Goal: Task Accomplishment & Management: Use online tool/utility

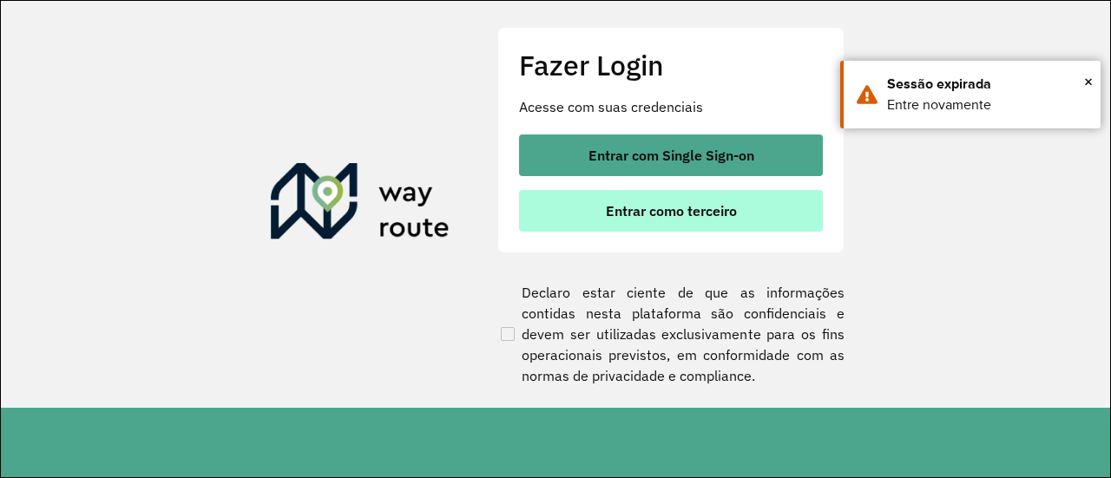
click at [701, 210] on span "Entrar como terceiro" at bounding box center [671, 211] width 131 height 14
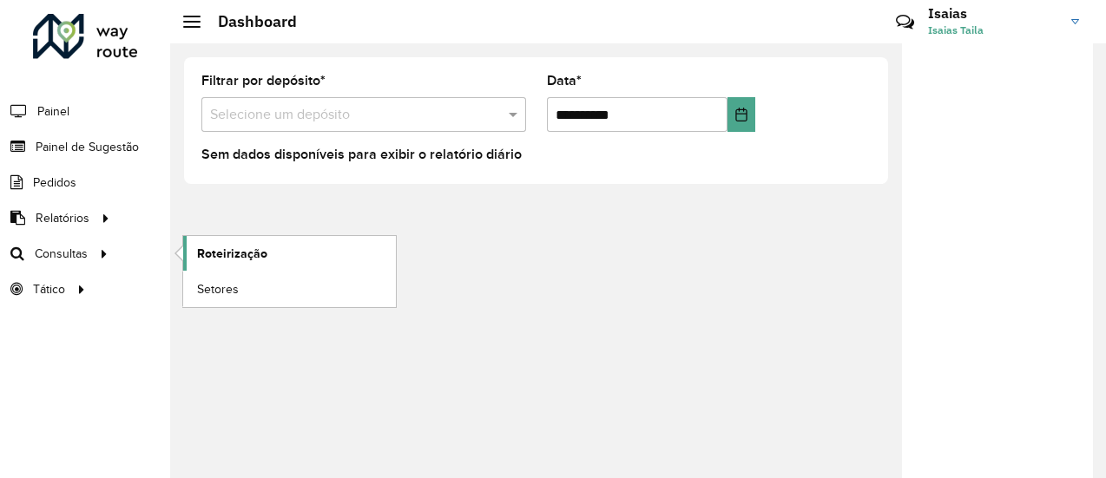
click at [233, 249] on span "Roteirização" at bounding box center [232, 254] width 70 height 18
click at [218, 254] on span "Roteirização" at bounding box center [232, 254] width 70 height 18
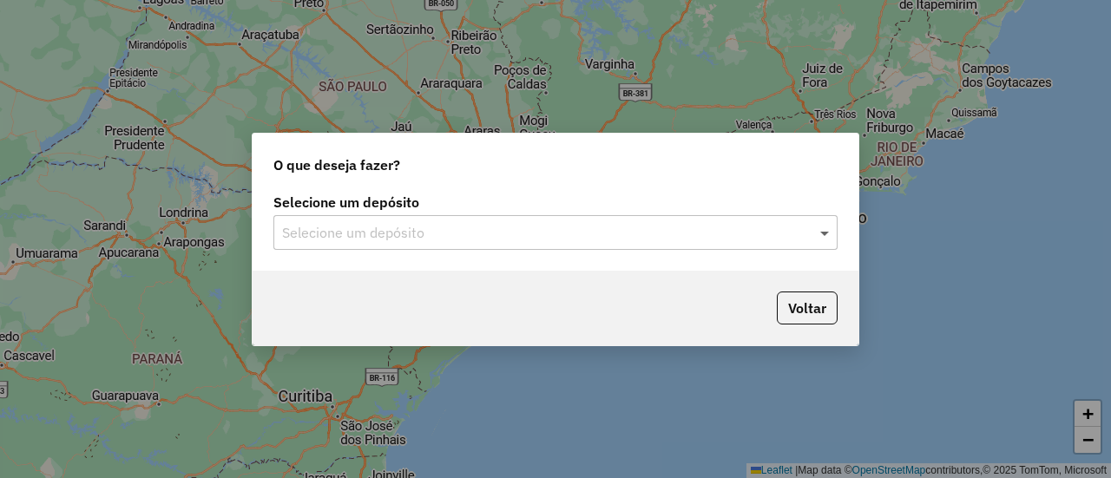
click at [825, 232] on span at bounding box center [827, 232] width 22 height 21
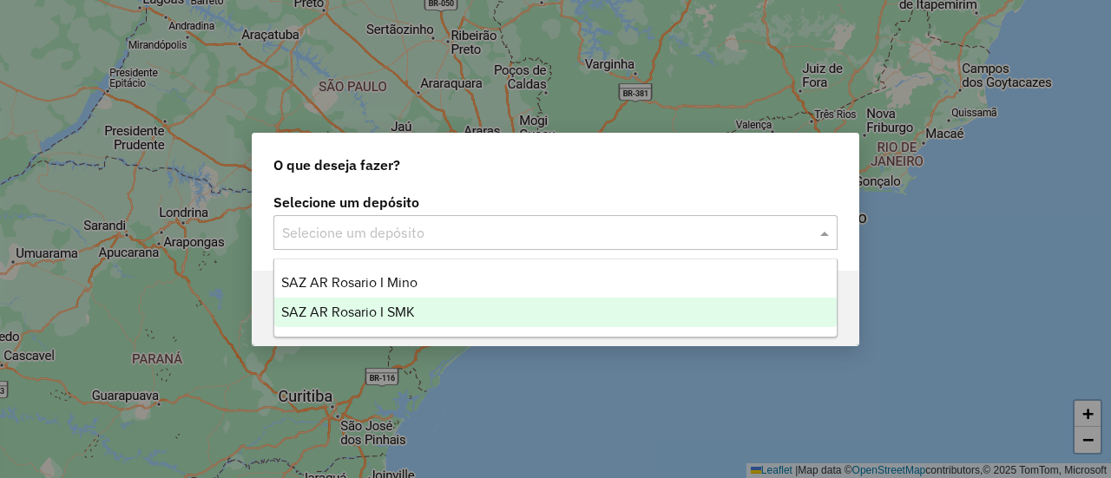
click at [399, 310] on span "SAZ AR Rosario I SMK" at bounding box center [348, 312] width 134 height 15
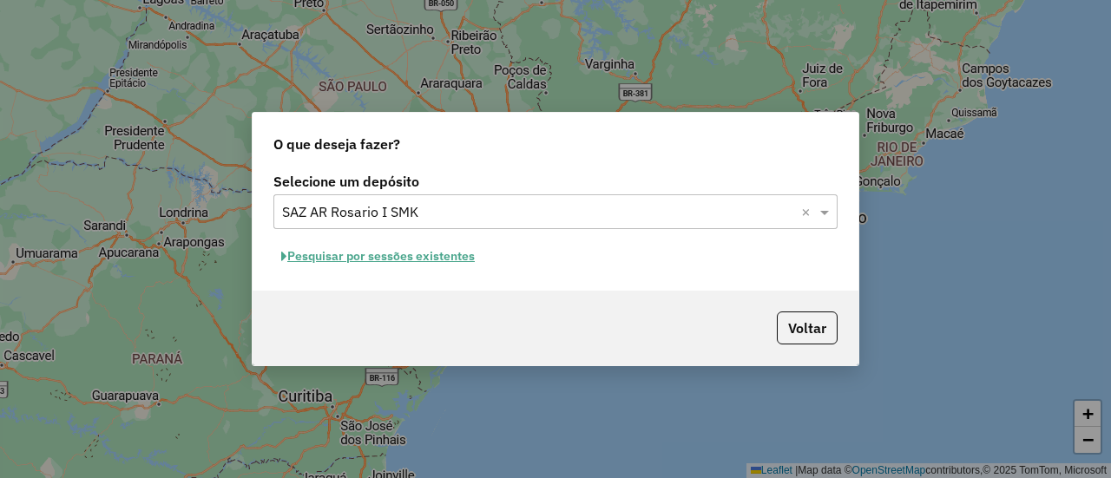
click at [420, 257] on button "Pesquisar por sessões existentes" at bounding box center [377, 256] width 209 height 27
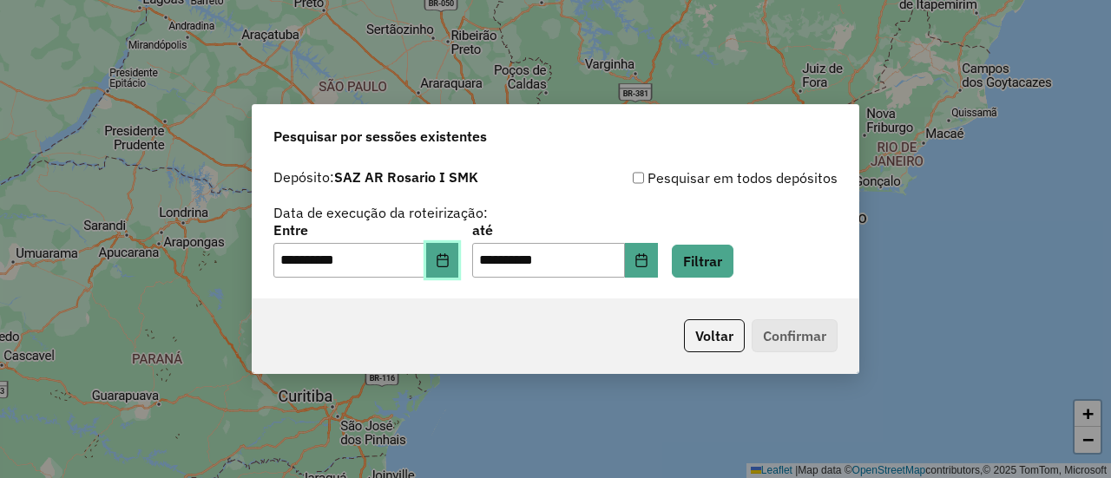
click at [449, 262] on icon "Choose Date" at bounding box center [443, 260] width 14 height 14
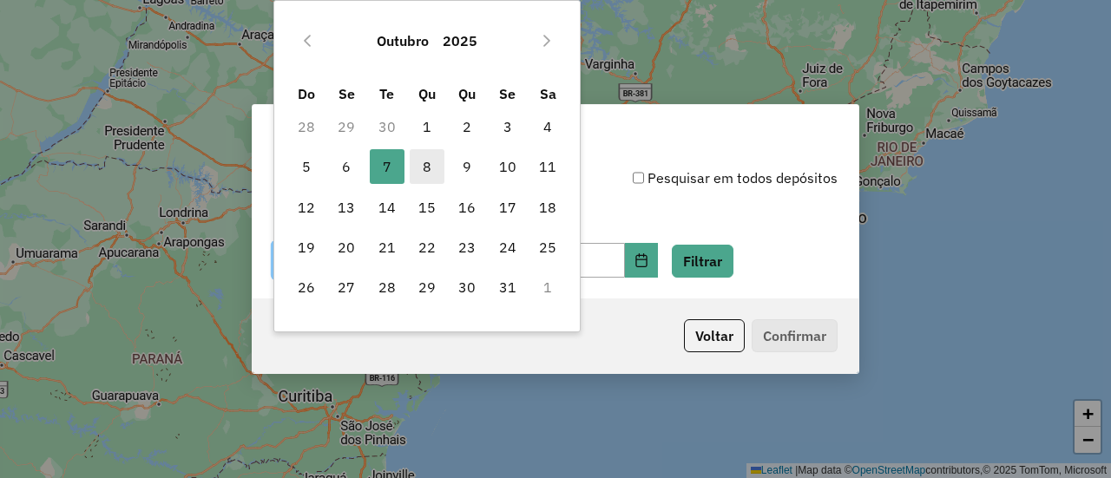
drag, startPoint x: 428, startPoint y: 164, endPoint x: 440, endPoint y: 170, distance: 13.6
click at [428, 165] on span "8" at bounding box center [427, 166] width 35 height 35
type input "**********"
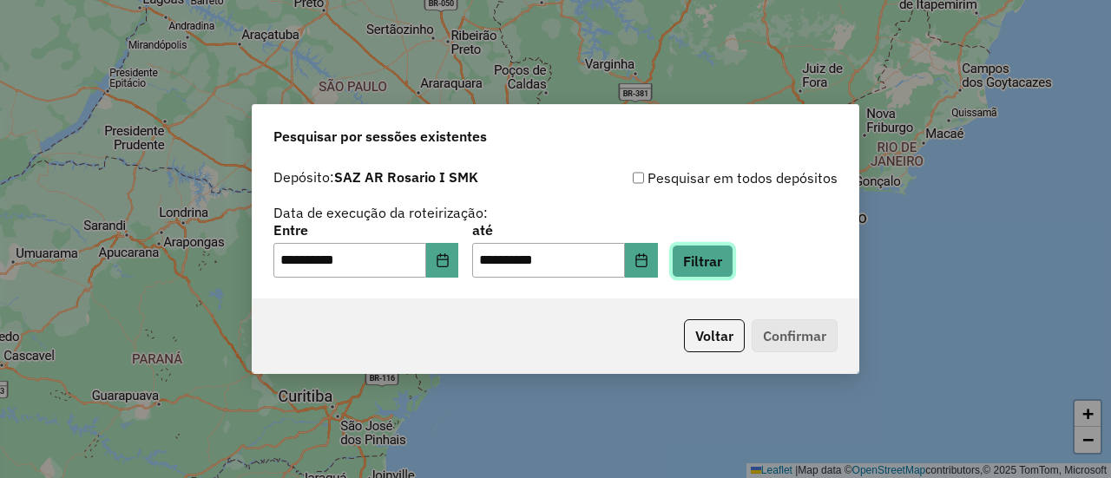
click at [727, 257] on button "Filtrar" at bounding box center [703, 261] width 62 height 33
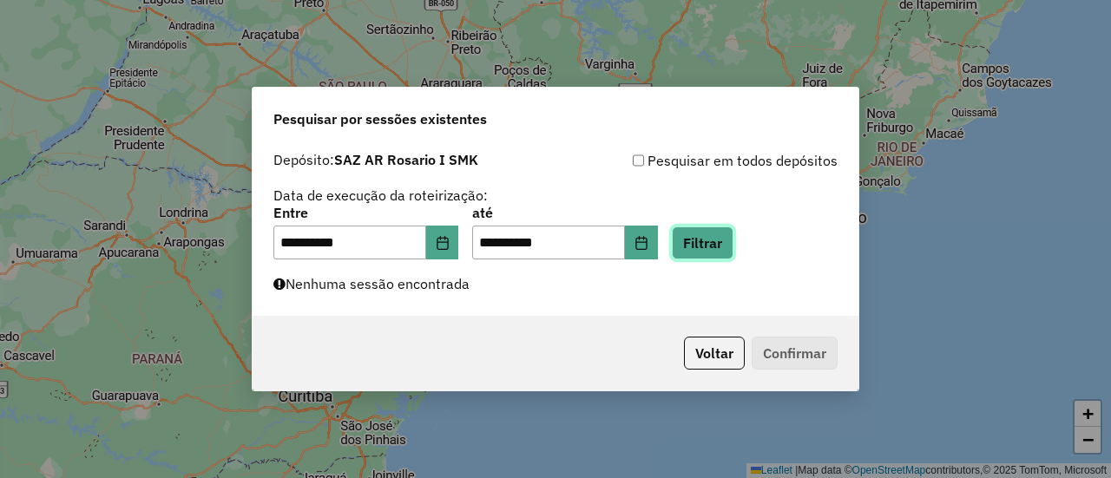
click at [724, 242] on button "Filtrar" at bounding box center [703, 242] width 62 height 33
click at [725, 240] on button "Filtrar" at bounding box center [703, 242] width 62 height 33
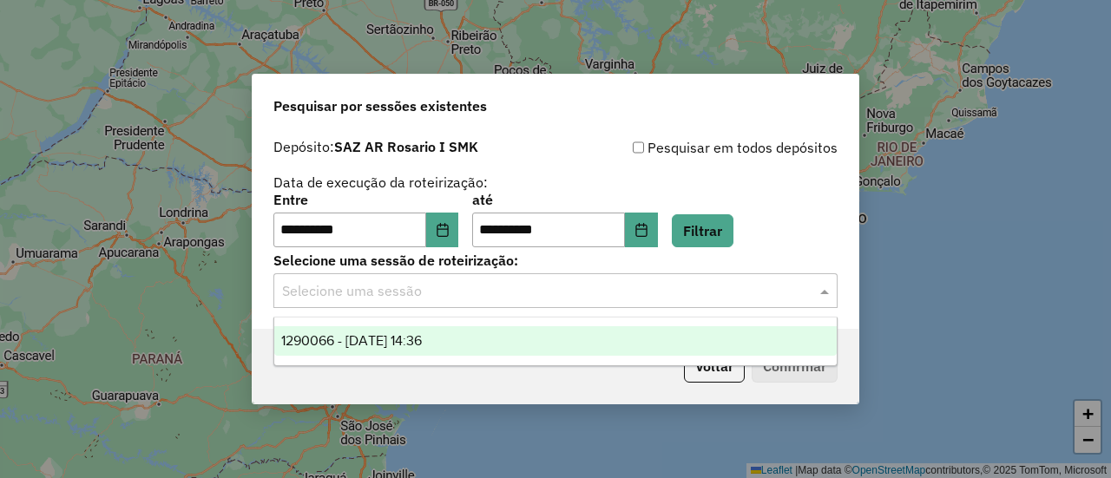
click at [826, 292] on span at bounding box center [827, 290] width 22 height 21
click at [403, 341] on span "1290066 - 08/10/2025 14:36" at bounding box center [351, 340] width 141 height 15
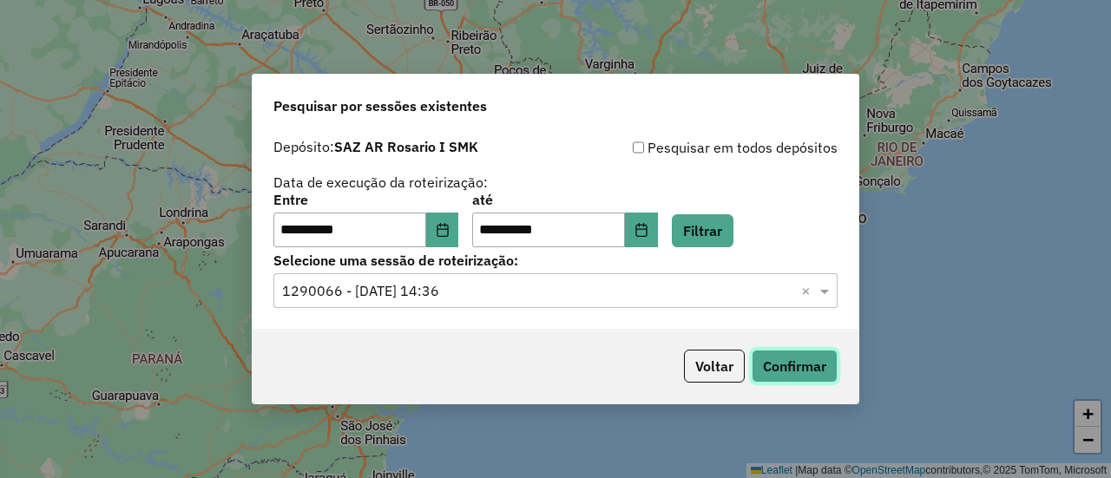
click at [801, 367] on button "Confirmar" at bounding box center [794, 366] width 86 height 33
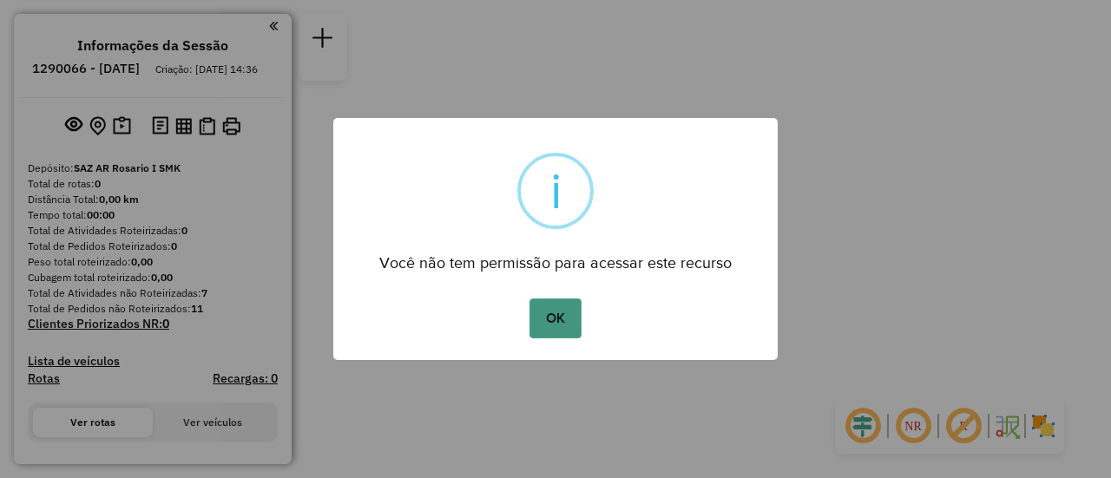
click at [548, 312] on button "OK" at bounding box center [554, 319] width 51 height 40
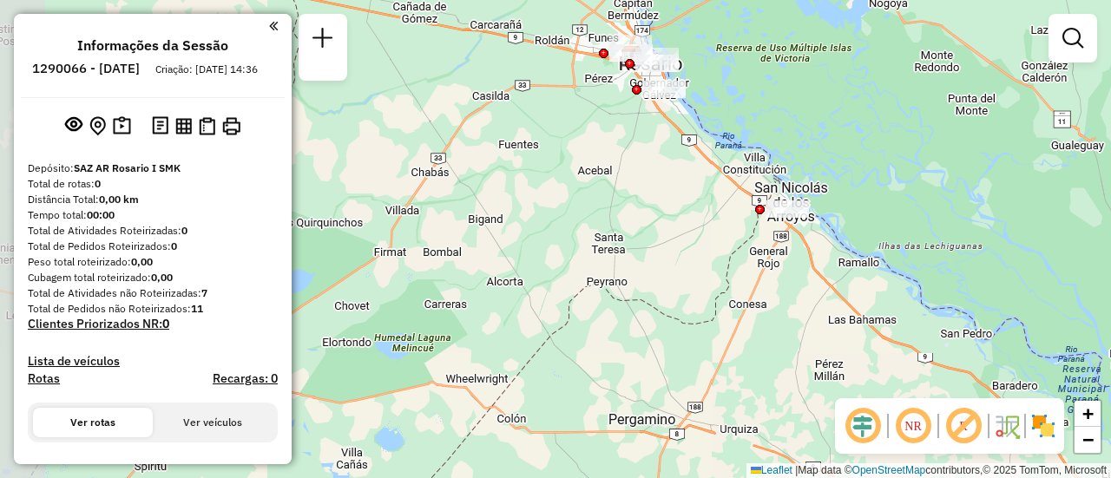
drag, startPoint x: 518, startPoint y: 342, endPoint x: 611, endPoint y: 127, distance: 234.4
click at [611, 127] on div "Janela de atendimento Grade de atendimento Capacidade Transportadoras Veículos …" at bounding box center [555, 239] width 1111 height 478
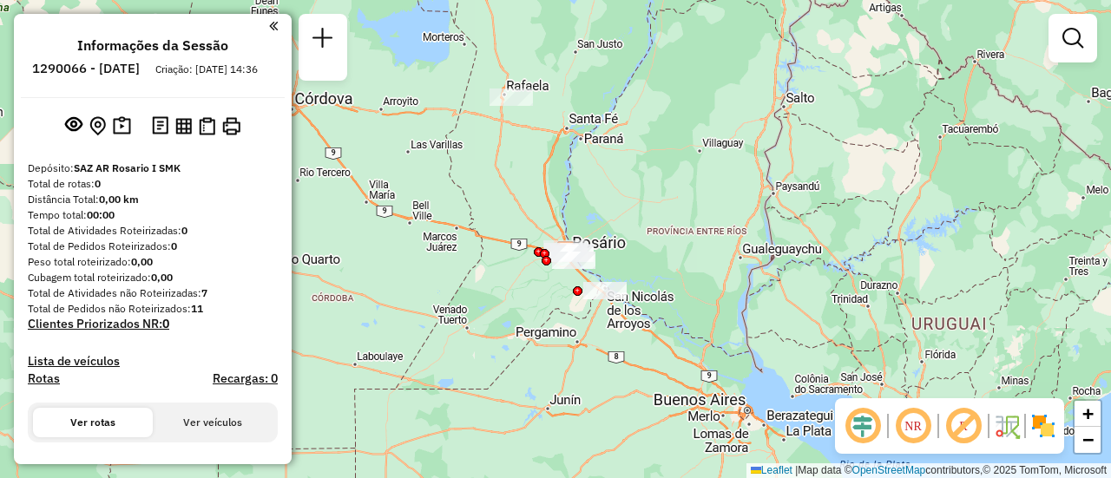
drag, startPoint x: 569, startPoint y: 167, endPoint x: 516, endPoint y: 213, distance: 69.6
click at [530, 303] on div "Janela de atendimento Grade de atendimento Capacidade Transportadoras Veículos …" at bounding box center [555, 239] width 1111 height 478
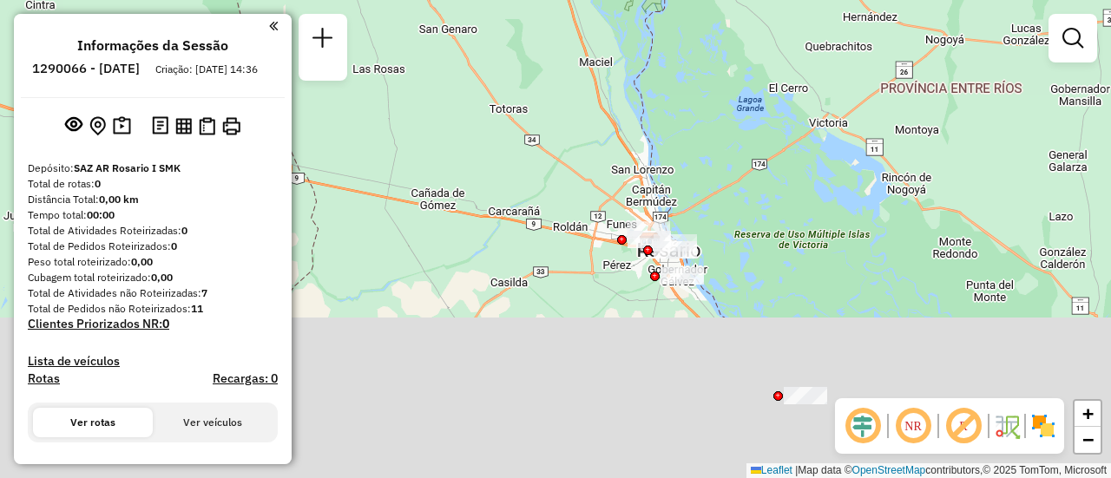
drag, startPoint x: 580, startPoint y: 305, endPoint x: 488, endPoint y: -19, distance: 337.3
click at [488, 0] on html "**********" at bounding box center [555, 239] width 1111 height 478
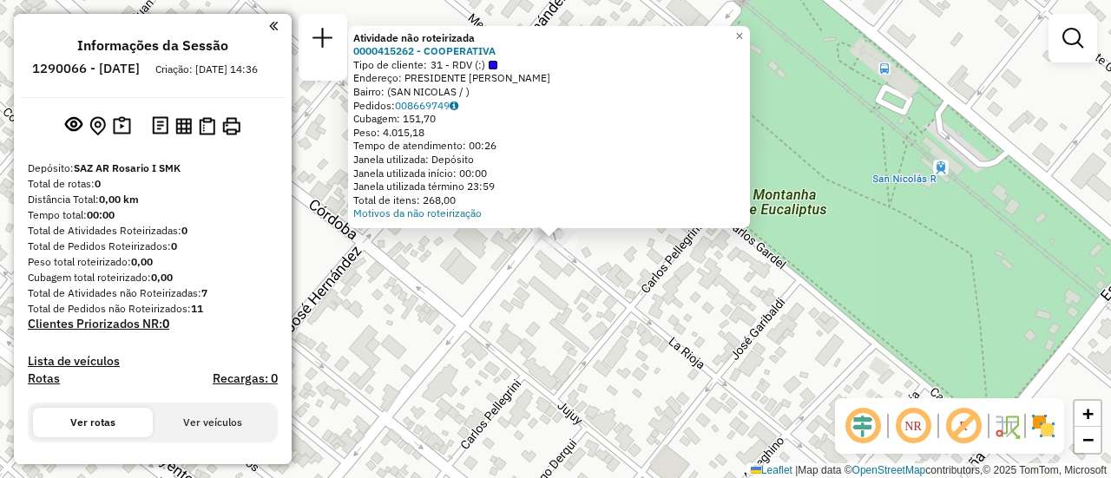
click at [542, 297] on div "Atividade não roteirizada 0000415262 - COOPERATIVA Tipo de cliente: 31 - RDV (:…" at bounding box center [555, 239] width 1111 height 478
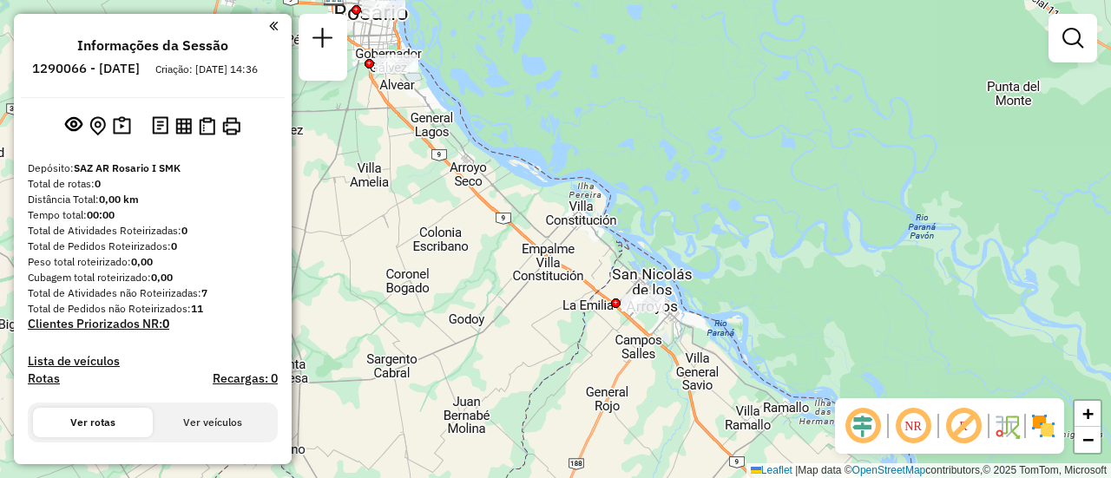
drag, startPoint x: 440, startPoint y: 213, endPoint x: 599, endPoint y: 317, distance: 189.4
click at [599, 317] on div "Janela de atendimento Grade de atendimento Capacidade Transportadoras Veículos …" at bounding box center [555, 239] width 1111 height 478
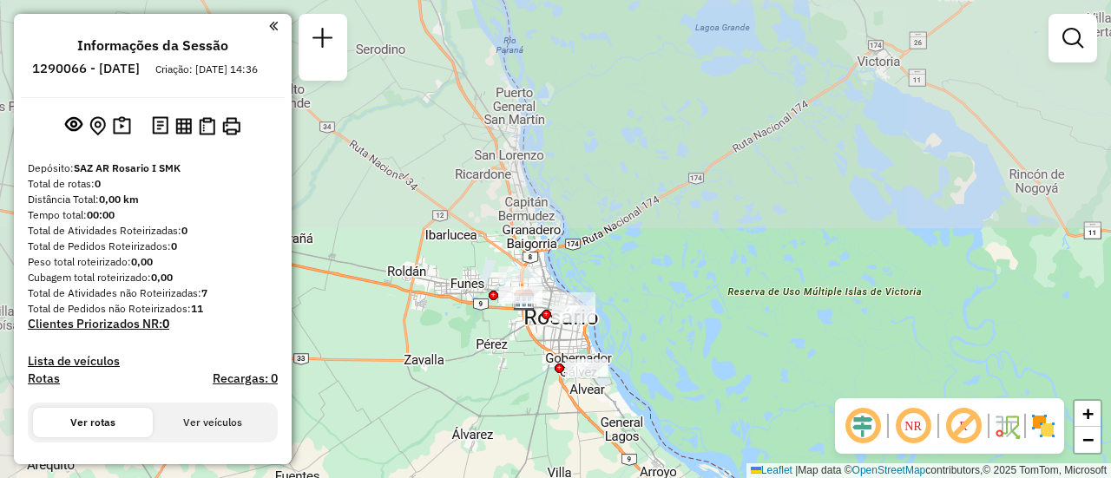
drag, startPoint x: 429, startPoint y: 154, endPoint x: 505, endPoint y: 381, distance: 239.0
click at [507, 387] on div "Janela de atendimento Grade de atendimento Capacidade Transportadoras Veículos …" at bounding box center [555, 239] width 1111 height 478
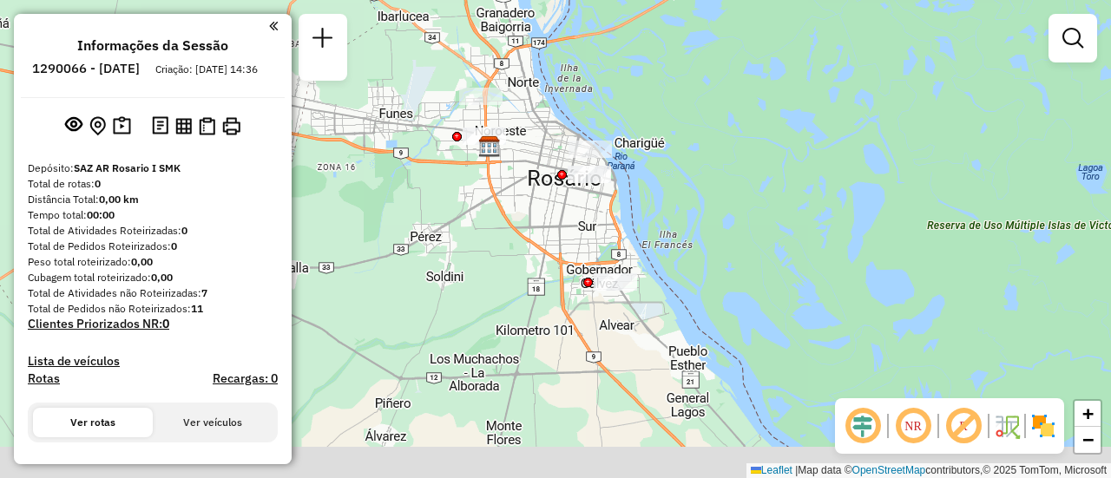
drag, startPoint x: 562, startPoint y: 338, endPoint x: 496, endPoint y: 247, distance: 111.8
click at [496, 247] on div "Janela de atendimento Grade de atendimento Capacidade Transportadoras Veículos …" at bounding box center [555, 239] width 1111 height 478
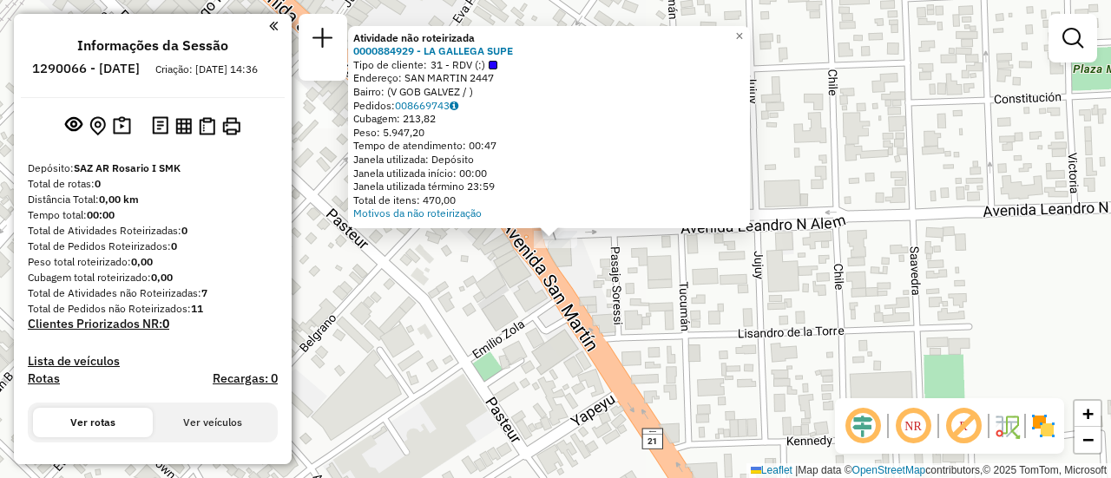
click at [454, 314] on div "Atividade não roteirizada 0000884929 - LA GALLEGA SUPE Tipo de cliente: 31 - RD…" at bounding box center [555, 239] width 1111 height 478
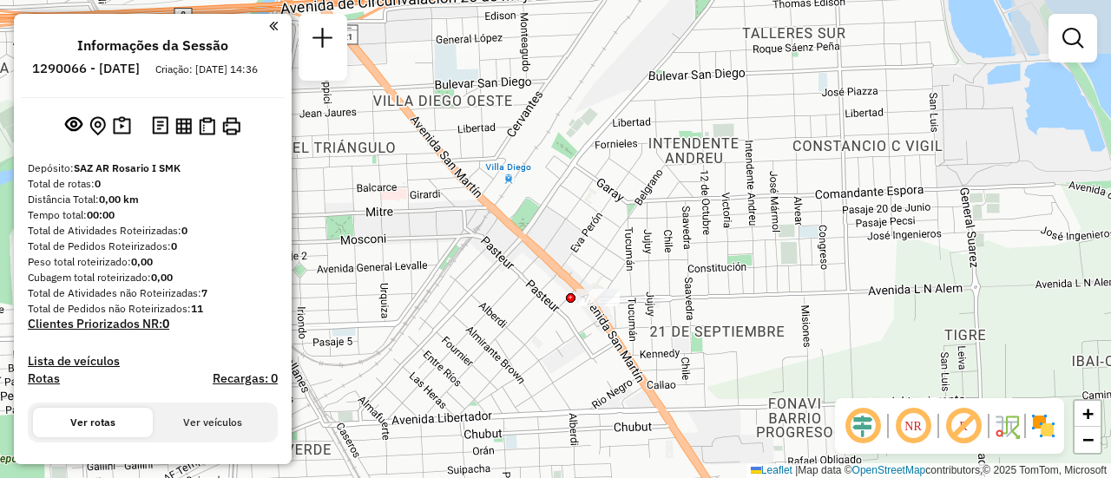
drag, startPoint x: 501, startPoint y: 242, endPoint x: 879, endPoint y: 318, distance: 385.8
click at [876, 318] on div "Janela de atendimento Grade de atendimento Capacidade Transportadoras Veículos …" at bounding box center [555, 239] width 1111 height 478
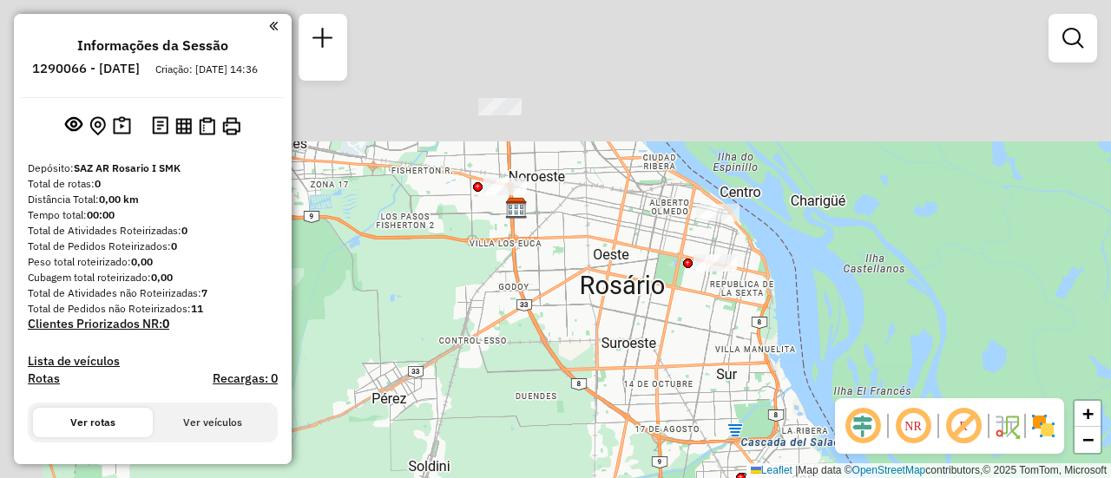
drag, startPoint x: 627, startPoint y: 206, endPoint x: 683, endPoint y: 388, distance: 190.8
click at [683, 388] on div "Janela de atendimento Grade de atendimento Capacidade Transportadoras Veículos …" at bounding box center [555, 239] width 1111 height 478
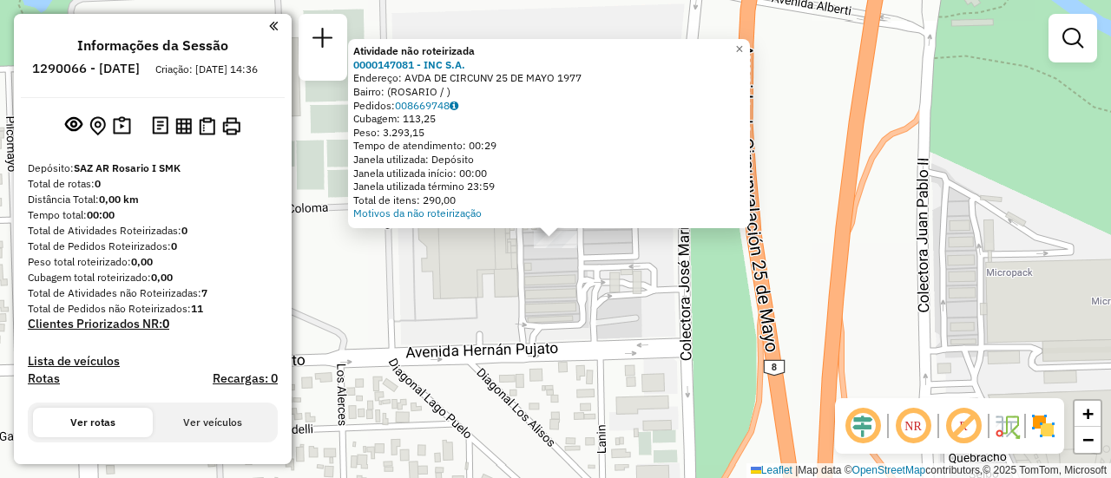
click at [595, 312] on div "Atividade não roteirizada 0000147081 - INC S.A. Endereço: AVDA DE CIRCUNV 25 DE…" at bounding box center [555, 239] width 1111 height 478
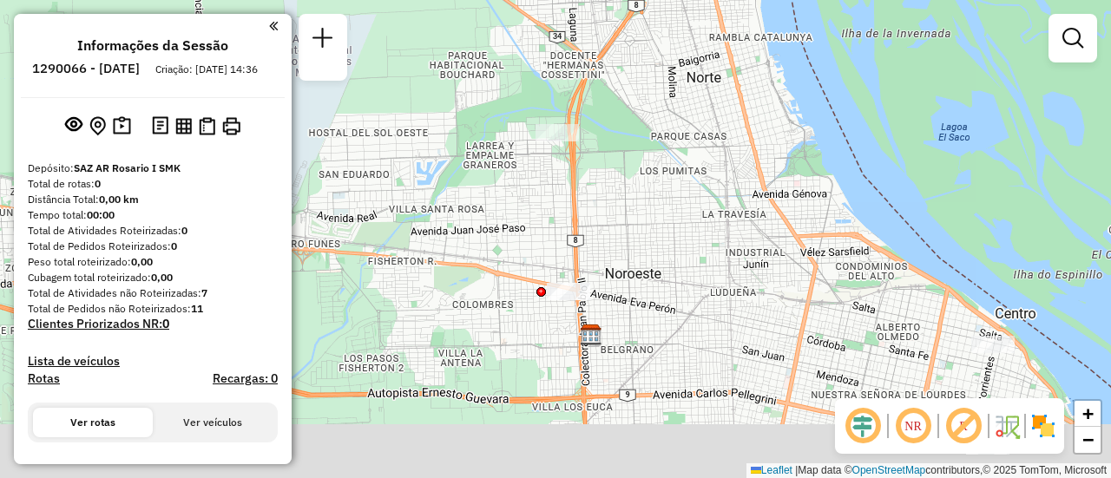
drag, startPoint x: 620, startPoint y: 381, endPoint x: 576, endPoint y: 158, distance: 227.2
click at [576, 158] on div "Janela de atendimento Grade de atendimento Capacidade Transportadoras Veículos …" at bounding box center [555, 239] width 1111 height 478
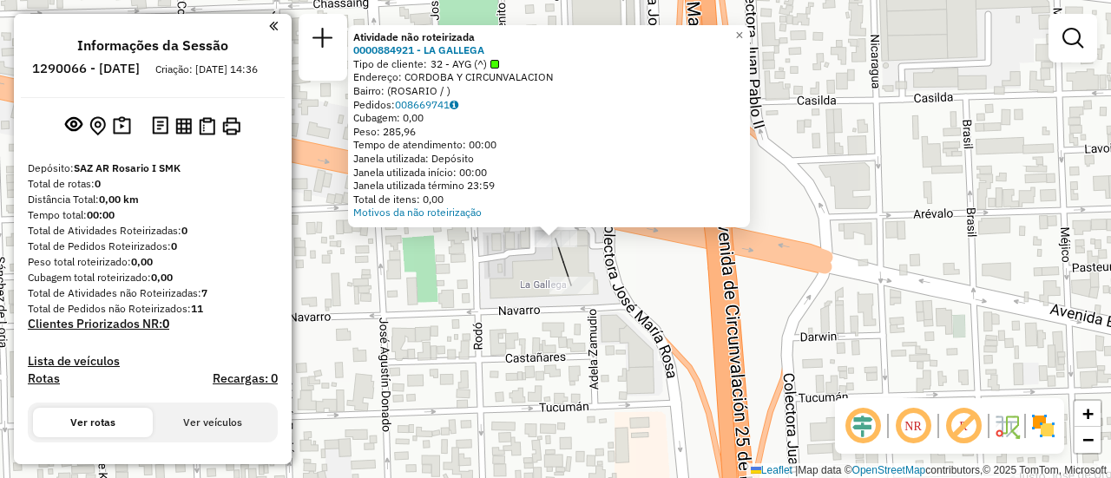
click at [495, 253] on div "Atividade não roteirizada 0000884921 - LA GALLEGA Tipo de cliente: 32 - AYG (^)…" at bounding box center [555, 239] width 1111 height 478
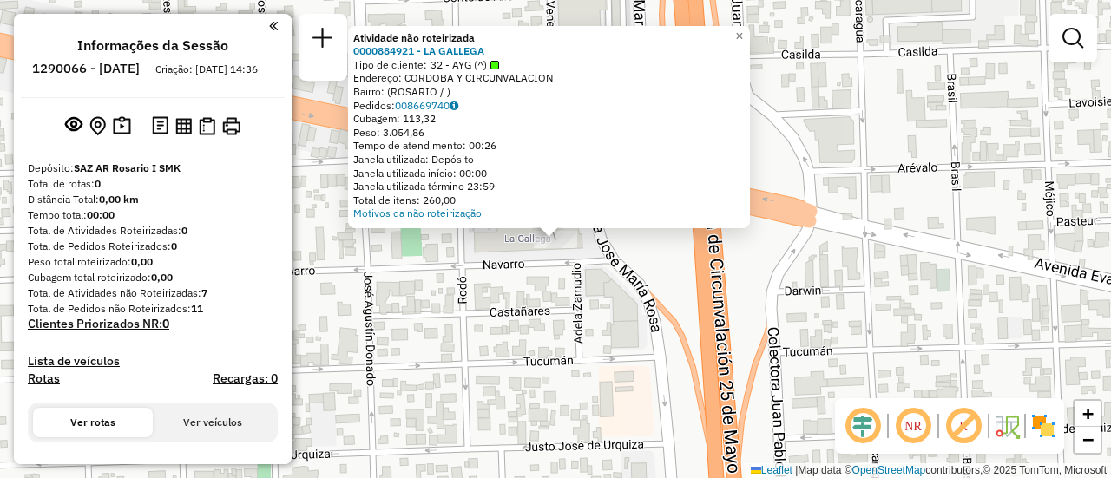
drag, startPoint x: 450, startPoint y: 290, endPoint x: 613, endPoint y: 282, distance: 162.5
click at [451, 290] on div "Atividade não roteirizada 0000884921 - LA GALLEGA Tipo de cliente: 32 - AYG (^)…" at bounding box center [555, 239] width 1111 height 478
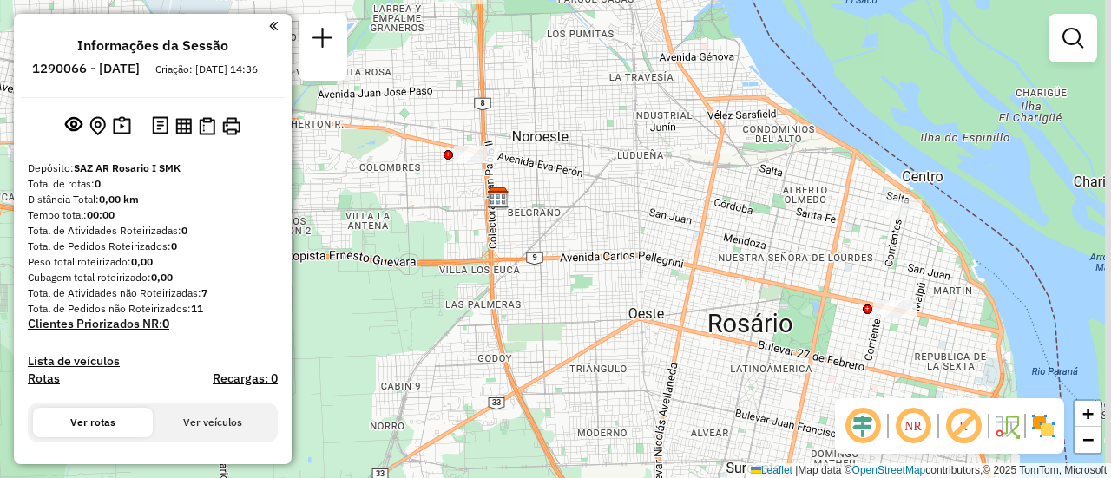
drag, startPoint x: 729, startPoint y: 228, endPoint x: 487, endPoint y: 110, distance: 269.3
click at [482, 105] on div "Janela de atendimento Grade de atendimento Capacidade Transportadoras Veículos …" at bounding box center [555, 239] width 1111 height 478
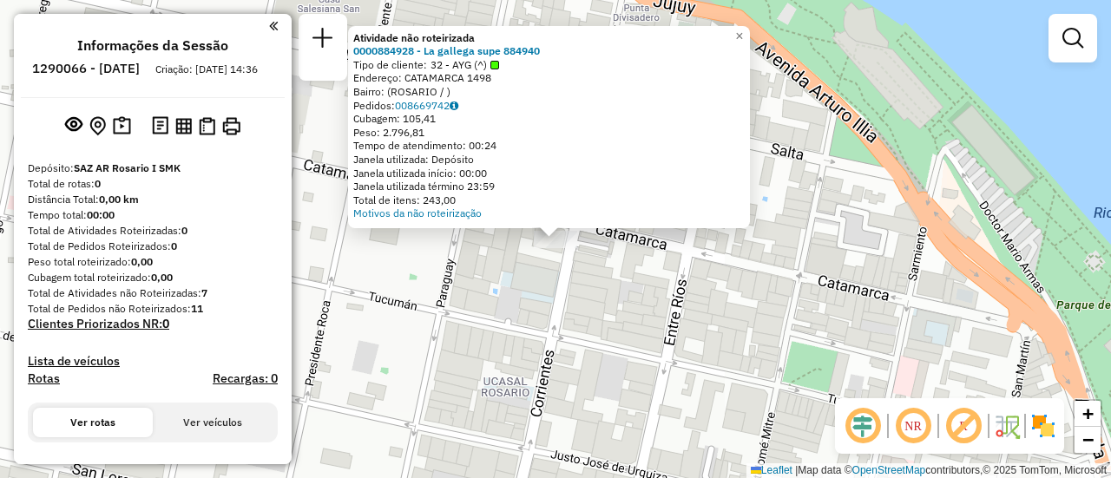
click at [552, 289] on div "Atividade não roteirizada 0000884928 - La gallega supe 884940 Tipo de cliente: …" at bounding box center [555, 239] width 1111 height 478
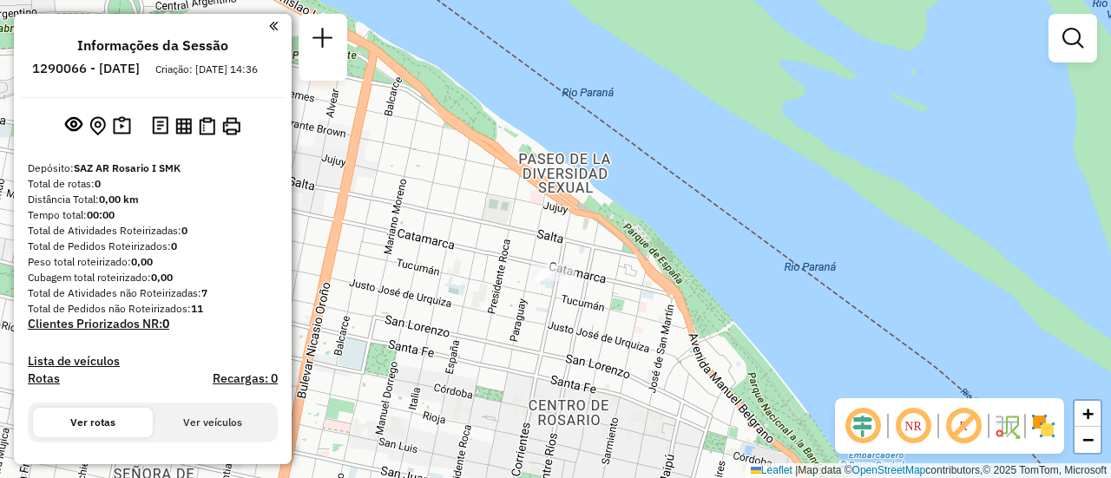
drag, startPoint x: 539, startPoint y: 343, endPoint x: 557, endPoint y: 108, distance: 235.0
click at [550, 108] on div "Janela de atendimento Grade de atendimento Capacidade Transportadoras Veículos …" at bounding box center [555, 239] width 1111 height 478
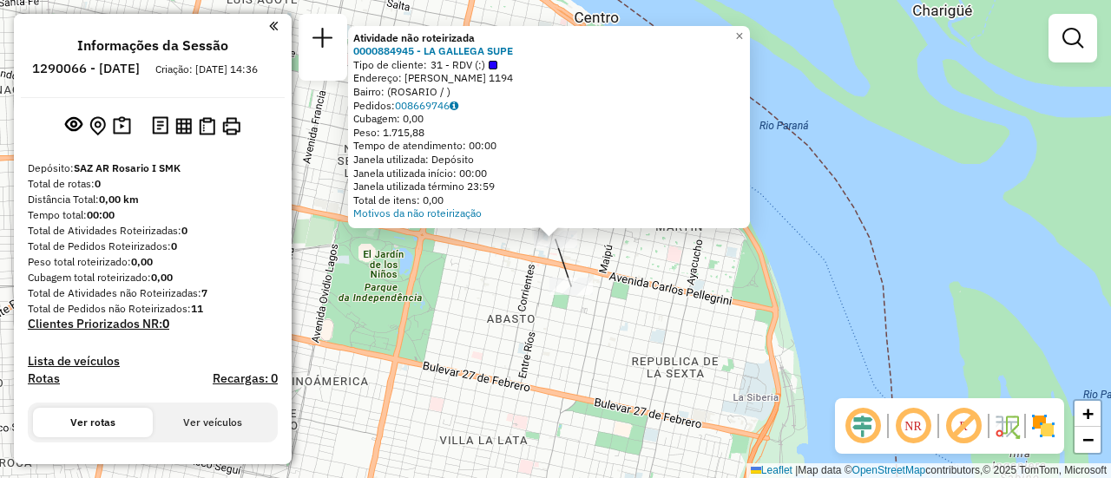
click at [469, 274] on div "Atividade não roteirizada 0000884945 - LA GALLEGA SUPE Tipo de cliente: 31 - RD…" at bounding box center [555, 239] width 1111 height 478
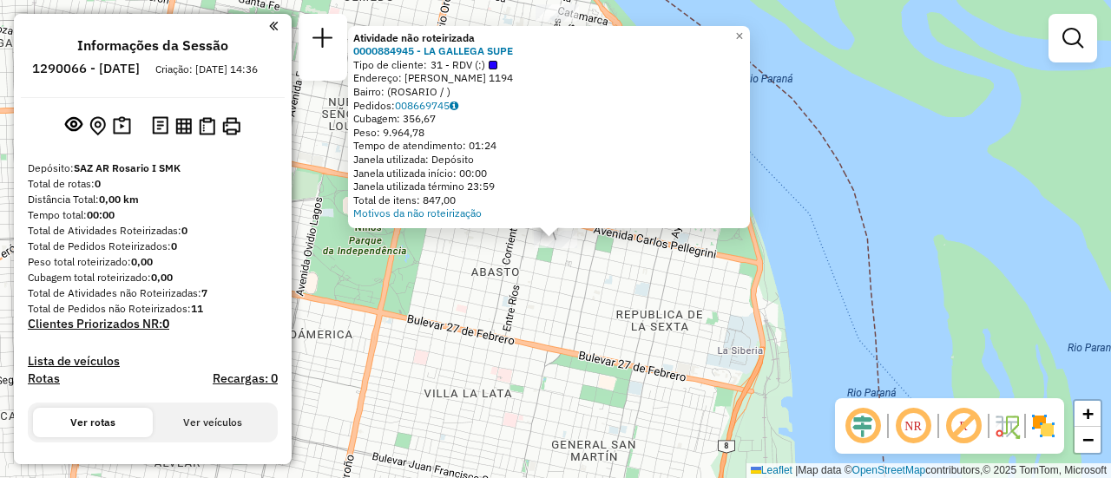
click at [448, 298] on div "Atividade não roteirizada 0000884945 - LA GALLEGA SUPE Tipo de cliente: 31 - RD…" at bounding box center [555, 239] width 1111 height 478
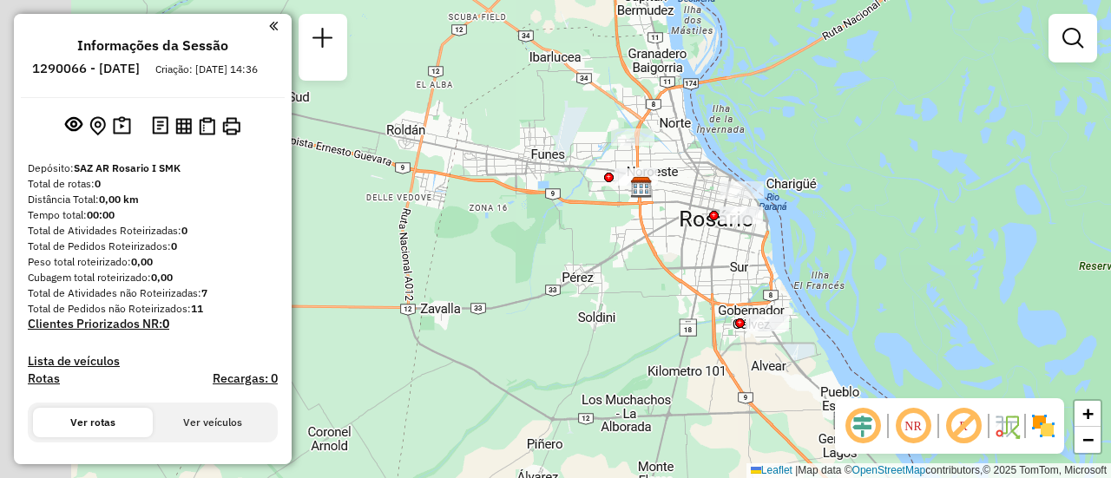
drag, startPoint x: 497, startPoint y: 221, endPoint x: 718, endPoint y: 161, distance: 228.4
click at [718, 161] on div "Janela de atendimento Grade de atendimento Capacidade Transportadoras Veículos …" at bounding box center [555, 239] width 1111 height 478
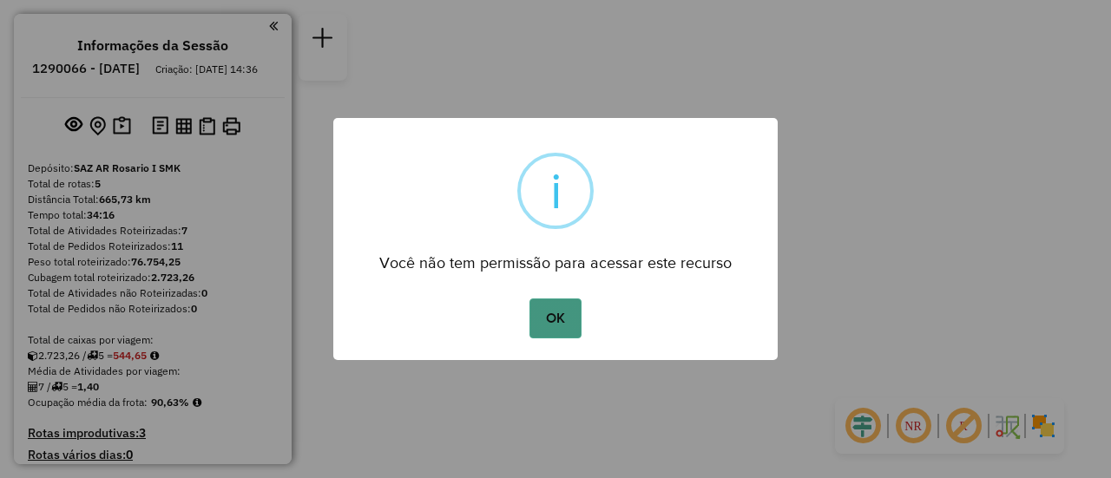
click at [557, 318] on button "OK" at bounding box center [554, 319] width 51 height 40
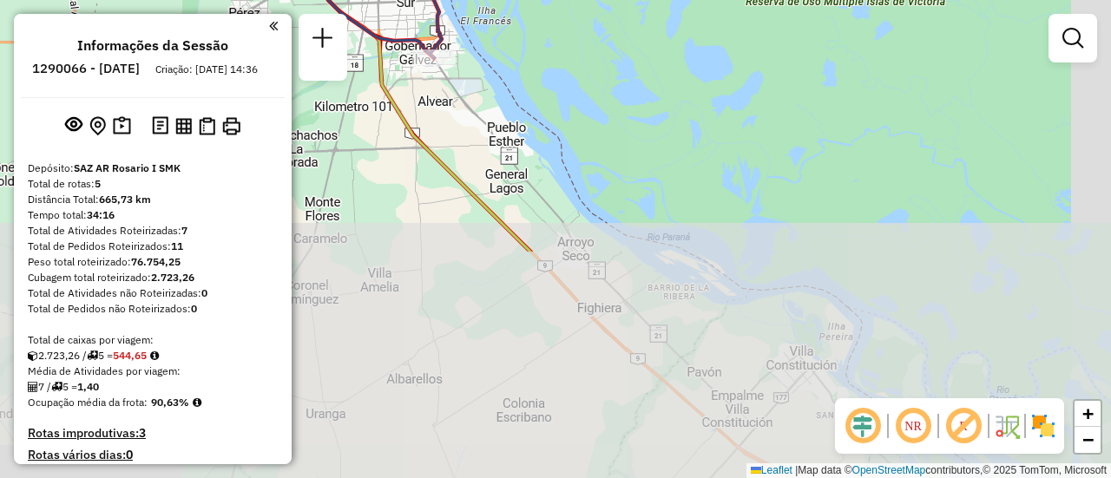
drag, startPoint x: 539, startPoint y: 291, endPoint x: 422, endPoint y: 127, distance: 201.5
click at [422, 127] on div "Janela de atendimento Grade de atendimento Capacidade Transportadoras Veículos …" at bounding box center [555, 239] width 1111 height 478
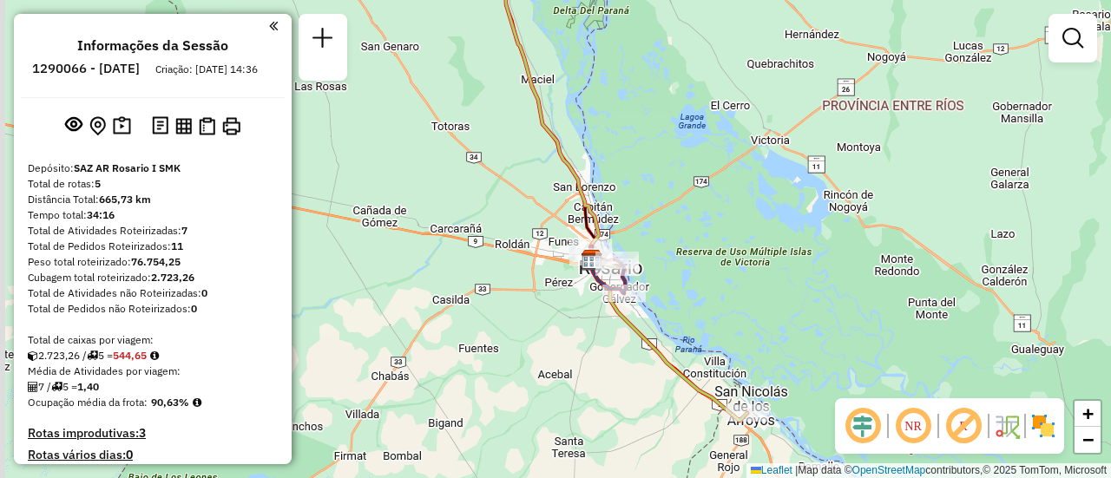
drag, startPoint x: 489, startPoint y: 271, endPoint x: 568, endPoint y: 423, distance: 171.6
click at [568, 432] on div "Janela de atendimento Grade de atendimento Capacidade Transportadoras Veículos …" at bounding box center [555, 239] width 1111 height 478
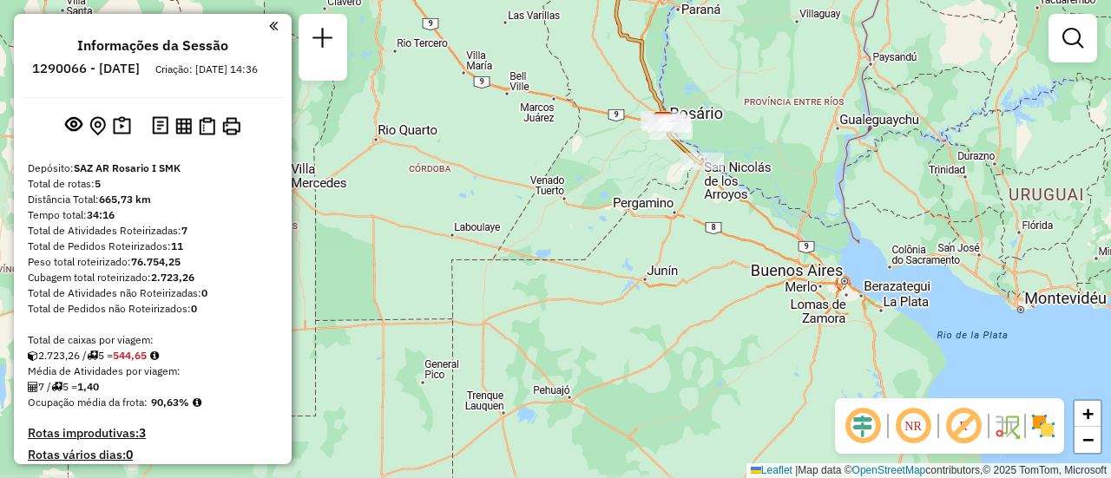
drag, startPoint x: 561, startPoint y: 373, endPoint x: 651, endPoint y: 234, distance: 165.6
click at [651, 234] on div "Janela de atendimento Grade de atendimento Capacidade Transportadoras Veículos …" at bounding box center [555, 239] width 1111 height 478
select select "**********"
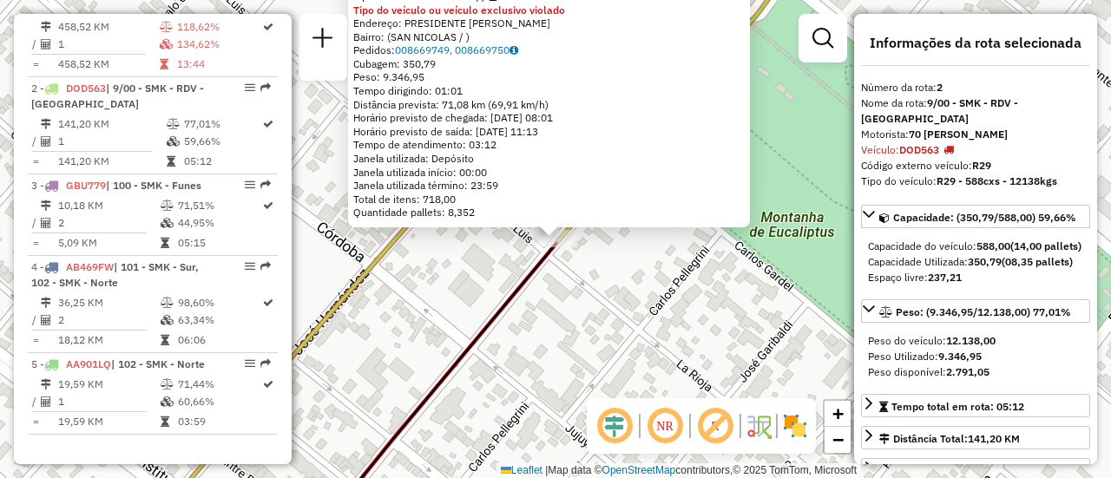
scroll to position [652, 0]
click at [645, 290] on div "0000415262 - COOPERATIVA Tipo de cliente: 31 - RDV (:) Tipo do veículo ou veícu…" at bounding box center [555, 239] width 1111 height 478
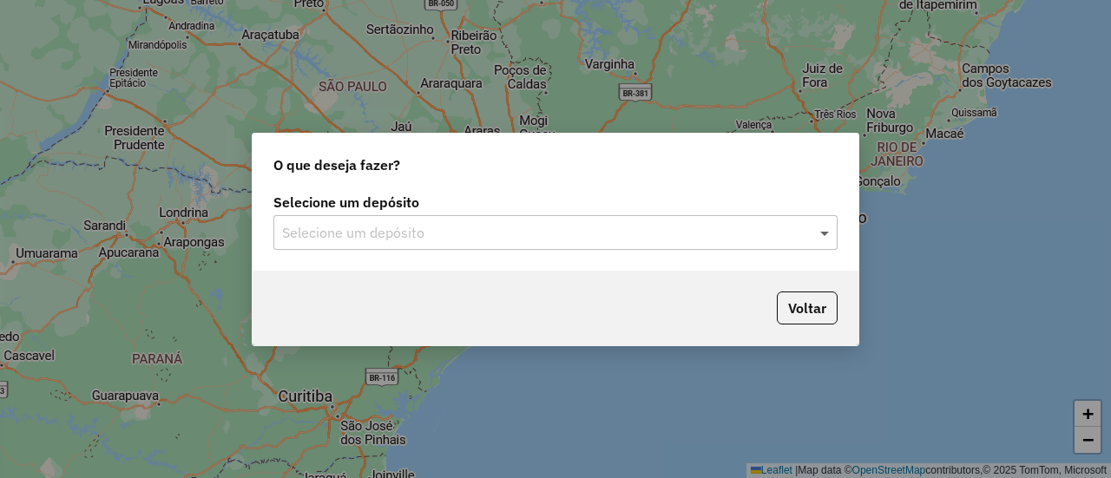
click at [825, 230] on span at bounding box center [827, 232] width 22 height 21
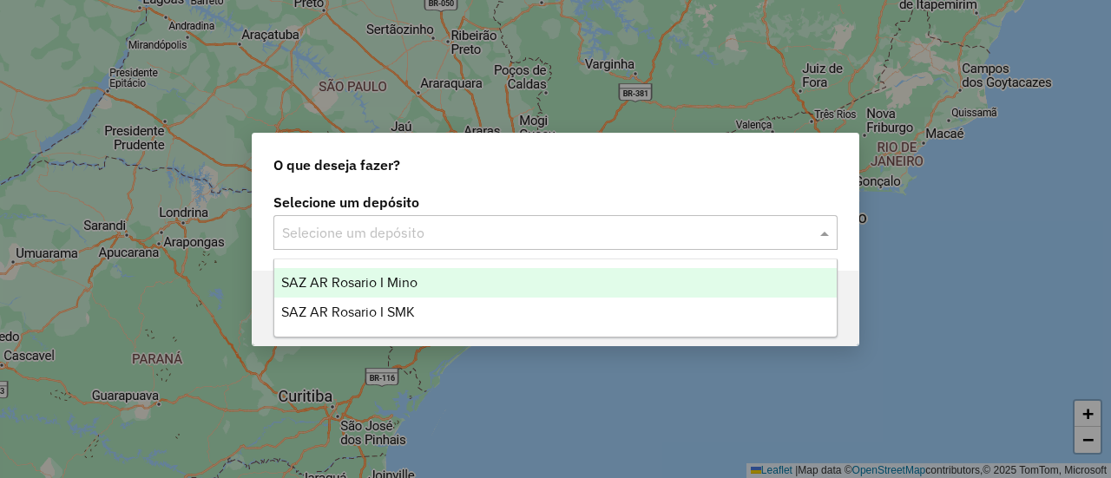
click at [398, 283] on span "SAZ AR Rosario I Mino" at bounding box center [349, 282] width 136 height 15
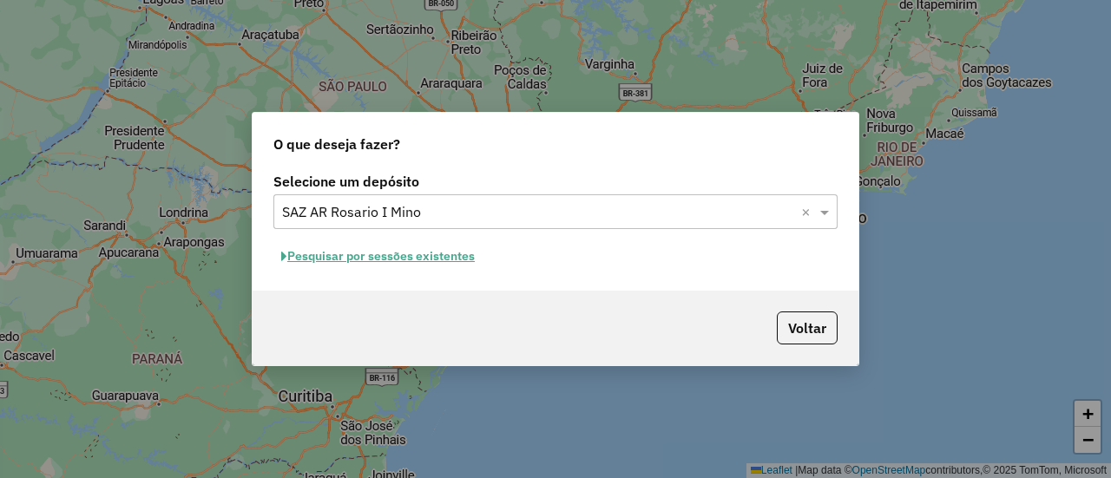
click at [436, 256] on button "Pesquisar por sessões existentes" at bounding box center [377, 256] width 209 height 27
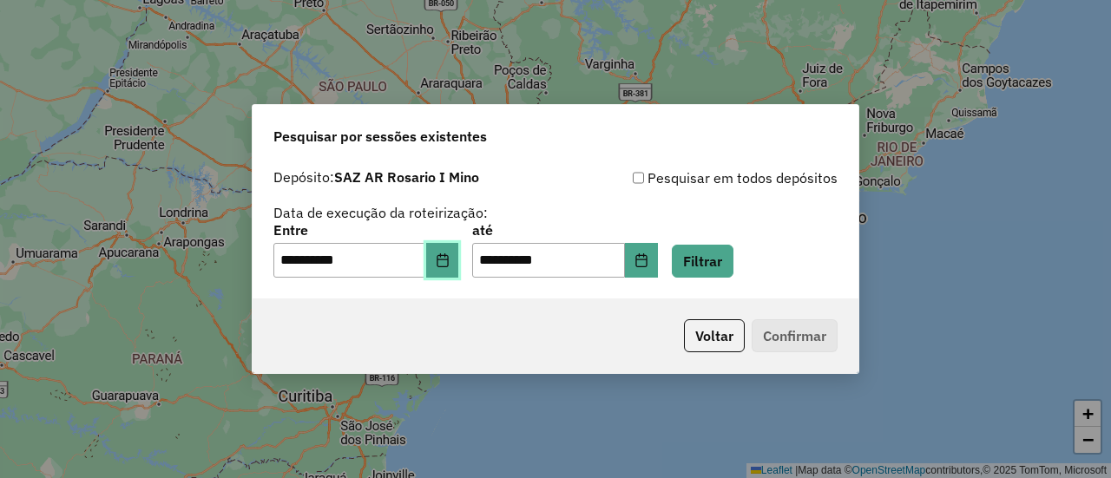
click at [449, 263] on icon "Choose Date" at bounding box center [443, 260] width 14 height 14
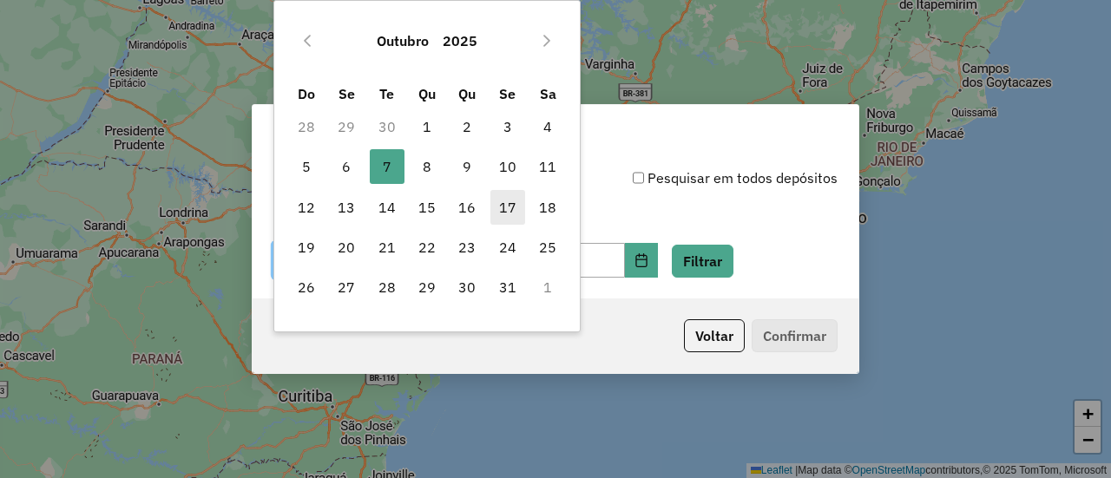
drag, startPoint x: 430, startPoint y: 161, endPoint x: 520, endPoint y: 194, distance: 96.1
click at [430, 162] on span "8" at bounding box center [427, 166] width 35 height 35
type input "**********"
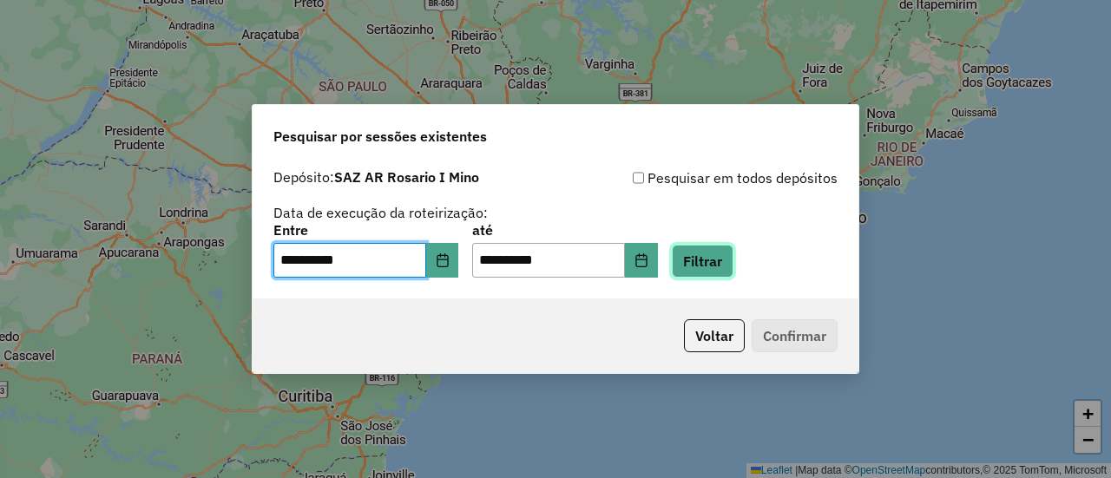
click at [730, 260] on button "Filtrar" at bounding box center [703, 261] width 62 height 33
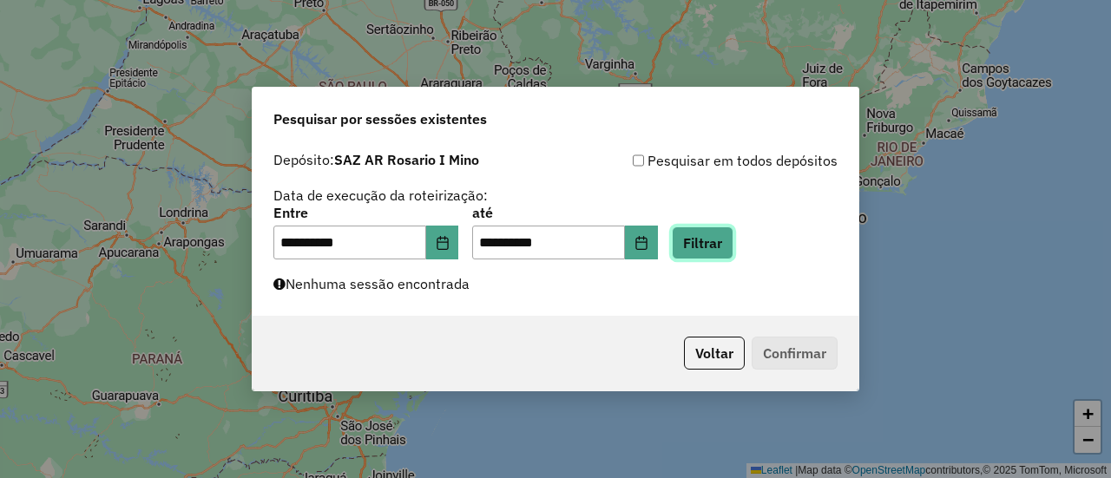
click at [733, 228] on button "Filtrar" at bounding box center [703, 242] width 62 height 33
click at [731, 246] on button "Filtrar" at bounding box center [703, 242] width 62 height 33
click at [718, 240] on button "Filtrar" at bounding box center [703, 242] width 62 height 33
click at [719, 240] on button "Filtrar" at bounding box center [703, 242] width 62 height 33
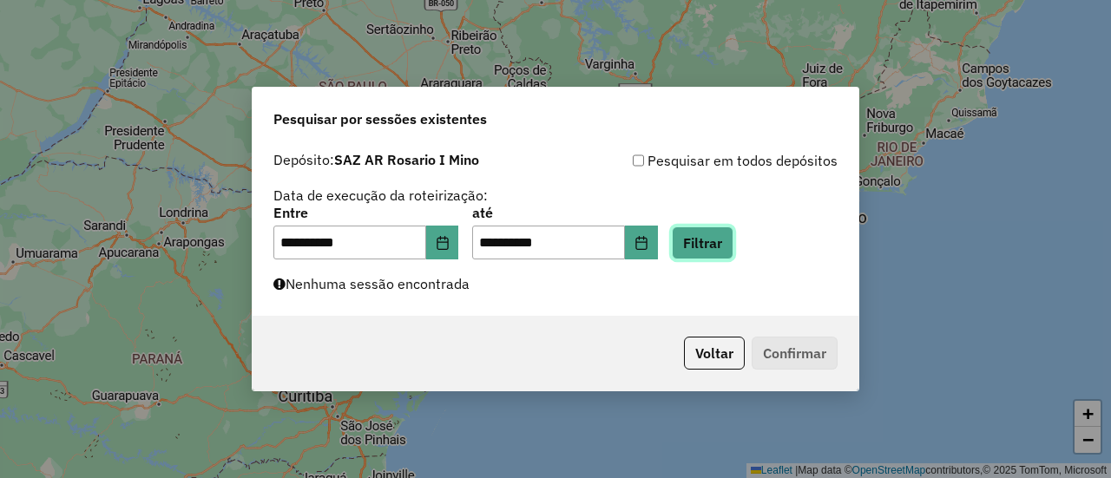
click at [733, 240] on button "Filtrar" at bounding box center [703, 242] width 62 height 33
click at [720, 249] on button "Filtrar" at bounding box center [703, 242] width 62 height 33
click at [733, 248] on button "Filtrar" at bounding box center [703, 242] width 62 height 33
click at [731, 246] on button "Filtrar" at bounding box center [703, 242] width 62 height 33
click at [723, 237] on button "Filtrar" at bounding box center [703, 242] width 62 height 33
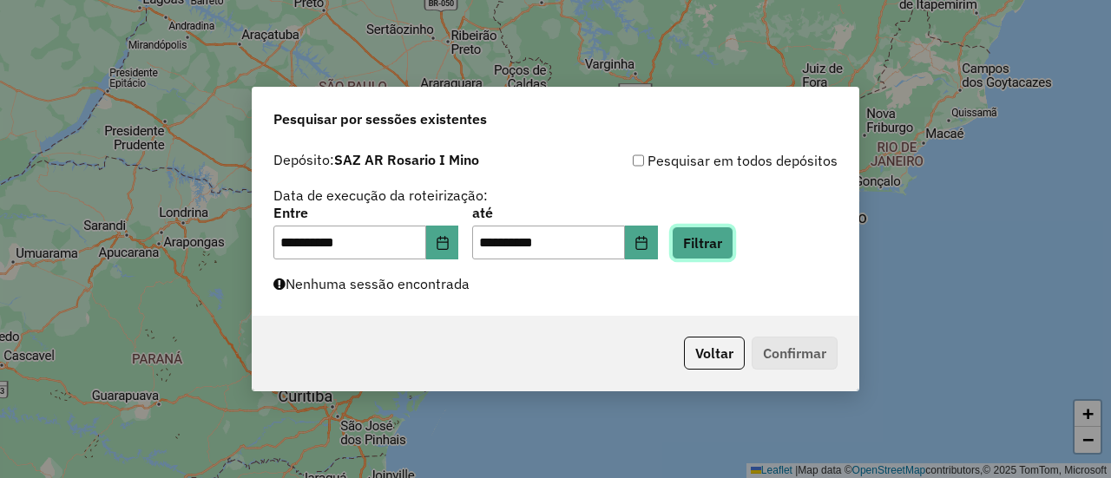
click at [733, 246] on button "Filtrar" at bounding box center [703, 242] width 62 height 33
click at [724, 238] on button "Filtrar" at bounding box center [703, 242] width 62 height 33
click at [727, 241] on button "Filtrar" at bounding box center [703, 242] width 62 height 33
click at [733, 243] on button "Filtrar" at bounding box center [703, 242] width 62 height 33
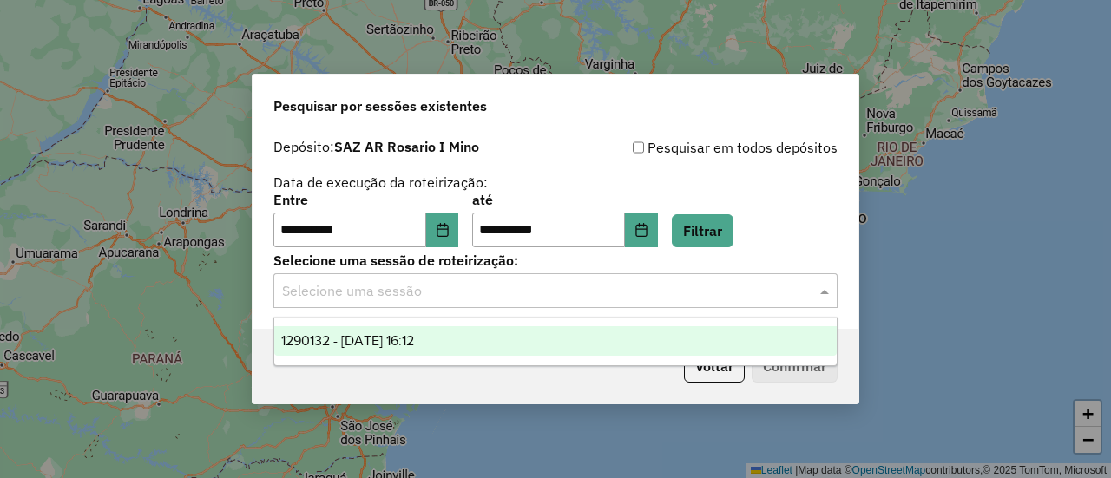
click at [823, 292] on span at bounding box center [827, 290] width 22 height 21
click at [414, 338] on span "1290132 - 08/10/2025 16:12" at bounding box center [347, 340] width 133 height 15
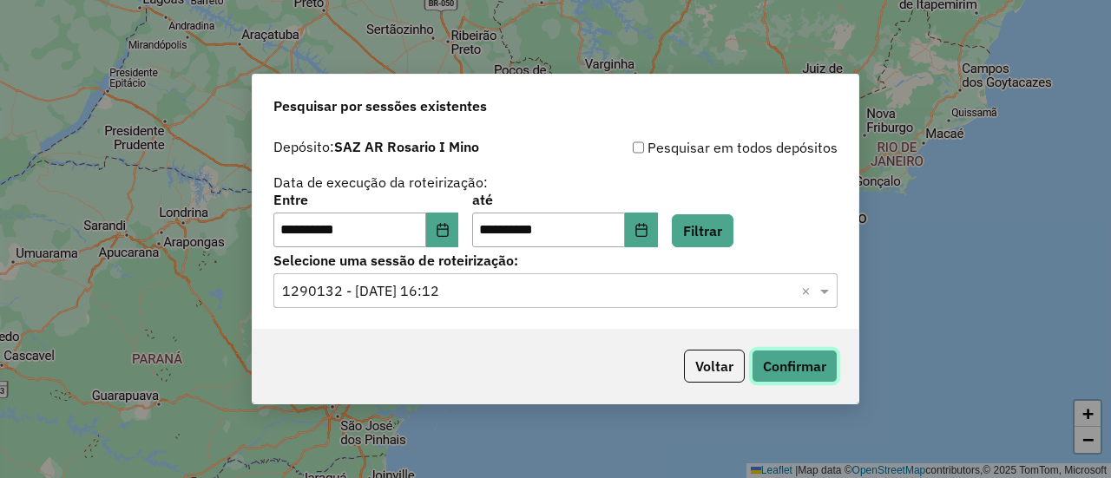
click at [785, 373] on button "Confirmar" at bounding box center [794, 366] width 86 height 33
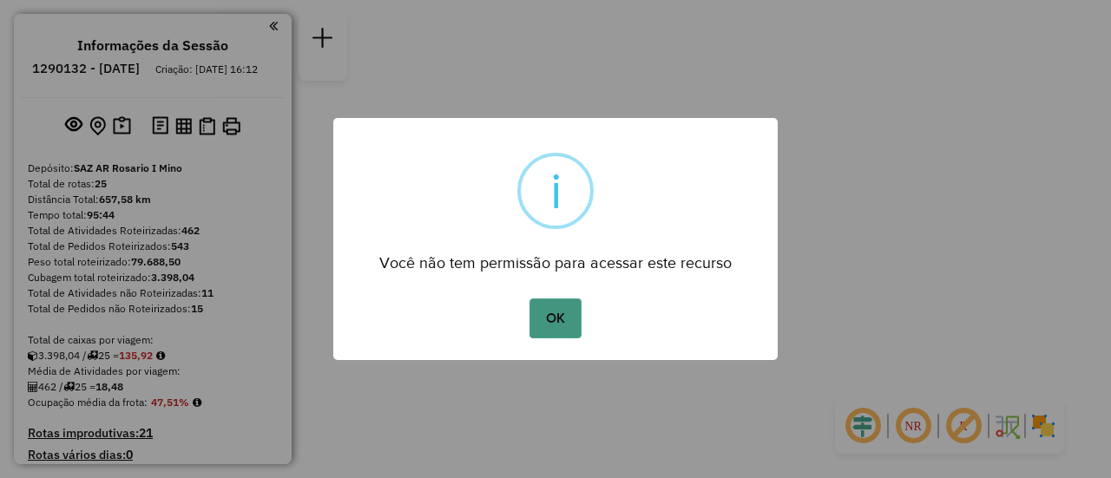
click at [560, 316] on button "OK" at bounding box center [554, 319] width 51 height 40
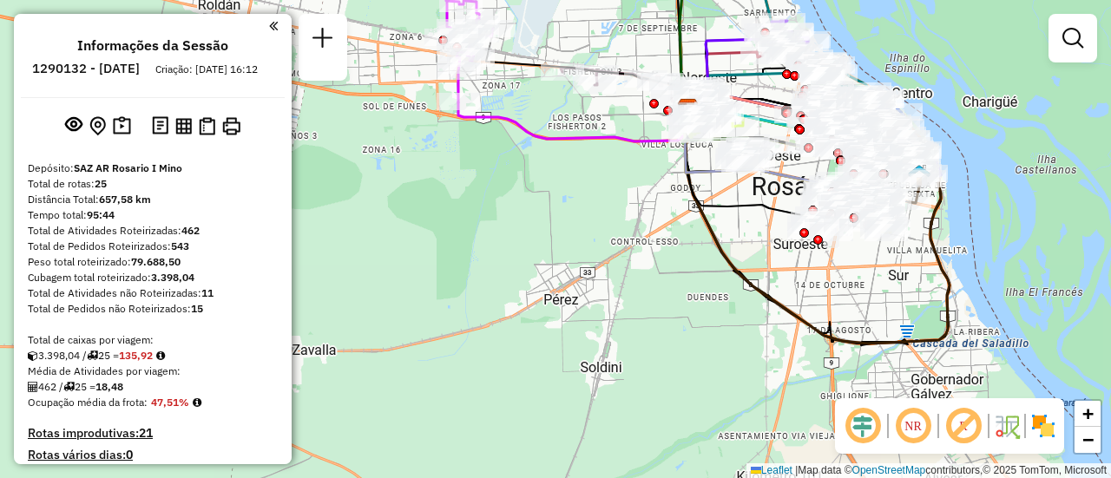
drag, startPoint x: 471, startPoint y: 214, endPoint x: 472, endPoint y: 292, distance: 77.2
click at [472, 292] on div "Janela de atendimento Grade de atendimento Capacidade Transportadoras Veículos …" at bounding box center [555, 239] width 1111 height 478
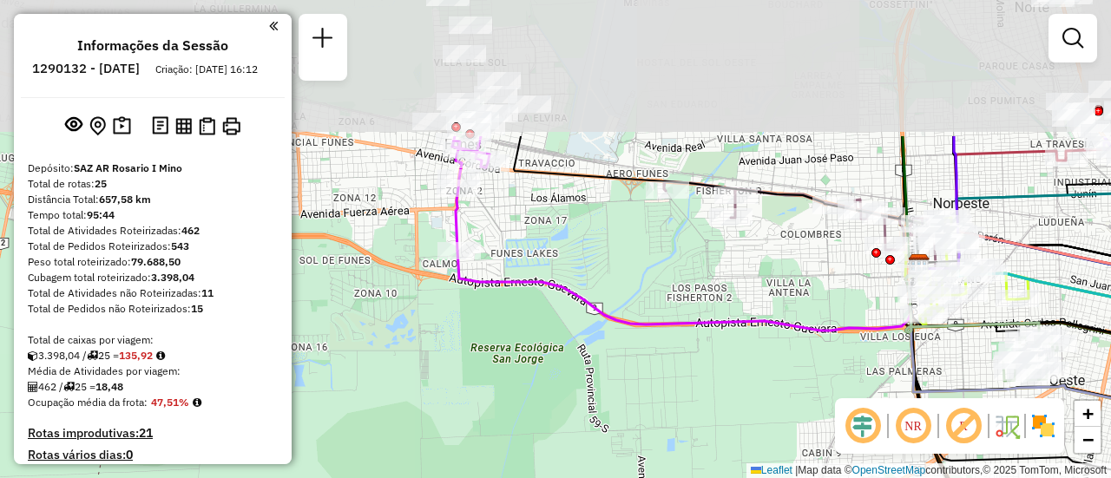
drag, startPoint x: 574, startPoint y: 75, endPoint x: 587, endPoint y: 259, distance: 184.4
click at [587, 259] on div "Janela de atendimento Grade de atendimento Capacidade Transportadoras Veículos …" at bounding box center [555, 239] width 1111 height 478
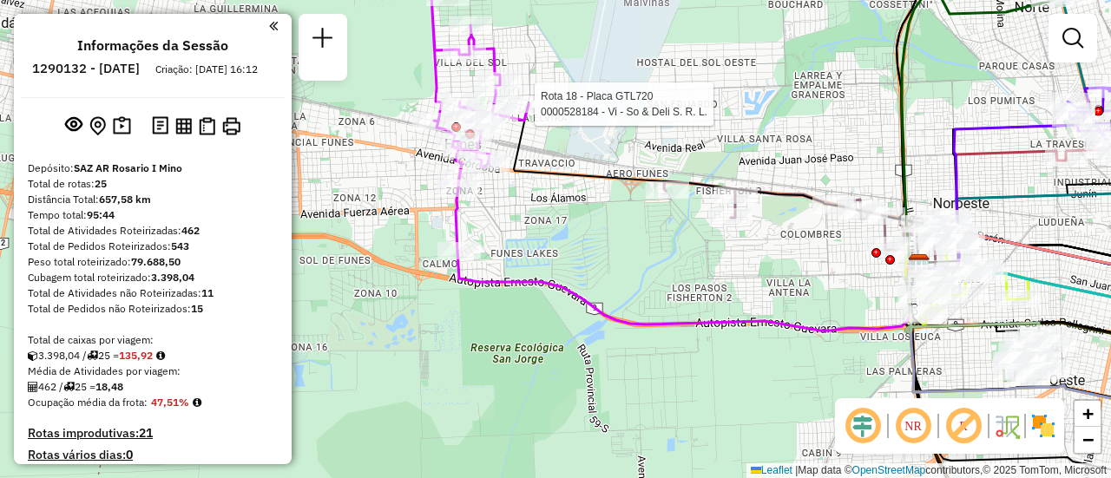
select select "**********"
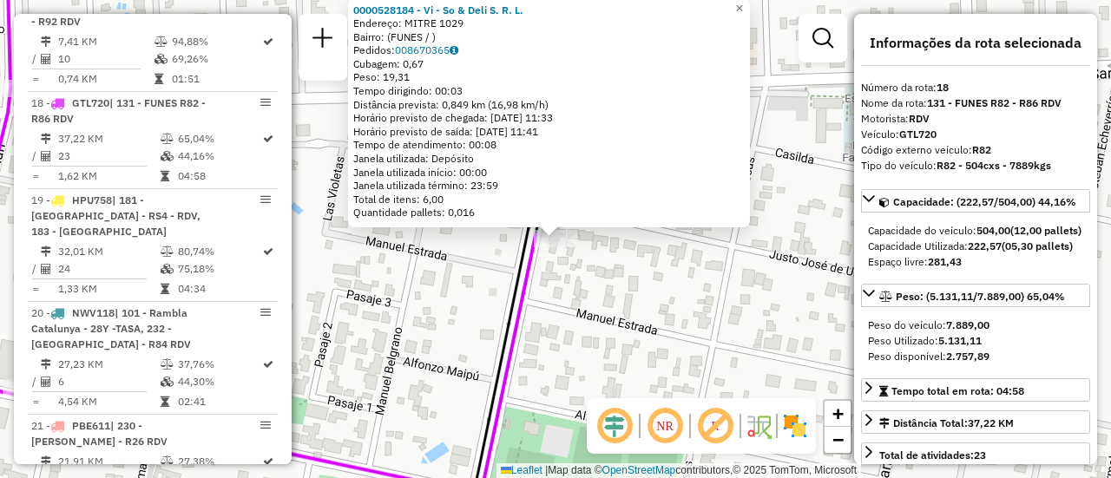
scroll to position [87, 0]
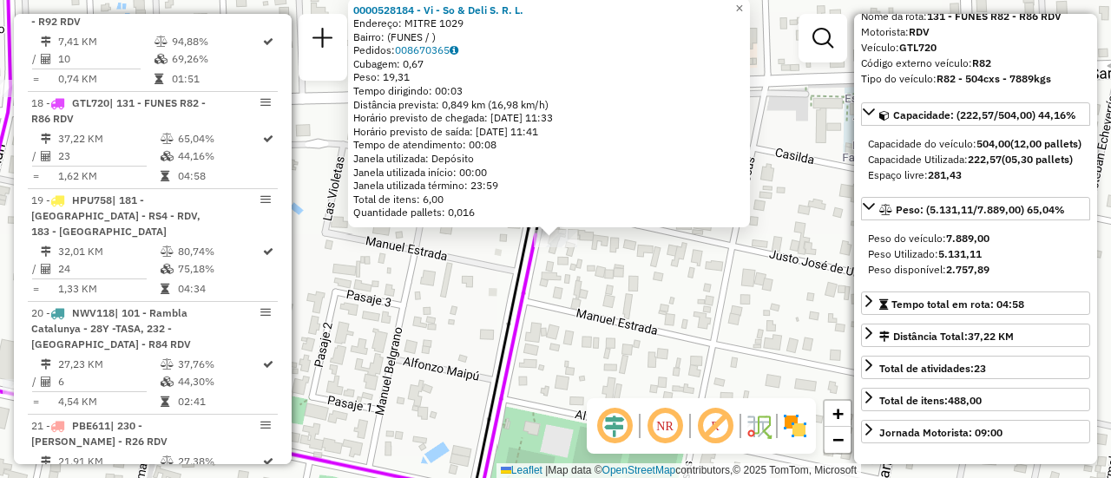
click at [633, 297] on div "0000528184 - Vi - So & Deli S. R. L. Endereço: MITRE 1029 Bairro: (FUNES / ) Pe…" at bounding box center [555, 239] width 1111 height 478
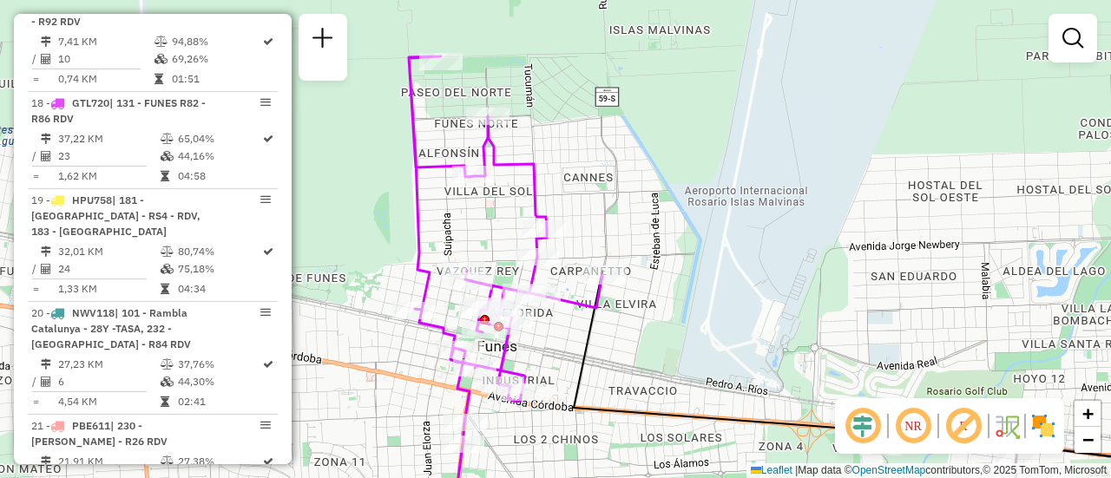
drag, startPoint x: 646, startPoint y: 180, endPoint x: 643, endPoint y: 202, distance: 21.8
click at [643, 202] on div "Janela de atendimento Grade de atendimento Capacidade Transportadoras Veículos …" at bounding box center [555, 239] width 1111 height 478
select select "**********"
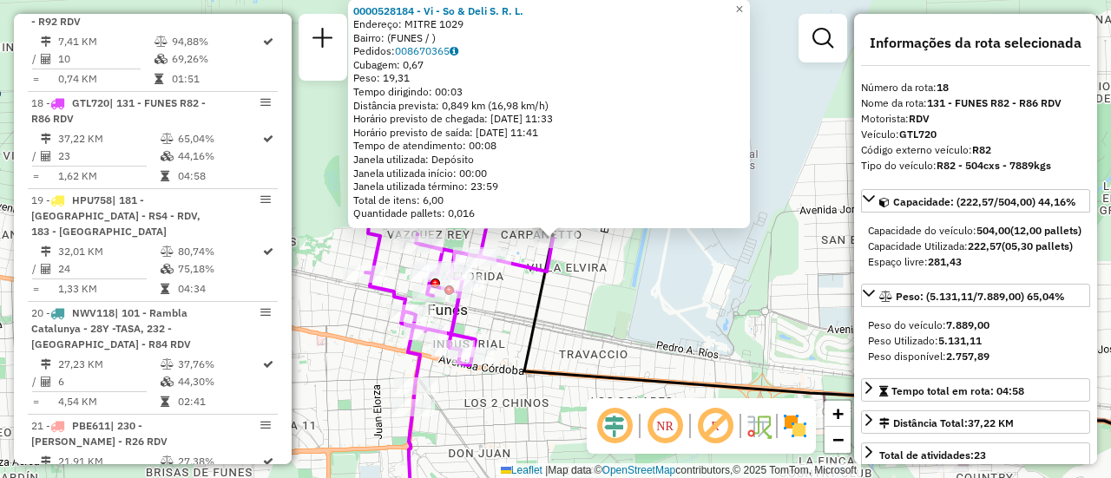
scroll to position [174, 0]
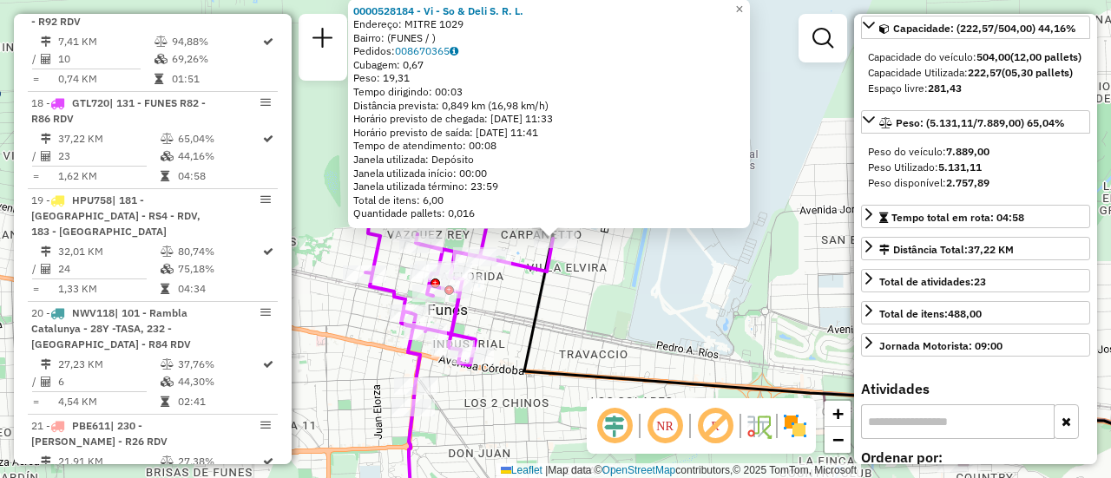
click at [711, 297] on div "0000528184 - Vi - So & Deli S. R. L. Endereço: MITRE 1029 Bairro: (FUNES / ) Pe…" at bounding box center [555, 239] width 1111 height 478
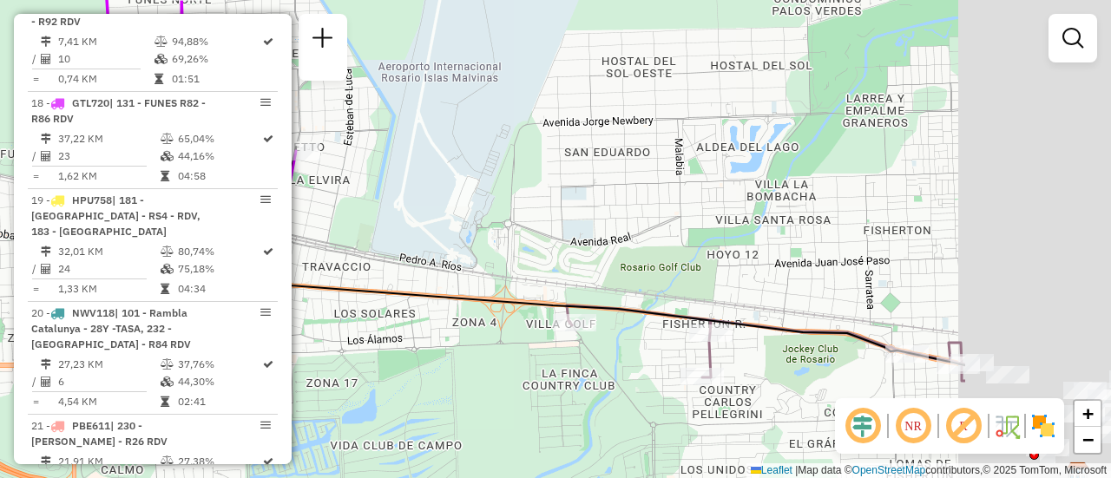
drag, startPoint x: 777, startPoint y: 236, endPoint x: 743, endPoint y: 234, distance: 34.8
click at [318, 102] on div "Janela de atendimento Grade de atendimento Capacidade Transportadoras Veículos …" at bounding box center [555, 239] width 1111 height 478
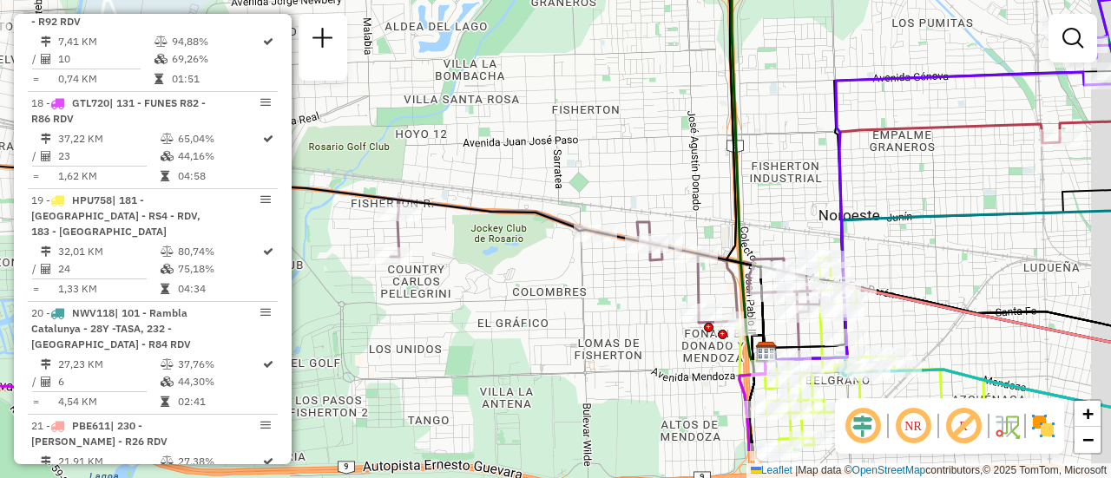
drag, startPoint x: 914, startPoint y: 286, endPoint x: 745, endPoint y: 171, distance: 204.8
click at [745, 171] on div "Janela de atendimento Grade de atendimento Capacidade Transportadoras Veículos …" at bounding box center [555, 239] width 1111 height 478
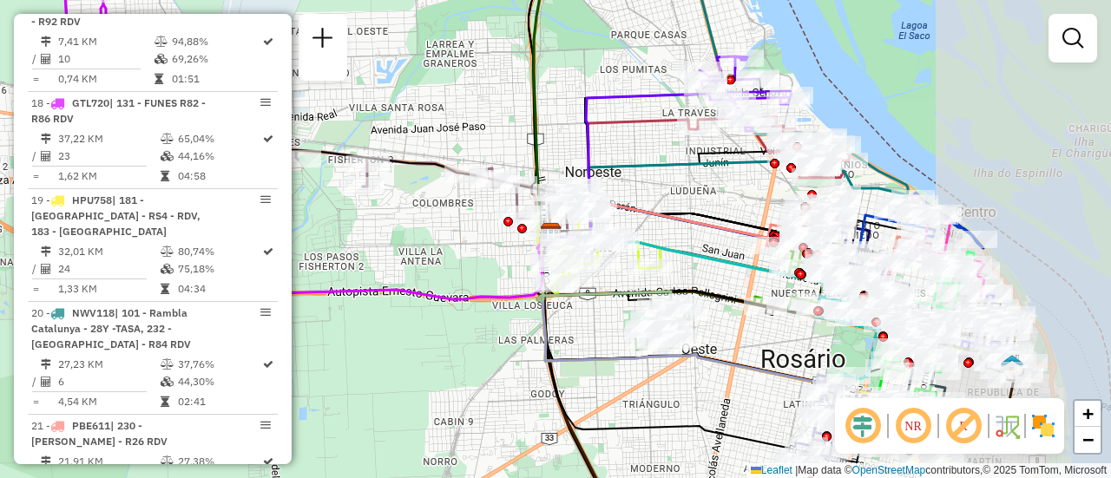
drag, startPoint x: 863, startPoint y: 232, endPoint x: 667, endPoint y: 213, distance: 196.2
click at [667, 213] on icon at bounding box center [660, 223] width 220 height 46
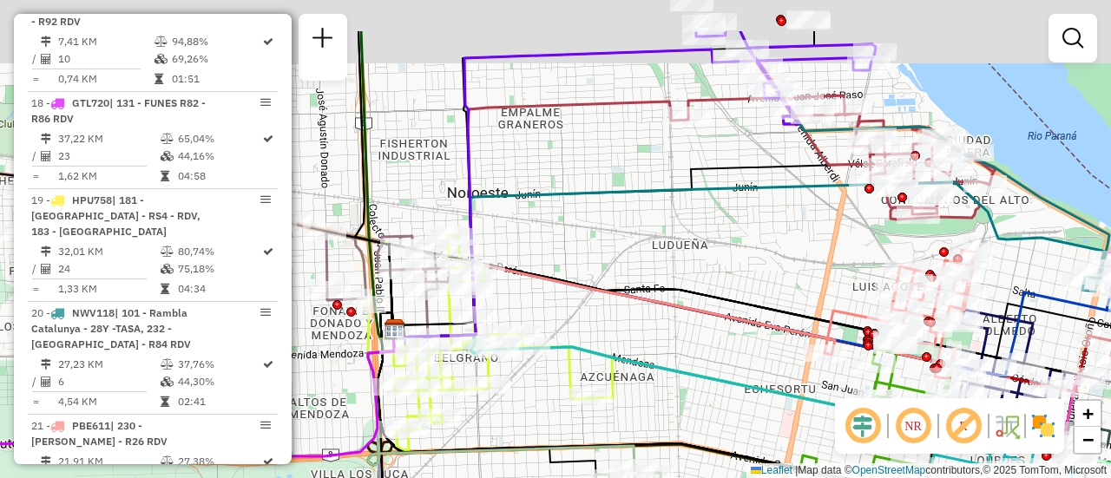
drag, startPoint x: 727, startPoint y: 91, endPoint x: 674, endPoint y: 304, distance: 219.1
click at [674, 304] on icon at bounding box center [631, 238] width 478 height 184
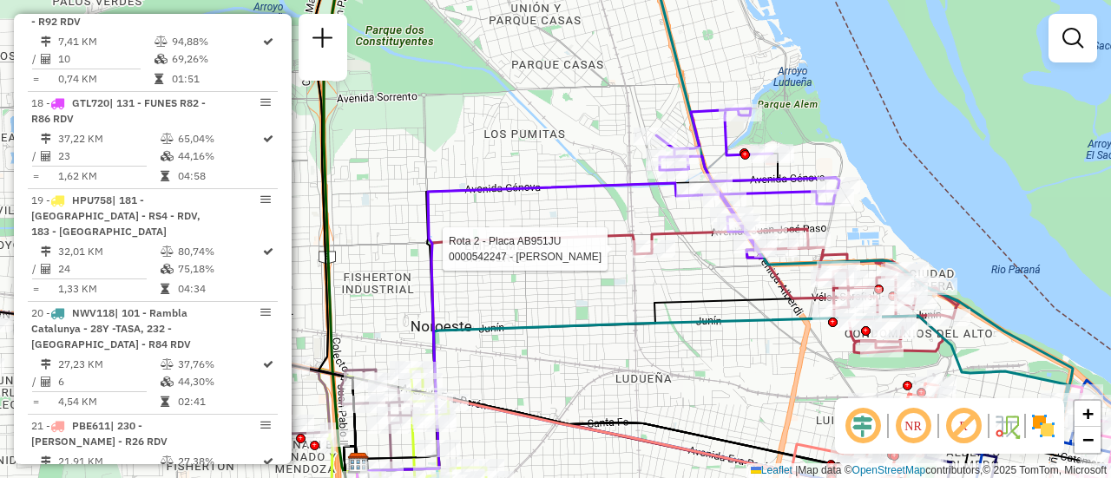
select select "**********"
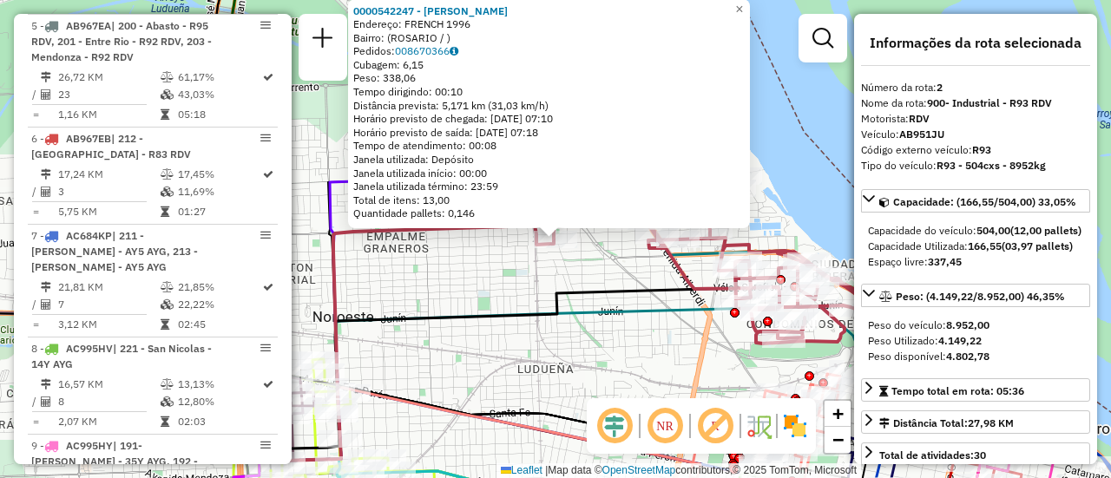
scroll to position [715, 0]
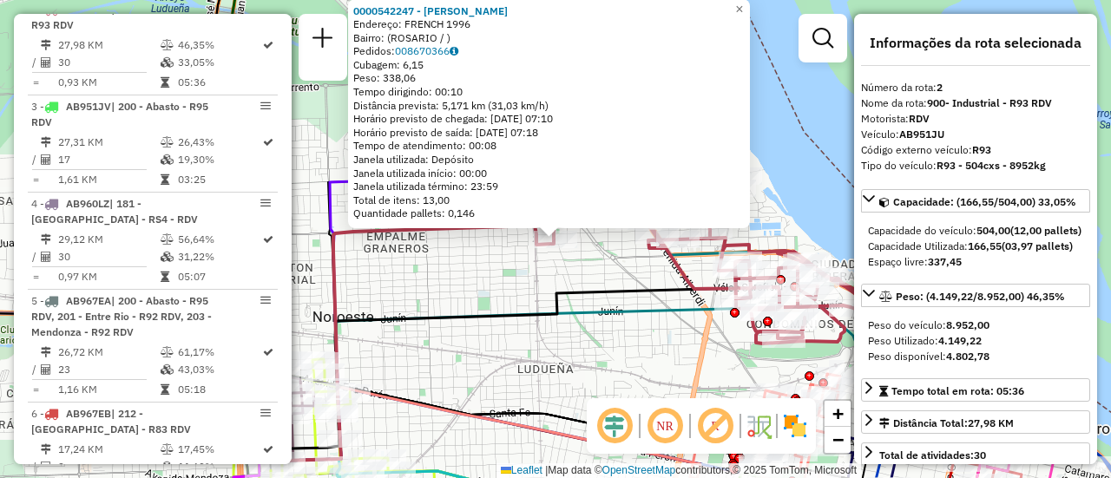
click at [458, 289] on div "0000542247 - Gonzales Maximiliano Jose Endereço: FRENCH 1996 Bairro: (ROSARIO /…" at bounding box center [555, 239] width 1111 height 478
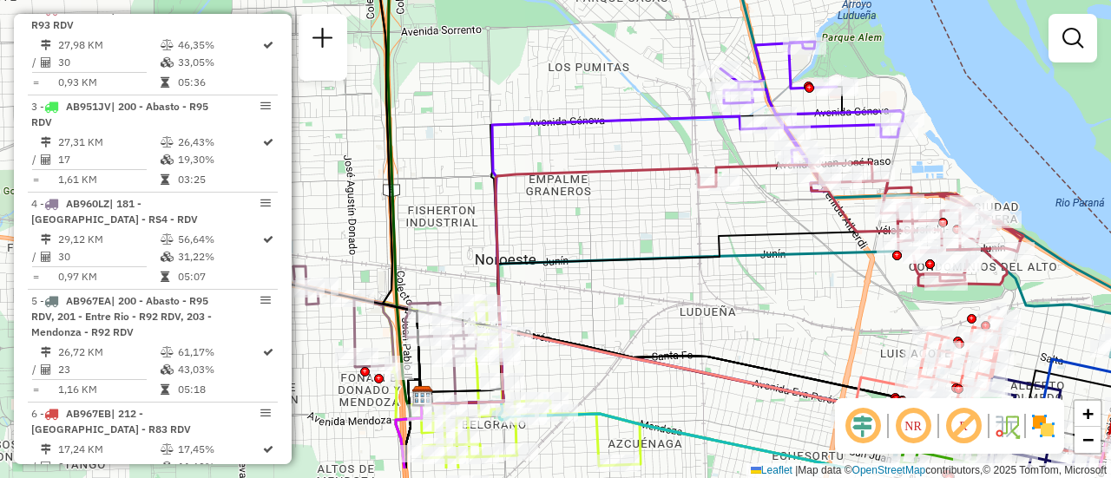
drag, startPoint x: 483, startPoint y: 279, endPoint x: 616, endPoint y: 239, distance: 138.4
click at [616, 239] on div "Janela de atendimento Grade de atendimento Capacidade Transportadoras Veículos …" at bounding box center [555, 239] width 1111 height 478
select select "**********"
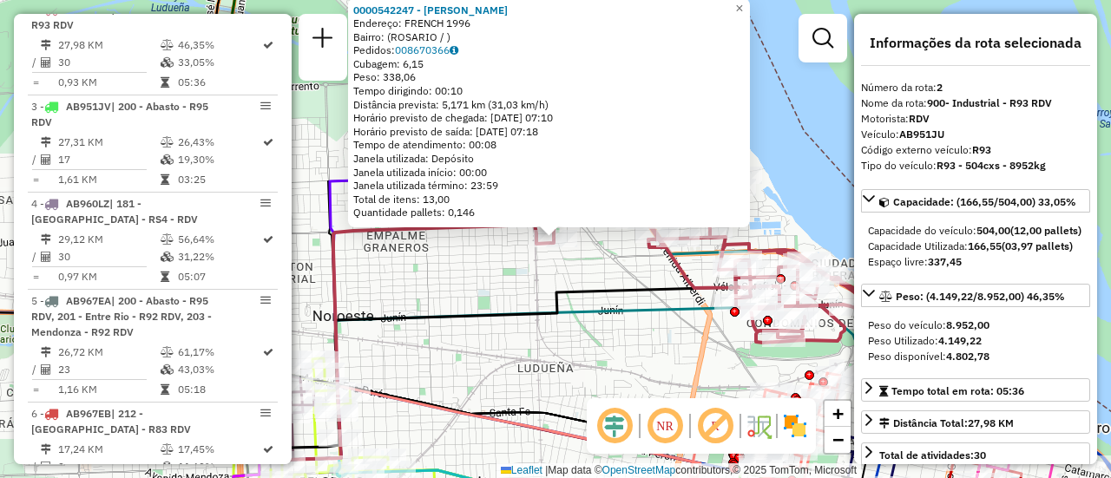
click at [508, 297] on div "0000542247 - Gonzales Maximiliano Jose Endereço: FRENCH 1996 Bairro: (ROSARIO /…" at bounding box center [555, 239] width 1111 height 478
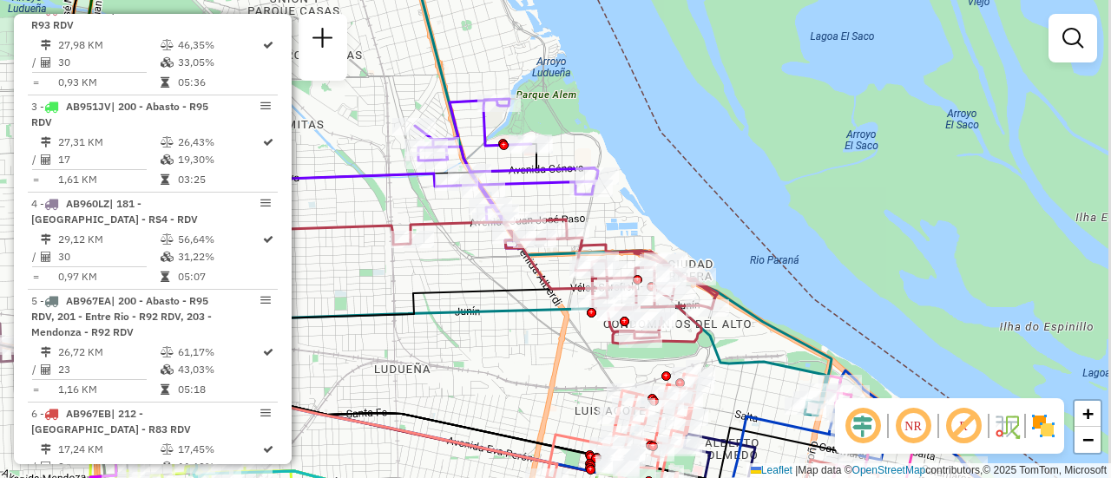
drag, startPoint x: 709, startPoint y: 308, endPoint x: 568, endPoint y: 309, distance: 140.6
click at [564, 309] on icon at bounding box center [470, 383] width 711 height 155
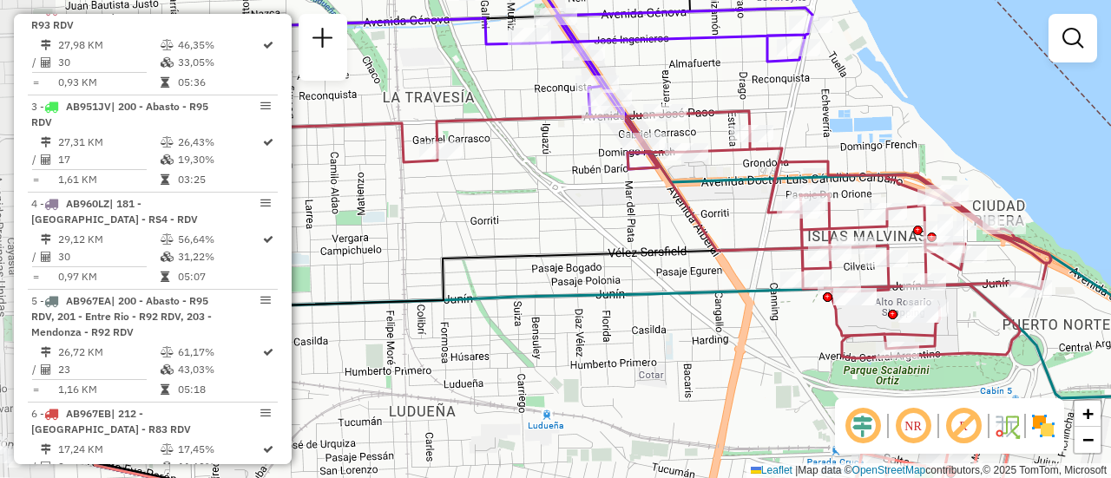
drag, startPoint x: 478, startPoint y: 239, endPoint x: 683, endPoint y: 226, distance: 205.2
click at [683, 226] on div "Janela de atendimento Grade de atendimento Capacidade Transportadoras Veículos …" at bounding box center [555, 239] width 1111 height 478
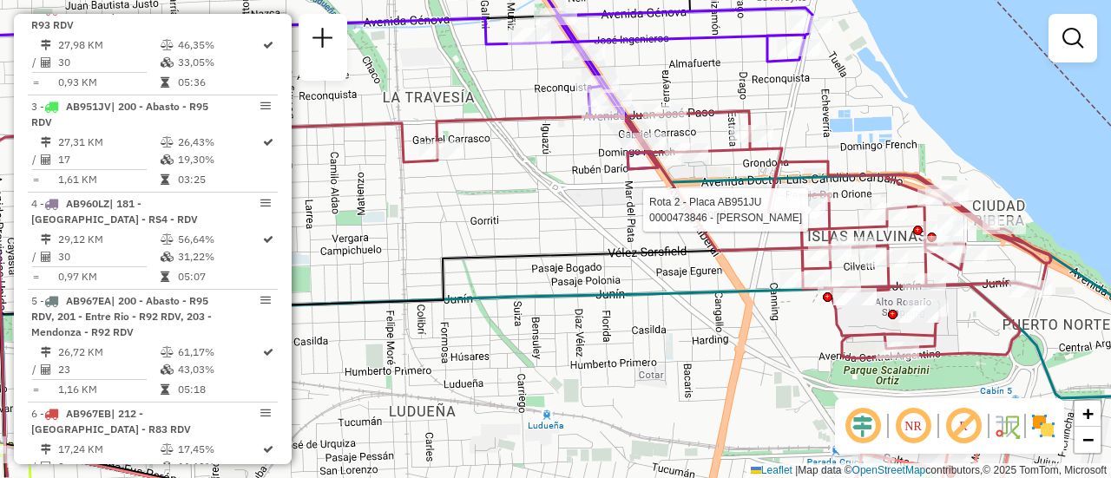
select select "**********"
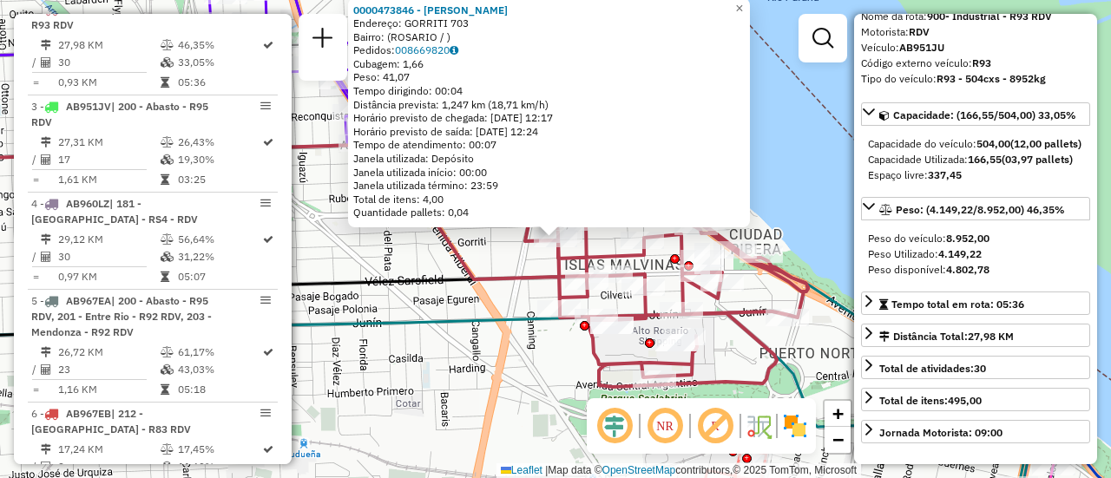
scroll to position [174, 0]
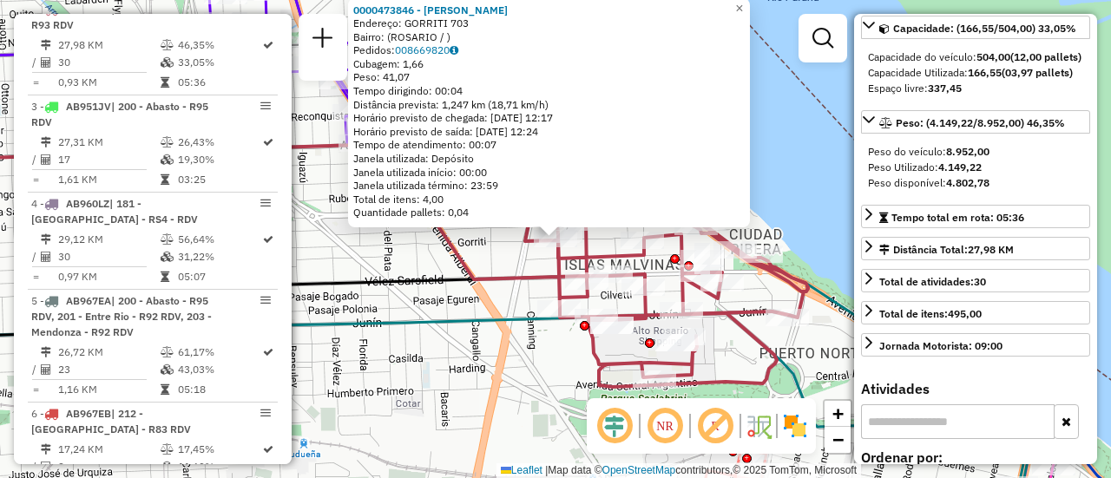
click at [395, 380] on div "0000473846 - YUS CLAUDIO Endereço: GORRITI 703 Bairro: (ROSARIO / ) Pedidos: 00…" at bounding box center [555, 239] width 1111 height 478
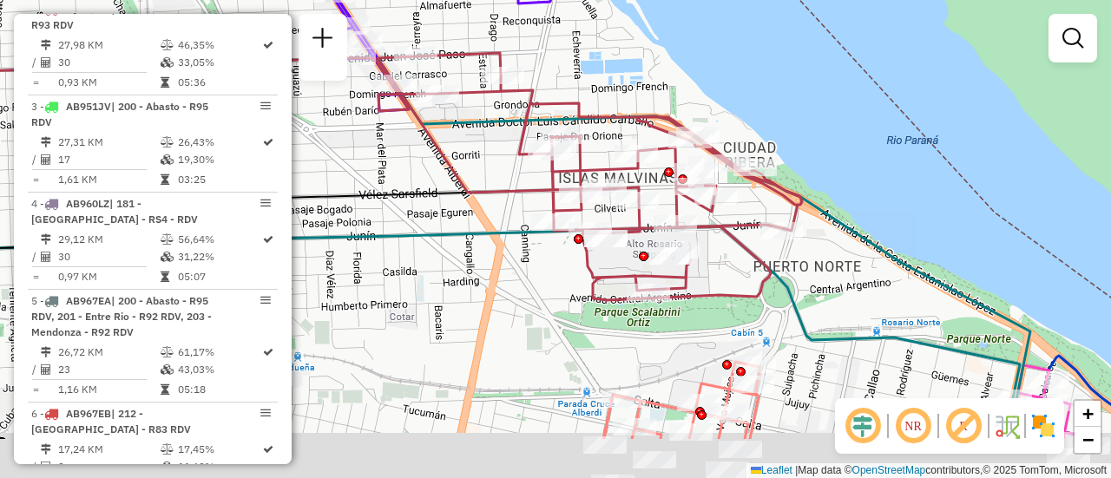
drag, startPoint x: 565, startPoint y: 361, endPoint x: 500, endPoint y: 141, distance: 229.8
click at [502, 142] on div "Janela de atendimento Grade de atendimento Capacidade Transportadoras Veículos …" at bounding box center [555, 239] width 1111 height 478
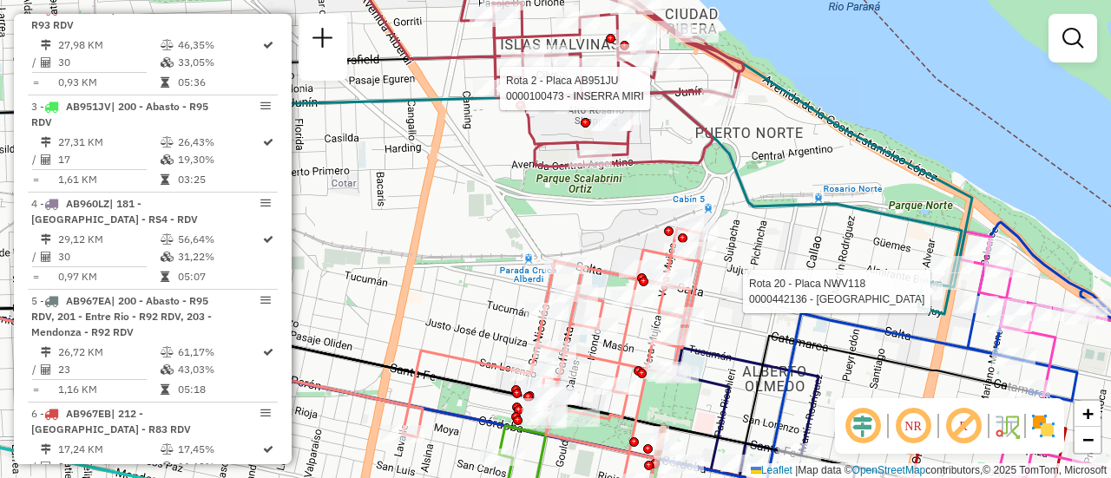
select select "**********"
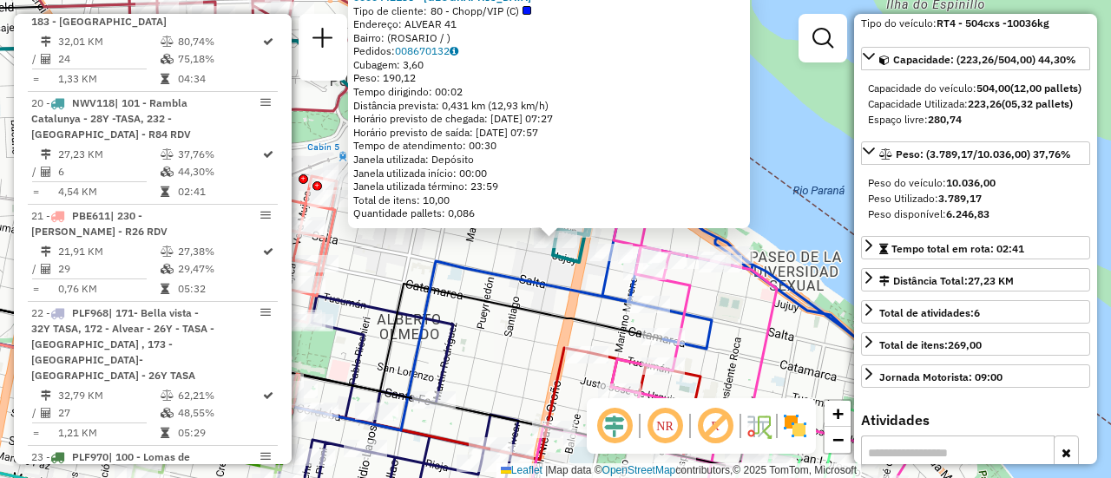
click at [508, 246] on div "0000442136 - NUEVA PLAZA SRL Tipo de cliente: 80 - Chopp/VIP (C) Endereço: ALVE…" at bounding box center [555, 239] width 1111 height 478
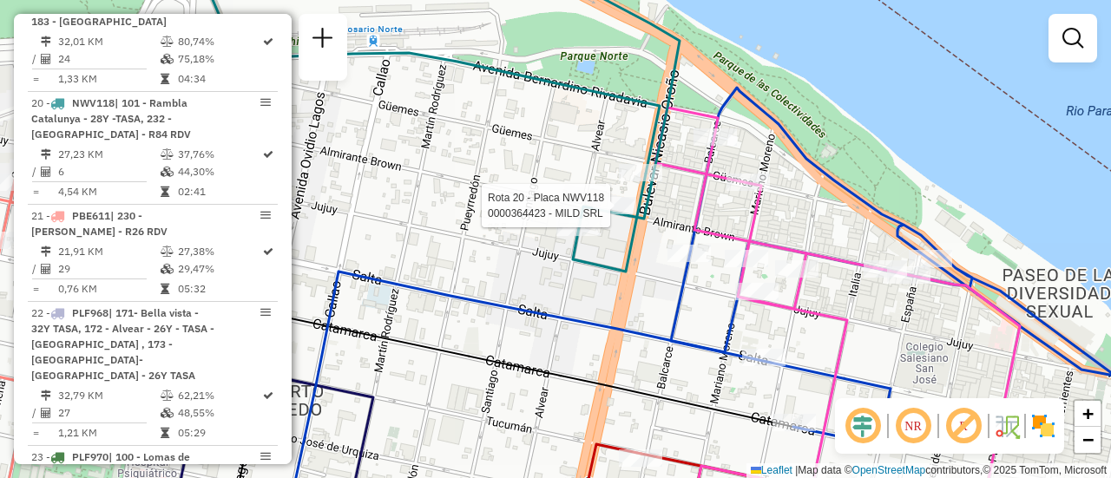
select select "**********"
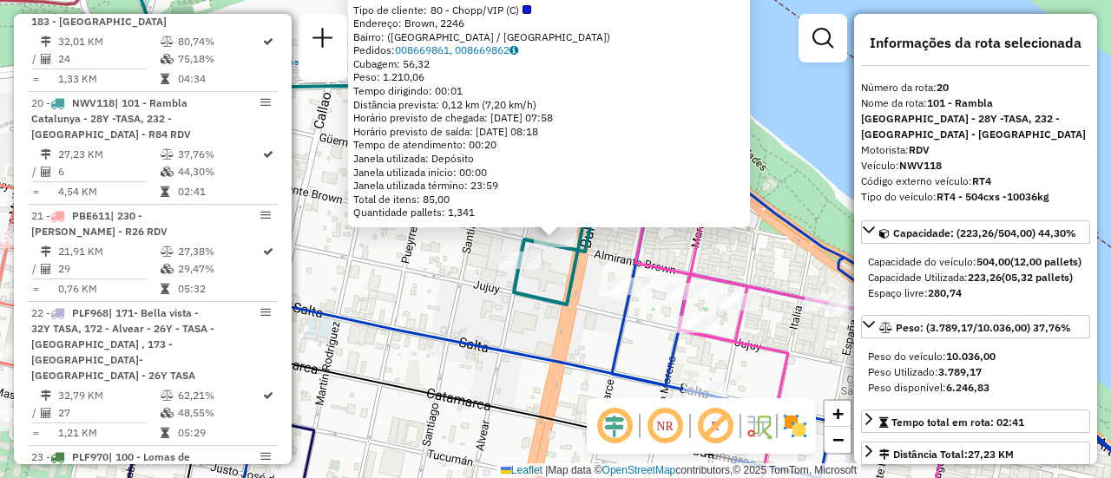
scroll to position [87, 0]
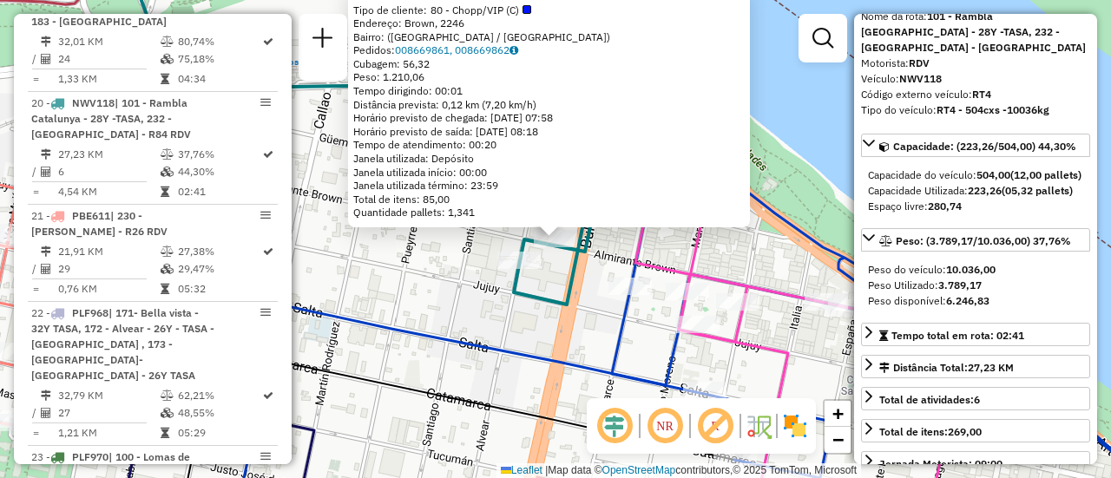
click at [569, 329] on div "0000364423 - MILD SRL Tipo de cliente: 80 - Chopp/VIP (C) Endereço: Brown, 2246…" at bounding box center [555, 239] width 1111 height 478
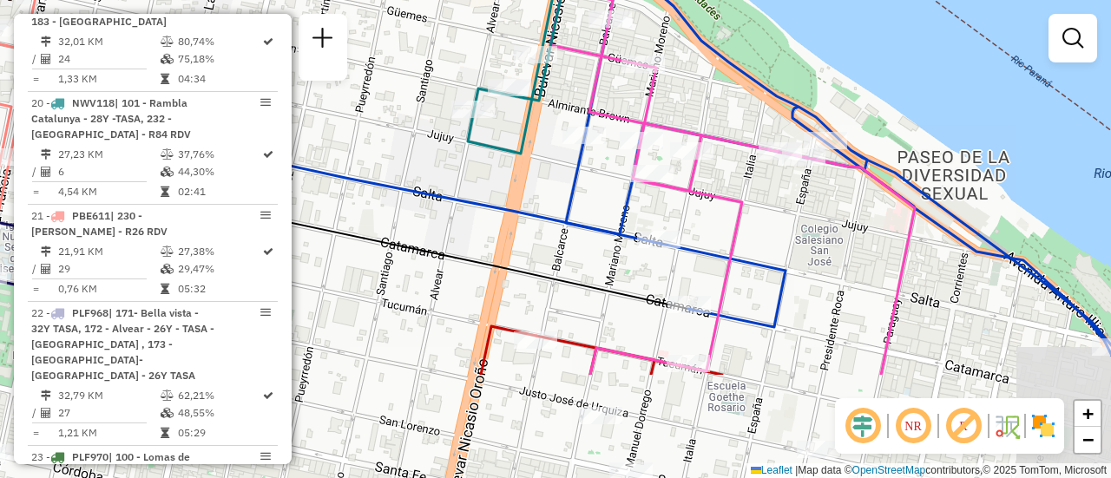
drag, startPoint x: 762, startPoint y: 332, endPoint x: 680, endPoint y: 109, distance: 237.5
click at [682, 110] on div "Janela de atendimento Grade de atendimento Capacidade Transportadoras Veículos …" at bounding box center [555, 239] width 1111 height 478
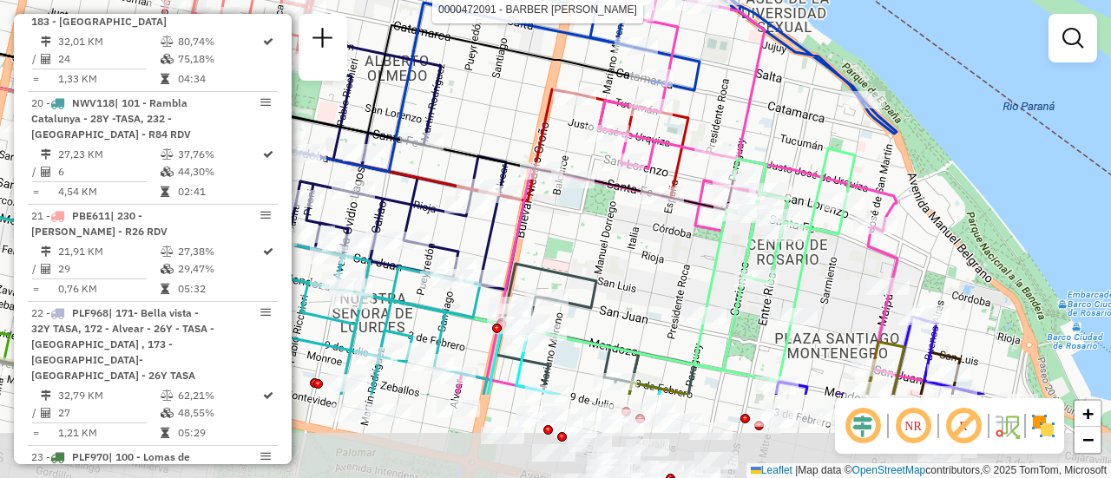
drag, startPoint x: 559, startPoint y: 213, endPoint x: 453, endPoint y: 13, distance: 226.7
click at [453, 13] on div "Rota 9 - Placa AC995HY 0000472091 - BARBER ARIEL LEONARDO Janela de atendimento…" at bounding box center [555, 239] width 1111 height 478
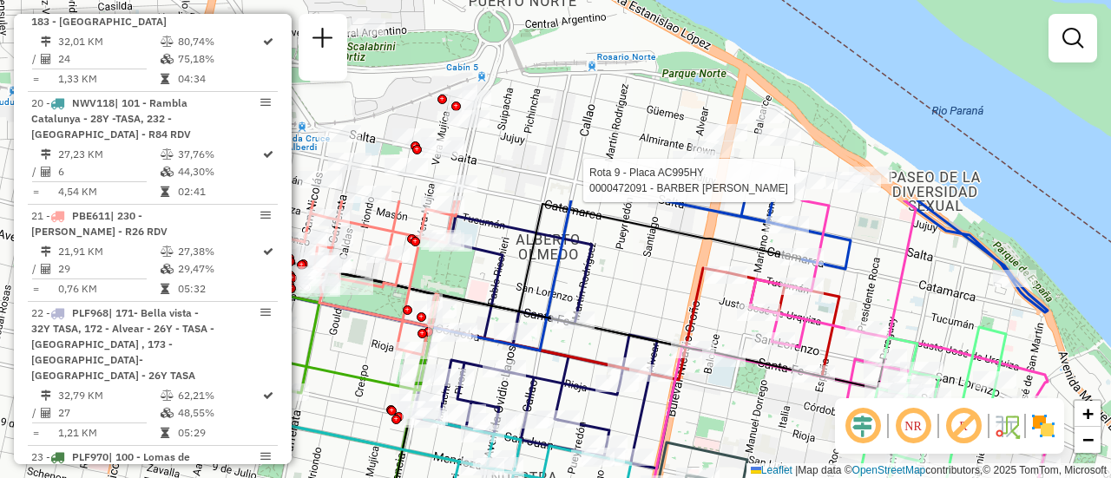
drag, startPoint x: 572, startPoint y: 208, endPoint x: 793, endPoint y: 430, distance: 312.9
click at [797, 470] on div "Rota 9 - Placa AC995HY 0000472091 - BARBER ARIEL LEONARDO Janela de atendimento…" at bounding box center [555, 239] width 1111 height 478
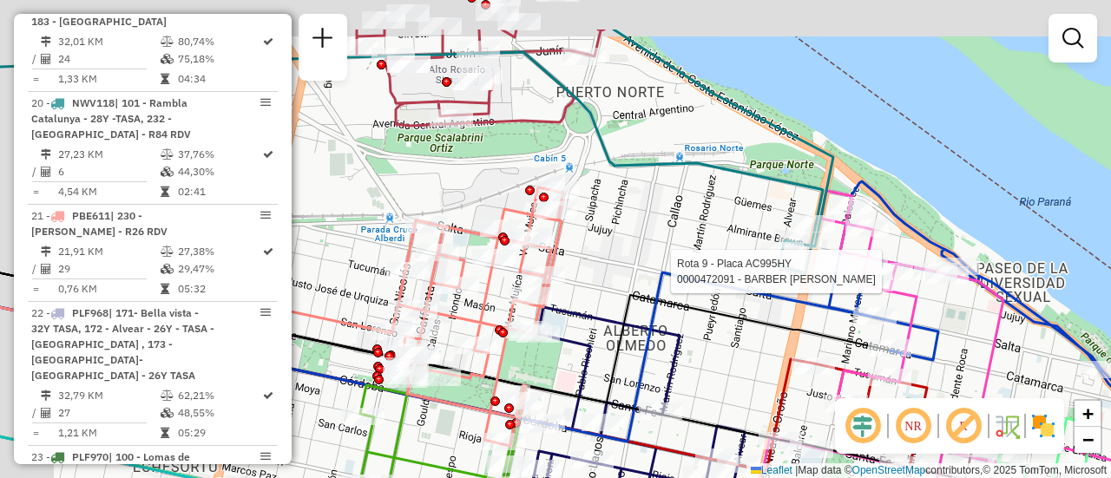
drag, startPoint x: 670, startPoint y: 246, endPoint x: 871, endPoint y: 394, distance: 249.6
click at [865, 397] on icon at bounding box center [409, 353] width 911 height 175
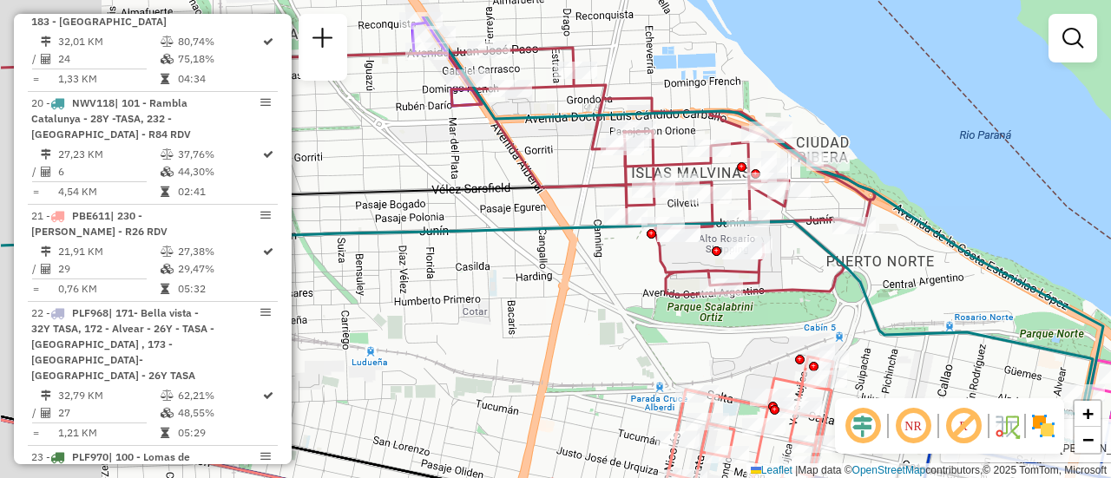
drag, startPoint x: 779, startPoint y: 333, endPoint x: 852, endPoint y: 366, distance: 80.0
click at [876, 370] on div "Rota 9 - Placa AC995HY 0000472091 - BARBER ARIEL LEONARDO Rota 21 - Placa PBE61…" at bounding box center [555, 239] width 1111 height 478
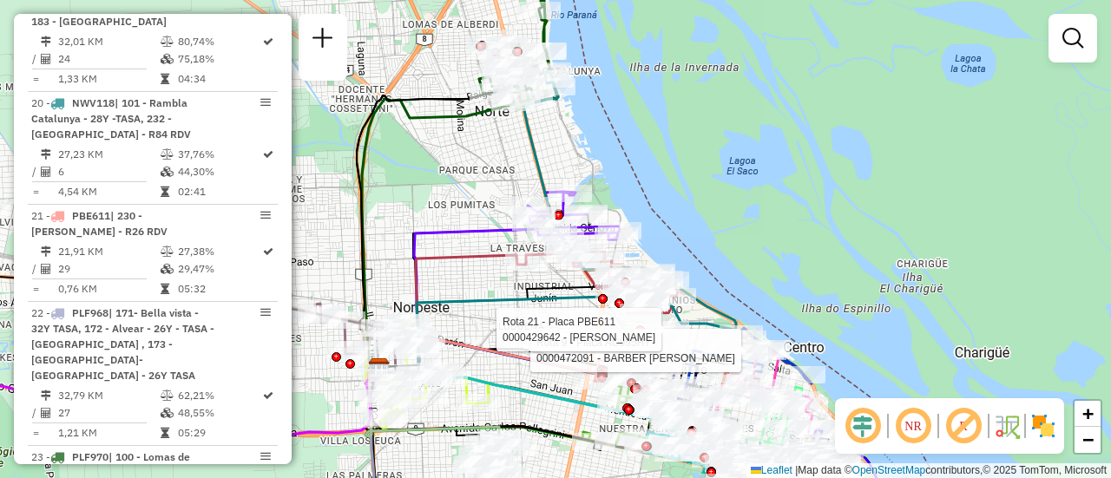
drag, startPoint x: 500, startPoint y: 181, endPoint x: 500, endPoint y: 239, distance: 57.3
click at [500, 239] on div "Rota 9 - Placa AC995HY 0000472091 - BARBER ARIEL LEONARDO Rota 21 - Placa PBE61…" at bounding box center [555, 239] width 1111 height 478
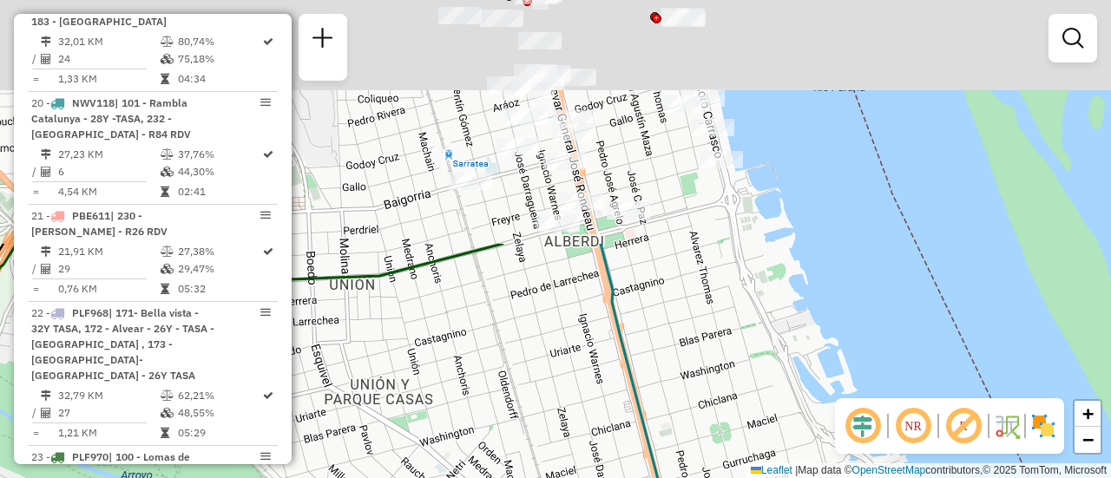
drag, startPoint x: 523, startPoint y: 159, endPoint x: 520, endPoint y: 463, distance: 303.7
click at [521, 466] on div "Rota 9 - Placa AC995HY 0000472091 - BARBER ARIEL LEONARDO Rota 21 - Placa PBE61…" at bounding box center [555, 239] width 1111 height 478
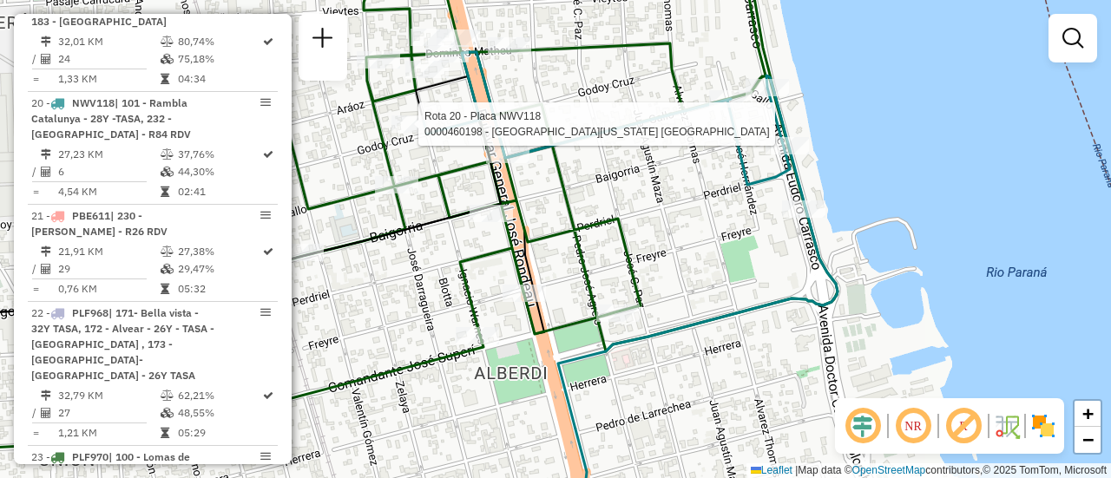
select select "**********"
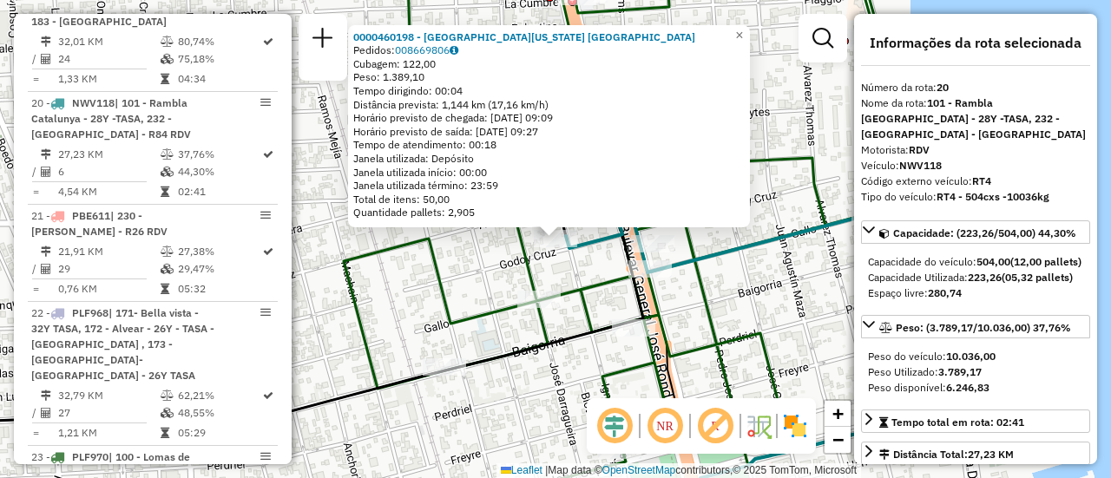
click at [462, 294] on div "0000460198 - La Florida Rosario Pedidos: 008669806 Cubagem: 122,00 Peso: 1.389,…" at bounding box center [555, 239] width 1111 height 478
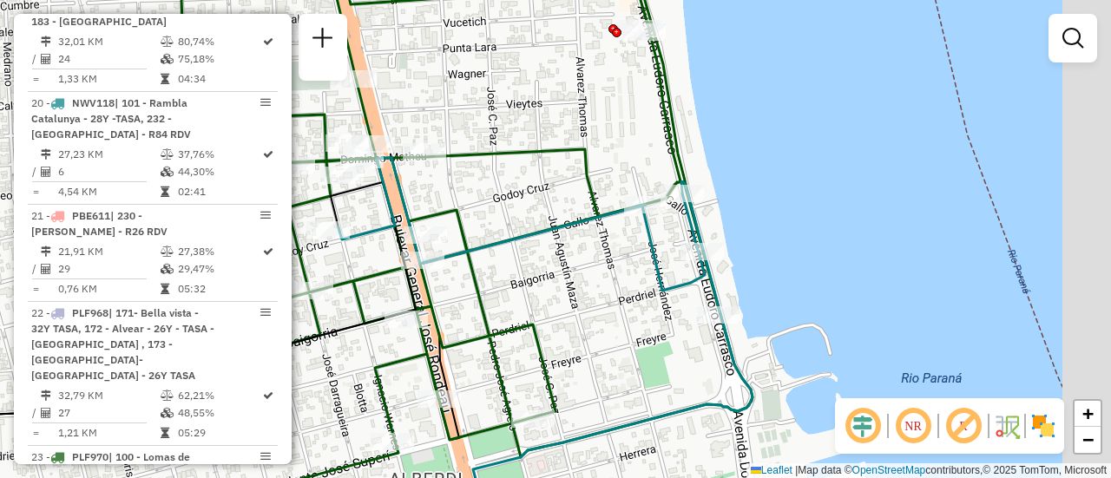
drag, startPoint x: 796, startPoint y: 272, endPoint x: 568, endPoint y: 264, distance: 227.5
click at [568, 264] on div "Janela de atendimento Grade de atendimento Capacidade Transportadoras Veículos …" at bounding box center [555, 239] width 1111 height 478
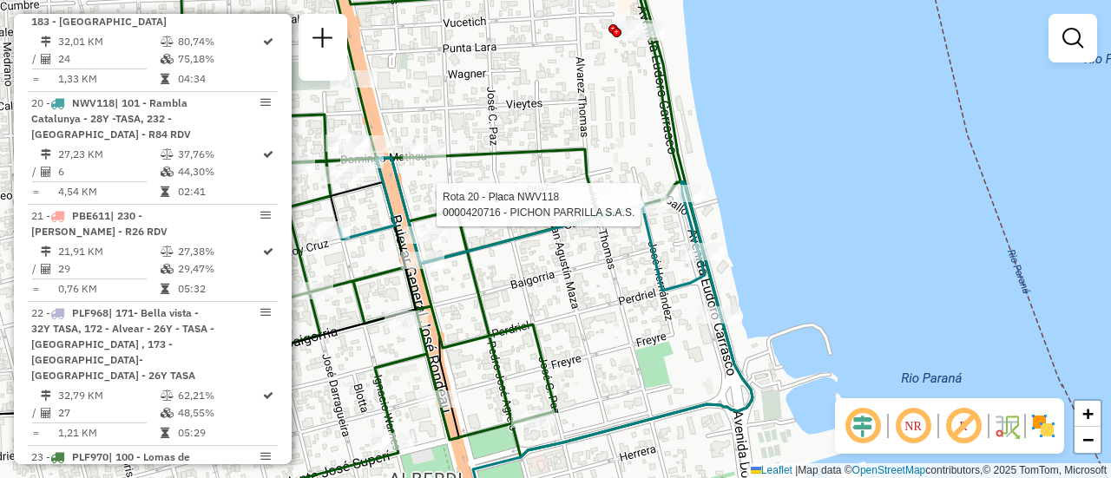
select select "**********"
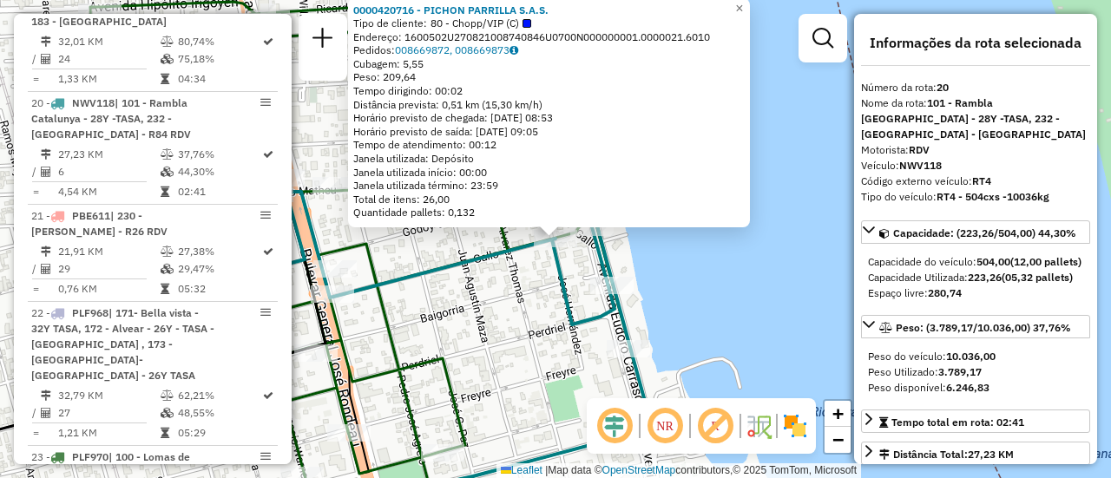
click at [496, 295] on div "0000420716 - PICHON PARRILLA S.A.S. Tipo de cliente: 80 - Chopp/VIP (C) Endereç…" at bounding box center [555, 239] width 1111 height 478
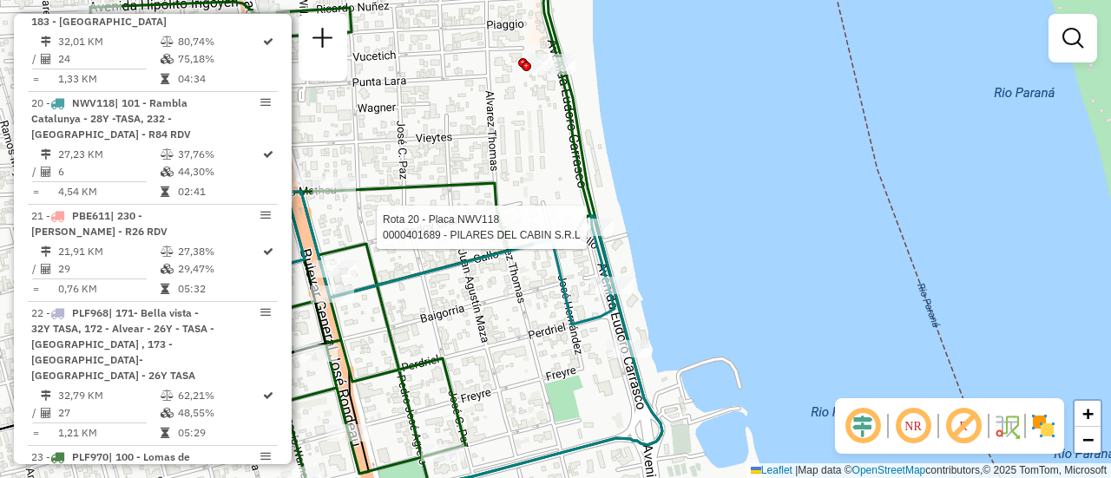
select select "**********"
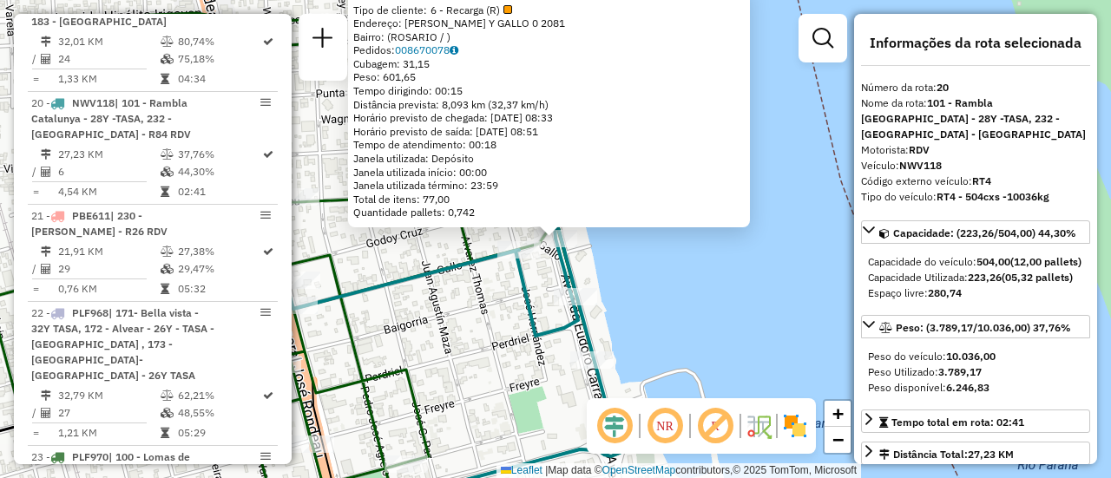
click at [461, 317] on div "0000401689 - PILARES DEL CABIN S.R.L Tipo de cliente: 6 - Recarga (R) Endereço:…" at bounding box center [555, 239] width 1111 height 478
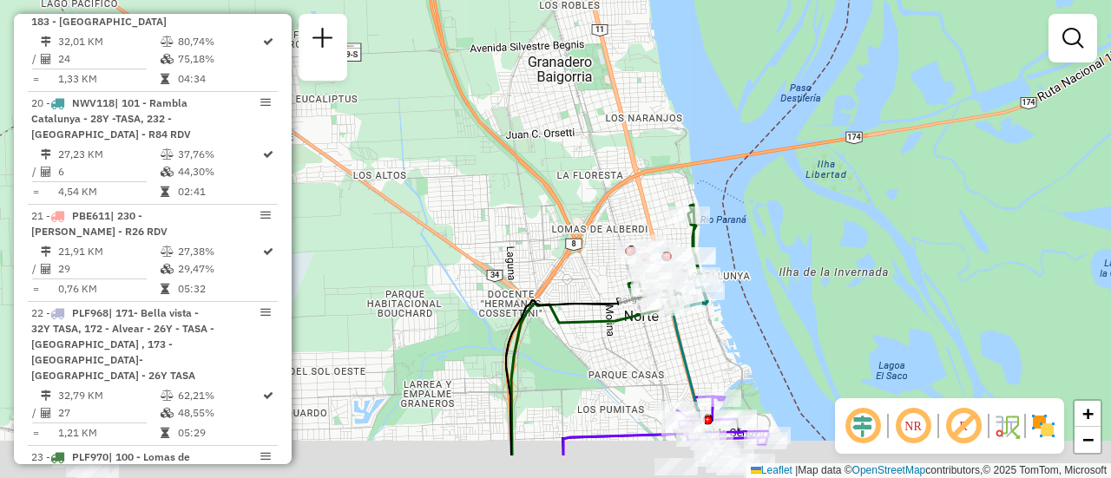
drag, startPoint x: 704, startPoint y: 449, endPoint x: 573, endPoint y: 177, distance: 301.6
click at [578, 185] on div "Janela de atendimento Grade de atendimento Capacidade Transportadoras Veículos …" at bounding box center [555, 239] width 1111 height 478
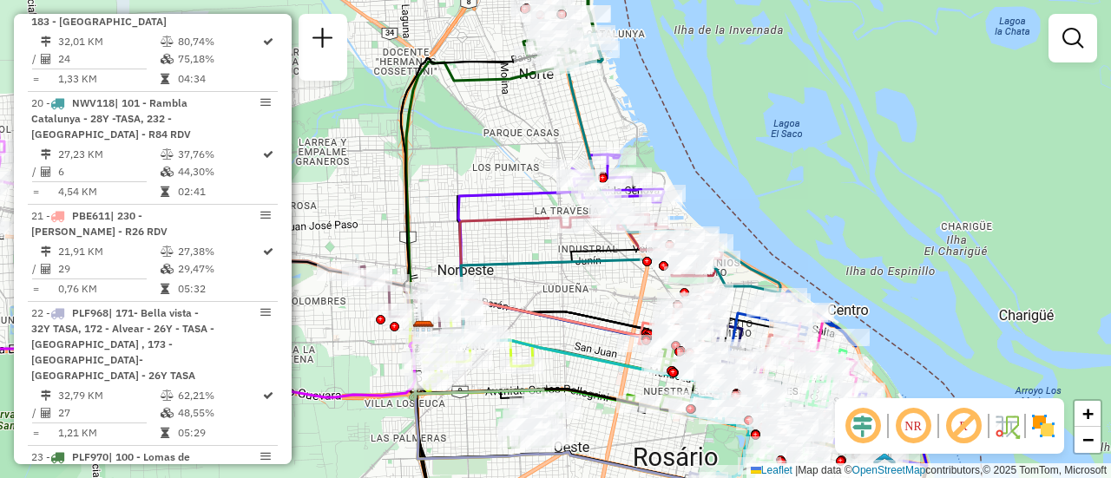
drag, startPoint x: 623, startPoint y: 329, endPoint x: 609, endPoint y: 282, distance: 48.9
click at [611, 286] on div "Janela de atendimento Grade de atendimento Capacidade Transportadoras Veículos …" at bounding box center [555, 239] width 1111 height 478
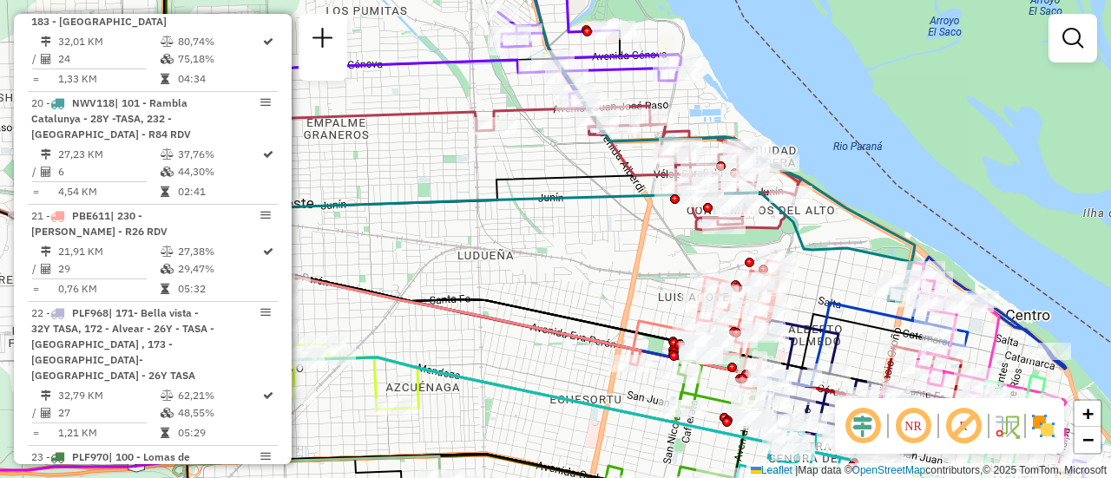
drag, startPoint x: 897, startPoint y: 318, endPoint x: 841, endPoint y: 266, distance: 76.8
click at [834, 266] on div "Janela de atendimento Grade de atendimento Capacidade Transportadoras Veículos …" at bounding box center [555, 239] width 1111 height 478
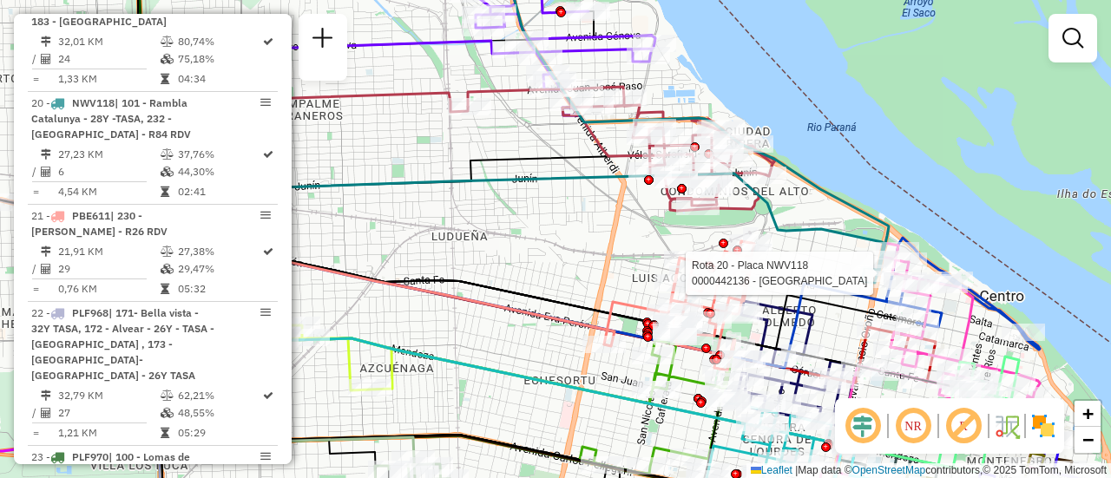
select select "**********"
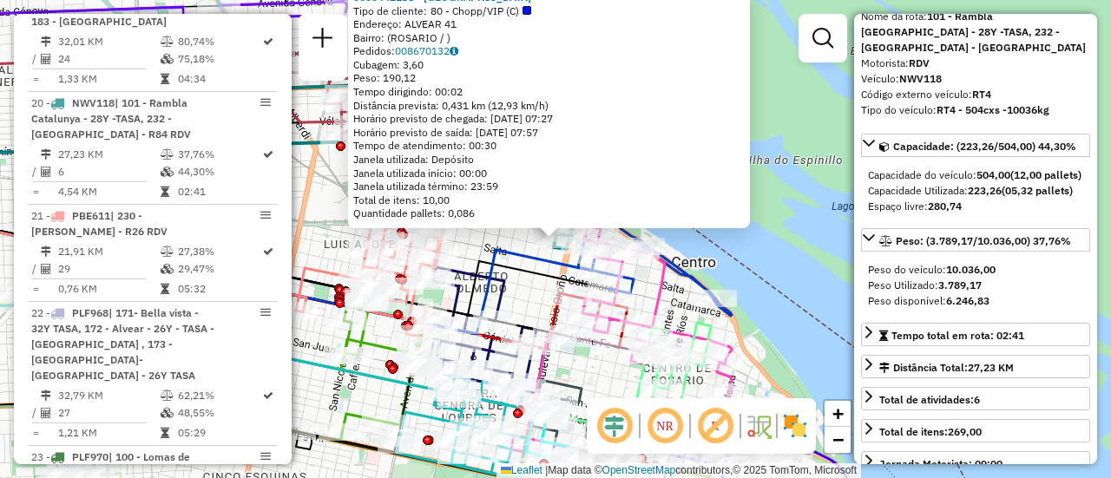
click at [522, 299] on div "0000442136 - NUEVA PLAZA SRL Tipo de cliente: 80 - Chopp/VIP (C) Endereço: ALVE…" at bounding box center [555, 239] width 1111 height 478
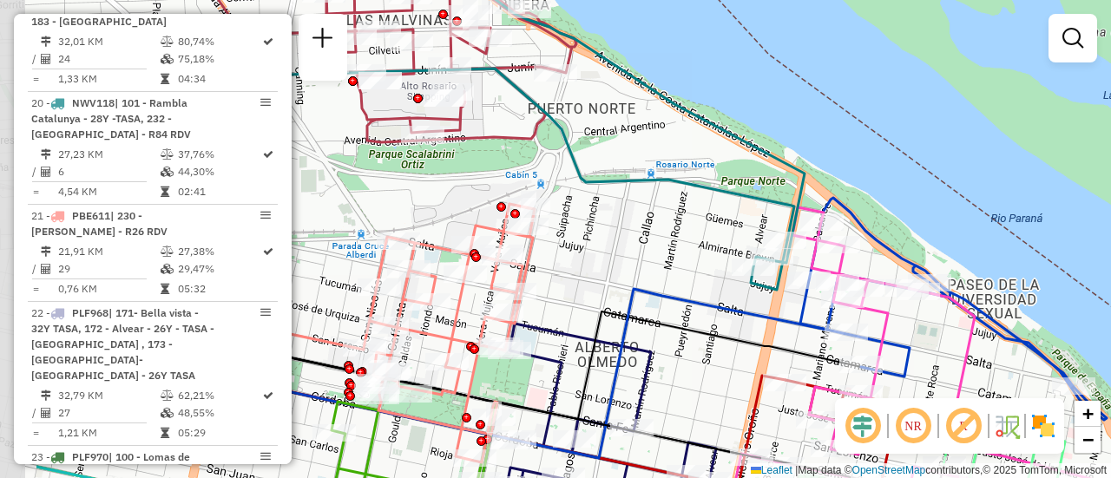
drag, startPoint x: 396, startPoint y: 174, endPoint x: 543, endPoint y: 197, distance: 149.2
click at [543, 197] on div "Janela de atendimento Grade de atendimento Capacidade Transportadoras Veículos …" at bounding box center [555, 239] width 1111 height 478
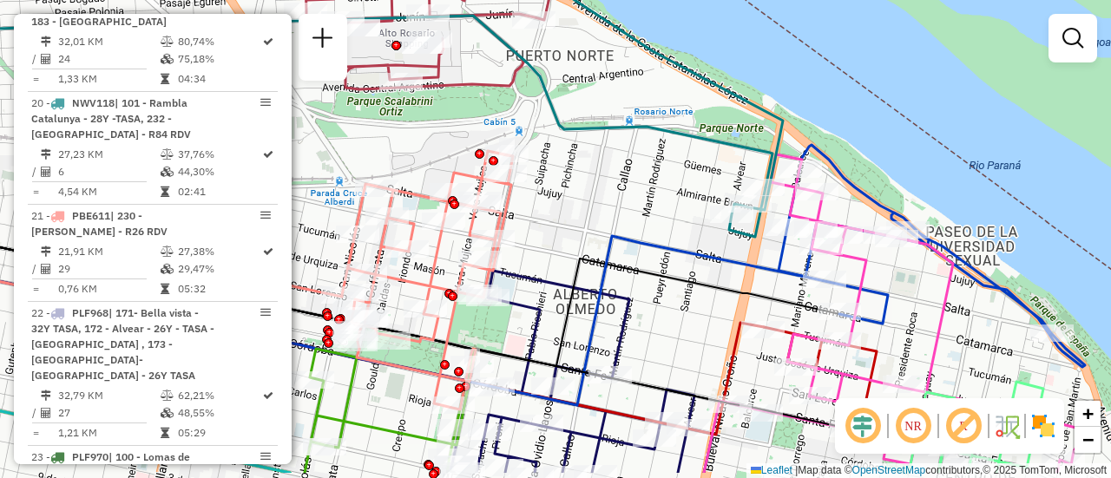
drag, startPoint x: 734, startPoint y: 353, endPoint x: 712, endPoint y: 300, distance: 57.2
click at [712, 300] on div "Janela de atendimento Grade de atendimento Capacidade Transportadoras Veículos …" at bounding box center [555, 239] width 1111 height 478
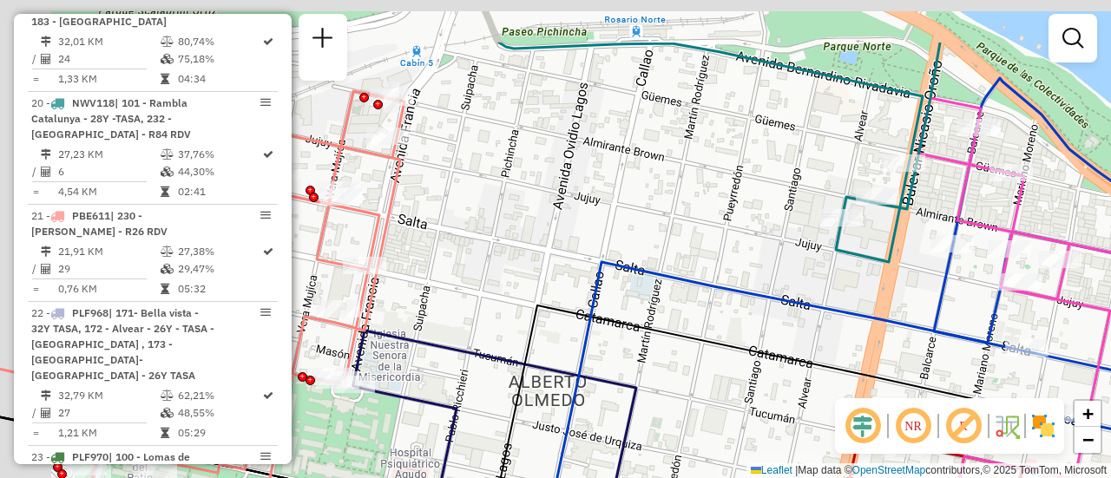
drag, startPoint x: 759, startPoint y: 181, endPoint x: 888, endPoint y: 338, distance: 202.2
click at [966, 382] on div "Janela de atendimento Grade de atendimento Capacidade Transportadoras Veículos …" at bounding box center [555, 239] width 1111 height 478
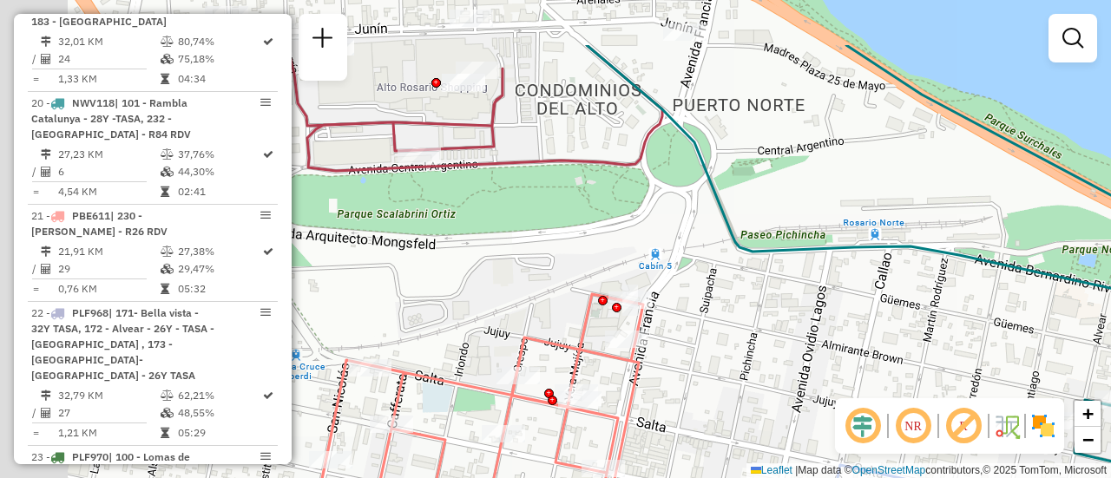
drag, startPoint x: 596, startPoint y: 222, endPoint x: 629, endPoint y: 245, distance: 40.0
click at [633, 245] on div "Janela de atendimento Grade de atendimento Capacidade Transportadoras Veículos …" at bounding box center [555, 239] width 1111 height 478
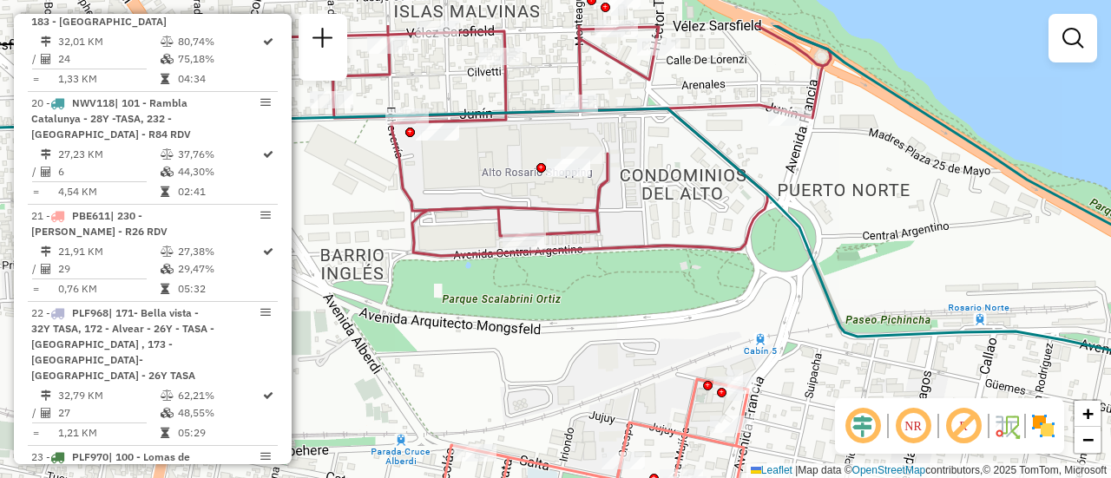
drag, startPoint x: 538, startPoint y: 226, endPoint x: 690, endPoint y: 337, distance: 188.1
click at [690, 338] on div "Janela de atendimento Grade de atendimento Capacidade Transportadoras Veículos …" at bounding box center [555, 239] width 1111 height 478
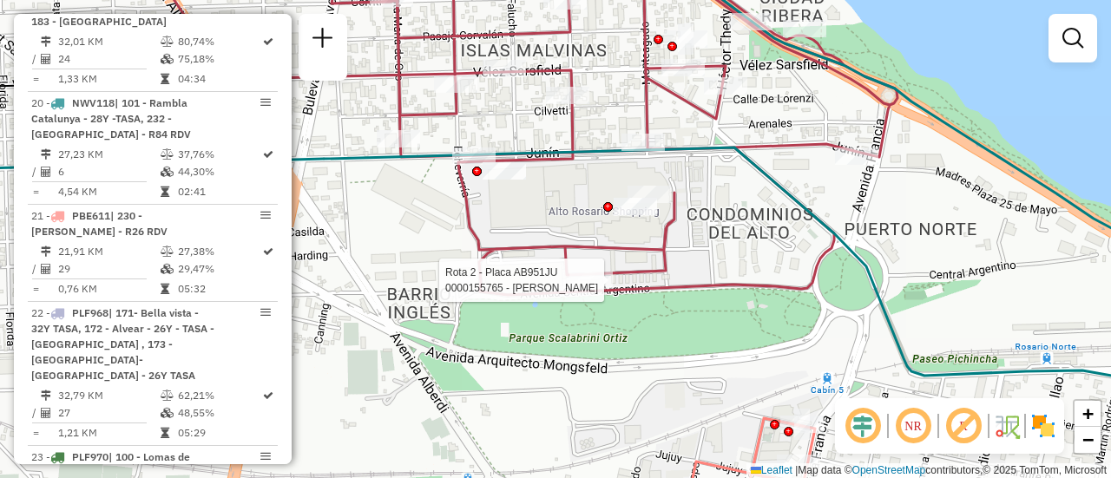
select select "**********"
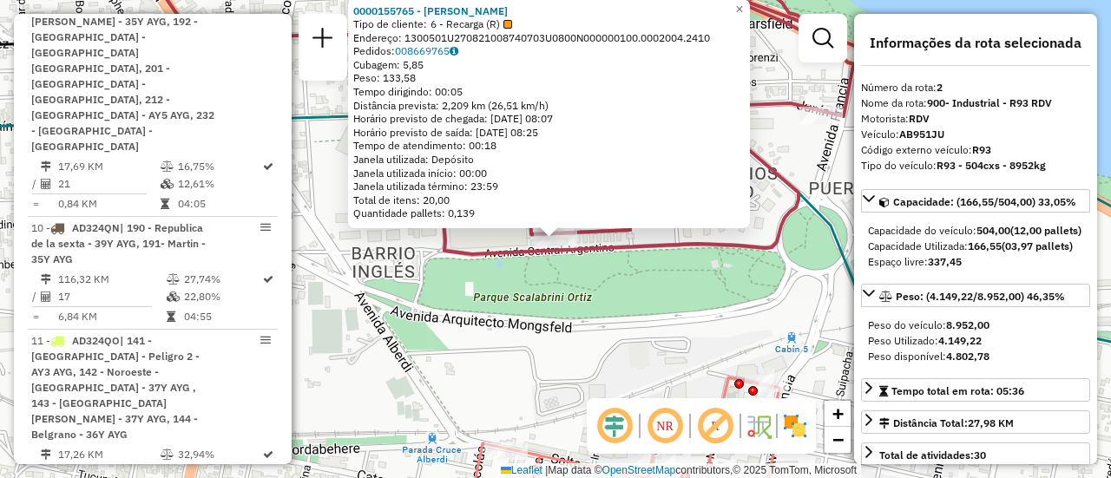
scroll to position [715, 0]
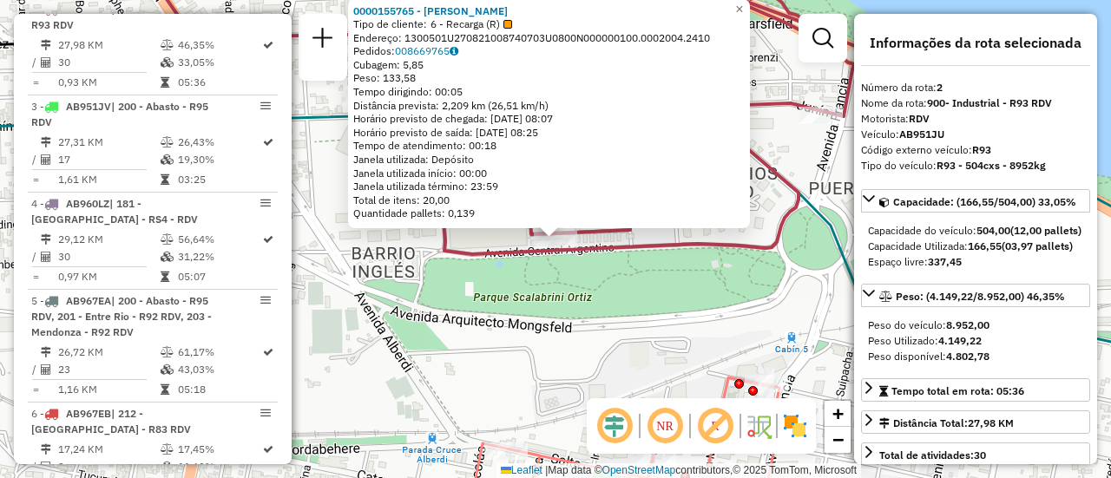
click at [568, 361] on div "0000155765 - MARTA CURA Tipo de cliente: 6 - Recarga (R) Endereço: 1300501U2708…" at bounding box center [555, 239] width 1111 height 478
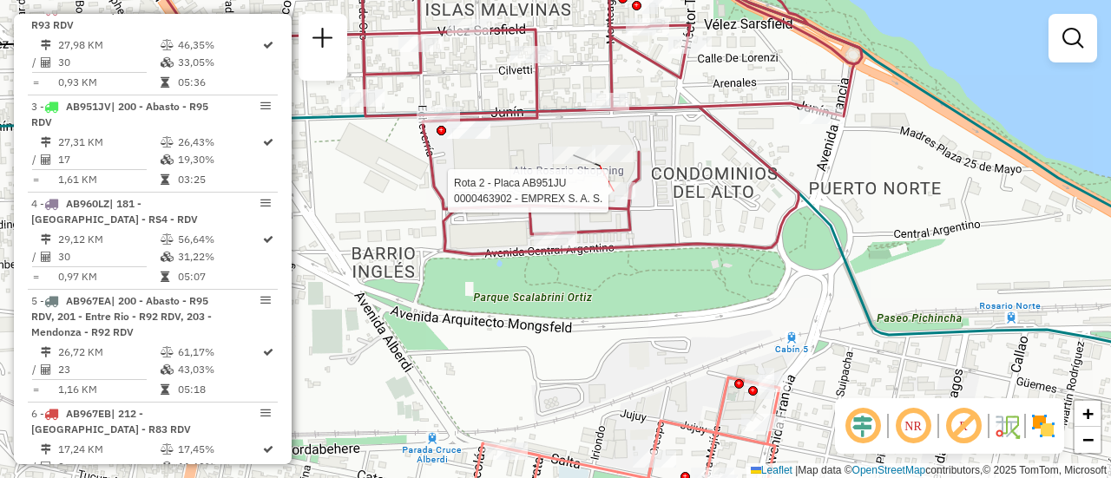
select select "**********"
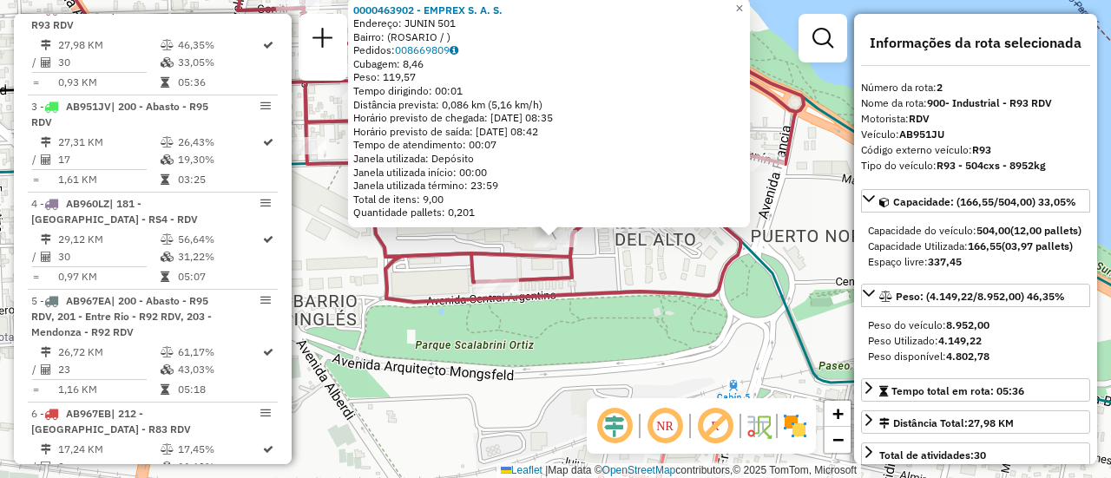
drag, startPoint x: 677, startPoint y: 409, endPoint x: 667, endPoint y: 374, distance: 36.0
click at [677, 409] on em at bounding box center [665, 426] width 42 height 42
click at [670, 391] on div "0000463902 - EMPREX S. A. S. Endereço: JUNIN 501 Bairro: (ROSARIO / ) Pedidos: …" at bounding box center [555, 239] width 1111 height 478
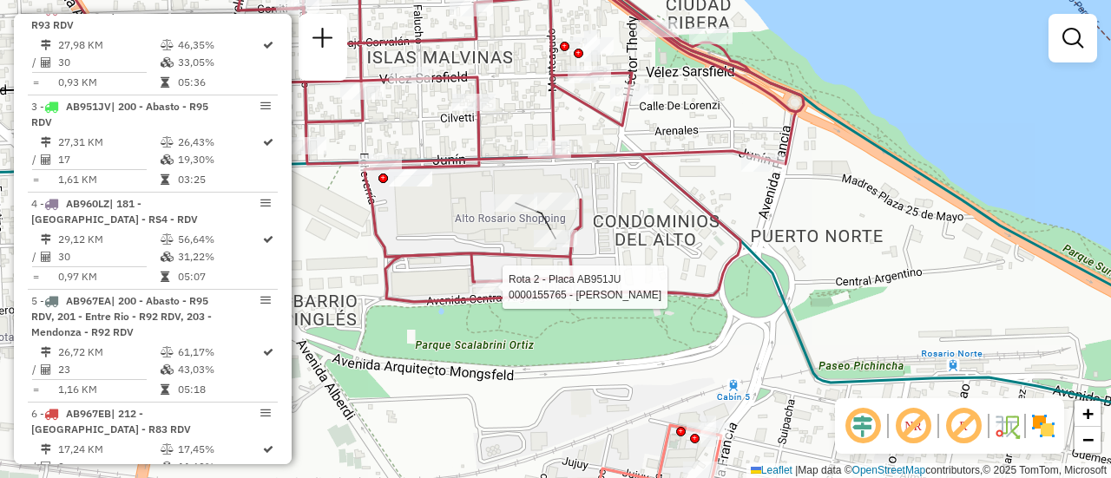
select select "**********"
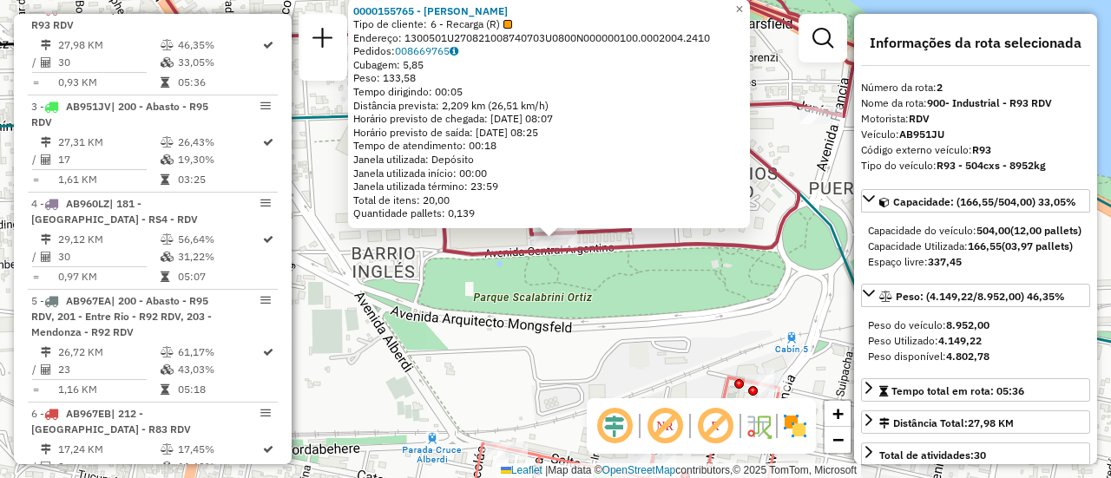
click at [495, 384] on div "0000155765 - MARTA CURA Tipo de cliente: 6 - Recarga (R) Endereço: 1300501U2708…" at bounding box center [555, 239] width 1111 height 478
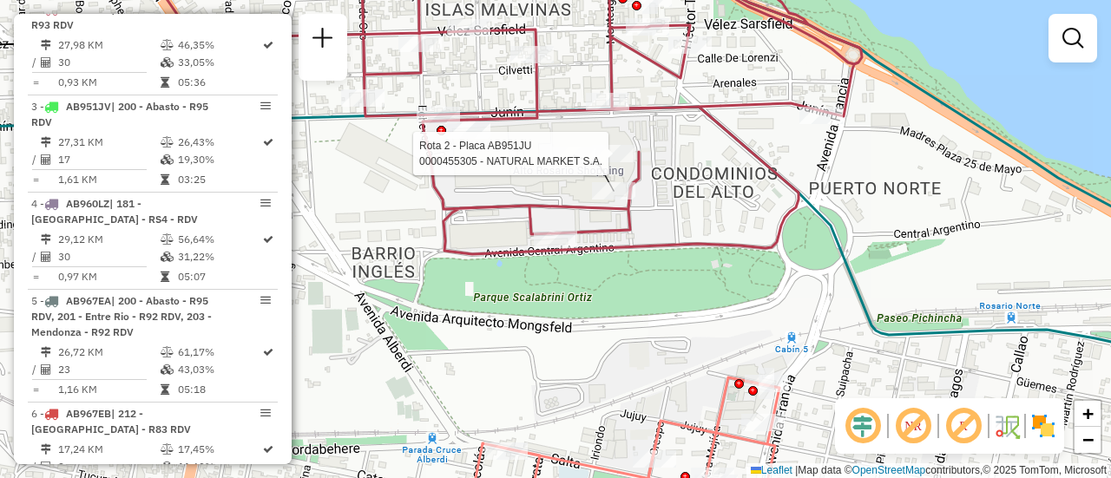
select select "**********"
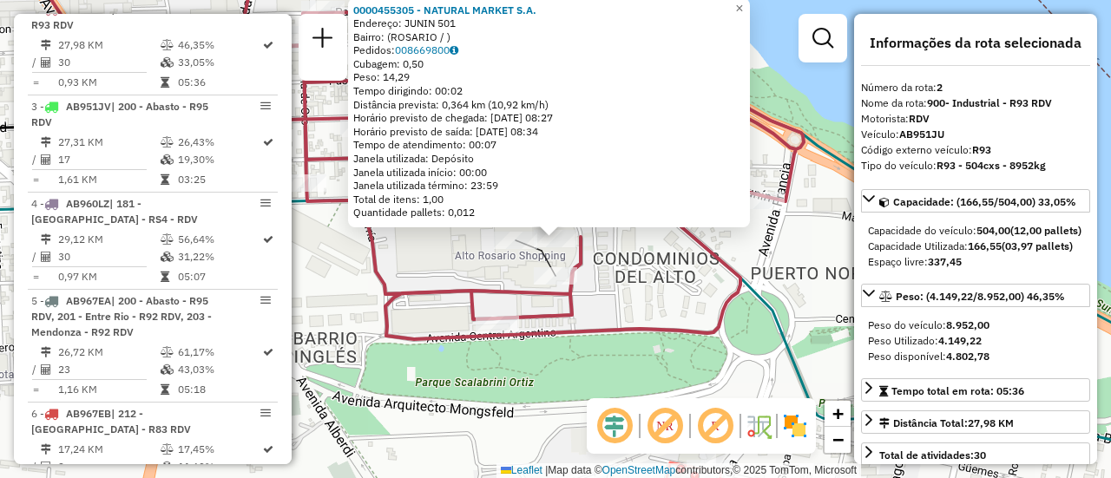
drag, startPoint x: 562, startPoint y: 419, endPoint x: 563, endPoint y: 350, distance: 69.4
click at [562, 419] on div "0000455305 - NATURAL MARKET S.A. Endereço: JUNIN 501 Bairro: (ROSARIO / ) Pedid…" at bounding box center [555, 239] width 1111 height 478
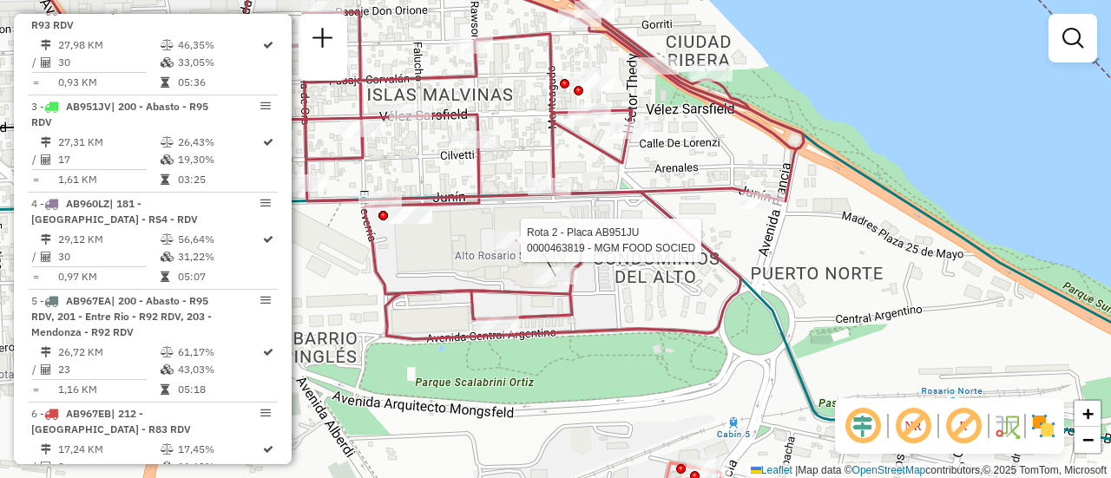
select select "**********"
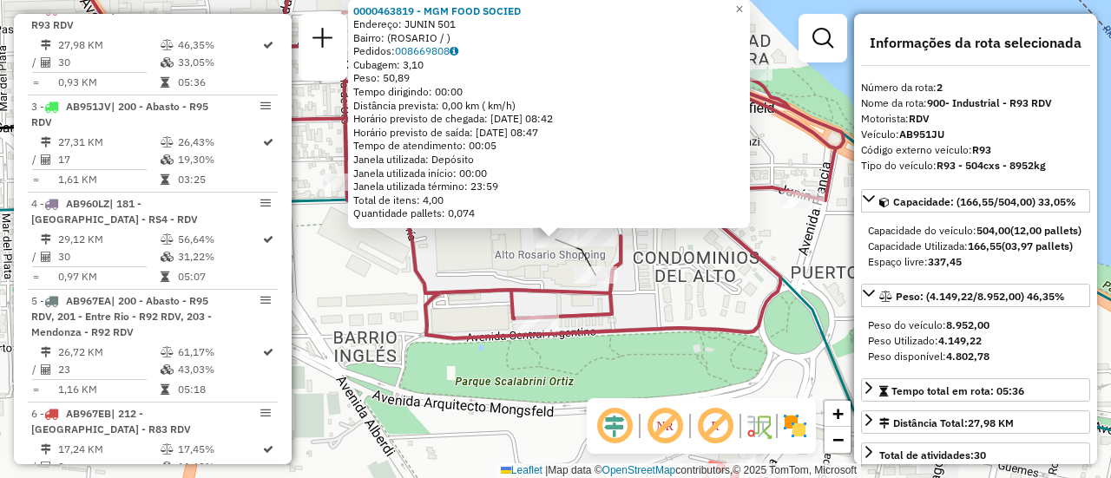
click at [549, 425] on div "0000463819 - MGM FOOD SOCIED Endereço: JUNIN 501 Bairro: (ROSARIO / ) Pedidos: …" at bounding box center [555, 239] width 1111 height 478
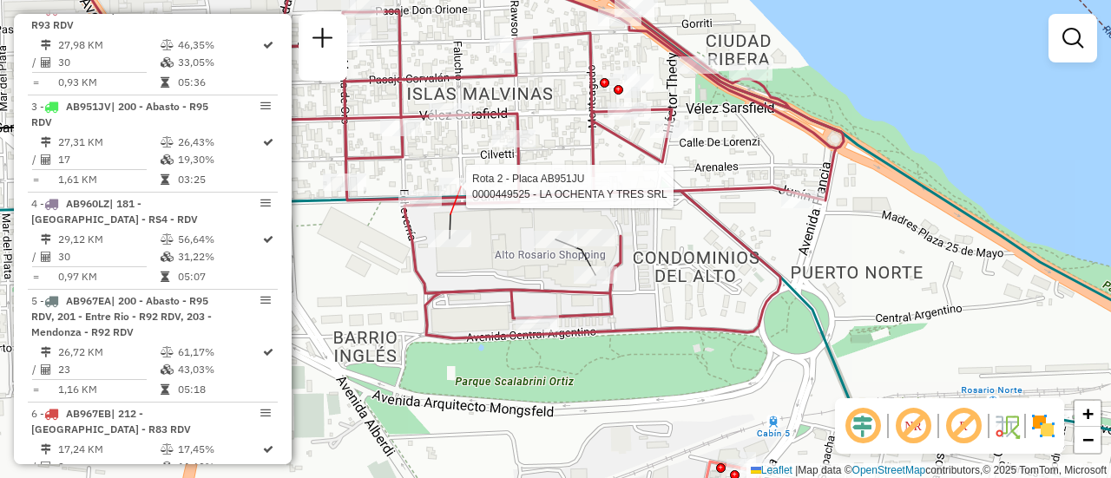
select select "**********"
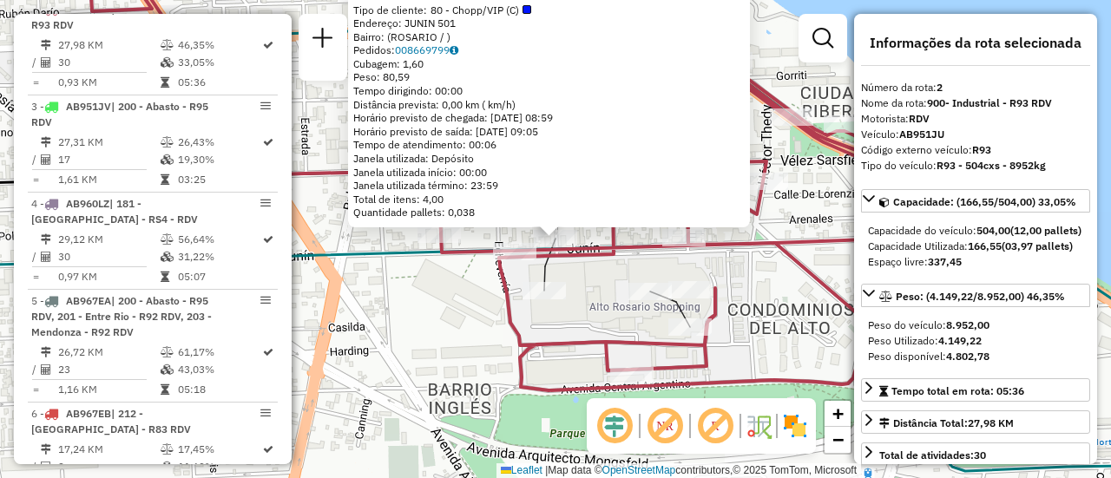
click at [457, 311] on div "0000449525 - LA OCHENTA Y TRES SRL Tipo de cliente: 80 - Chopp/VIP (C) Endereço…" at bounding box center [555, 239] width 1111 height 478
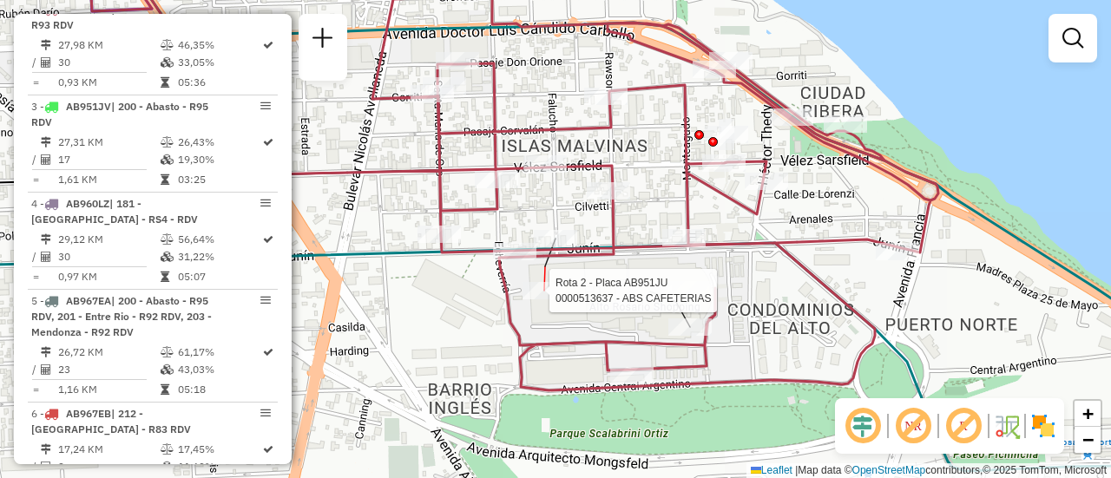
select select "**********"
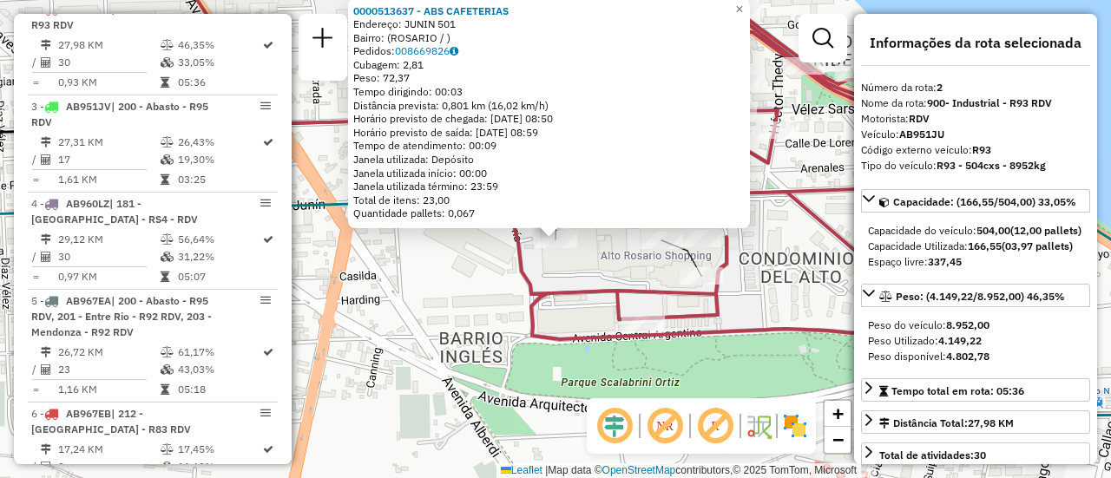
click at [441, 287] on div "0000513637 - ABS CAFETERIAS Endereço: JUNIN 501 Bairro: (ROSARIO / ) Pedidos: 0…" at bounding box center [555, 239] width 1111 height 478
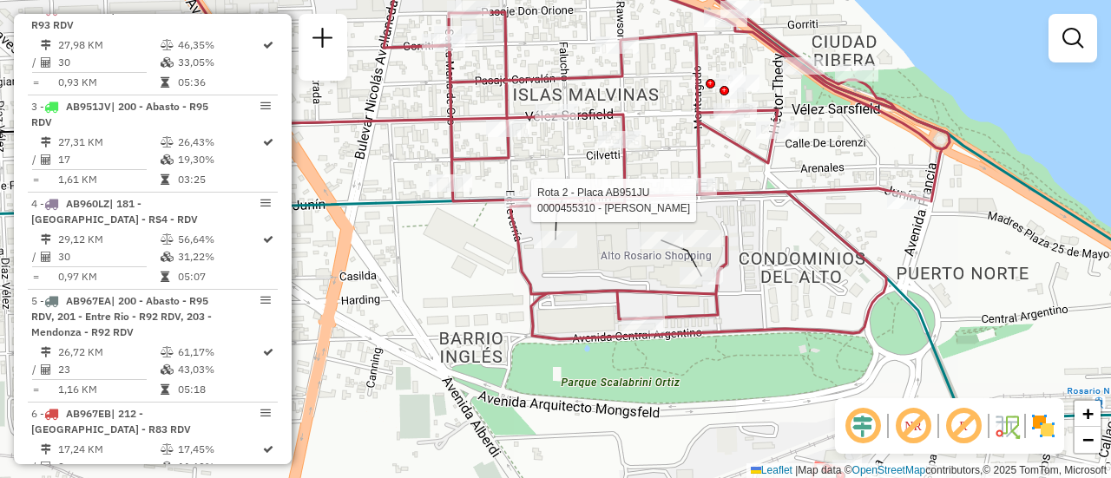
select select "**********"
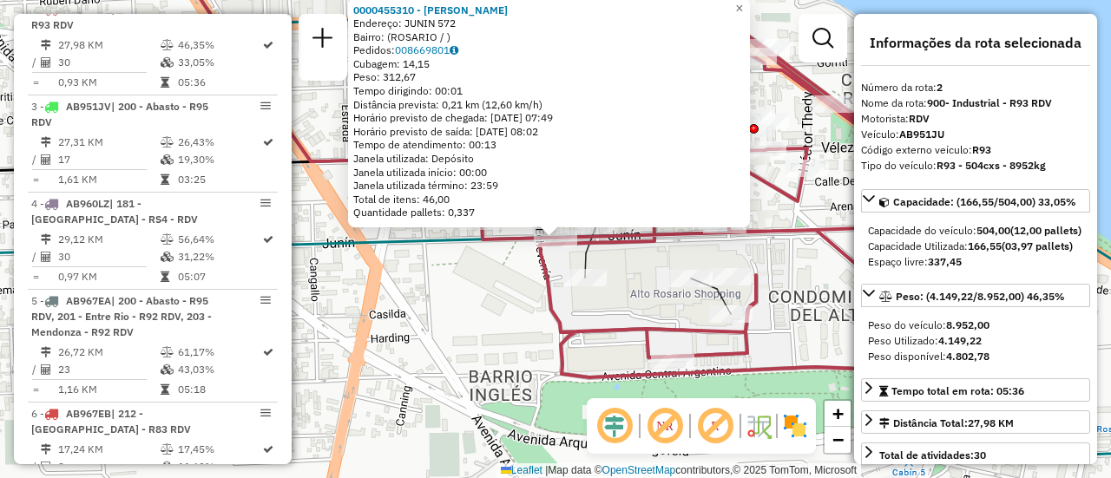
click at [476, 315] on div "0000455310 - MAKHAT JAVIER Endereço: JUNIN 572 Bairro: (ROSARIO / ) Pedidos: 00…" at bounding box center [555, 239] width 1111 height 478
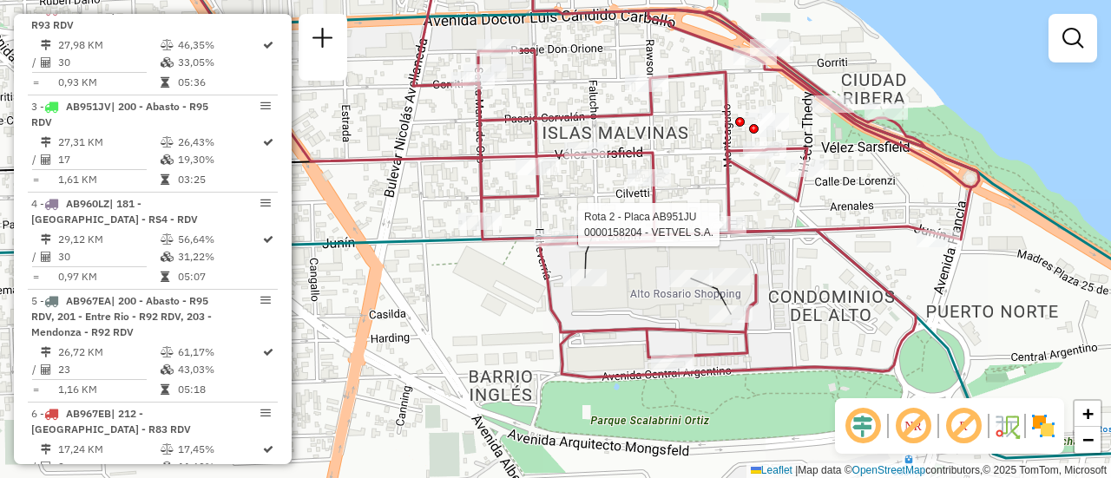
select select "**********"
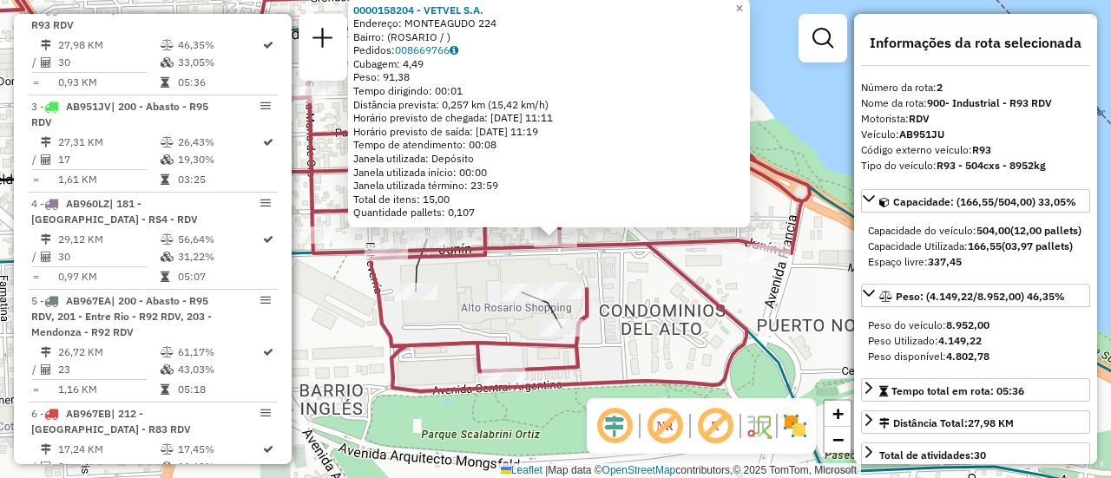
click at [455, 321] on div "0000158204 - VETVEL S.A. Endereço: MONTEAGUDO 224 Bairro: (ROSARIO / ) Pedidos:…" at bounding box center [555, 239] width 1111 height 478
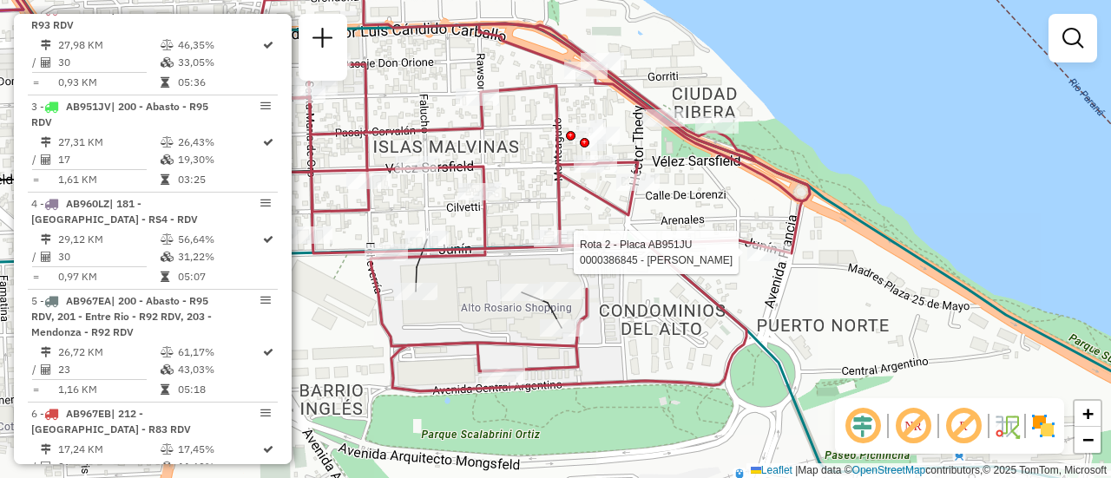
select select "**********"
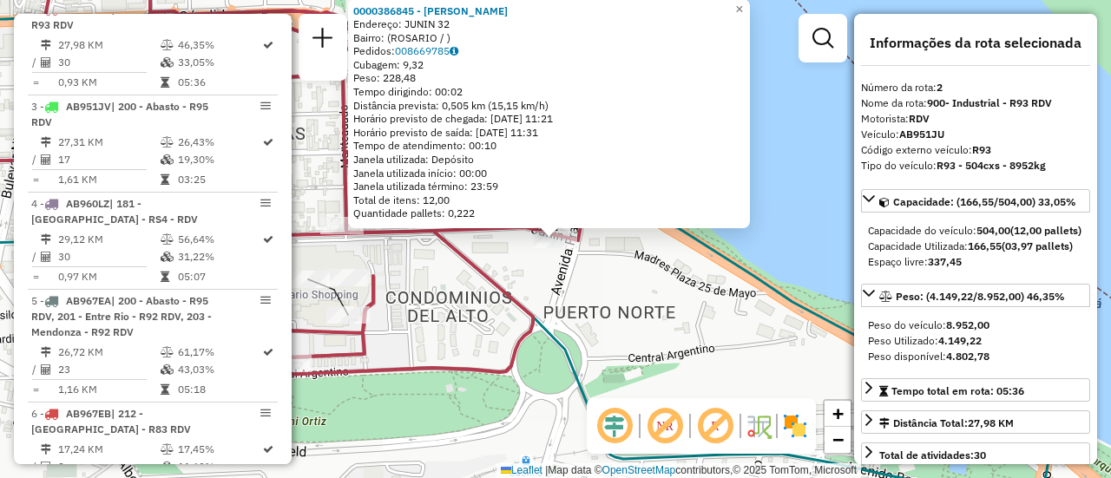
click at [480, 352] on div "0000386845 - SABAO RUBEN DARIO Endereço: JUNIN 32 Bairro: (ROSARIO / ) Pedidos:…" at bounding box center [555, 239] width 1111 height 478
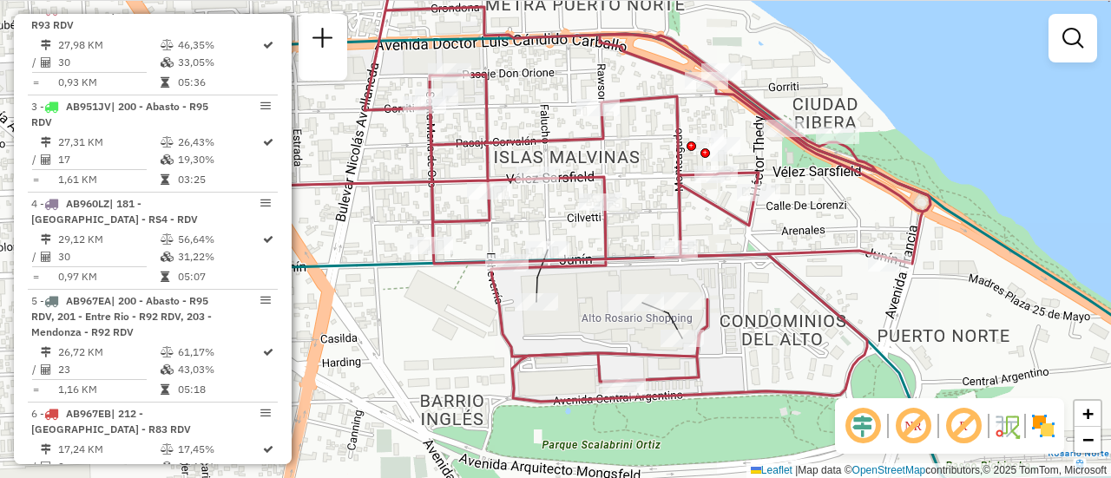
drag, startPoint x: 487, startPoint y: 284, endPoint x: 823, endPoint y: 307, distance: 336.6
click at [823, 307] on icon at bounding box center [576, 189] width 707 height 426
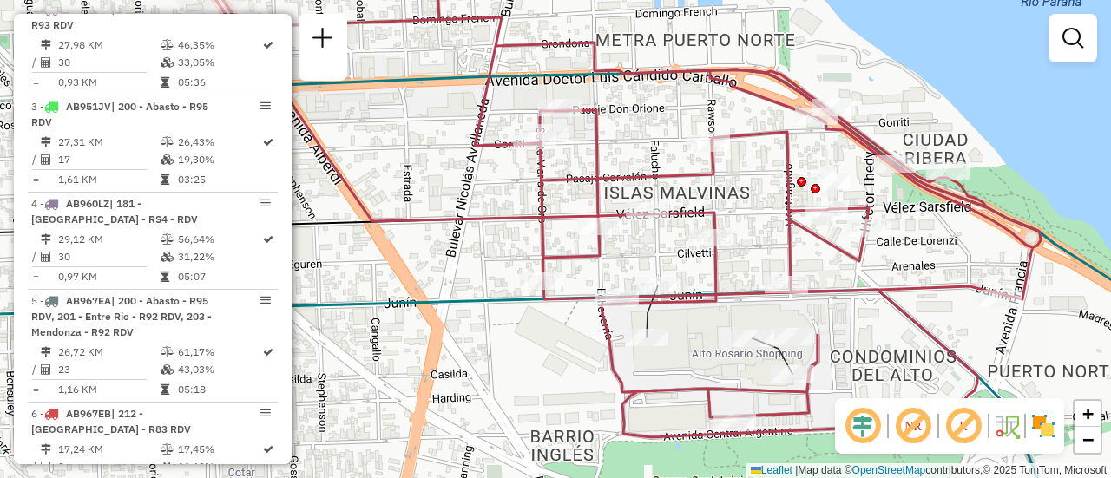
drag, startPoint x: 425, startPoint y: 317, endPoint x: 534, endPoint y: 352, distance: 114.2
click at [534, 352] on div "Janela de atendimento Grade de atendimento Capacidade Transportadoras Veículos …" at bounding box center [555, 239] width 1111 height 478
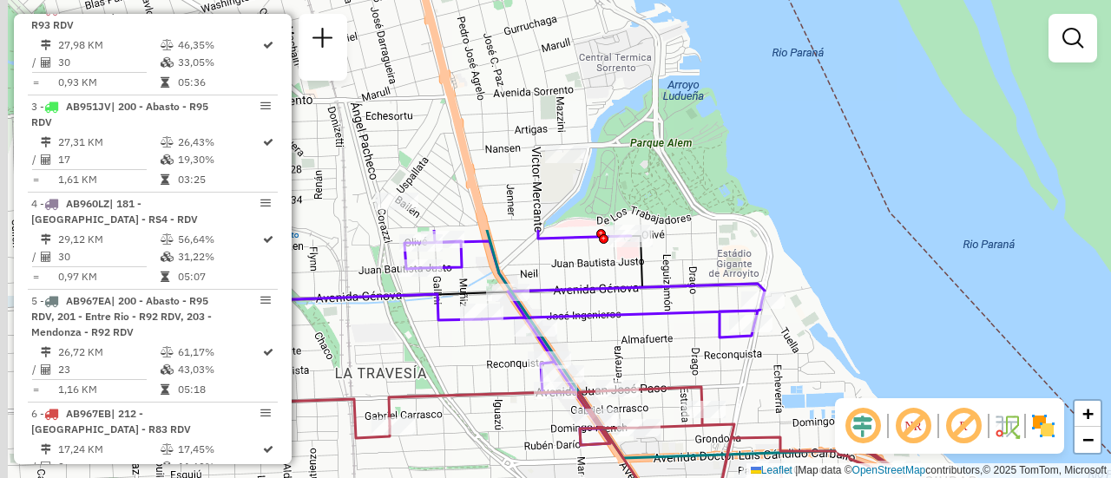
drag, startPoint x: 457, startPoint y: 87, endPoint x: 732, endPoint y: 382, distance: 403.4
click at [733, 383] on div "Janela de atendimento Grade de atendimento Capacidade Transportadoras Veículos …" at bounding box center [555, 239] width 1111 height 478
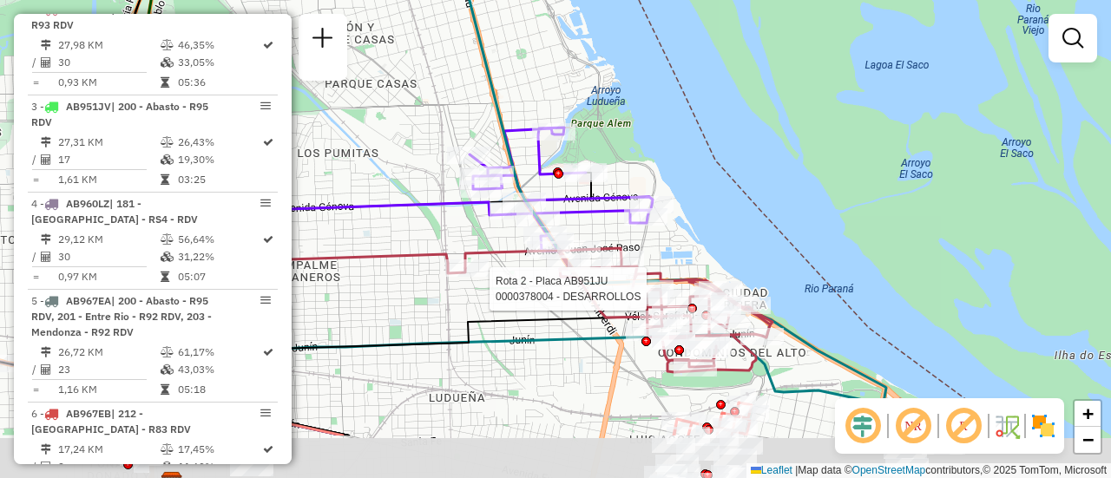
drag, startPoint x: 484, startPoint y: 296, endPoint x: 401, endPoint y: 108, distance: 205.9
click at [402, 115] on div "Rota 2 - Placa AB951JU 0000378004 - DESARROLLOS Janela de atendimento Grade de …" at bounding box center [555, 239] width 1111 height 478
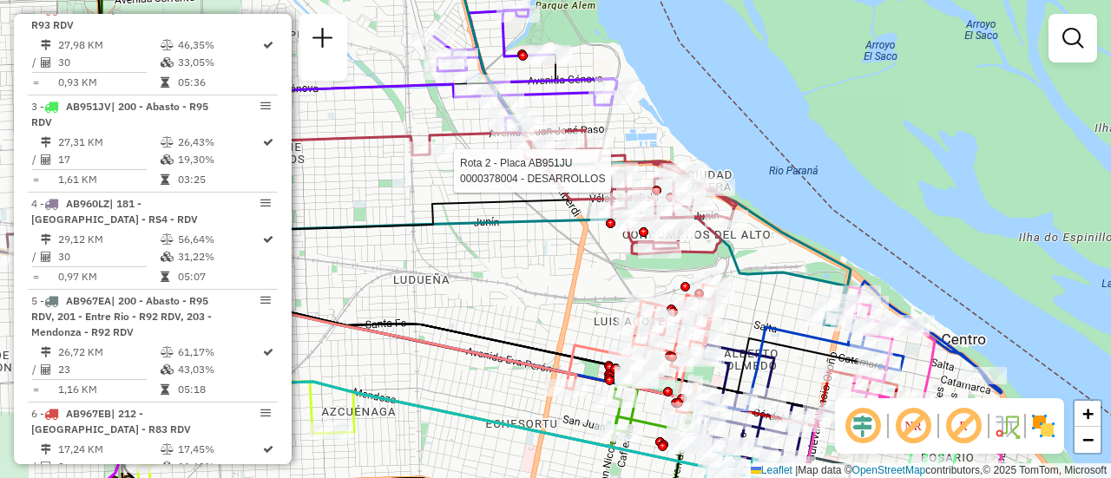
click at [554, 261] on div "Rota 2 - Placa AB951JU 0000378004 - DESARROLLOS Janela de atendimento Grade de …" at bounding box center [555, 239] width 1111 height 478
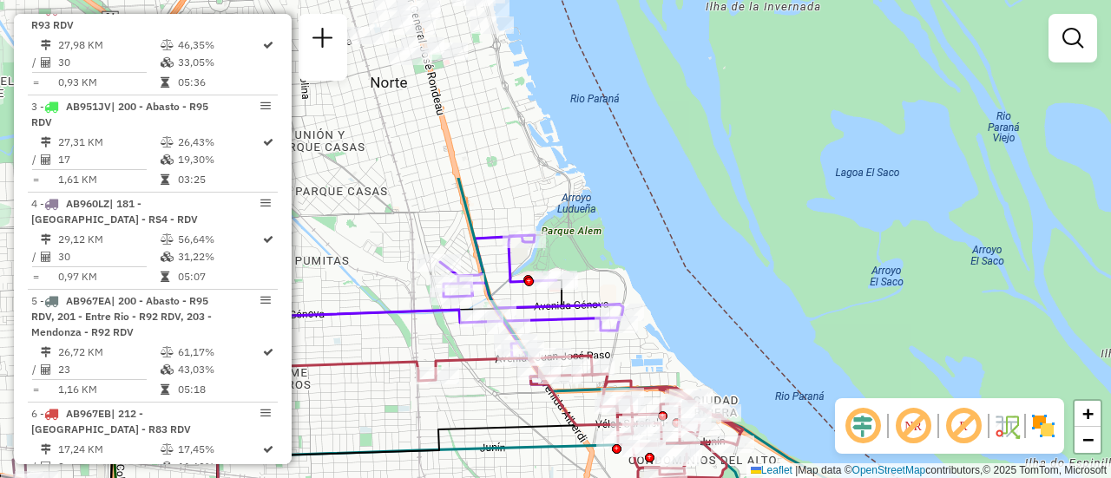
drag, startPoint x: 410, startPoint y: 106, endPoint x: 417, endPoint y: 329, distance: 223.1
click at [417, 329] on div "Janela de atendimento Grade de atendimento Capacidade Transportadoras Veículos …" at bounding box center [555, 239] width 1111 height 478
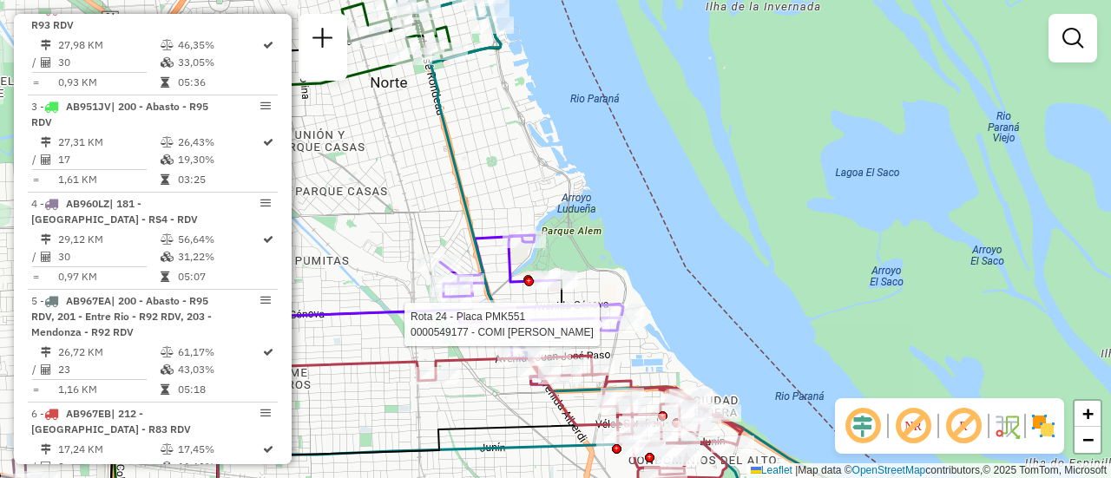
select select "**********"
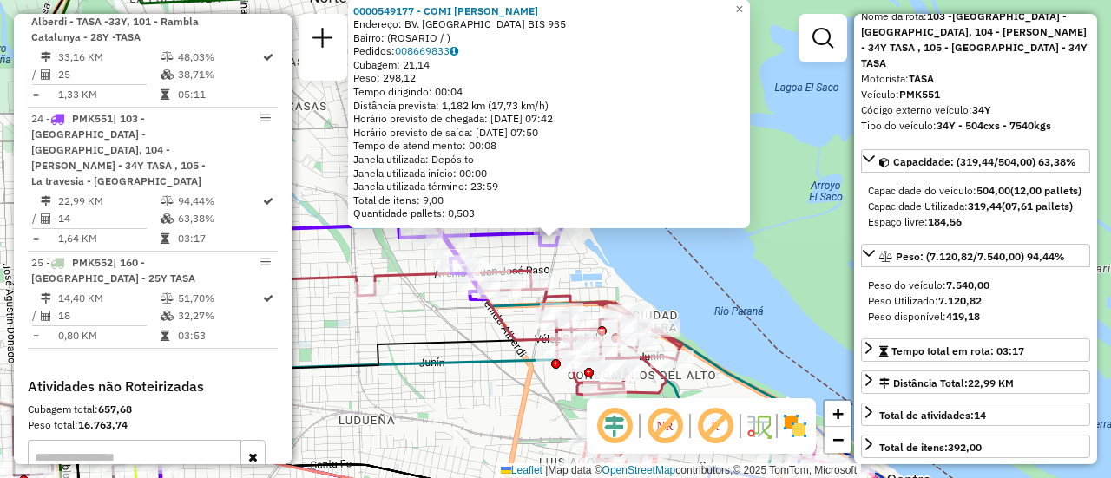
scroll to position [260, 0]
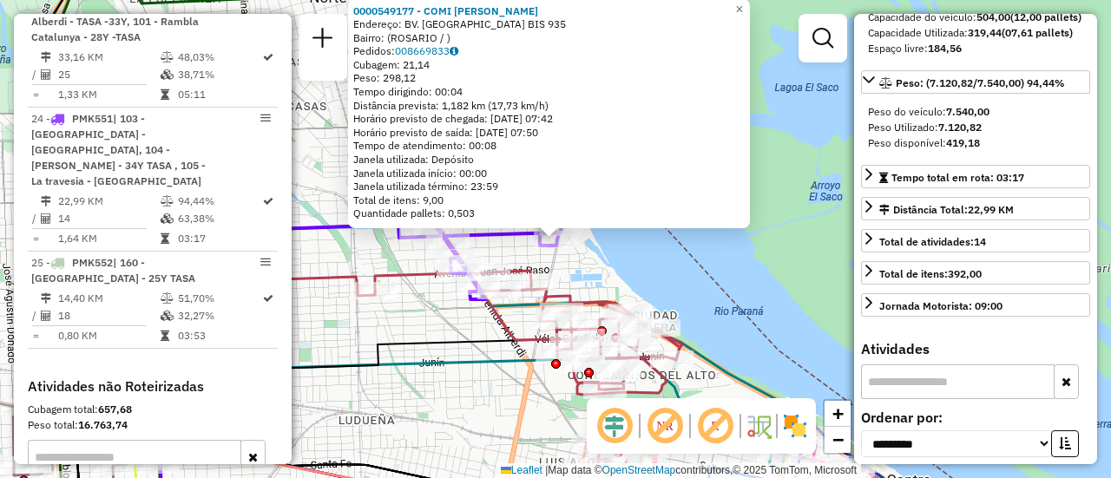
click at [424, 319] on div "0000549177 - COMI CARLOS MARCELO Endereço: BV. AVELLANEDA BIS 935 Bairro: (ROSA…" at bounding box center [555, 239] width 1111 height 478
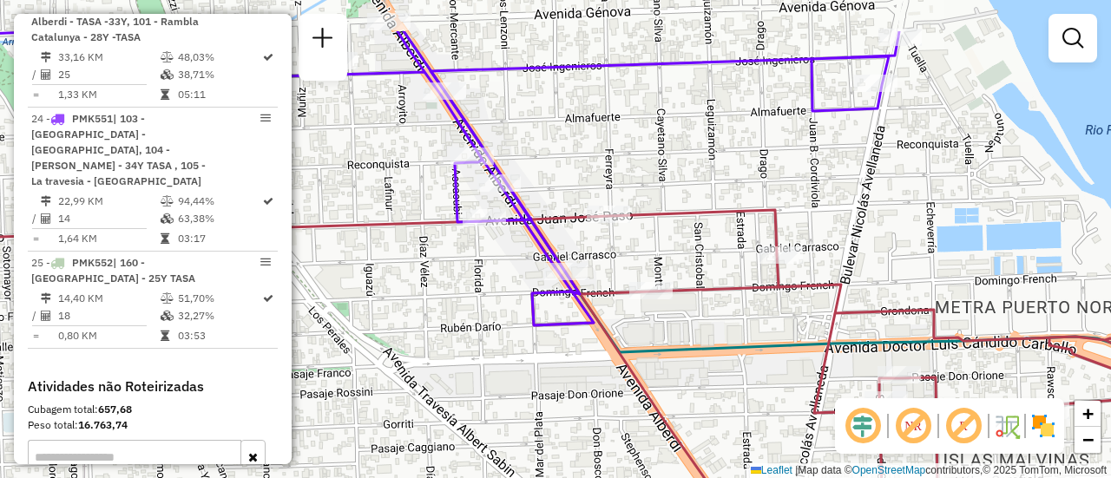
drag, startPoint x: 799, startPoint y: 89, endPoint x: 720, endPoint y: 180, distance: 120.6
click at [720, 180] on div "Janela de atendimento Grade de atendimento Capacidade Transportadoras Veículos …" at bounding box center [555, 239] width 1111 height 478
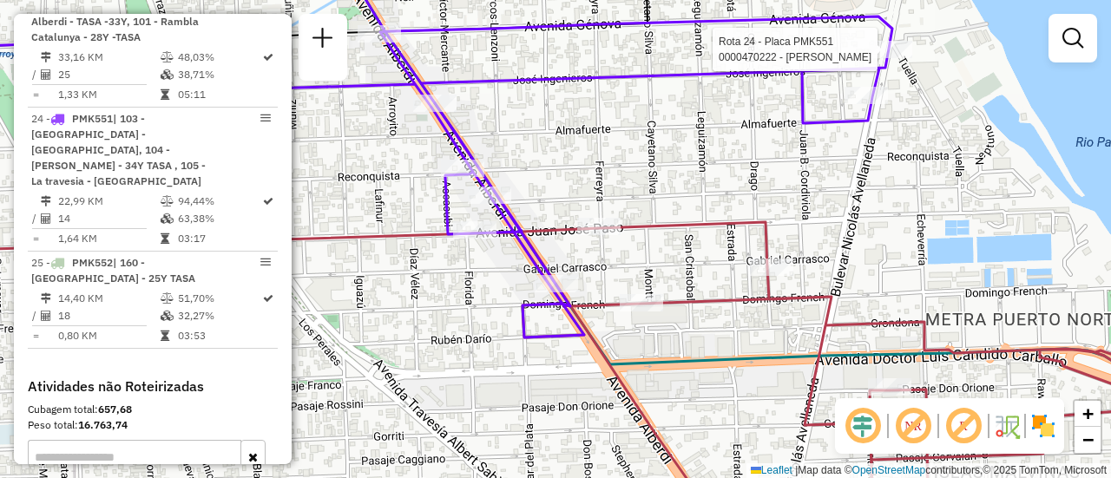
select select "**********"
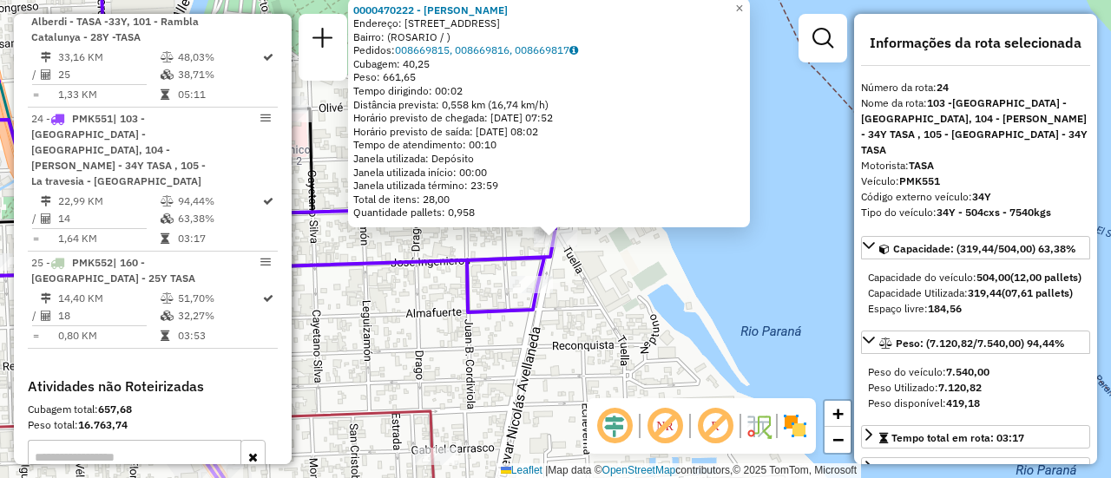
click at [597, 310] on div "0000470222 - BONTEMPI GIANNI Endereço: BLVD AVELLANEDA 1001 Bairro: (ROSARIO / …" at bounding box center [555, 239] width 1111 height 478
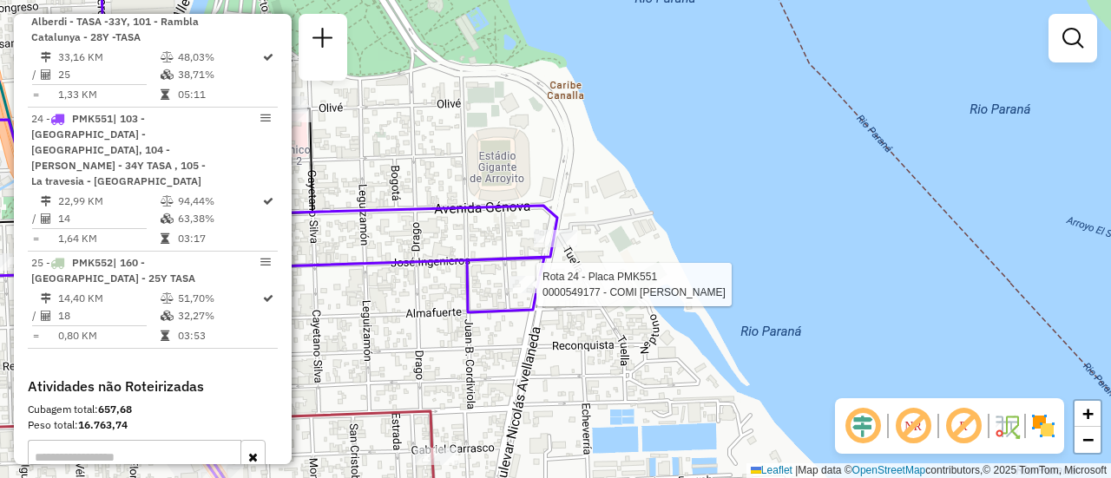
select select "**********"
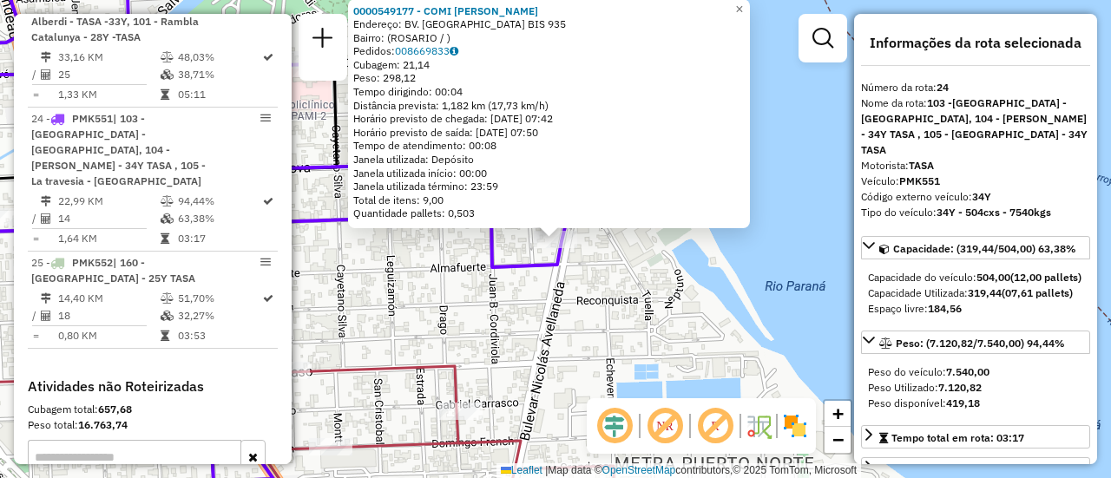
click at [442, 296] on div "0000549177 - COMI CARLOS MARCELO Endereço: BV. AVELLANEDA BIS 935 Bairro: (ROSA…" at bounding box center [555, 239] width 1111 height 478
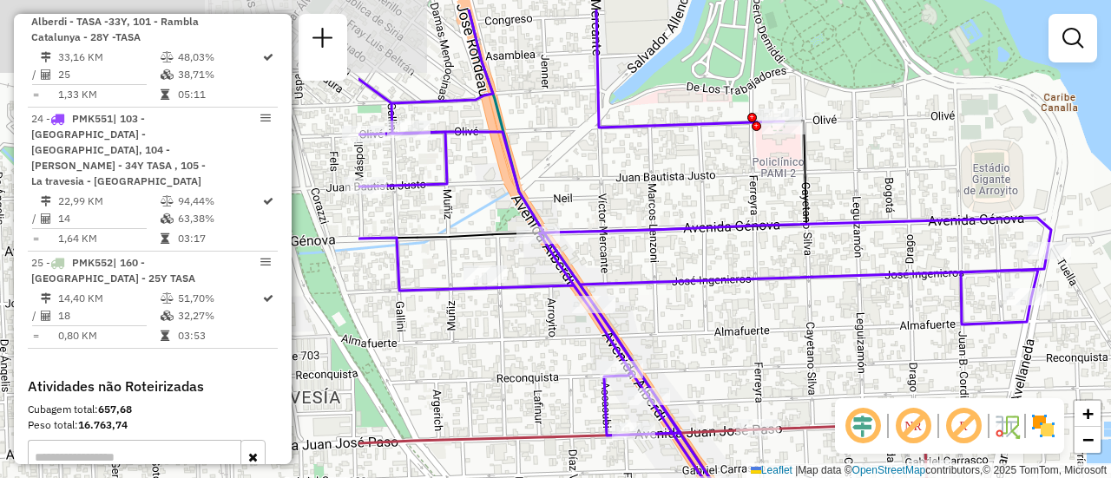
drag, startPoint x: 440, startPoint y: 296, endPoint x: 841, endPoint y: 368, distance: 407.3
click at [939, 359] on div "Janela de atendimento Grade de atendimento Capacidade Transportadoras Veículos …" at bounding box center [555, 239] width 1111 height 478
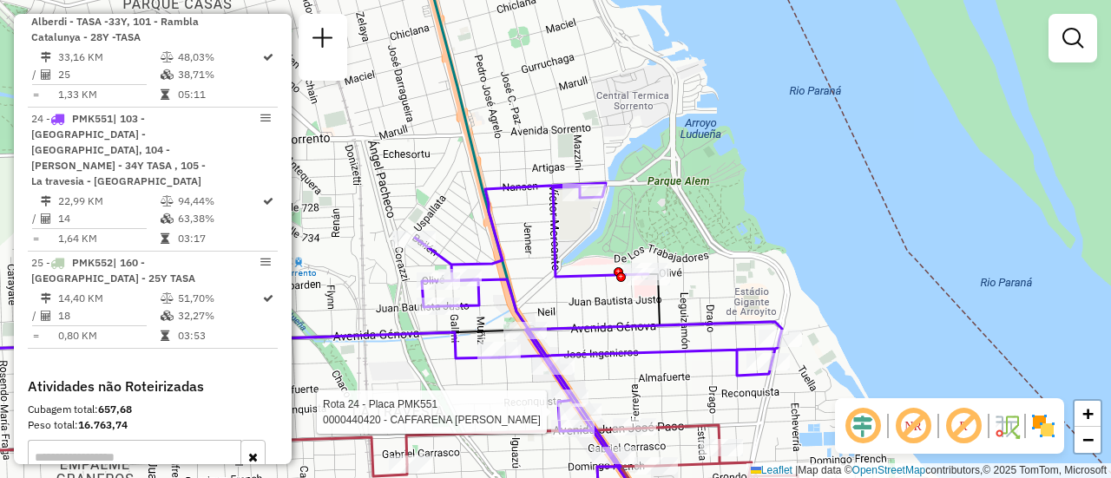
select select "**********"
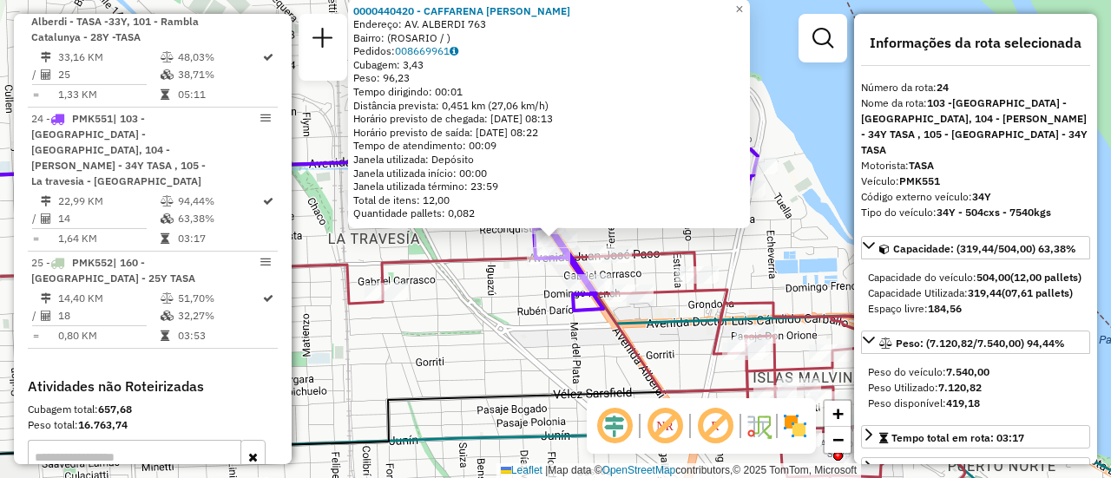
click at [434, 324] on div "0000440420 - CAFFARENA MAXIMILIANO ANDRES Endereço: AV. ALBERDI 763 Bairro: (RO…" at bounding box center [555, 239] width 1111 height 478
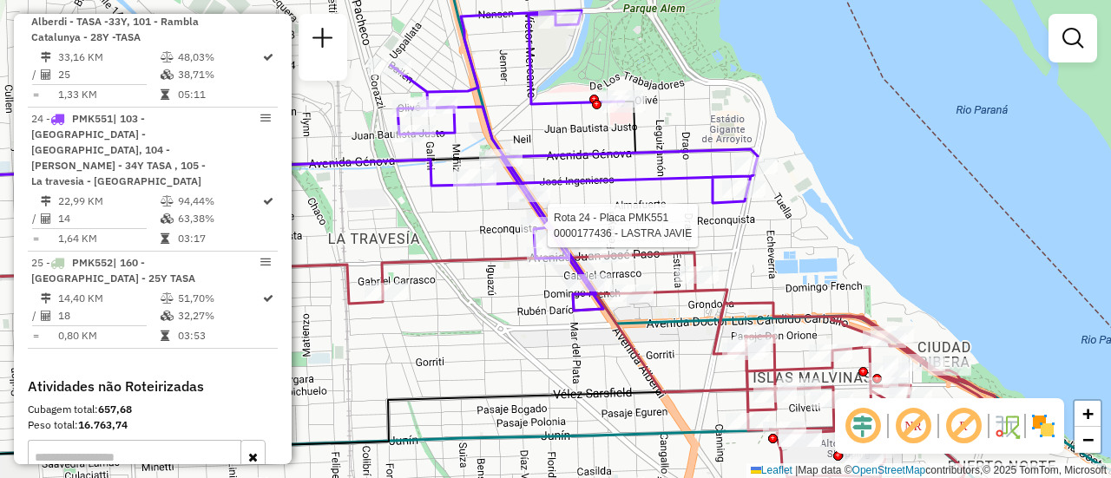
select select "**********"
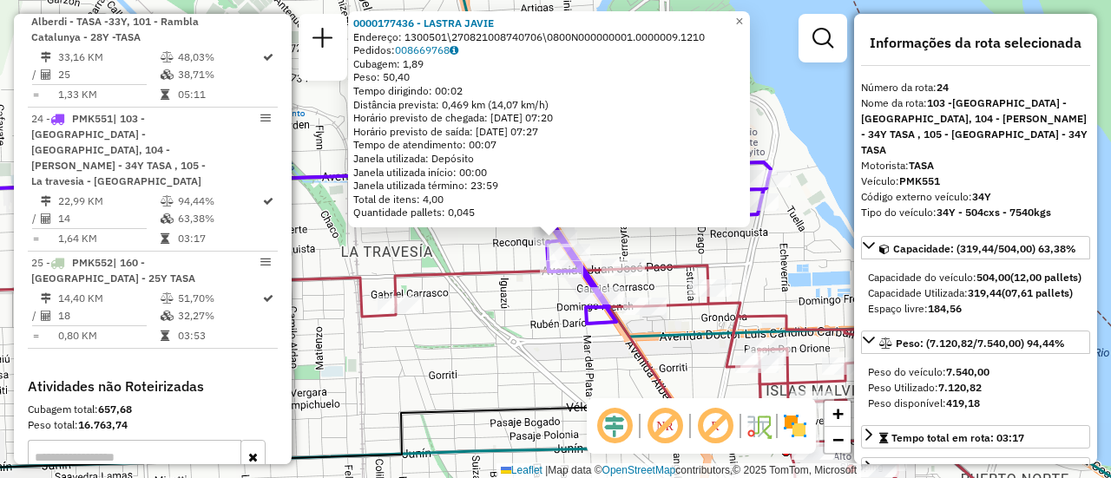
click at [472, 269] on icon at bounding box center [702, 389] width 614 height 247
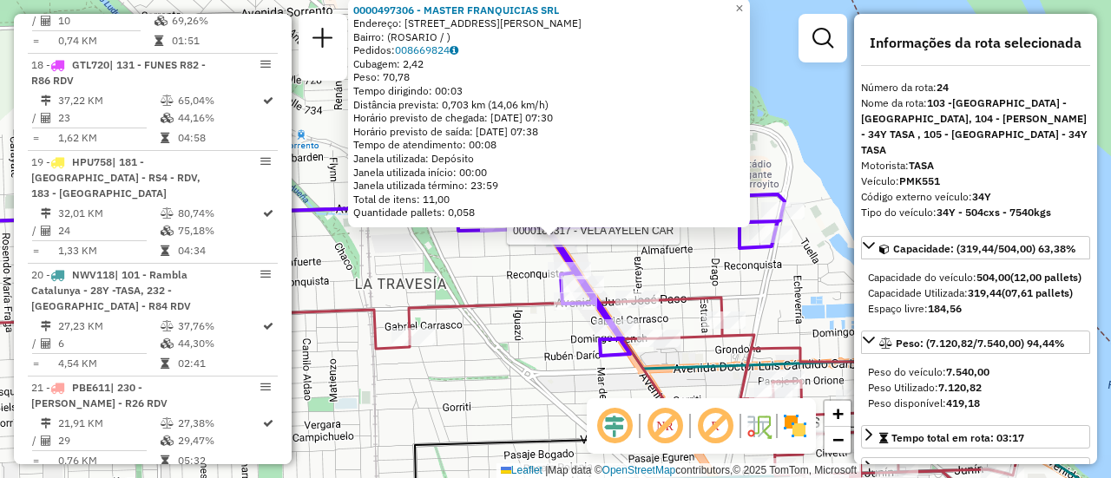
scroll to position [3212, 0]
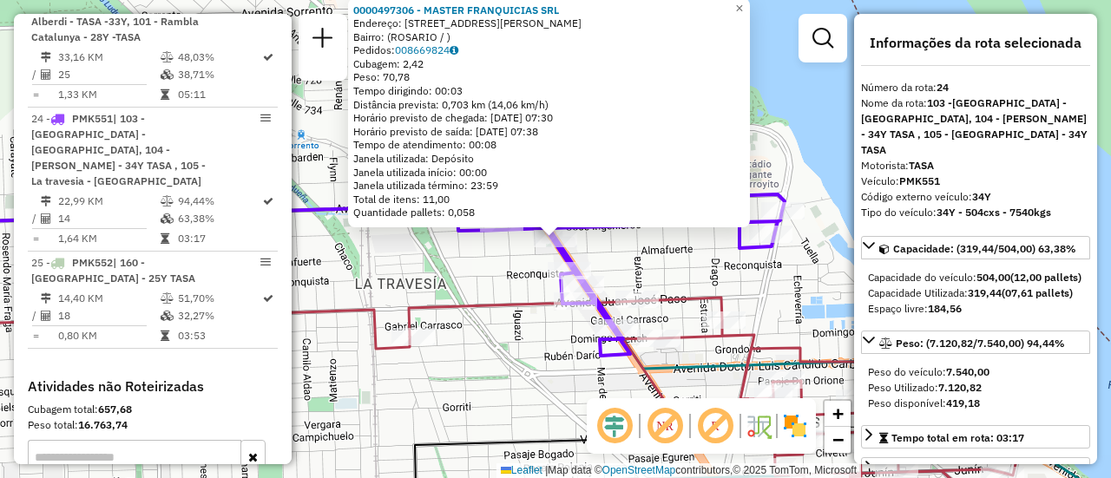
click at [471, 276] on div "0000497306 - MASTER FRANQUICIAS SRL Endereço: AV ALBERDI BIS 978 Bairro: (ROSAR…" at bounding box center [555, 239] width 1111 height 478
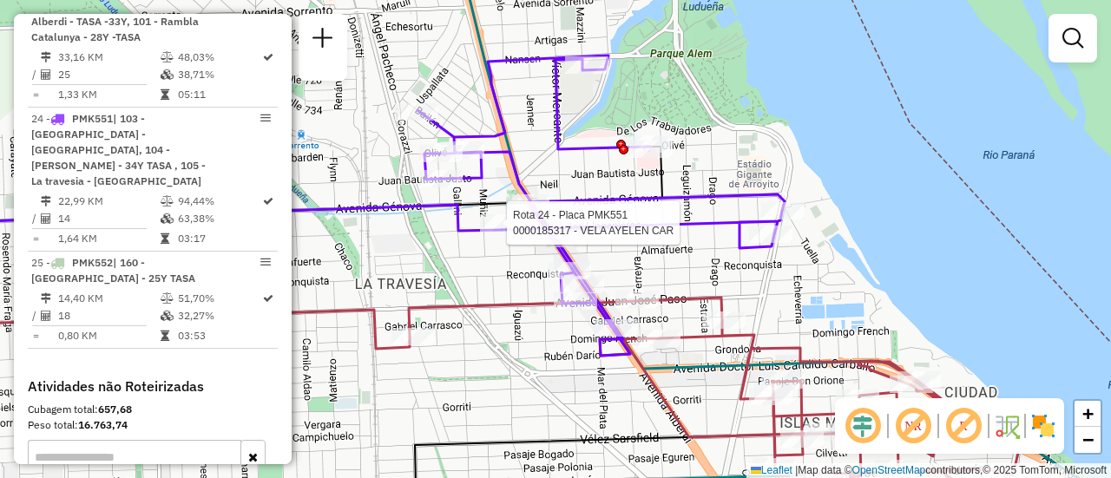
select select "**********"
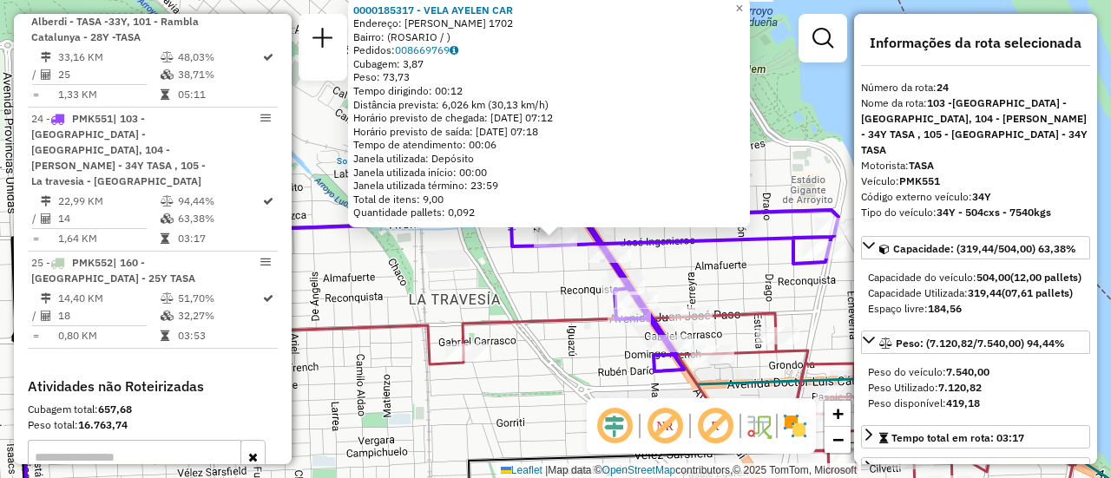
drag, startPoint x: 503, startPoint y: 284, endPoint x: 546, endPoint y: 253, distance: 52.3
click at [504, 284] on div "0000185317 - VELA AYELEN CAR Endereço: JOSE INGENIEROS 1702 Bairro: (ROSARIO / …" at bounding box center [555, 239] width 1111 height 478
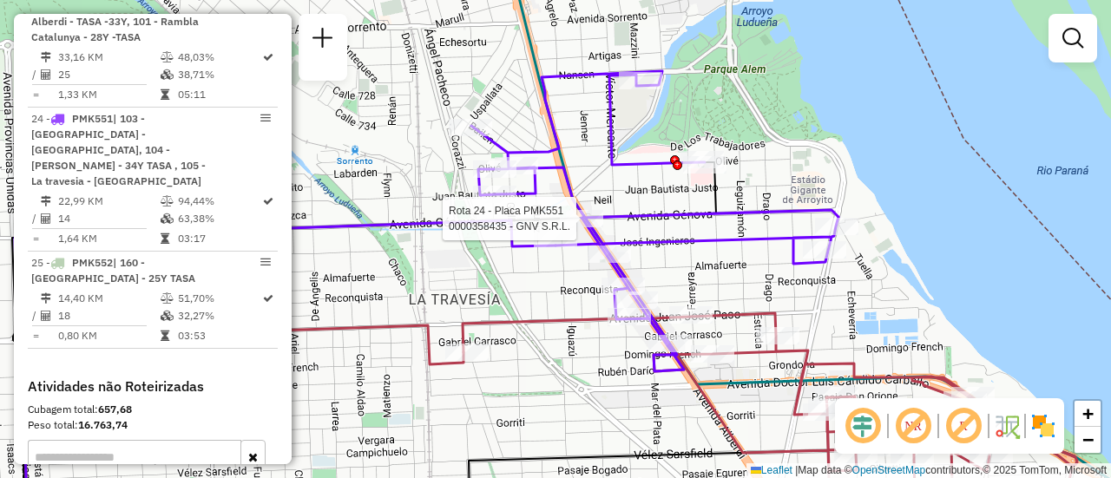
select select "**********"
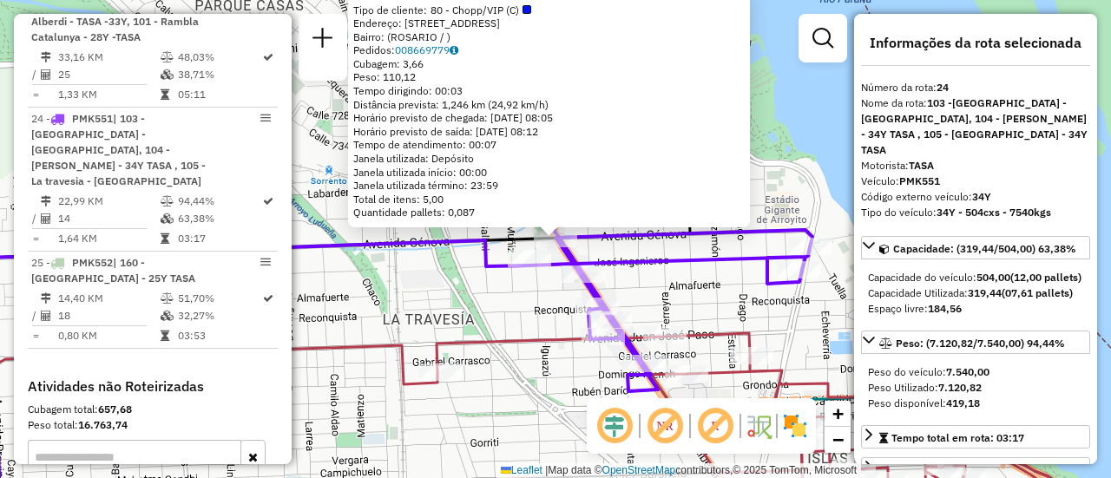
click at [527, 292] on div "0000358435 - GNV S.R.L. Tipo de cliente: 80 - Chopp/VIP (C) Endereço: AVDA ALBE…" at bounding box center [555, 239] width 1111 height 478
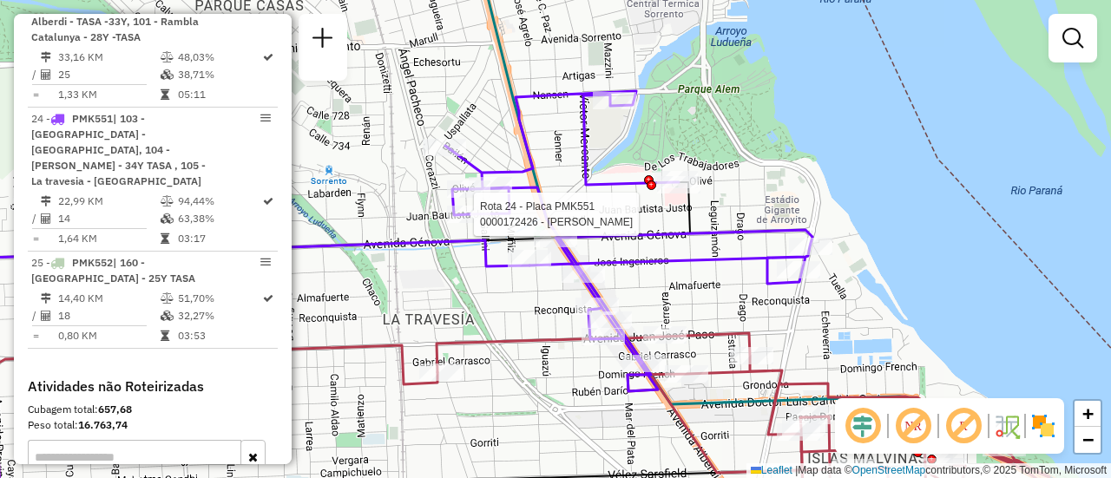
select select "**********"
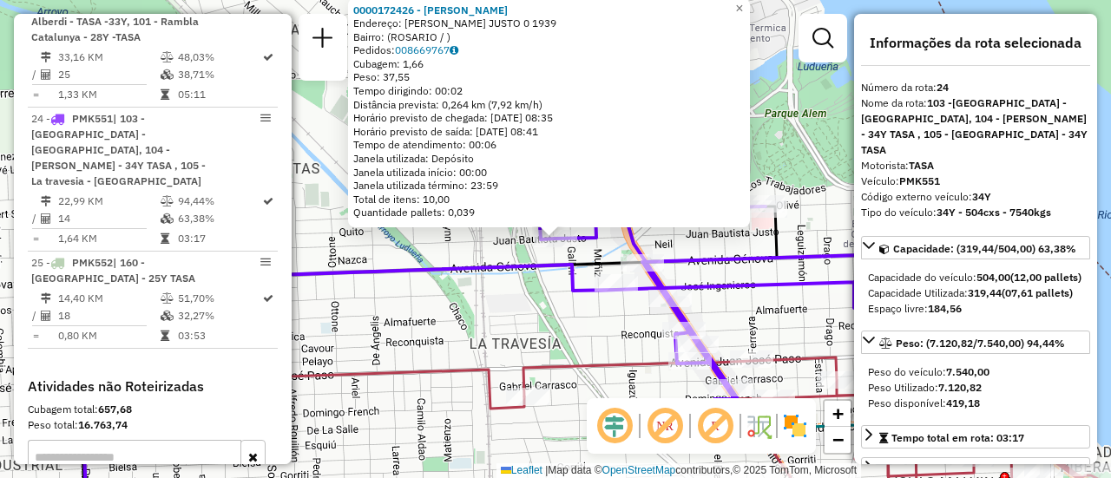
drag, startPoint x: 495, startPoint y: 311, endPoint x: 522, endPoint y: 276, distance: 43.9
click at [495, 311] on div "0000172426 - VEILUVA ROSANA Endereço: JUAN B JUSTO 0 1939 Bairro: (ROSARIO / ) …" at bounding box center [555, 239] width 1111 height 478
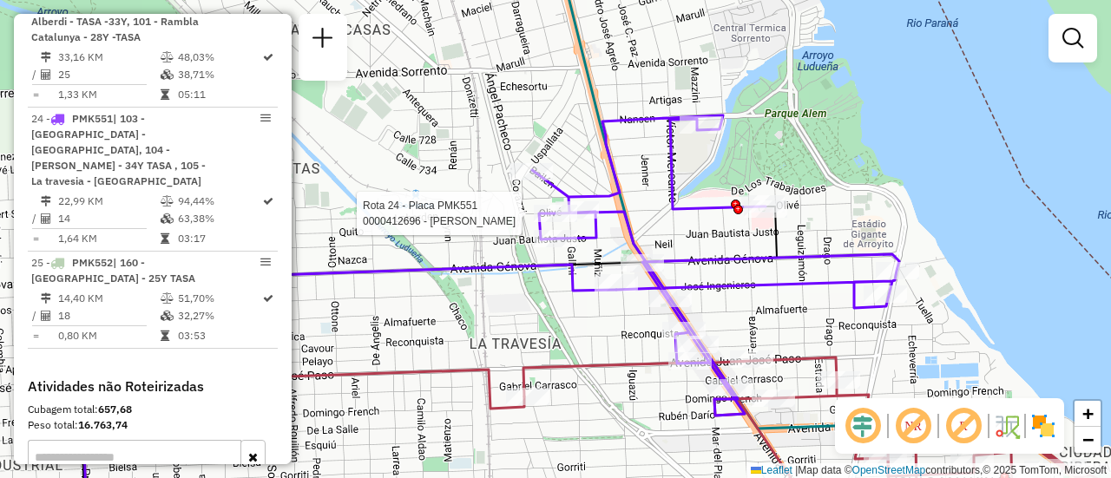
select select "**********"
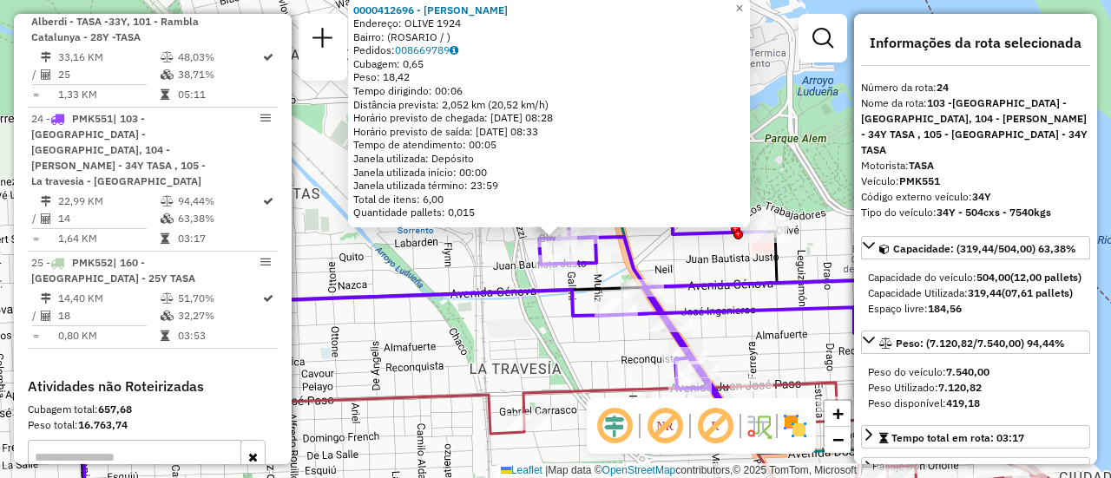
click at [526, 328] on div "0000412696 - KODNER DANIEL PAUL Endereço: OLIVE 1924 Bairro: (ROSARIO / ) Pedid…" at bounding box center [555, 239] width 1111 height 478
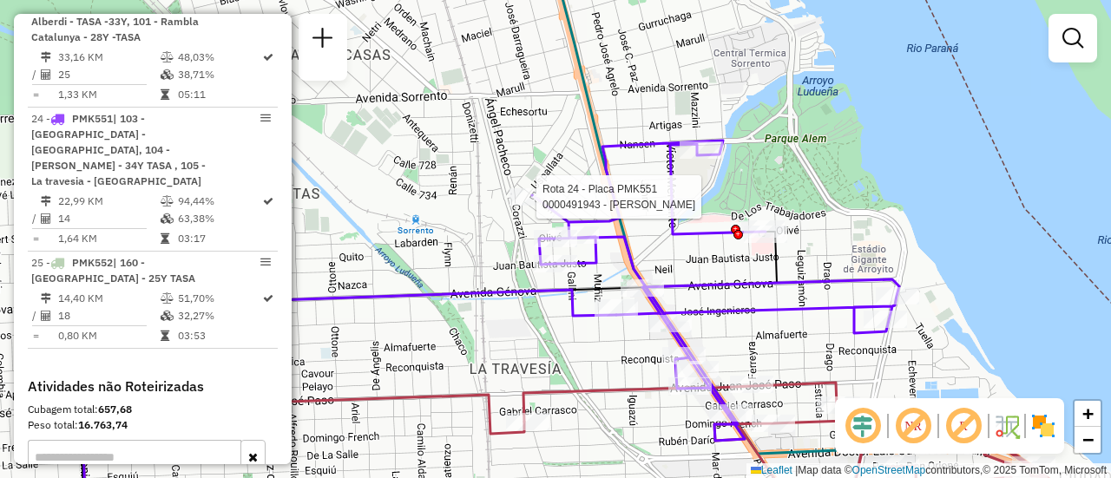
select select "**********"
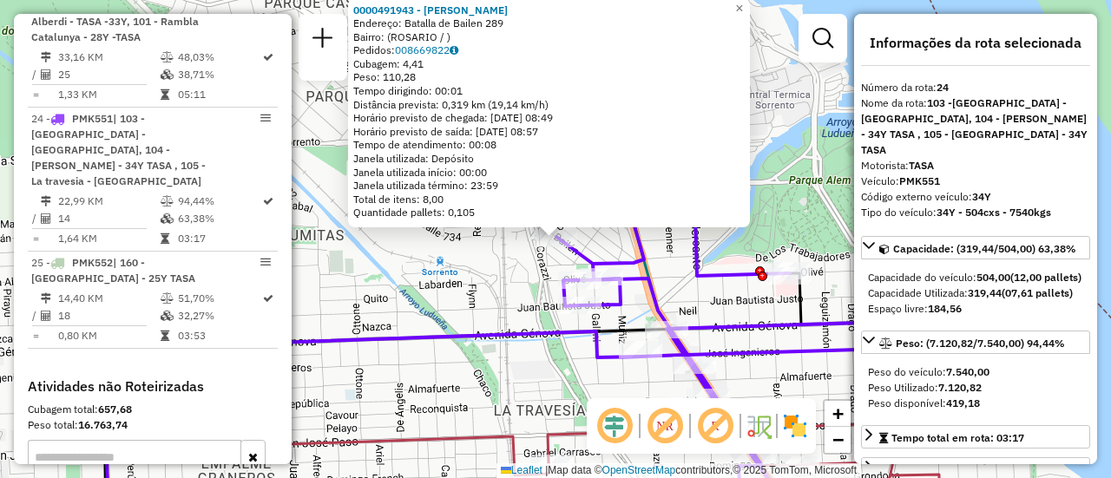
click at [561, 354] on div "0000491943 - Juana Palacios Perea Endereço: Batalla de Bailen 289 Bairro: (ROSA…" at bounding box center [555, 239] width 1111 height 478
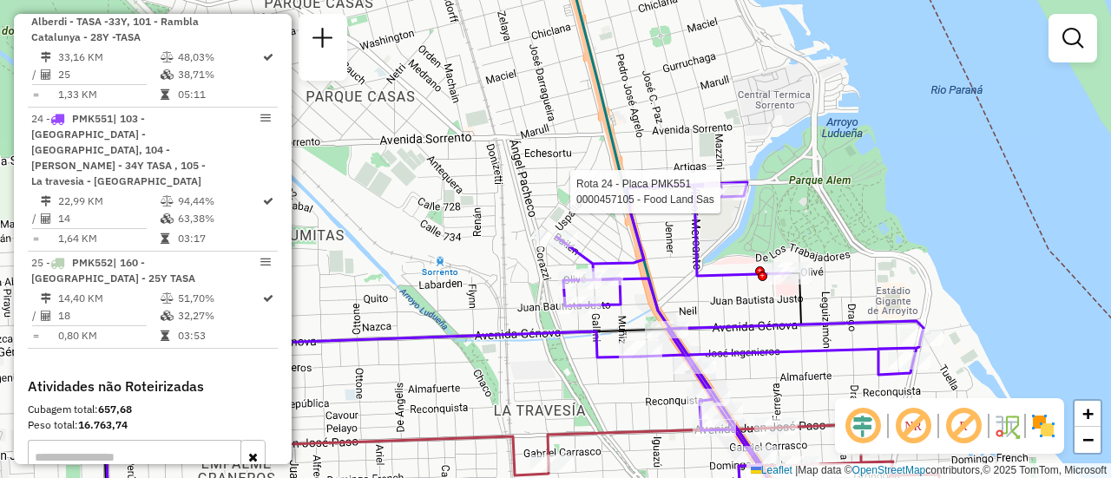
select select "**********"
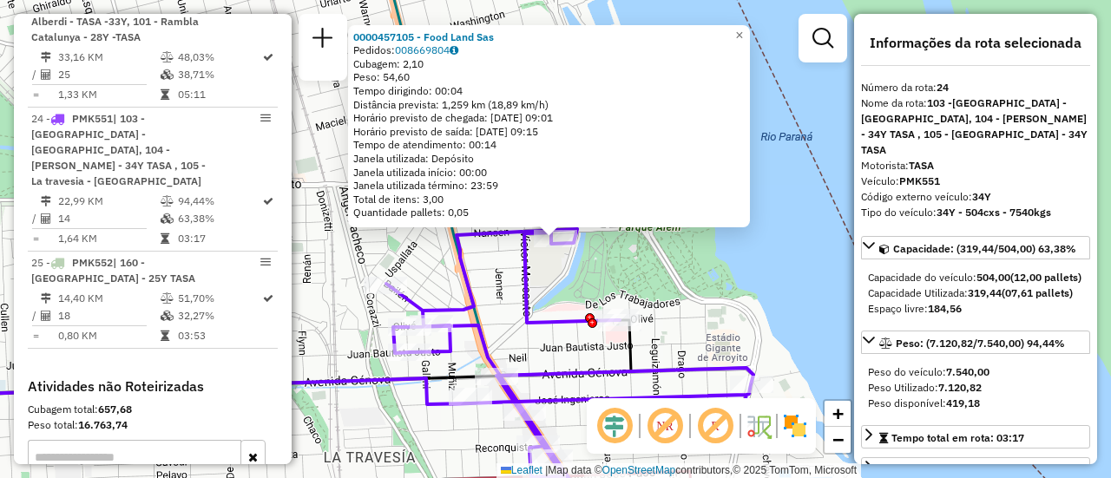
click at [607, 290] on div "0000457105 - Food Land Sas Pedidos: 008669804 Cubagem: 2,10 Peso: 54,60 Tempo d…" at bounding box center [555, 239] width 1111 height 478
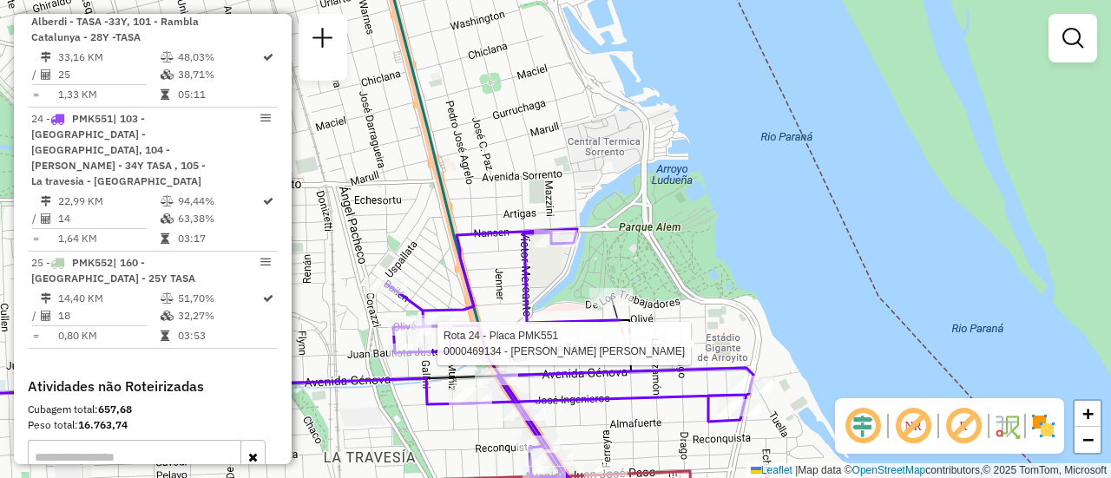
select select "**********"
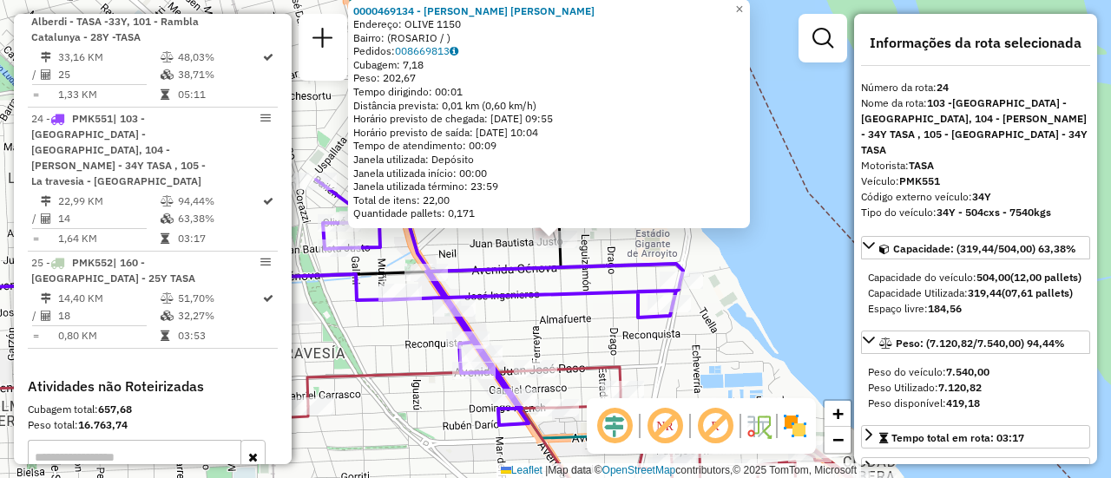
click at [582, 330] on div "0000469134 - Castillo dylan ezequiel Endereço: OLIVE 1150 Bairro: (ROSARIO / ) …" at bounding box center [555, 239] width 1111 height 478
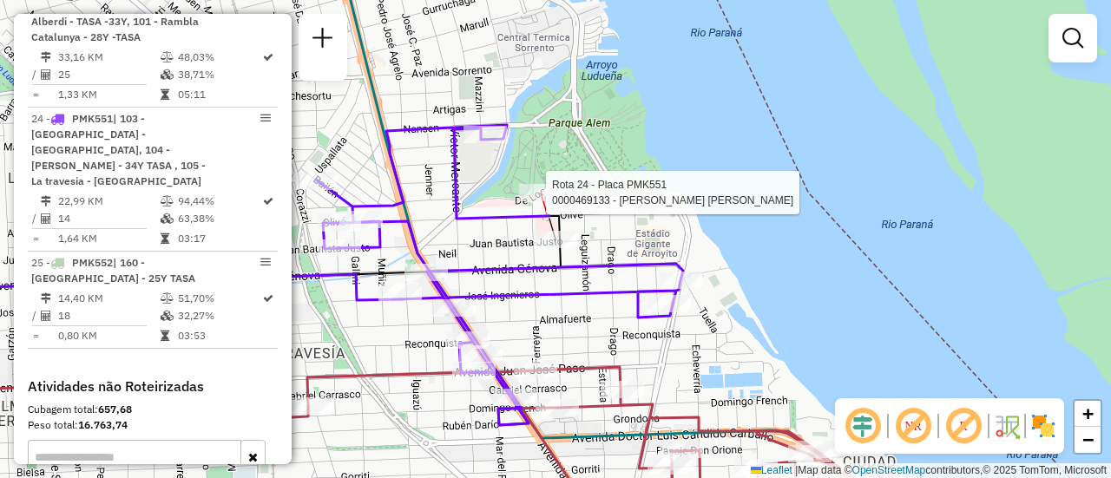
select select "**********"
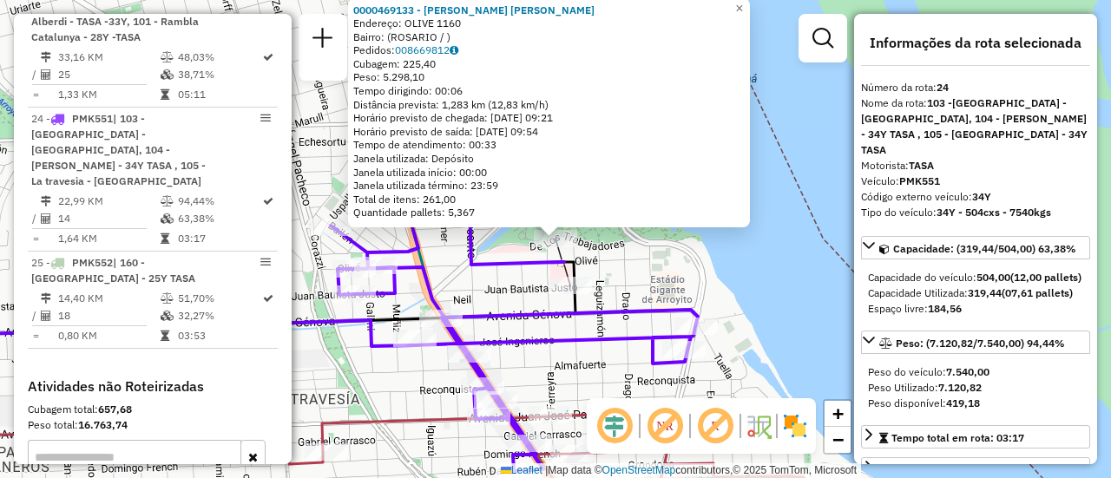
click at [619, 288] on div "0000469133 - Castillo dylan ezequiel Endereço: OLIVE 1160 Bairro: (ROSARIO / ) …" at bounding box center [555, 239] width 1111 height 478
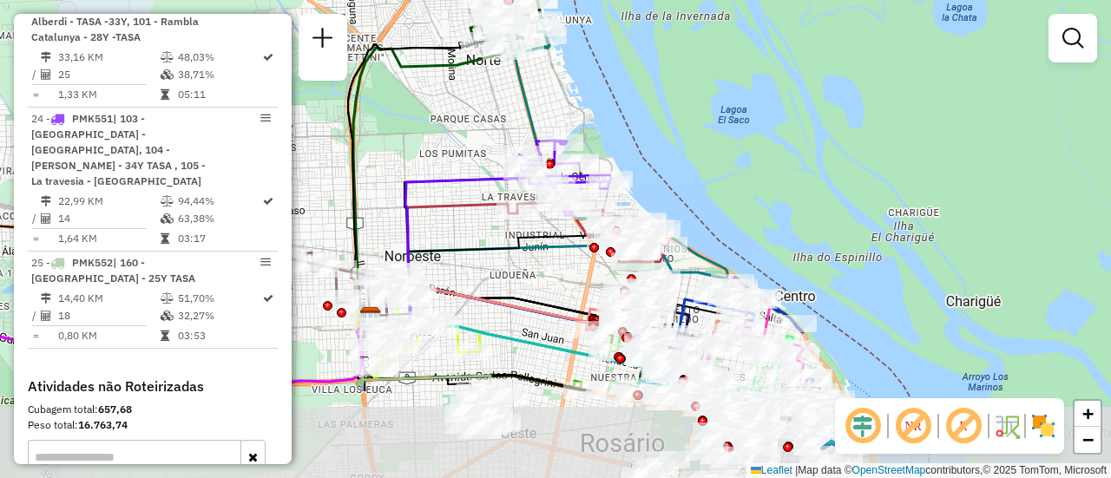
drag, startPoint x: 507, startPoint y: 399, endPoint x: 510, endPoint y: 261, distance: 138.0
click at [515, 262] on div "Janela de atendimento Grade de atendimento Capacidade Transportadoras Veículos …" at bounding box center [555, 239] width 1111 height 478
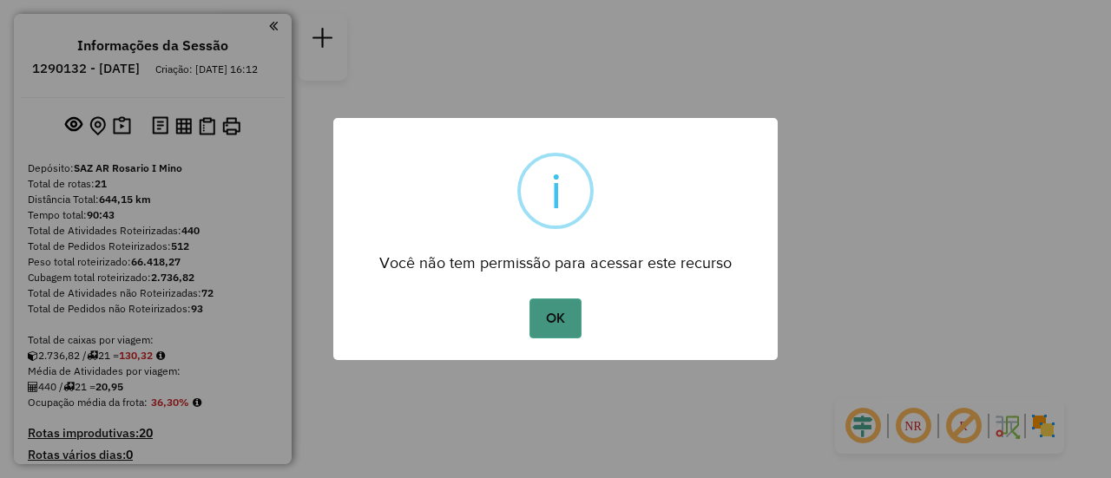
click at [553, 312] on button "OK" at bounding box center [554, 319] width 51 height 40
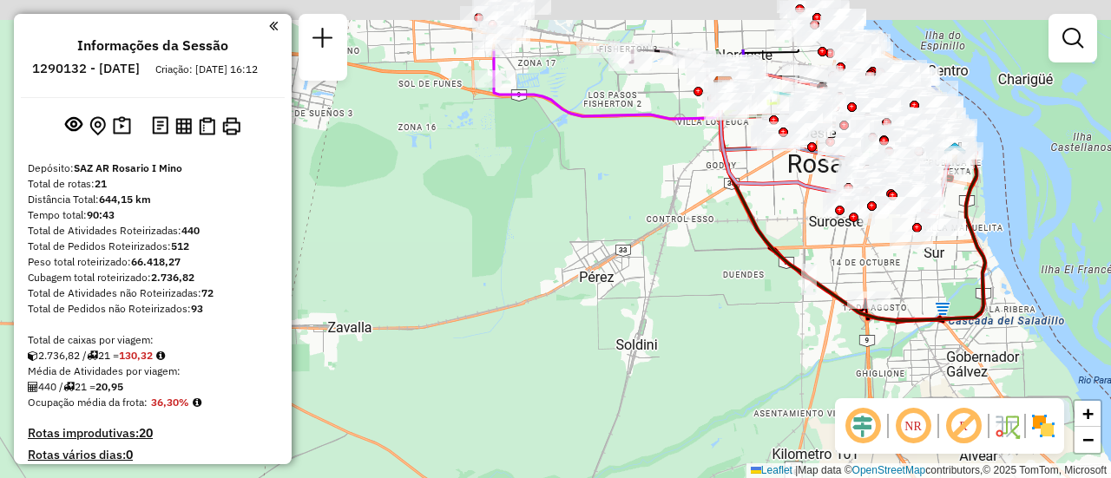
drag, startPoint x: 445, startPoint y: 251, endPoint x: 393, endPoint y: 356, distance: 117.2
click at [388, 359] on div "Janela de atendimento Grade de atendimento Capacidade Transportadoras Veículos …" at bounding box center [555, 239] width 1111 height 478
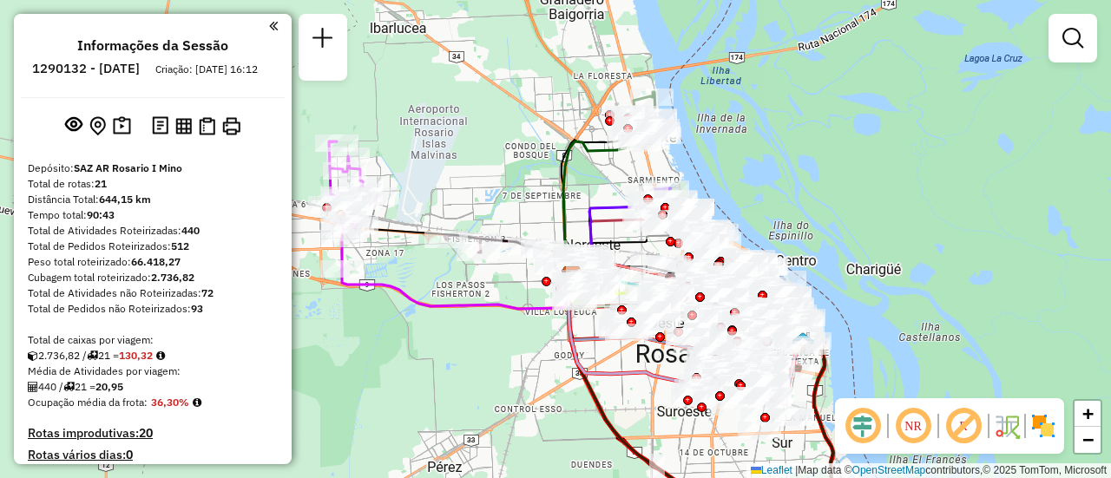
drag, startPoint x: 495, startPoint y: 189, endPoint x: 584, endPoint y: 225, distance: 95.4
click at [400, 276] on div "Janela de atendimento Grade de atendimento Capacidade Transportadoras Veículos …" at bounding box center [555, 239] width 1111 height 478
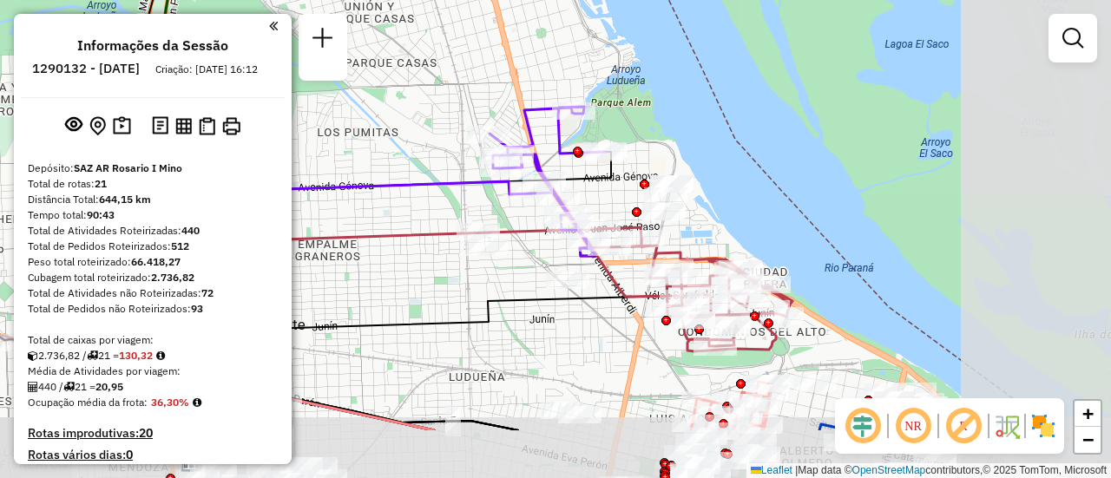
drag, startPoint x: 624, startPoint y: 137, endPoint x: 427, endPoint y: 97, distance: 201.0
click at [424, 95] on div "Janela de atendimento Grade de atendimento Capacidade Transportadoras Veículos …" at bounding box center [555, 239] width 1111 height 478
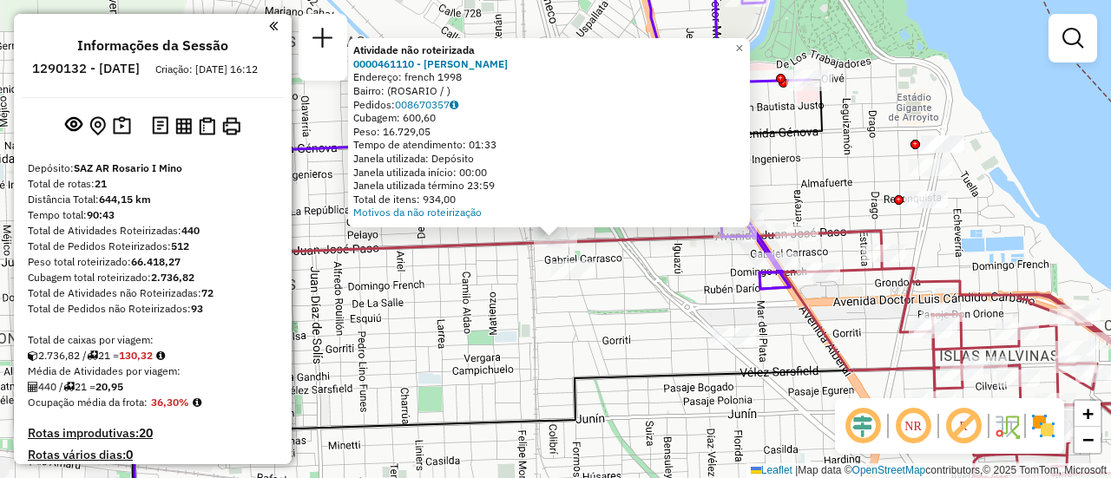
click at [489, 298] on div "Atividade não roteirizada 0000461110 - Gonzales Emanuel - RDV Endereço: french …" at bounding box center [555, 239] width 1111 height 478
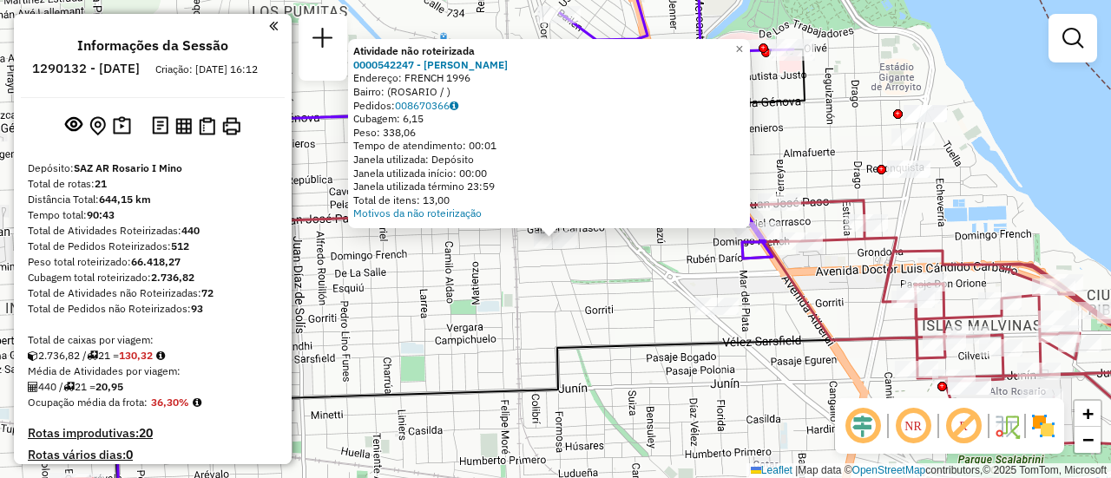
click at [469, 299] on div "Atividade não roteirizada 0000542247 - Gonzales Maximiliano Jose Endereço: FREN…" at bounding box center [555, 239] width 1111 height 478
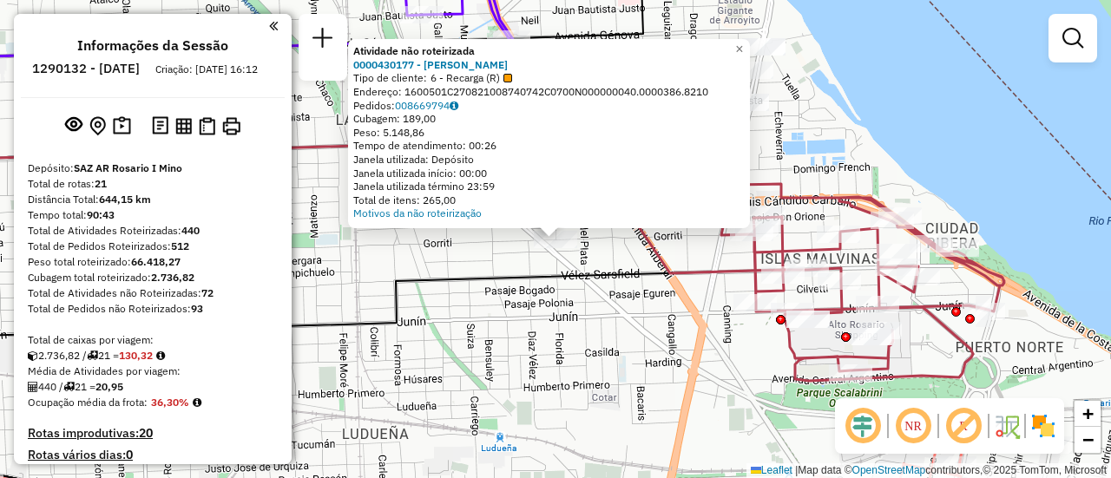
click at [535, 326] on div "Atividade não roteirizada 0000430177 - GONZALEZ MAXIMILIANO JOSE Tipo de client…" at bounding box center [555, 239] width 1111 height 478
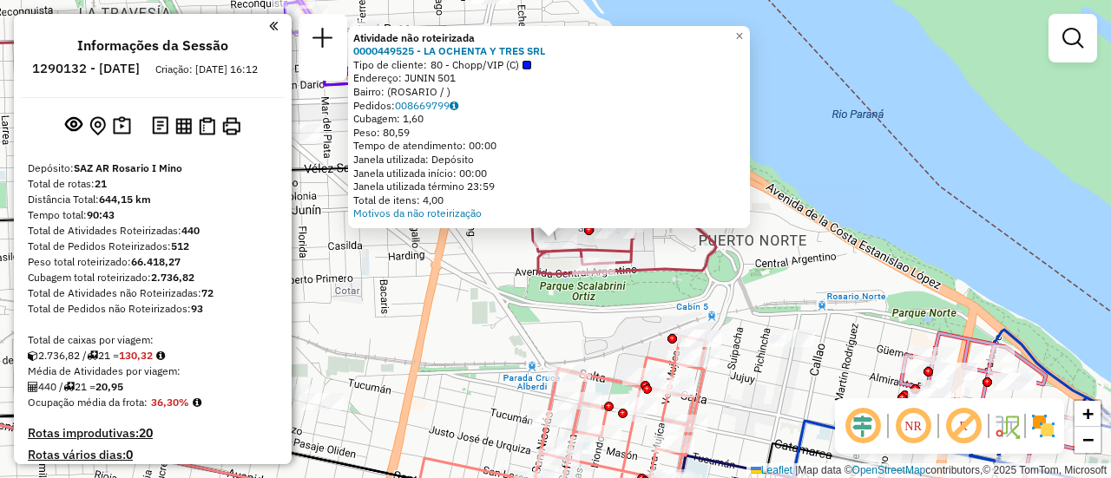
click at [477, 346] on div "Atividade não roteirizada 0000449525 - LA OCHENTA Y TRES SRL Tipo de cliente: 8…" at bounding box center [555, 239] width 1111 height 478
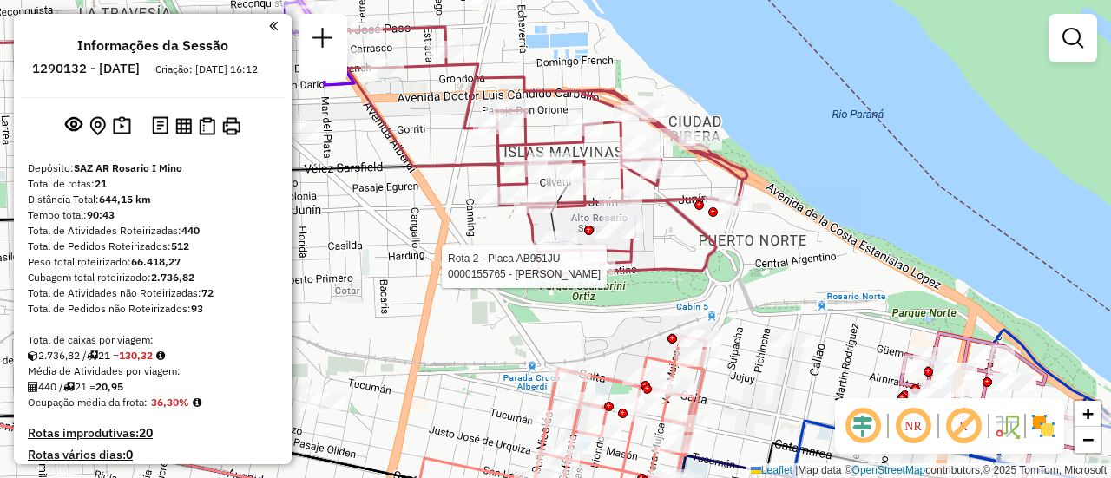
select select "**********"
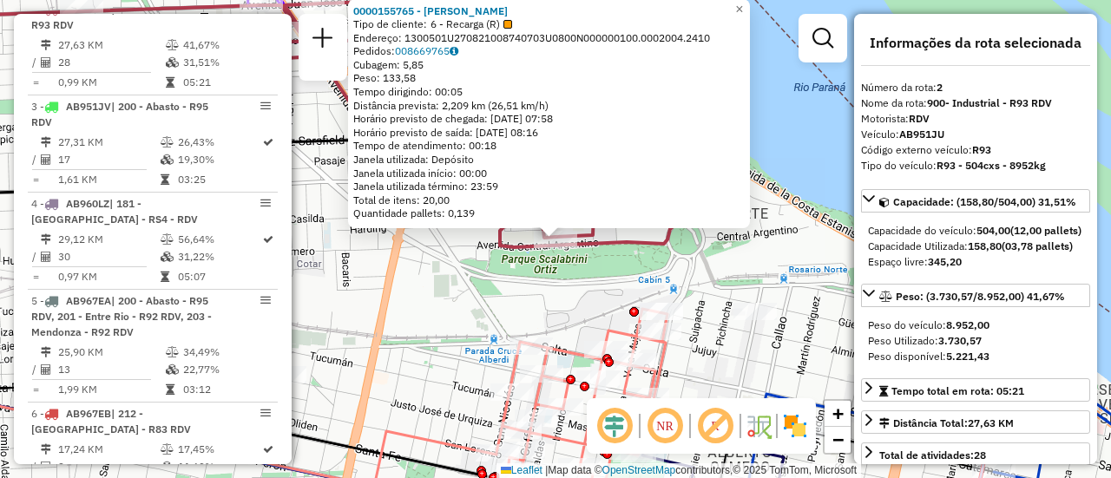
scroll to position [87, 0]
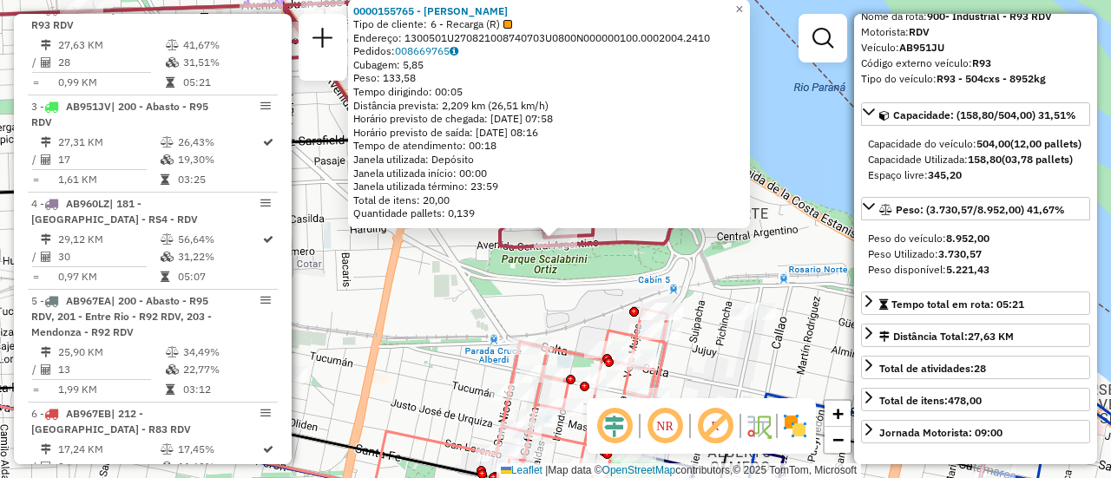
click at [518, 307] on div "0000155765 - MARTA CURA Tipo de cliente: 6 - Recarga (R) Endereço: 1300501U2708…" at bounding box center [555, 239] width 1111 height 478
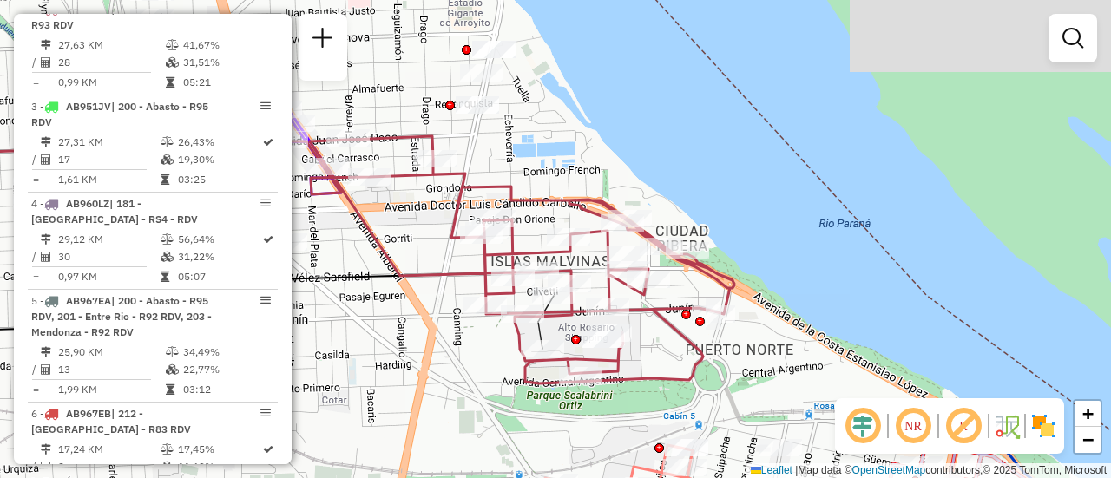
drag, startPoint x: 421, startPoint y: 243, endPoint x: 454, endPoint y: 388, distance: 148.6
click at [454, 388] on div "Janela de atendimento Grade de atendimento Capacidade Transportadoras Veículos …" at bounding box center [555, 239] width 1111 height 478
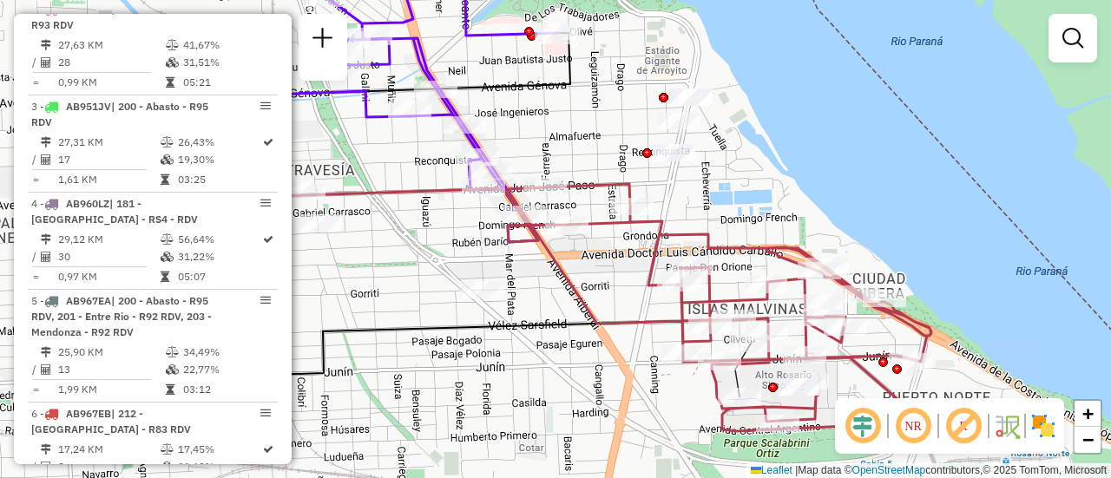
drag, startPoint x: 460, startPoint y: 253, endPoint x: 624, endPoint y: 284, distance: 166.8
click at [624, 284] on div "Janela de atendimento Grade de atendimento Capacidade Transportadoras Veículos …" at bounding box center [555, 239] width 1111 height 478
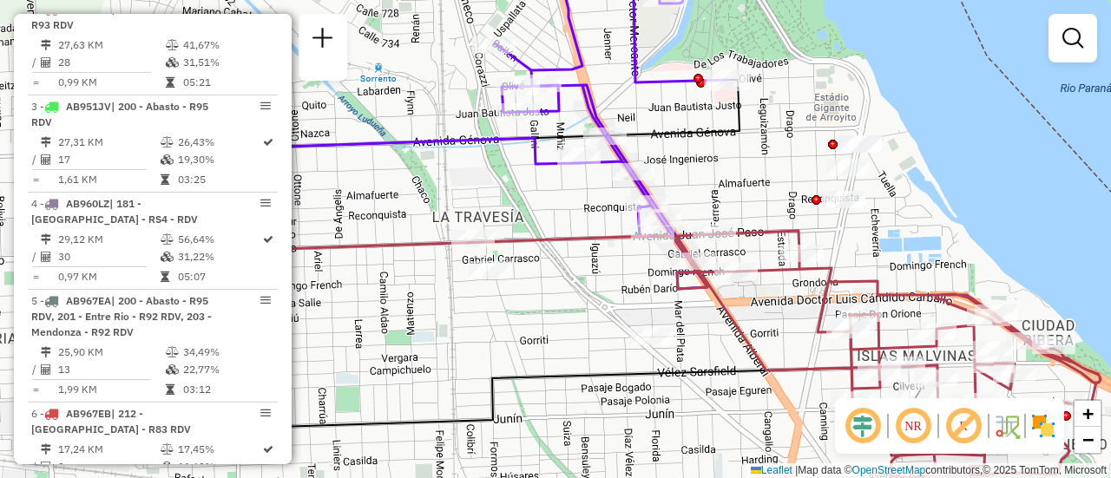
drag, startPoint x: 488, startPoint y: 259, endPoint x: 657, endPoint y: 306, distance: 175.6
click at [657, 306] on div "Janela de atendimento Grade de atendimento Capacidade Transportadoras Veículos …" at bounding box center [555, 239] width 1111 height 478
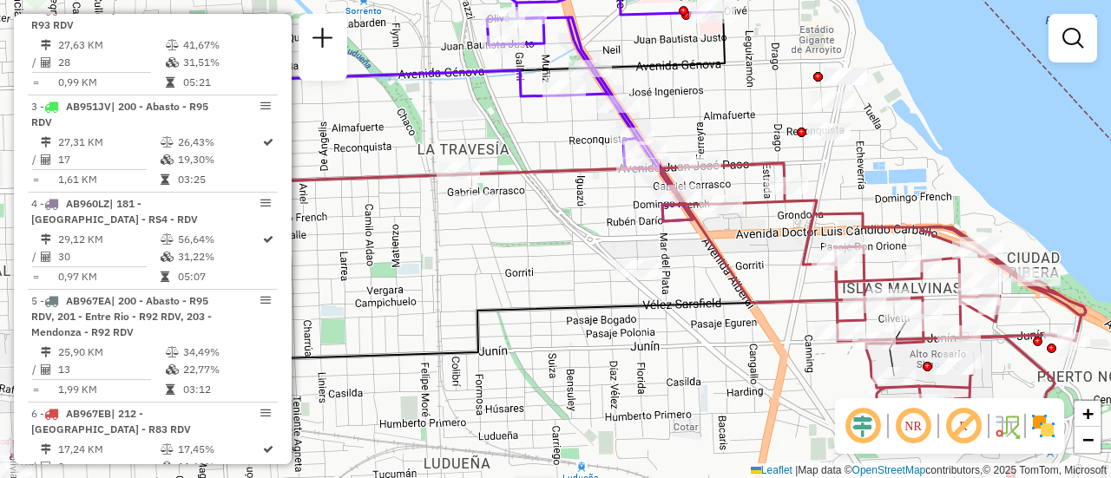
drag, startPoint x: 703, startPoint y: 385, endPoint x: 644, endPoint y: 145, distance: 247.5
click at [644, 145] on div "Janela de atendimento Grade de atendimento Capacidade Transportadoras Veículos …" at bounding box center [555, 239] width 1111 height 478
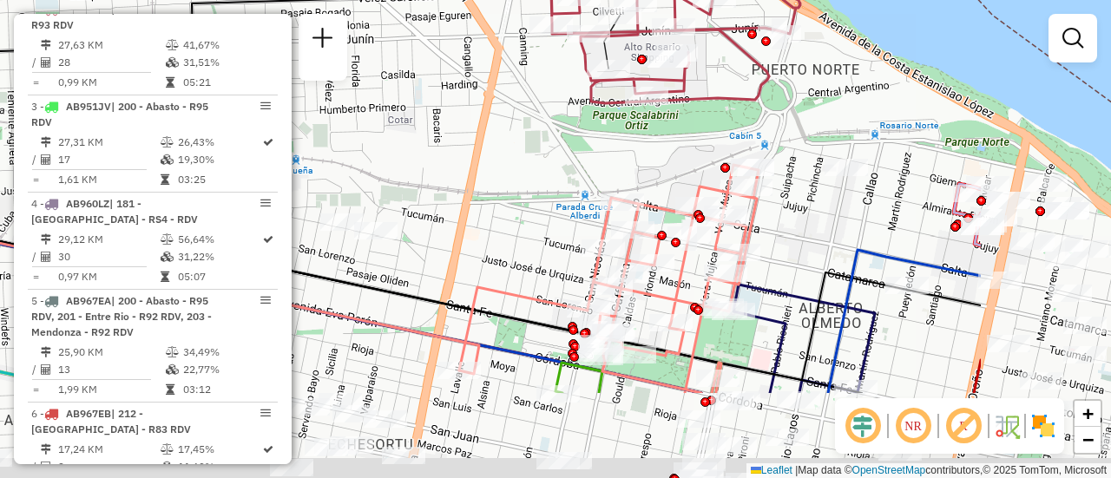
drag, startPoint x: 726, startPoint y: 198, endPoint x: 459, endPoint y: 78, distance: 292.9
click at [466, 80] on div "Janela de atendimento Grade de atendimento Capacidade Transportadoras Veículos …" at bounding box center [555, 239] width 1111 height 478
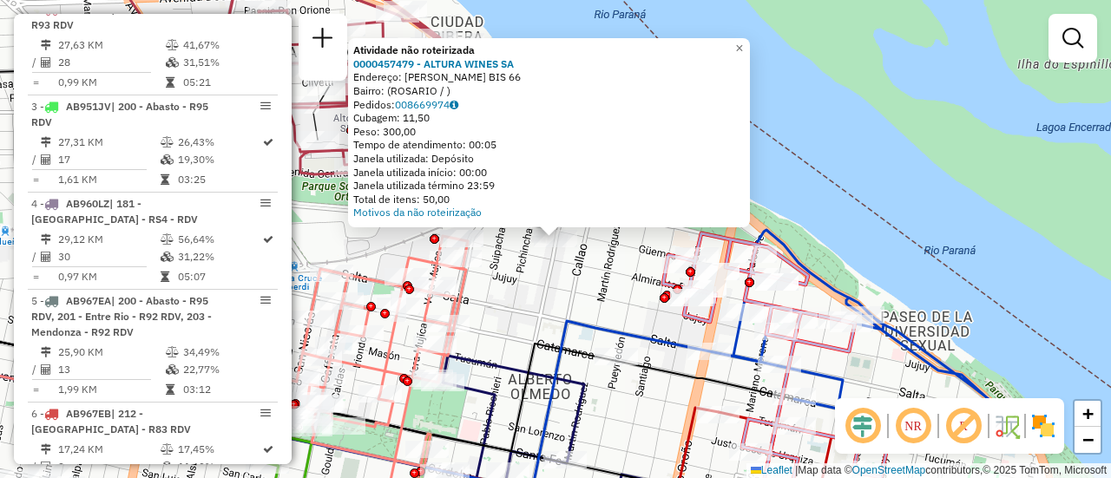
click at [543, 290] on div "Atividade não roteirizada 0000457479 - ALTURA WINES SA Endereço: OVIDIO LAGOS B…" at bounding box center [555, 239] width 1111 height 478
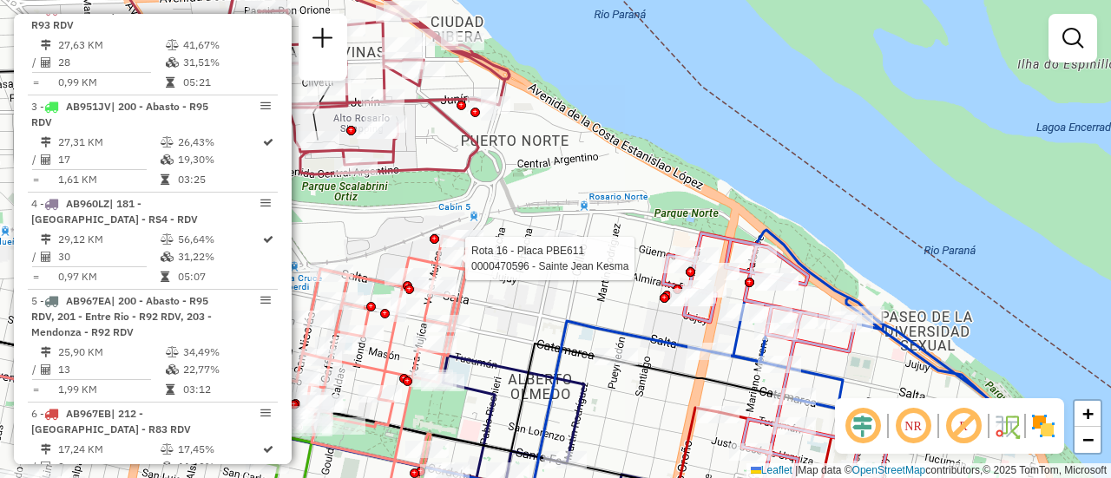
select select "**********"
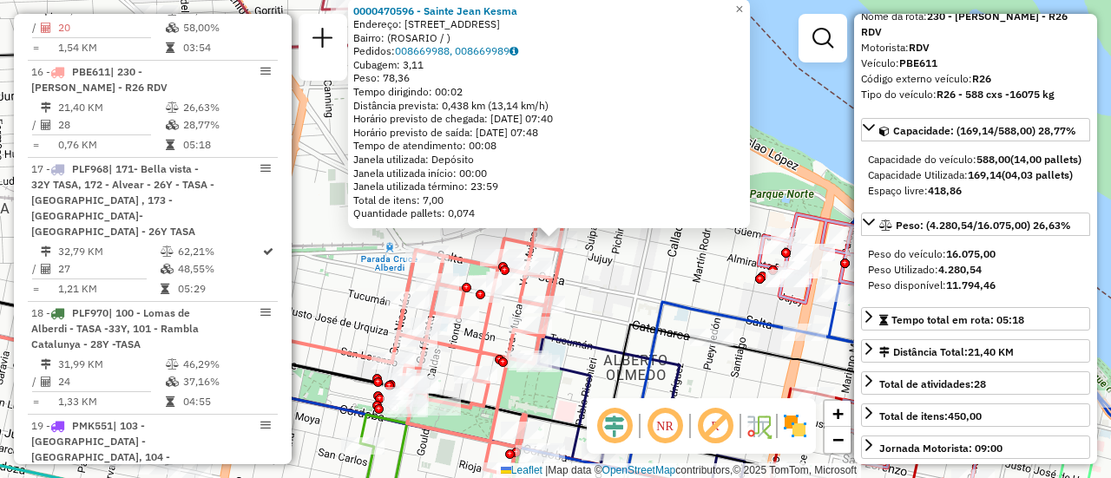
click at [619, 280] on div "0000470596 - Sainte Jean Kesma Endereço: AV FRANCIA 58 Bairro: (ROSARIO / ) Ped…" at bounding box center [555, 239] width 1111 height 478
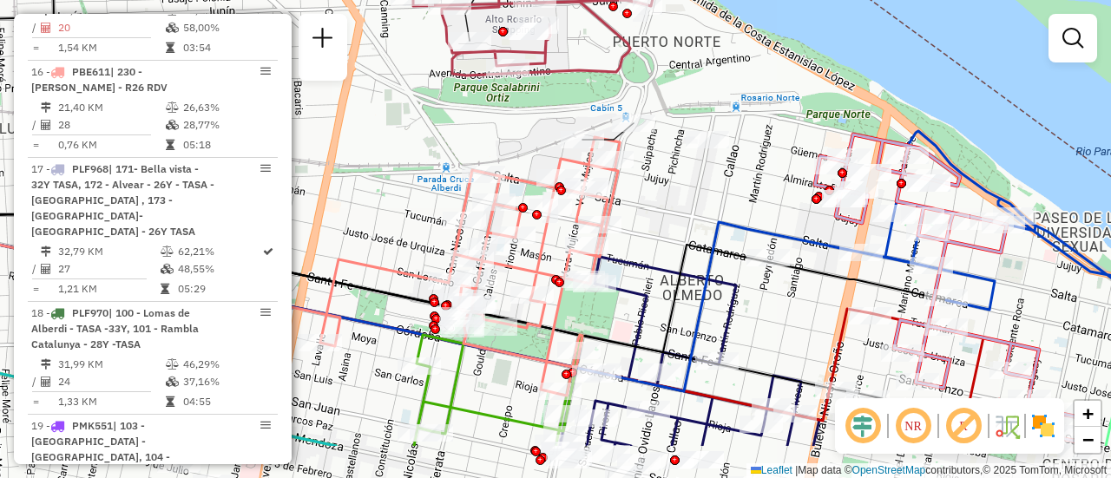
drag, startPoint x: 600, startPoint y: 302, endPoint x: 657, endPoint y: 209, distance: 109.1
click at [657, 209] on div "Janela de atendimento Grade de atendimento Capacidade Transportadoras Veículos …" at bounding box center [555, 239] width 1111 height 478
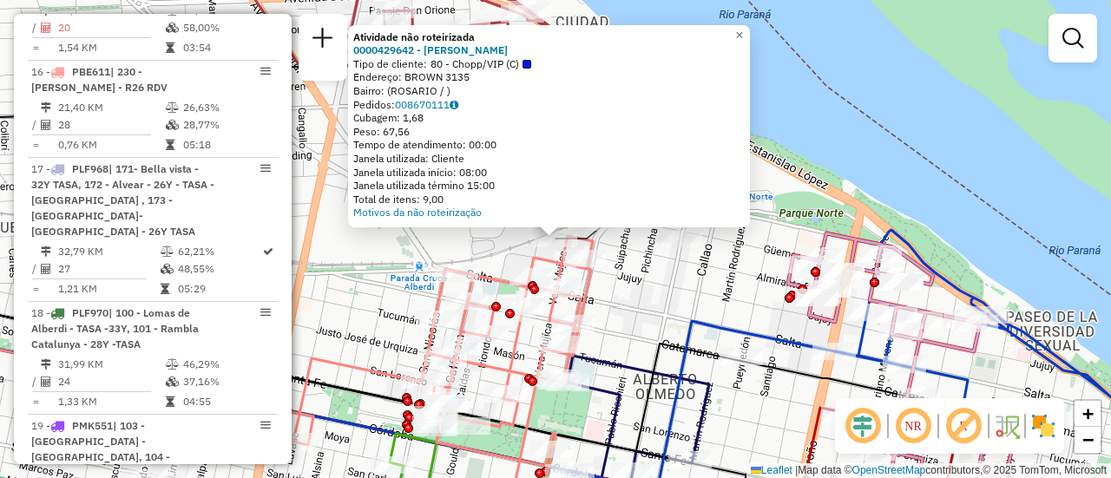
click at [653, 318] on div "Atividade não roteirizada 0000429642 - AMALIA PIZARRO Tipo de cliente: 80 - Cho…" at bounding box center [555, 239] width 1111 height 478
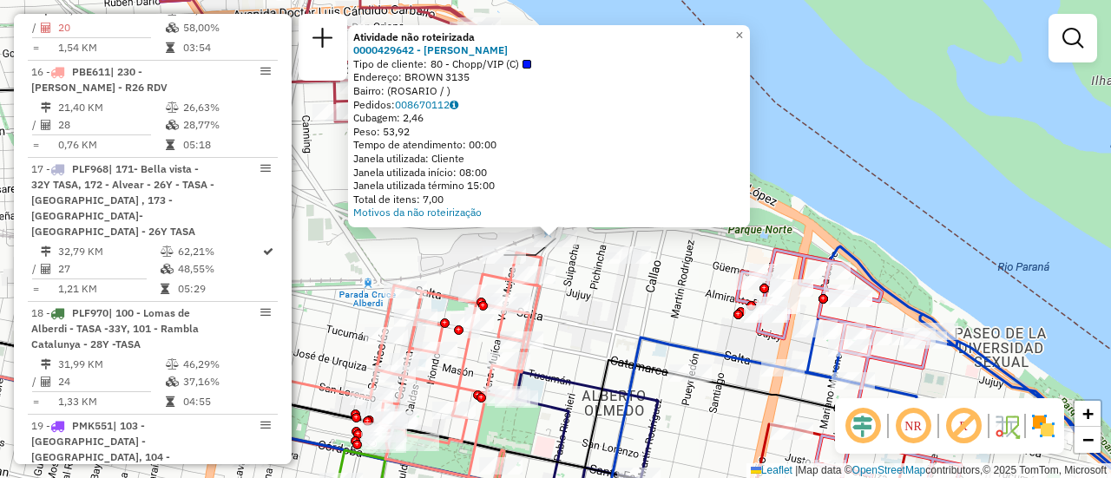
click at [607, 315] on div "Atividade não roteirizada 0000429642 - AMALIA PIZARRO Tipo de cliente: 80 - Cho…" at bounding box center [555, 239] width 1111 height 478
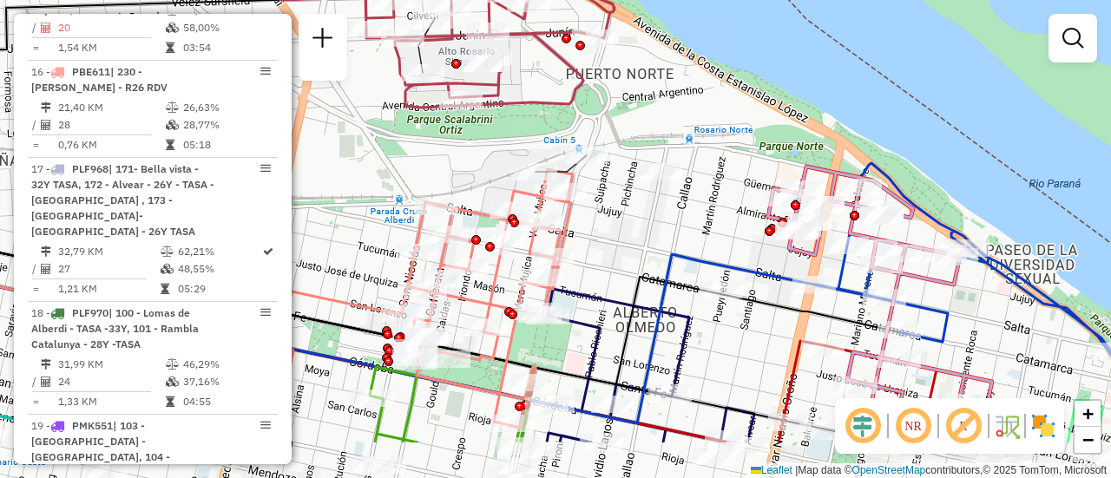
drag, startPoint x: 567, startPoint y: 344, endPoint x: 602, endPoint y: 180, distance: 167.0
click at [602, 181] on div "Janela de atendimento Grade de atendimento Capacidade Transportadoras Veículos …" at bounding box center [555, 239] width 1111 height 478
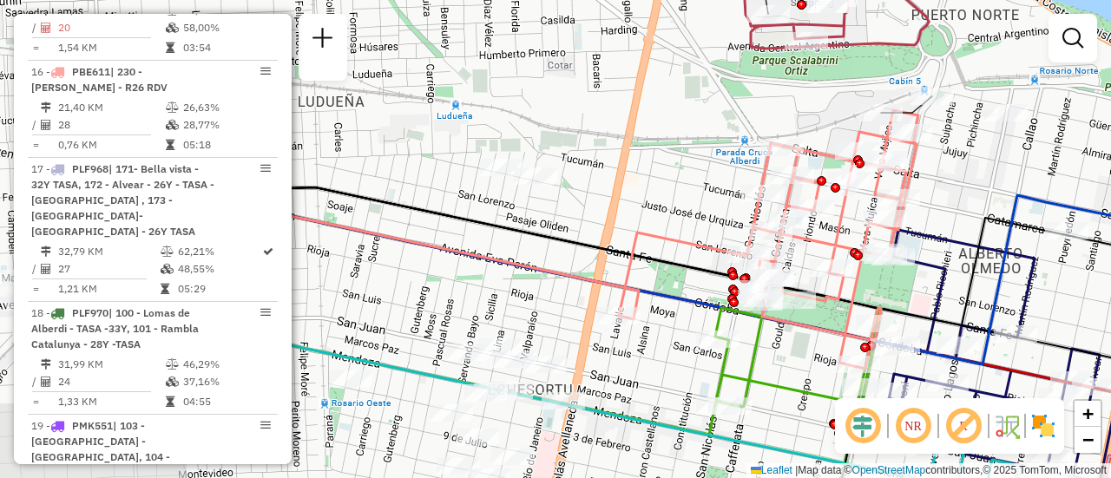
drag, startPoint x: 363, startPoint y: 189, endPoint x: 755, endPoint y: 222, distance: 393.6
click at [755, 221] on div "Janela de atendimento Grade de atendimento Capacidade Transportadoras Veículos …" at bounding box center [555, 239] width 1111 height 478
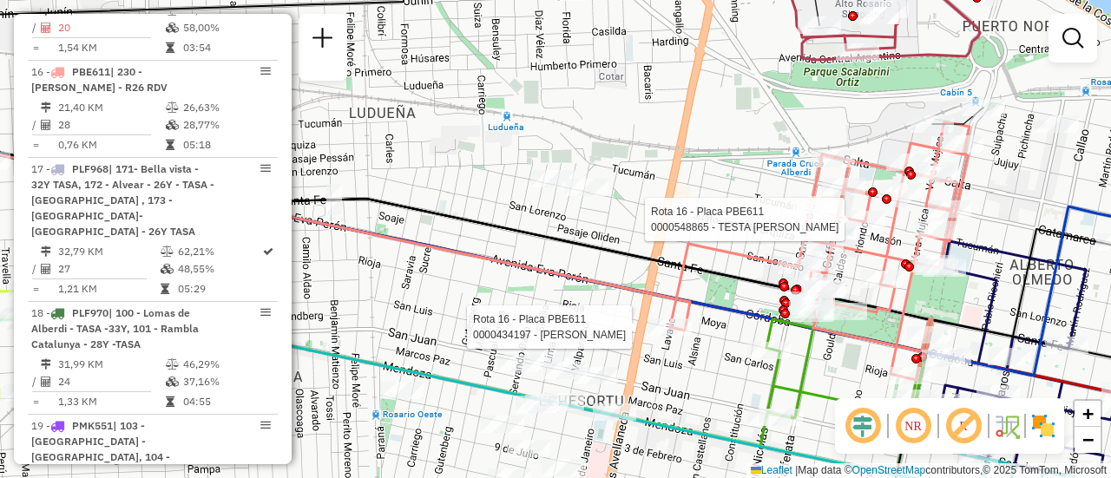
select select "**********"
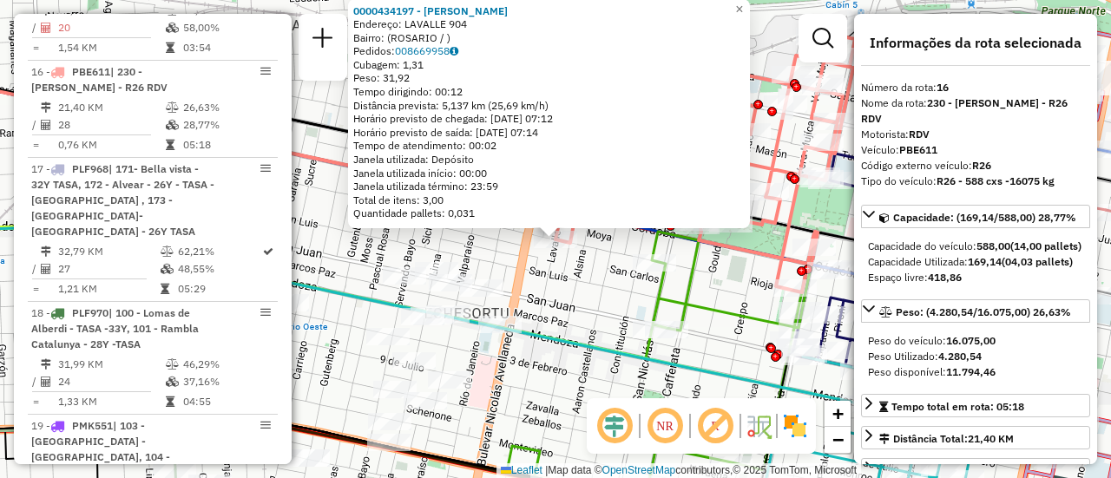
click at [605, 304] on div "0000434197 - GIL ANALIA ALEJANDRA Endereço: LAVALLE 904 Bairro: (ROSARIO / ) Pe…" at bounding box center [555, 239] width 1111 height 478
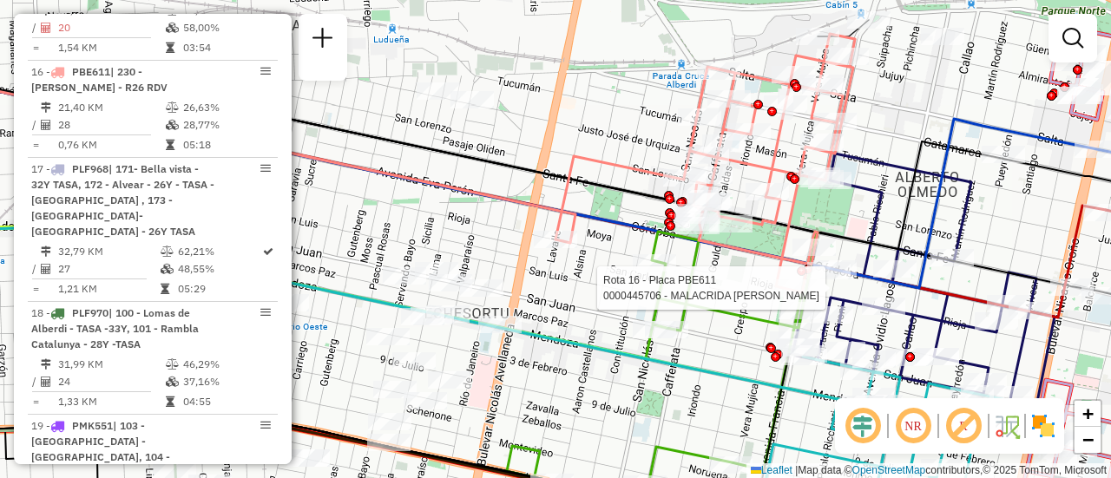
select select "**********"
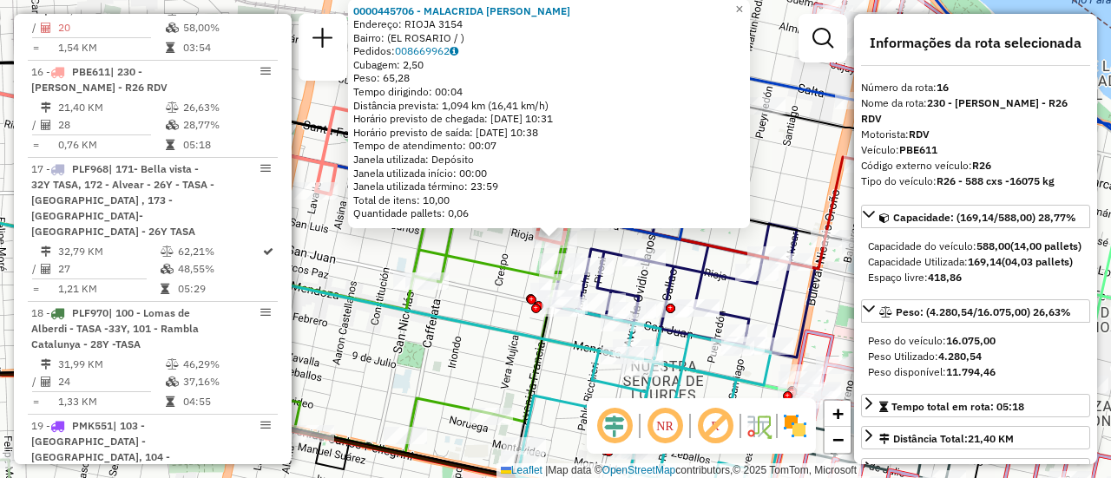
click at [483, 274] on icon at bounding box center [422, 318] width 311 height 270
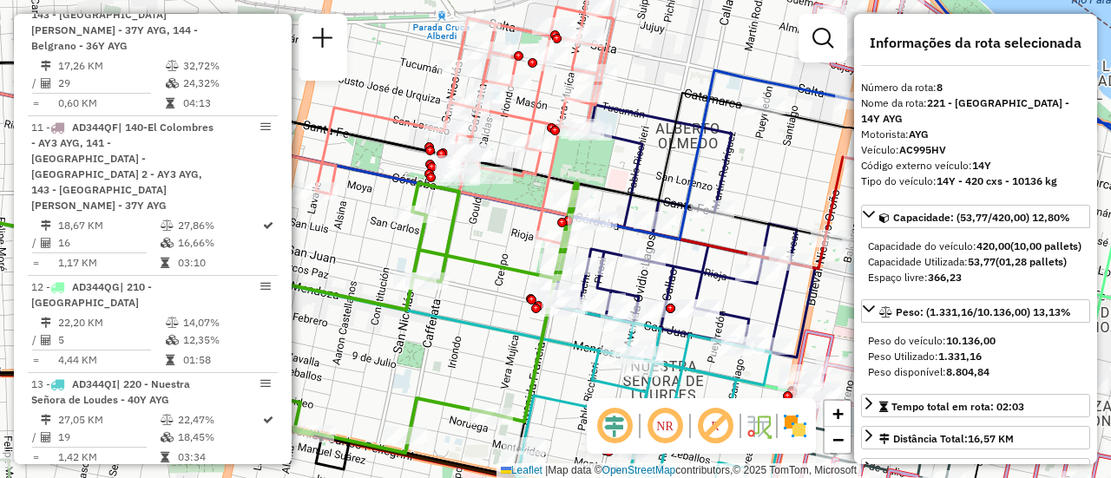
scroll to position [1329, 0]
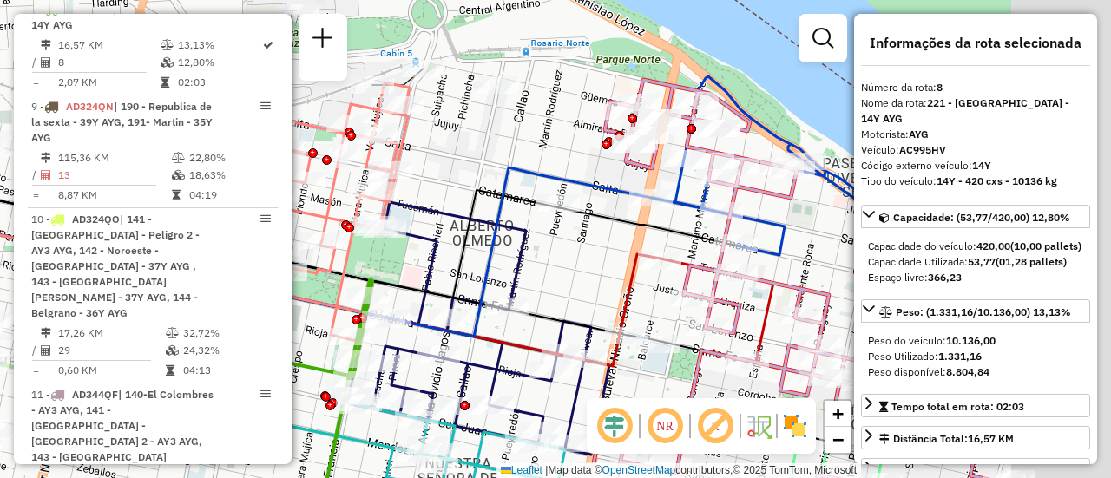
drag, startPoint x: 777, startPoint y: 161, endPoint x: 561, endPoint y: 260, distance: 238.8
click at [561, 260] on div "Janela de atendimento Grade de atendimento Capacidade Transportadoras Veículos …" at bounding box center [555, 239] width 1111 height 478
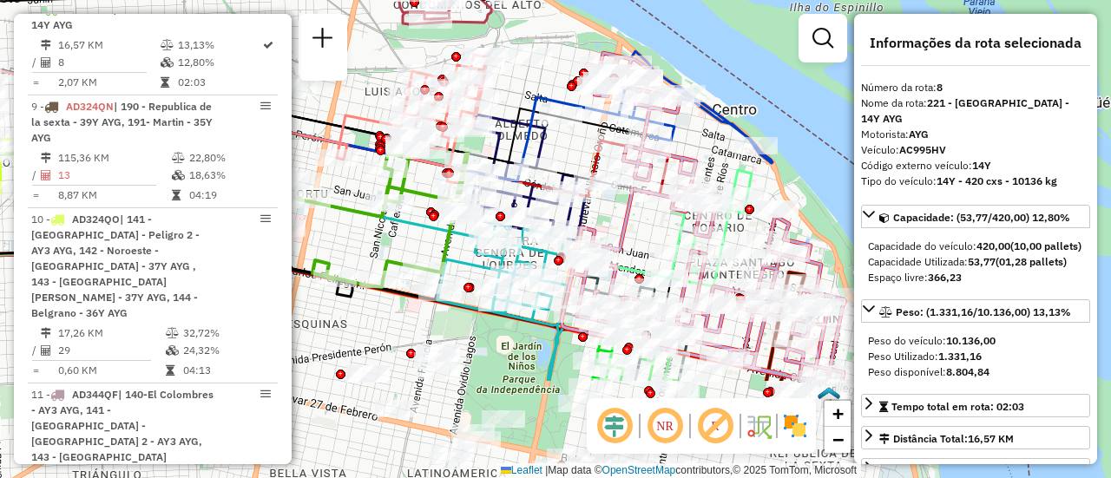
drag, startPoint x: 604, startPoint y: 349, endPoint x: 588, endPoint y: 174, distance: 176.0
click at [587, 185] on div at bounding box center [574, 193] width 43 height 17
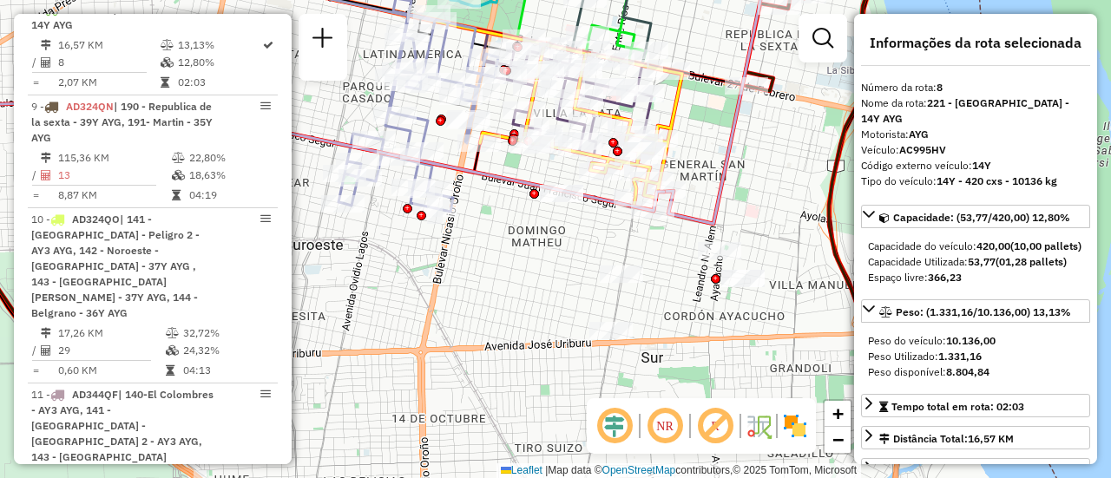
drag, startPoint x: 750, startPoint y: 298, endPoint x: 770, endPoint y: 102, distance: 197.1
click at [770, 102] on div "Rota 5 - Placa AB967EA 0000471650 - Cooperativa De Trabajo Bohemia Espacio Cult…" at bounding box center [555, 239] width 1111 height 478
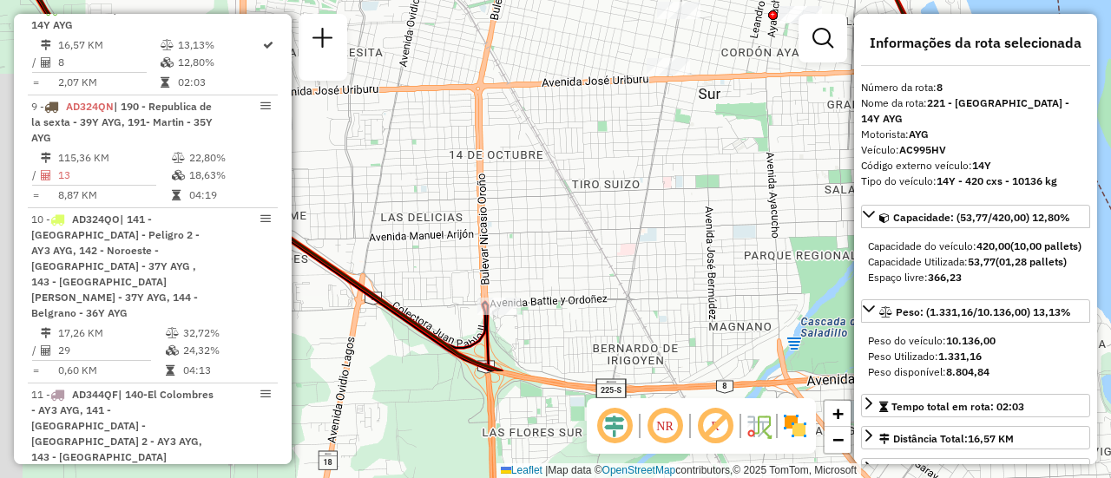
drag, startPoint x: 641, startPoint y: 333, endPoint x: 747, endPoint y: 128, distance: 231.3
click at [747, 128] on div "Rota 5 - Placa AB967EA 0000471650 - Cooperativa De Trabajo Bohemia Espacio Cult…" at bounding box center [555, 239] width 1111 height 478
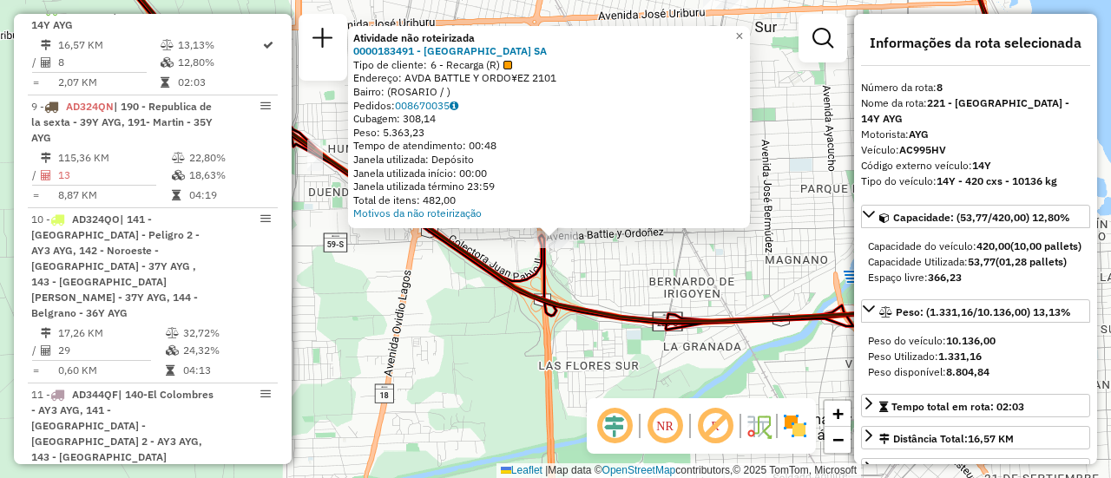
click at [511, 255] on div "Atividade não roteirizada 0000183491 - CASINO DE ROSARIO SA Tipo de cliente: 6 …" at bounding box center [555, 239] width 1111 height 478
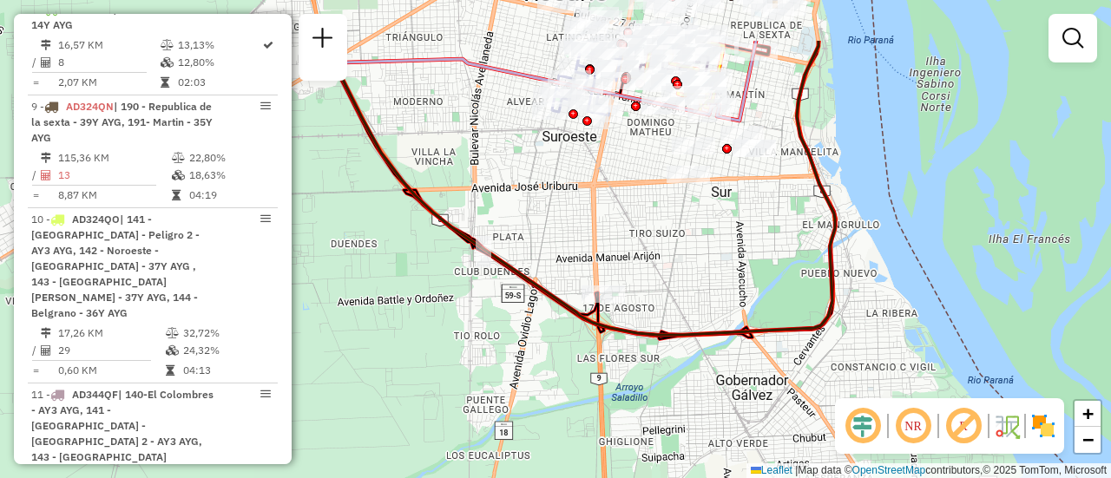
drag, startPoint x: 691, startPoint y: 153, endPoint x: 660, endPoint y: 247, distance: 99.3
click at [660, 247] on div "Janela de atendimento Grade de atendimento Capacidade Transportadoras Veículos …" at bounding box center [555, 239] width 1111 height 478
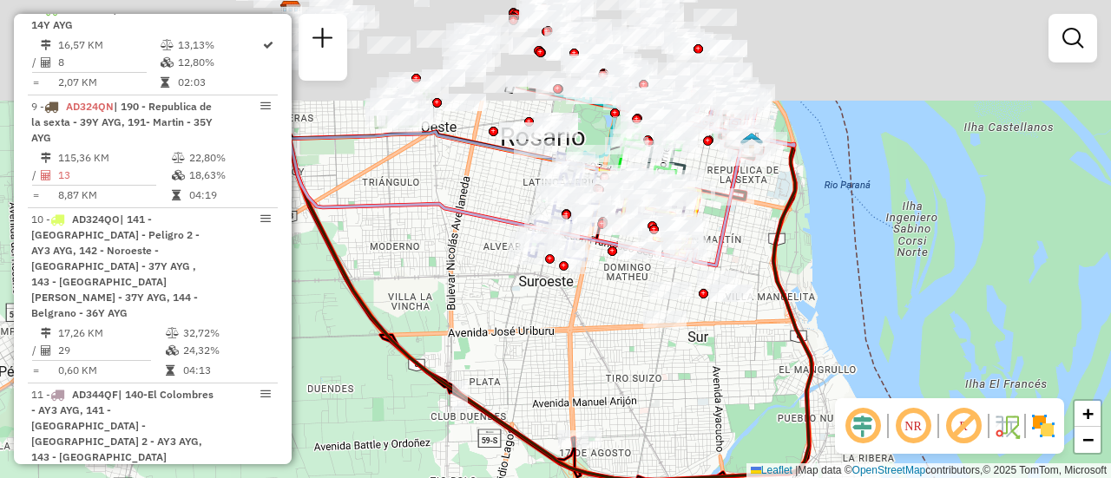
drag, startPoint x: 611, startPoint y: 250, endPoint x: 622, endPoint y: 379, distance: 129.8
click at [613, 381] on div "Janela de atendimento Grade de atendimento Capacidade Transportadoras Veículos …" at bounding box center [555, 239] width 1111 height 478
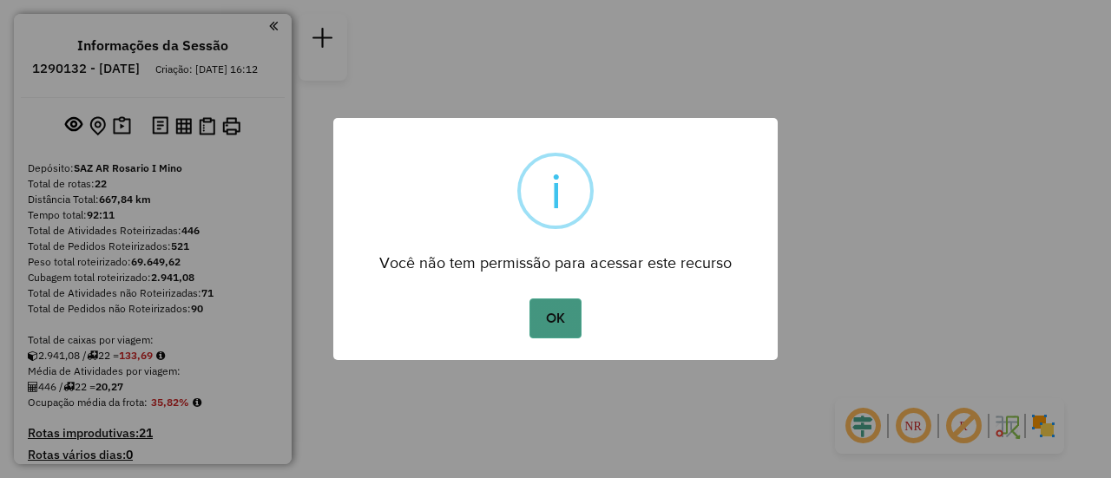
click at [568, 325] on button "OK" at bounding box center [554, 319] width 51 height 40
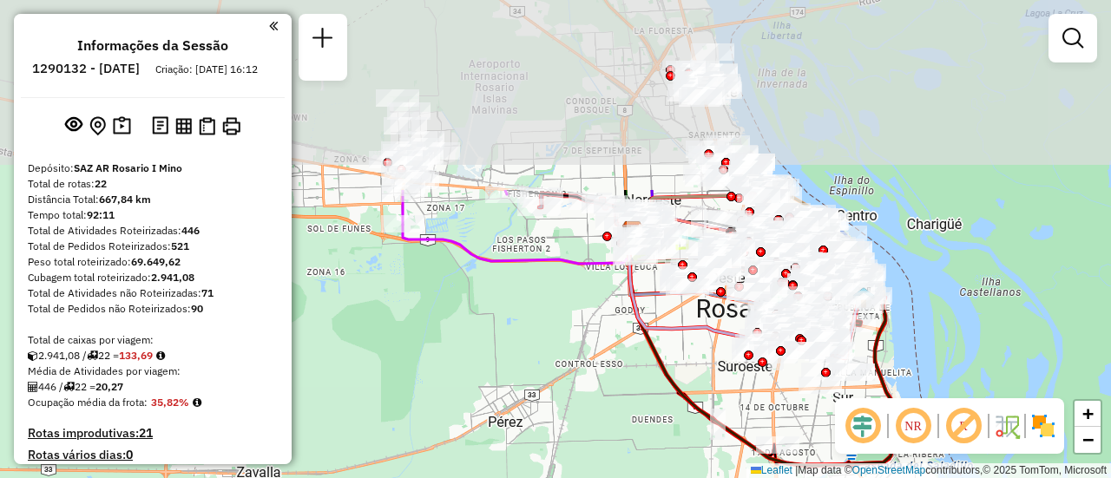
drag, startPoint x: 489, startPoint y: 202, endPoint x: 483, endPoint y: 391, distance: 189.3
click at [483, 391] on div "Janela de atendimento Grade de atendimento Capacidade Transportadoras Veículos …" at bounding box center [555, 239] width 1111 height 478
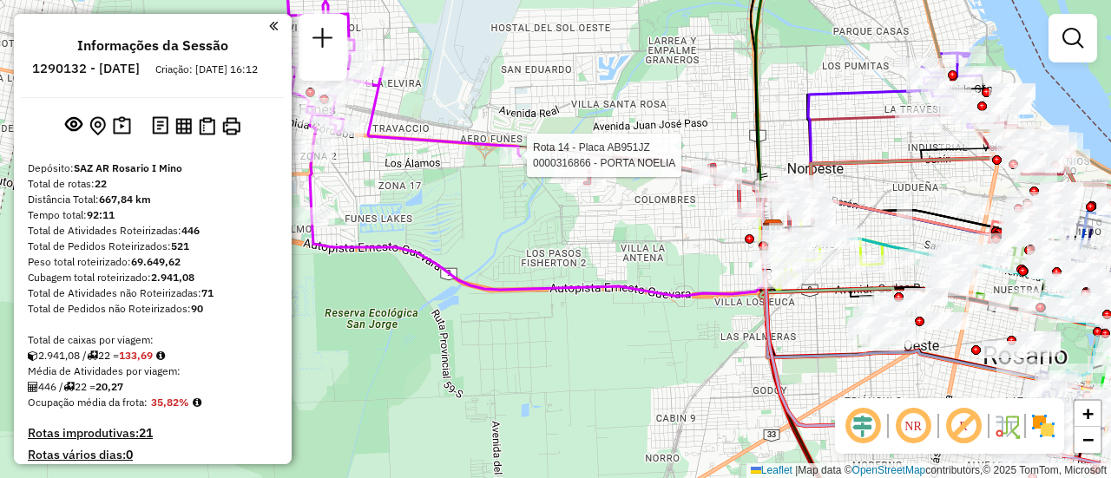
select select "**********"
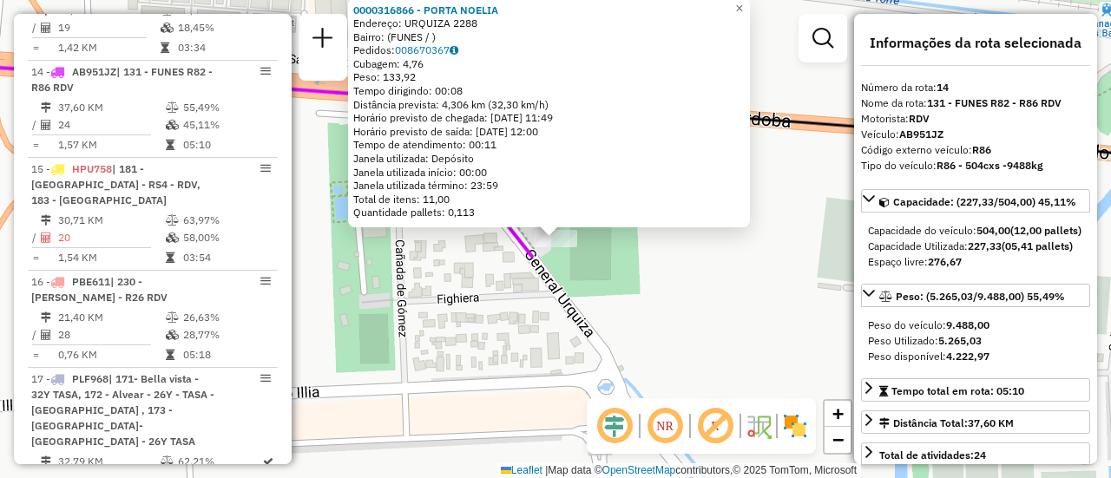
scroll to position [174, 0]
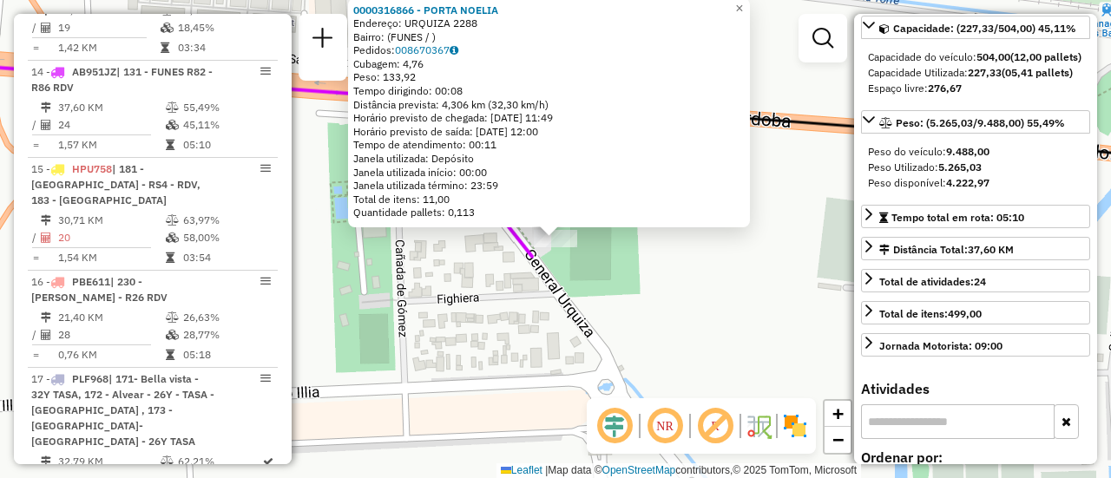
click at [717, 335] on div "0000316866 - PORTA [PERSON_NAME]: URQUIZA 2288 Bairro: (FUNES / ) Pedidos: 0086…" at bounding box center [555, 239] width 1111 height 478
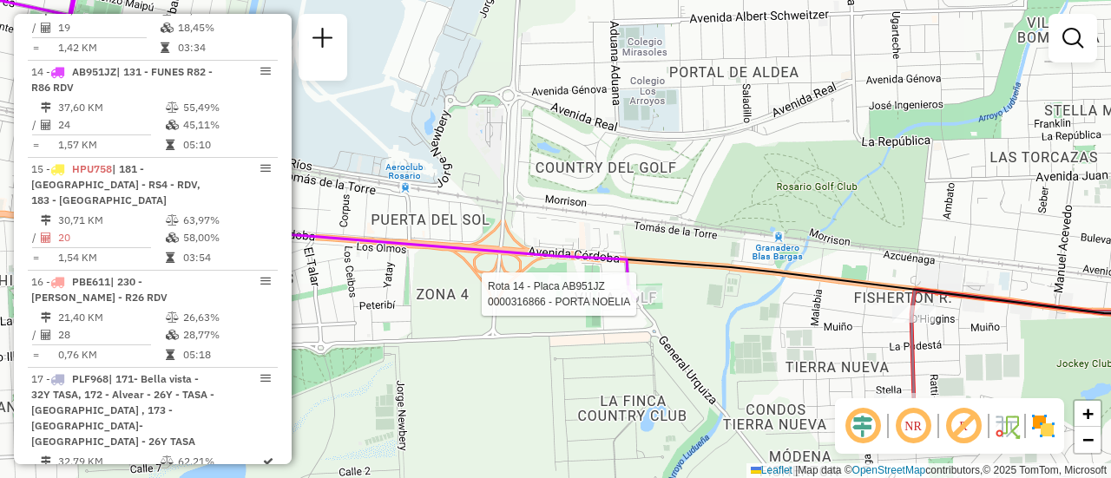
select select "**********"
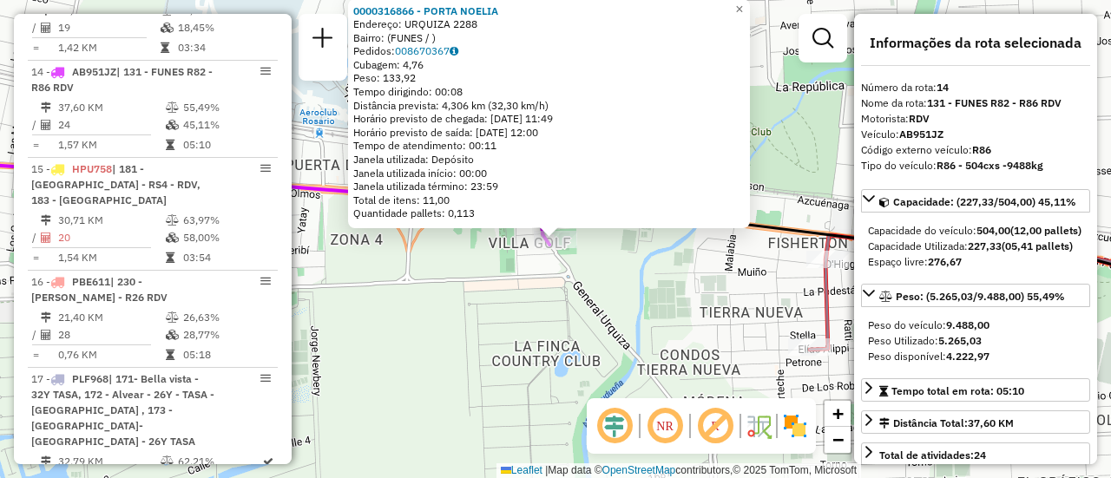
click at [451, 305] on div "0000316866 - PORTA [PERSON_NAME]: URQUIZA 2288 Bairro: (FUNES / ) Pedidos: 0086…" at bounding box center [555, 239] width 1111 height 478
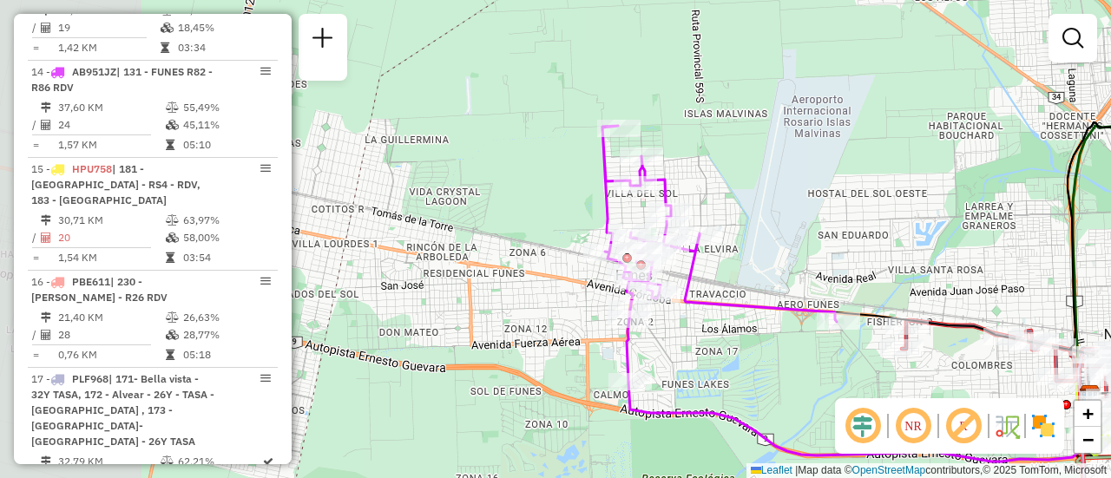
drag, startPoint x: 570, startPoint y: 237, endPoint x: 932, endPoint y: 270, distance: 363.3
click at [932, 270] on div "Janela de atendimento Grade de atendimento Capacidade Transportadoras Veículos …" at bounding box center [555, 239] width 1111 height 478
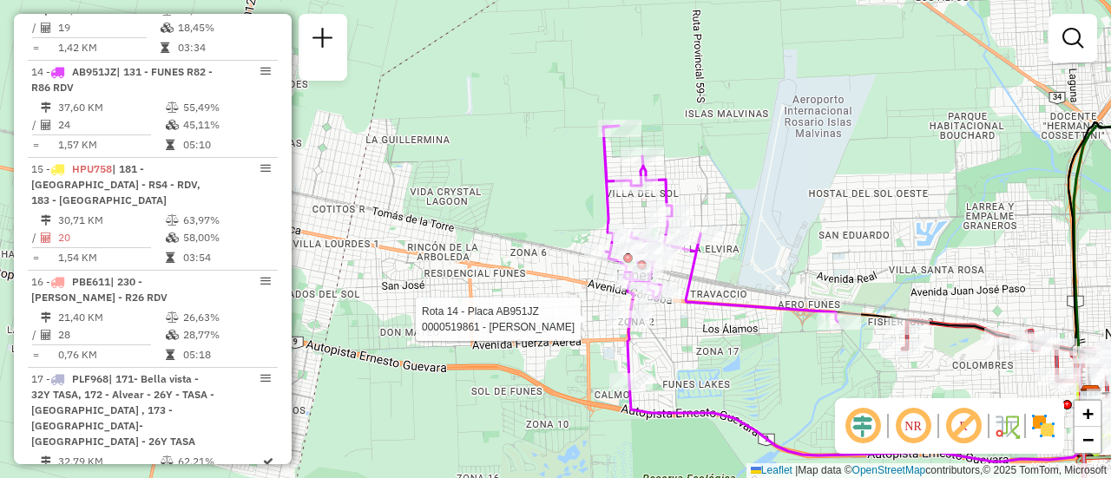
select select "**********"
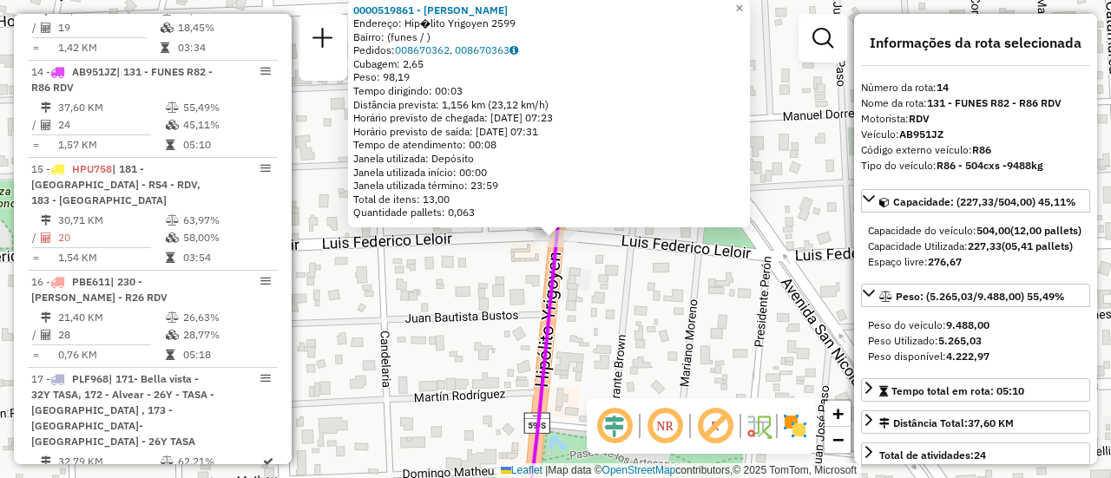
click at [666, 323] on div "0000519861 - CORIA IVAN MAXIMILIANO Endereço: Hip�lito Yrigoyen 2599 Bairro: (f…" at bounding box center [555, 239] width 1111 height 478
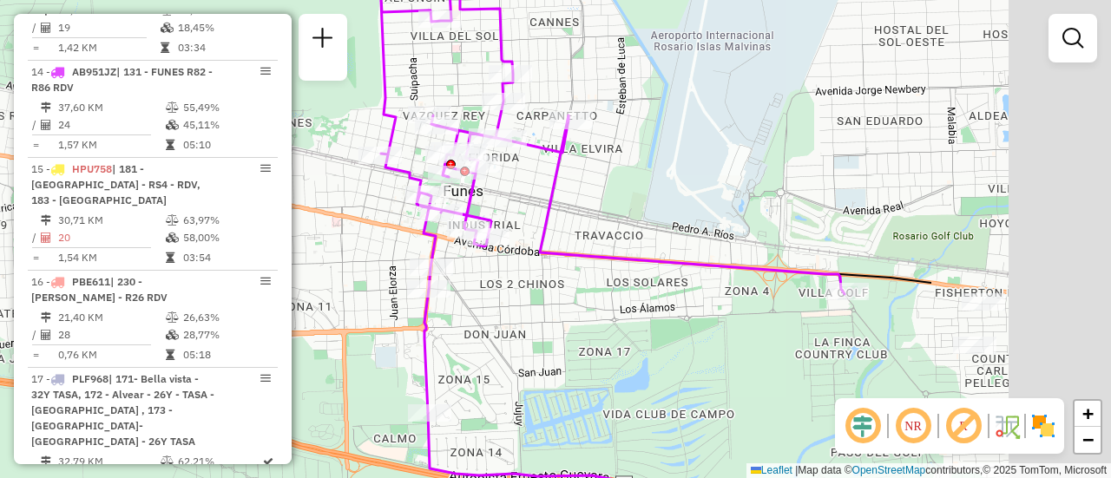
drag, startPoint x: 934, startPoint y: 174, endPoint x: 428, endPoint y: 246, distance: 510.9
click at [376, 234] on div "Janela de atendimento Grade de atendimento Capacidade Transportadoras Veículos …" at bounding box center [555, 239] width 1111 height 478
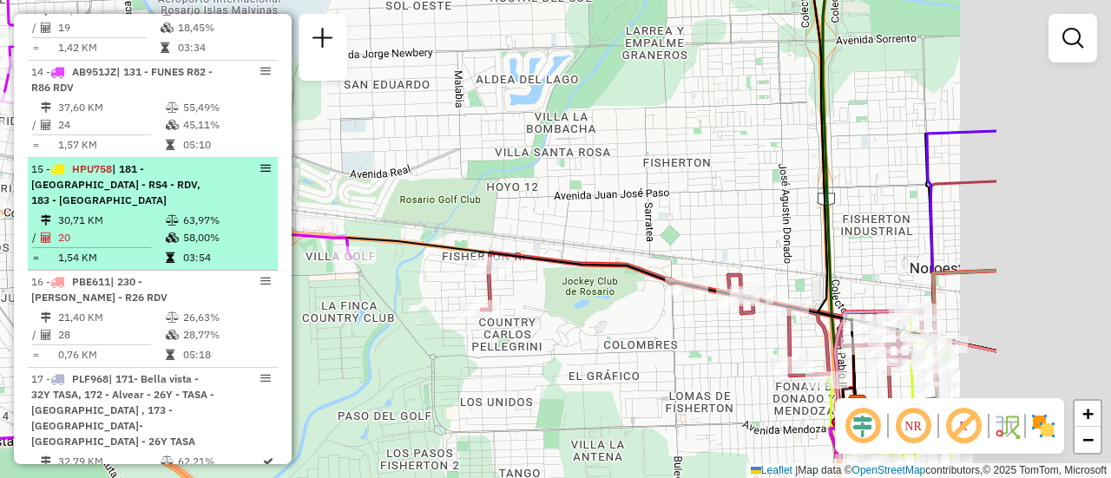
drag, startPoint x: 522, startPoint y: 187, endPoint x: 203, endPoint y: 154, distance: 320.2
click at [167, 145] on hb-router-mapa "Informações da Sessão 1290132 - 08/10/2025 Criação: 07/10/2025 16:12 Depósito: …" at bounding box center [555, 239] width 1111 height 478
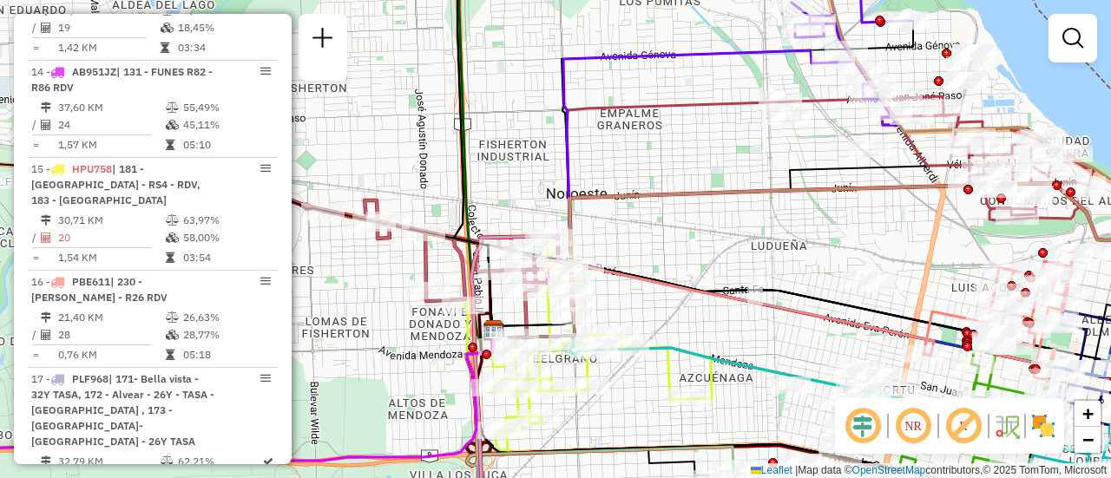
drag, startPoint x: 683, startPoint y: 229, endPoint x: 630, endPoint y: 169, distance: 79.9
click at [640, 172] on div "Janela de atendimento Grade de atendimento Capacidade Transportadoras Veículos …" at bounding box center [555, 239] width 1111 height 478
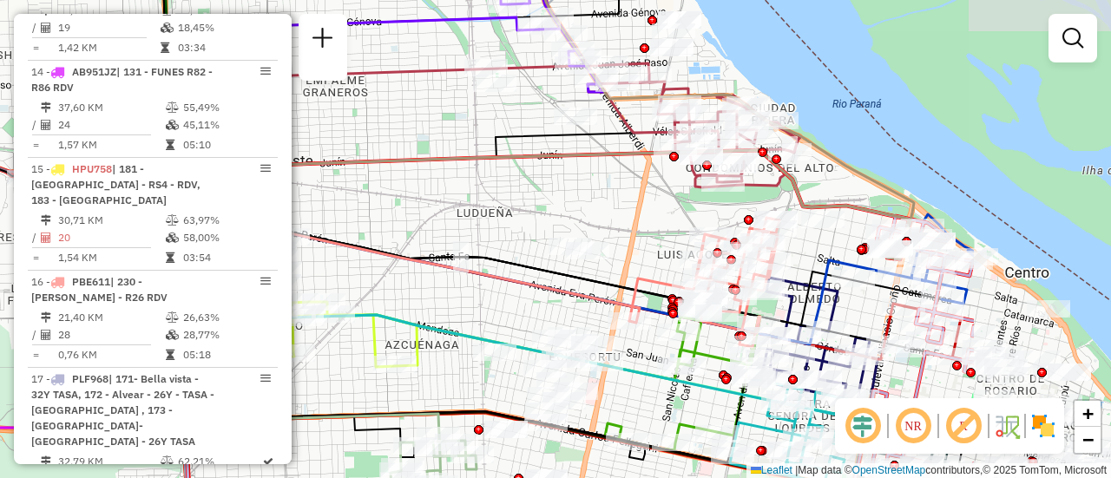
drag, startPoint x: 767, startPoint y: 245, endPoint x: 557, endPoint y: 286, distance: 214.1
click at [555, 289] on icon at bounding box center [419, 277] width 442 height 92
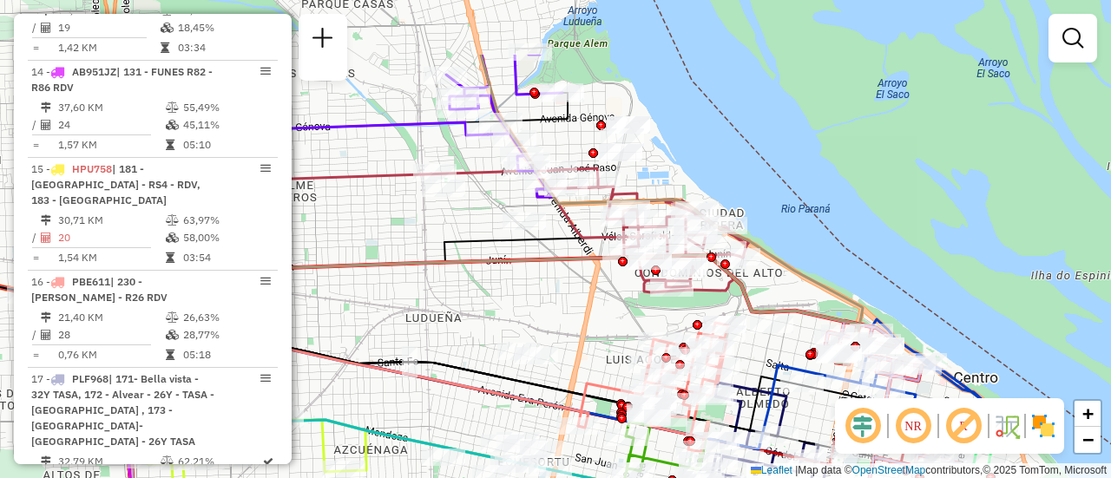
drag, startPoint x: 627, startPoint y: 196, endPoint x: 577, endPoint y: 299, distance: 114.9
click at [577, 299] on div "Janela de atendimento Grade de atendimento Capacidade Transportadoras Veículos …" at bounding box center [555, 239] width 1111 height 478
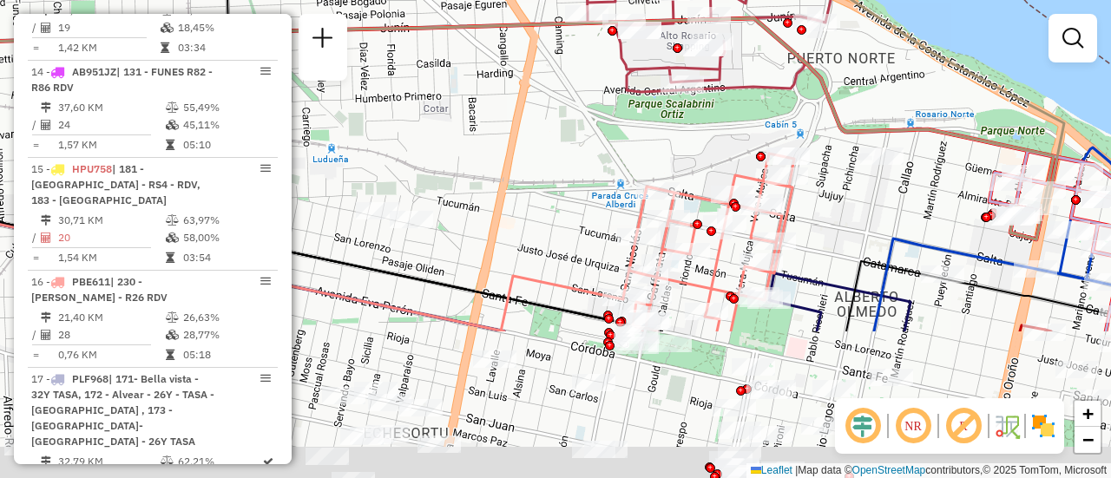
drag, startPoint x: 665, startPoint y: 379, endPoint x: 570, endPoint y: 164, distance: 235.1
click at [567, 162] on div "Janela de atendimento Grade de atendimento Capacidade Transportadoras Veículos …" at bounding box center [555, 239] width 1111 height 478
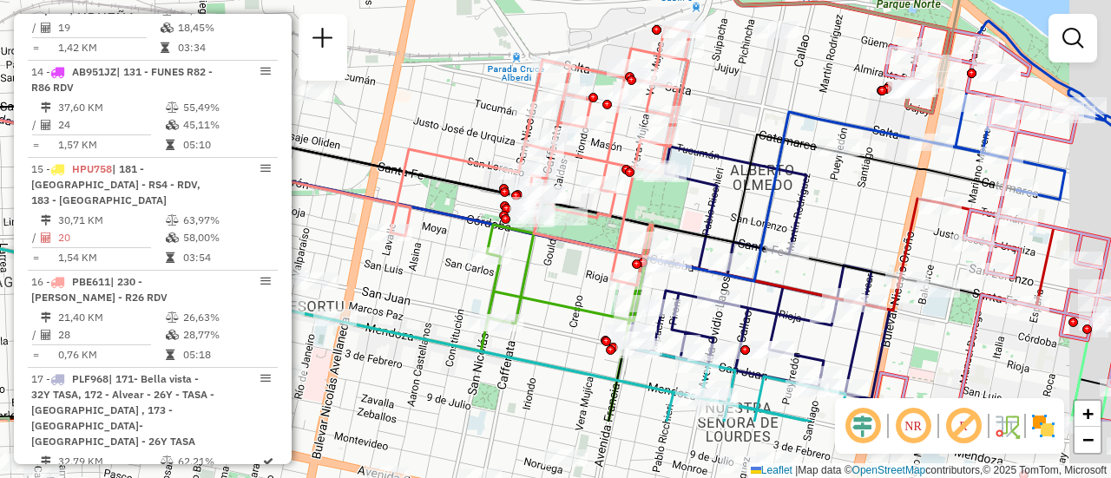
drag, startPoint x: 829, startPoint y: 226, endPoint x: 735, endPoint y: 118, distance: 142.7
click at [735, 118] on div "Janela de atendimento Grade de atendimento Capacidade Transportadoras Veículos …" at bounding box center [555, 239] width 1111 height 478
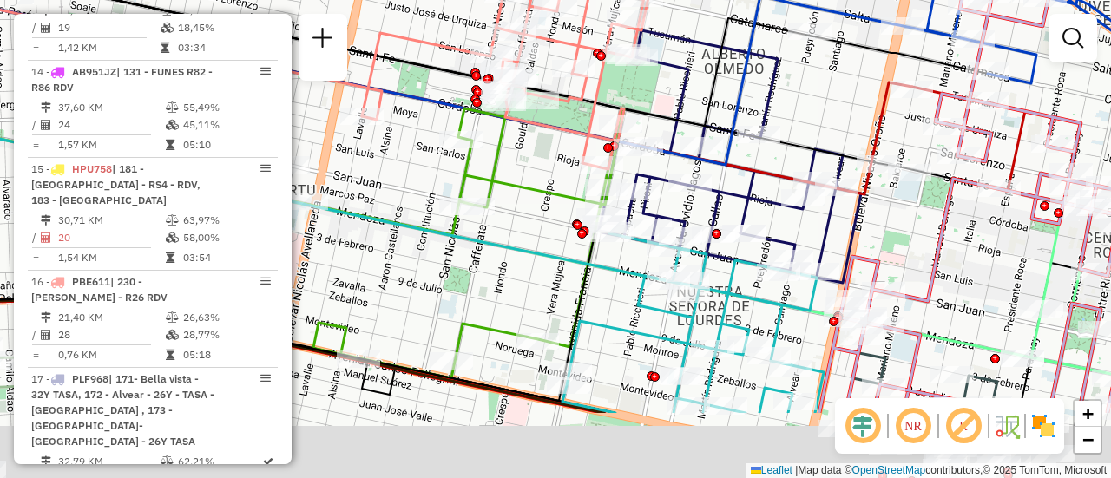
drag, startPoint x: 869, startPoint y: 240, endPoint x: 817, endPoint y: 139, distance: 114.1
click at [764, 94] on icon at bounding box center [730, 156] width 262 height 253
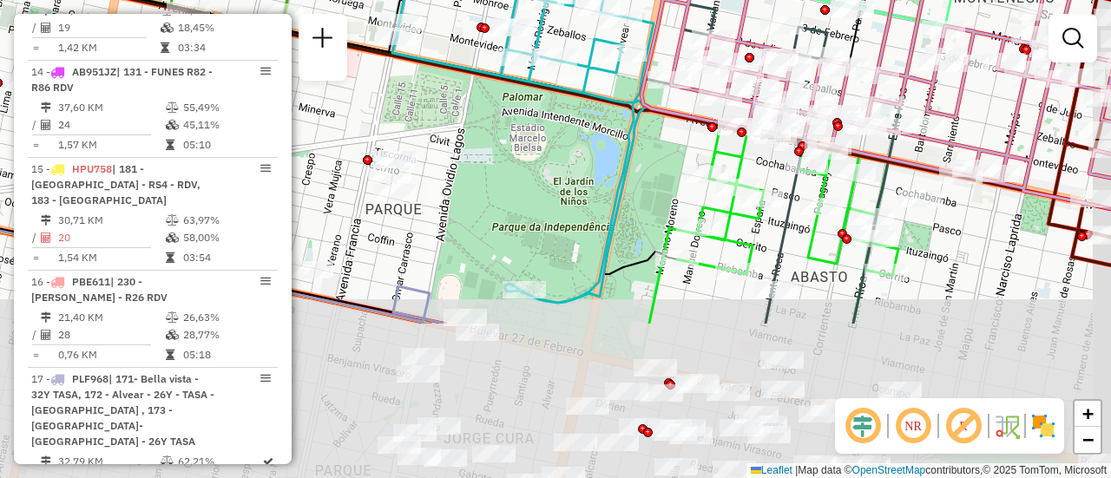
drag, startPoint x: 613, startPoint y: 374, endPoint x: 568, endPoint y: 190, distance: 189.4
click at [568, 192] on div "Rota 1 - Placa AB951JL 0000458238 - OMCLA S.A.S. - SOUZA CLAUDIO R Janela de at…" at bounding box center [555, 239] width 1111 height 478
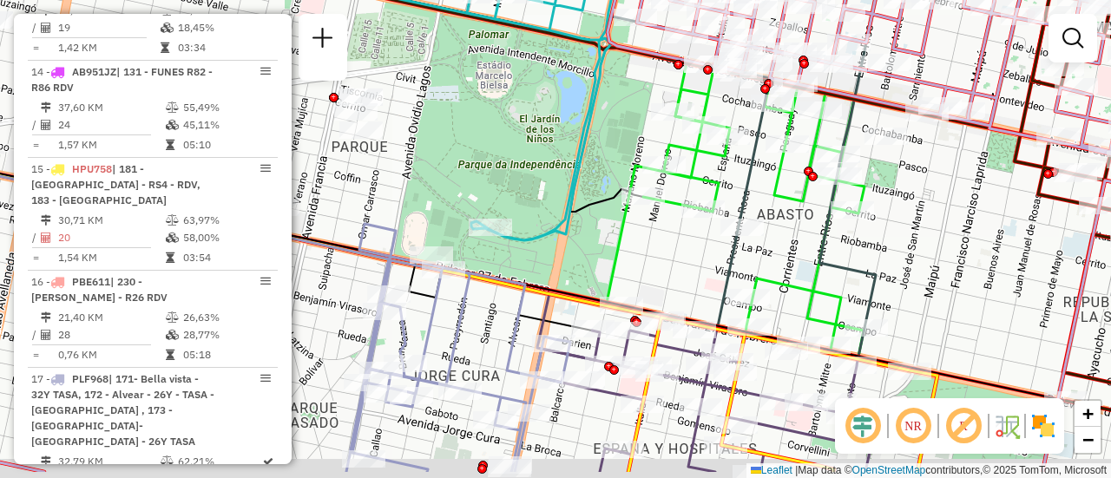
drag, startPoint x: 807, startPoint y: 293, endPoint x: 770, endPoint y: 238, distance: 66.9
click at [777, 243] on div "Rota 1 - Placa AB951JL 0000458238 - OMCLA S.A.S. - SOUZA CLAUDIO R Janela de at…" at bounding box center [555, 239] width 1111 height 478
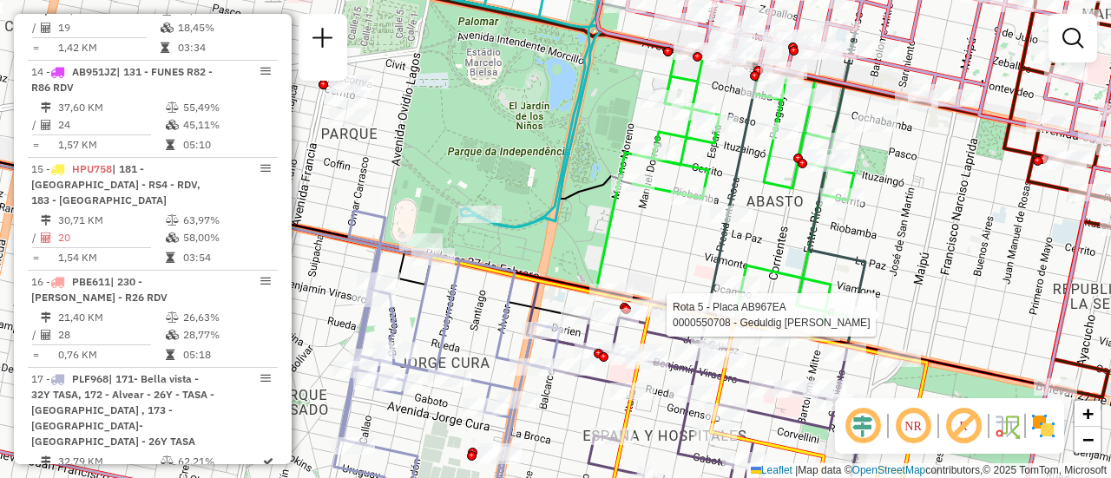
select select "**********"
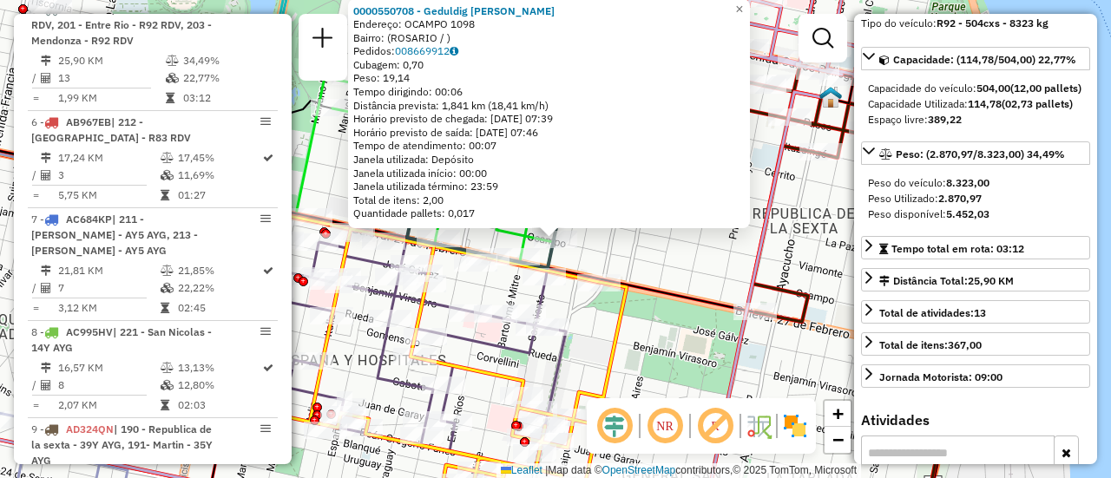
click at [647, 265] on div "0000550708 - Geduldig Marisa Adela Endereço: OCAMPO 1098 Bairro: (ROSARIO / ) P…" at bounding box center [555, 239] width 1111 height 478
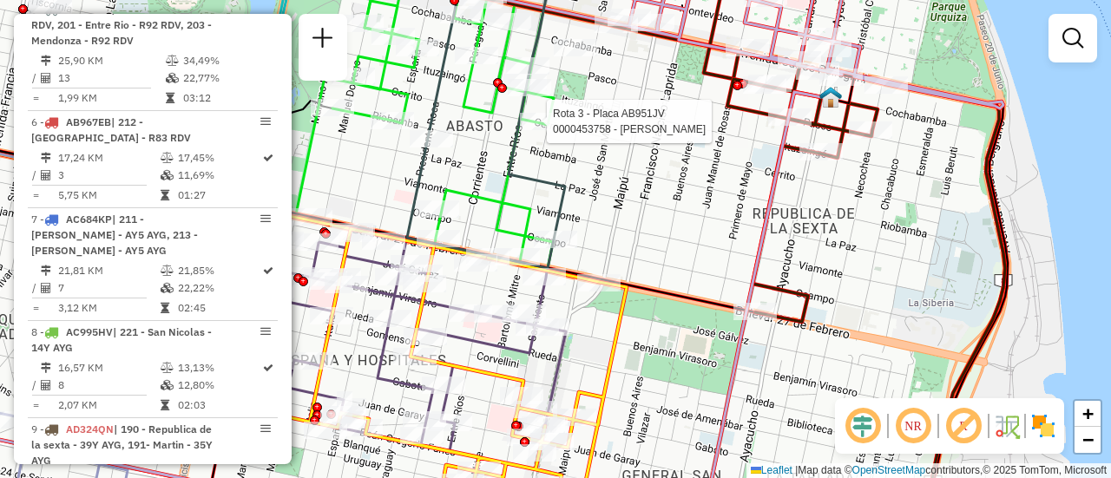
select select "**********"
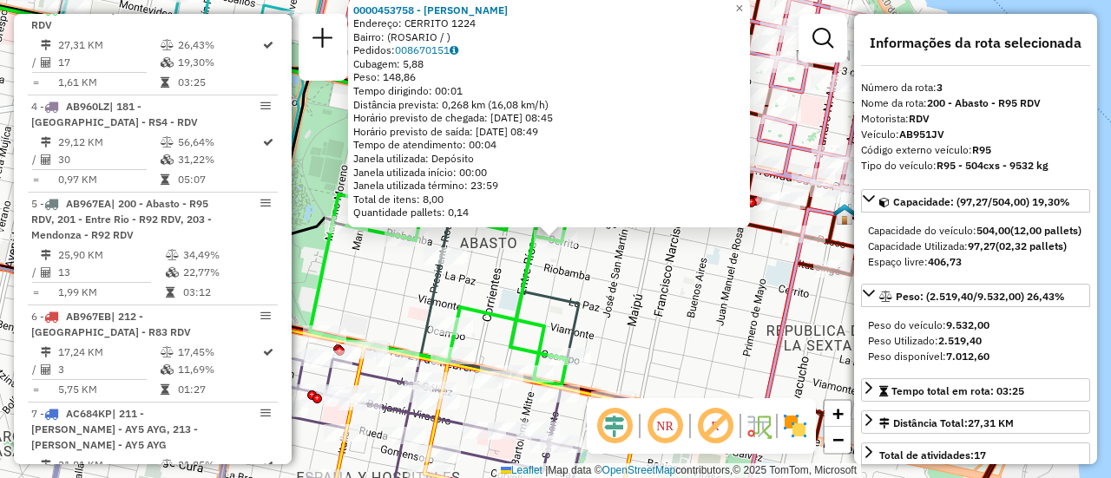
scroll to position [87, 0]
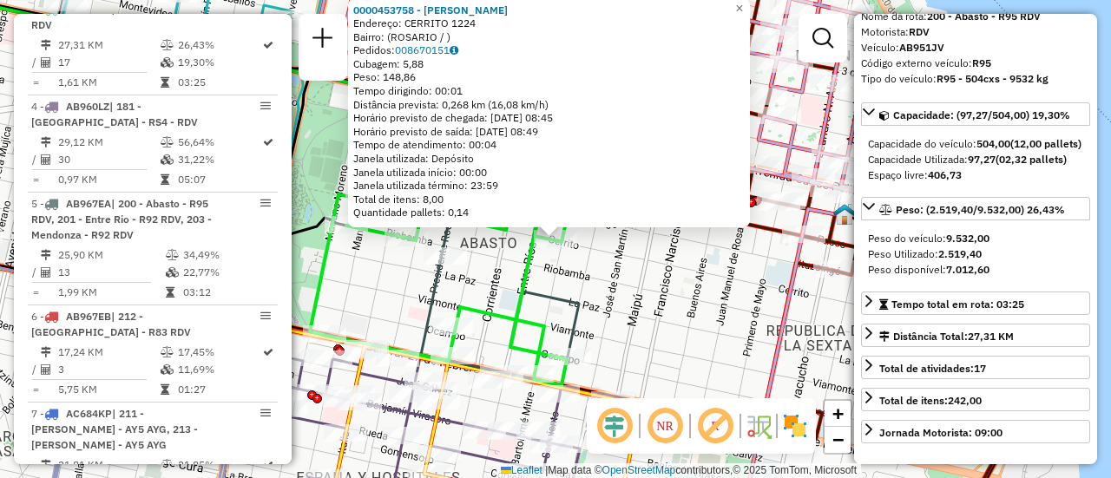
click at [627, 293] on div "0000453758 - SANCHEZ JUAN DOMINGO Endereço: CERRITO 1224 Bairro: (ROSARIO / ) P…" at bounding box center [555, 239] width 1111 height 478
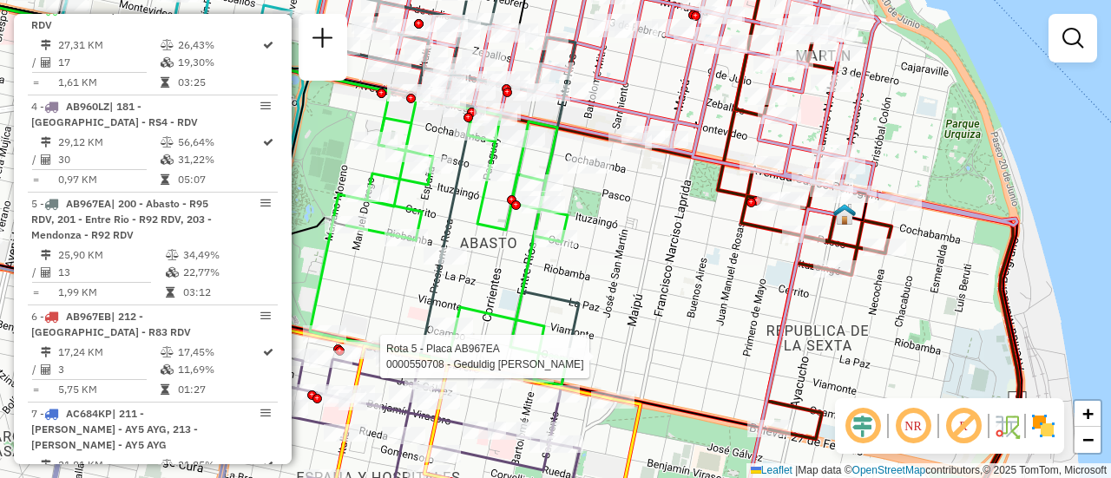
select select "**********"
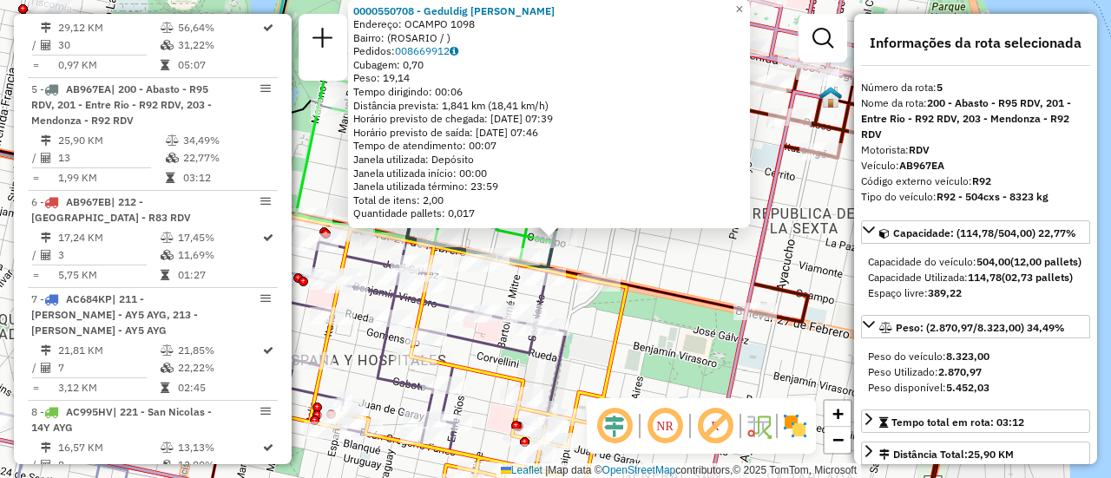
scroll to position [1007, 0]
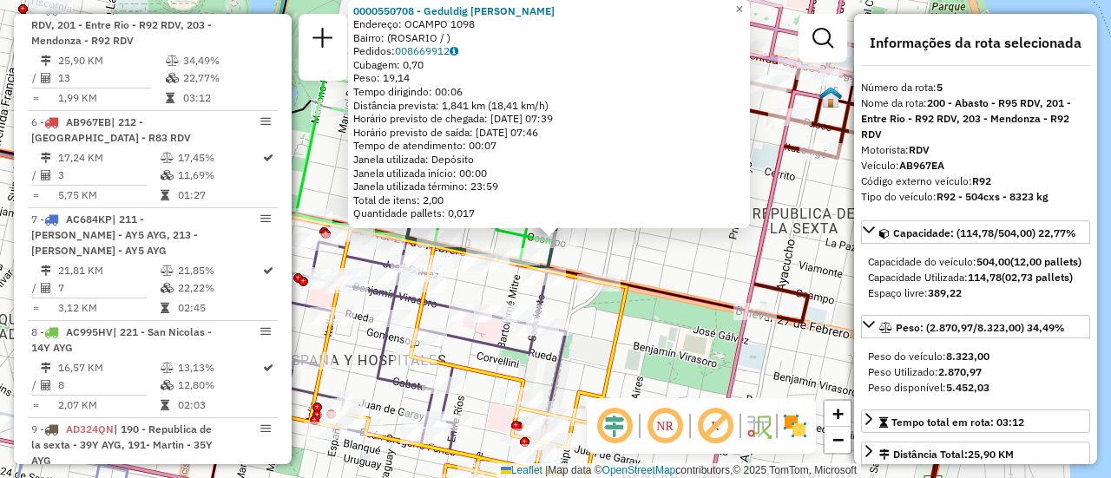
click at [669, 269] on div "0000550708 - Geduldig Marisa Adela Endereço: OCAMPO 1098 Bairro: (ROSARIO / ) P…" at bounding box center [555, 239] width 1111 height 478
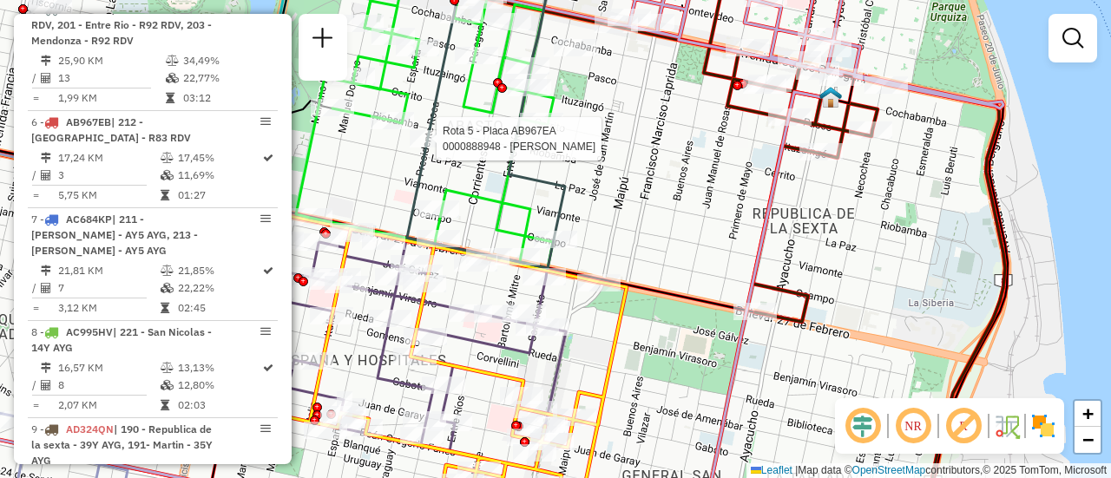
select select "**********"
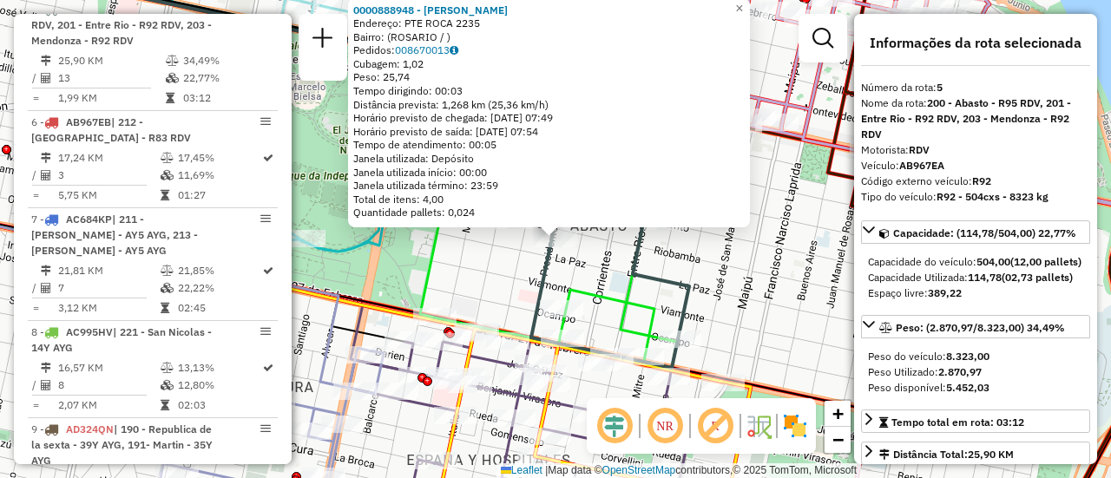
click at [755, 300] on div "0000888948 - GULLOTTO MAR Endereço: PTE ROCA 2235 Bairro: (ROSARIO / ) Pedidos:…" at bounding box center [555, 239] width 1111 height 478
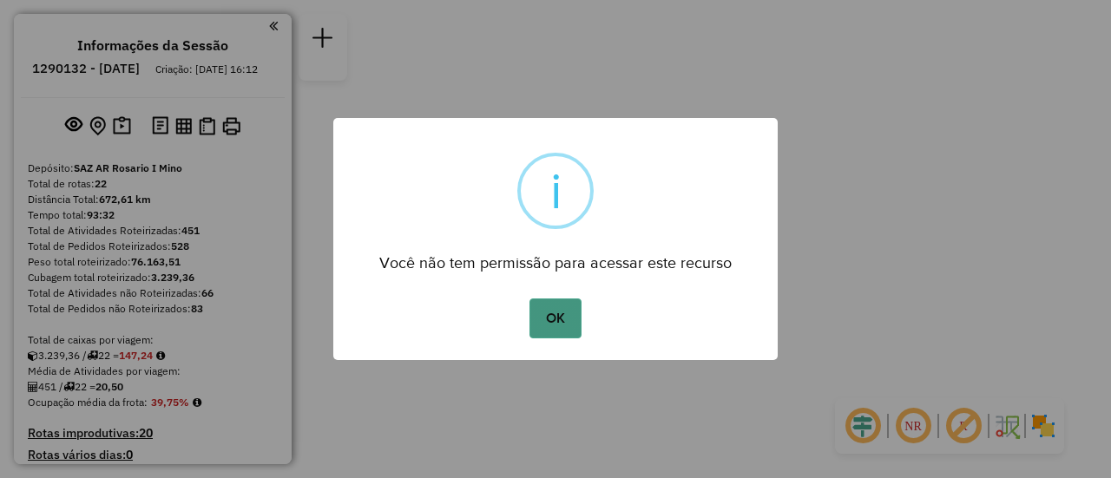
click at [546, 323] on button "OK" at bounding box center [554, 319] width 51 height 40
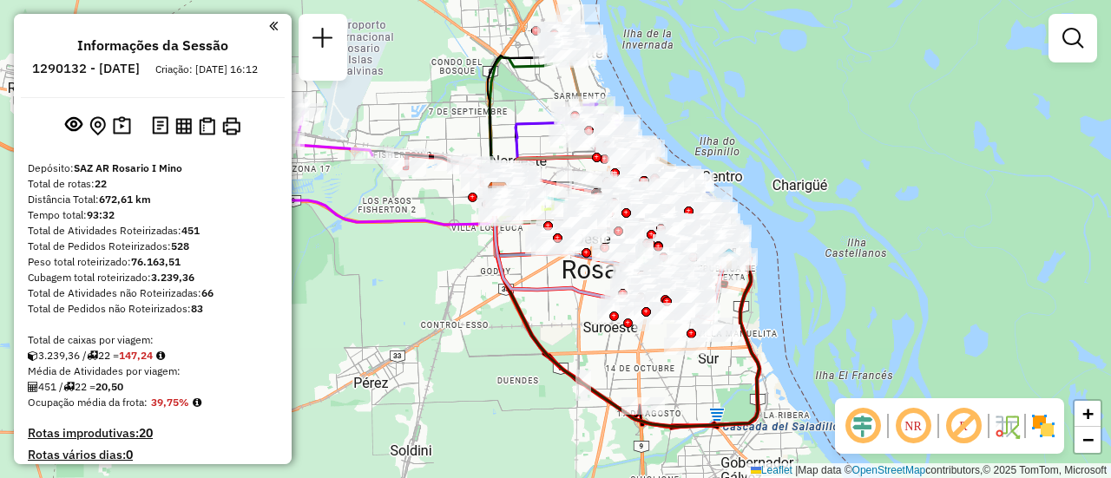
drag, startPoint x: 517, startPoint y: 159, endPoint x: 285, endPoint y: 293, distance: 268.6
click at [275, 312] on hb-router-mapa "Informações da Sessão 1290132 - [DATE] Criação: [DATE] 16:12 Depósito: SAZ AR […" at bounding box center [555, 239] width 1111 height 478
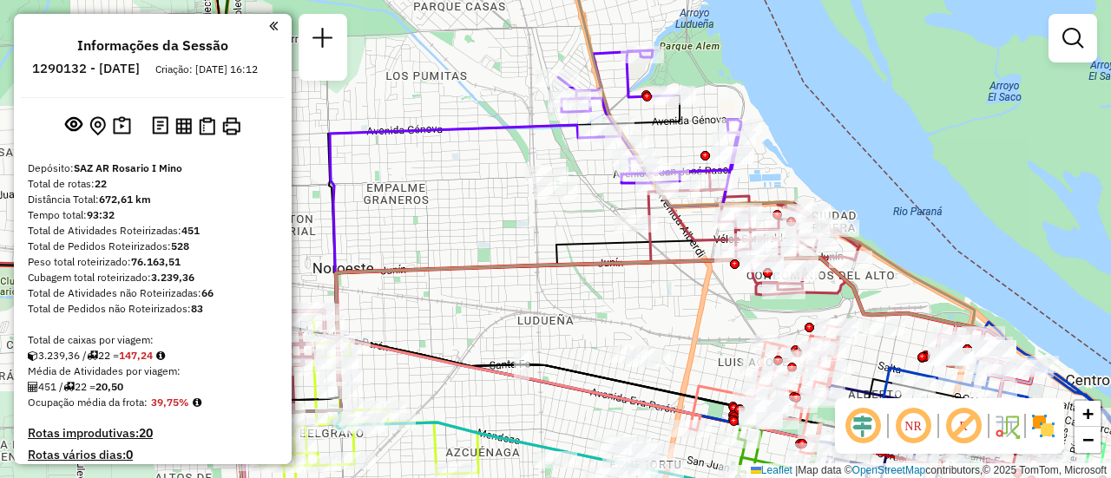
drag, startPoint x: 727, startPoint y: 244, endPoint x: 693, endPoint y: 272, distance: 44.3
click at [693, 272] on div "Janela de atendimento Grade de atendimento Capacidade Transportadoras Veículos …" at bounding box center [555, 239] width 1111 height 478
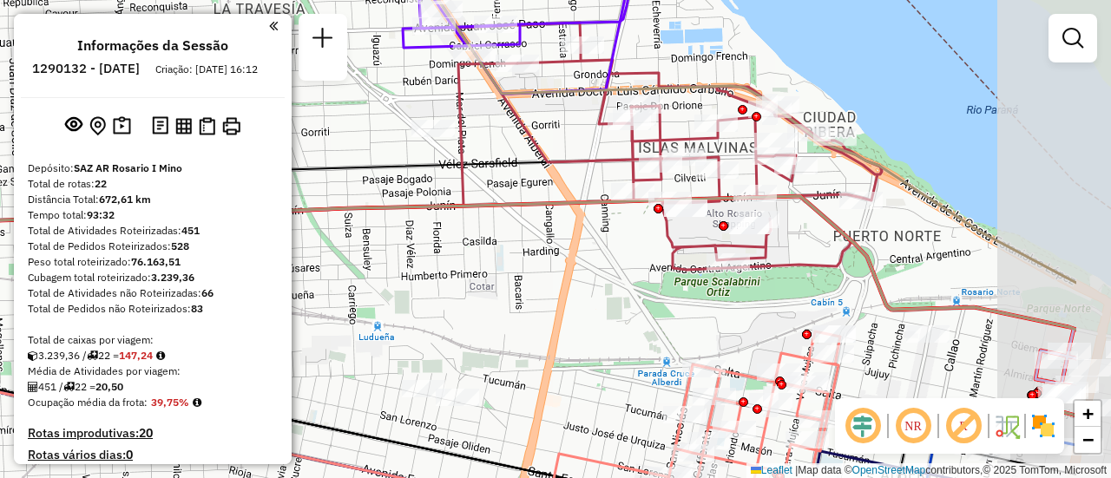
drag, startPoint x: 728, startPoint y: 269, endPoint x: 574, endPoint y: 218, distance: 161.9
click at [576, 220] on div "Janela de atendimento Grade de atendimento Capacidade Transportadoras Veículos …" at bounding box center [555, 239] width 1111 height 478
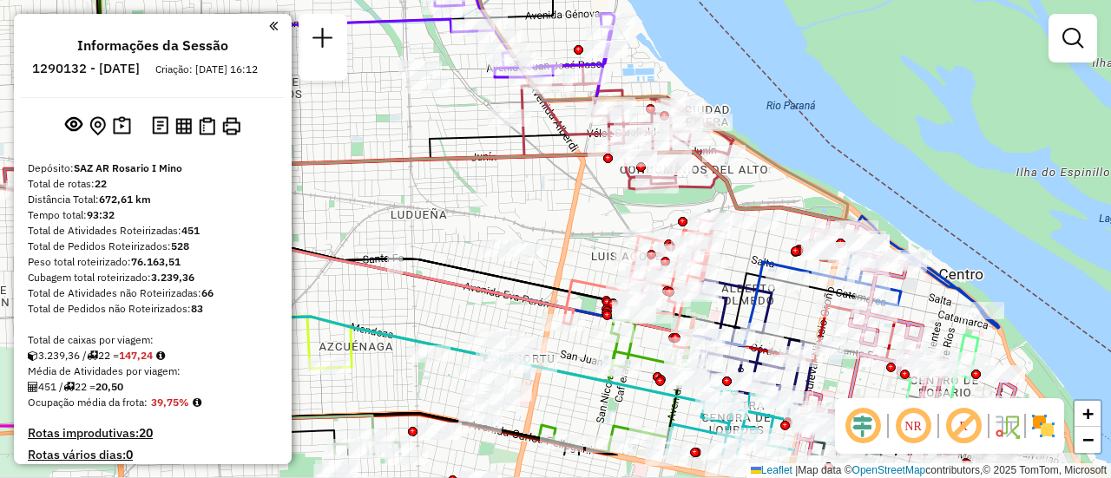
drag, startPoint x: 594, startPoint y: 305, endPoint x: 508, endPoint y: 170, distance: 159.6
click at [518, 172] on div "Janela de atendimento Grade de atendimento Capacidade Transportadoras Veículos …" at bounding box center [555, 239] width 1111 height 478
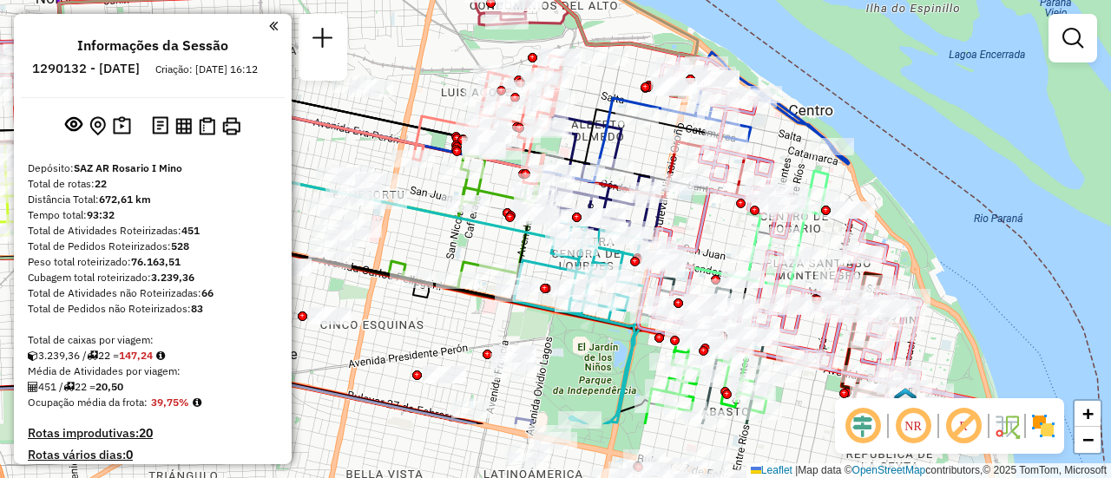
drag, startPoint x: 771, startPoint y: 314, endPoint x: 645, endPoint y: 195, distance: 173.7
click at [656, 206] on div "Janela de atendimento Grade de atendimento Capacidade Transportadoras Veículos …" at bounding box center [555, 239] width 1111 height 478
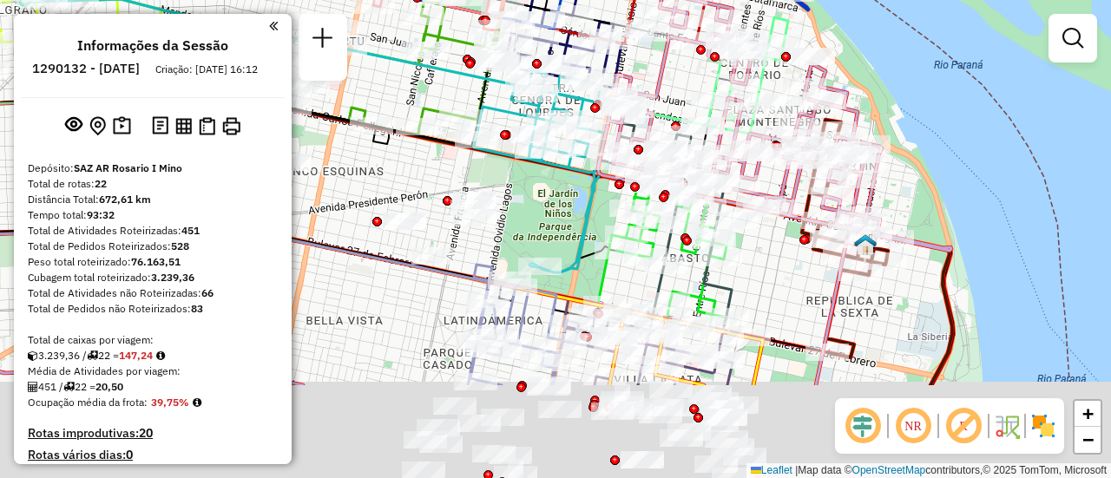
drag, startPoint x: 783, startPoint y: 338, endPoint x: 771, endPoint y: 241, distance: 97.0
click at [771, 241] on div "Janela de atendimento Grade de atendimento Capacidade Transportadoras Veículos …" at bounding box center [555, 239] width 1111 height 478
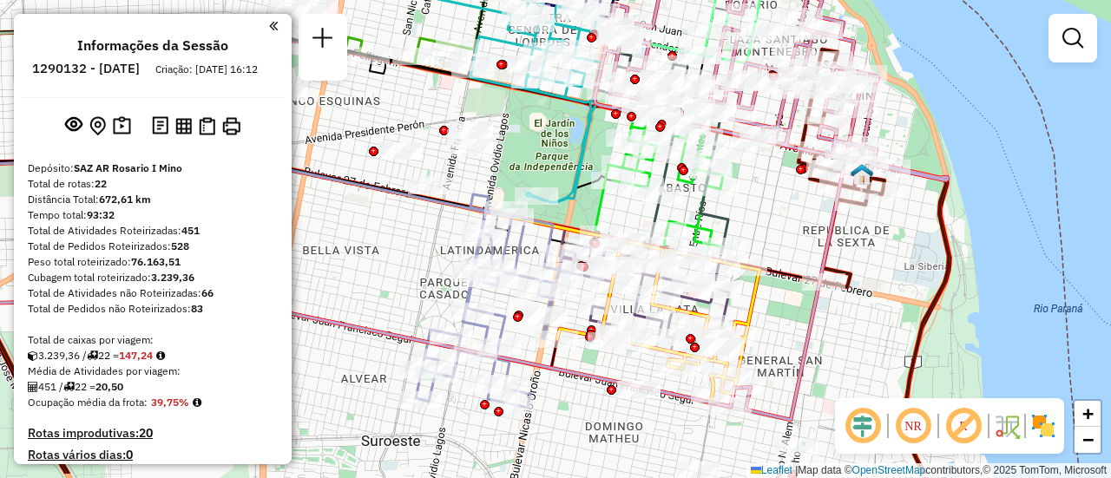
drag, startPoint x: 770, startPoint y: 273, endPoint x: 763, endPoint y: 185, distance: 88.8
click at [763, 185] on div "Janela de atendimento Grade de atendimento Capacidade Transportadoras Veículos …" at bounding box center [555, 239] width 1111 height 478
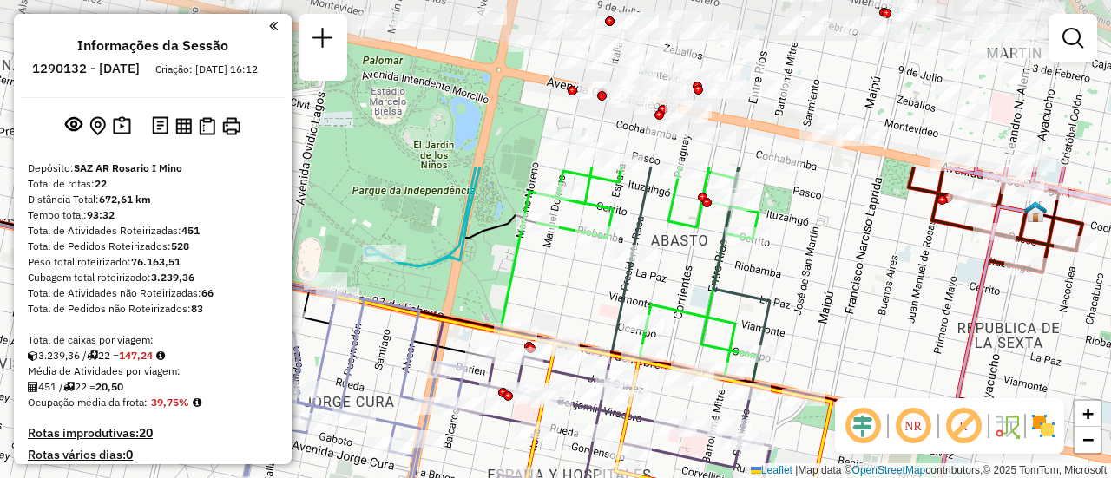
drag, startPoint x: 748, startPoint y: 207, endPoint x: 833, endPoint y: 495, distance: 300.4
click at [833, 477] on html "Aguarde... Pop-up bloqueado! Seu navegador bloqueou automáticamente a abertura …" at bounding box center [555, 239] width 1111 height 478
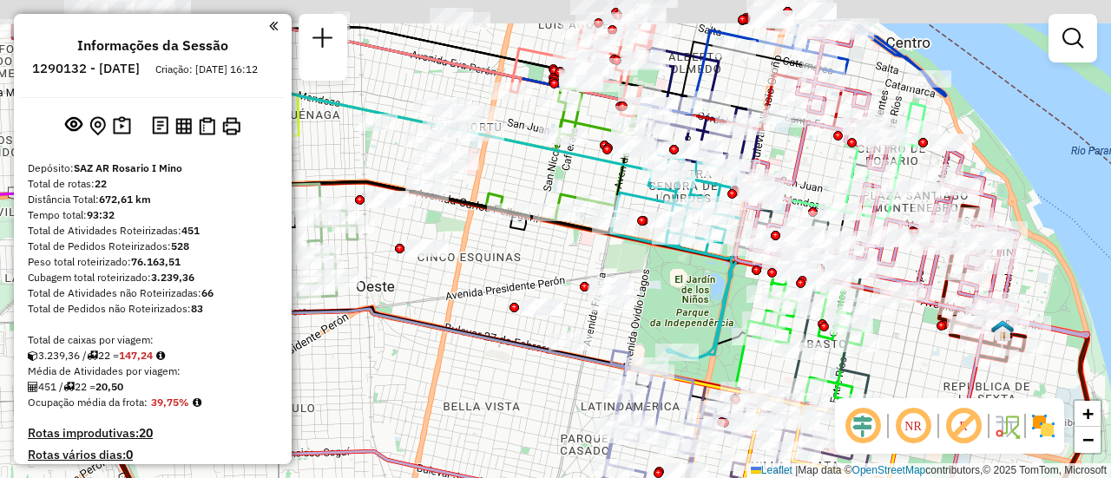
drag, startPoint x: 484, startPoint y: 185, endPoint x: 731, endPoint y: 502, distance: 402.0
click at [731, 477] on html "Aguarde... Pop-up bloqueado! Seu navegador bloqueou automáticamente a abertura …" at bounding box center [555, 239] width 1111 height 478
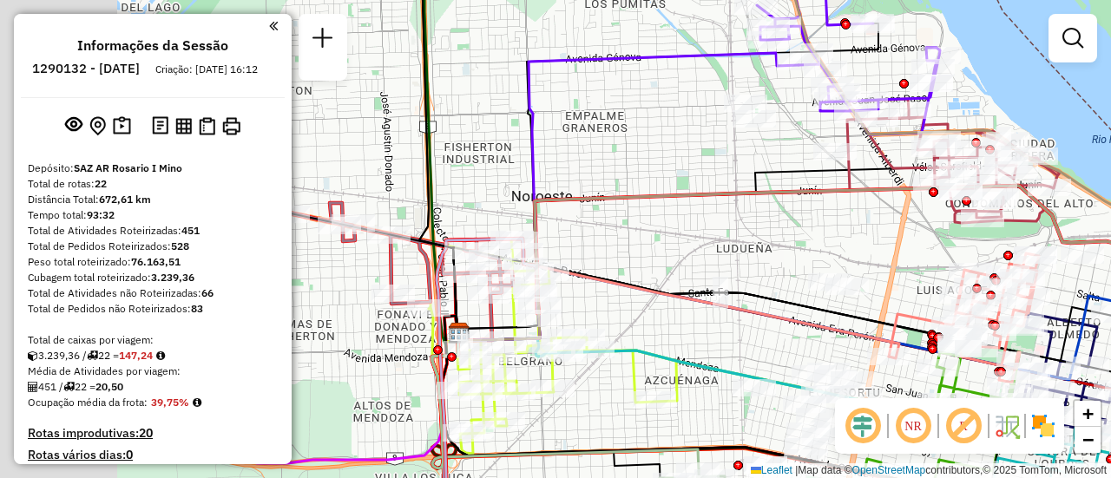
drag, startPoint x: 507, startPoint y: 333, endPoint x: 850, endPoint y: 383, distance: 347.2
click at [850, 383] on div "Janela de atendimento Grade de atendimento Capacidade Transportadoras Veículos …" at bounding box center [555, 239] width 1111 height 478
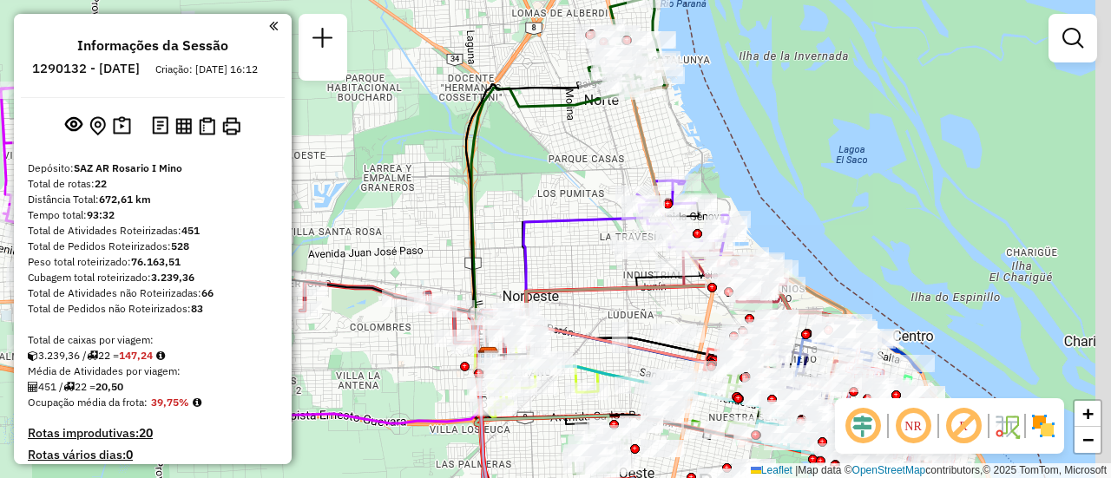
drag, startPoint x: 654, startPoint y: 306, endPoint x: 519, endPoint y: 258, distance: 143.8
click at [522, 284] on icon at bounding box center [665, 323] width 355 height 78
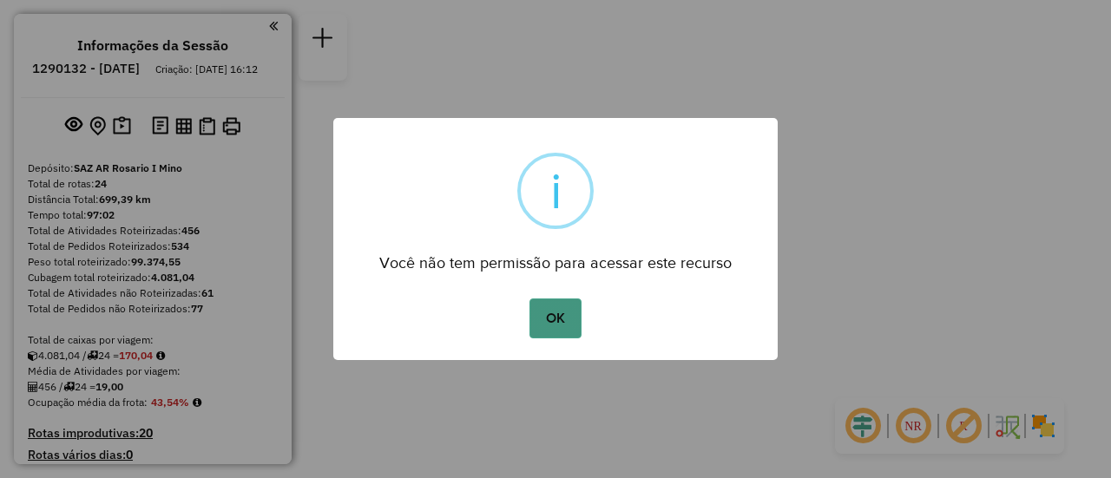
click at [562, 314] on button "OK" at bounding box center [554, 319] width 51 height 40
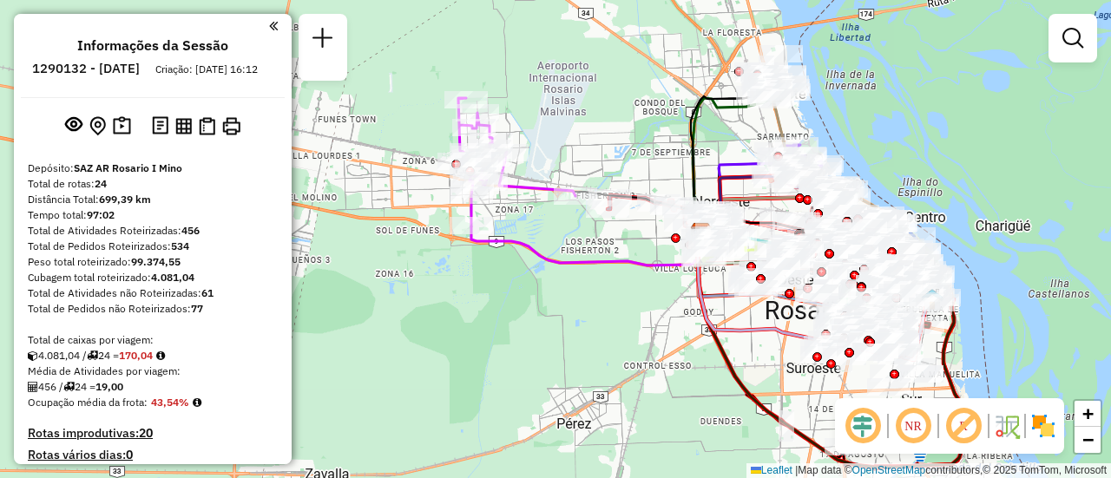
drag, startPoint x: 447, startPoint y: 213, endPoint x: 364, endPoint y: 347, distance: 157.5
click at [353, 347] on div "Janela de atendimento Grade de atendimento Capacidade Transportadoras Veículos …" at bounding box center [555, 239] width 1111 height 478
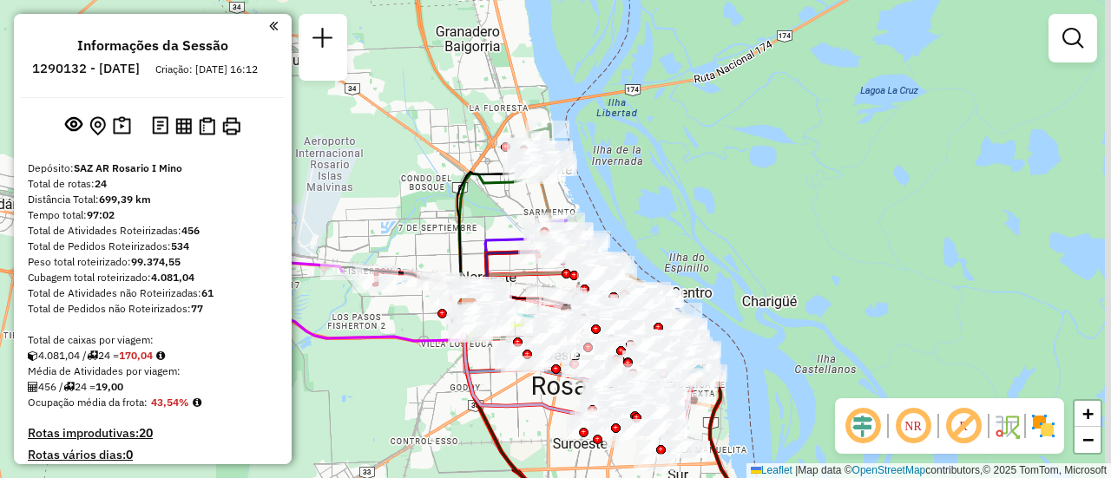
drag, startPoint x: 644, startPoint y: 193, endPoint x: 474, endPoint y: 209, distance: 170.9
click at [474, 209] on div "Janela de atendimento Grade de atendimento Capacidade Transportadoras Veículos …" at bounding box center [555, 239] width 1111 height 478
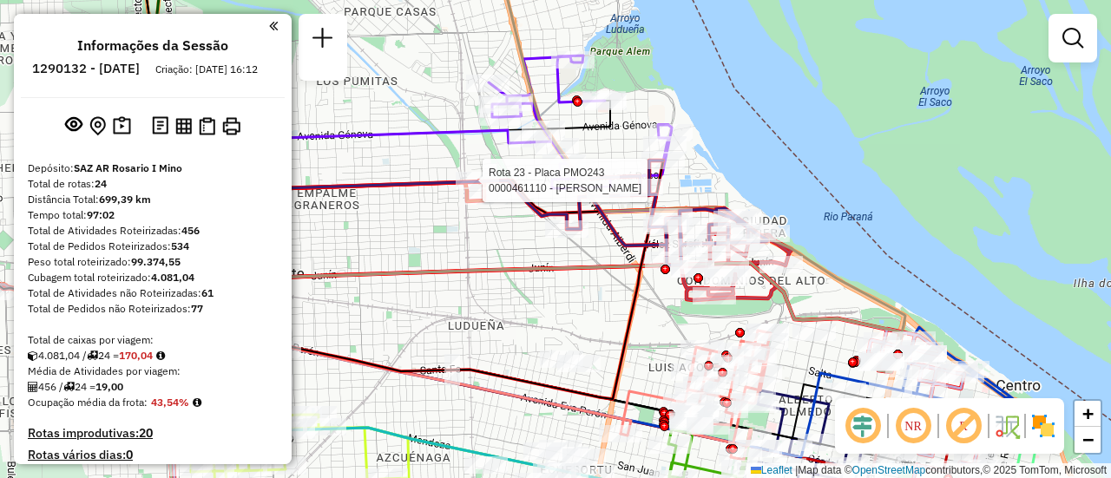
select select "**********"
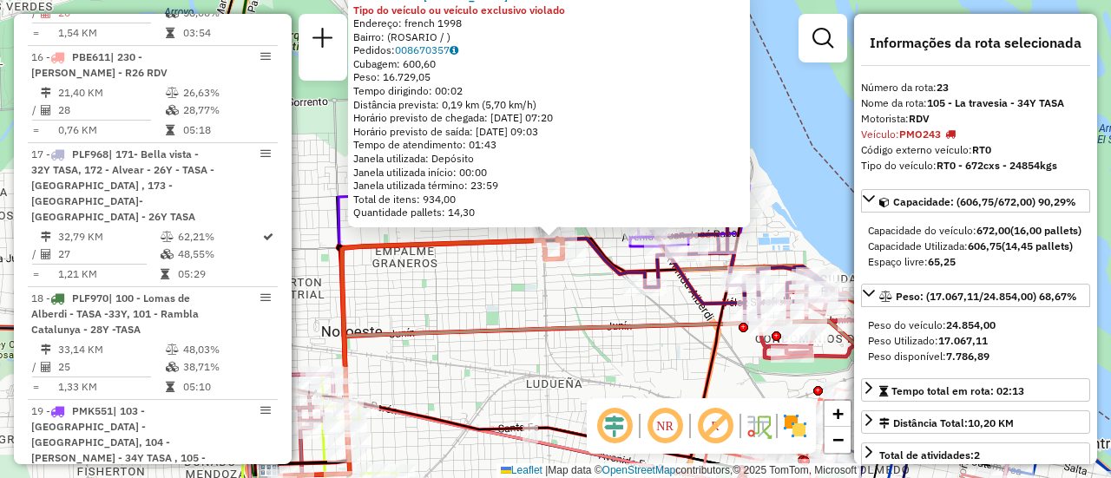
scroll to position [2975, 0]
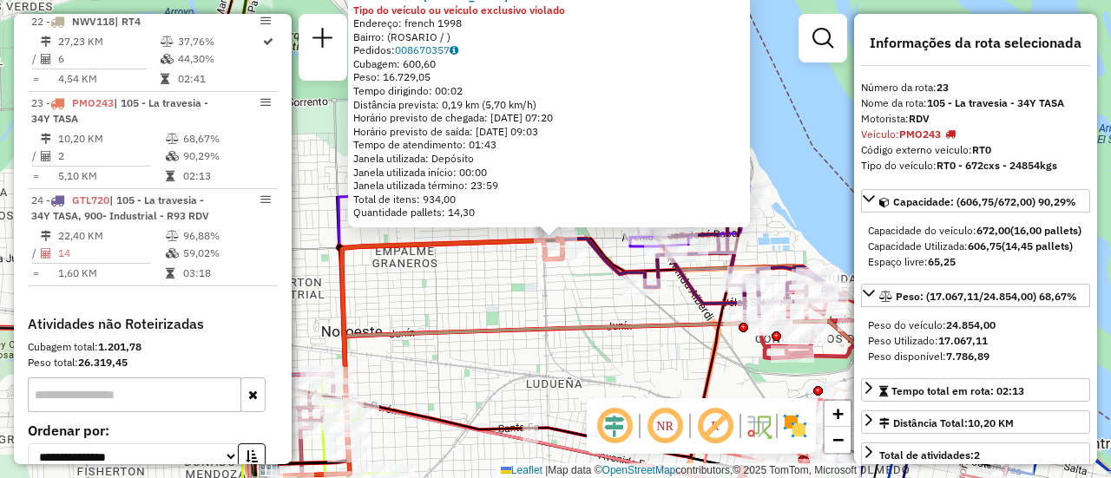
click at [581, 321] on icon at bounding box center [622, 398] width 711 height 155
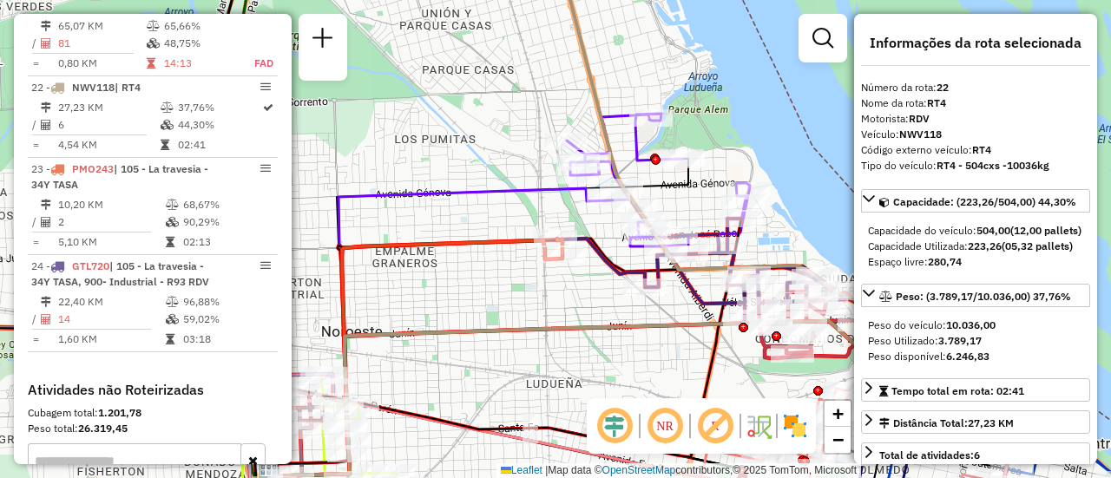
scroll to position [2893, 0]
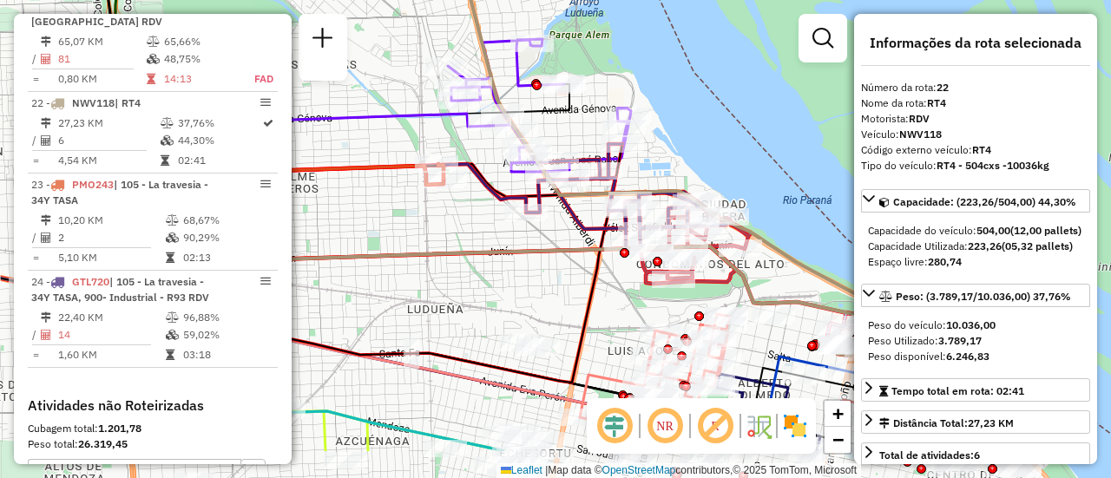
drag, startPoint x: 676, startPoint y: 341, endPoint x: 487, endPoint y: 255, distance: 207.8
click at [487, 255] on div "Janela de atendimento Grade de atendimento Capacidade Transportadoras Veículos …" at bounding box center [555, 239] width 1111 height 478
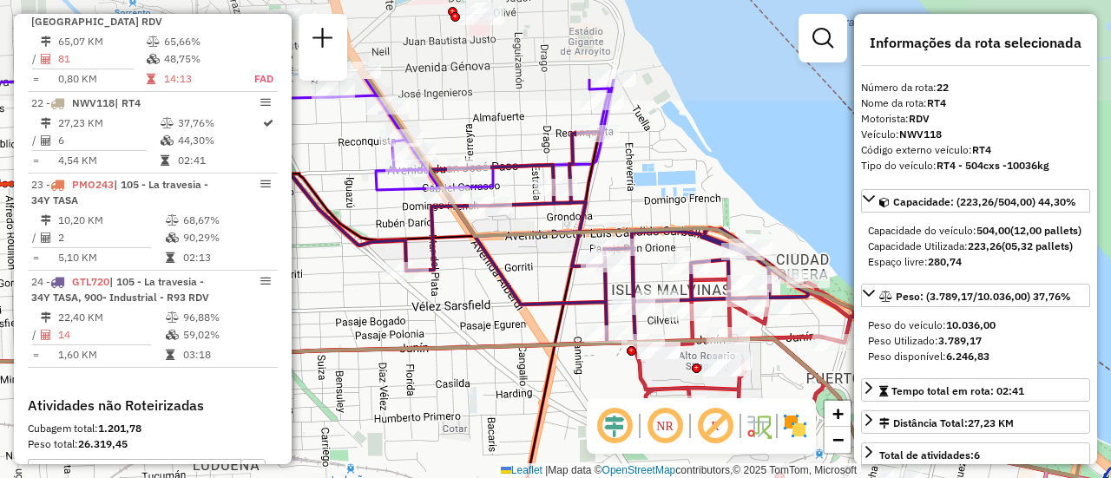
drag, startPoint x: 550, startPoint y: 138, endPoint x: 539, endPoint y: 265, distance: 127.2
click at [539, 265] on div "Janela de atendimento Grade de atendimento Capacidade Transportadoras Veículos …" at bounding box center [555, 239] width 1111 height 478
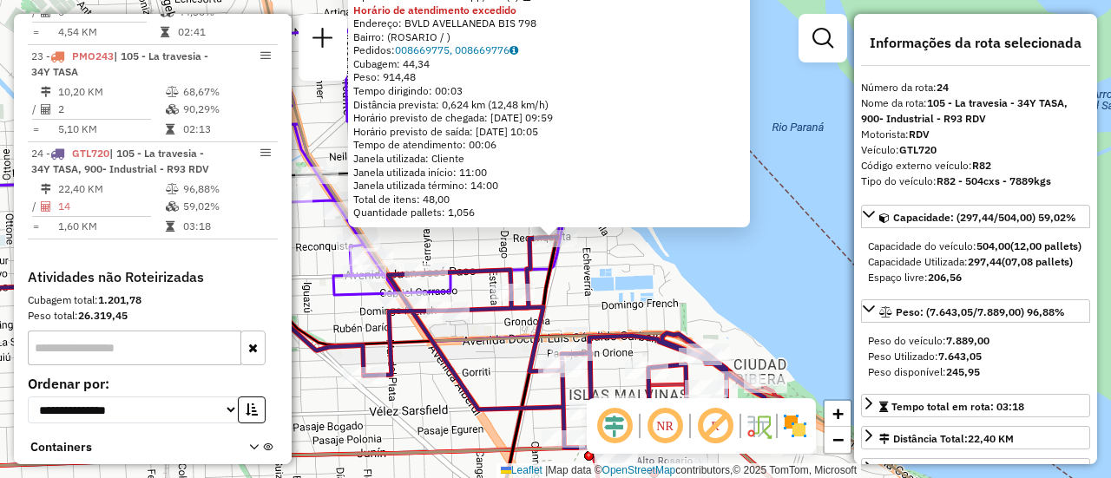
scroll to position [87, 0]
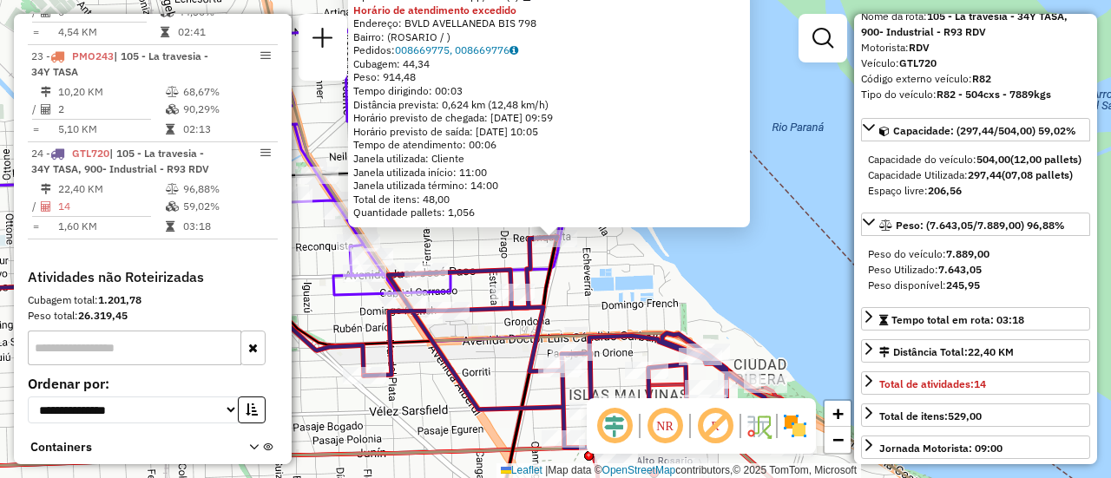
click at [491, 377] on div "0000338818 - BONTEMPI JUAN P Tipo de cliente: 80 - Chopp/VIP (C) Horário de ate…" at bounding box center [555, 239] width 1111 height 478
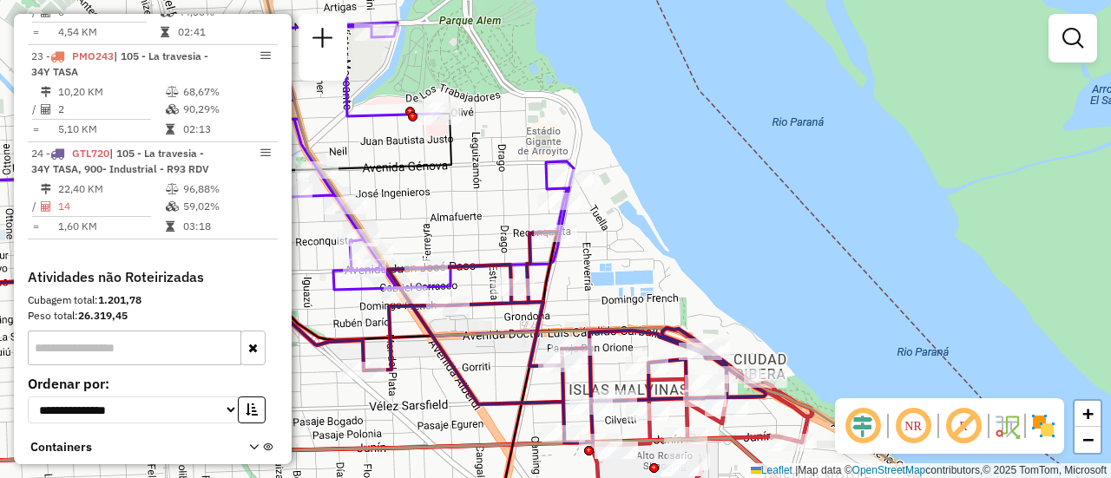
drag, startPoint x: 661, startPoint y: 305, endPoint x: 652, endPoint y: 172, distance: 134.0
click at [652, 175] on div "Janela de atendimento Grade de atendimento Capacidade Transportadoras Veículos …" at bounding box center [555, 239] width 1111 height 478
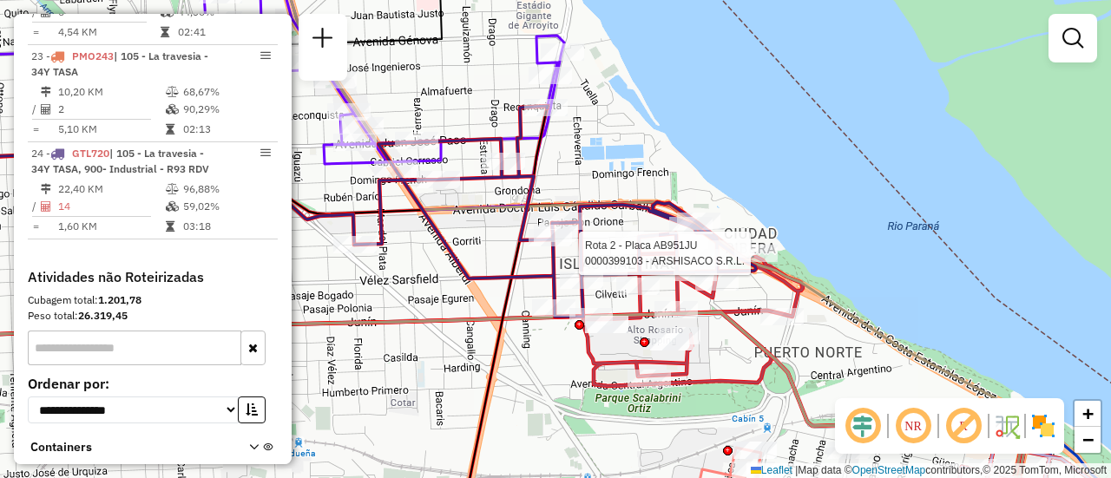
select select "**********"
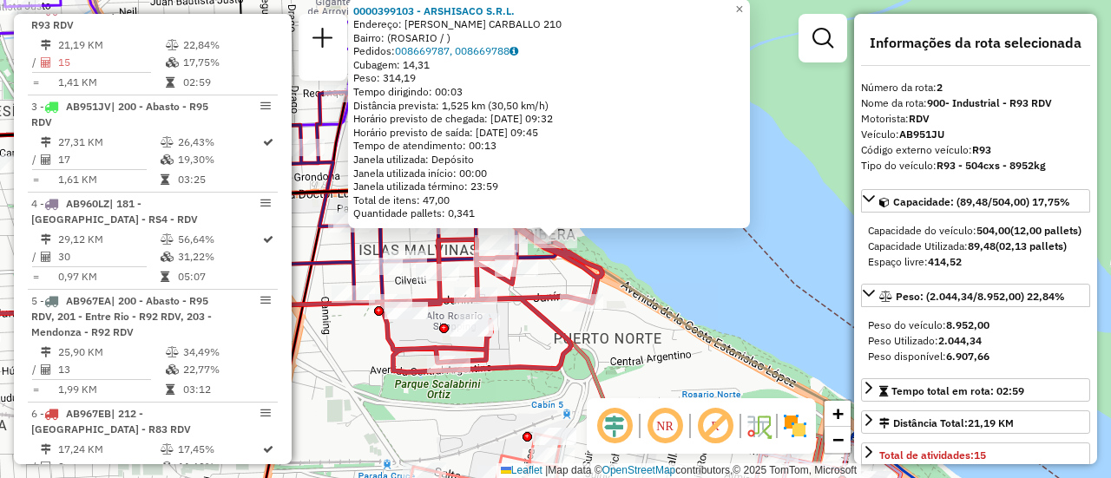
scroll to position [174, 0]
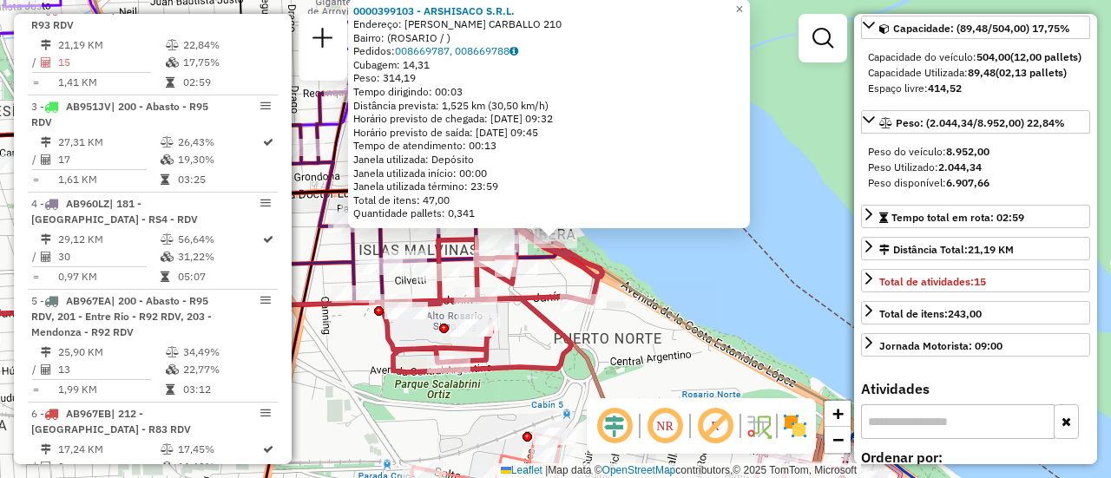
click at [358, 362] on div "0000399103 - ARSHISACO S.R.L. Endereço: LUIS CµNDIDO CARBALLO 210 Bairro: (ROSA…" at bounding box center [555, 239] width 1111 height 478
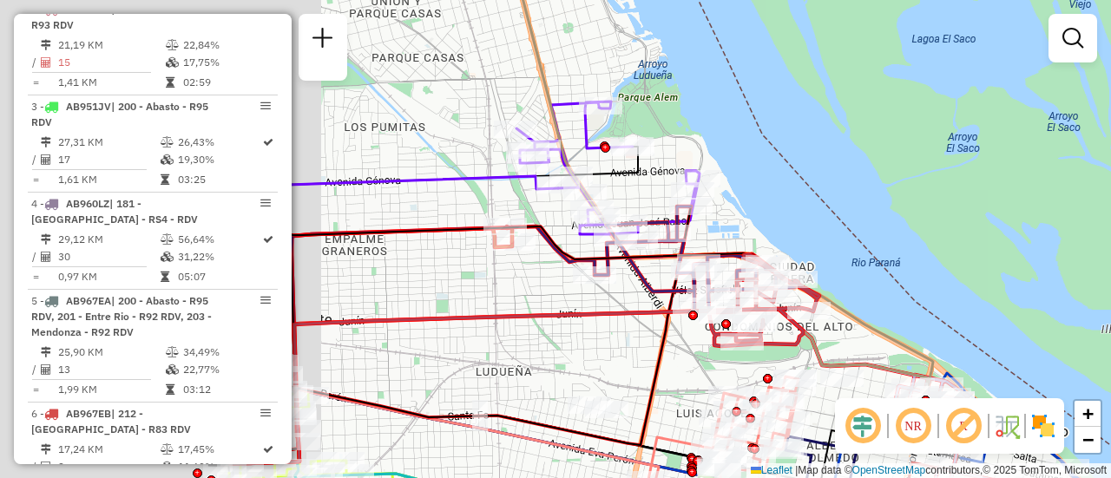
drag, startPoint x: 338, startPoint y: 407, endPoint x: 766, endPoint y: 360, distance: 431.2
click at [772, 364] on div "Janela de atendimento Grade de atendimento Capacidade Transportadoras Veículos …" at bounding box center [555, 239] width 1111 height 478
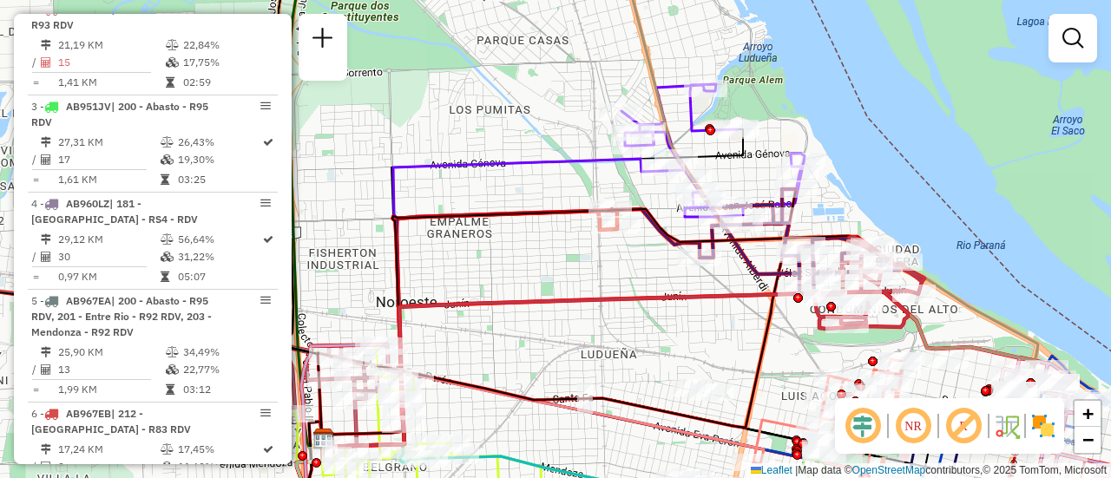
drag, startPoint x: 532, startPoint y: 358, endPoint x: 856, endPoint y: 328, distance: 325.0
click at [848, 329] on div "Janela de atendimento Grade de atendimento Capacidade Transportadoras Veículos …" at bounding box center [555, 239] width 1111 height 478
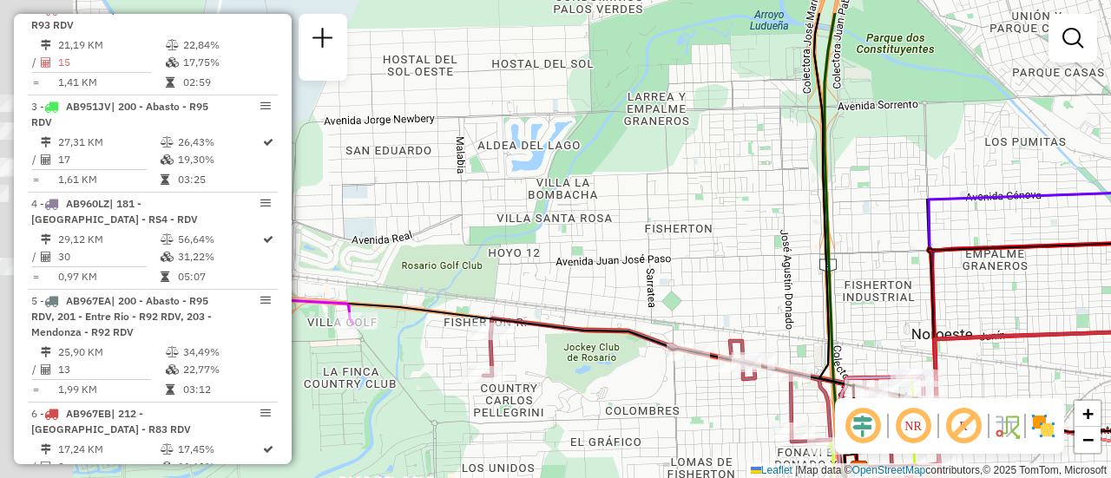
drag, startPoint x: 428, startPoint y: 338, endPoint x: 718, endPoint y: 403, distance: 297.9
click at [713, 406] on div "Janela de atendimento Grade de atendimento Capacidade Transportadoras Veículos …" at bounding box center [555, 239] width 1111 height 478
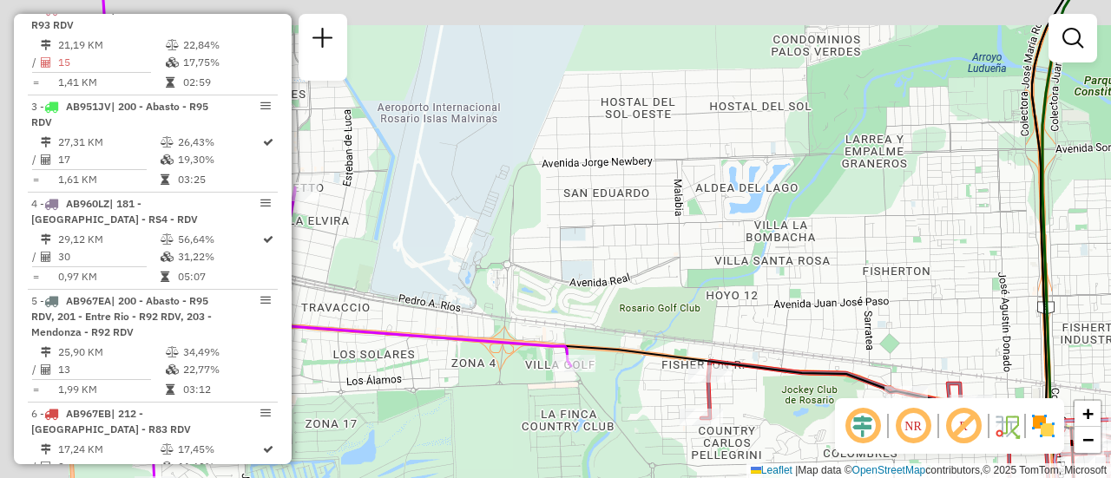
drag, startPoint x: 429, startPoint y: 338, endPoint x: 757, endPoint y: 388, distance: 331.8
click at [595, 372] on div at bounding box center [573, 363] width 43 height 17
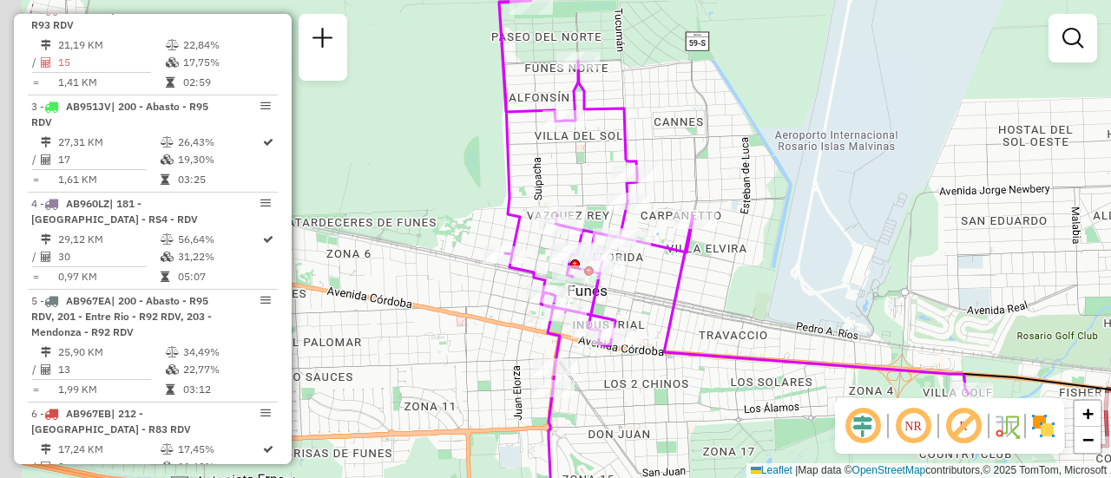
drag, startPoint x: 452, startPoint y: 304, endPoint x: 679, endPoint y: 313, distance: 226.7
click at [679, 313] on icon at bounding box center [733, 257] width 469 height 512
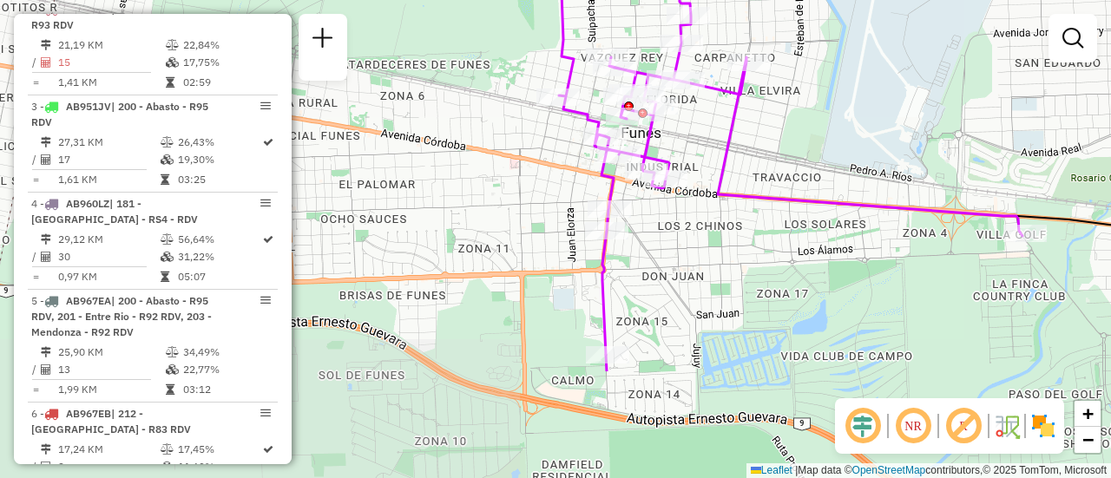
drag, startPoint x: 606, startPoint y: 403, endPoint x: 652, endPoint y: 249, distance: 161.2
click at [652, 249] on div "Janela de atendimento Grade de atendimento Capacidade Transportadoras Veículos …" at bounding box center [555, 239] width 1111 height 478
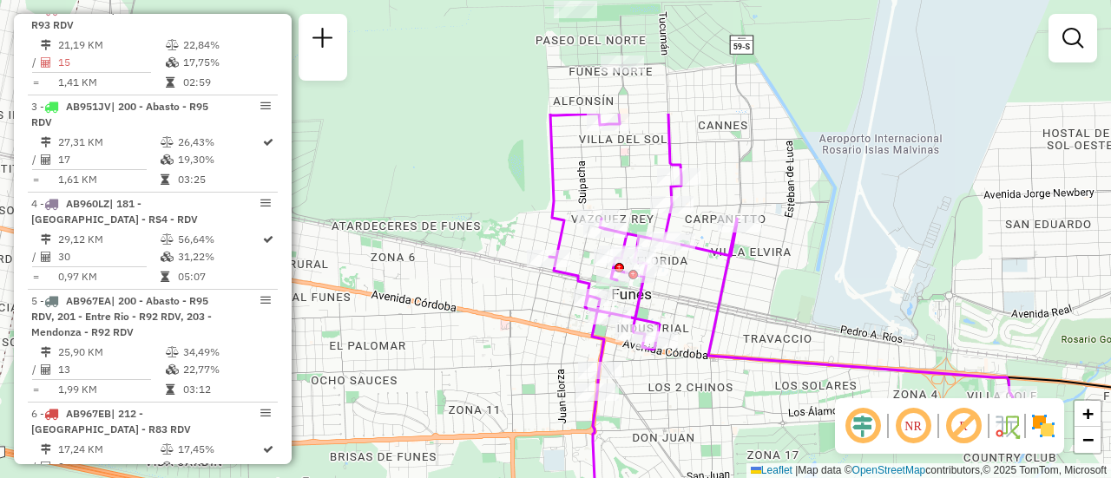
drag, startPoint x: 639, startPoint y: 342, endPoint x: 644, endPoint y: 437, distance: 95.6
click at [641, 449] on div "Janela de atendimento Grade de atendimento Capacidade Transportadoras Veículos …" at bounding box center [555, 239] width 1111 height 478
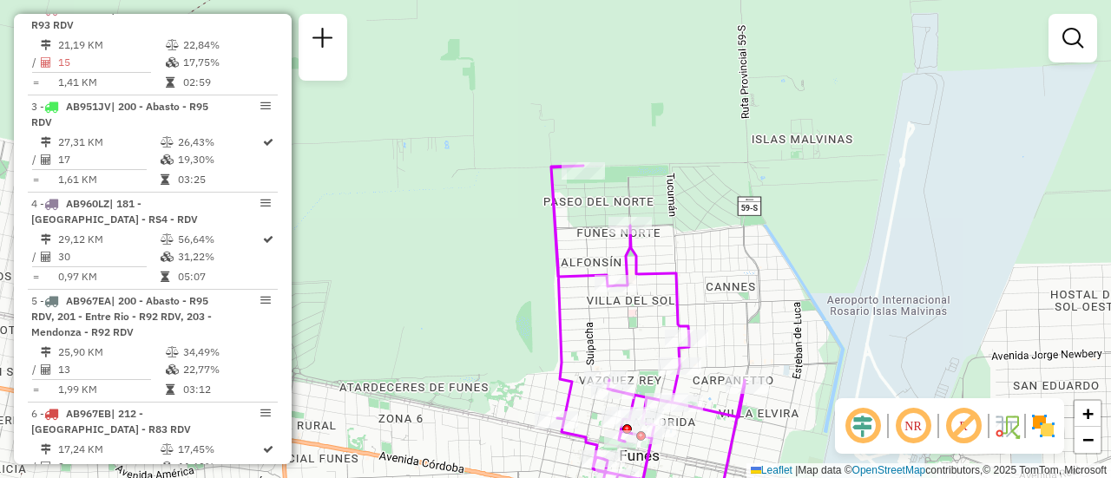
drag, startPoint x: 627, startPoint y: 204, endPoint x: 635, endPoint y: 348, distance: 144.3
click at [635, 348] on div "Janela de atendimento Grade de atendimento Capacidade Transportadoras Veículos …" at bounding box center [555, 239] width 1111 height 478
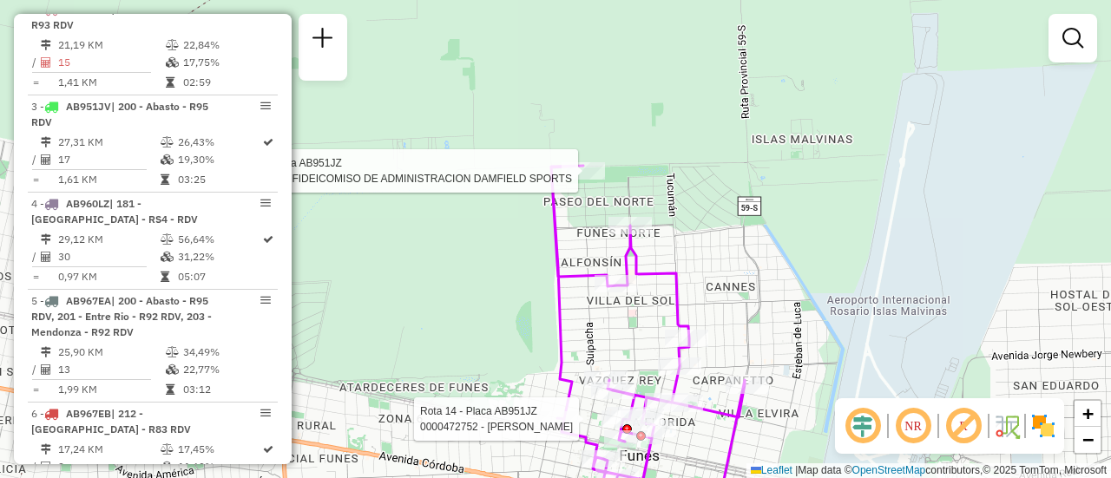
select select "**********"
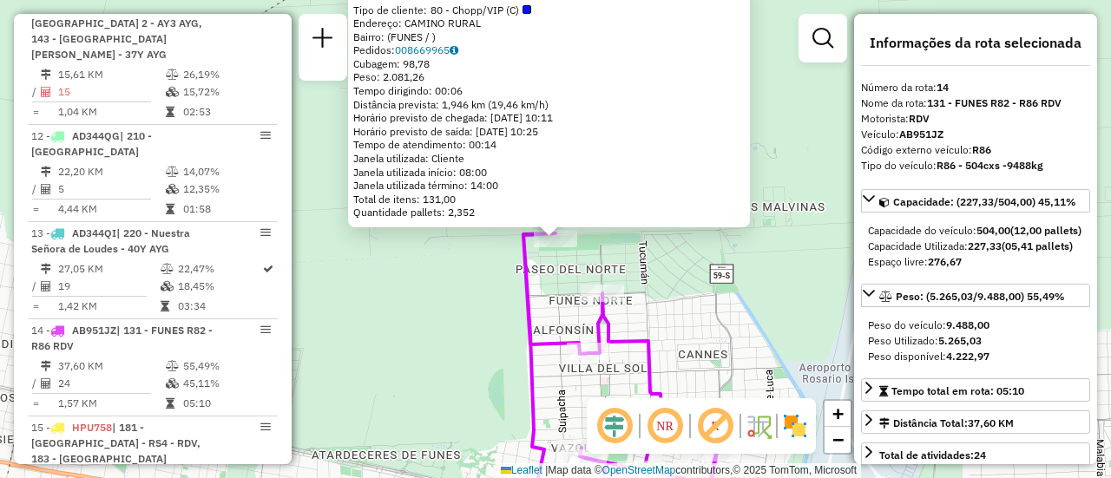
scroll to position [2006, 0]
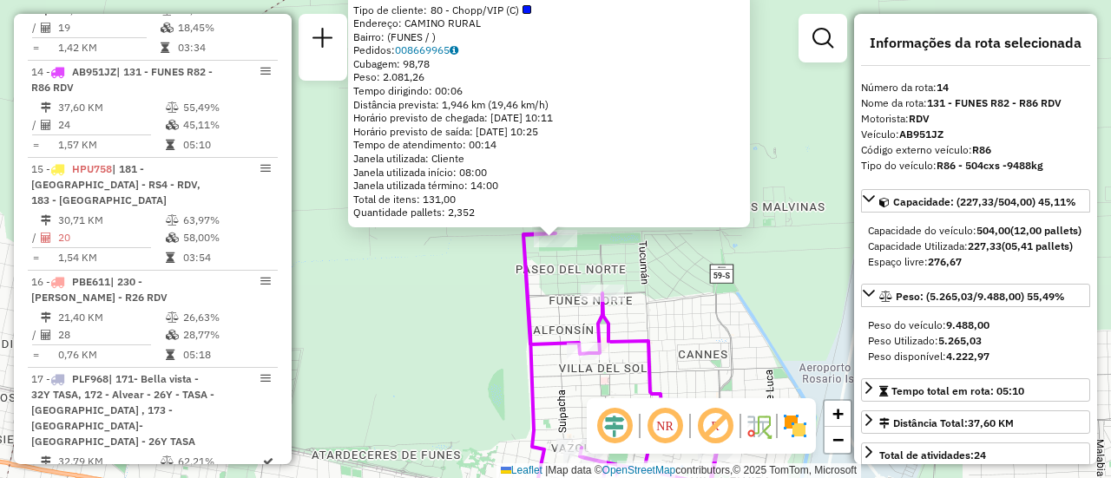
click at [717, 310] on div "0000451295 - FIDEICOMISO DE ADMINISTRACION DAMFIELD SPORTS Tipo de cliente: 80 …" at bounding box center [555, 239] width 1111 height 478
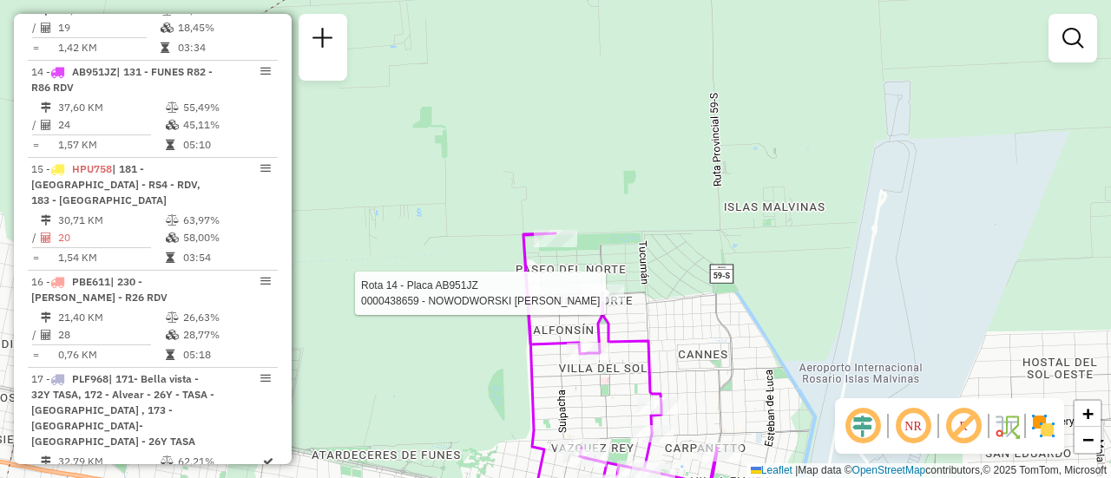
select select "**********"
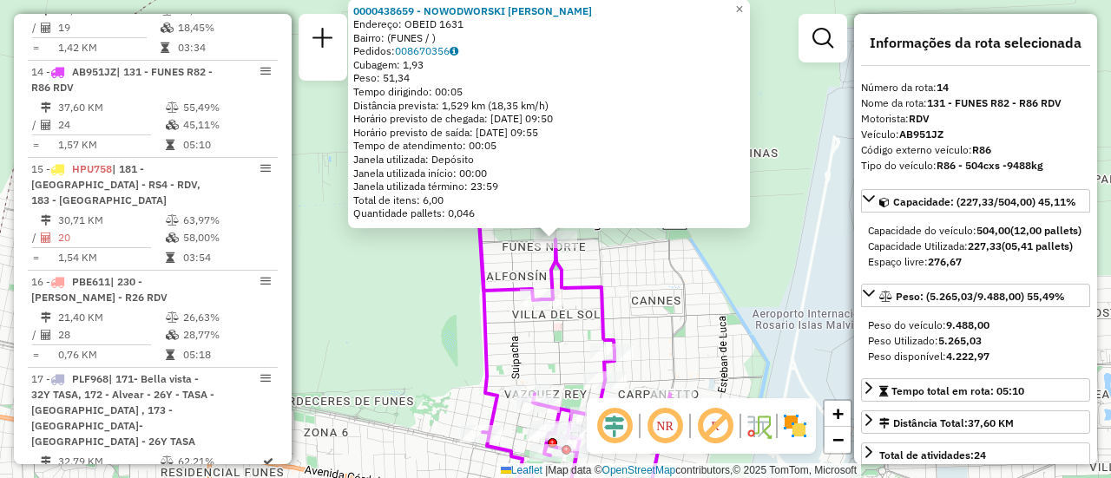
click at [698, 322] on div "0000438659 - NOWODWORSKI FABIAN RUBEN Endereço: OBEID 1631 Bairro: (FUNES / ) P…" at bounding box center [555, 239] width 1111 height 478
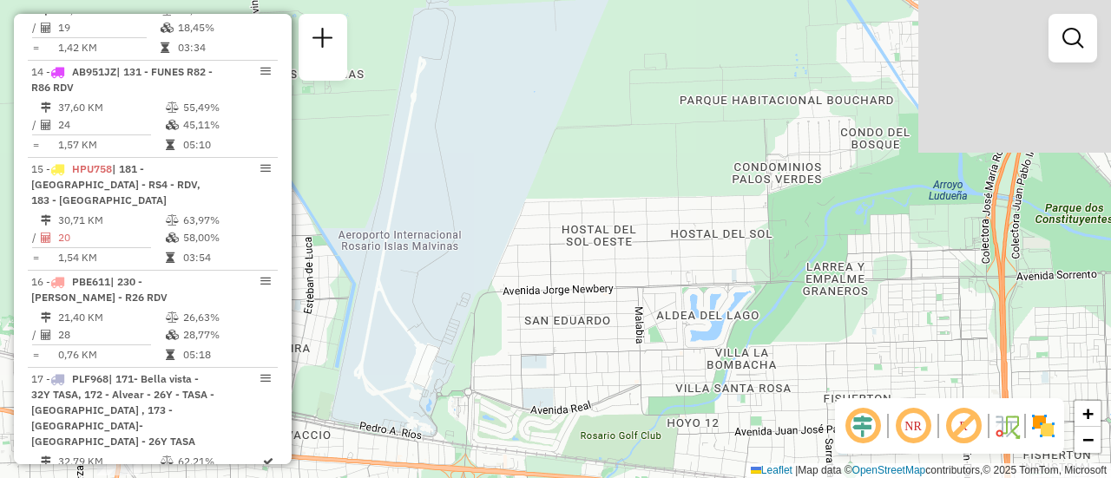
drag, startPoint x: 909, startPoint y: 336, endPoint x: 516, endPoint y: 283, distance: 395.8
click at [349, 246] on div "Janela de atendimento Grade de atendimento Capacidade Transportadoras Veículos …" at bounding box center [555, 239] width 1111 height 478
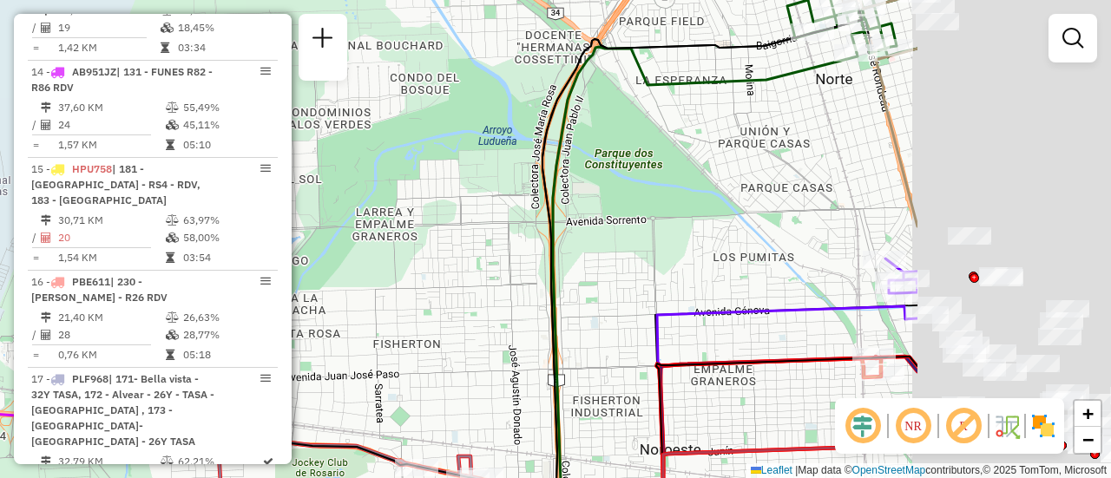
drag, startPoint x: 650, startPoint y: 303, endPoint x: 301, endPoint y: 278, distance: 349.7
click at [272, 279] on hb-router-mapa "Informações da Sessão 1290132 - 08/10/2025 Criação: 07/10/2025 16:12 Depósito: …" at bounding box center [555, 239] width 1111 height 478
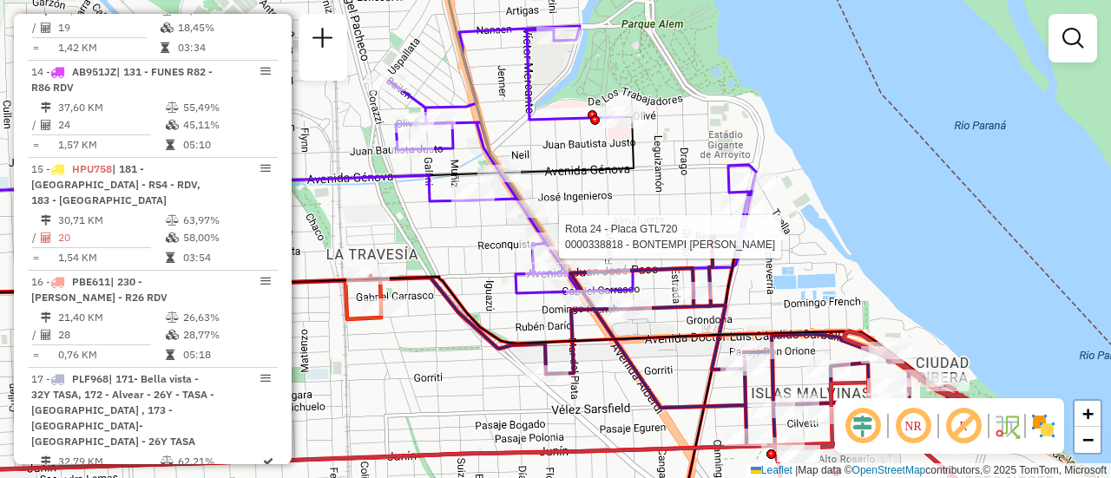
select select "**********"
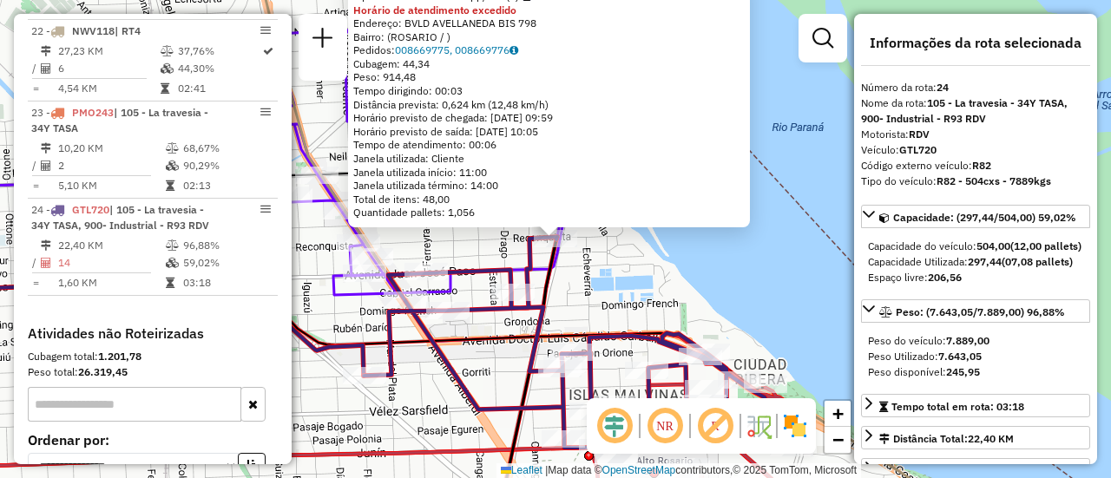
scroll to position [3021, 0]
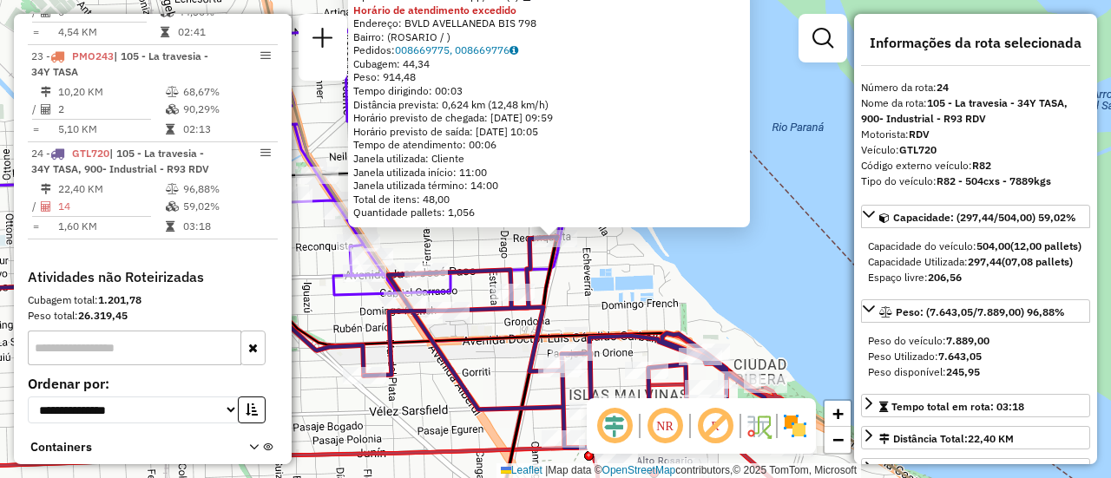
click at [502, 379] on div "0000338818 - BONTEMPI JUAN P Tipo de cliente: 80 - Chopp/VIP (C) Horário de ate…" at bounding box center [555, 239] width 1111 height 478
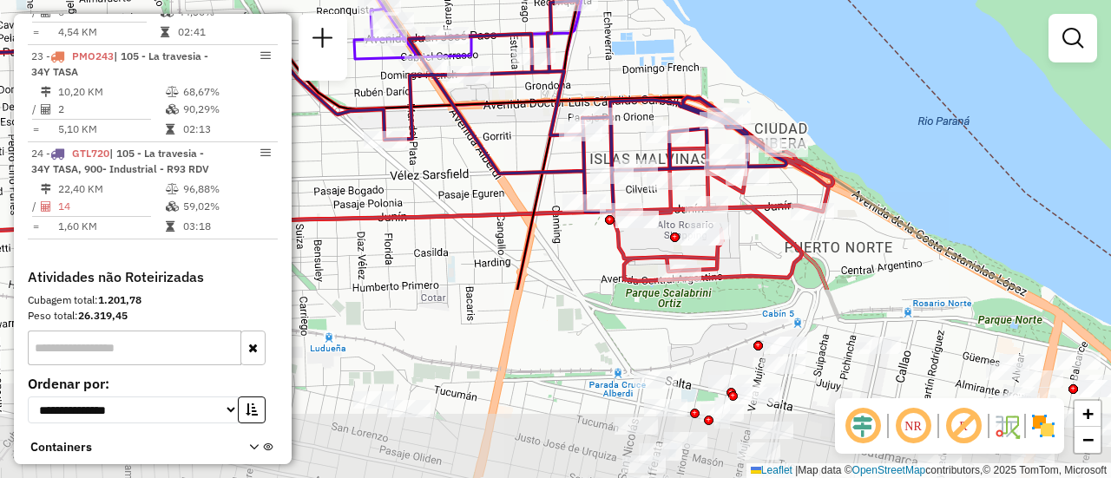
drag, startPoint x: 508, startPoint y: 388, endPoint x: 528, endPoint y: 147, distance: 242.1
click at [528, 147] on div "Janela de atendimento Grade de atendimento Capacidade Transportadoras Veículos …" at bounding box center [555, 239] width 1111 height 478
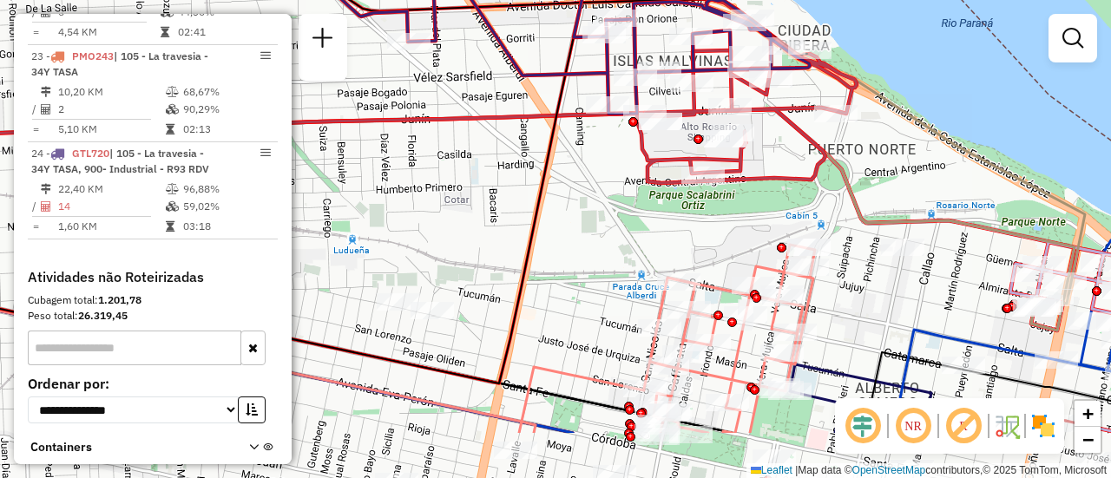
drag, startPoint x: 726, startPoint y: 305, endPoint x: 756, endPoint y: 140, distance: 168.3
click at [756, 140] on div "Janela de atendimento Grade de atendimento Capacidade Transportadoras Veículos …" at bounding box center [555, 239] width 1111 height 478
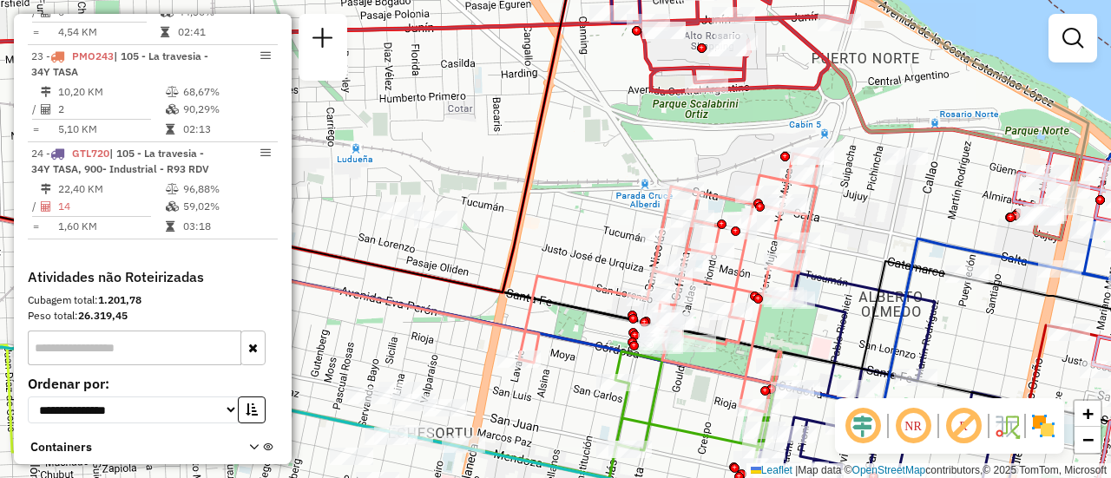
drag, startPoint x: 862, startPoint y: 227, endPoint x: 816, endPoint y: 174, distance: 70.1
click at [816, 174] on div "Janela de atendimento Grade de atendimento Capacidade Transportadoras Veículos …" at bounding box center [555, 239] width 1111 height 478
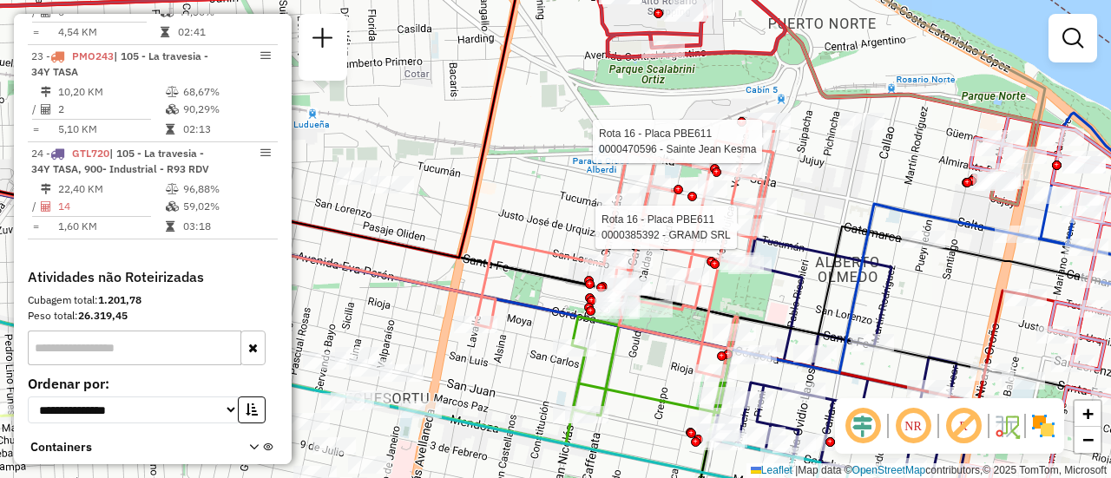
select select "**********"
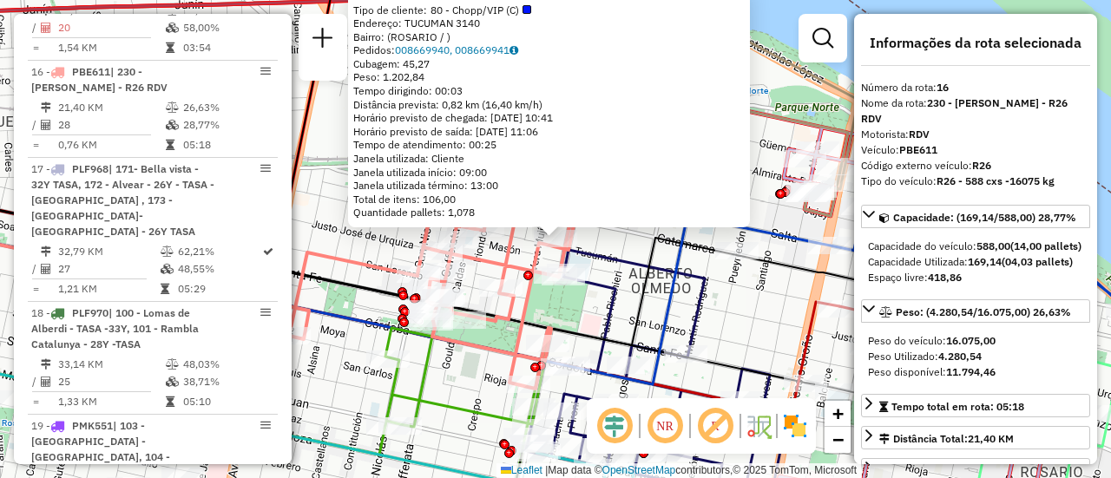
scroll to position [174, 0]
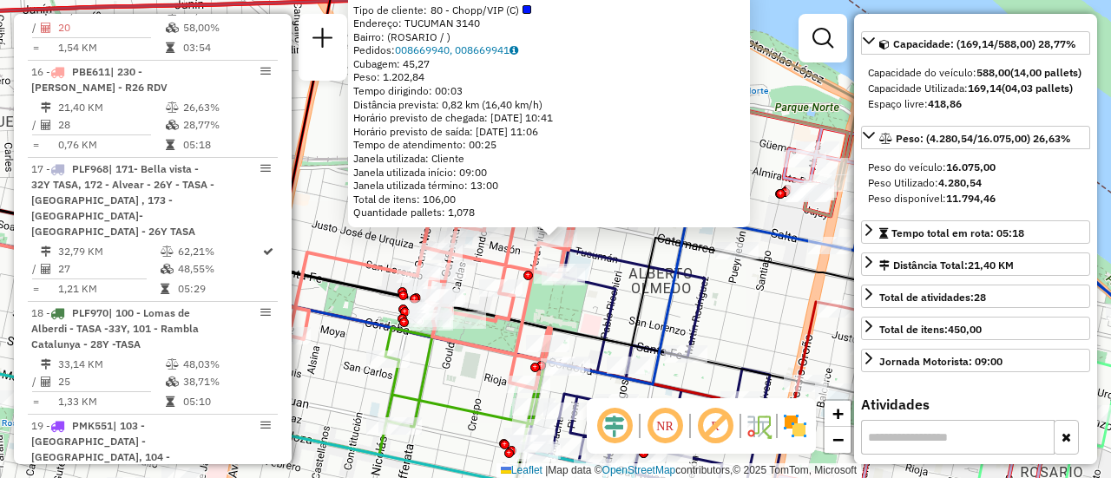
click at [623, 248] on div "0000385392 - GRAMD SRL Tipo de cliente: 80 - Chopp/VIP (C) Endereço: TUCUMAN 31…" at bounding box center [555, 239] width 1111 height 478
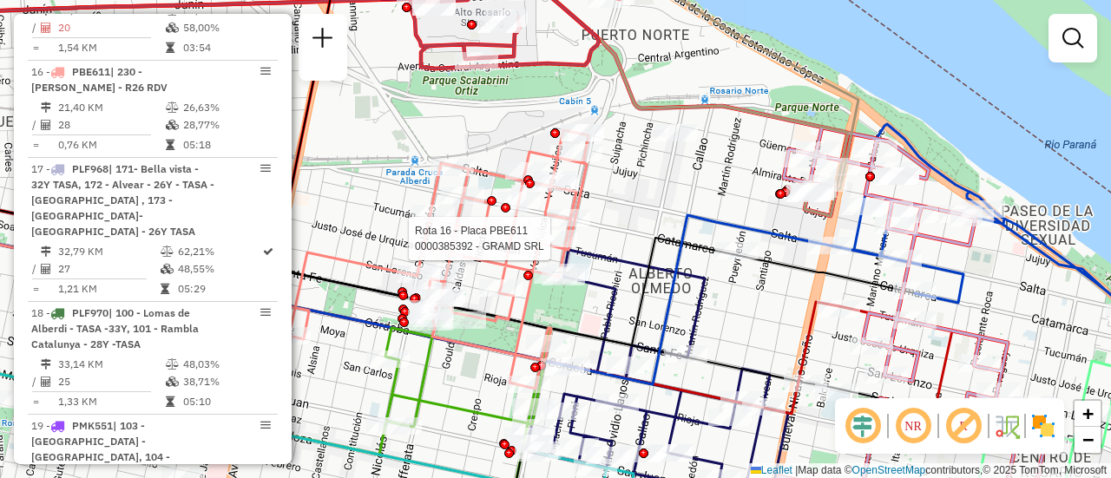
select select "**********"
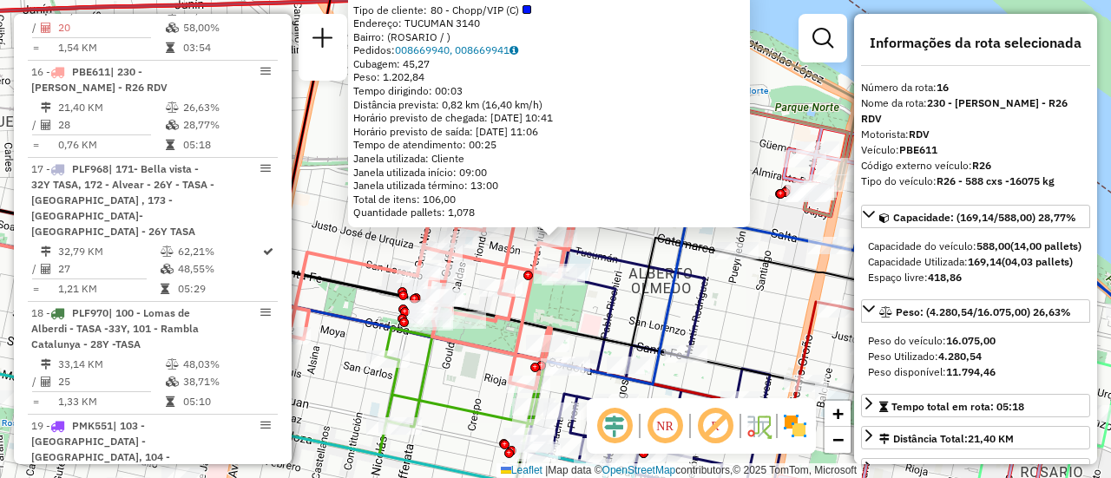
click at [617, 239] on div "0000385392 - GRAMD SRL Tipo de cliente: 80 - Chopp/VIP (C) Endereço: TUCUMAN 31…" at bounding box center [555, 239] width 1111 height 478
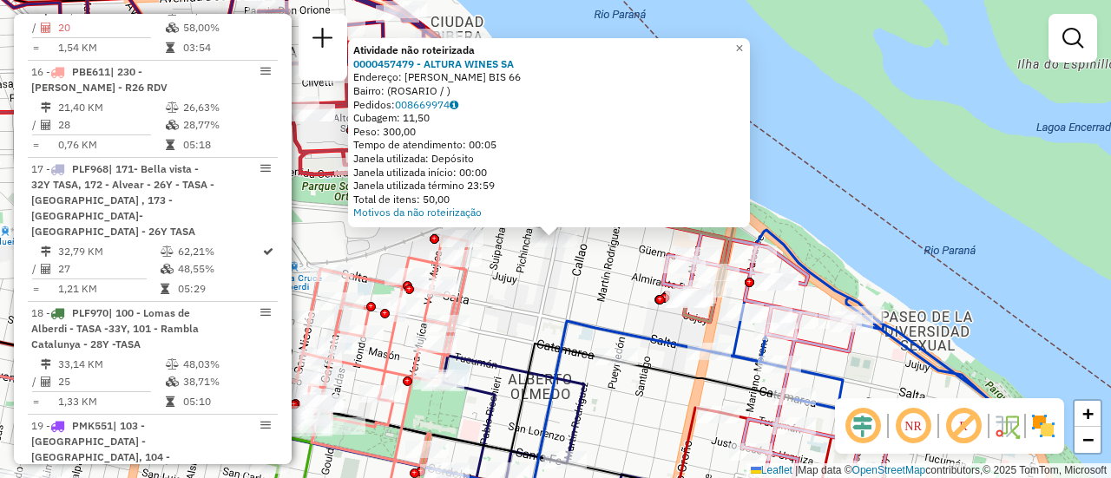
click at [567, 295] on div "Atividade não roteirizada 0000457479 - ALTURA WINES SA Endereço: OVIDIO LAGOS B…" at bounding box center [555, 239] width 1111 height 478
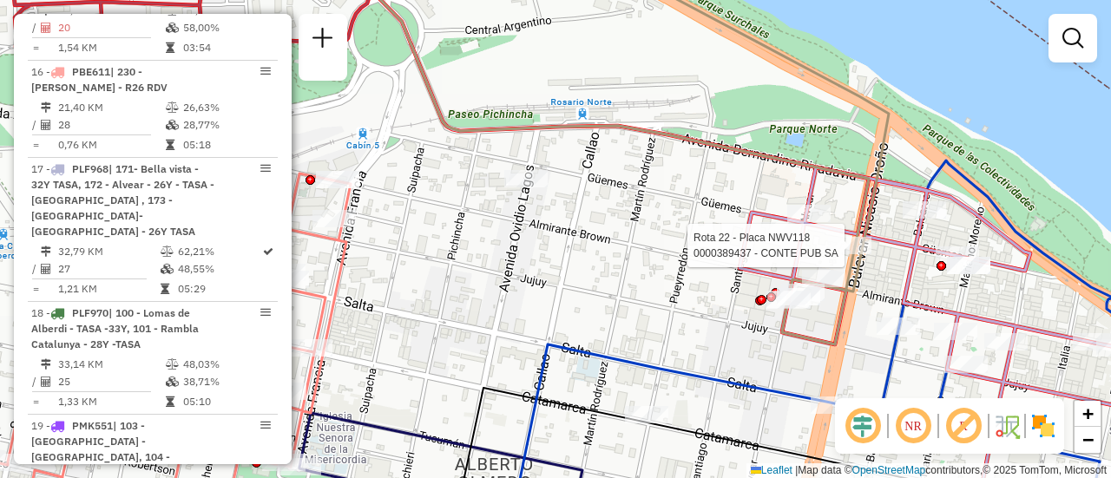
select select "**********"
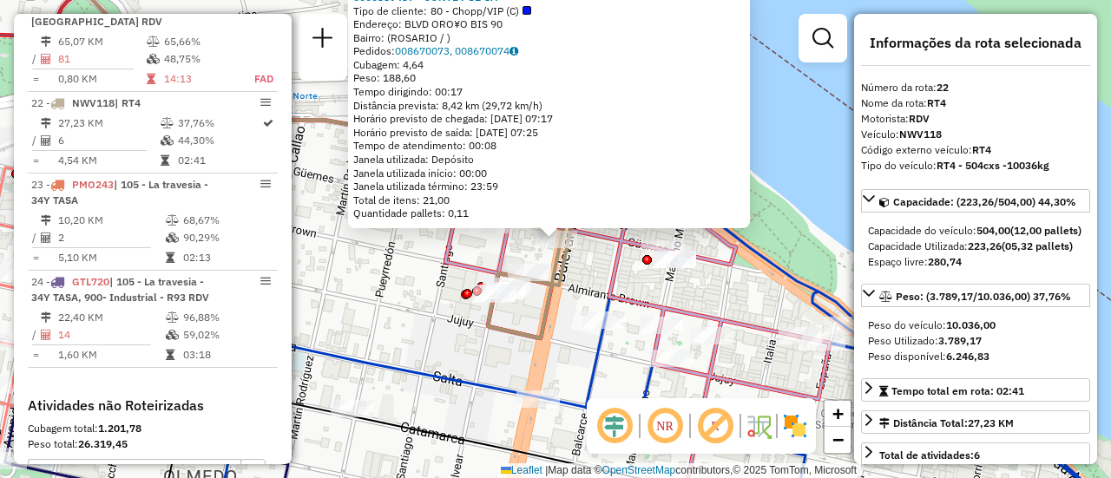
scroll to position [87, 0]
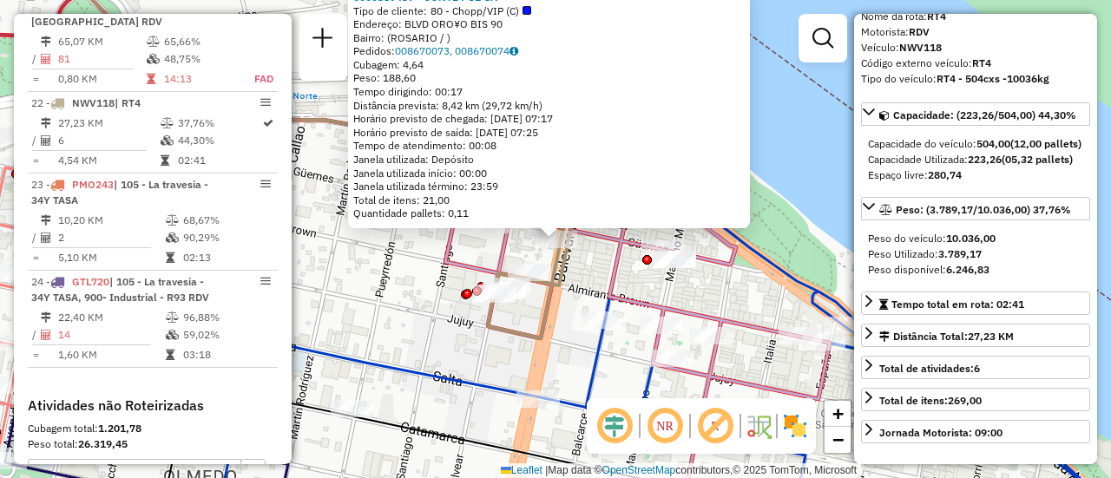
click at [502, 338] on icon at bounding box center [453, 145] width 283 height 386
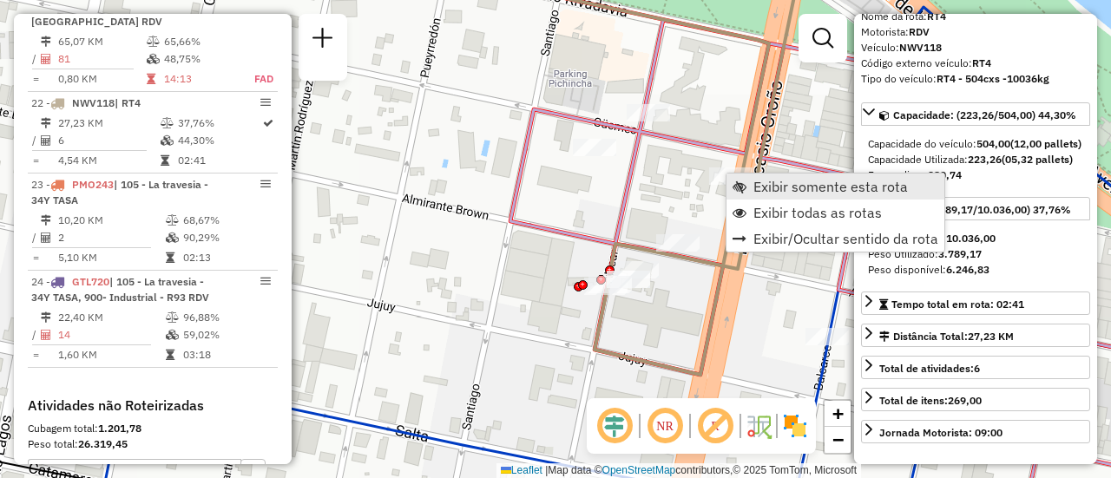
click at [779, 185] on span "Exibir somente esta rota" at bounding box center [830, 187] width 154 height 14
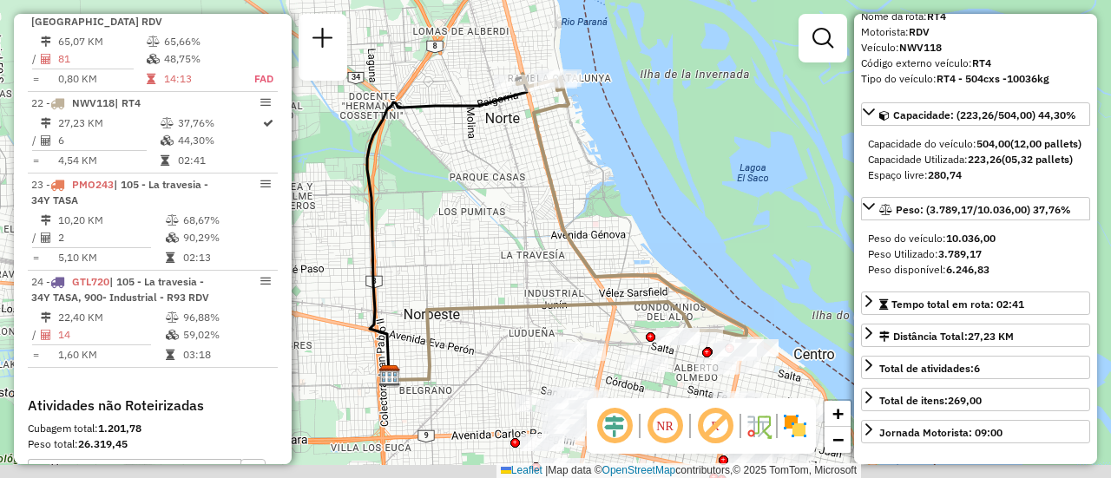
drag, startPoint x: 648, startPoint y: 227, endPoint x: 489, endPoint y: 72, distance: 222.8
click at [489, 72] on div "Janela de atendimento Grade de atendimento Capacidade Transportadoras Veículos …" at bounding box center [555, 239] width 1111 height 478
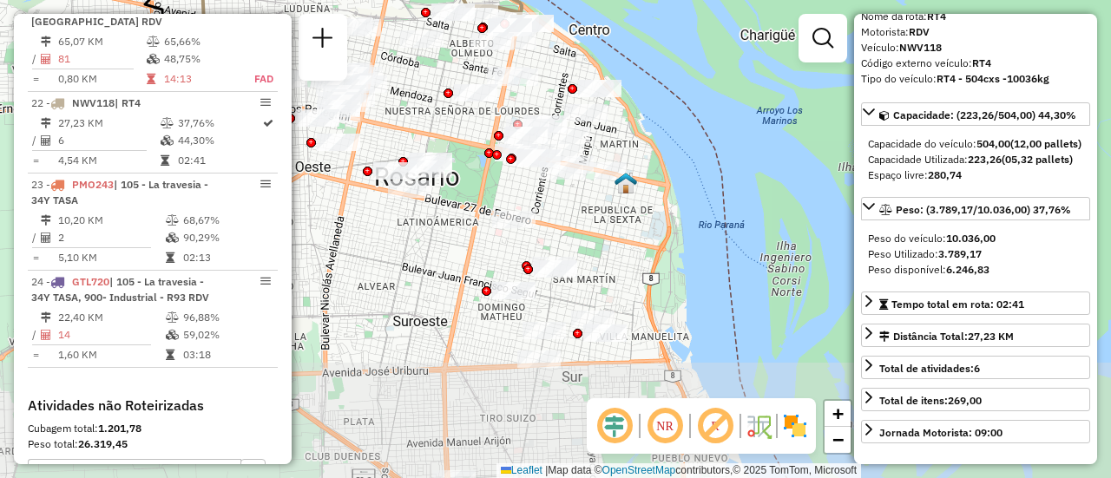
drag, startPoint x: 702, startPoint y: 301, endPoint x: 636, endPoint y: 161, distance: 154.5
click at [636, 161] on div "Janela de atendimento Grade de atendimento Capacidade Transportadoras Veículos …" at bounding box center [555, 239] width 1111 height 478
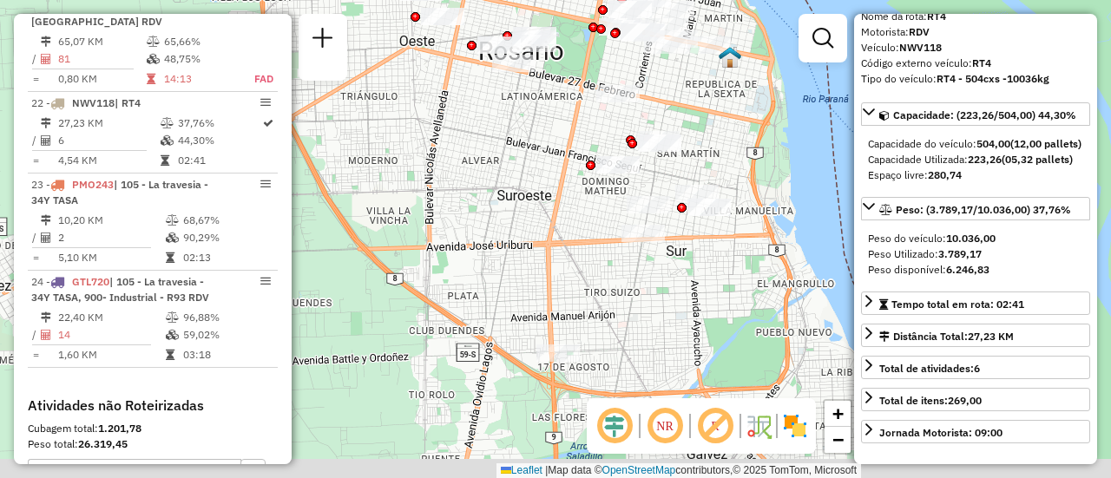
drag, startPoint x: 600, startPoint y: 253, endPoint x: 712, endPoint y: 113, distance: 179.6
click at [712, 113] on div "Janela de atendimento Grade de atendimento Capacidade Transportadoras Veículos …" at bounding box center [555, 239] width 1111 height 478
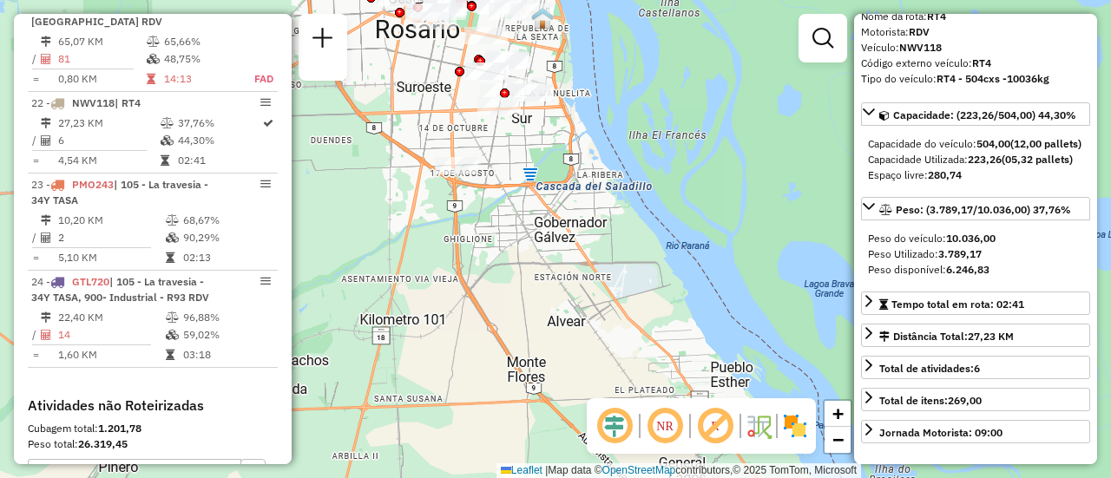
drag, startPoint x: 641, startPoint y: 237, endPoint x: 485, endPoint y: 117, distance: 196.8
click at [488, 121] on div "Janela de atendimento Grade de atendimento Capacidade Transportadoras Veículos …" at bounding box center [555, 239] width 1111 height 478
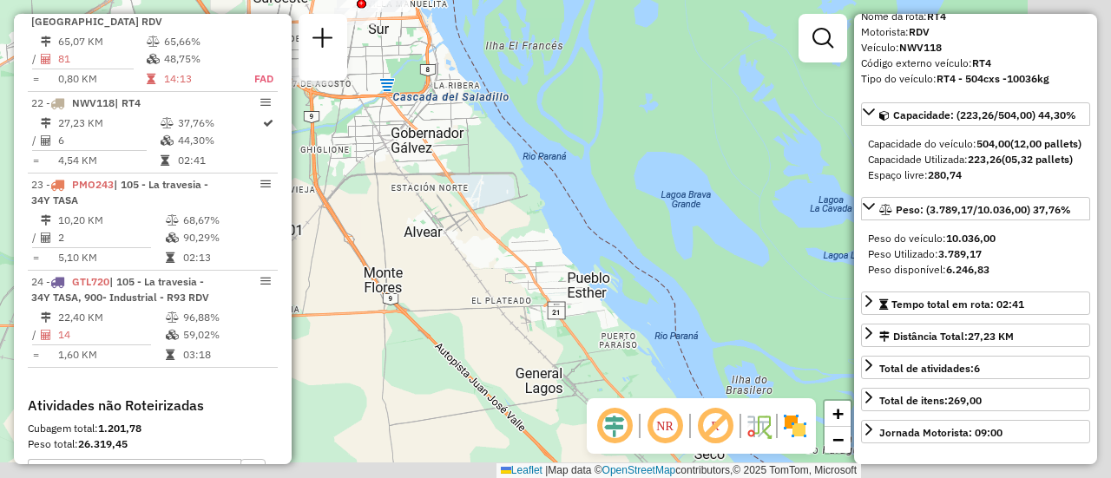
drag, startPoint x: 568, startPoint y: 237, endPoint x: 428, endPoint y: 143, distance: 168.2
click at [429, 151] on div "Janela de atendimento Grade de atendimento Capacidade Transportadoras Veículos …" at bounding box center [555, 239] width 1111 height 478
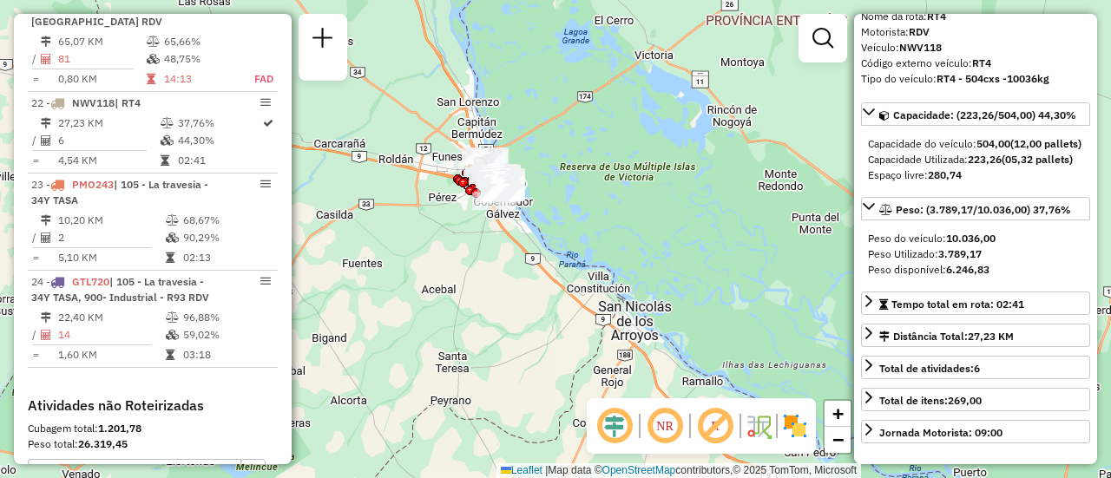
click at [791, 134] on div "Janela de atendimento Grade de atendimento Capacidade Transportadoras Veículos …" at bounding box center [555, 239] width 1111 height 478
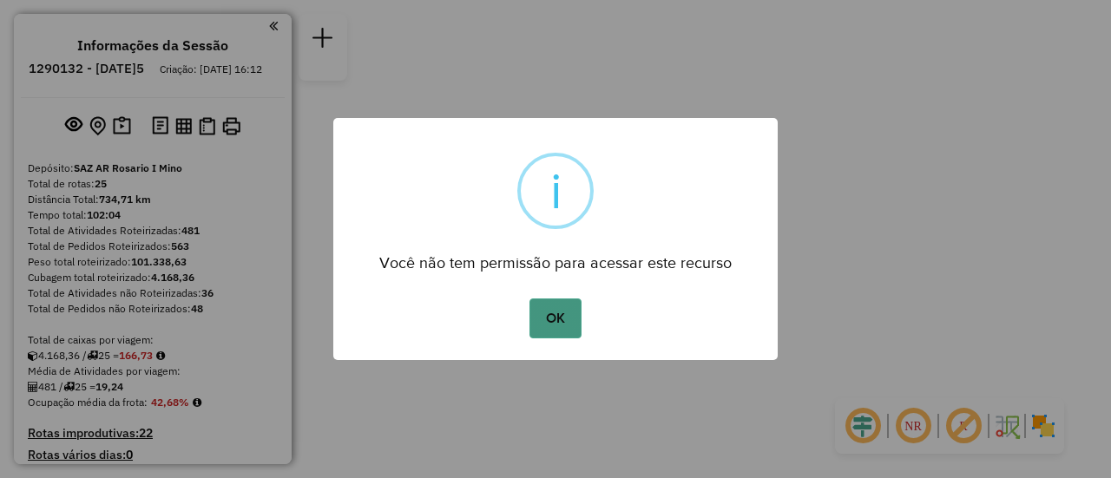
click at [550, 323] on button "OK" at bounding box center [554, 319] width 51 height 40
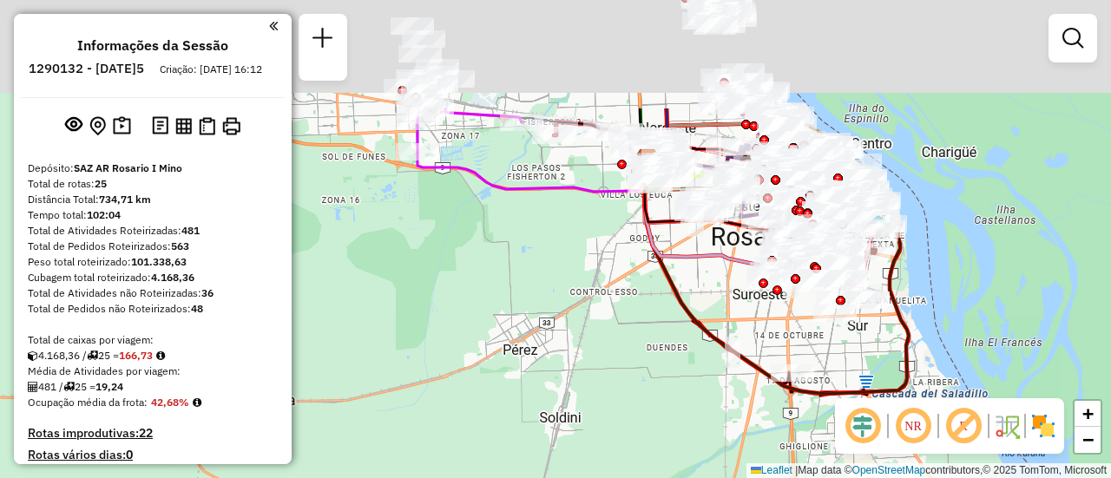
drag, startPoint x: 469, startPoint y: 265, endPoint x: 455, endPoint y: 497, distance: 233.0
click at [455, 477] on html "Aguarde... Pop-up bloqueado! Seu navegador bloqueou automáticamente a abertura …" at bounding box center [555, 239] width 1111 height 478
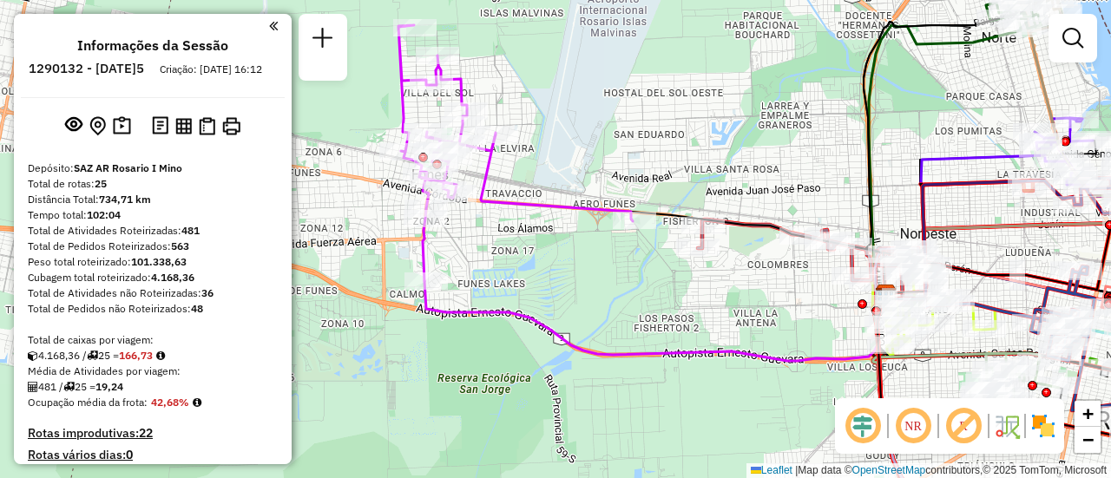
drag, startPoint x: 469, startPoint y: 228, endPoint x: 545, endPoint y: 269, distance: 85.8
click at [545, 269] on div "Janela de atendimento Grade de atendimento Capacidade Transportadoras Veículos …" at bounding box center [555, 239] width 1111 height 478
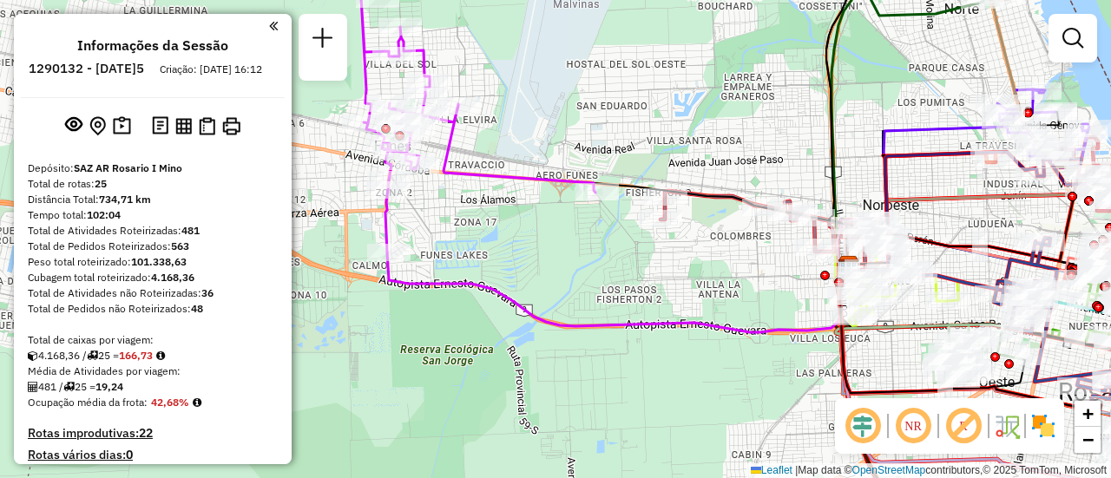
drag, startPoint x: 754, startPoint y: 137, endPoint x: 627, endPoint y: 97, distance: 132.8
click at [660, 97] on div "Janela de atendimento Grade de atendimento Capacidade Transportadoras Veículos …" at bounding box center [555, 239] width 1111 height 478
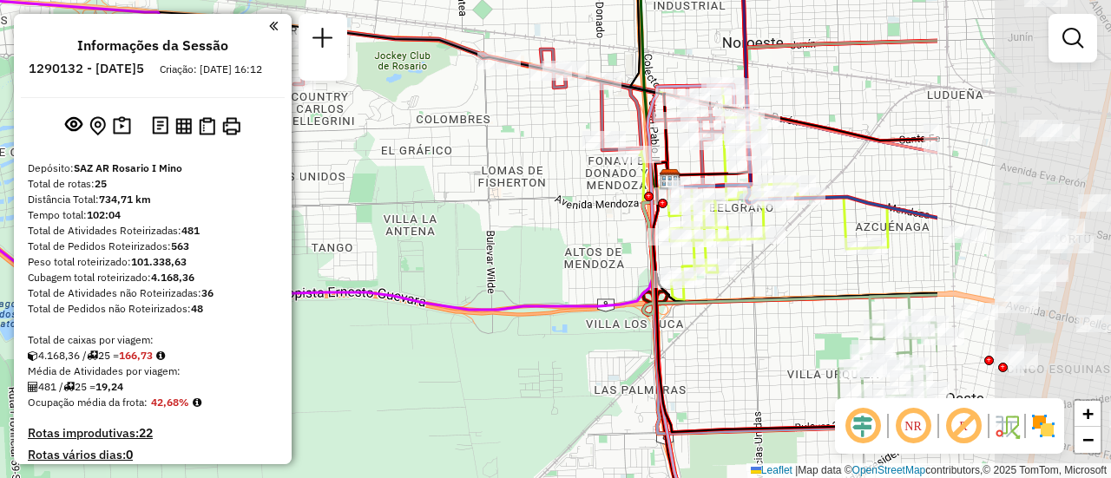
drag, startPoint x: 730, startPoint y: 197, endPoint x: 446, endPoint y: 191, distance: 283.8
click at [446, 191] on div "Janela de atendimento Grade de atendimento Capacidade Transportadoras Veículos …" at bounding box center [555, 239] width 1111 height 478
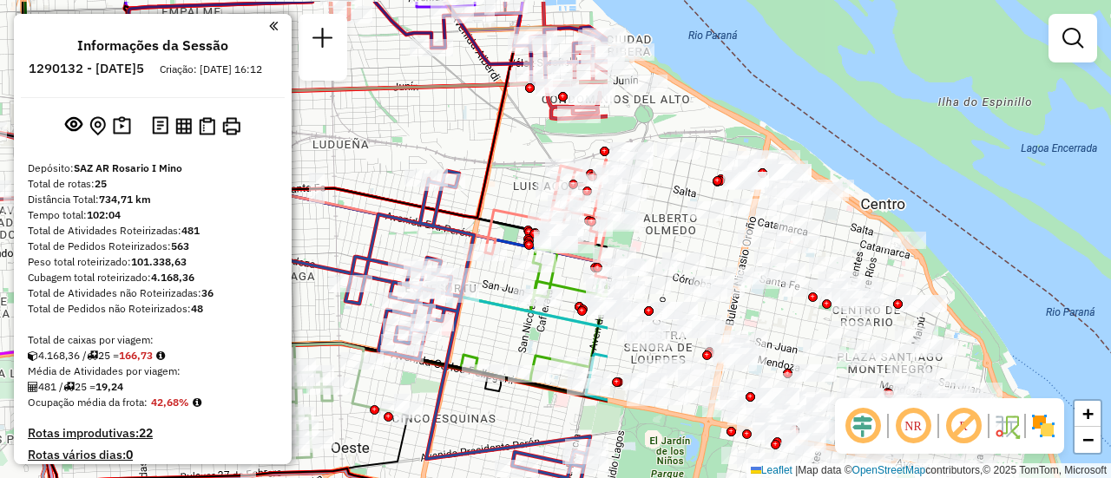
drag, startPoint x: 894, startPoint y: 174, endPoint x: 272, endPoint y: 231, distance: 623.9
click at [272, 231] on hb-router-mapa "Informações da Sessão 1290132 - 08/10/2025 Criação: 07/10/2025 16:12 Depósito: …" at bounding box center [555, 239] width 1111 height 478
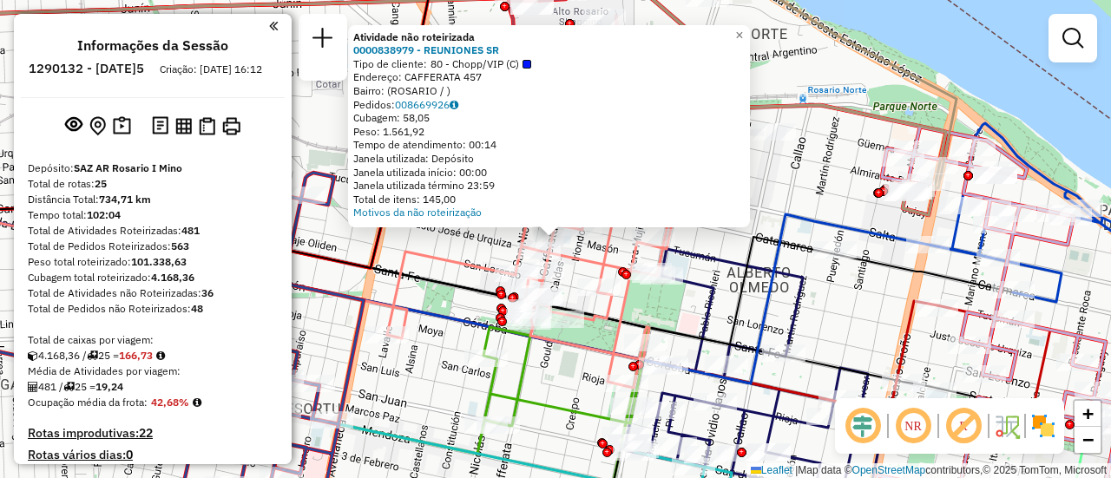
click at [660, 312] on div "Atividade não roteirizada 0000838979 - REUNIONES SR Tipo de cliente: 80 - Chopp…" at bounding box center [555, 239] width 1111 height 478
click at [456, 242] on div "Atividade não roteirizada 0000838979 - REUNIONES SR Tipo de cliente: 80 - Chopp…" at bounding box center [555, 239] width 1111 height 478
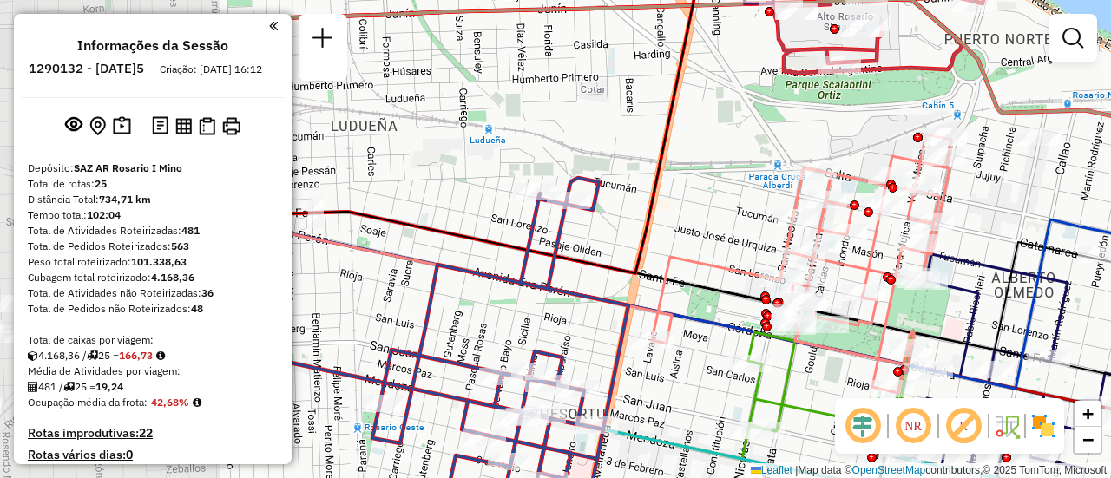
drag, startPoint x: 443, startPoint y: 226, endPoint x: 708, endPoint y: 231, distance: 264.7
click at [708, 231] on div "Janela de atendimento Grade de atendimento Capacidade Transportadoras Veículos …" at bounding box center [555, 239] width 1111 height 478
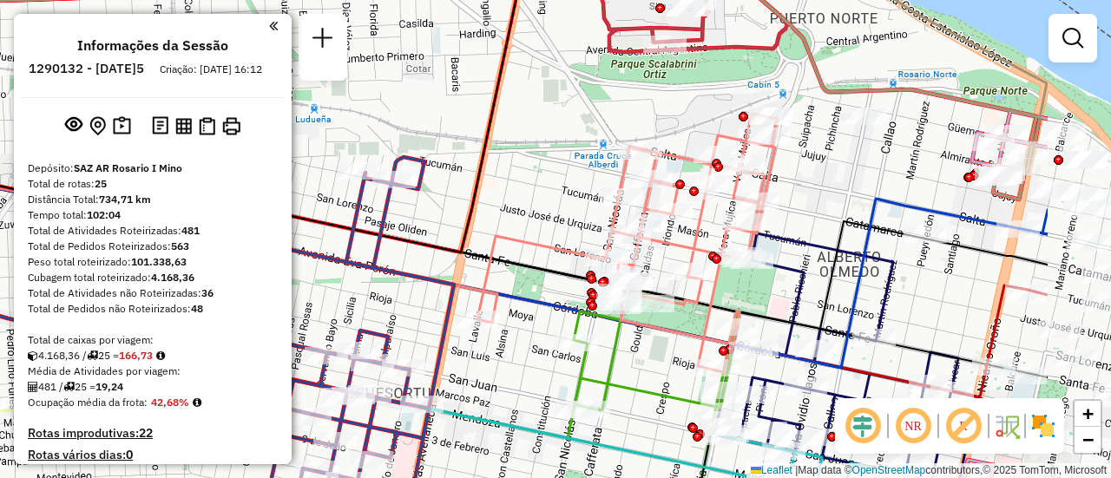
drag, startPoint x: 704, startPoint y: 225, endPoint x: 509, endPoint y: 204, distance: 195.5
click at [509, 204] on div "Janela de atendimento Grade de atendimento Capacidade Transportadoras Veículos …" at bounding box center [555, 239] width 1111 height 478
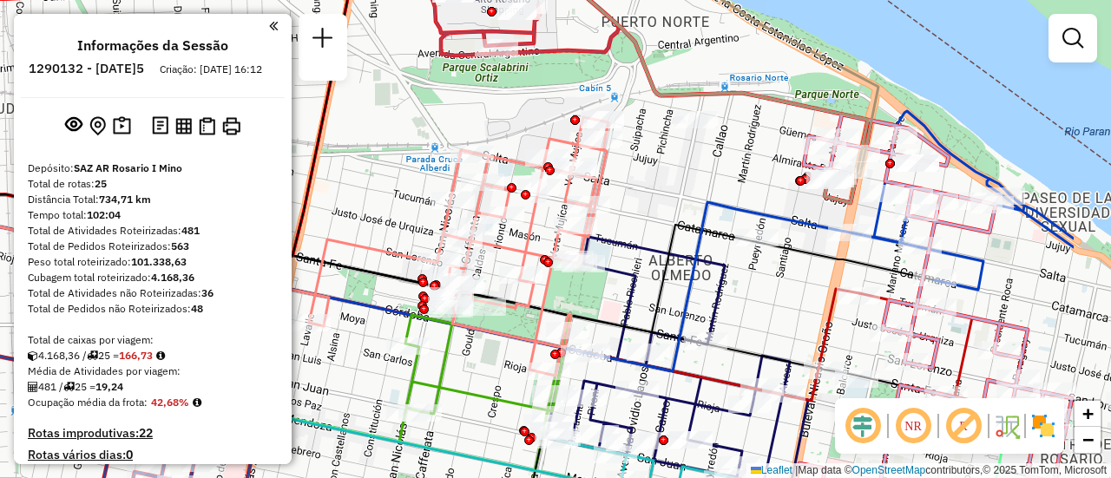
drag, startPoint x: 801, startPoint y: 180, endPoint x: 635, endPoint y: 185, distance: 165.8
click at [635, 185] on div "Janela de atendimento Grade de atendimento Capacidade Transportadoras Veículos …" at bounding box center [555, 239] width 1111 height 478
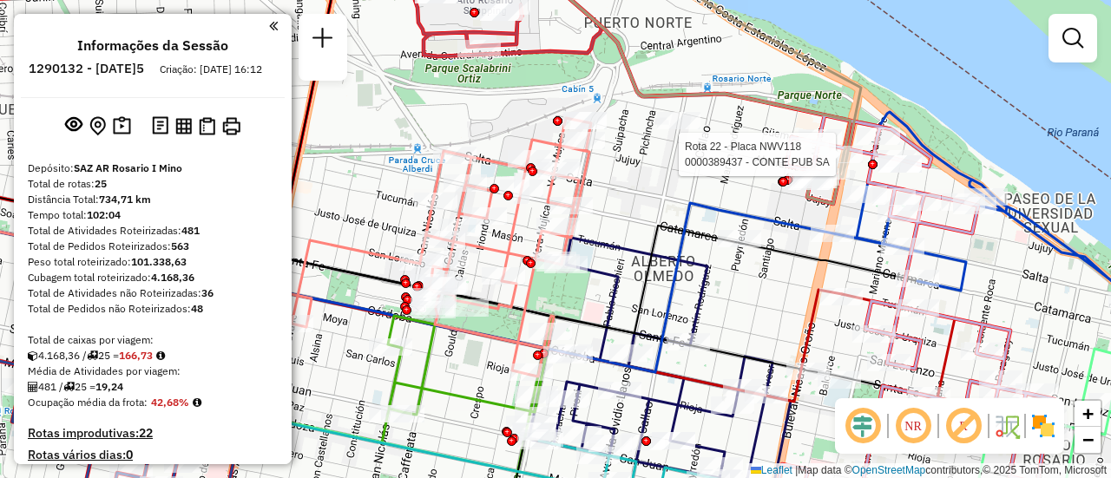
select select "**********"
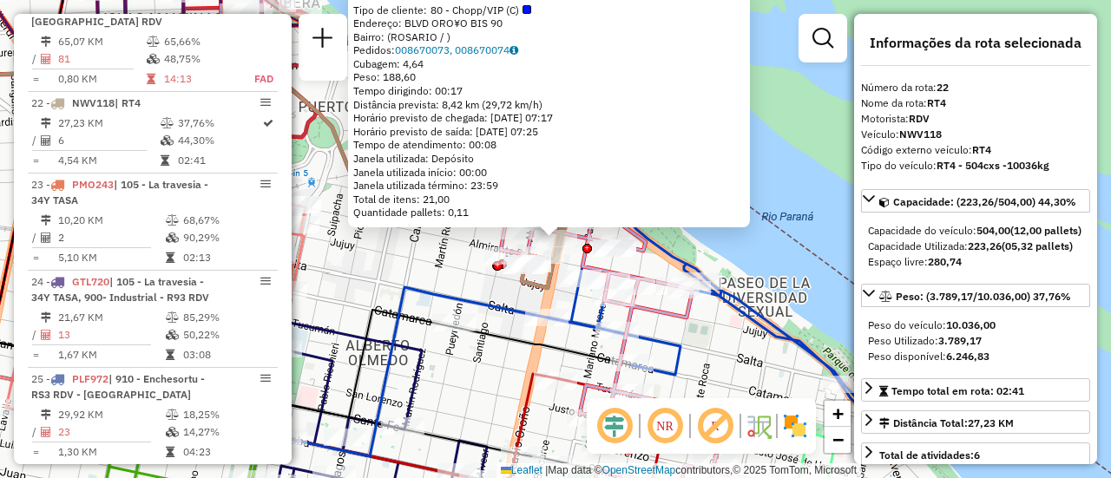
scroll to position [87, 0]
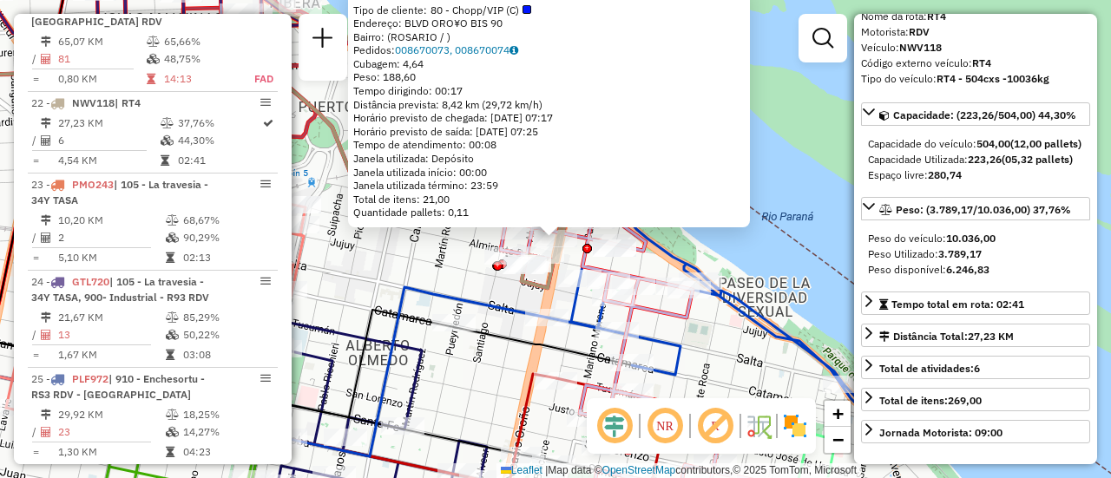
click at [456, 279] on div "0000389437 - CONTE PUB SA Tipo de cliente: 80 - Chopp/VIP (C) Endereço: BLVD OR…" at bounding box center [555, 239] width 1111 height 478
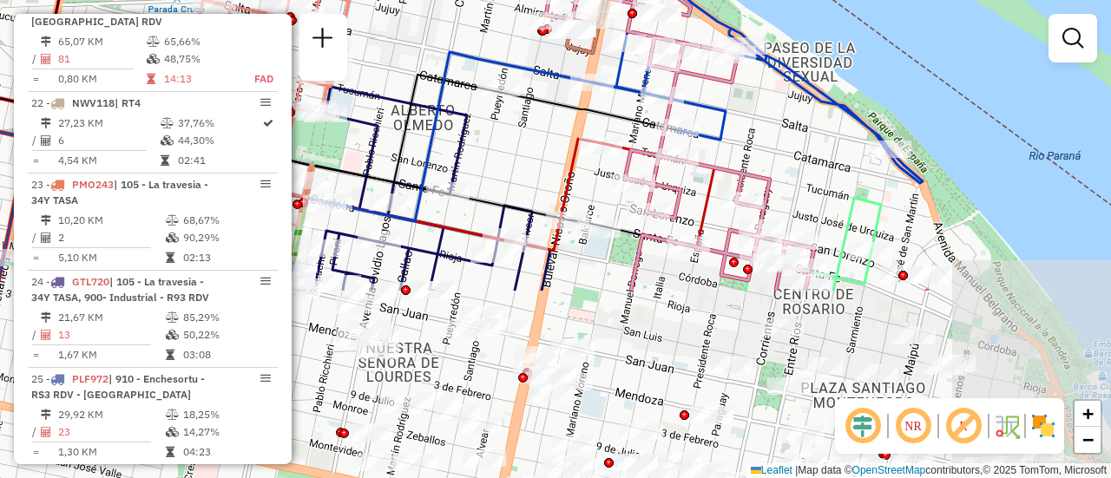
drag, startPoint x: 480, startPoint y: 390, endPoint x: 526, endPoint y: 151, distance: 243.9
click at [526, 152] on div "Janela de atendimento Grade de atendimento Capacidade Transportadoras Veículos …" at bounding box center [555, 239] width 1111 height 478
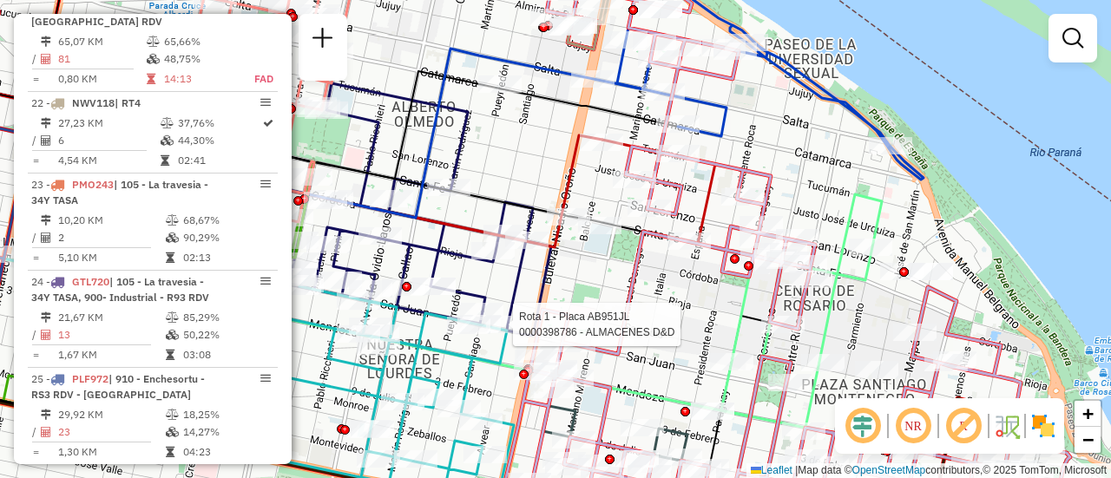
select select "**********"
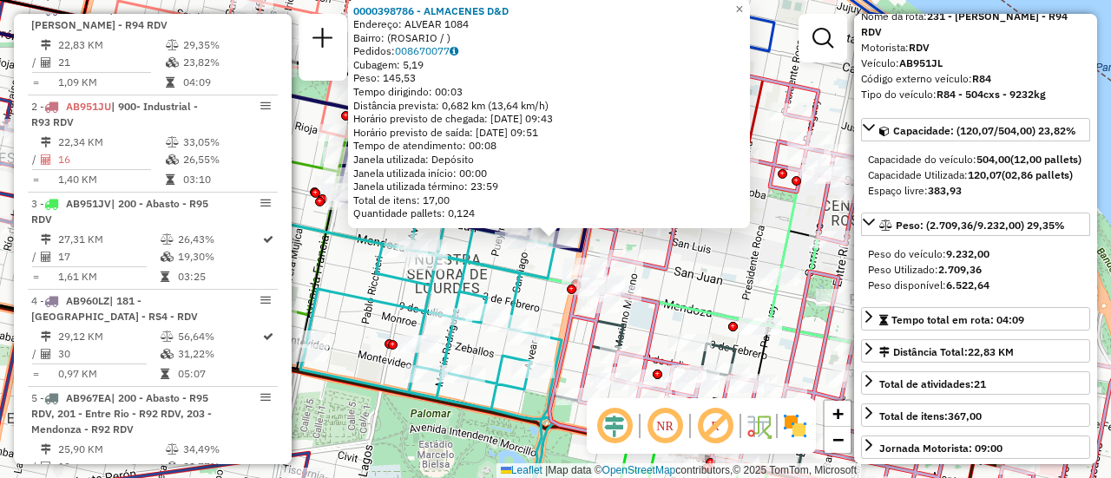
scroll to position [174, 0]
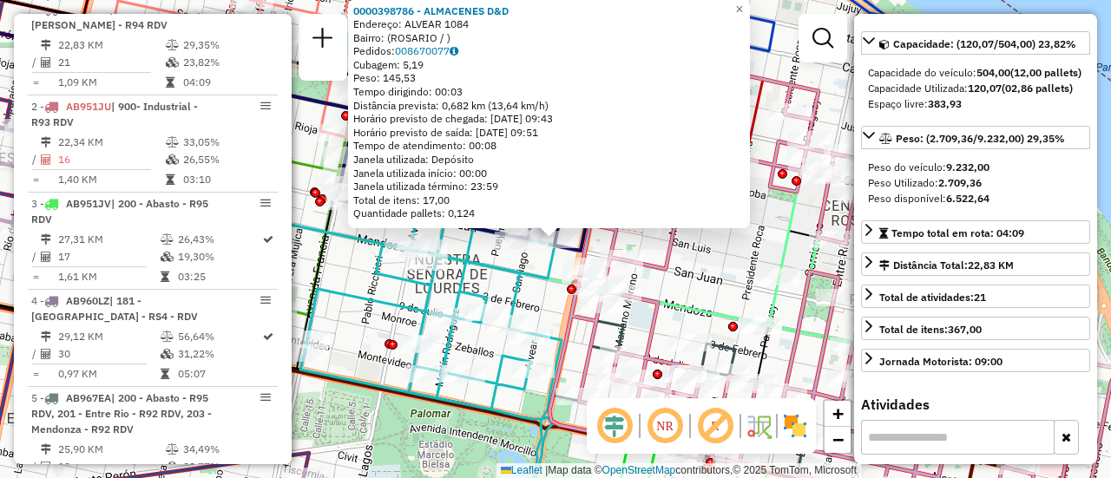
click at [692, 286] on div "0000398786 - ALMACENES D&D Endereço: ALVEAR 1084 Bairro: (ROSARIO / ) Pedidos: …" at bounding box center [555, 239] width 1111 height 478
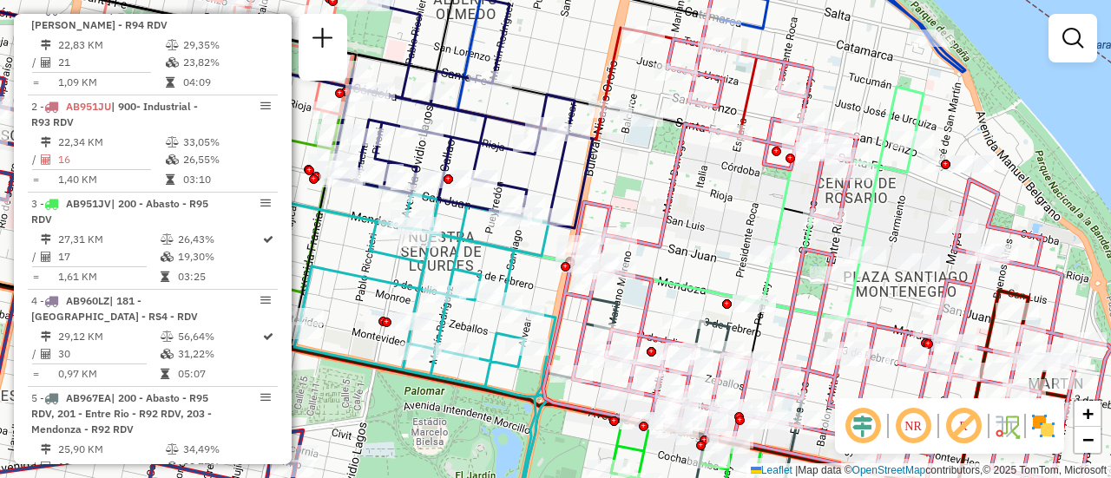
drag, startPoint x: 664, startPoint y: 221, endPoint x: 651, endPoint y: 193, distance: 31.5
click at [653, 193] on div "Janela de atendimento Grade de atendimento Capacidade Transportadoras Veículos …" at bounding box center [555, 239] width 1111 height 478
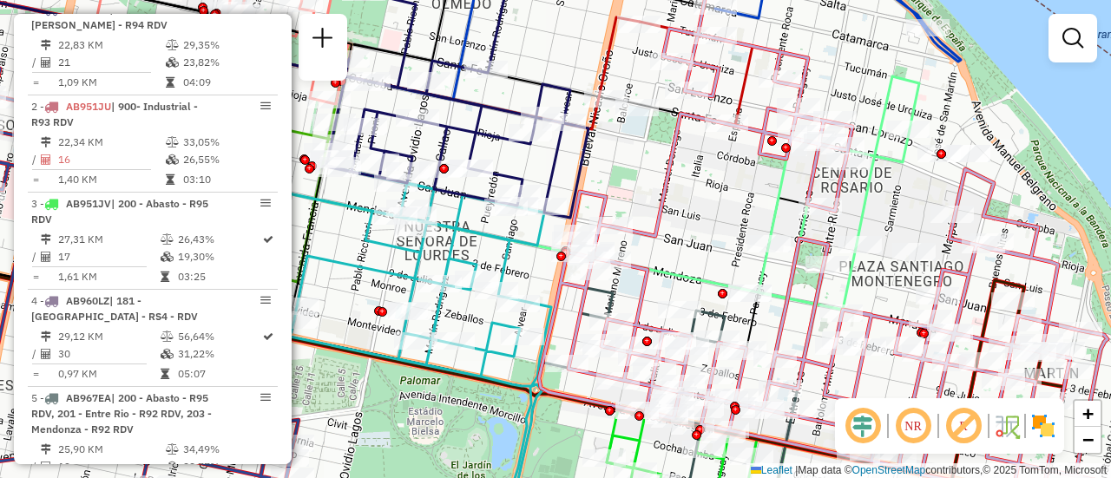
drag, startPoint x: 684, startPoint y: 228, endPoint x: 679, endPoint y: 175, distance: 53.2
click at [679, 175] on div "Janela de atendimento Grade de atendimento Capacidade Transportadoras Veículos …" at bounding box center [555, 239] width 1111 height 478
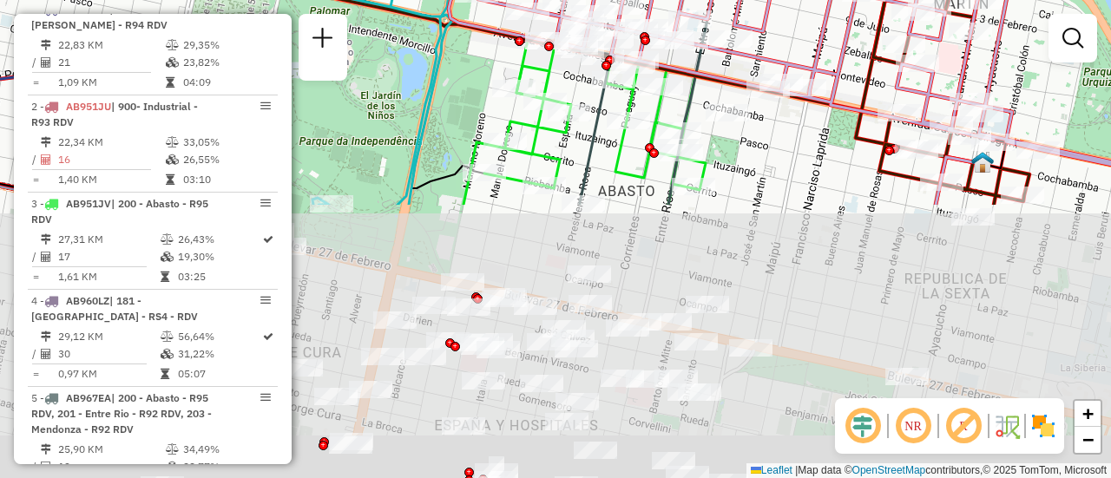
drag, startPoint x: 880, startPoint y: 335, endPoint x: 795, endPoint y: 14, distance: 332.1
click at [795, 14] on div "Janela de atendimento Grade de atendimento Capacidade Transportadoras Veículos …" at bounding box center [555, 239] width 1111 height 478
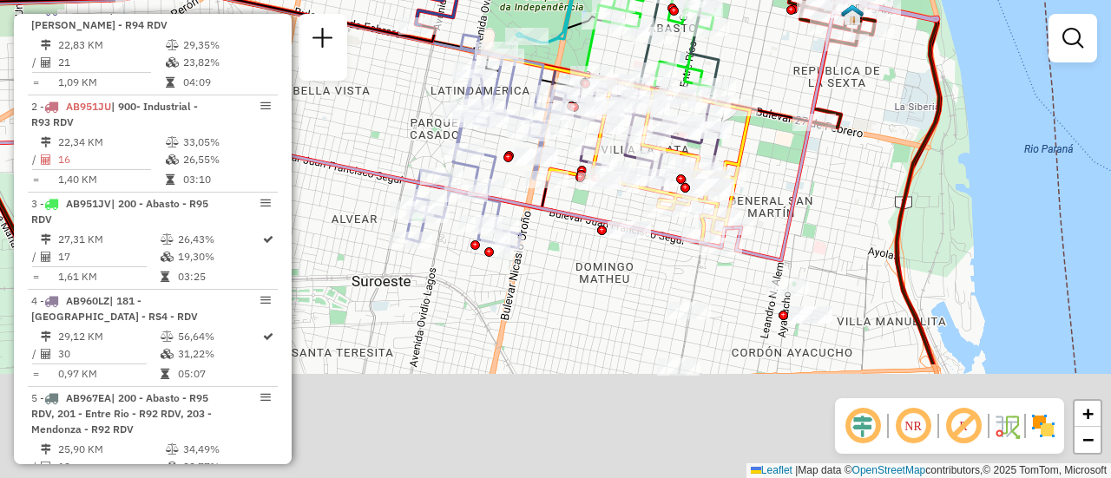
drag, startPoint x: 814, startPoint y: 318, endPoint x: 785, endPoint y: 129, distance: 190.5
click at [785, 129] on icon at bounding box center [792, 136] width 120 height 248
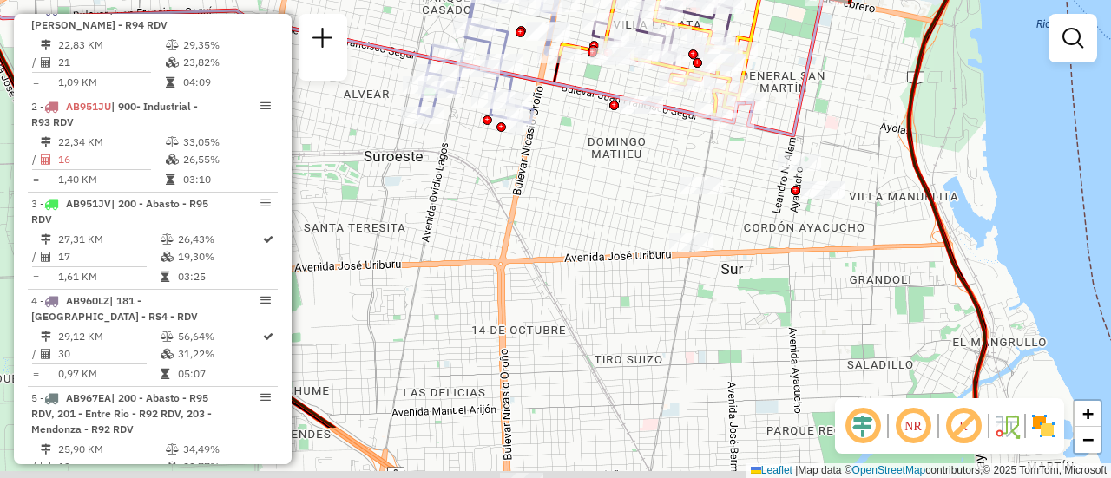
drag, startPoint x: 605, startPoint y: 336, endPoint x: 686, endPoint y: 90, distance: 258.5
click at [686, 90] on div "Rota 21 - Placa AC995HY 0000407812 - KINGSLAND NICOL Janela de atendimento Grad…" at bounding box center [555, 239] width 1111 height 478
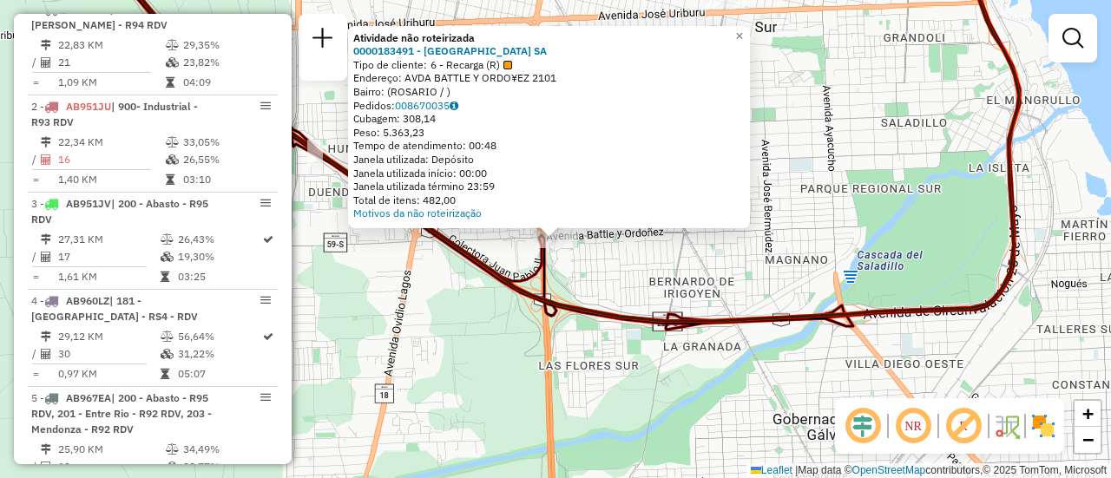
click at [699, 259] on div "Atividade não roteirizada 0000183491 - CASINO DE ROSARIO SA Tipo de cliente: 6 …" at bounding box center [555, 239] width 1111 height 478
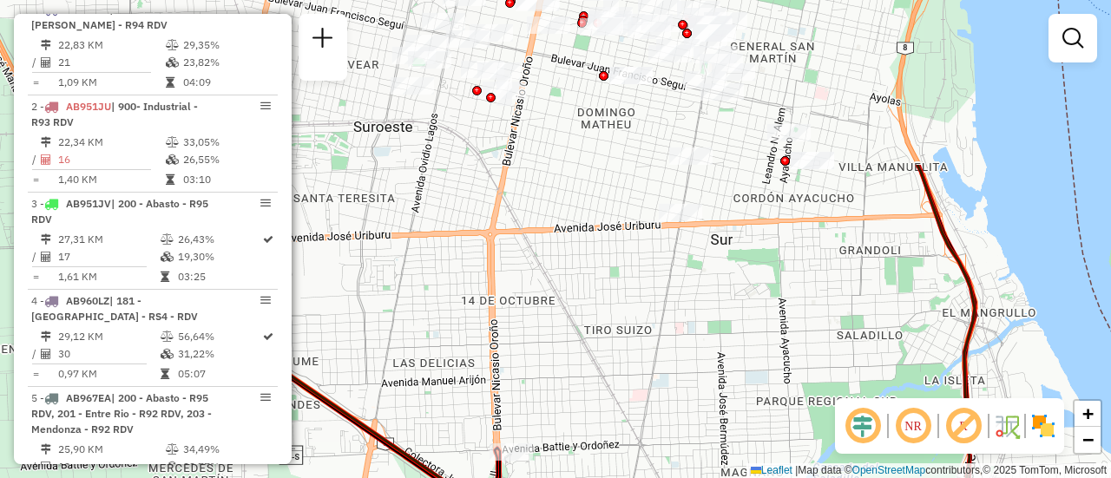
drag, startPoint x: 834, startPoint y: 73, endPoint x: 786, endPoint y: 296, distance: 228.1
click at [786, 296] on div "Janela de atendimento Grade de atendimento Capacidade Transportadoras Veículos …" at bounding box center [555, 239] width 1111 height 478
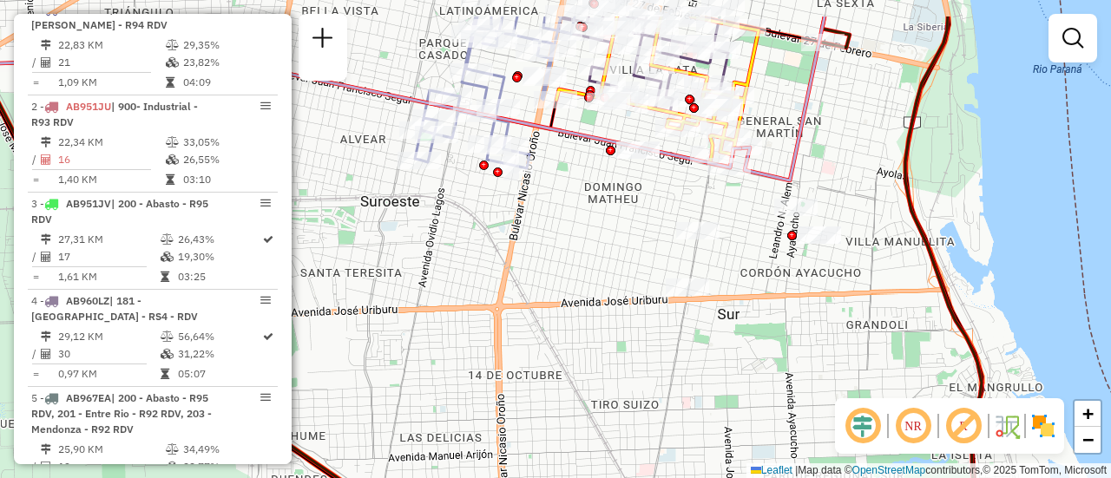
drag, startPoint x: 725, startPoint y: 154, endPoint x: 737, endPoint y: 285, distance: 132.4
click at [738, 291] on div "Janela de atendimento Grade de atendimento Capacidade Transportadoras Veículos …" at bounding box center [555, 239] width 1111 height 478
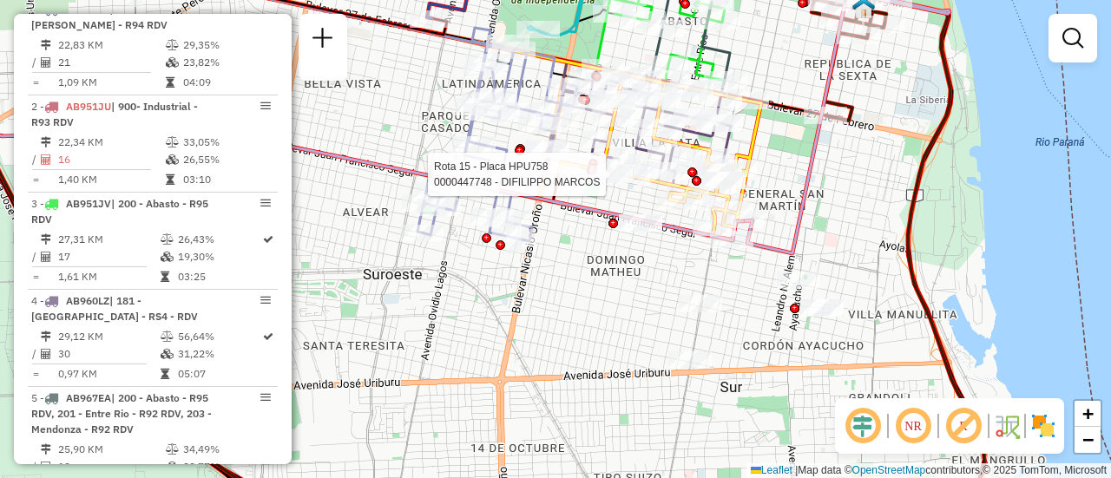
select select "**********"
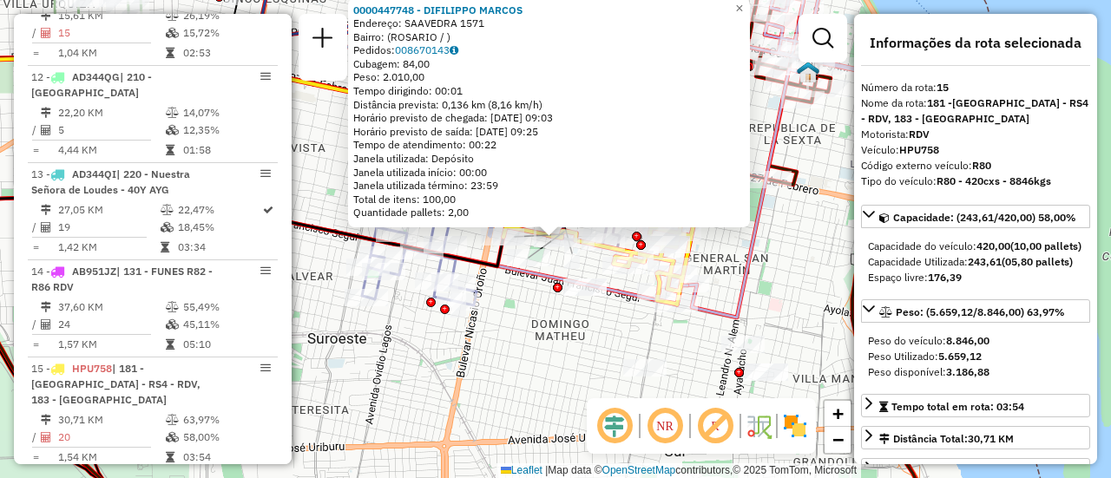
scroll to position [2103, 0]
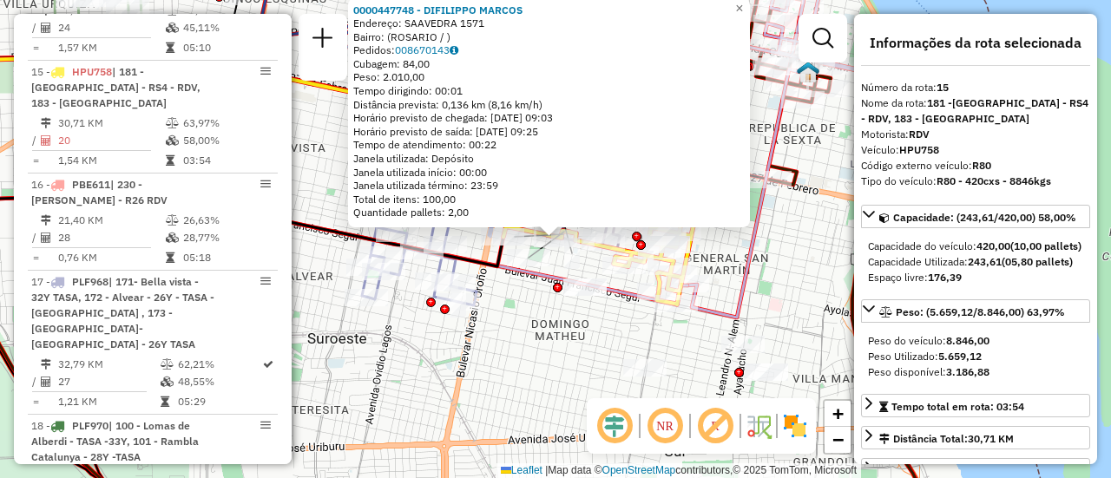
click at [571, 338] on div "0000447748 - DIFILIPPO MARCOS Endereço: SAAVEDRA 1571 Bairro: (ROSARIO / ) Pedi…" at bounding box center [555, 239] width 1111 height 478
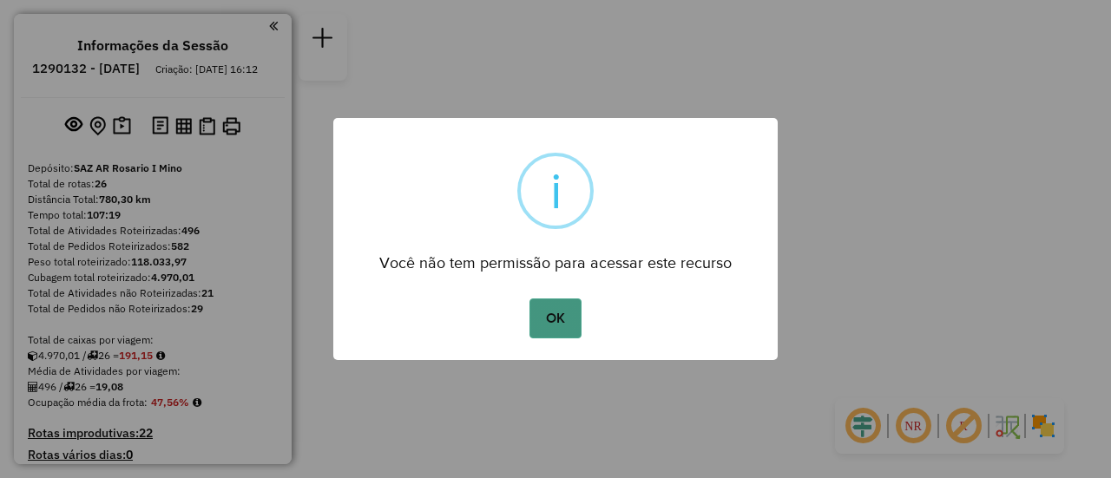
click at [558, 317] on button "OK" at bounding box center [554, 319] width 51 height 40
click at [554, 305] on button "OK" at bounding box center [554, 319] width 51 height 40
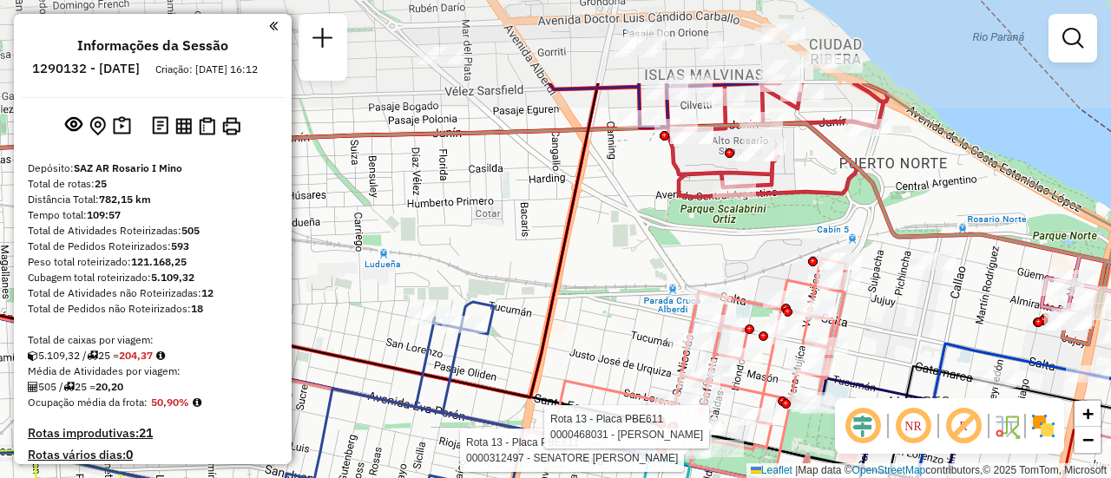
drag, startPoint x: 897, startPoint y: 300, endPoint x: 878, endPoint y: 315, distance: 24.1
click at [881, 318] on div "Rota 11 - Placa AD344QI 0000378207 - GLI ANGELI S C Rota 13 - Placa PBE611 0000…" at bounding box center [555, 239] width 1111 height 478
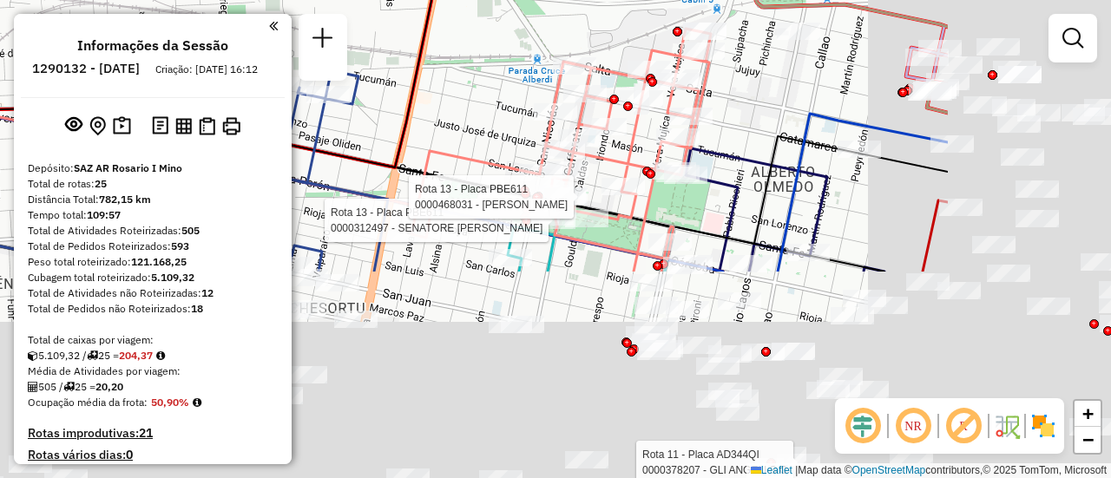
drag, startPoint x: 594, startPoint y: 74, endPoint x: 456, endPoint y: -21, distance: 166.6
click at [456, 0] on html "Aguarde... Pop-up bloqueado! Seu navegador bloqueou automáticamente a abertura …" at bounding box center [555, 239] width 1111 height 478
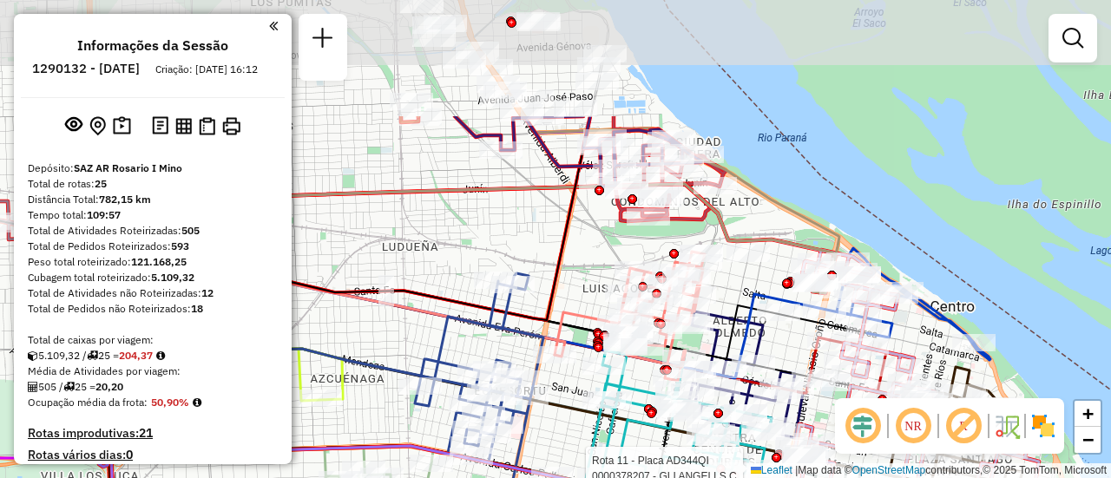
drag, startPoint x: 579, startPoint y: 140, endPoint x: 586, endPoint y: 274, distance: 134.7
click at [586, 274] on div "Rota 11 - Placa AD344QI 0000378207 - GLI ANGELI S C Janela de atendimento Grade…" at bounding box center [555, 239] width 1111 height 478
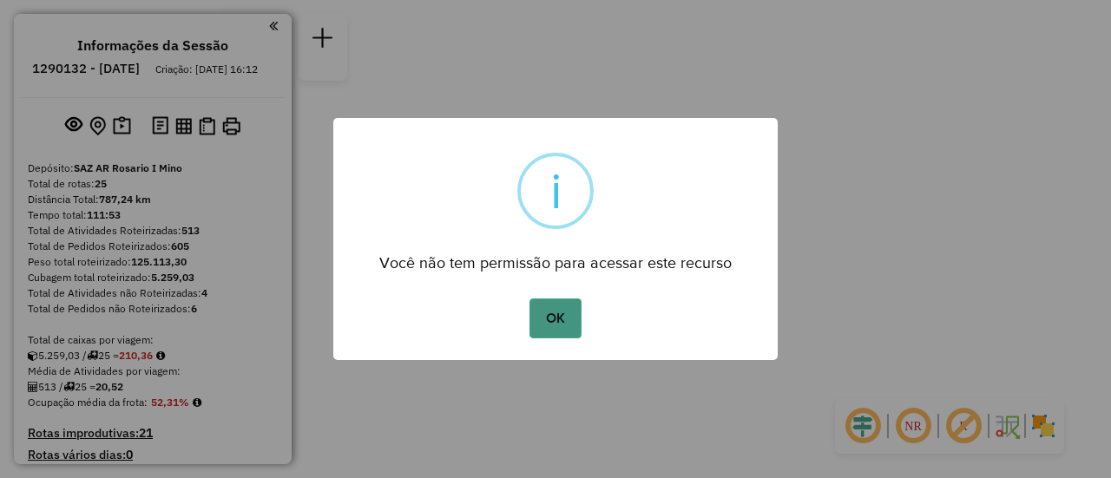
click at [555, 319] on button "OK" at bounding box center [554, 319] width 51 height 40
click at [551, 321] on button "OK" at bounding box center [554, 319] width 51 height 40
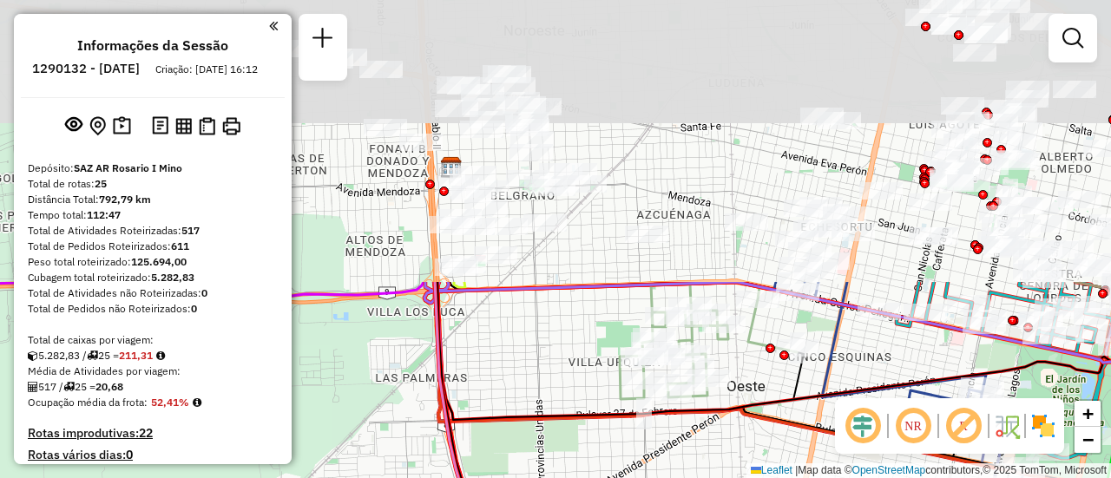
drag, startPoint x: 588, startPoint y: 141, endPoint x: 625, endPoint y: 446, distance: 306.8
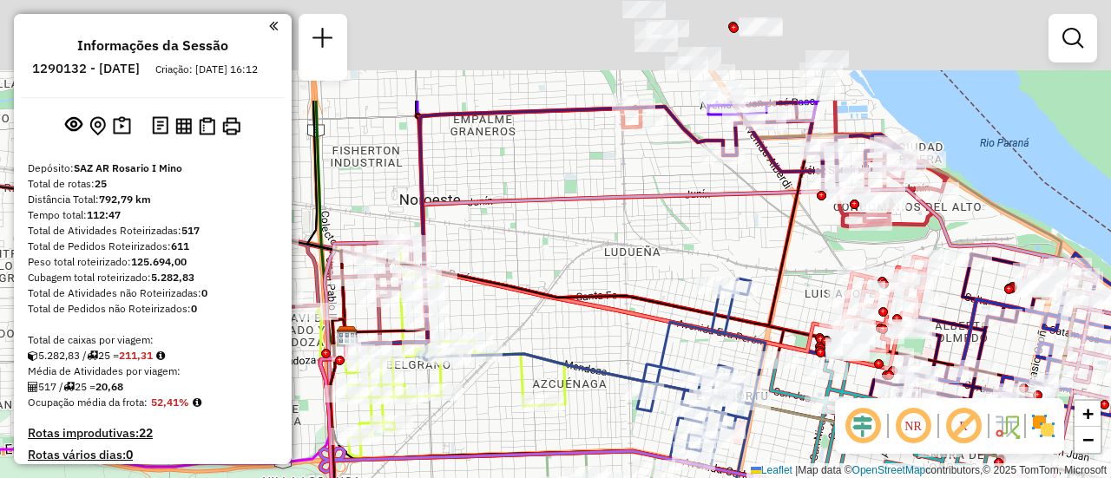
drag, startPoint x: 698, startPoint y: 169, endPoint x: 693, endPoint y: 312, distance: 142.4
click at [562, 363] on div "Janela de atendimento Grade de atendimento Capacidade Transportadoras Veículos …" at bounding box center [555, 239] width 1111 height 478
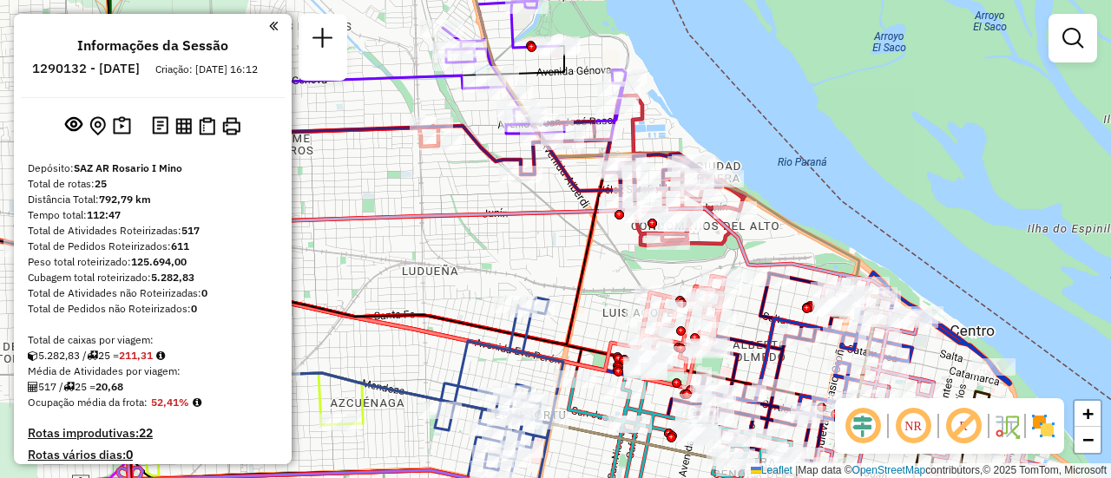
drag, startPoint x: 720, startPoint y: 264, endPoint x: 574, endPoint y: 252, distance: 147.2
click at [575, 254] on div "Janela de atendimento Grade de atendimento Capacidade Transportadoras Veículos …" at bounding box center [555, 239] width 1111 height 478
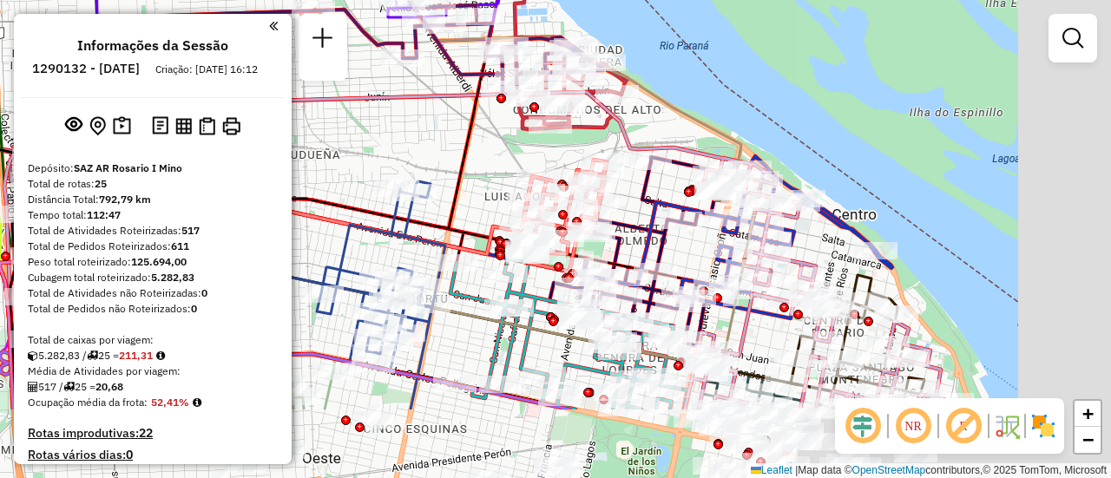
drag, startPoint x: 738, startPoint y: 282, endPoint x: 613, endPoint y: 141, distance: 188.7
click at [613, 173] on icon at bounding box center [391, 230] width 732 height 114
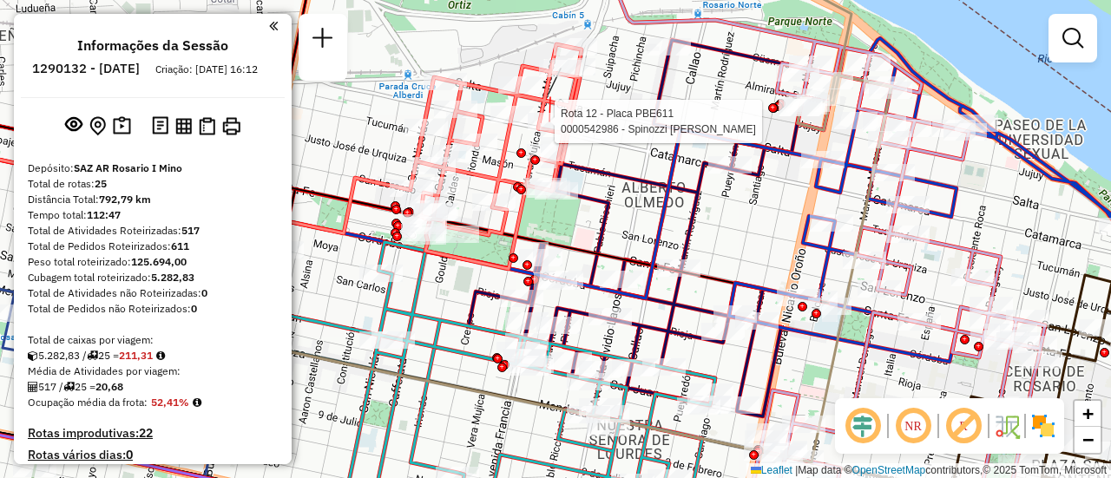
select select "**********"
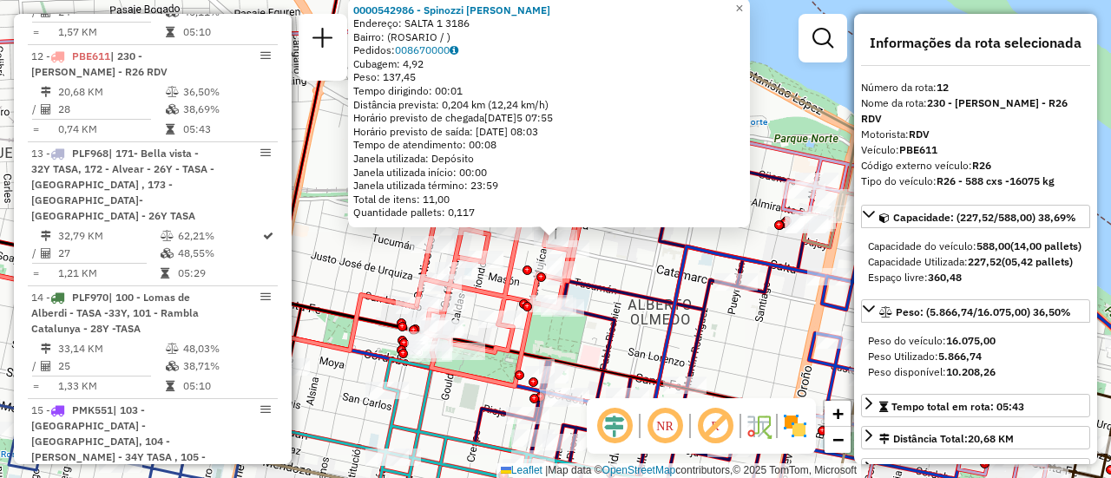
scroll to position [87, 0]
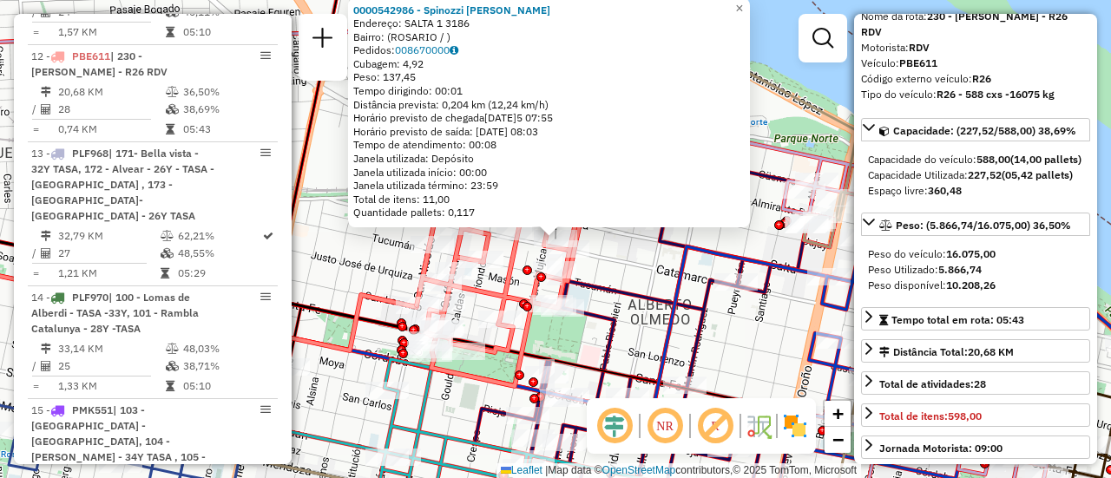
click at [637, 269] on div "0000542986 - Spinozzi [PERSON_NAME] Endereço: [GEOGRAPHIC_DATA] 1 3186 Bairro: …" at bounding box center [555, 239] width 1111 height 478
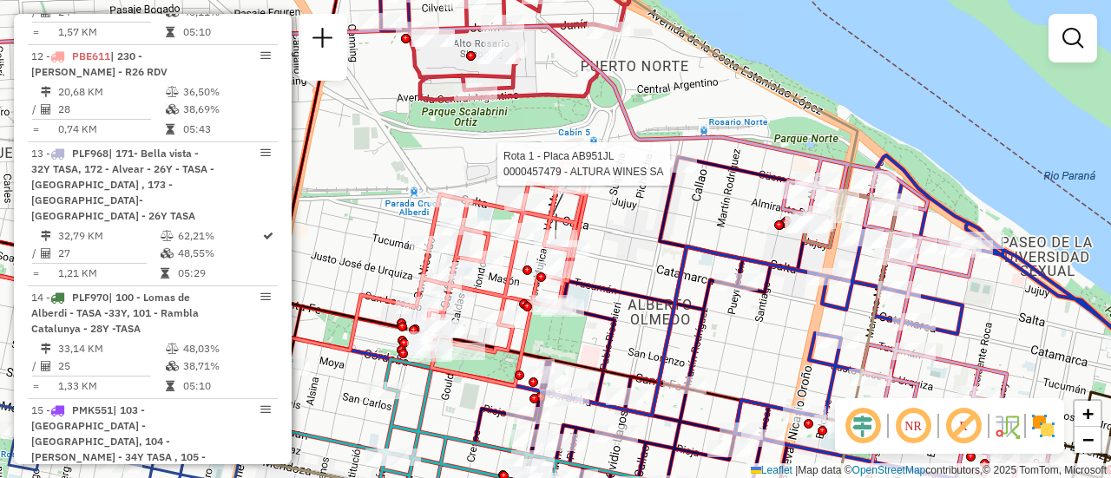
select select "**********"
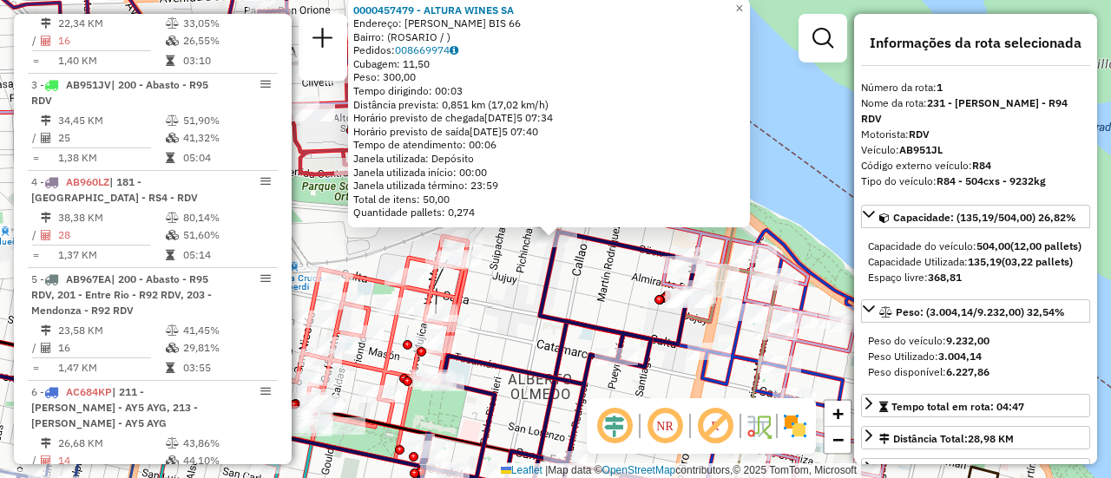
scroll to position [618, 0]
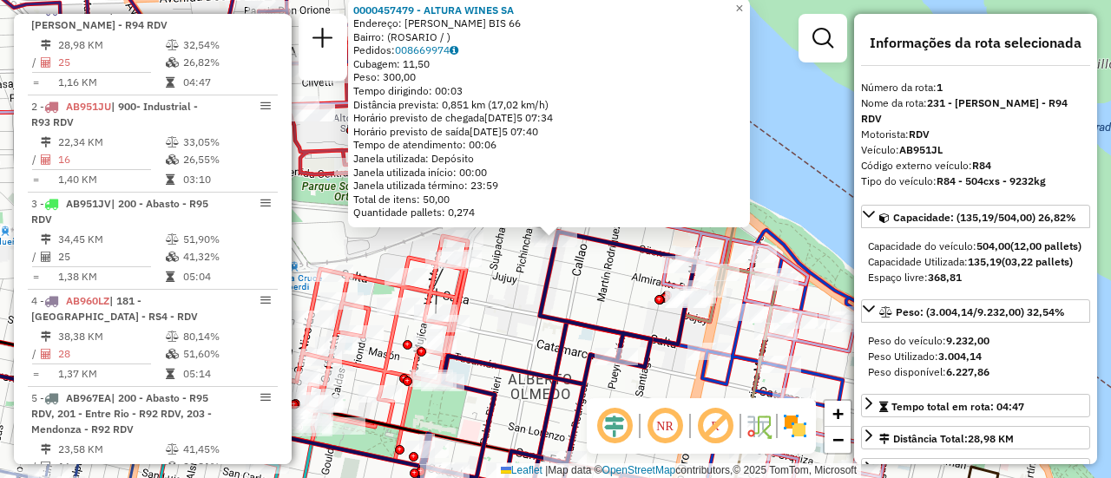
click at [510, 282] on div "0000457479 - ALTURA WINES SA Endereço: [PERSON_NAME] BIS 66 Bairro: ([GEOGRAPHI…" at bounding box center [555, 239] width 1111 height 478
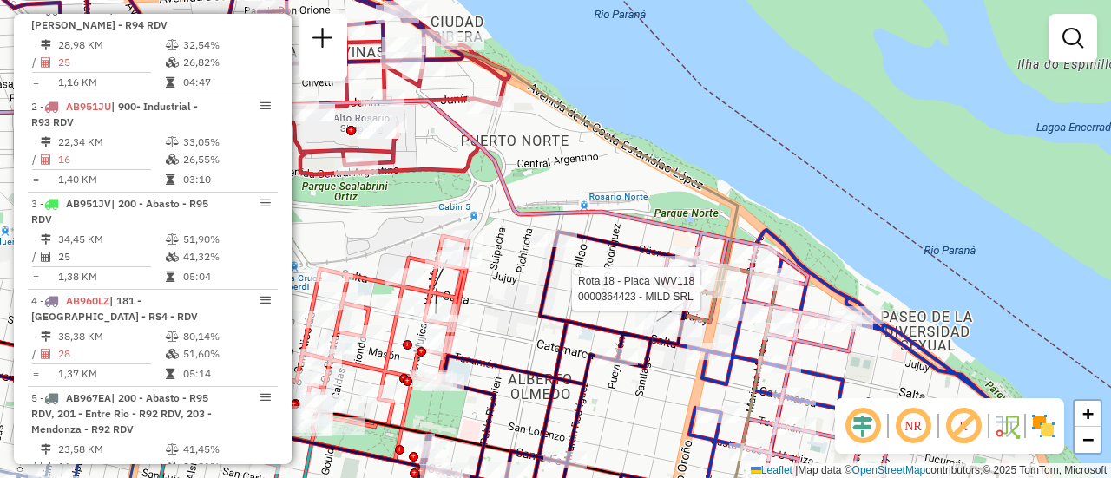
select select "**********"
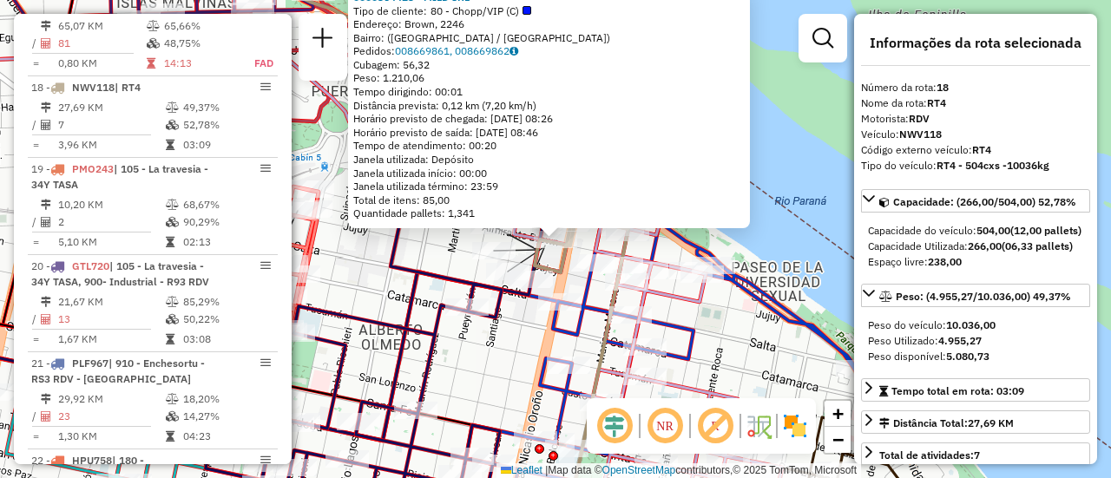
scroll to position [87, 0]
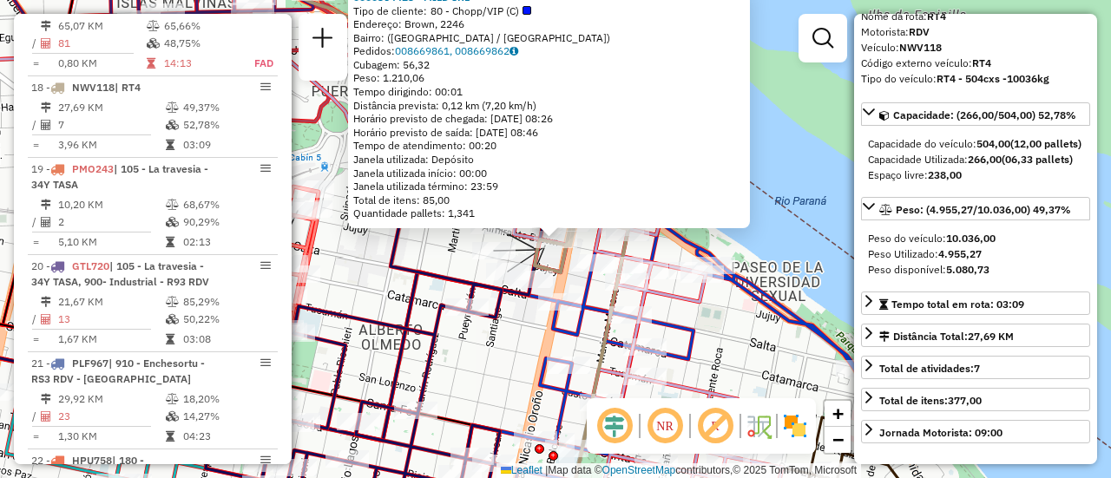
click at [443, 250] on div "0000364423 - MILD SRL Tipo de cliente: 80 - Chopp/VIP (C) Endereço: Brown, 2246…" at bounding box center [555, 239] width 1111 height 478
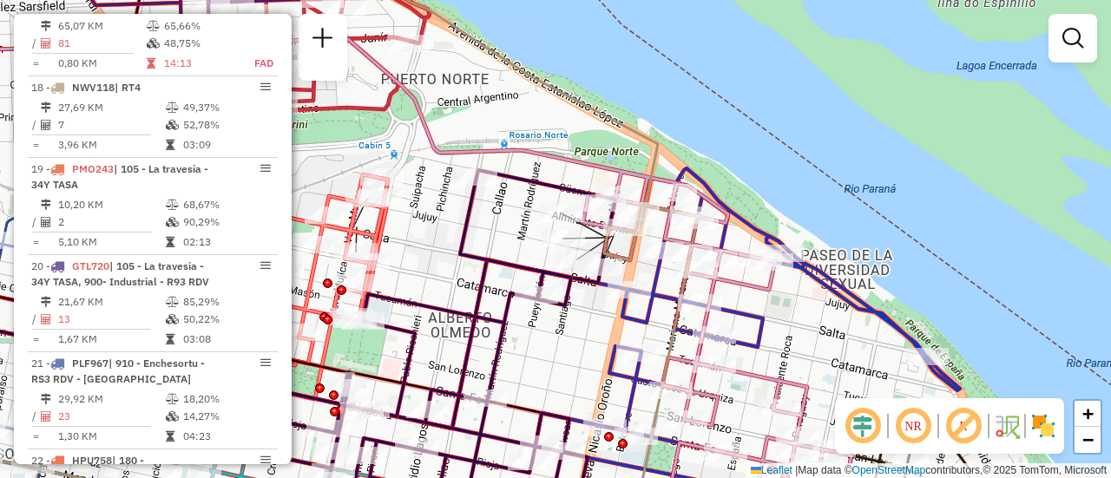
drag, startPoint x: 363, startPoint y: 266, endPoint x: 587, endPoint y: 239, distance: 226.2
click at [576, 240] on div "Janela de atendimento Grade de atendimento Capacidade Transportadoras Veículos …" at bounding box center [555, 239] width 1111 height 478
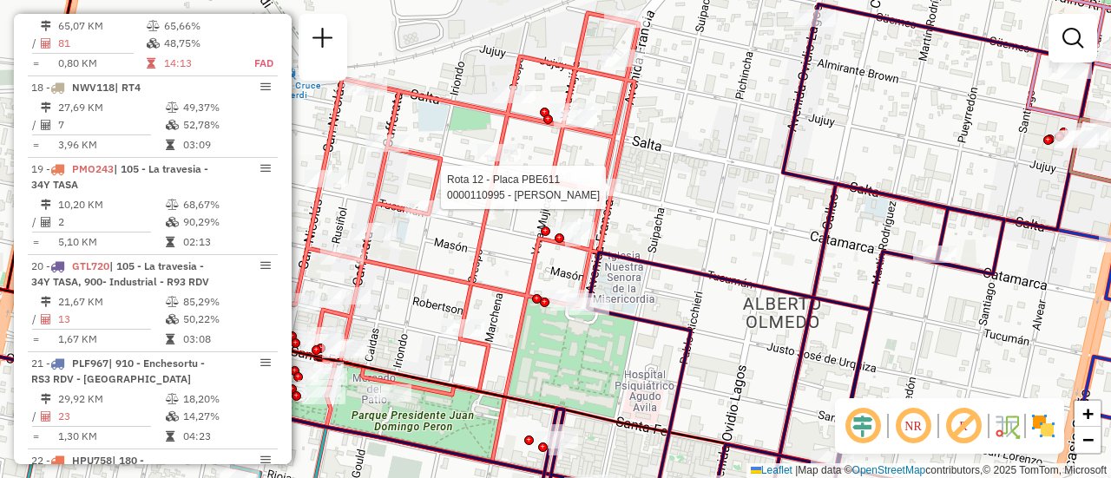
select select "**********"
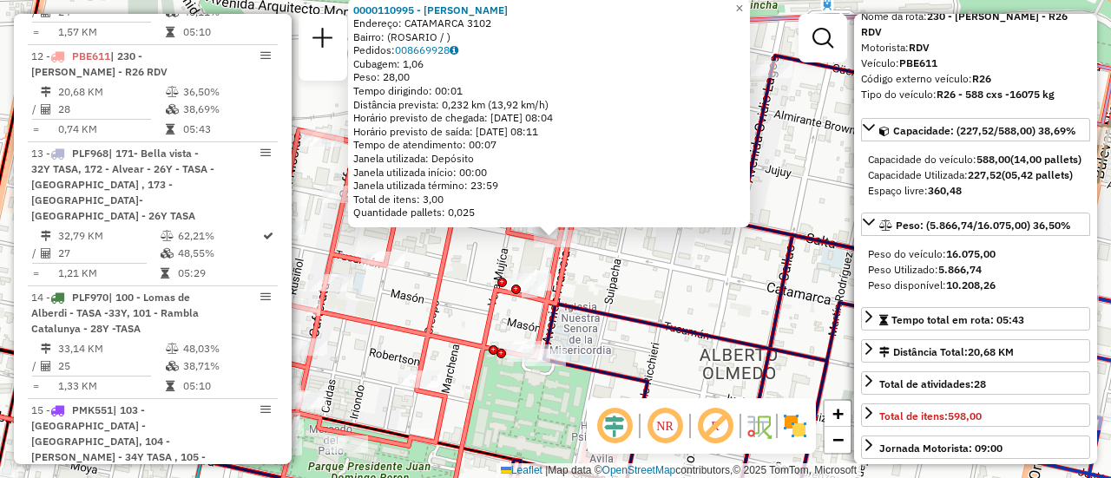
click at [733, 279] on div "0000110995 - BOBRIKOWICZ Endereço: CATAMARCA 3102 Bairro: ([GEOGRAPHIC_DATA] / …" at bounding box center [555, 239] width 1111 height 478
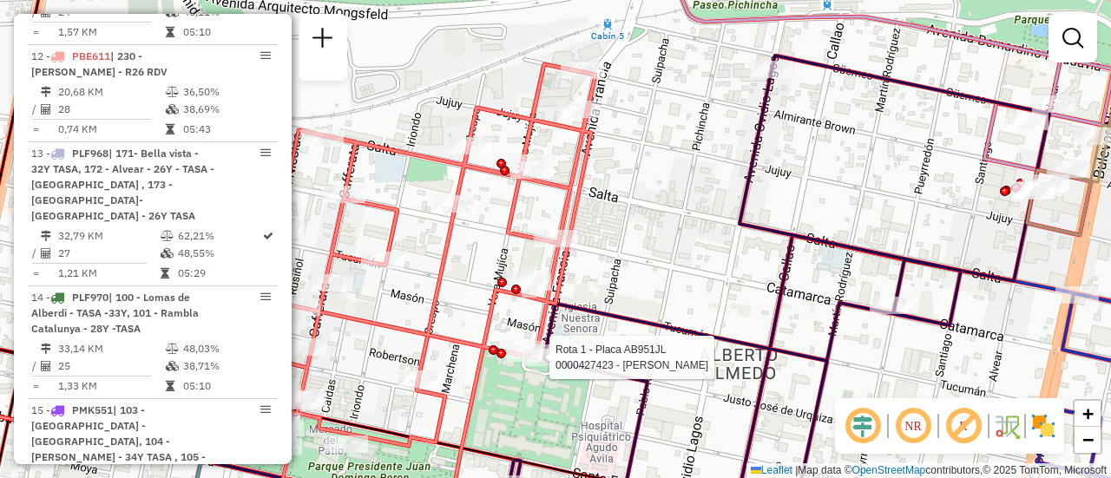
select select "**********"
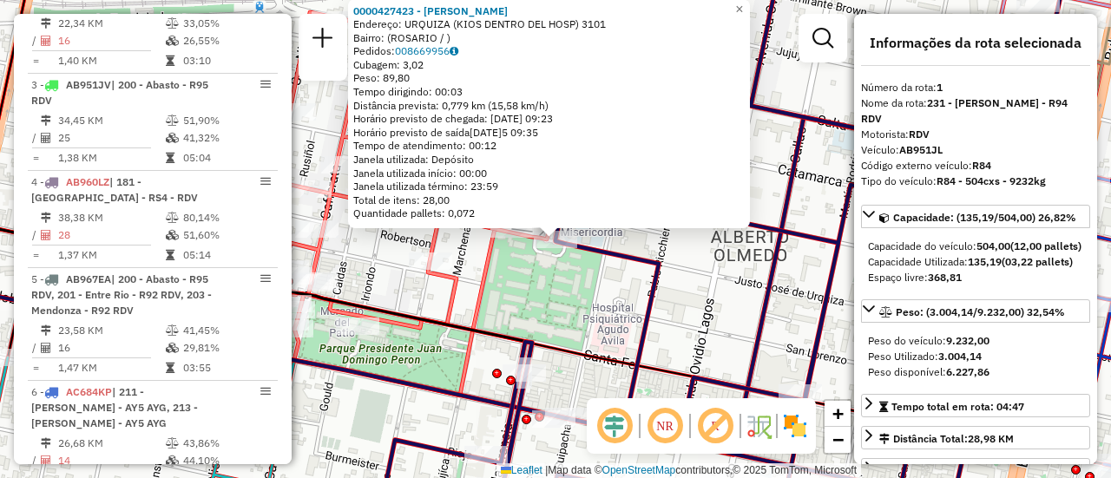
scroll to position [618, 0]
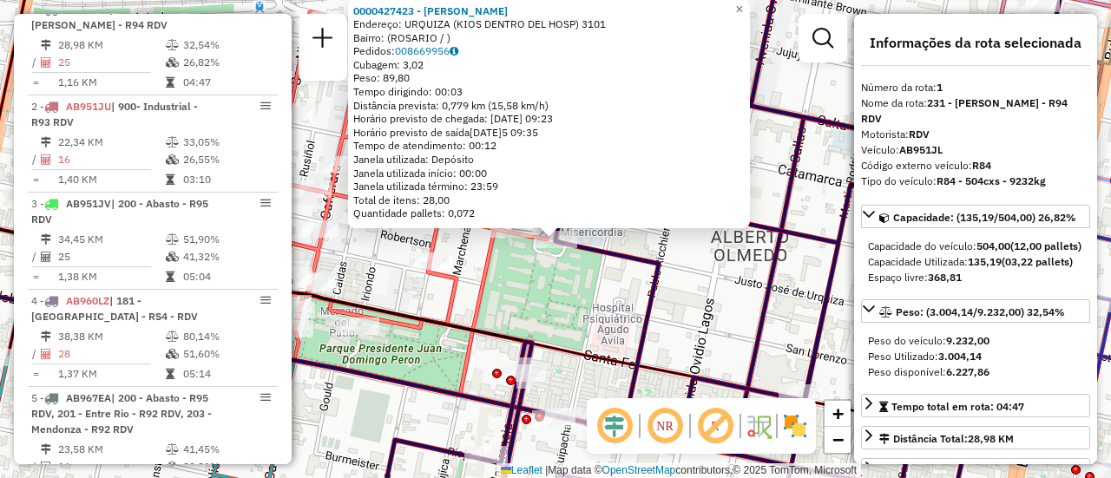
click at [669, 289] on div "0000427423 - [PERSON_NAME]: URQUIZA (KIOS DENTRO DEL HOSP) 3101 Bairro: ([GEOGR…" at bounding box center [555, 239] width 1111 height 478
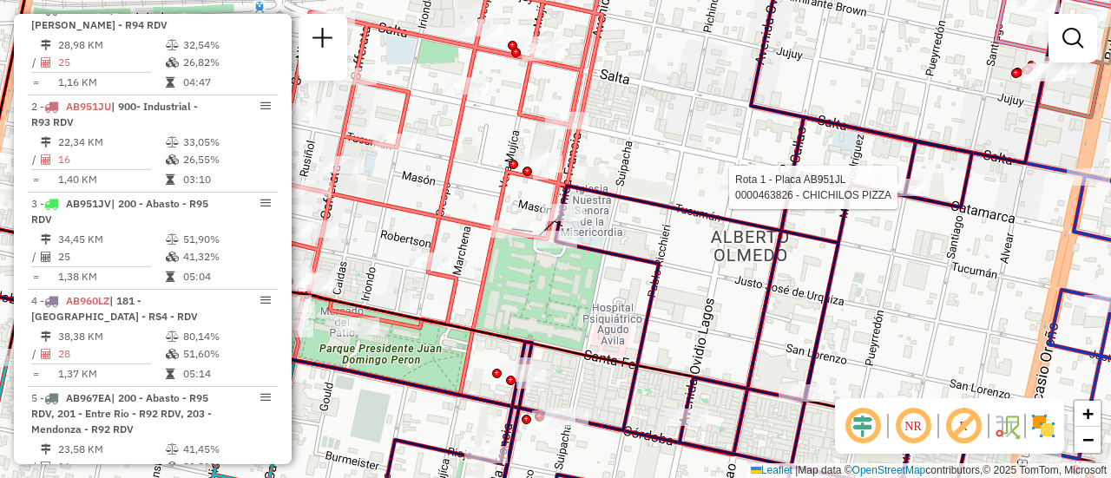
select select "**********"
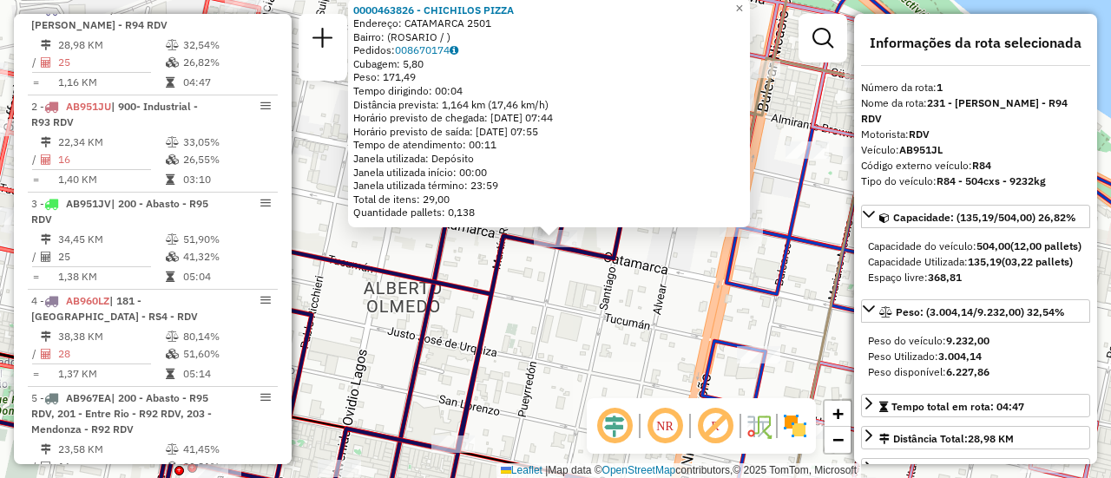
scroll to position [174, 0]
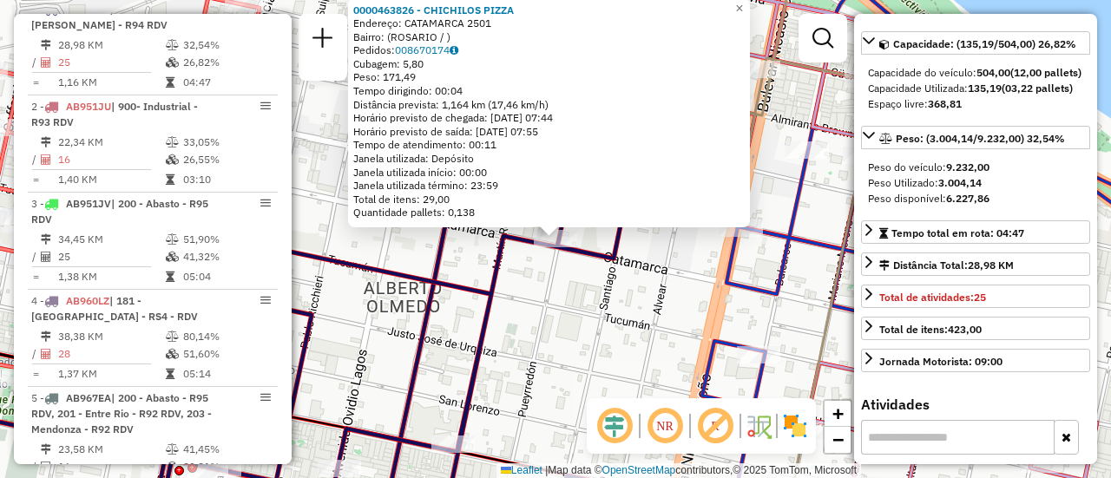
click at [587, 305] on div "0000463826 - CHICHILOS PIZZA Endereço: CATAMARCA 2501 Bairro: ([GEOGRAPHIC_DATA…" at bounding box center [555, 239] width 1111 height 478
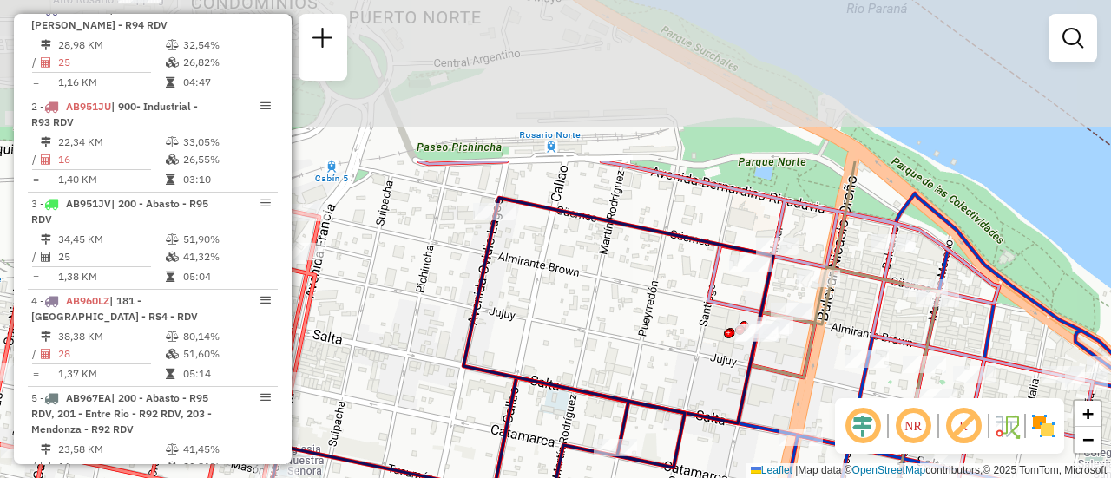
drag, startPoint x: 611, startPoint y: 158, endPoint x: 692, endPoint y: 399, distance: 254.4
click at [688, 402] on div "Janela de atendimento Grade de atendimento Capacidade Transportadoras Veículos …" at bounding box center [555, 239] width 1111 height 478
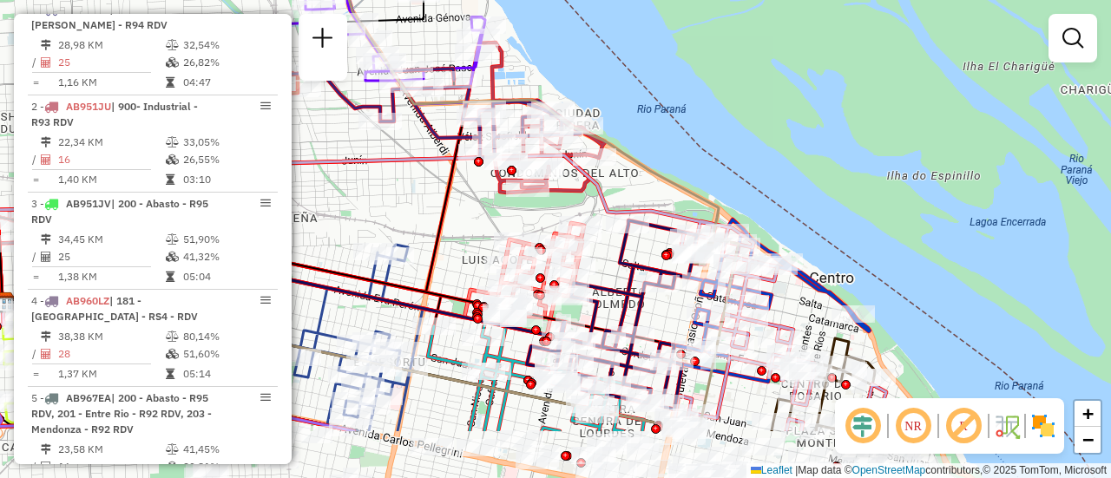
drag, startPoint x: 600, startPoint y: 362, endPoint x: 616, endPoint y: 247, distance: 115.6
click at [612, 247] on icon at bounding box center [612, 314] width 170 height 189
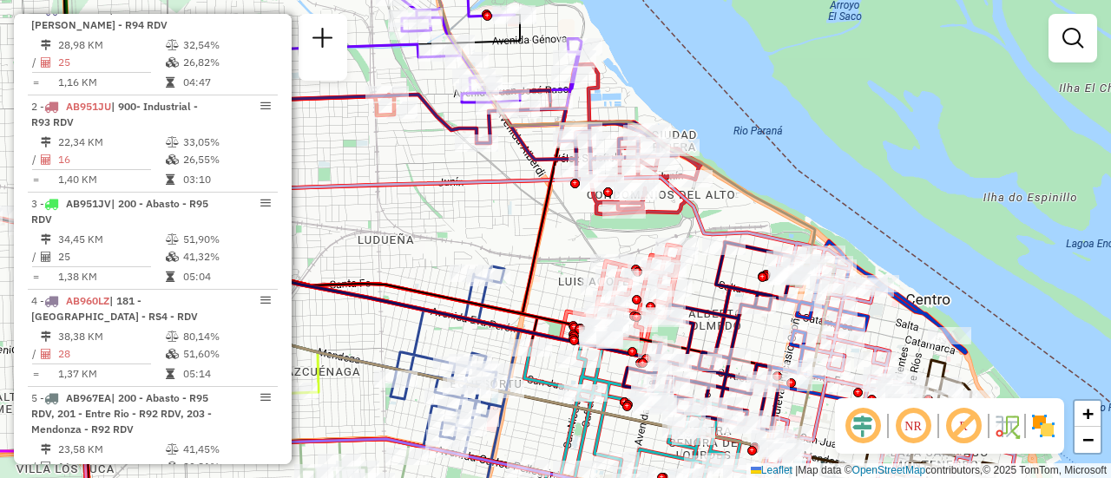
drag, startPoint x: 482, startPoint y: 197, endPoint x: 672, endPoint y: 266, distance: 201.5
click at [659, 265] on div "Janela de atendimento Grade de atendimento Capacidade Transportadoras Veículos …" at bounding box center [555, 239] width 1111 height 478
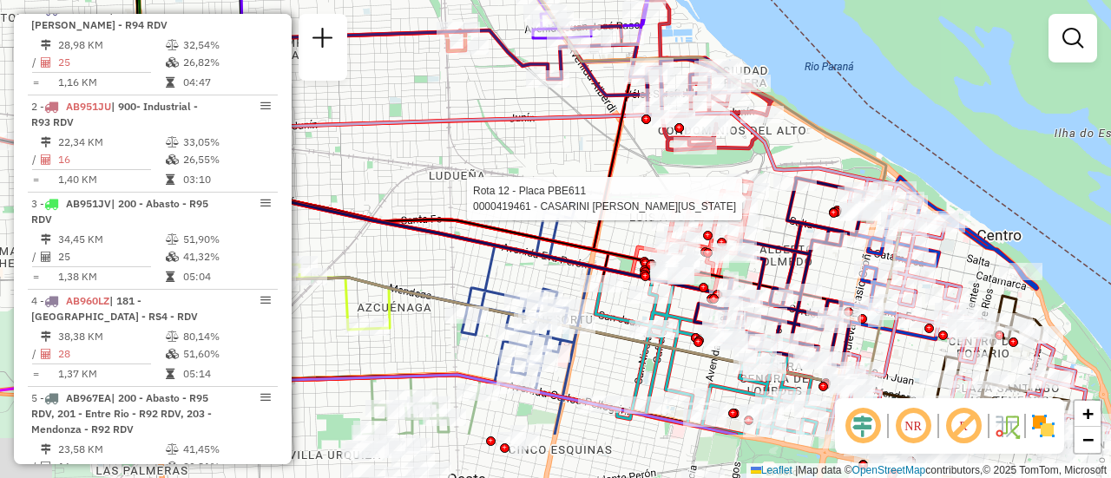
drag, startPoint x: 846, startPoint y: 358, endPoint x: 806, endPoint y: 184, distance: 178.1
click at [806, 186] on div "Rota 12 - Placa PBE611 0000419461 - CASARINI SOFIA [US_STATE] Rota 1 - Placa AB…" at bounding box center [555, 239] width 1111 height 478
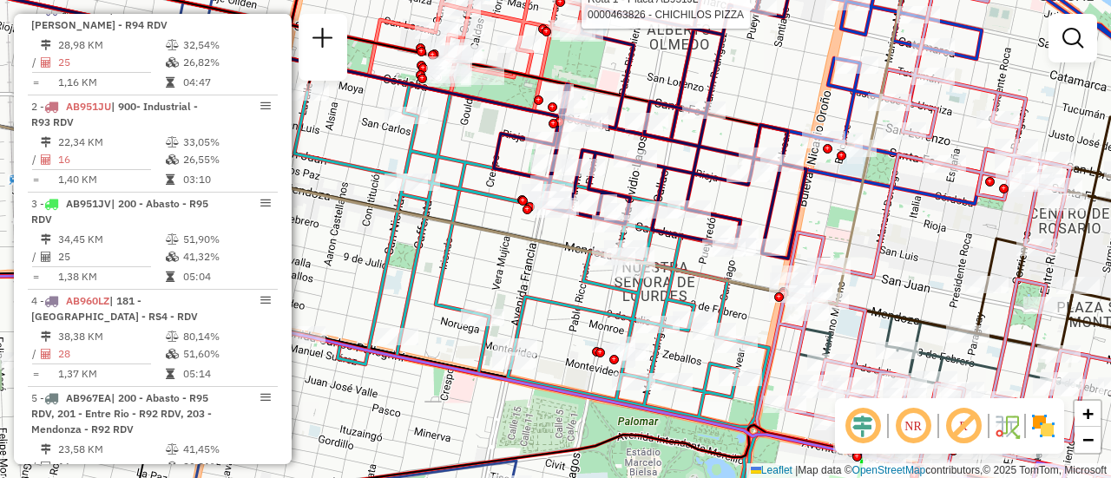
drag, startPoint x: 913, startPoint y: 288, endPoint x: 817, endPoint y: 49, distance: 257.3
click at [819, 53] on div "Rota 12 - Placa PBE611 0000419461 - CASARINI SOFIA [US_STATE] Rota 1 - Placa AB…" at bounding box center [555, 239] width 1111 height 478
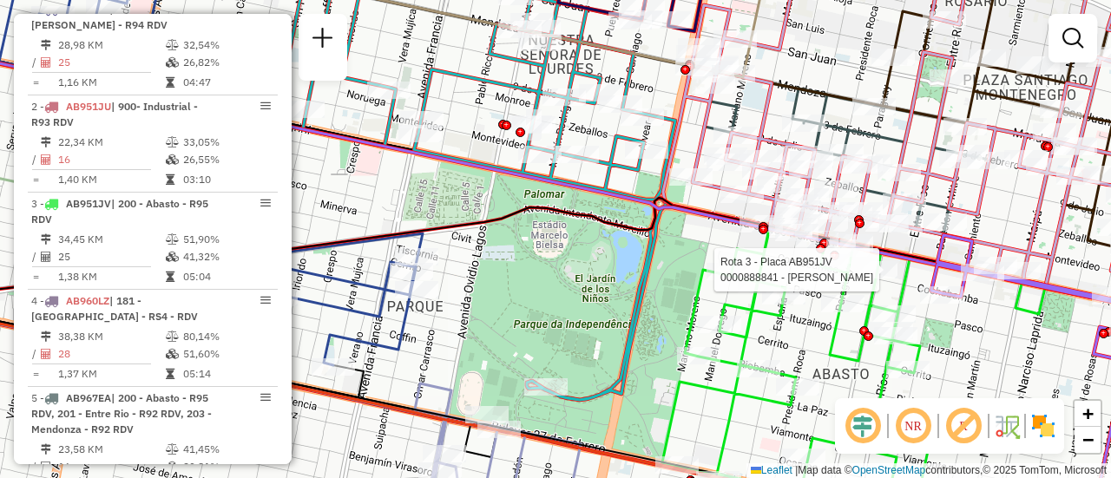
select select "**********"
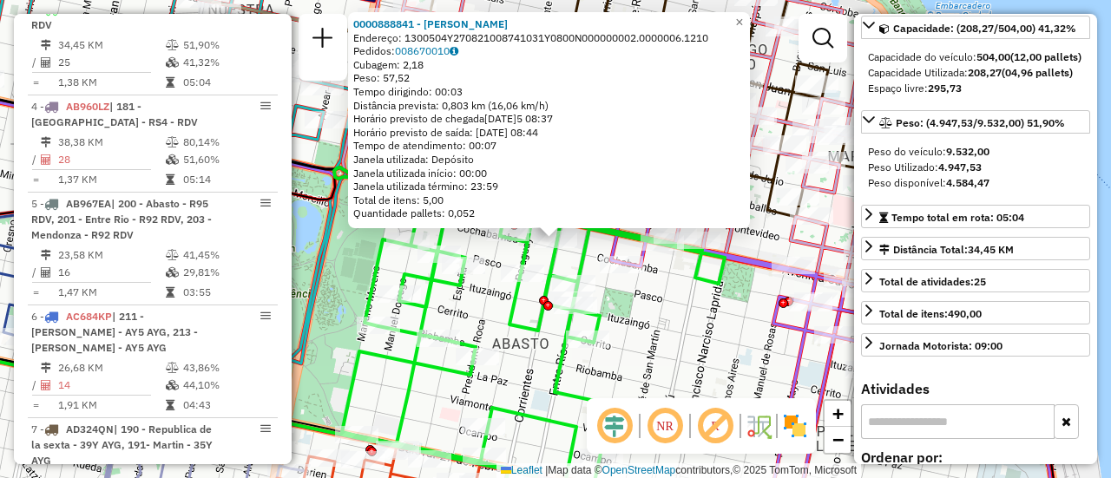
click at [692, 295] on div "0000888841 - SUEIRO OSVAL Endereço: 1300504Y270821008741031Y0800N000000002.0000…" at bounding box center [555, 239] width 1111 height 478
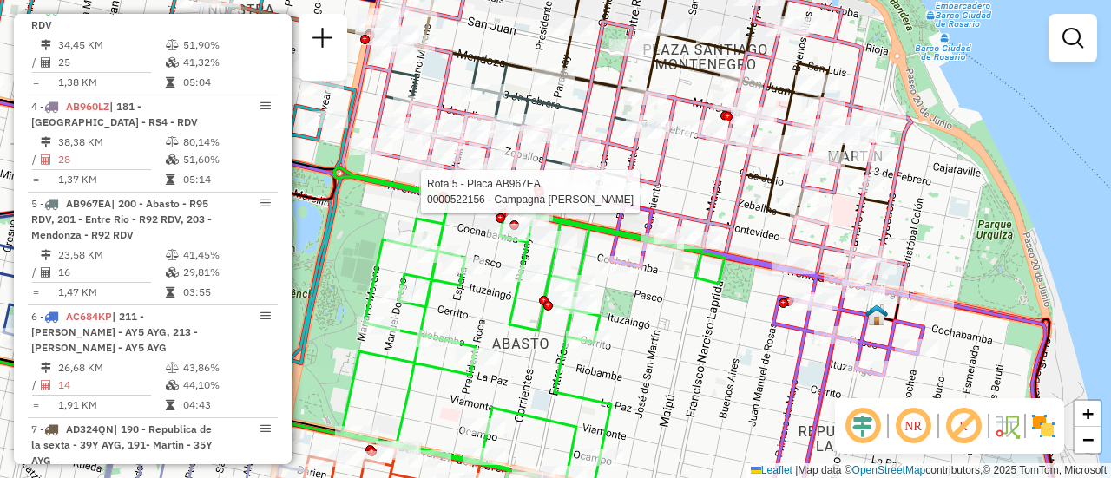
select select "**********"
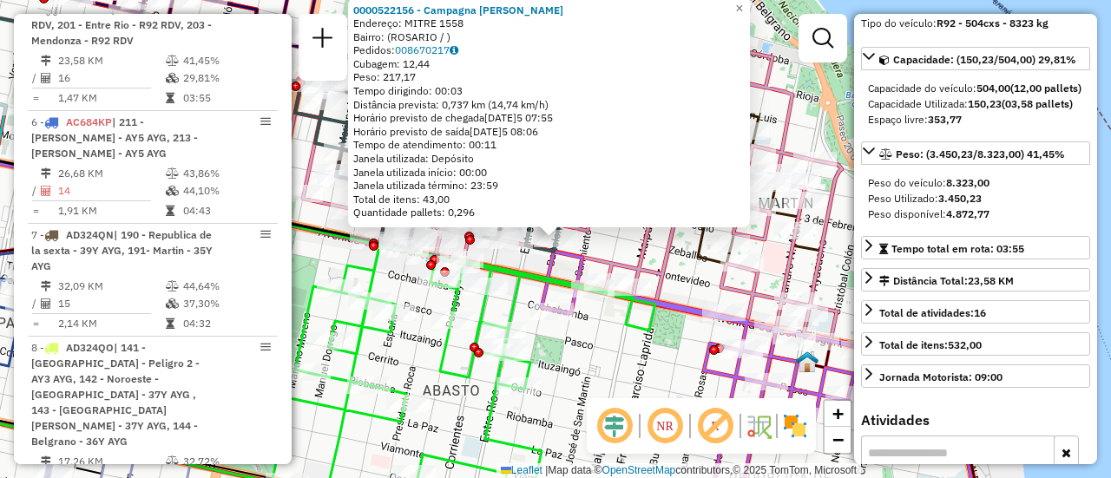
click at [629, 252] on div "0000522156 - Campagna [PERSON_NAME]: MITRE 1558 Bairro: ([GEOGRAPHIC_DATA] / ) …" at bounding box center [555, 239] width 1111 height 478
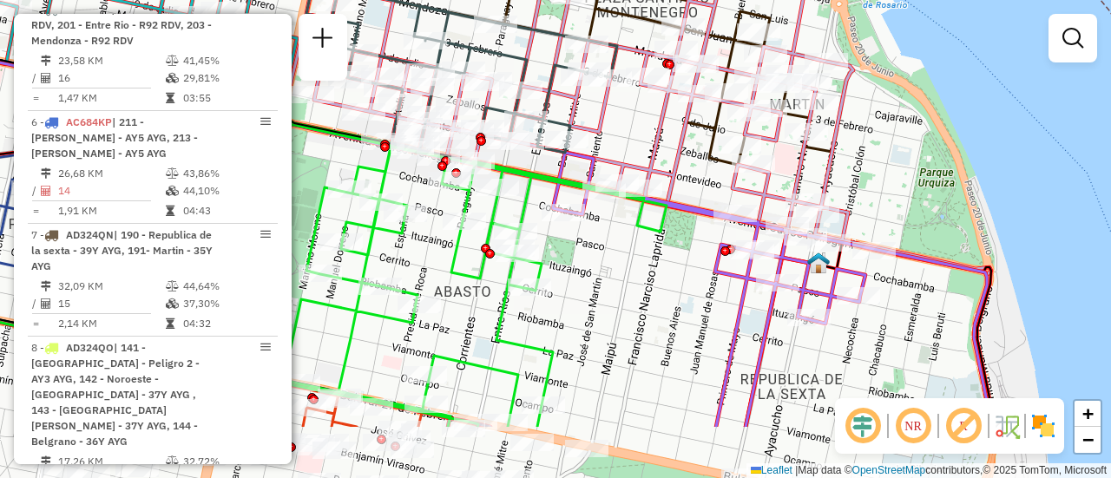
drag, startPoint x: 587, startPoint y: 382, endPoint x: 625, endPoint y: 111, distance: 273.3
click at [608, 74] on div "Janela de atendimento Grade de atendimento Capacidade Transportadoras Veículos …" at bounding box center [555, 239] width 1111 height 478
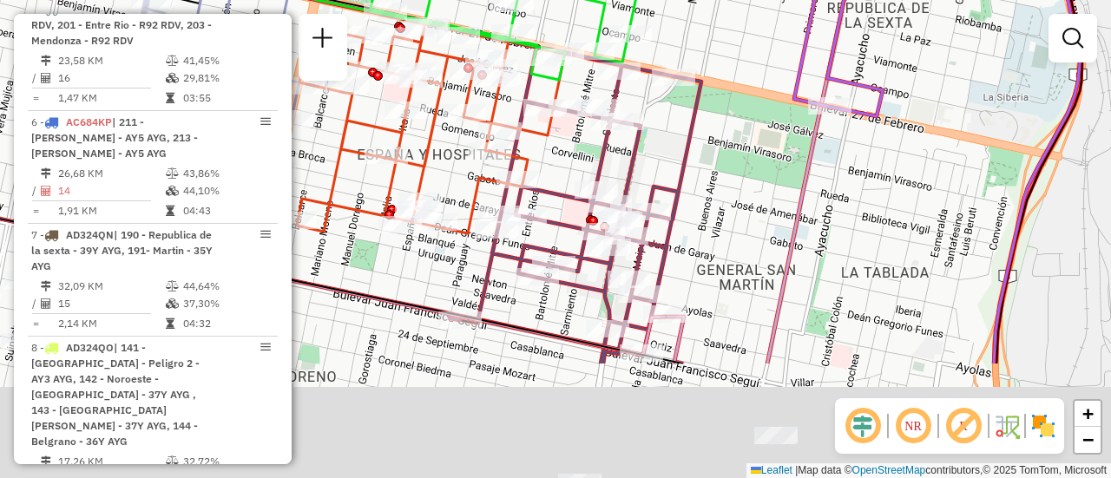
drag, startPoint x: 659, startPoint y: 286, endPoint x: 727, endPoint y: 128, distance: 172.2
click at [726, 128] on div "Janela de atendimento Grade de atendimento Capacidade Transportadoras Veículos …" at bounding box center [555, 239] width 1111 height 478
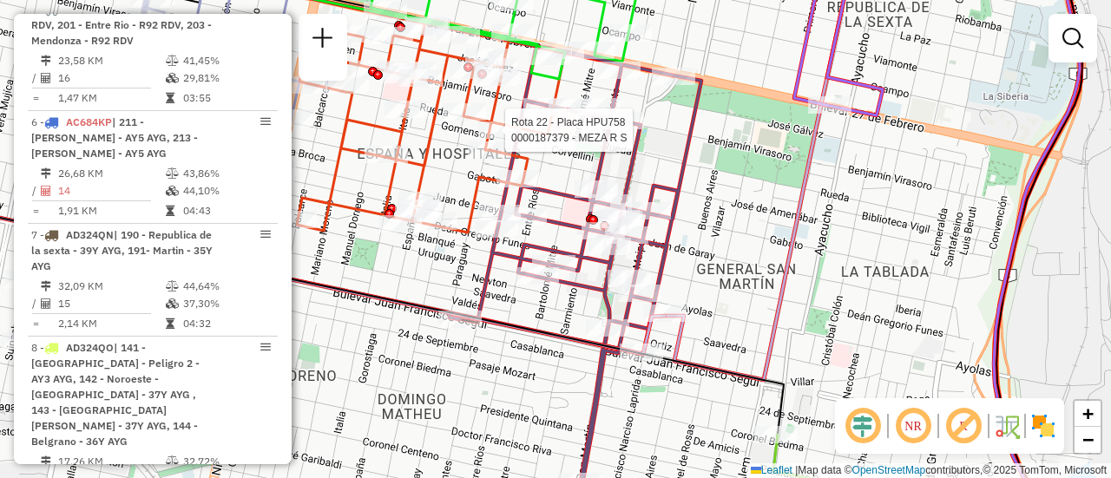
select select "**********"
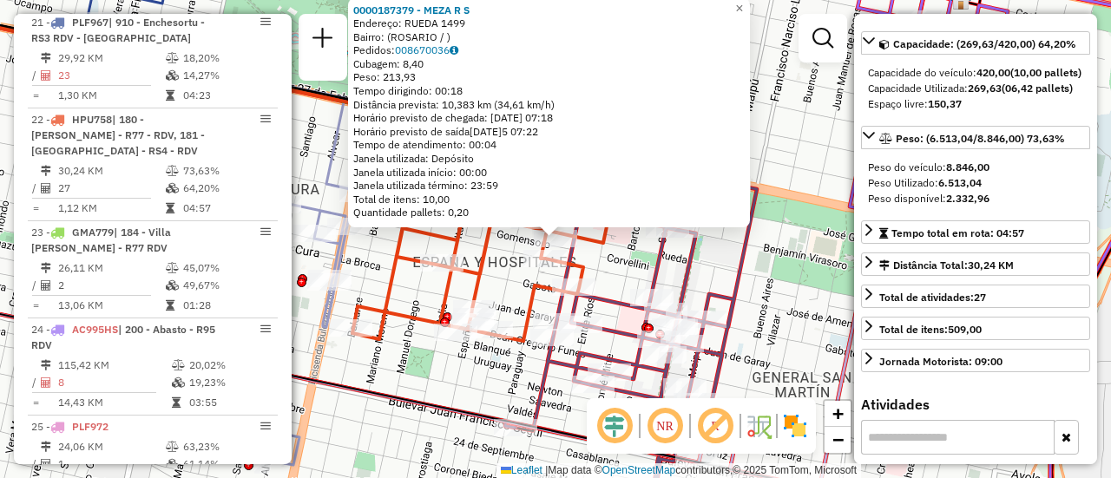
click at [751, 259] on icon at bounding box center [631, 339] width 252 height 371
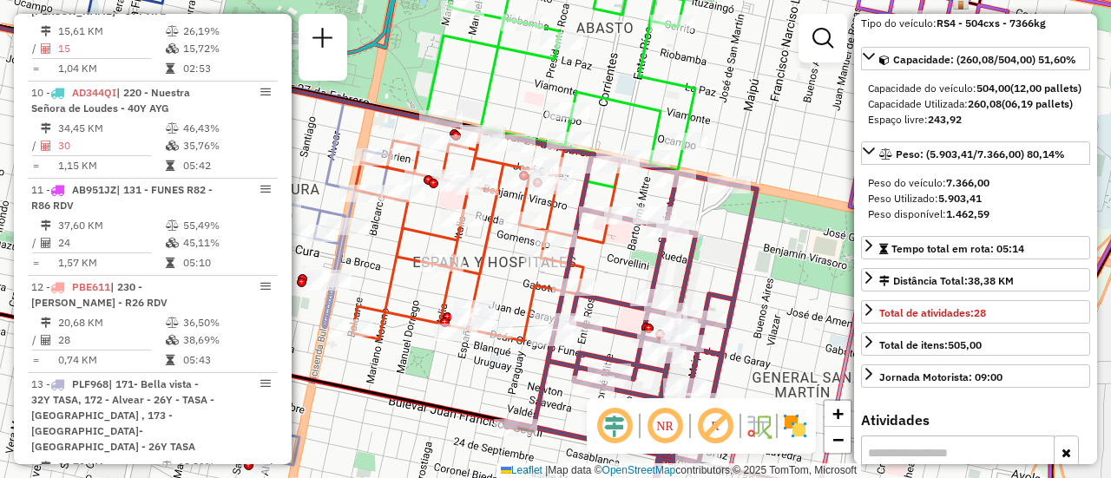
scroll to position [909, 0]
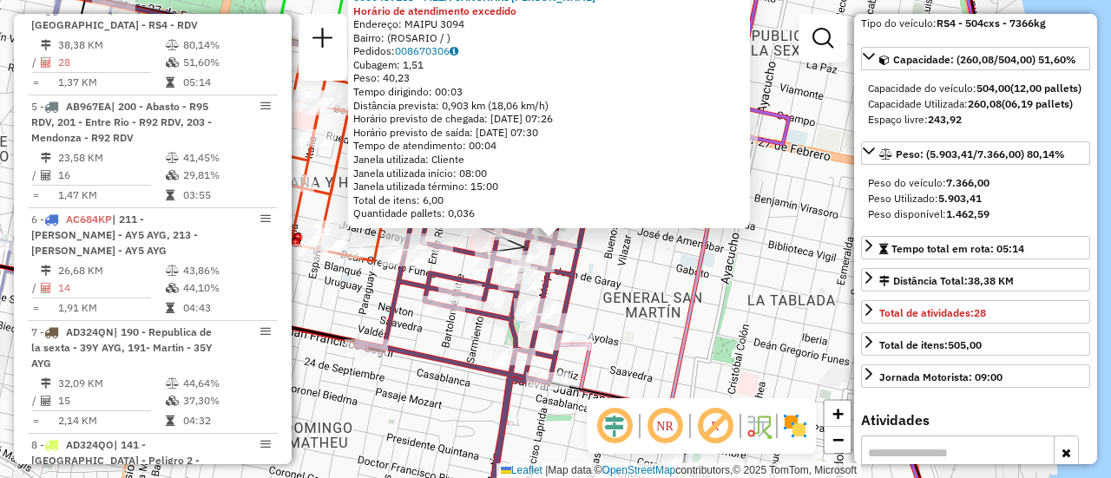
click at [593, 278] on div "0000437163 - MEZA CANCHARI GINA FIORELLA Horário de atendimento excedido Endere…" at bounding box center [555, 239] width 1111 height 478
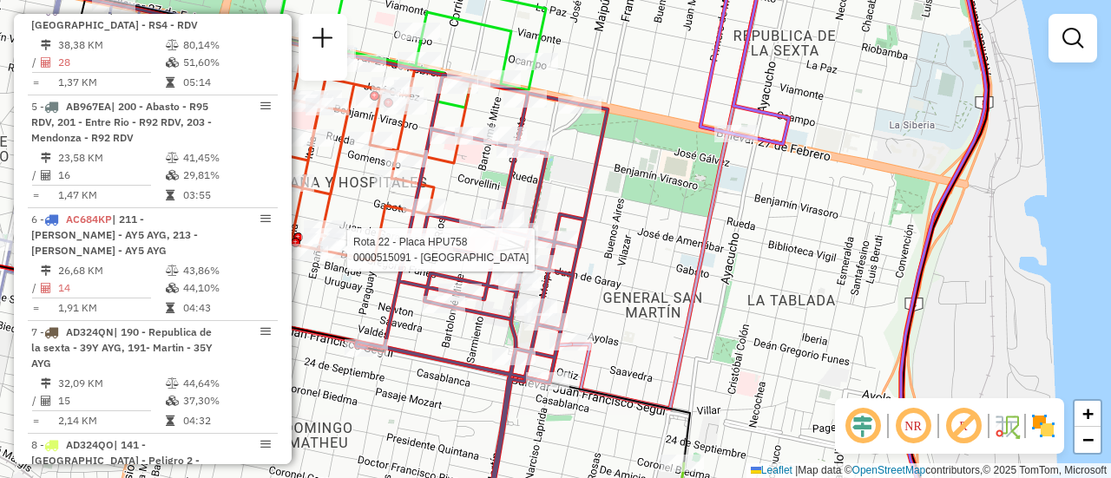
select select "**********"
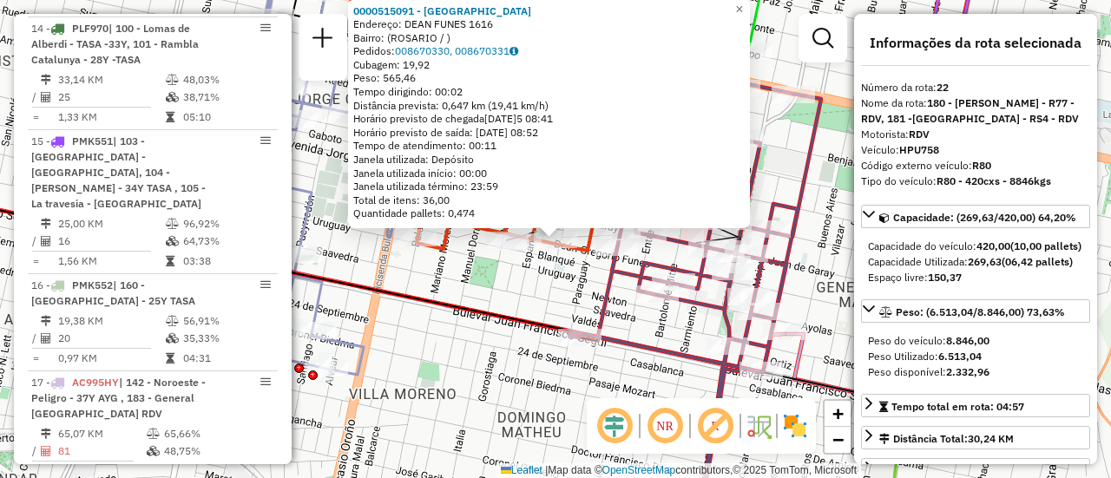
scroll to position [2830, 0]
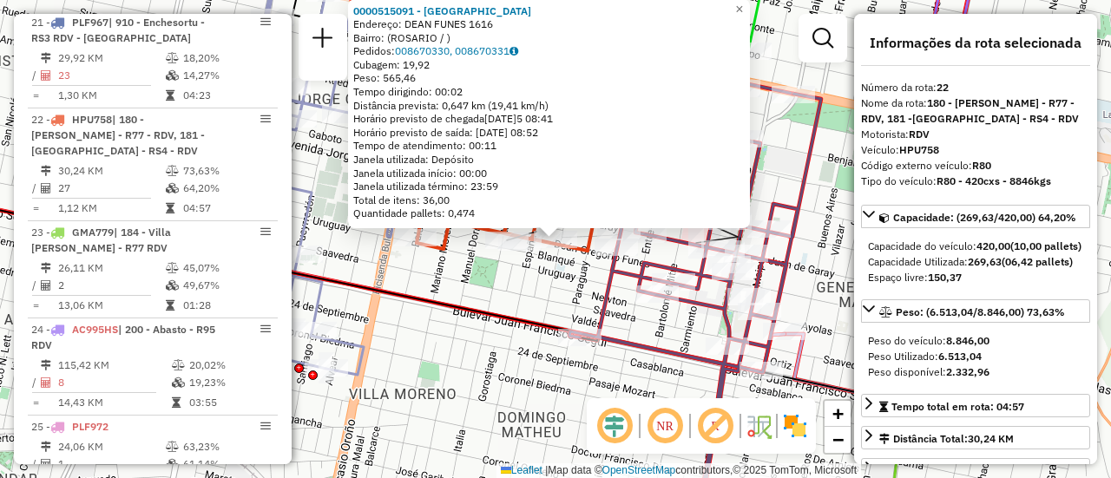
click at [542, 296] on div "0000515091 - GUAN XIANGNAN Endereço: DEAN FUNES 1616 Bairro: (ROSARIO / ) Pedid…" at bounding box center [555, 239] width 1111 height 478
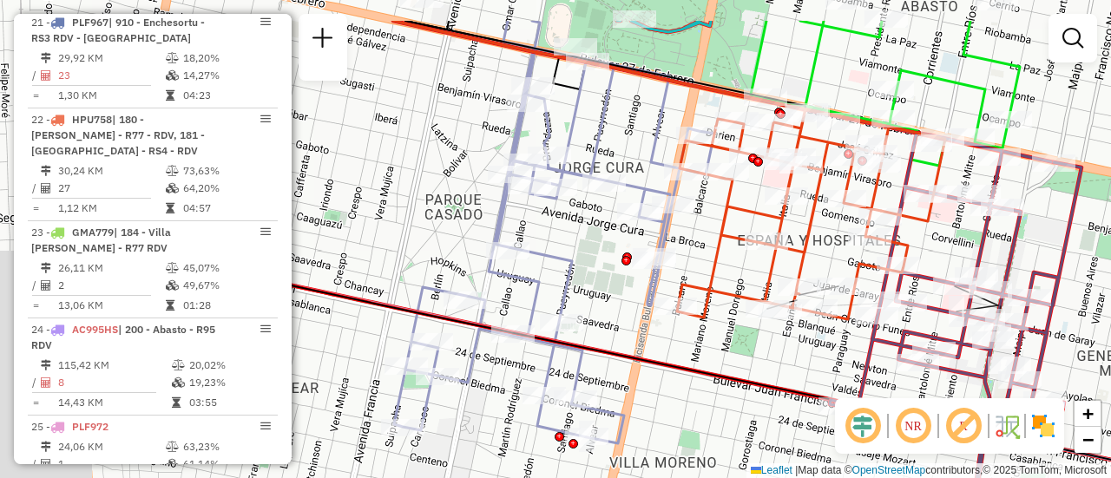
drag, startPoint x: 437, startPoint y: 279, endPoint x: 706, endPoint y: 347, distance: 277.6
click at [706, 348] on div "Janela de atendimento Grade de atendimento Capacidade Transportadoras Veículos …" at bounding box center [555, 239] width 1111 height 478
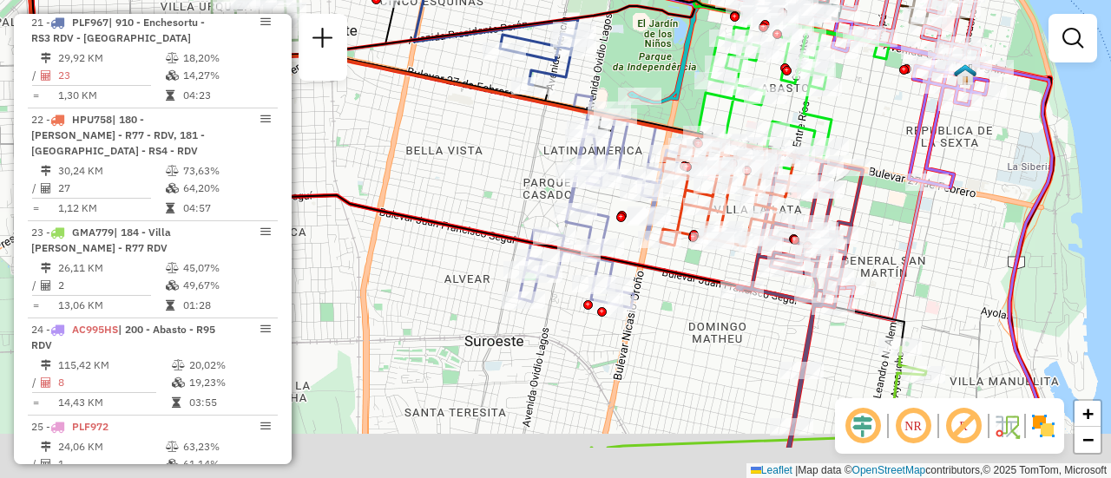
drag, startPoint x: 719, startPoint y: 331, endPoint x: 723, endPoint y: 143, distance: 188.3
click at [711, 141] on div "Janela de atendimento Grade de atendimento Capacidade Transportadoras Veículos …" at bounding box center [555, 239] width 1111 height 478
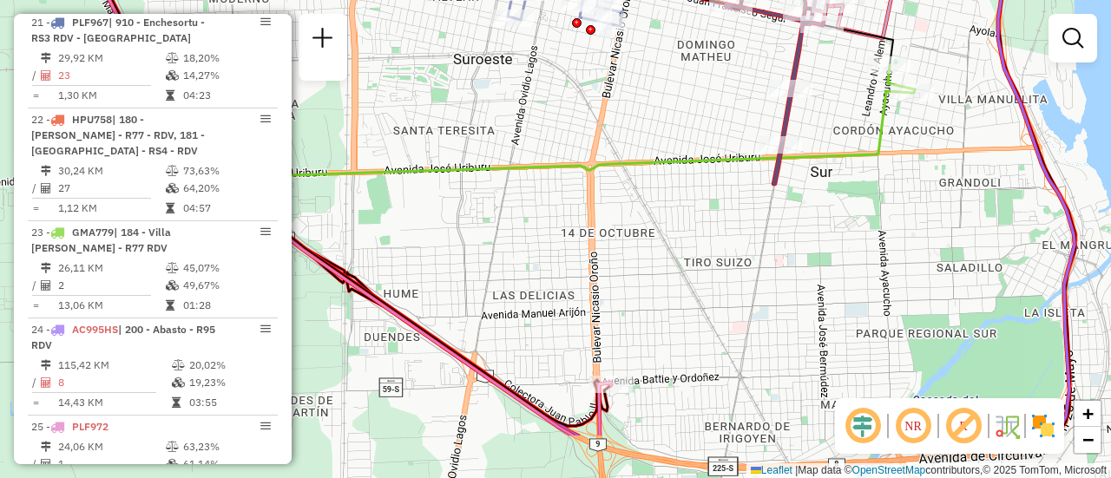
drag, startPoint x: 787, startPoint y: 331, endPoint x: 777, endPoint y: 107, distance: 224.1
click at [772, 106] on div "Janela de atendimento Grade de atendimento Capacidade Transportadoras Veículos …" at bounding box center [555, 239] width 1111 height 478
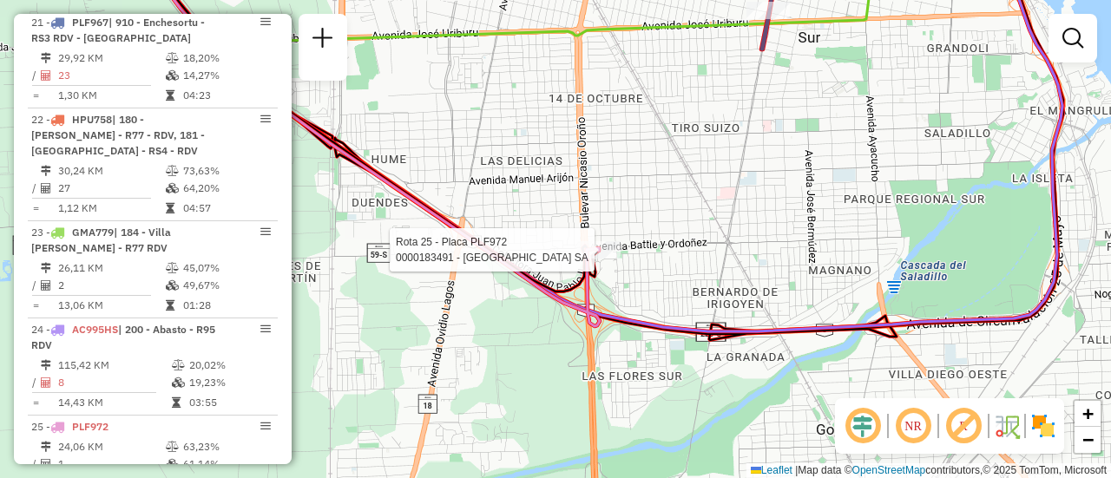
select select "**********"
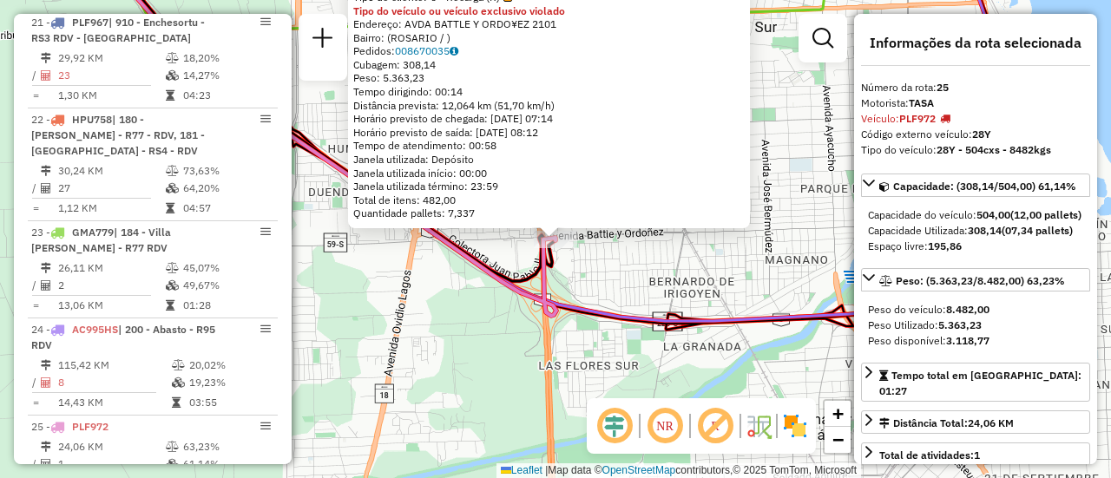
click at [723, 289] on div "0000183491 - CASINO DE ROSARIO SA Tipo de cliente: 6 - Recarga (R) Tipo do veíc…" at bounding box center [555, 239] width 1111 height 478
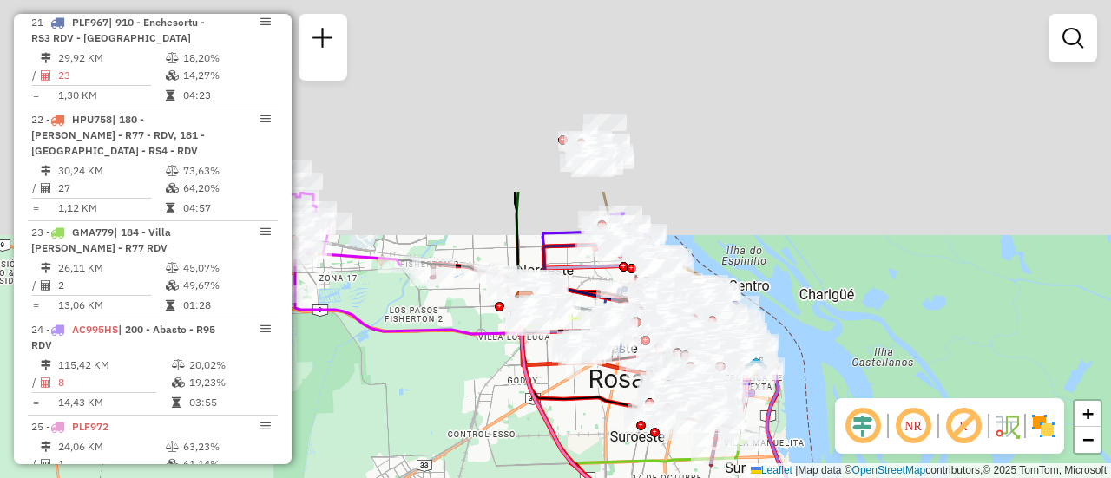
drag, startPoint x: 604, startPoint y: 203, endPoint x: 569, endPoint y: 468, distance: 266.9
click at [594, 477] on div "Janela de atendimento Grade de atendimento Capacidade Transportadoras Veículos …" at bounding box center [555, 239] width 1111 height 478
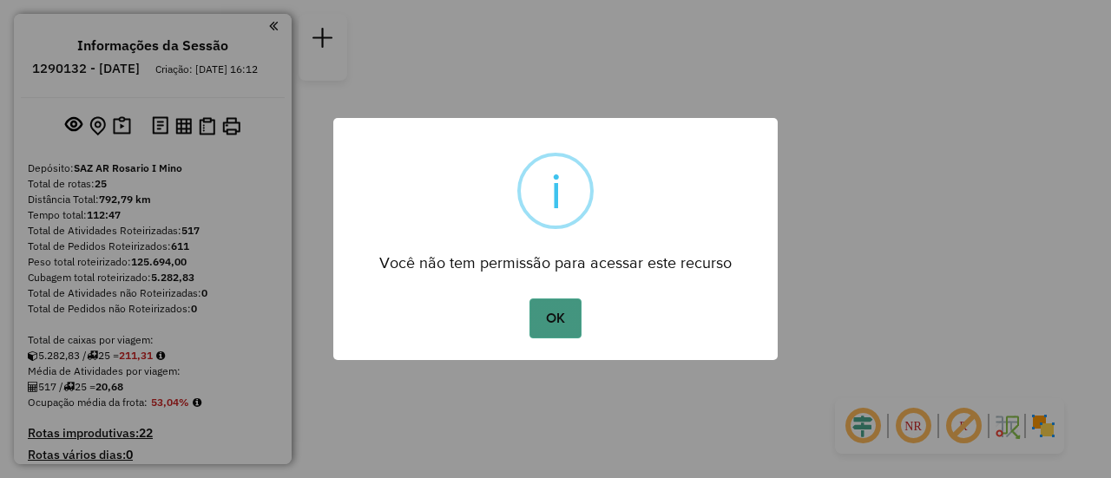
click at [561, 319] on button "OK" at bounding box center [554, 319] width 51 height 40
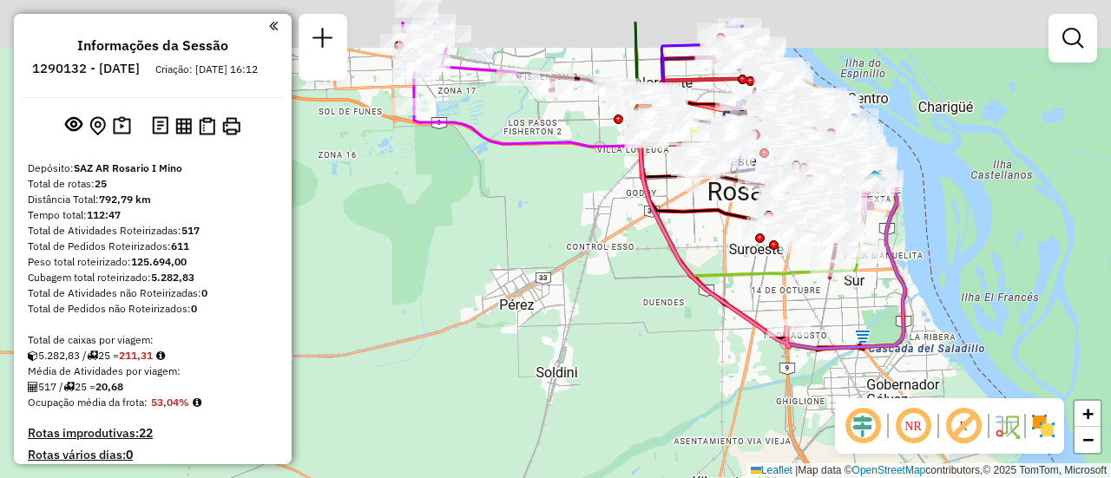
drag, startPoint x: 495, startPoint y: 229, endPoint x: 438, endPoint y: 340, distance: 124.6
click at [420, 342] on div "Janela de atendimento Grade de atendimento Capacidade Transportadoras Veículos …" at bounding box center [555, 239] width 1111 height 478
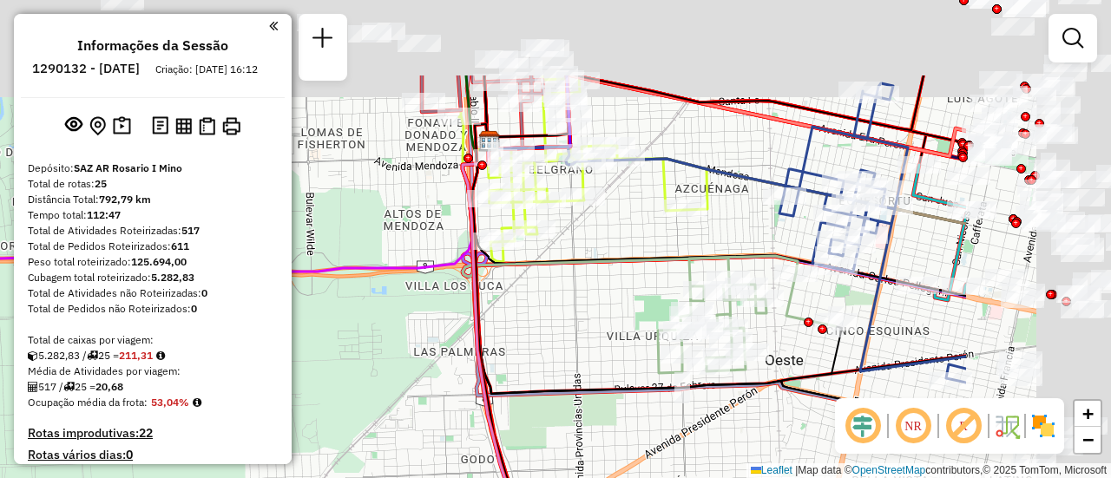
drag, startPoint x: 875, startPoint y: 119, endPoint x: 547, endPoint y: 292, distance: 371.1
click at [438, 341] on div "Janela de atendimento Grade de atendimento Capacidade Transportadoras Veículos …" at bounding box center [555, 239] width 1111 height 478
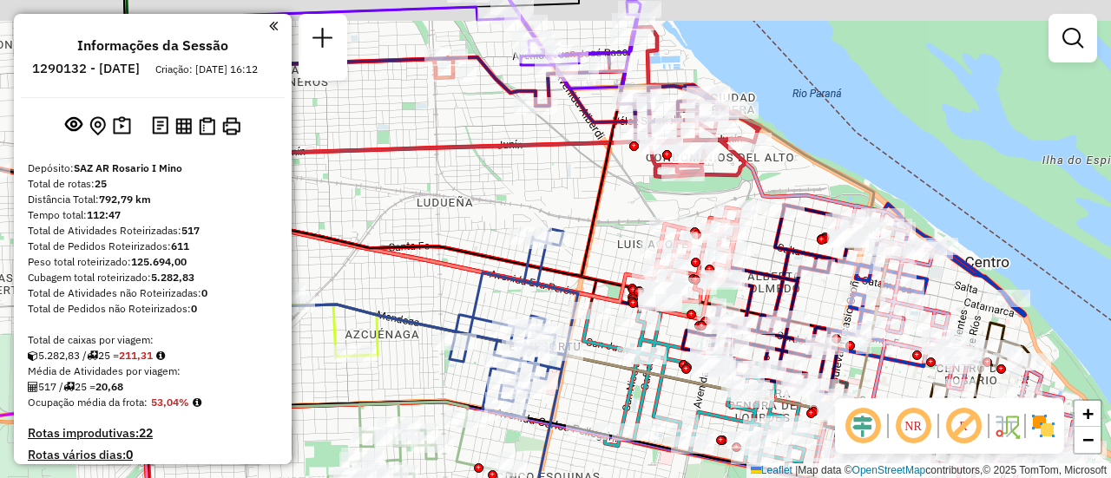
drag, startPoint x: 699, startPoint y: 145, endPoint x: 558, endPoint y: 197, distance: 150.7
click at [555, 196] on div "Janela de atendimento Grade de atendimento Capacidade Transportadoras Veículos …" at bounding box center [555, 239] width 1111 height 478
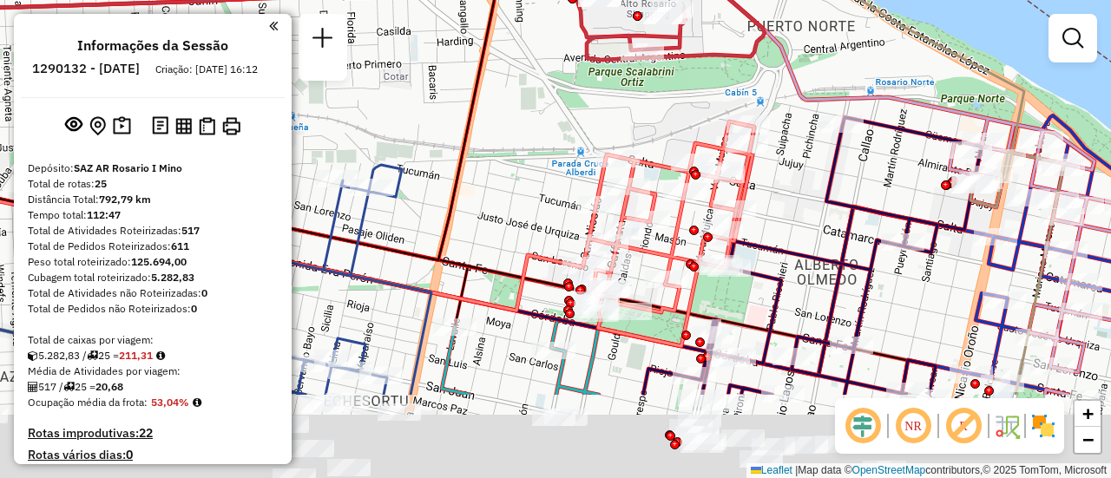
drag, startPoint x: 659, startPoint y: 248, endPoint x: 548, endPoint y: 108, distance: 178.5
click at [562, 115] on div "Janela de atendimento Grade de atendimento Capacidade Transportadoras Veículos …" at bounding box center [555, 239] width 1111 height 478
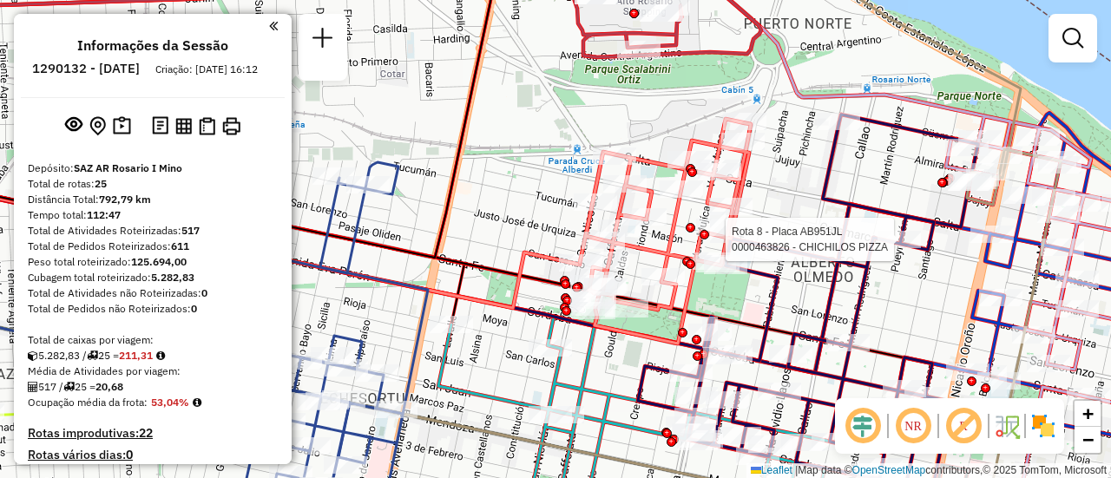
select select "**********"
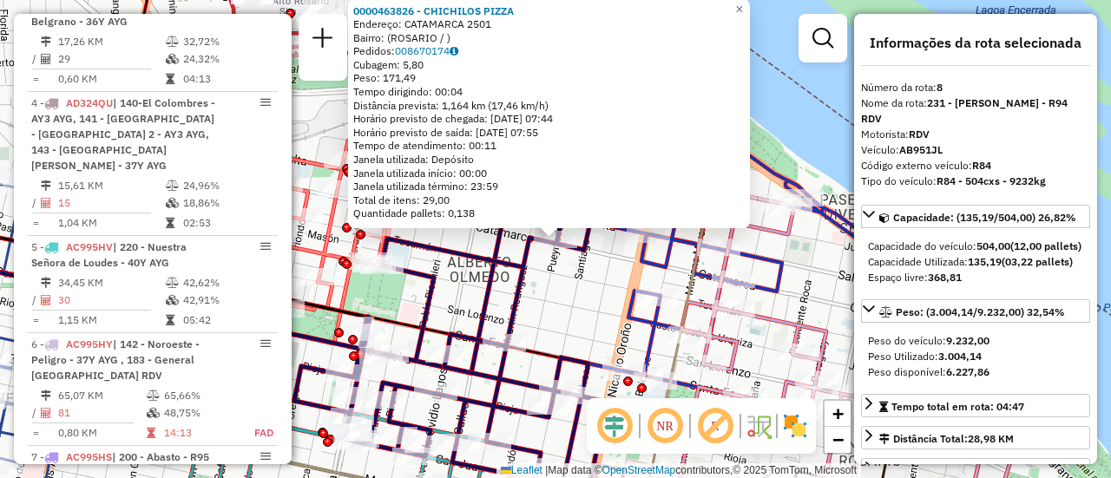
scroll to position [1423, 0]
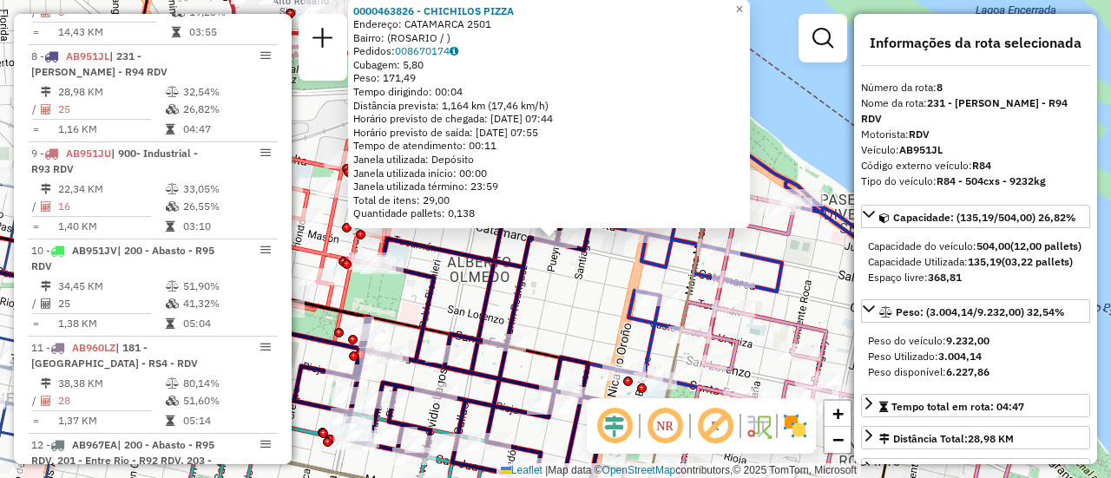
click at [593, 299] on div "0000463826 - CHICHILOS PIZZA Endereço: CATAMARCA 2501 Bairro: ([GEOGRAPHIC_DATA…" at bounding box center [555, 239] width 1111 height 478
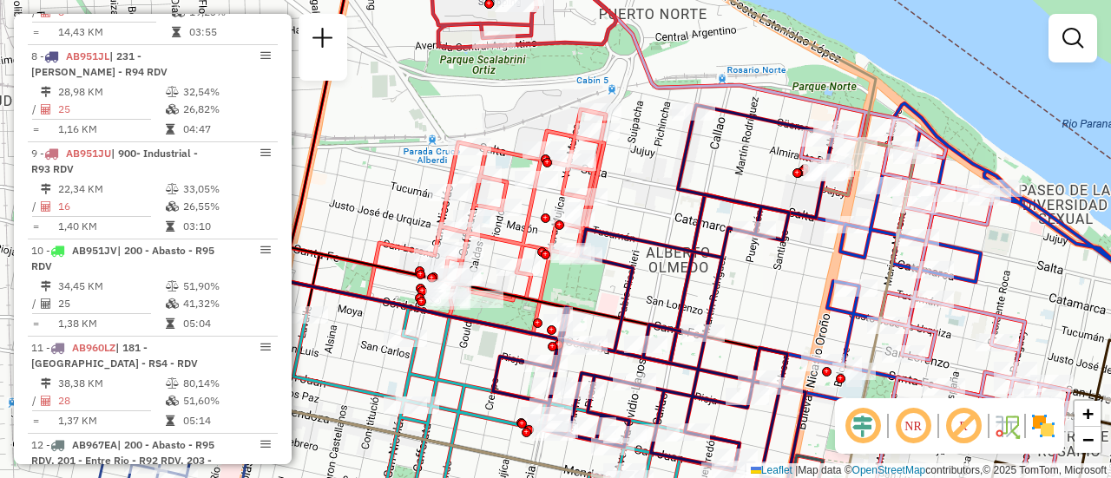
drag, startPoint x: 446, startPoint y: 166, endPoint x: 668, endPoint y: 155, distance: 222.4
click at [667, 155] on div "Janela de atendimento Grade de atendimento Capacidade Transportadoras Veículos …" at bounding box center [555, 239] width 1111 height 478
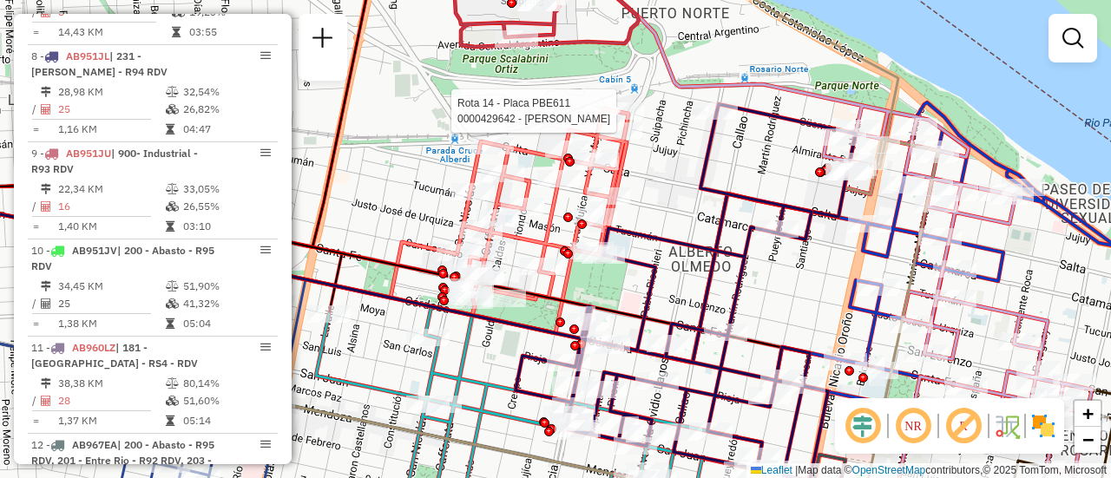
select select "**********"
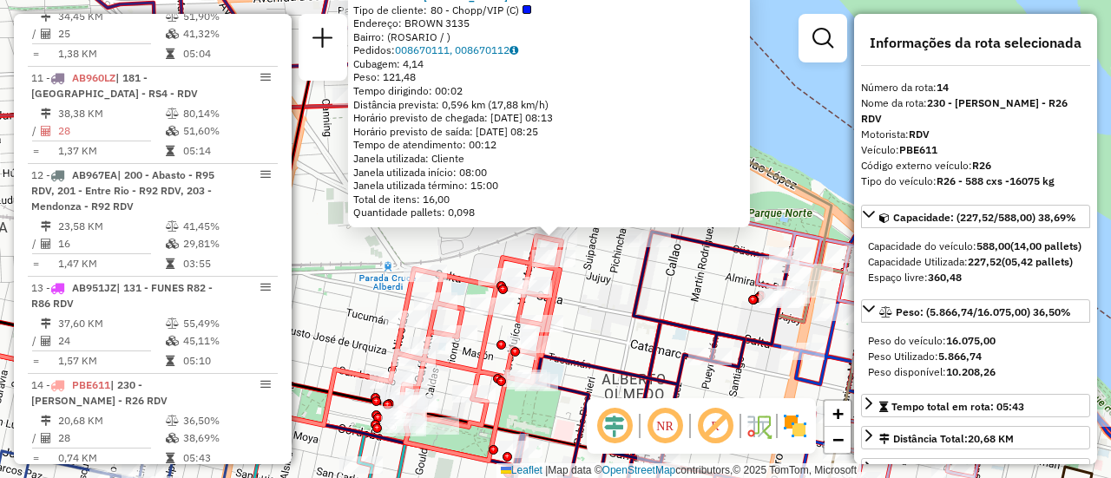
scroll to position [2022, 0]
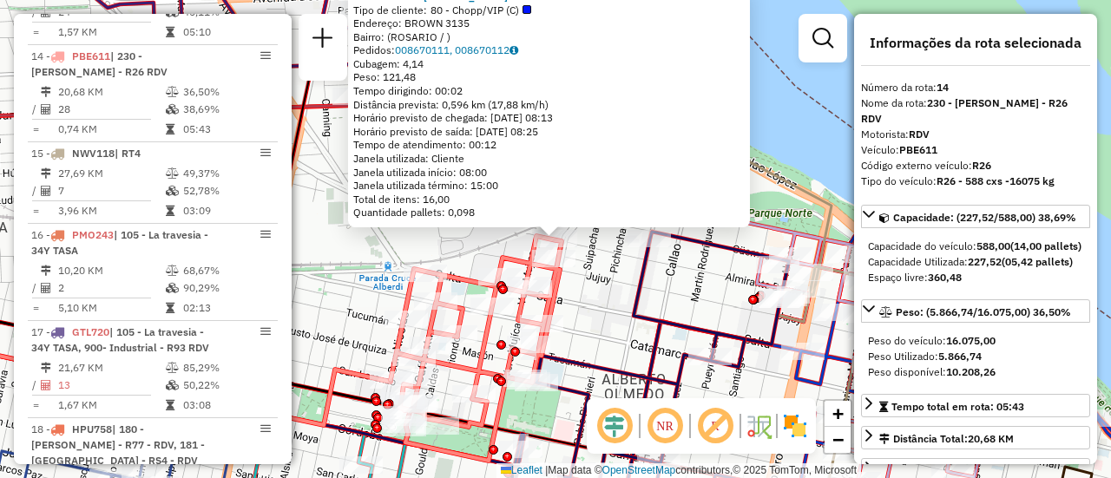
click at [609, 296] on div "0000429642 - AMALIA PIZARRO Tipo de cliente: 80 - Chopp/VIP (C) Endereço: BROWN…" at bounding box center [555, 239] width 1111 height 478
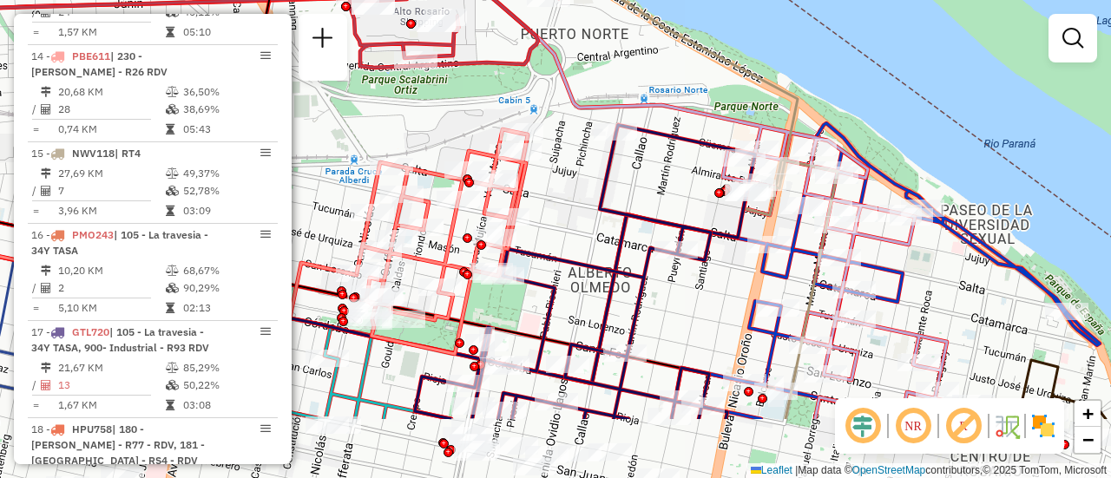
drag, startPoint x: 695, startPoint y: 278, endPoint x: 658, endPoint y: 174, distance: 110.6
click at [659, 172] on div "Janela de atendimento Grade de atendimento Capacidade Transportadoras Veículos …" at bounding box center [555, 239] width 1111 height 478
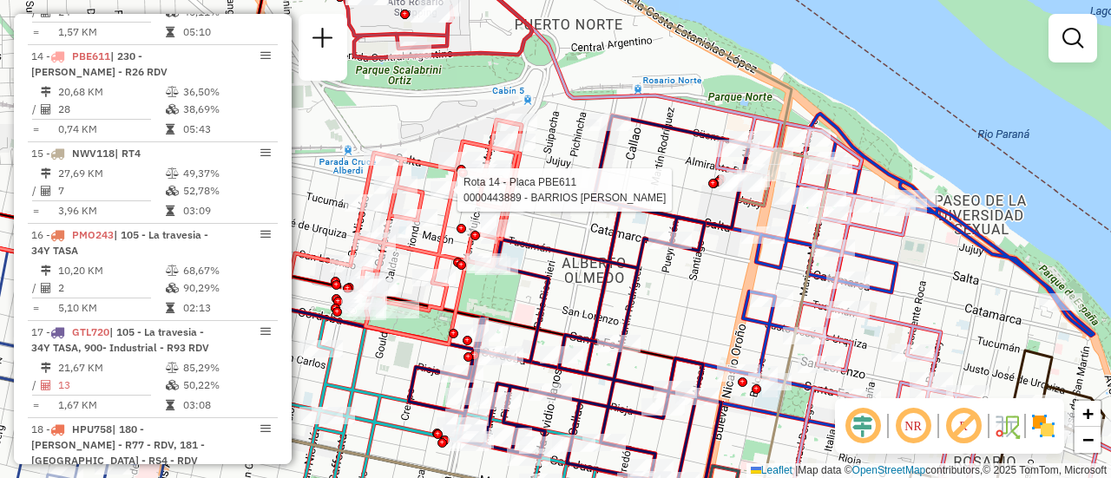
select select "**********"
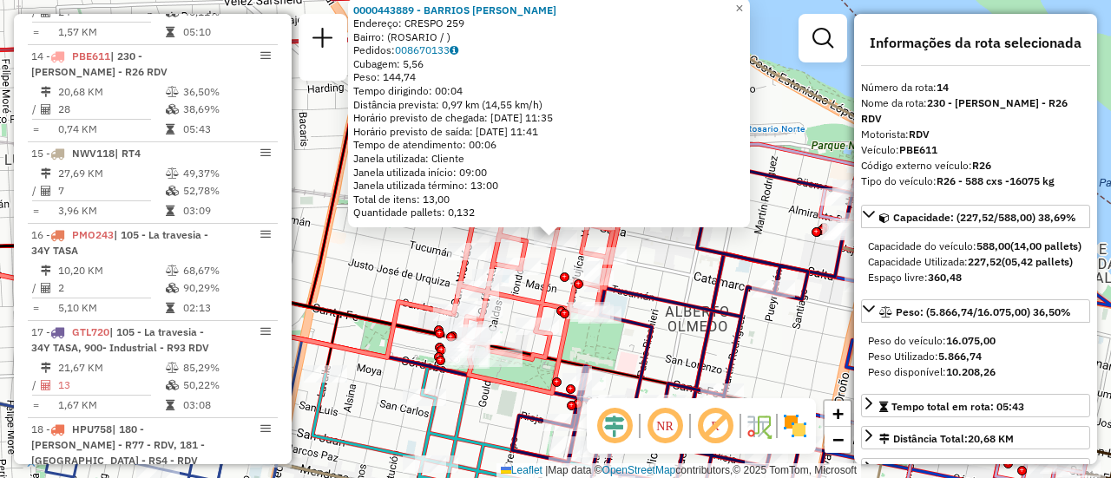
scroll to position [174, 0]
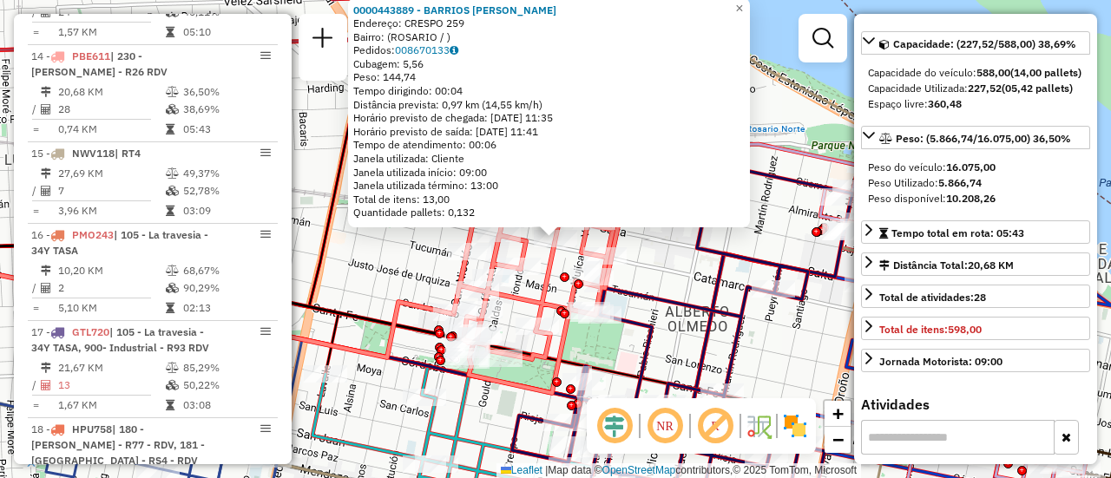
click at [660, 267] on div "0000443889 - BARRIOS ANGELA ROSA Endereço: CRESPO 259 Bairro: (ROSARIO / ) Pedi…" at bounding box center [555, 239] width 1111 height 478
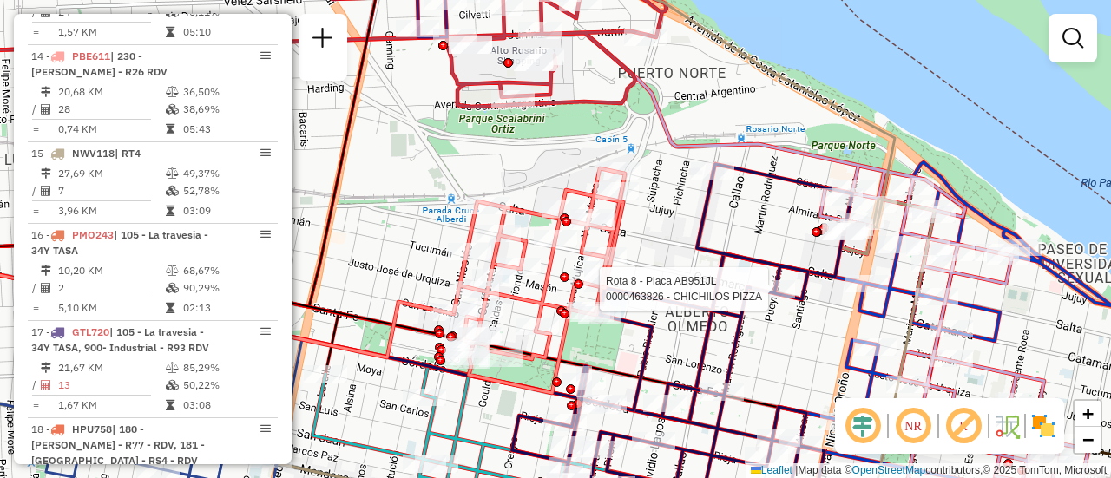
select select "**********"
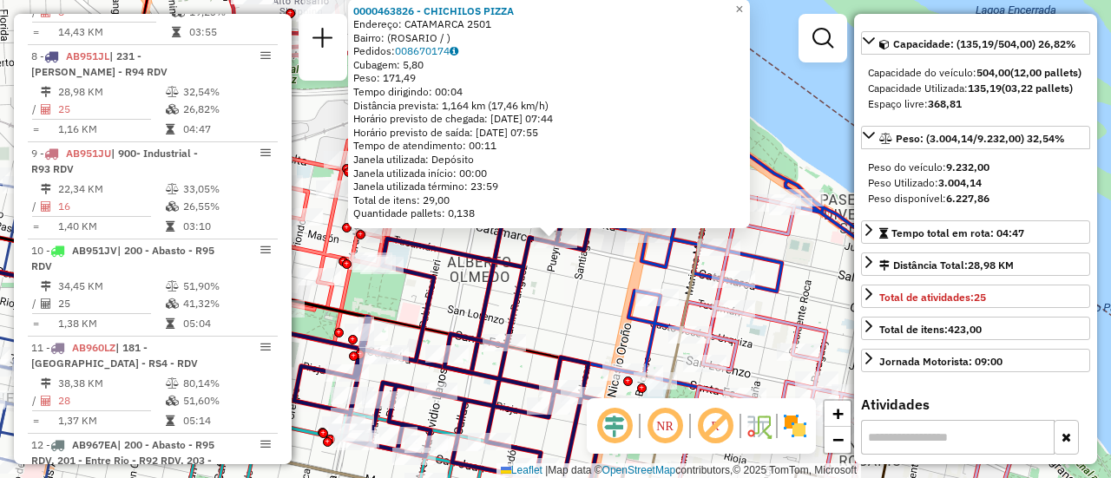
click at [590, 298] on div "0000463826 - CHICHILOS PIZZA Endereço: CATAMARCA 2501 Bairro: (ROSARIO / ) Pedi…" at bounding box center [555, 239] width 1111 height 478
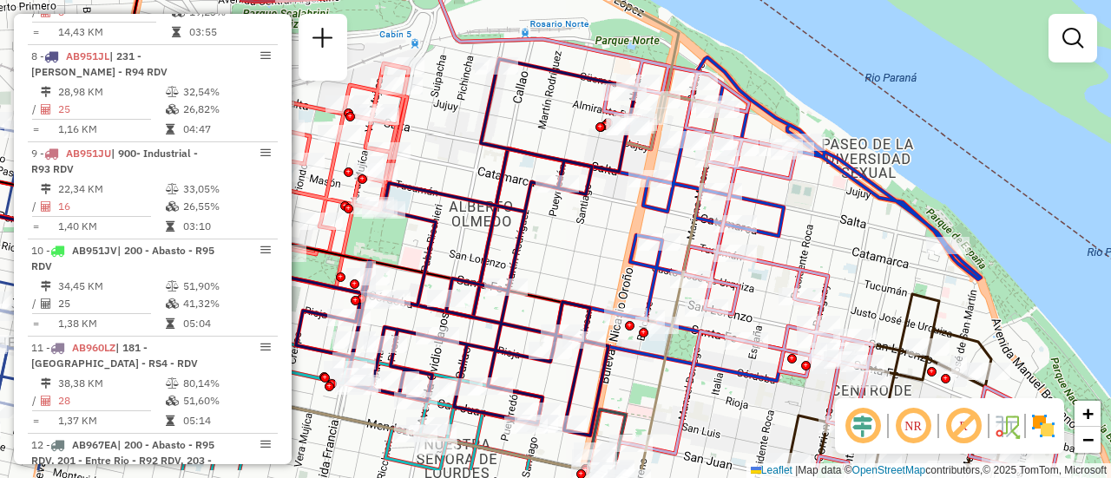
drag, startPoint x: 594, startPoint y: 298, endPoint x: 607, endPoint y: 115, distance: 183.5
click at [603, 115] on div "Janela de atendimento Grade de atendimento Capacidade Transportadoras Veículos …" at bounding box center [555, 239] width 1111 height 478
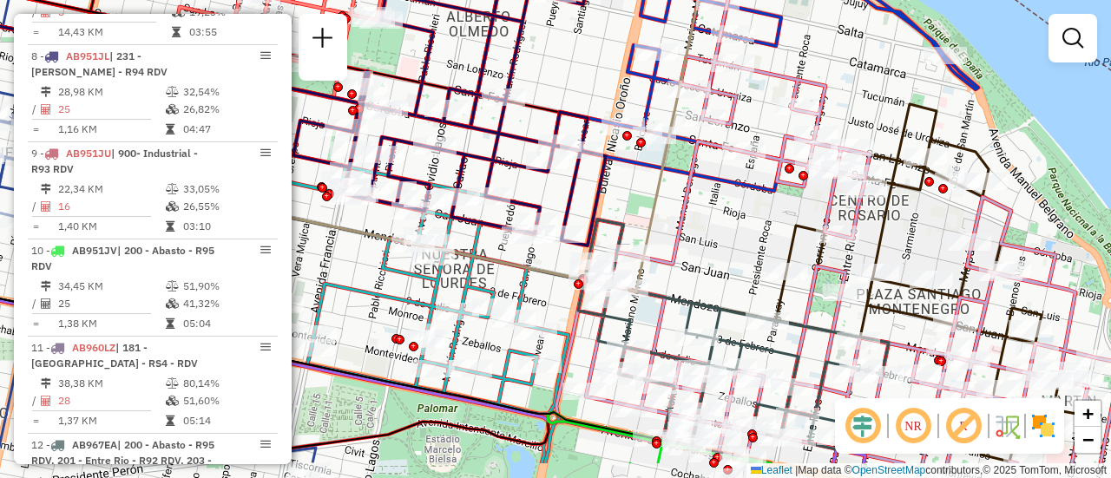
drag, startPoint x: 657, startPoint y: 285, endPoint x: 645, endPoint y: 197, distance: 88.5
click at [645, 197] on icon at bounding box center [661, 91] width 110 height 402
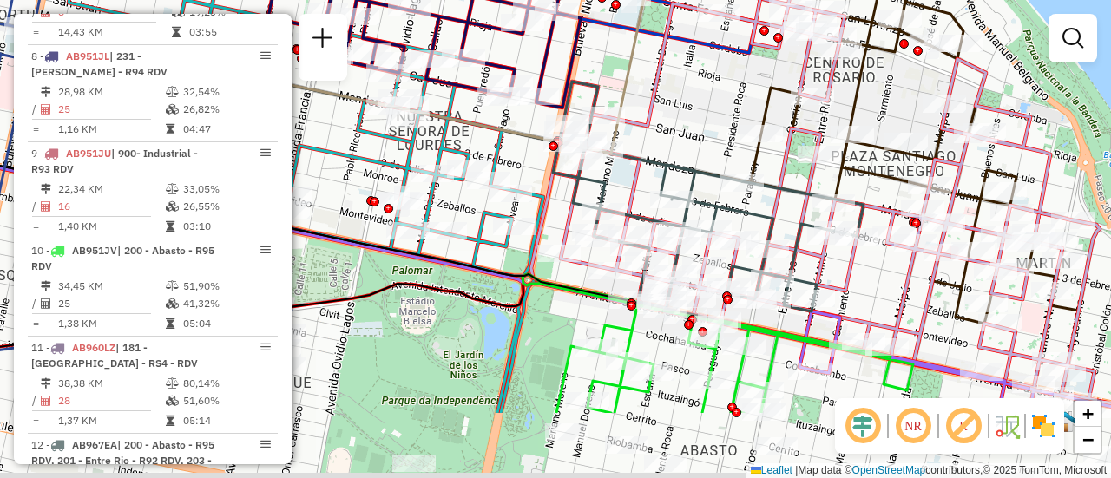
drag, startPoint x: 709, startPoint y: 247, endPoint x: 690, endPoint y: 88, distance: 160.8
click at [687, 89] on div "Janela de atendimento Grade de atendimento Capacidade Transportadoras Veículos …" at bounding box center [555, 239] width 1111 height 478
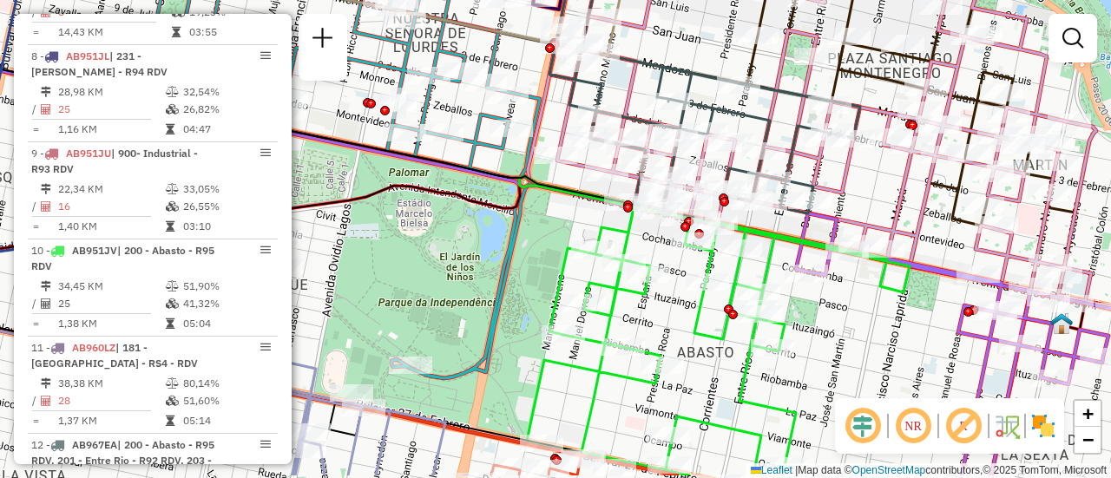
drag, startPoint x: 872, startPoint y: 315, endPoint x: 861, endPoint y: 192, distance: 123.7
click at [861, 193] on div "Janela de atendimento Grade de atendimento Capacidade Transportadoras Veículos …" at bounding box center [555, 239] width 1111 height 478
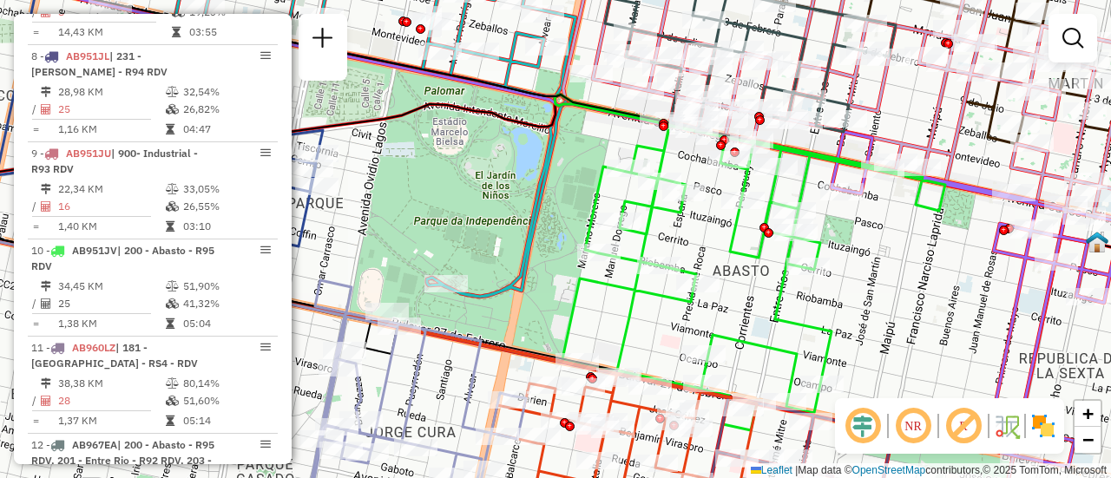
drag, startPoint x: 820, startPoint y: 278, endPoint x: 1040, endPoint y: 411, distance: 257.0
click at [1039, 416] on hb-router-mapa "Informações da Sessão 1290132 - 08/10/2025 Criação: 07/10/2025 16:12 Depósito: …" at bounding box center [555, 239] width 1111 height 478
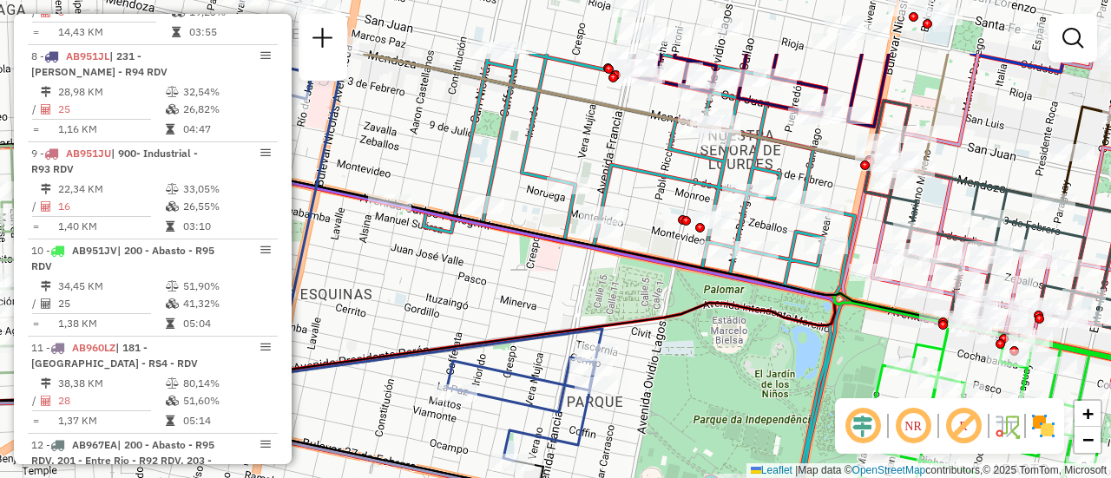
drag, startPoint x: 620, startPoint y: 305, endPoint x: 753, endPoint y: 403, distance: 165.2
click at [755, 415] on div "Janela de atendimento Grade de atendimento Capacidade Transportadoras Veículos …" at bounding box center [555, 239] width 1111 height 478
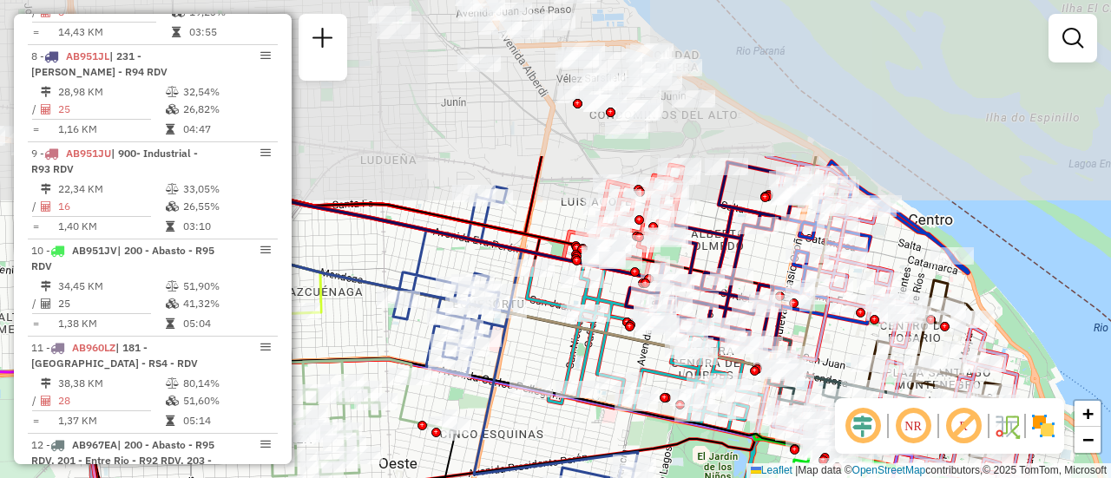
drag, startPoint x: 466, startPoint y: 142, endPoint x: 635, endPoint y: 436, distance: 338.6
click at [625, 431] on div "Janela de atendimento Grade de atendimento Capacidade Transportadoras Veículos …" at bounding box center [555, 239] width 1111 height 478
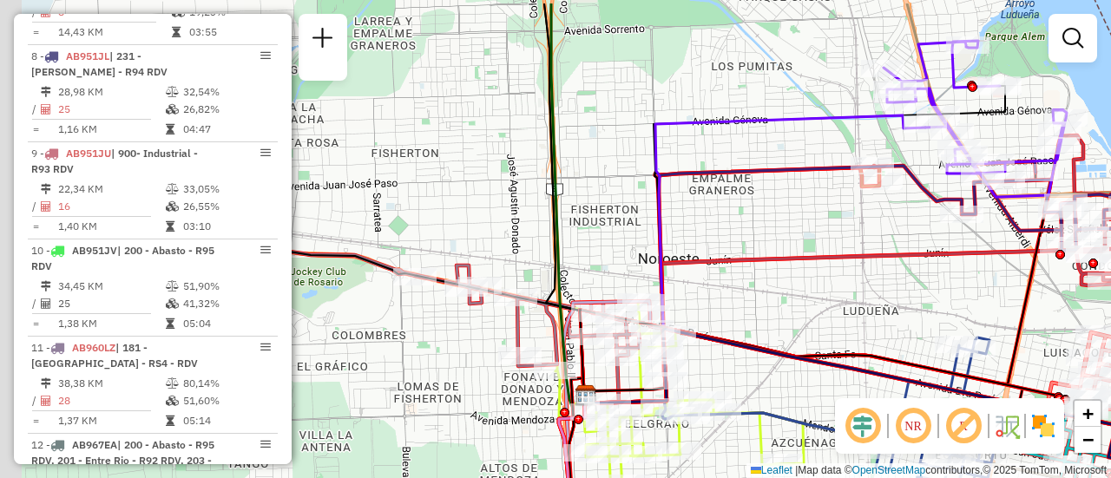
drag, startPoint x: 449, startPoint y: 226, endPoint x: 857, endPoint y: 271, distance: 411.1
click at [863, 278] on div "Rota 5 - Placa AC995HV 0000363012 - PAFUMI GUILL Janela de atendimento Grade de…" at bounding box center [555, 239] width 1111 height 478
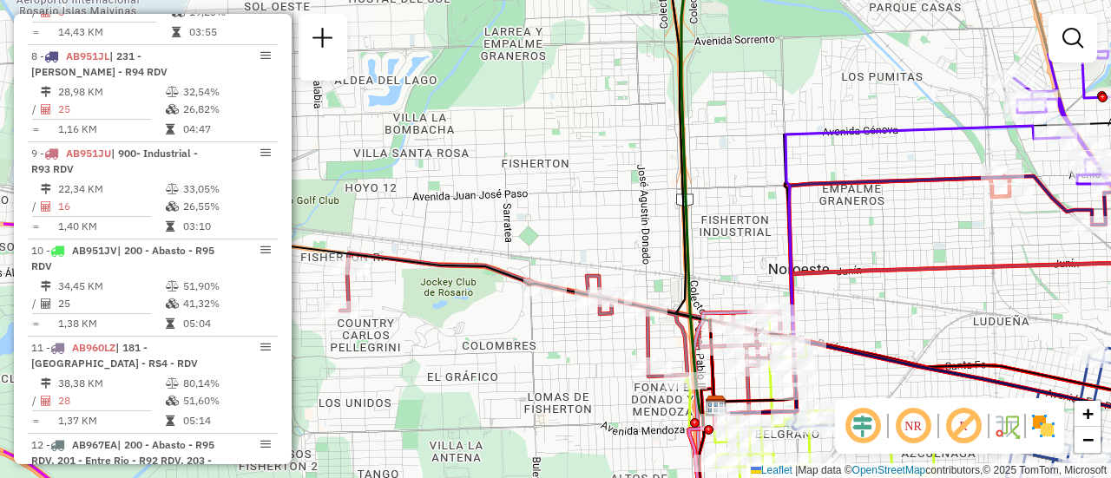
drag, startPoint x: 498, startPoint y: 199, endPoint x: 832, endPoint y: 225, distance: 335.1
click at [822, 224] on div "Rota 5 - Placa AC995HV 0000363012 - PAFUMI GUILL Janela de atendimento Grade de…" at bounding box center [555, 239] width 1111 height 478
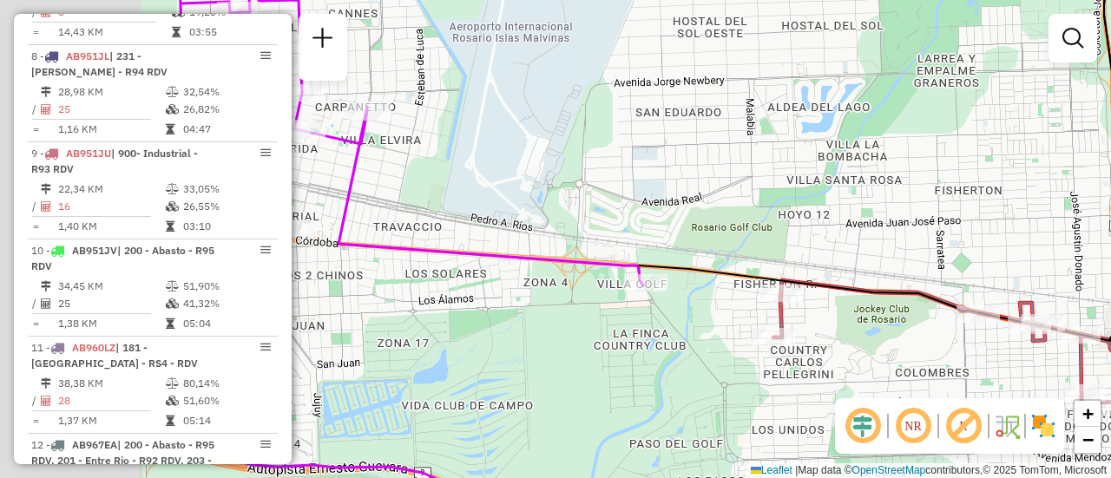
drag, startPoint x: 495, startPoint y: 188, endPoint x: 845, endPoint y: 204, distance: 350.9
click at [813, 204] on div "Rota 5 - Placa AC995HV 0000363012 - PAFUMI GUILL Janela de atendimento Grade de…" at bounding box center [555, 239] width 1111 height 478
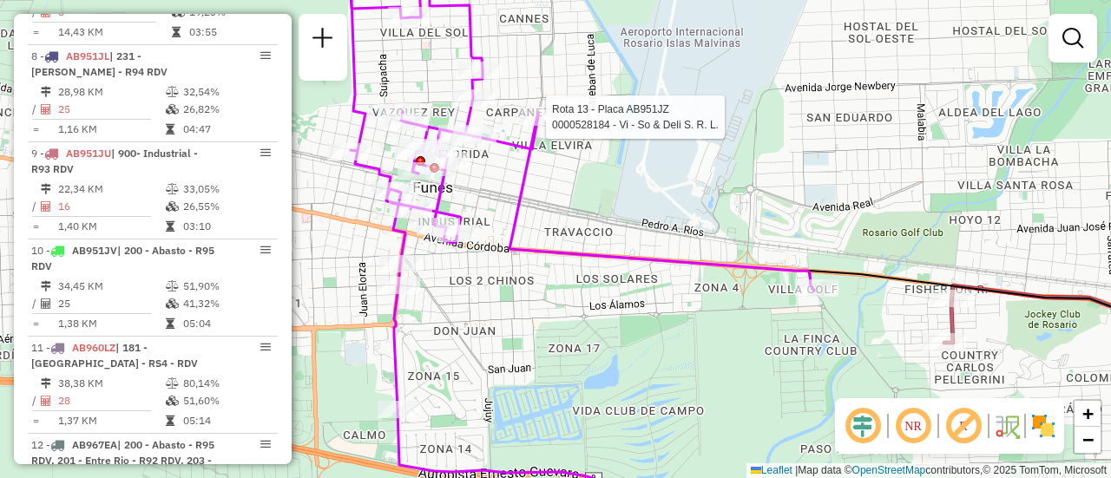
select select "**********"
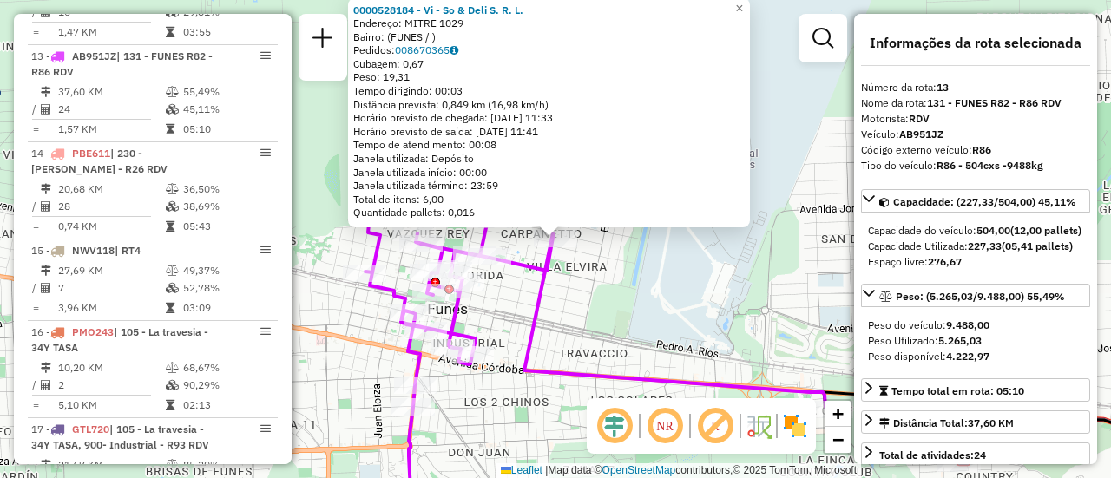
scroll to position [87, 0]
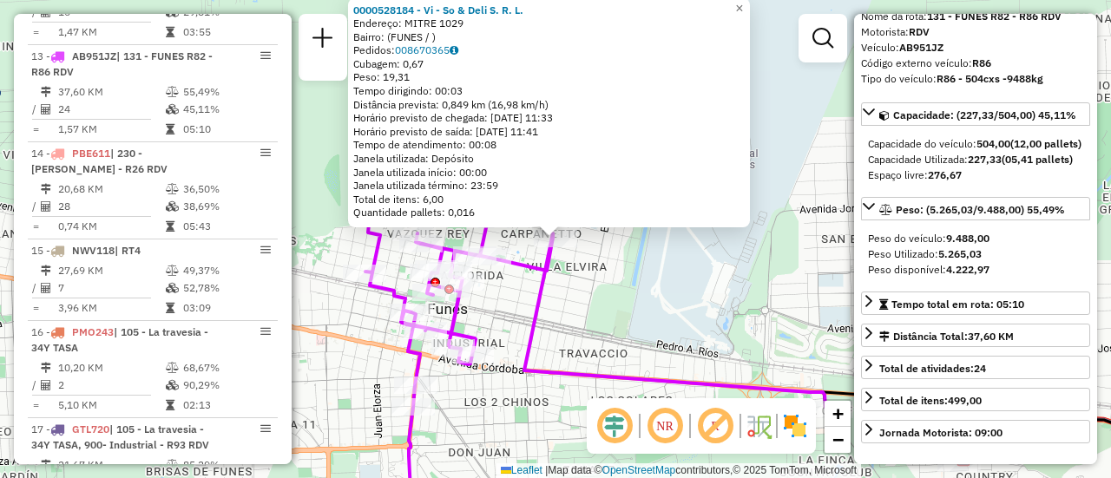
click at [679, 307] on div "0000528184 - Vi - So & Deli S. R. L. Endereço: MITRE 1029 Bairro: (FUNES / ) Pe…" at bounding box center [555, 239] width 1111 height 478
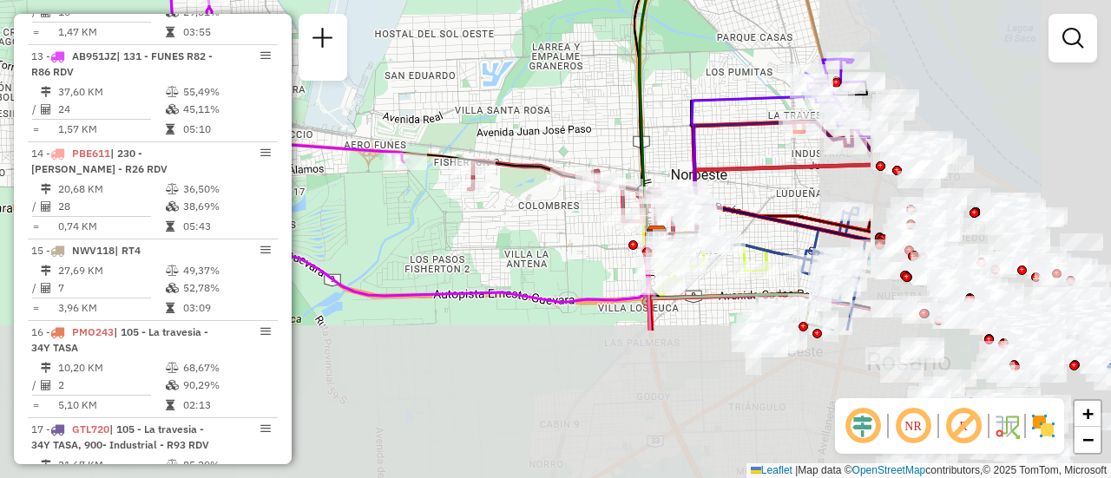
drag, startPoint x: 771, startPoint y: 272, endPoint x: 416, endPoint y: 89, distance: 399.4
click at [416, 89] on div "Janela de atendimento Grade de atendimento Capacidade Transportadoras Veículos …" at bounding box center [555, 239] width 1111 height 478
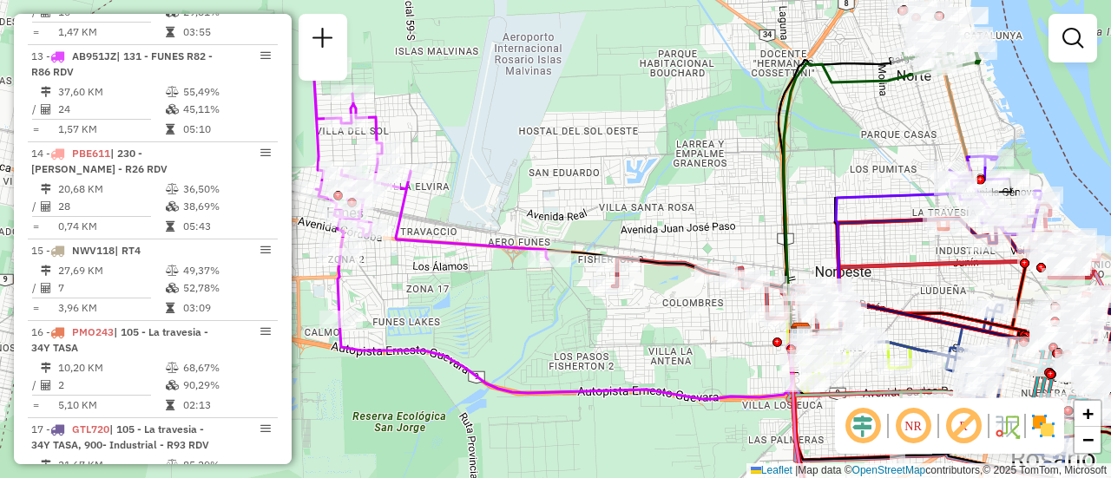
drag, startPoint x: 390, startPoint y: 58, endPoint x: 284, endPoint y: 46, distance: 106.6
click at [309, 56] on hb-router-mapa "Informações da Sessão 1290132 - 08/10/2025 Criação: 07/10/2025 16:12 Depósito: …" at bounding box center [555, 239] width 1111 height 478
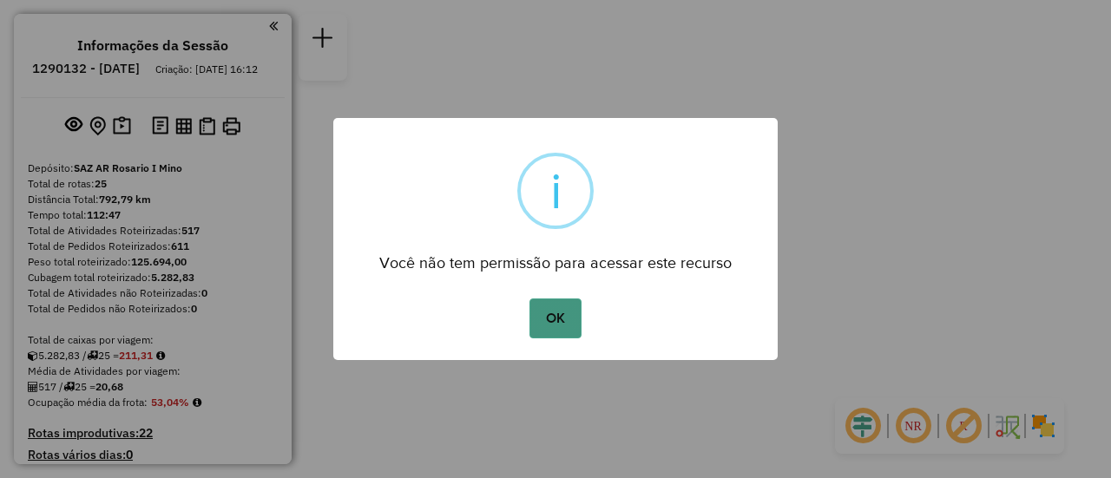
click at [560, 312] on button "OK" at bounding box center [554, 319] width 51 height 40
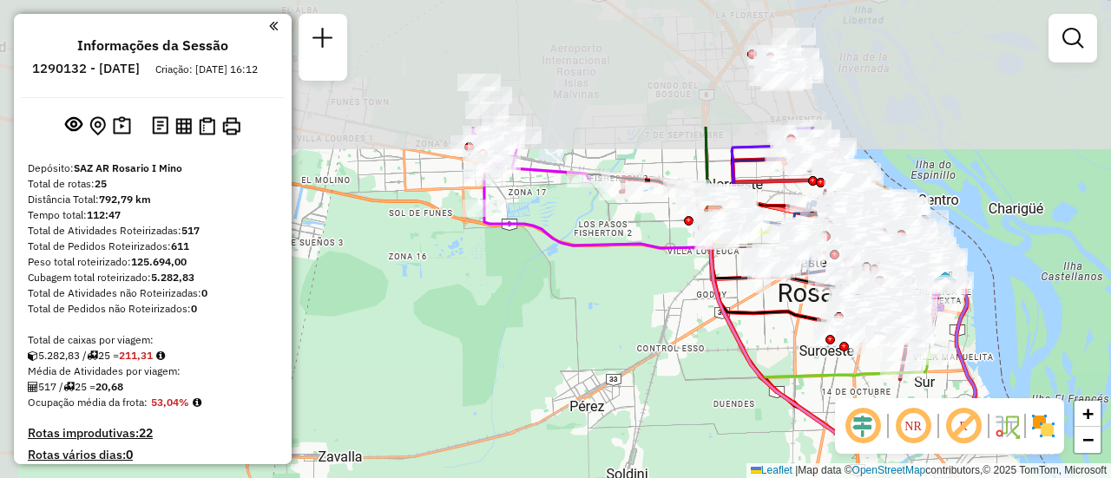
drag, startPoint x: 444, startPoint y: 169, endPoint x: 654, endPoint y: 344, distance: 273.5
click at [652, 344] on div "Janela de atendimento Grade de atendimento Capacidade Transportadoras Veículos …" at bounding box center [555, 239] width 1111 height 478
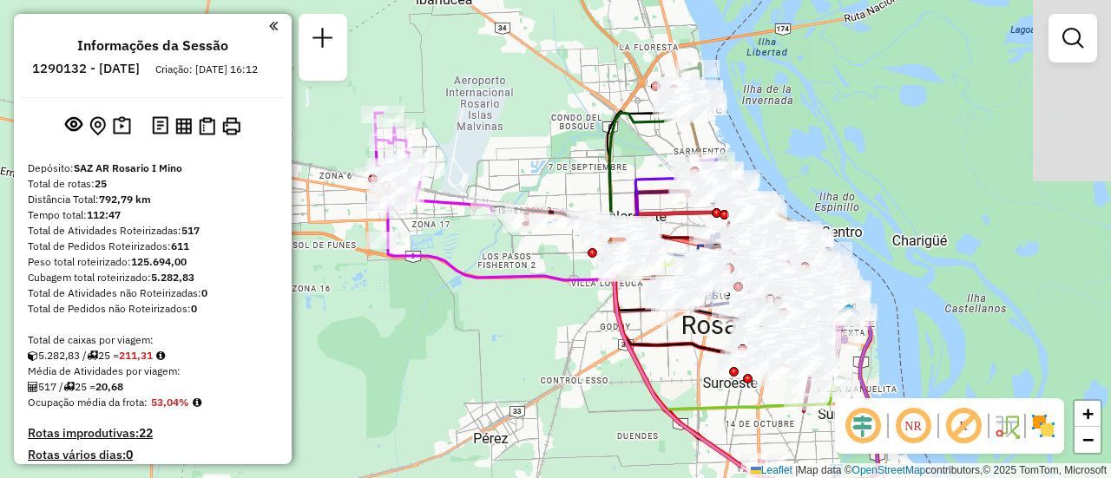
drag, startPoint x: 615, startPoint y: 141, endPoint x: 513, endPoint y: 172, distance: 107.1
click at [513, 172] on div "Janela de atendimento Grade de atendimento Capacidade Transportadoras Veículos …" at bounding box center [555, 239] width 1111 height 478
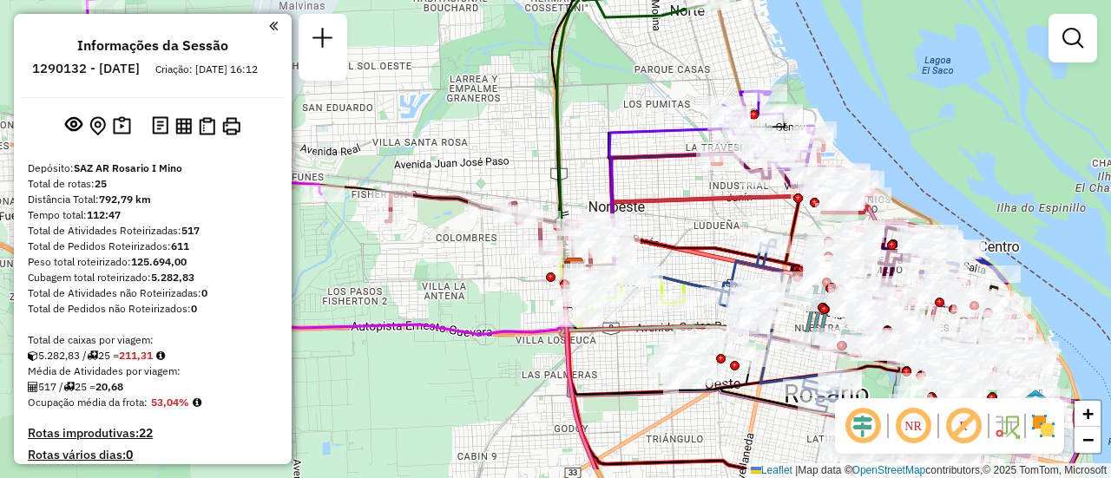
drag, startPoint x: 802, startPoint y: 266, endPoint x: 578, endPoint y: 144, distance: 255.1
click at [578, 144] on div "Janela de atendimento Grade de atendimento Capacidade Transportadoras Veículos …" at bounding box center [555, 239] width 1111 height 478
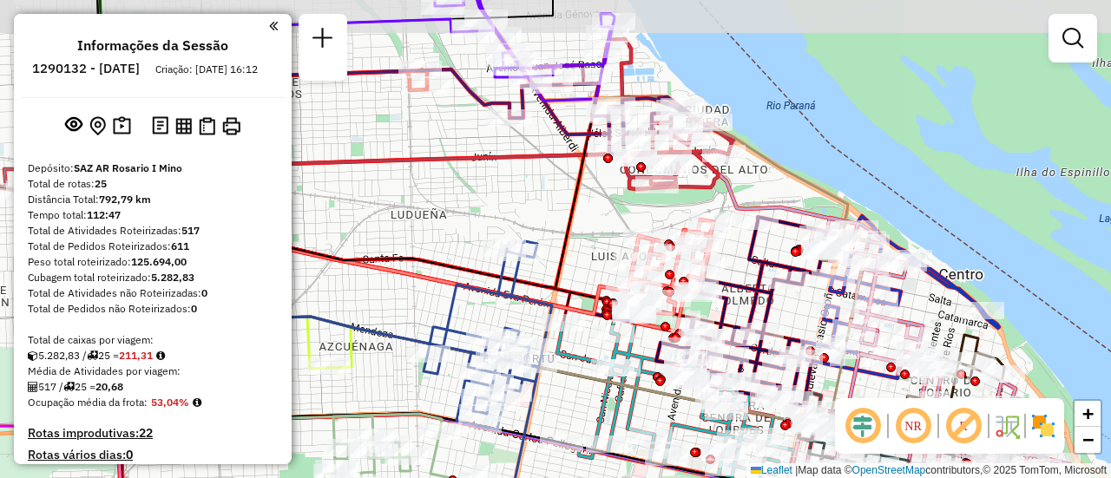
drag, startPoint x: 593, startPoint y: 108, endPoint x: 442, endPoint y: 149, distance: 156.4
click at [442, 154] on icon at bounding box center [379, 231] width 495 height 154
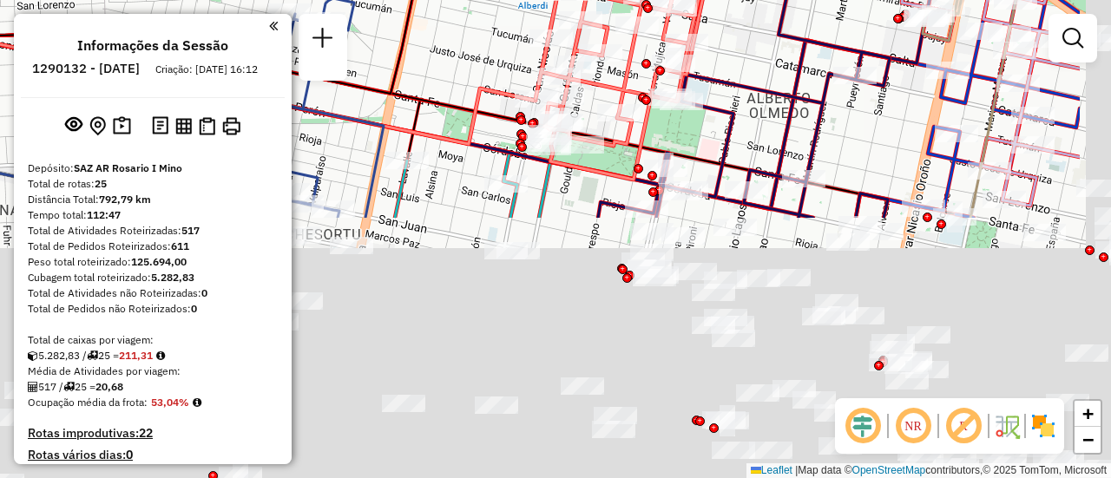
drag, startPoint x: 577, startPoint y: 297, endPoint x: 391, endPoint y: -97, distance: 435.5
click at [391, 0] on html "Aguarde... Pop-up bloqueado! Seu navegador bloqueou automáticamente a abertura …" at bounding box center [555, 239] width 1111 height 478
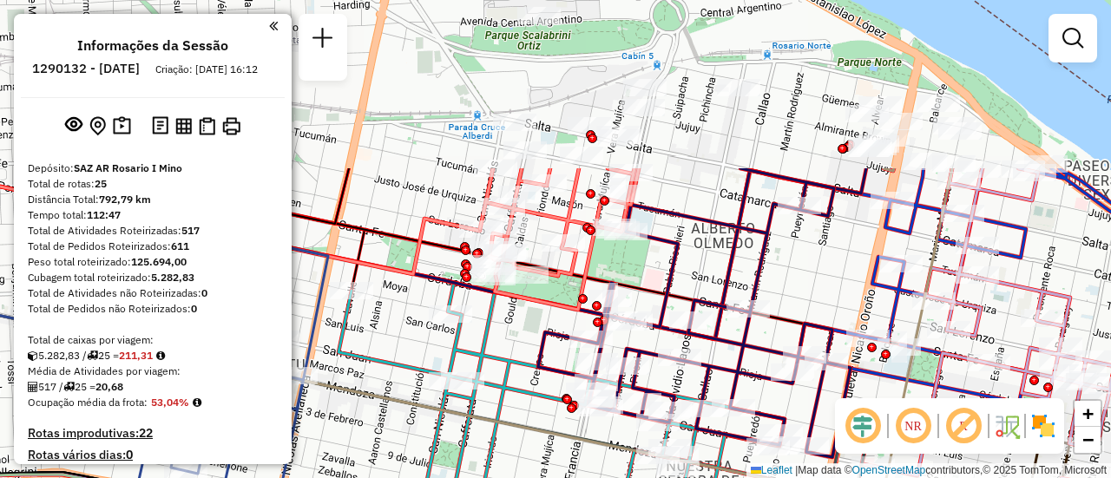
drag, startPoint x: 797, startPoint y: 57, endPoint x: 785, endPoint y: 273, distance: 216.4
click at [785, 273] on div "Janela de atendimento Grade de atendimento Capacidade Transportadoras Veículos …" at bounding box center [555, 239] width 1111 height 478
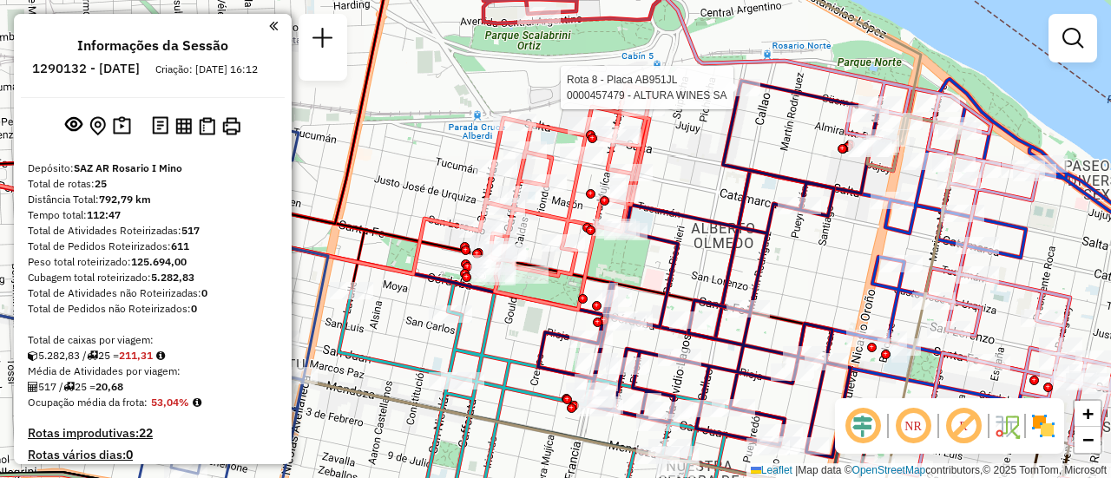
select select "**********"
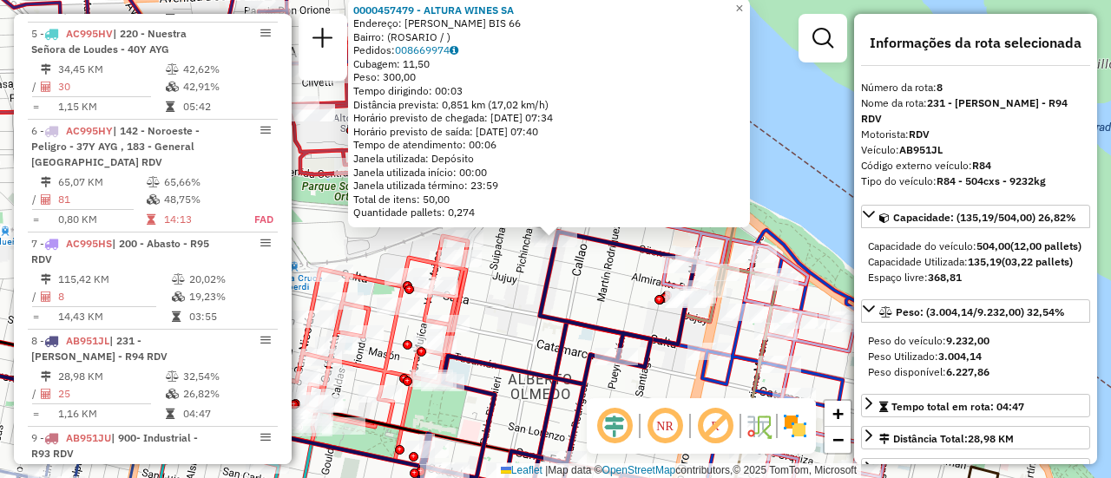
scroll to position [1423, 0]
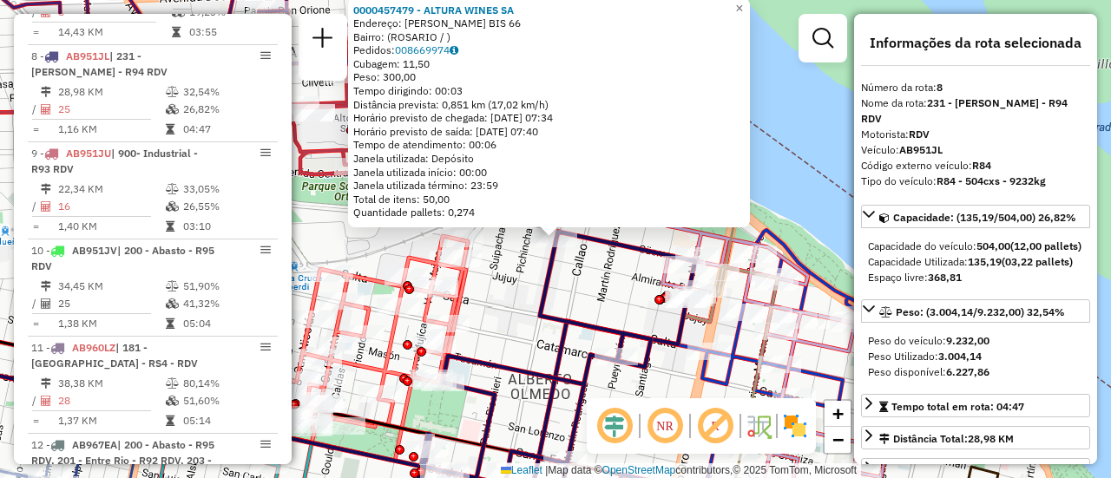
click at [502, 297] on div "0000457479 - ALTURA WINES SA Endereço: OVIDIO LAGOS BIS 66 Bairro: (ROSARIO / )…" at bounding box center [555, 239] width 1111 height 478
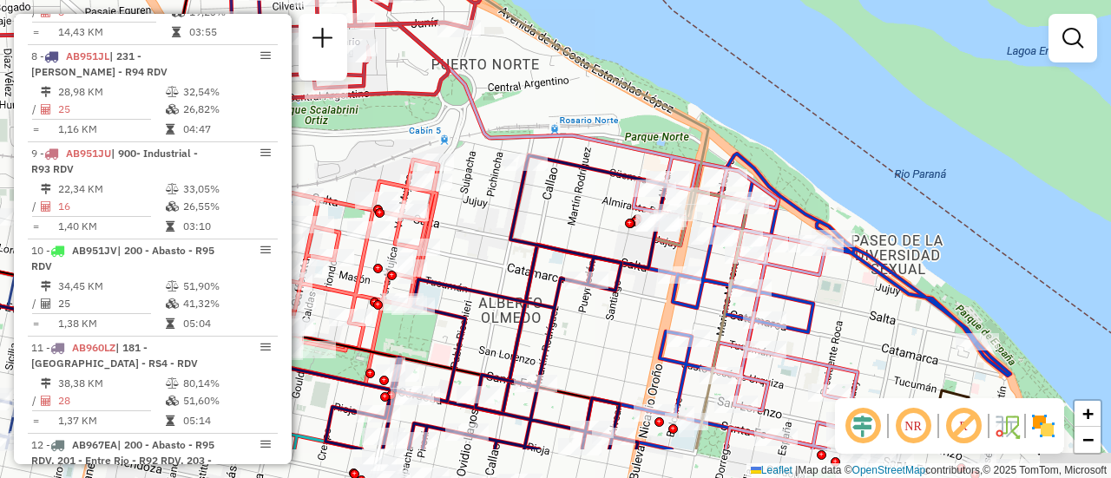
drag, startPoint x: 607, startPoint y: 302, endPoint x: 574, endPoint y: 204, distance: 103.2
click at [567, 203] on div "Janela de atendimento Grade de atendimento Capacidade Transportadoras Veículos …" at bounding box center [555, 239] width 1111 height 478
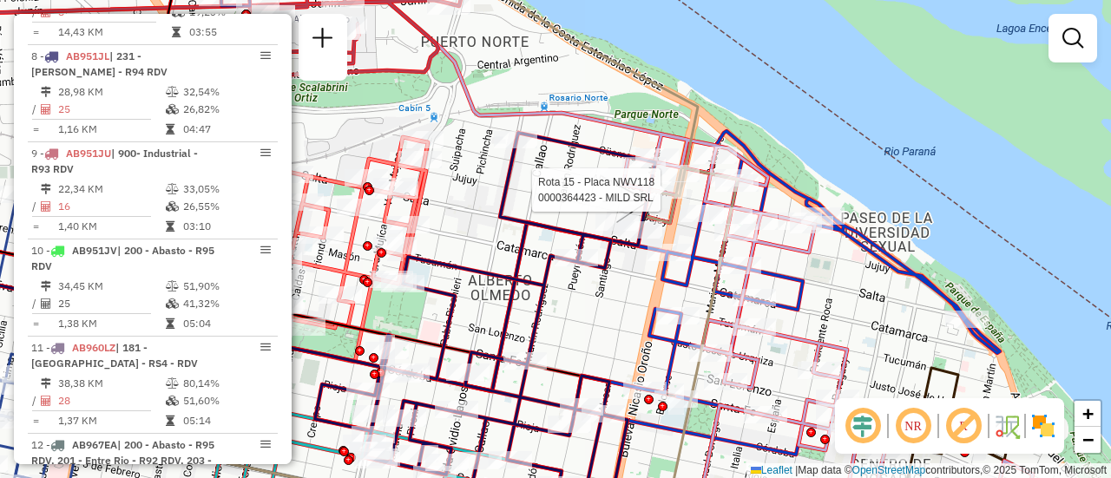
select select "**********"
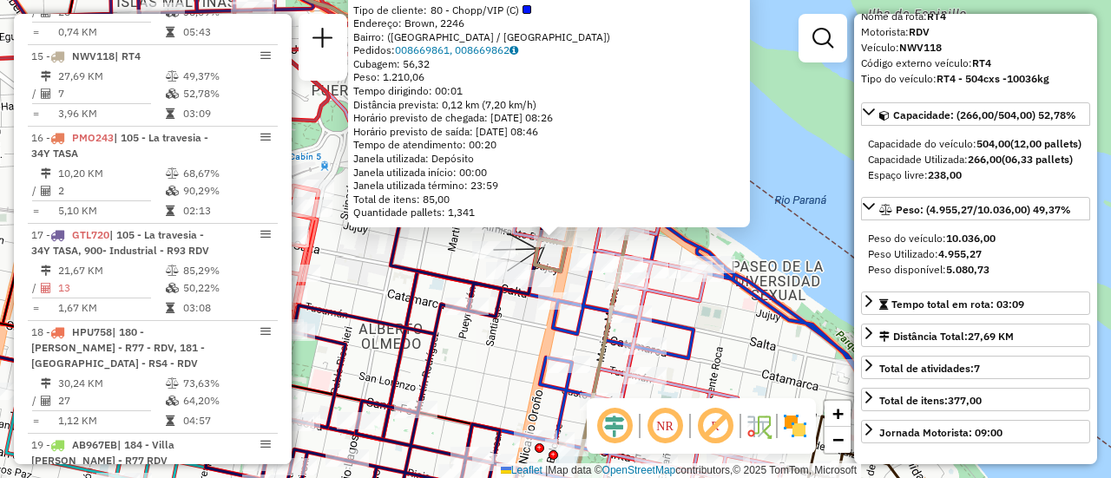
scroll to position [174, 0]
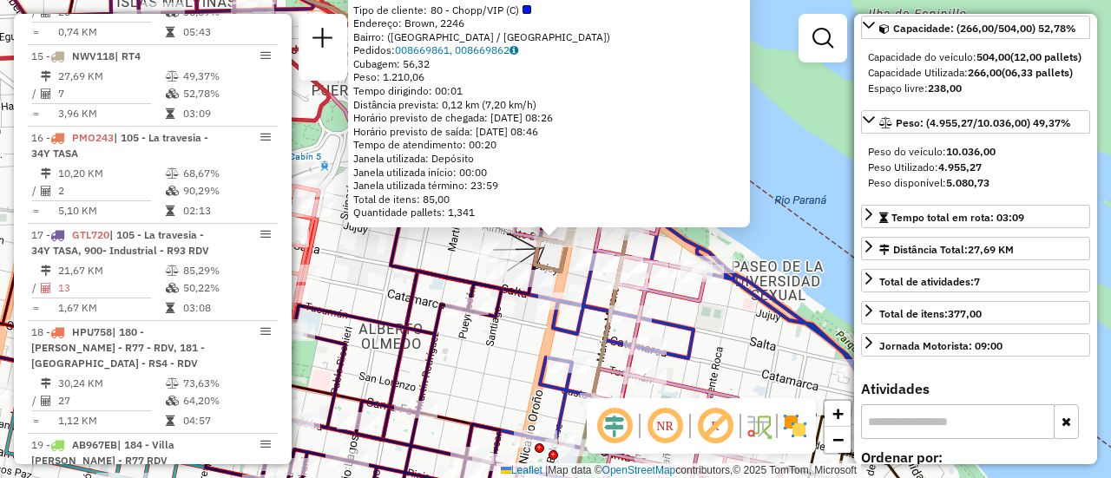
click at [706, 312] on div "0000364423 - MILD SRL Tipo de cliente: 80 - Chopp/VIP (C) Endereço: Brown, 2246…" at bounding box center [555, 239] width 1111 height 478
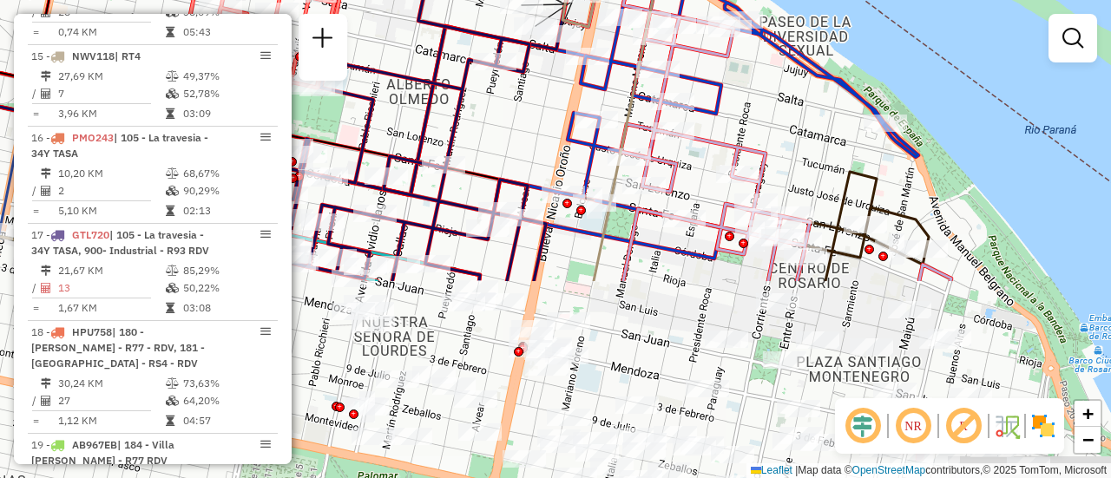
drag, startPoint x: 511, startPoint y: 305, endPoint x: 543, endPoint y: 78, distance: 229.6
click at [538, 78] on div "Janela de atendimento Grade de atendimento Capacidade Transportadoras Veículos …" at bounding box center [555, 239] width 1111 height 478
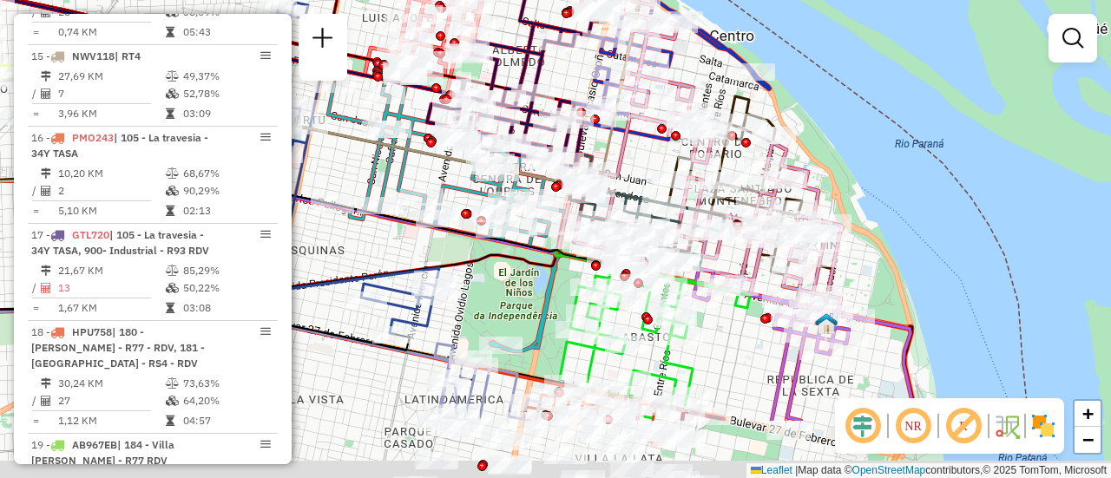
drag, startPoint x: 656, startPoint y: 273, endPoint x: 620, endPoint y: 61, distance: 215.6
click at [613, 62] on div "Janela de atendimento Grade de atendimento Capacidade Transportadoras Veículos …" at bounding box center [555, 239] width 1111 height 478
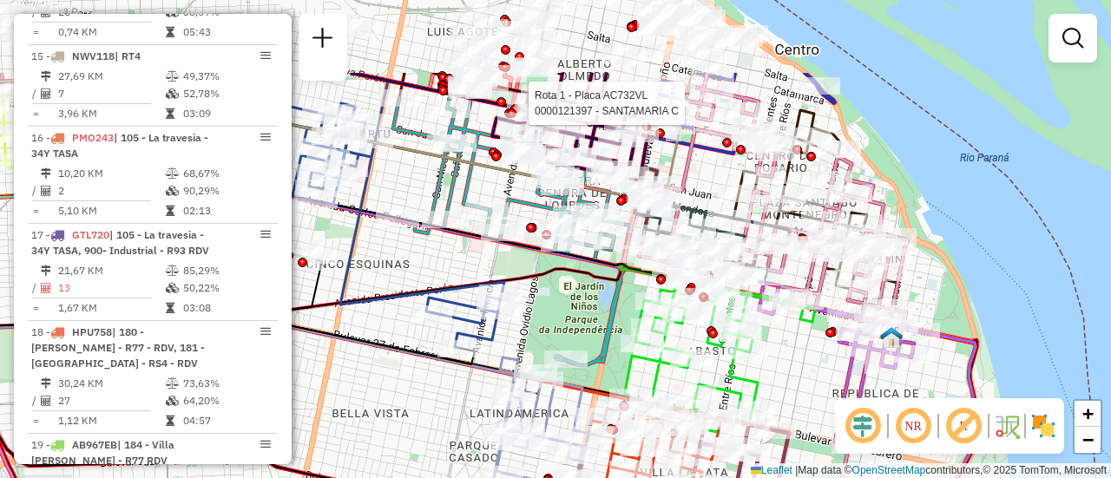
drag, startPoint x: 713, startPoint y: 253, endPoint x: 800, endPoint y: 373, distance: 148.6
click at [800, 373] on div "Rota 1 - Placa AC732VL 0000121397 - SANTAMARIA C Janela de atendimento Grade de…" at bounding box center [555, 239] width 1111 height 478
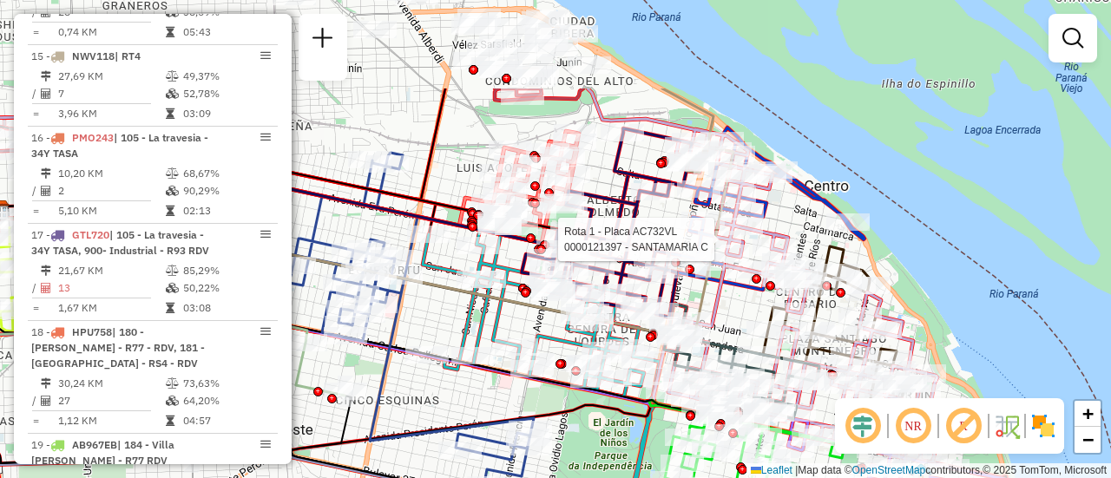
drag, startPoint x: 705, startPoint y: 184, endPoint x: 769, endPoint y: 371, distance: 197.0
click at [767, 392] on div "Rota 1 - Placa AC732VL 0000121397 - SANTAMARIA C Janela de atendimento Grade de…" at bounding box center [555, 239] width 1111 height 478
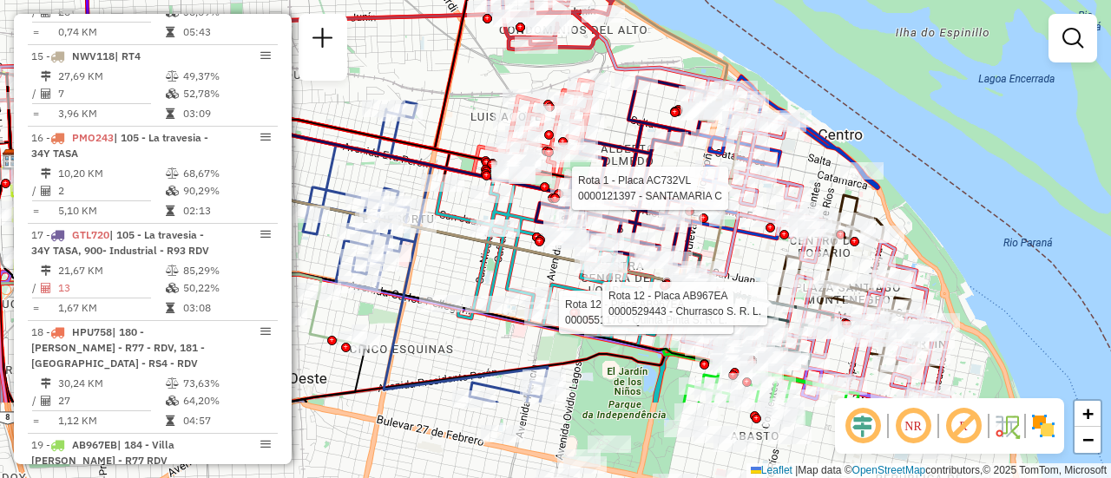
drag, startPoint x: 738, startPoint y: 367, endPoint x: 689, endPoint y: 46, distance: 324.7
click at [679, 30] on icon at bounding box center [548, 59] width 397 height 460
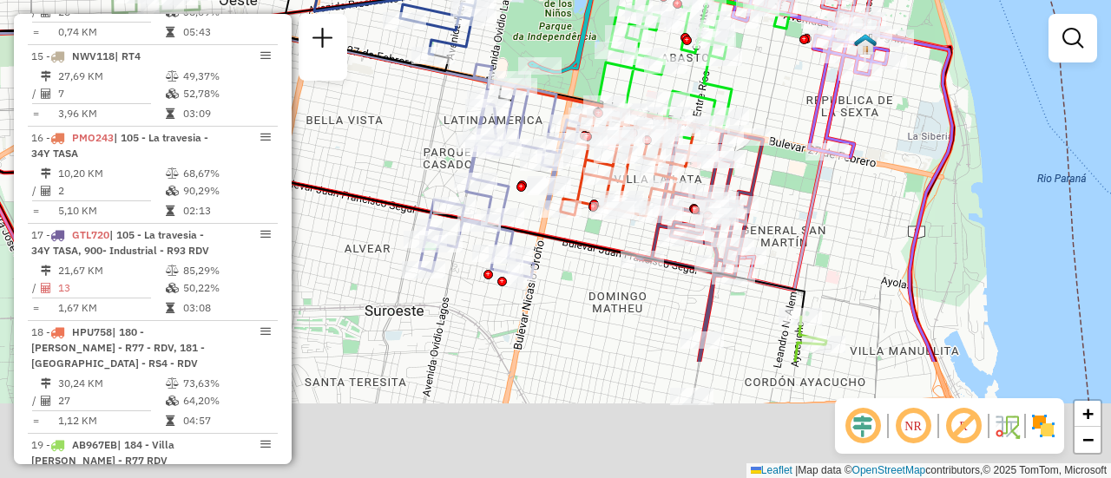
drag, startPoint x: 794, startPoint y: 259, endPoint x: 749, endPoint y: 11, distance: 252.2
click at [749, 12] on div "Rota 12 - Placa AB967EA 0000551176 - Quinta Pinta S. R. L. Rota 12 - Placa AB96…" at bounding box center [555, 239] width 1111 height 478
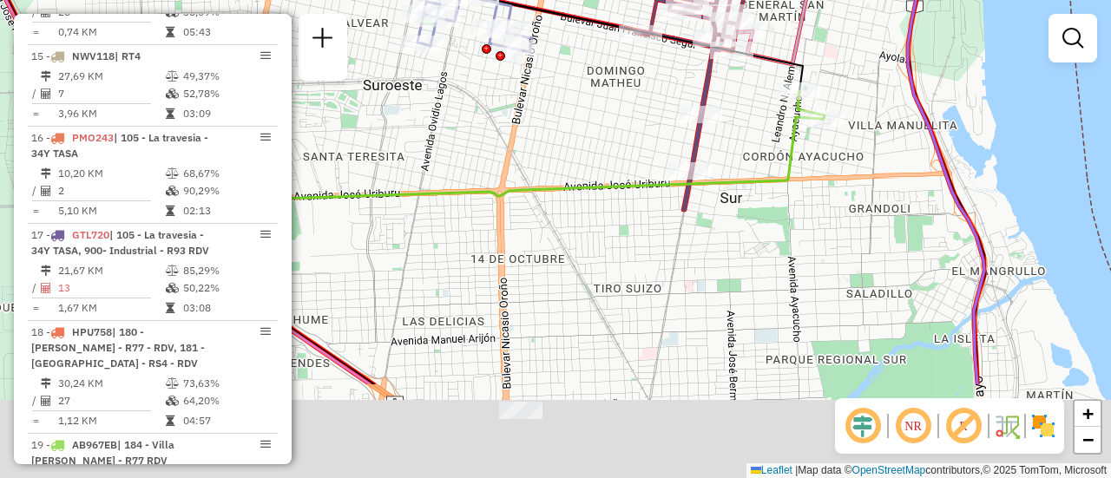
drag, startPoint x: 613, startPoint y: 300, endPoint x: 664, endPoint y: 30, distance: 274.7
click at [664, 30] on div "Rota 12 - Placa AB967EA 0000551176 - Quinta Pinta S. R. L. Rota 12 - Placa AB96…" at bounding box center [555, 239] width 1111 height 478
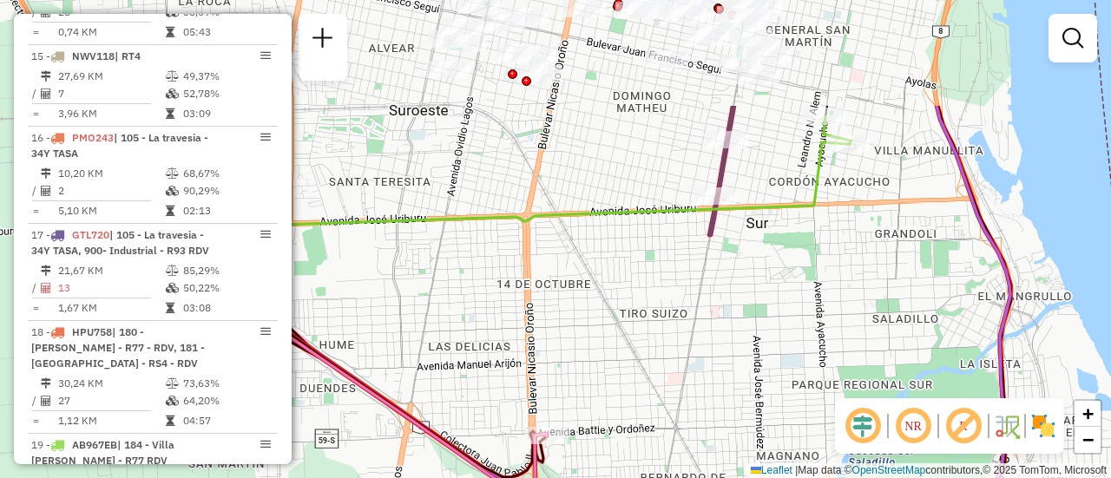
drag, startPoint x: 630, startPoint y: 248, endPoint x: 622, endPoint y: 385, distance: 137.3
click at [622, 385] on div "Rota 12 - Placa AB967EA 0000551176 - Quinta Pinta S. R. L. Rota 12 - Placa AB96…" at bounding box center [555, 239] width 1111 height 478
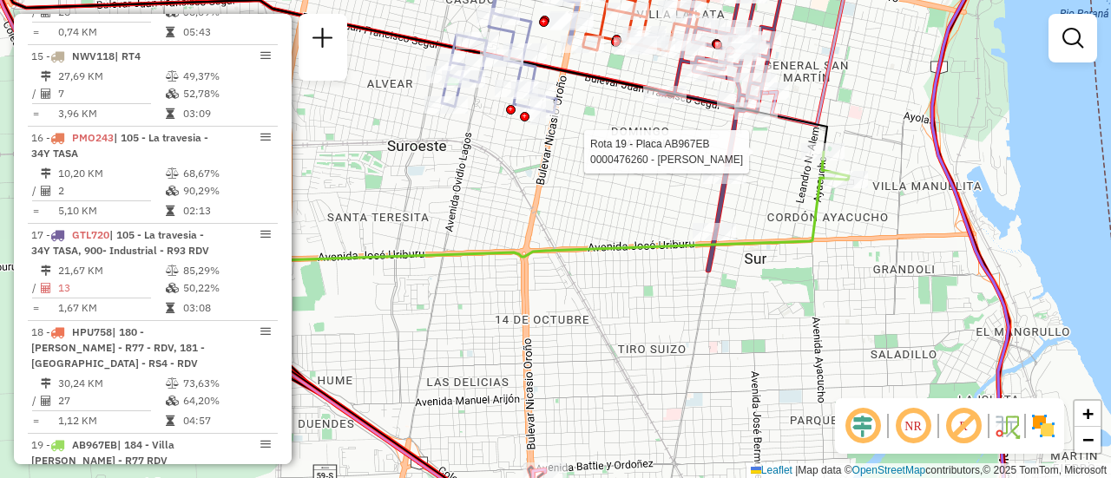
select select "**********"
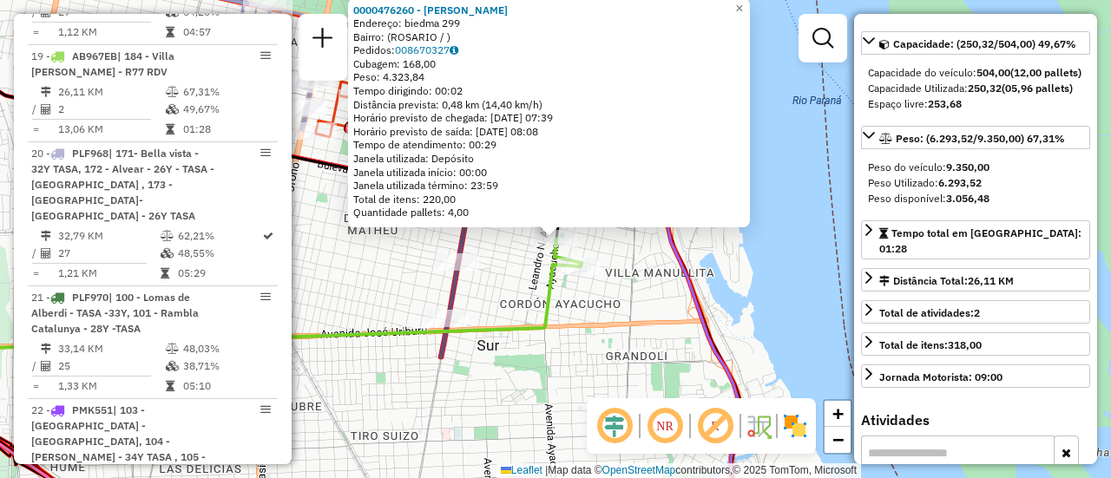
click at [625, 291] on div "0000476260 - GAMARRA CLAUDIO ERNESTO Endereço: biedma 299 Bairro: (ROSARIO / ) …" at bounding box center [555, 239] width 1111 height 478
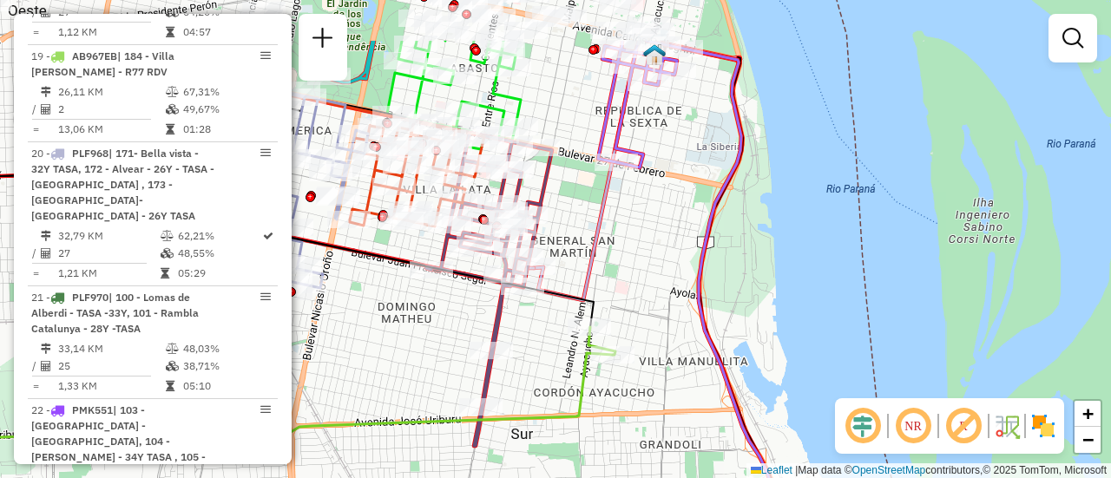
drag, startPoint x: 605, startPoint y: 165, endPoint x: 610, endPoint y: 270, distance: 105.1
click at [640, 254] on div "Janela de atendimento Grade de atendimento Capacidade Transportadoras Veículos …" at bounding box center [555, 239] width 1111 height 478
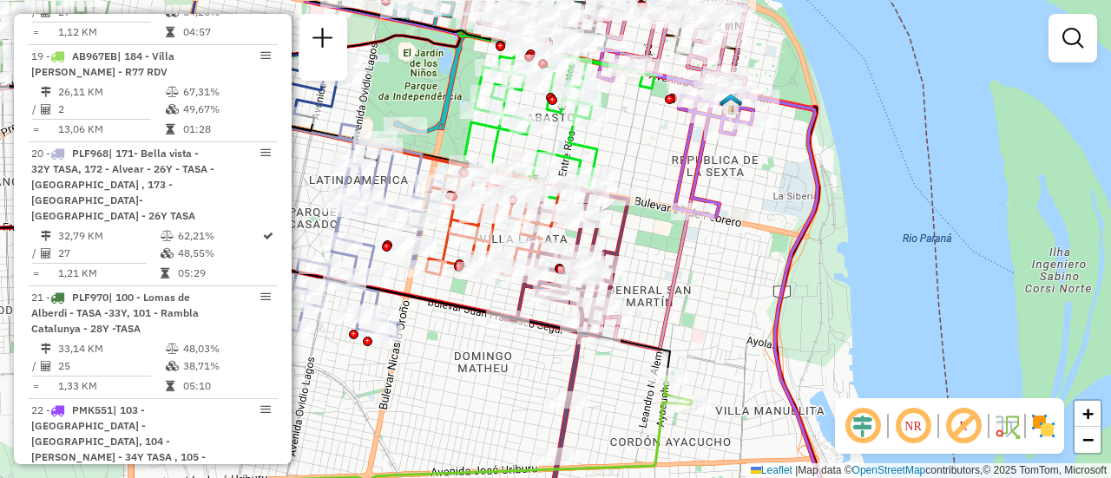
drag, startPoint x: 618, startPoint y: 249, endPoint x: 693, endPoint y: 298, distance: 89.8
click at [693, 298] on div "Janela de atendimento Grade de atendimento Capacidade Transportadoras Veículos …" at bounding box center [555, 239] width 1111 height 478
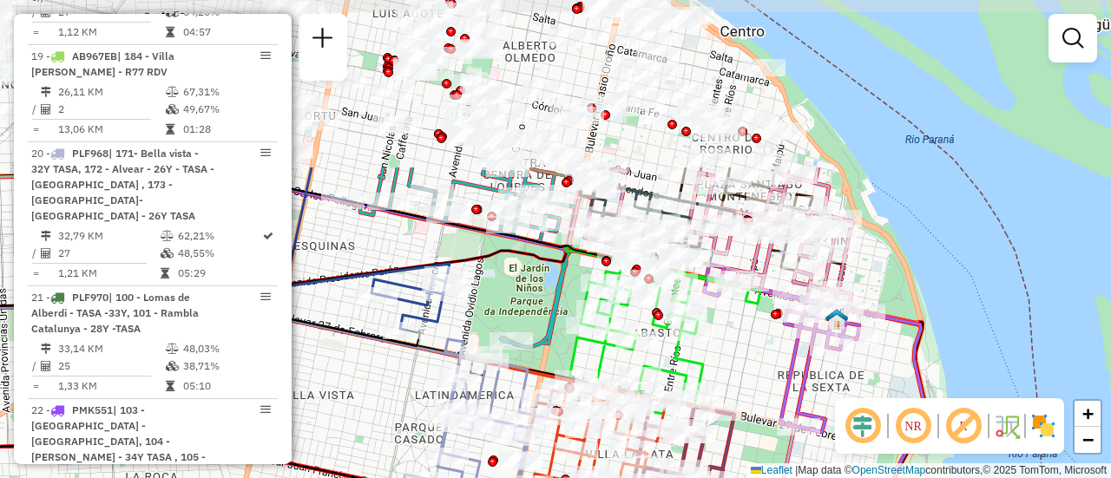
drag, startPoint x: 643, startPoint y: 129, endPoint x: 749, endPoint y: 344, distance: 239.8
click at [749, 344] on div "Janela de atendimento Grade de atendimento Capacidade Transportadoras Veículos …" at bounding box center [555, 239] width 1111 height 478
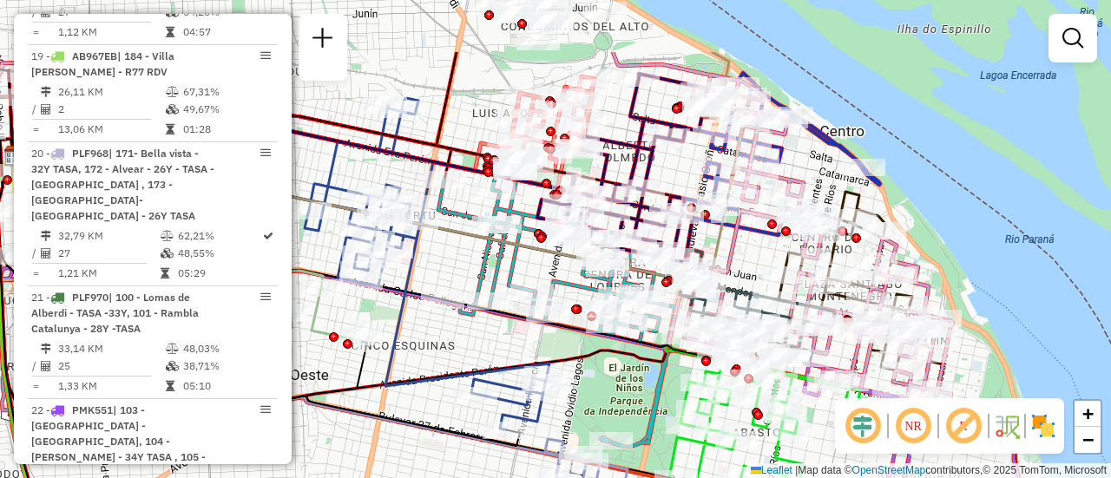
drag, startPoint x: 641, startPoint y: 161, endPoint x: 741, endPoint y: 260, distance: 141.1
click at [741, 260] on div "Janela de atendimento Grade de atendimento Capacidade Transportadoras Veículos …" at bounding box center [555, 239] width 1111 height 478
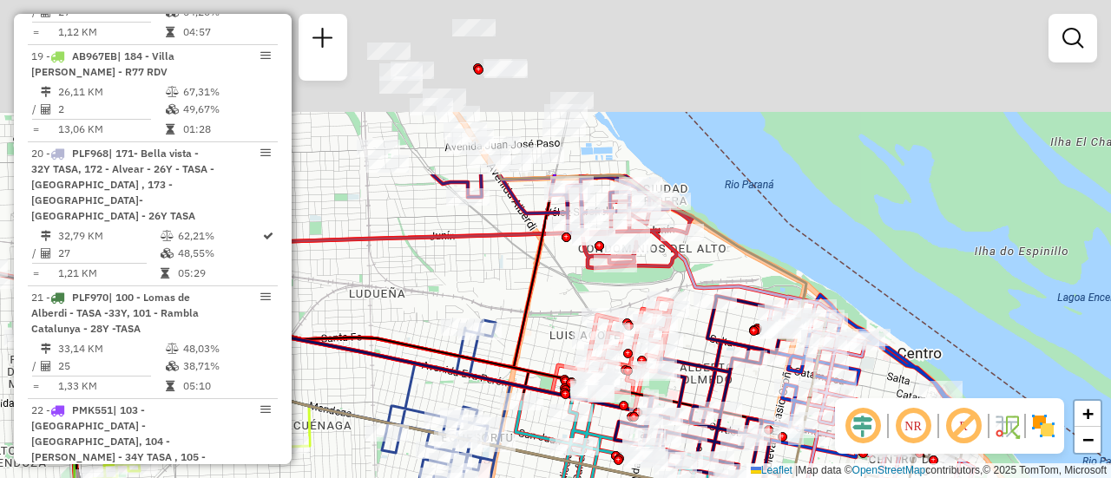
drag, startPoint x: 669, startPoint y: 55, endPoint x: 747, endPoint y: 277, distance: 235.5
click at [747, 277] on div "Janela de atendimento Grade de atendimento Capacidade Transportadoras Veículos …" at bounding box center [555, 239] width 1111 height 478
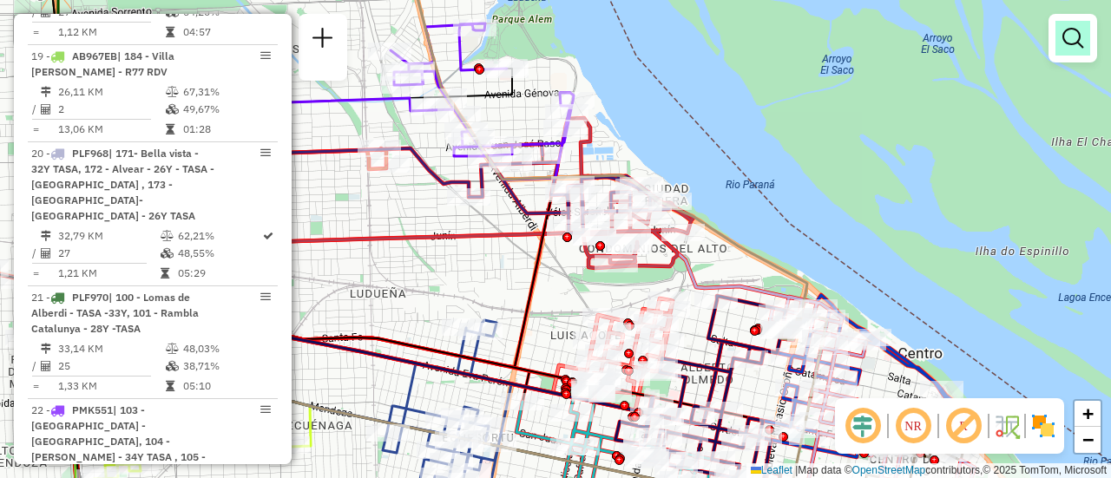
click at [1072, 42] on em at bounding box center [1072, 38] width 21 height 21
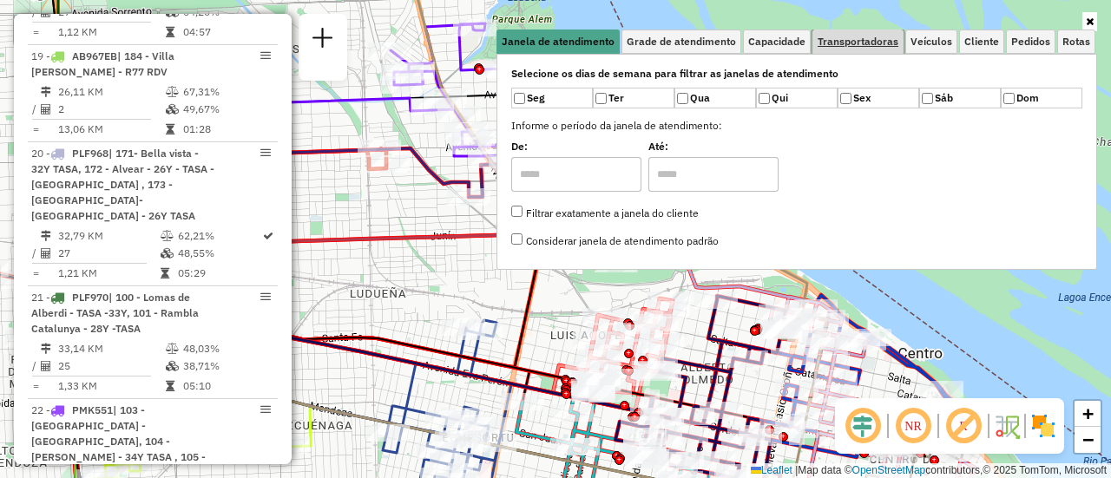
click at [866, 46] on span "Transportadoras" at bounding box center [857, 41] width 81 height 10
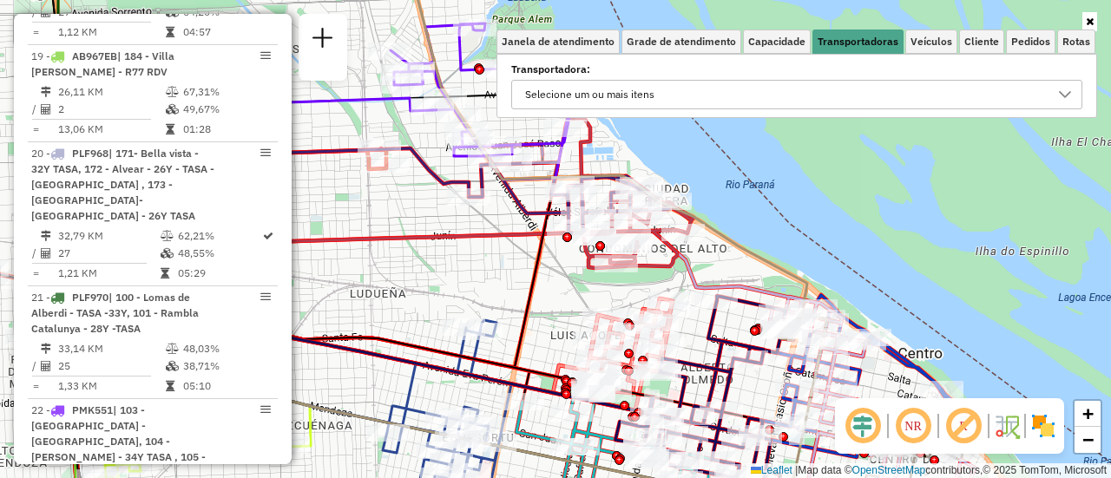
click at [1067, 98] on icon at bounding box center [1065, 95] width 14 height 14
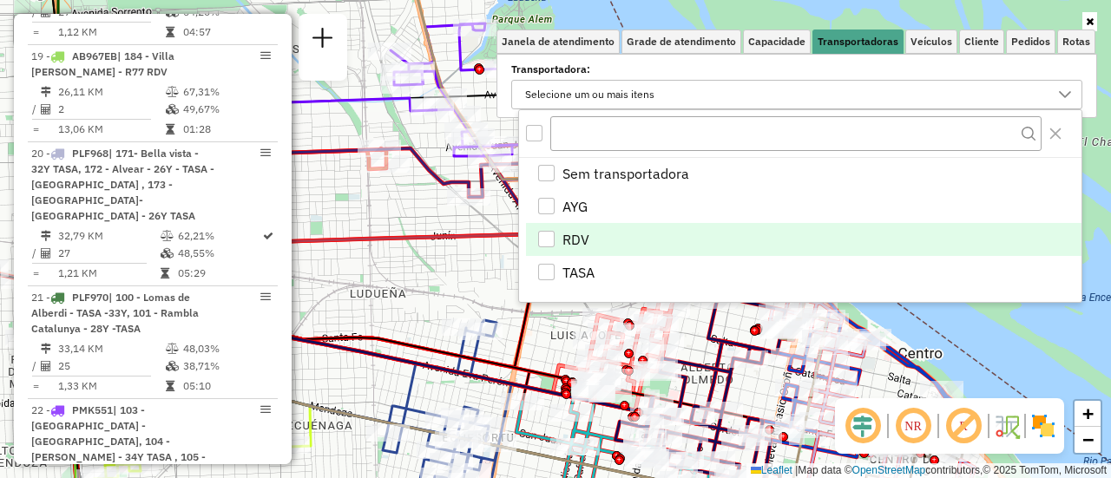
click at [544, 237] on div "RDV" at bounding box center [546, 239] width 16 height 16
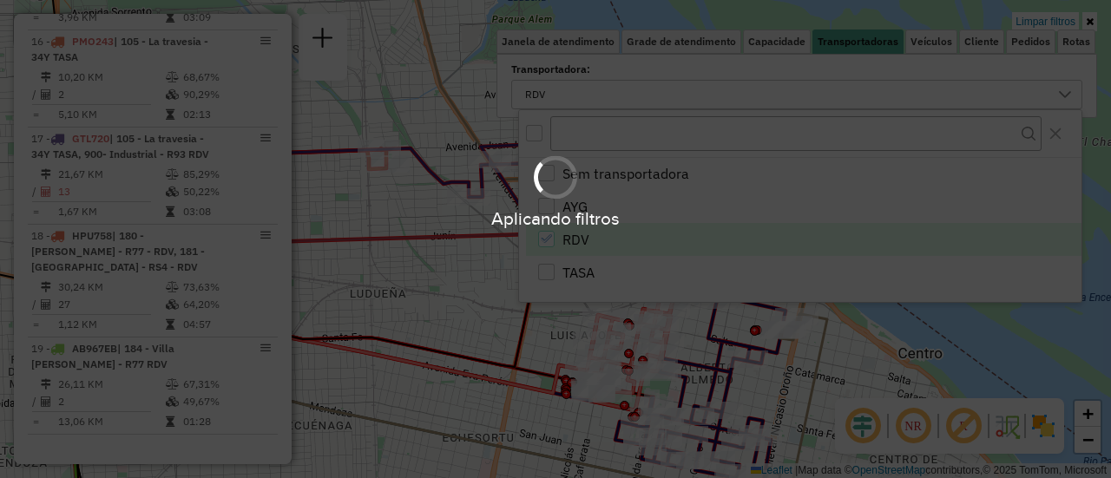
scroll to position [1379, 0]
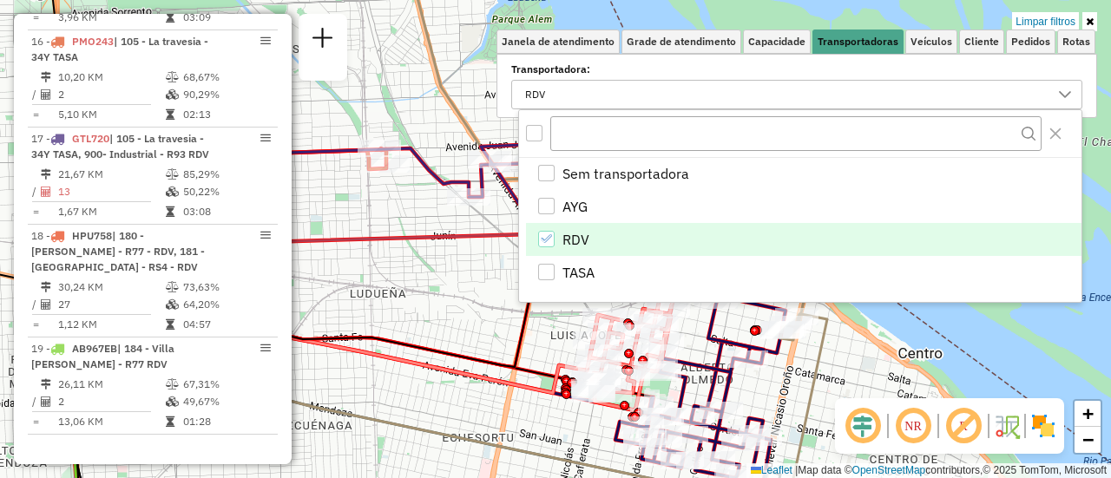
click at [425, 305] on div "Limpar filtros Janela de atendimento Grade de atendimento Capacidade Transporta…" at bounding box center [555, 239] width 1111 height 478
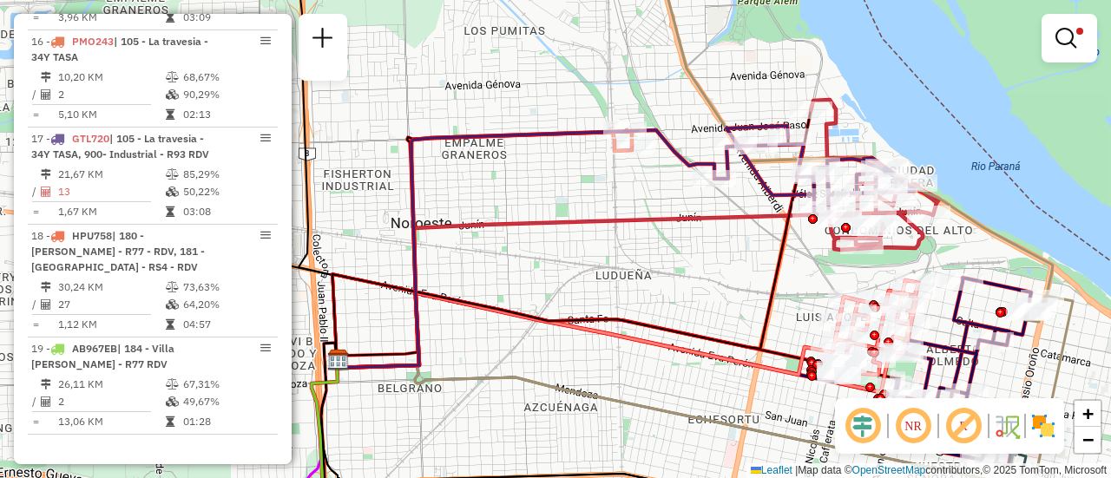
drag, startPoint x: 428, startPoint y: 305, endPoint x: 673, endPoint y: 286, distance: 246.2
click at [673, 286] on div "Limpar filtros Janela de atendimento Grade de atendimento Capacidade Transporta…" at bounding box center [555, 239] width 1111 height 478
select select "**********"
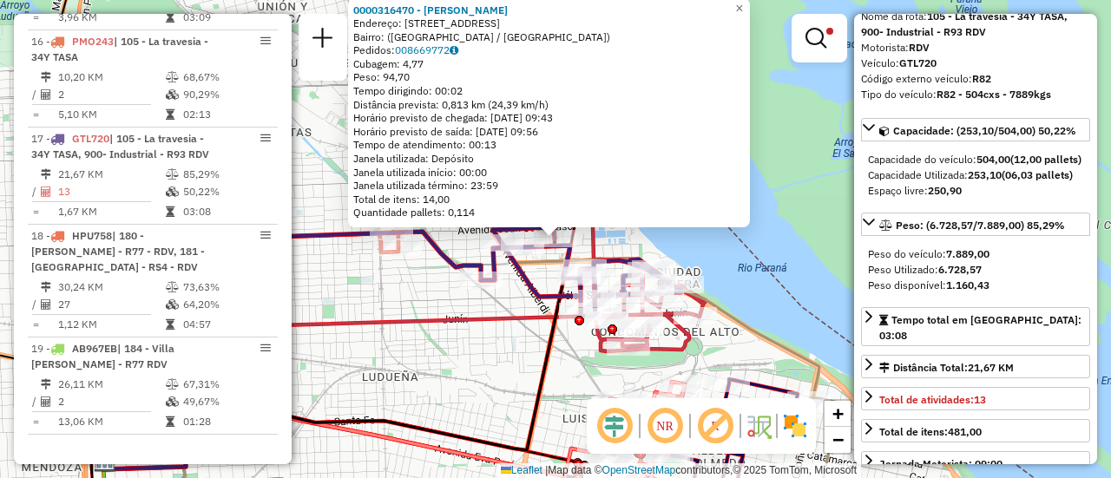
scroll to position [174, 0]
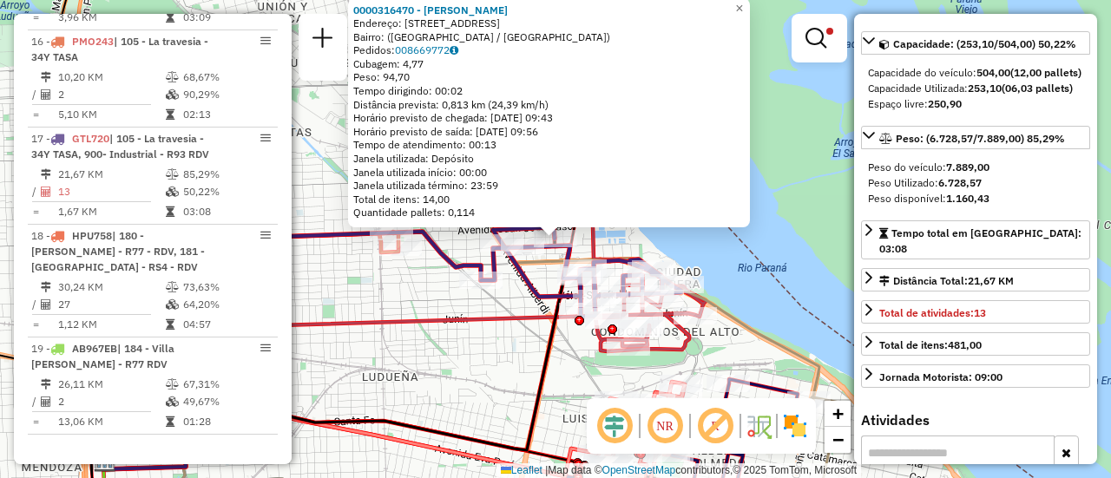
click at [476, 382] on div "0000316470 - RINALDI MARI Endereço: Calle Carcaraña, 642 Bairro: (Rosario / San…" at bounding box center [555, 239] width 1111 height 478
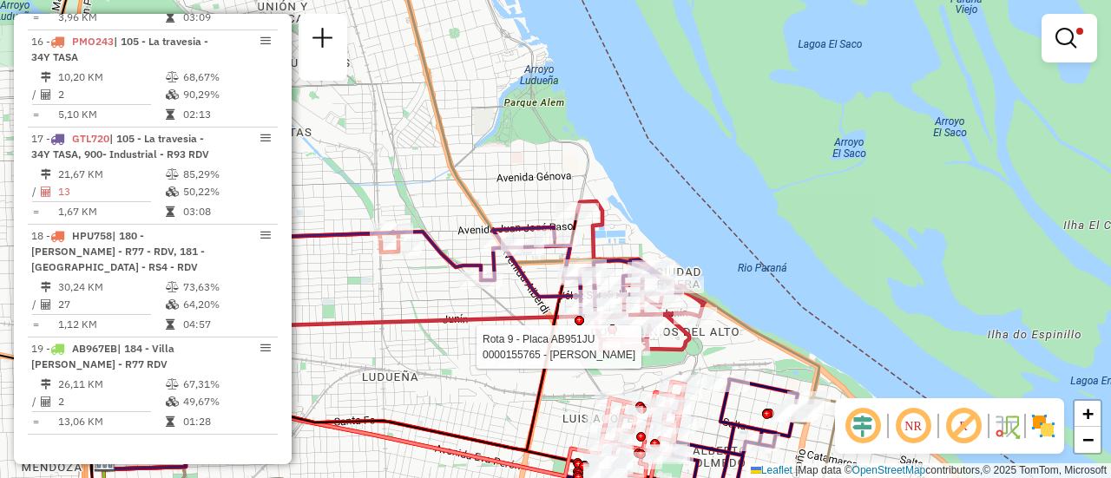
select select "**********"
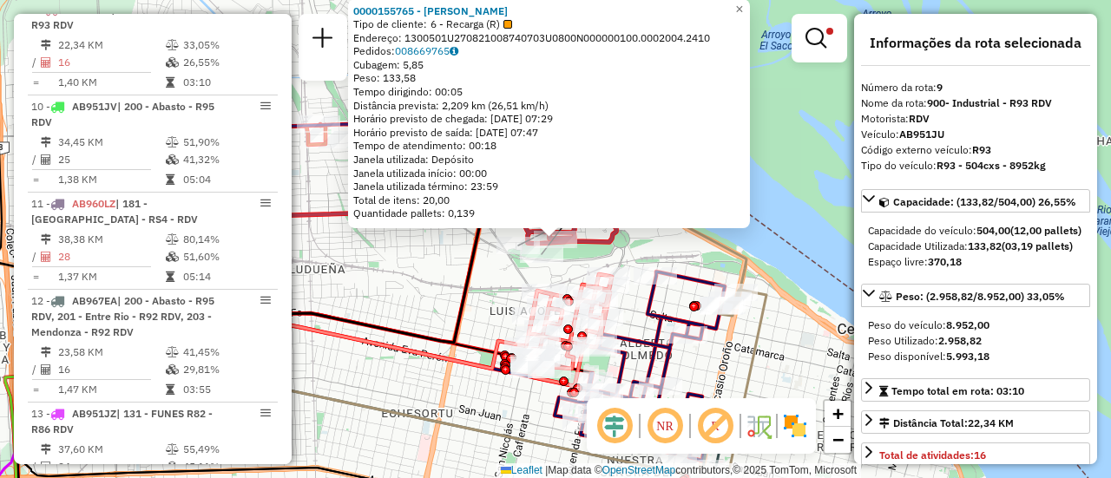
scroll to position [87, 0]
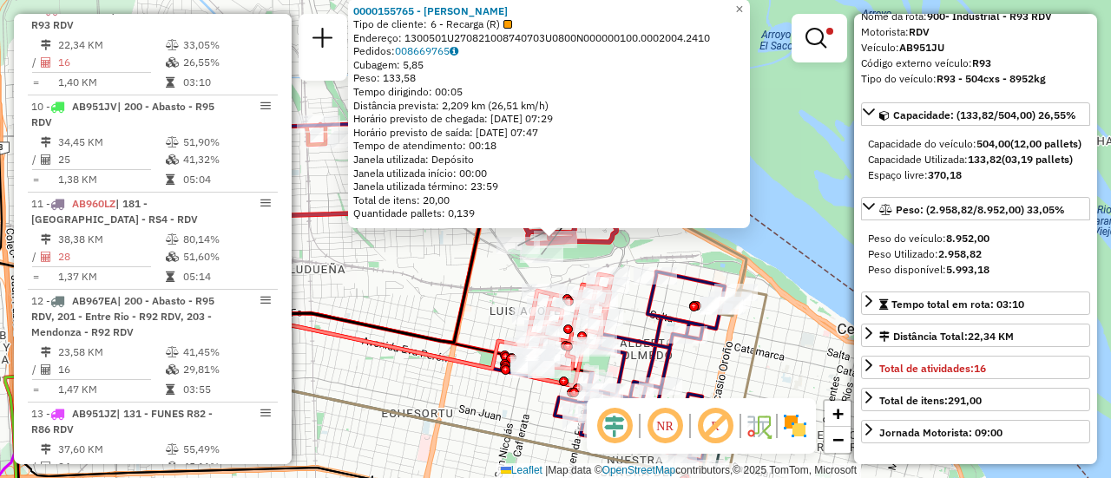
click at [417, 277] on div "0000155765 - MARTA CURA Tipo de cliente: 6 - Recarga (R) Endereço: 1300501U2708…" at bounding box center [555, 239] width 1111 height 478
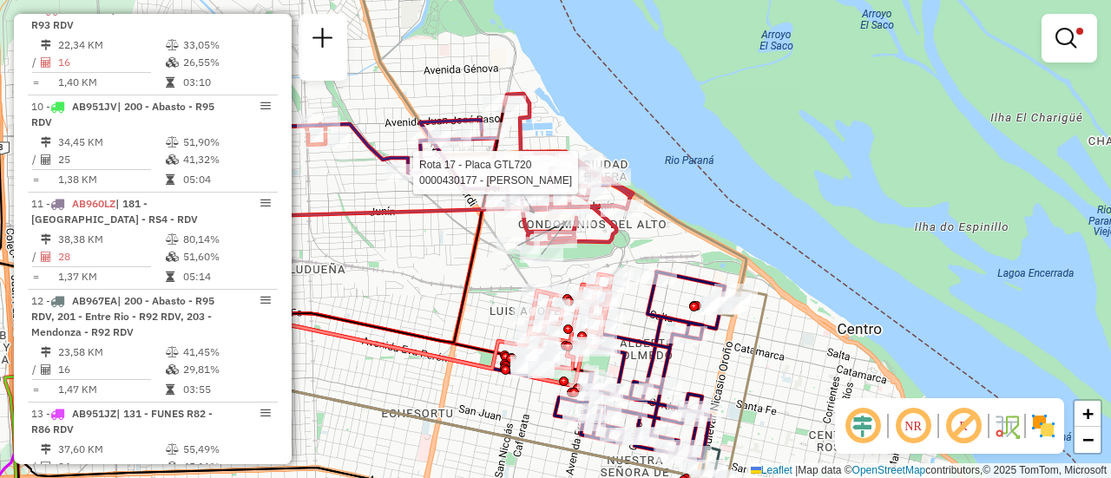
select select "**********"
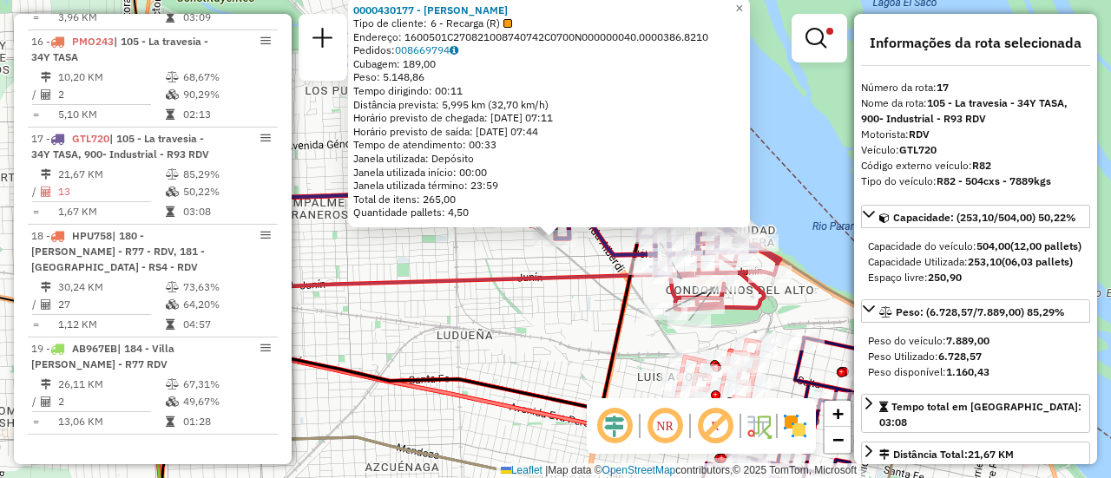
scroll to position [1379, 0]
click at [495, 253] on div "0000430177 - GONZALEZ MAXIMILIANO JOSE Tipo de cliente: 6 - Recarga (R) Endereç…" at bounding box center [555, 239] width 1111 height 478
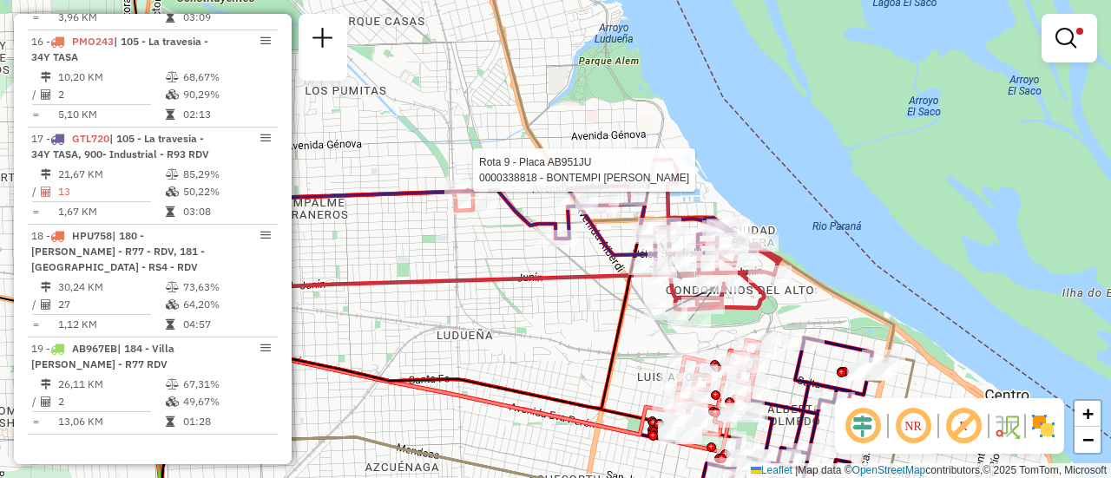
select select "**********"
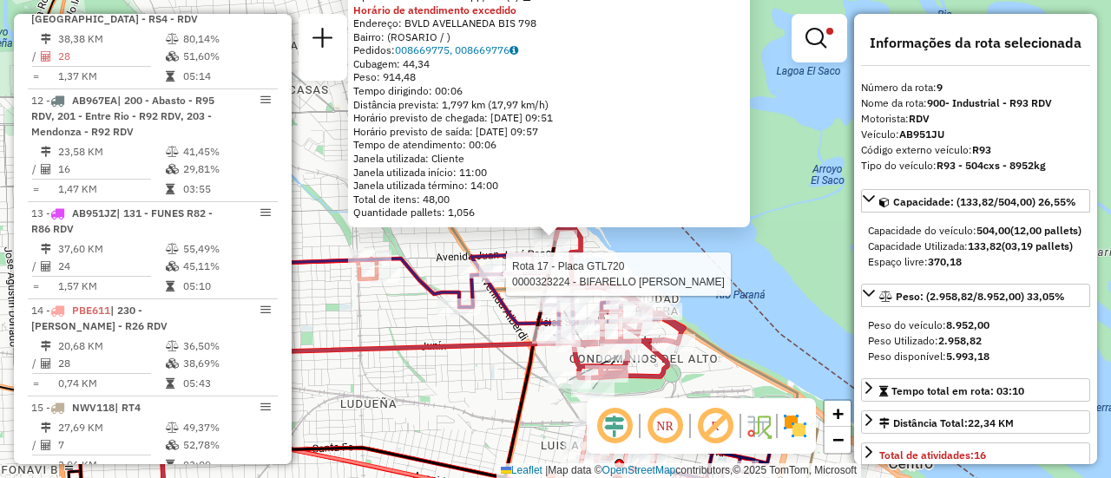
scroll to position [715, 0]
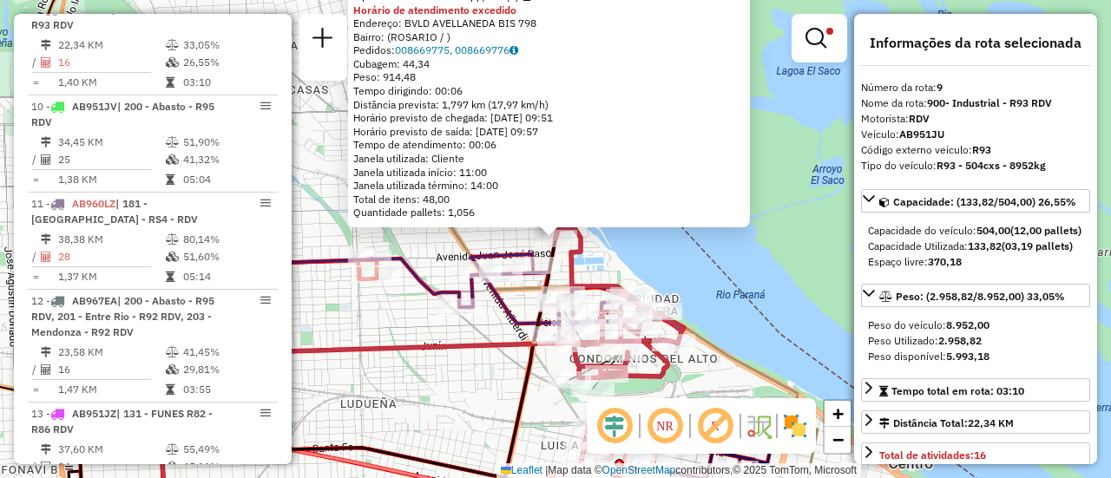
click at [400, 308] on div "0000338818 - BONTEMPI JUAN P Tipo de cliente: 80 - Chopp/VIP (C) Horário de ate…" at bounding box center [555, 239] width 1111 height 478
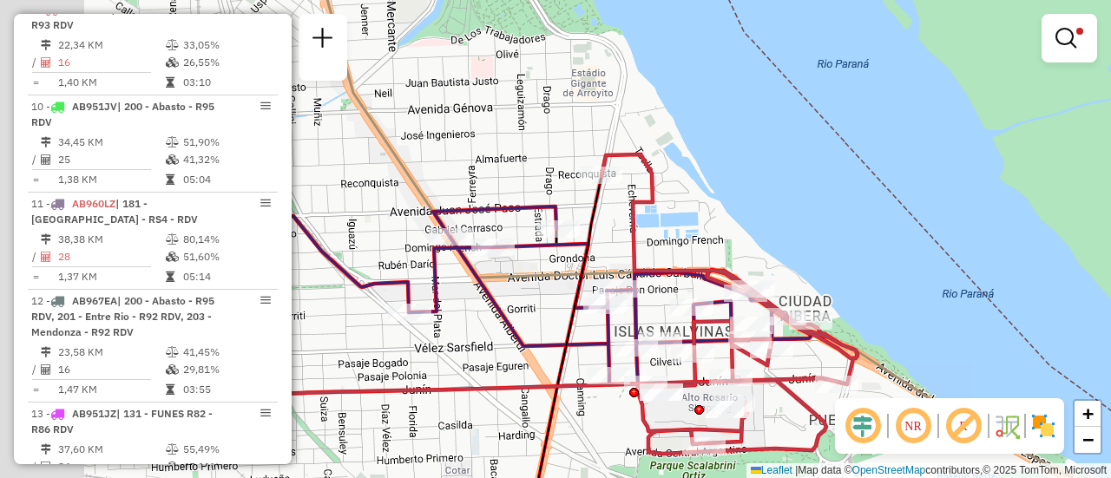
drag, startPoint x: 565, startPoint y: 253, endPoint x: 670, endPoint y: 181, distance: 126.8
click at [670, 182] on icon at bounding box center [729, 303] width 256 height 299
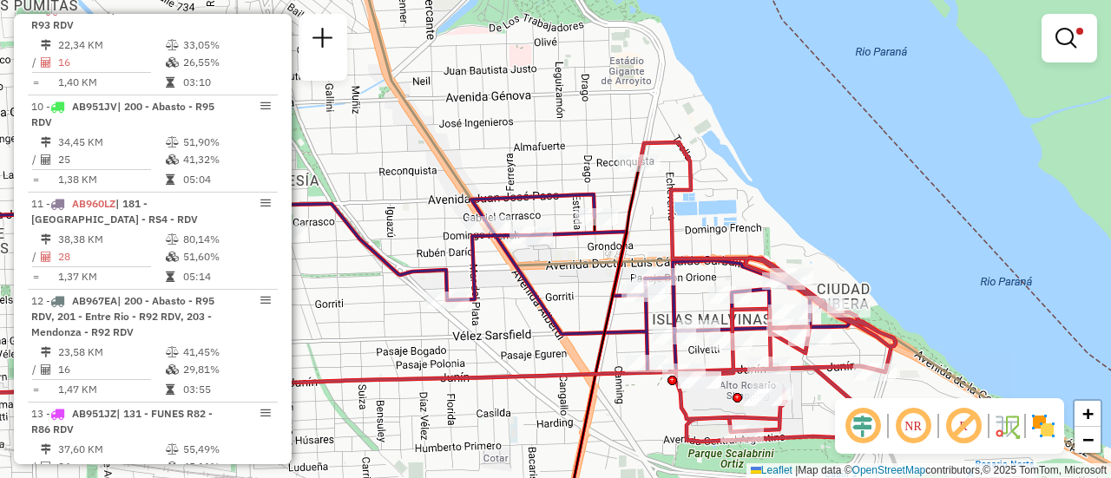
drag, startPoint x: 721, startPoint y: 200, endPoint x: 717, endPoint y: 234, distance: 35.0
click at [717, 234] on div "Limpar filtros Janela de atendimento Grade de atendimento Capacidade Transporta…" at bounding box center [555, 239] width 1111 height 478
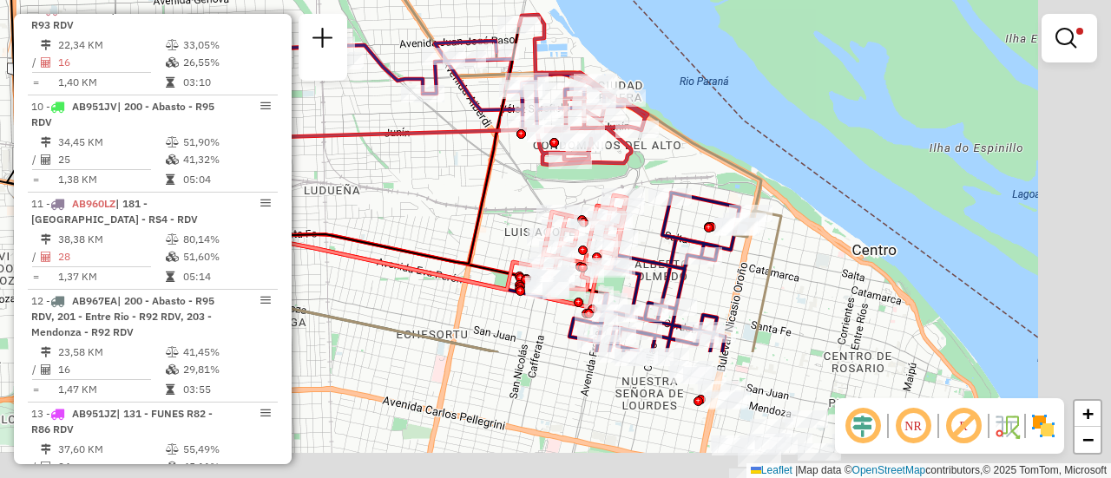
drag, startPoint x: 615, startPoint y: 353, endPoint x: 365, endPoint y: 130, distance: 334.9
click at [364, 132] on div "Limpar filtros Janela de atendimento Grade de atendimento Capacidade Transporta…" at bounding box center [555, 239] width 1111 height 478
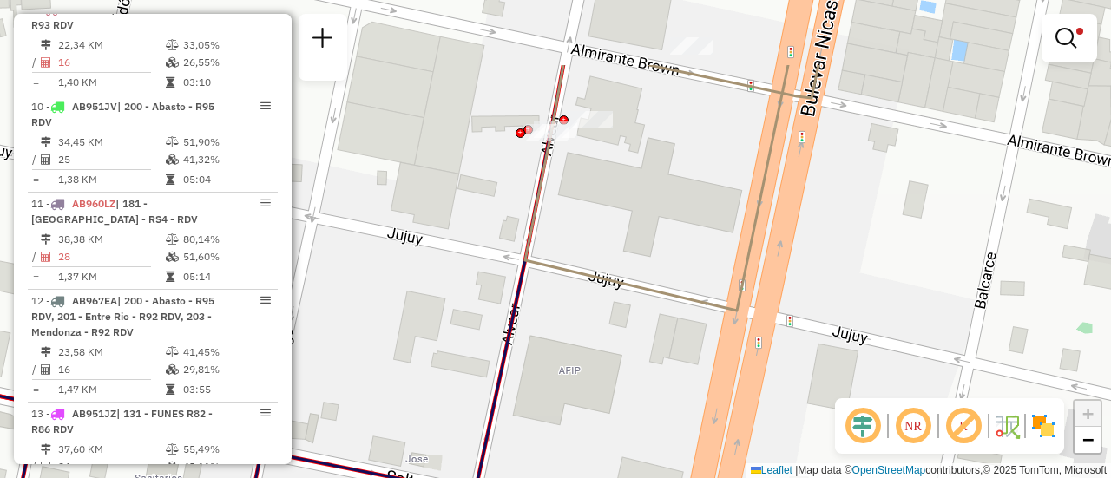
drag, startPoint x: 620, startPoint y: 77, endPoint x: 620, endPoint y: 190, distance: 112.8
click at [620, 190] on div "Limpar filtros Janela de atendimento Grade de atendimento Capacidade Transporta…" at bounding box center [555, 239] width 1111 height 478
select select "**********"
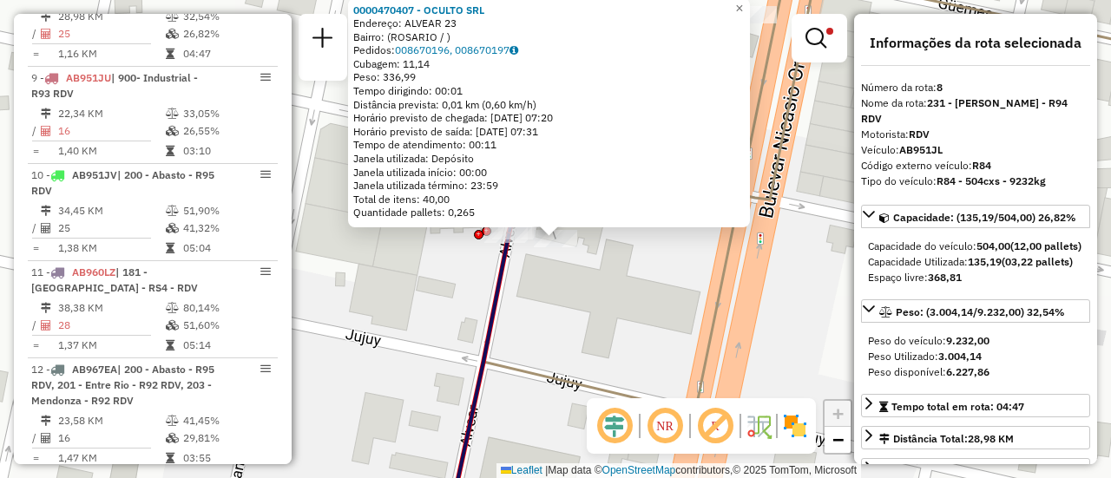
scroll to position [618, 0]
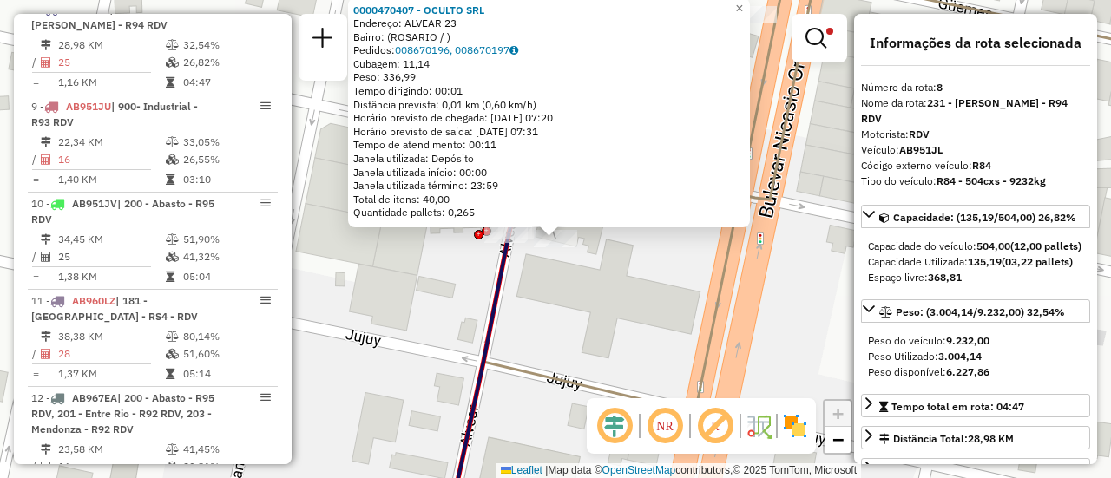
click at [583, 307] on div "0000470407 - OCULTO SRL Endereço: ALVEAR 23 Bairro: (ROSARIO / ) Pedidos: 00867…" at bounding box center [555, 239] width 1111 height 478
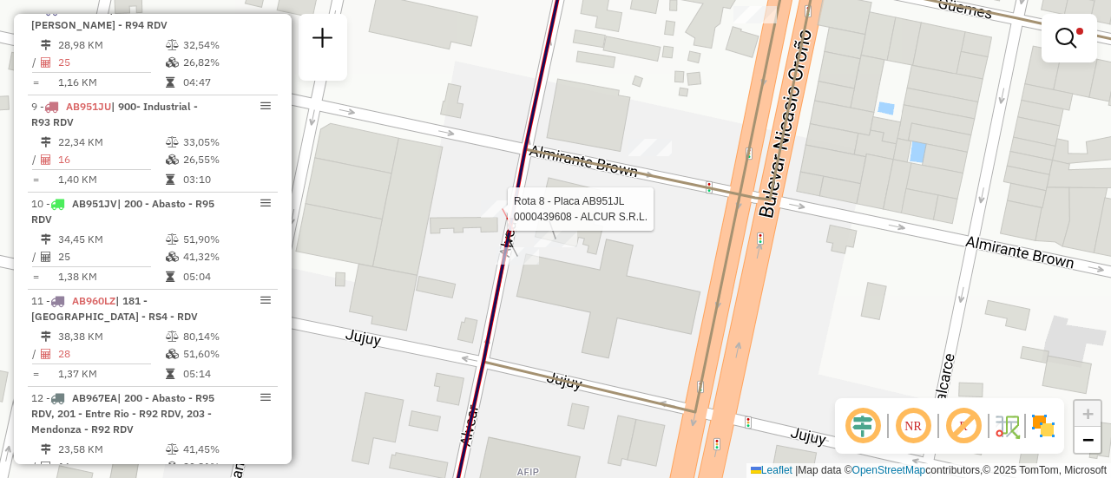
select select "**********"
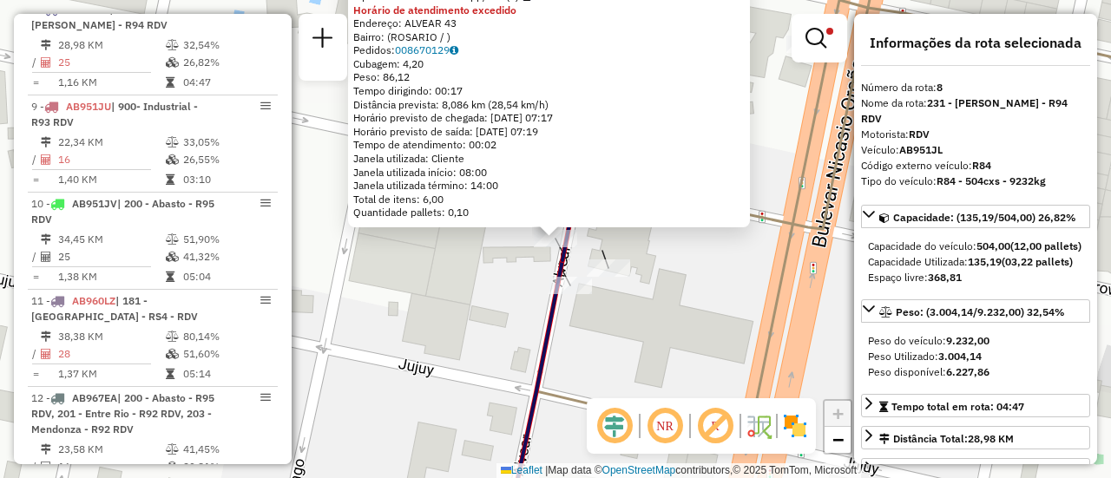
click at [471, 301] on div "0000439608 - ALCUR S.R.L. Tipo de cliente: 80 - Chopp/VIP (C) Horário de atendi…" at bounding box center [555, 239] width 1111 height 478
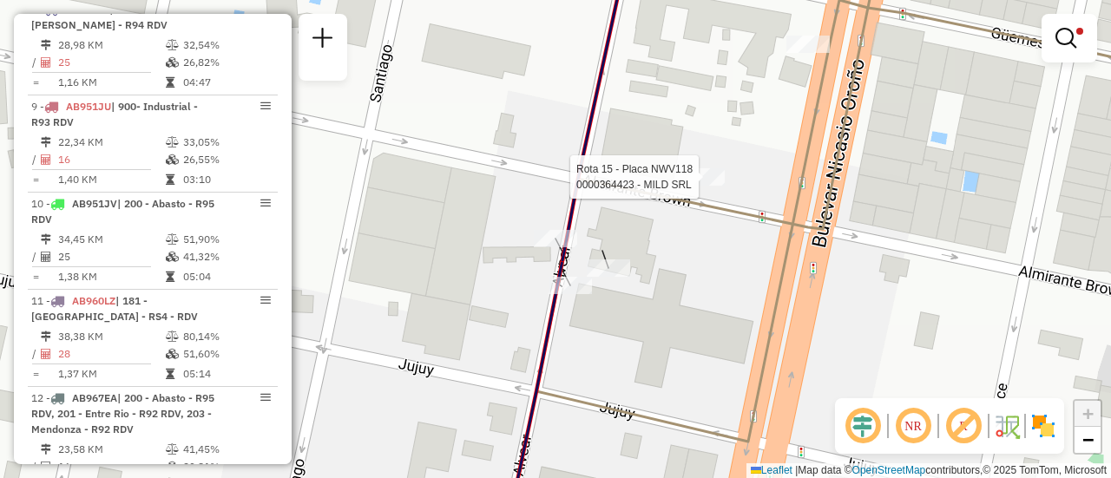
select select "**********"
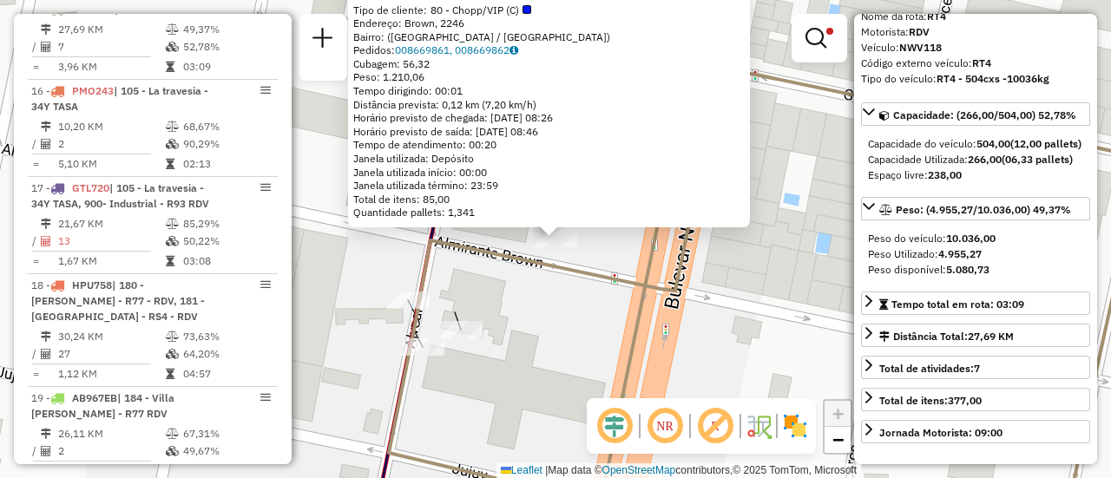
scroll to position [174, 0]
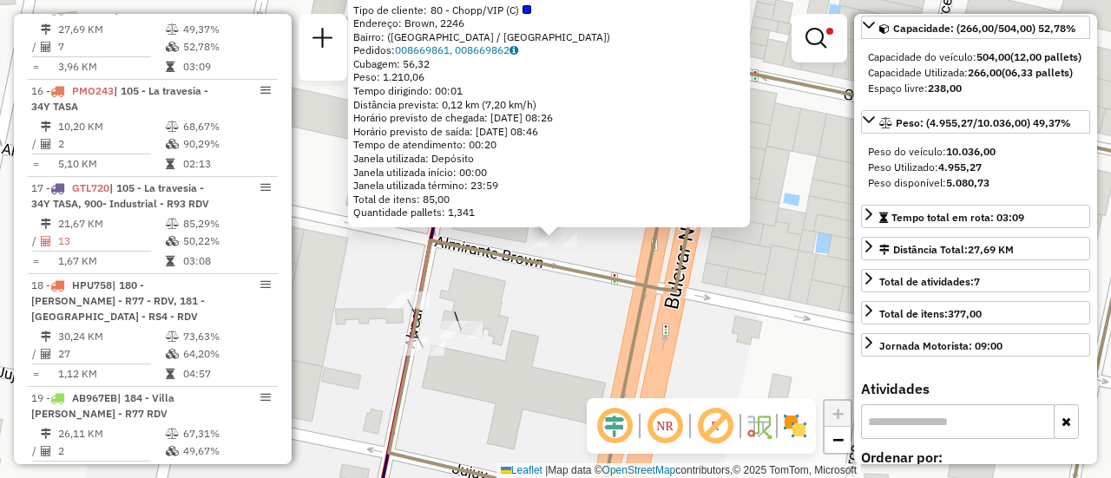
click at [542, 322] on div "0000364423 - MILD SRL Tipo de cliente: 80 - Chopp/VIP (C) Endereço: Brown, 2246…" at bounding box center [555, 239] width 1111 height 478
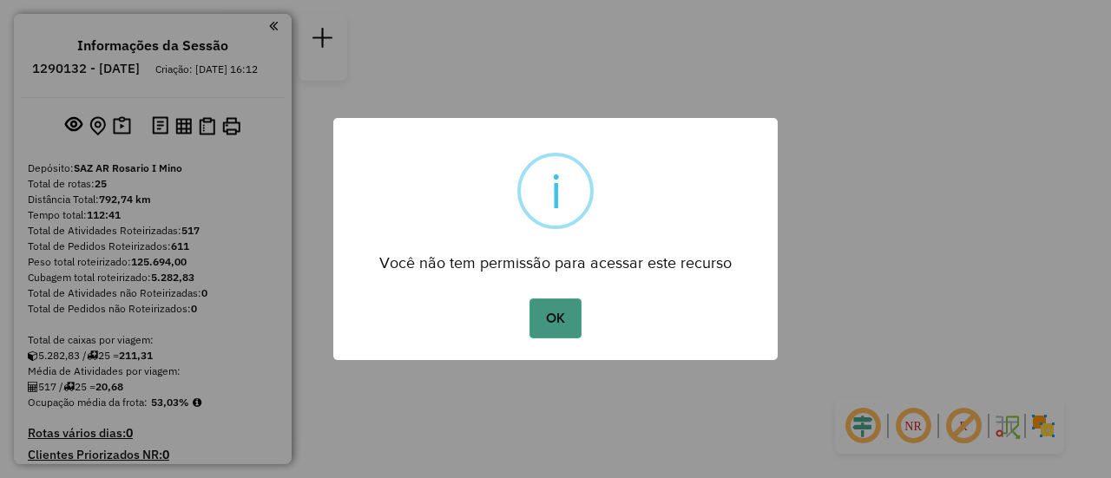
click at [563, 321] on button "OK" at bounding box center [554, 319] width 51 height 40
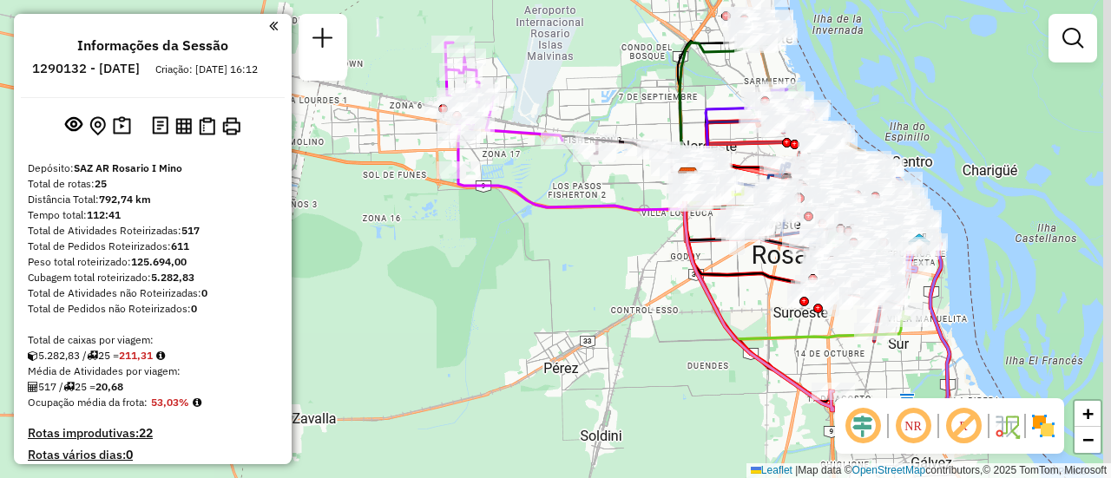
drag, startPoint x: 556, startPoint y: 195, endPoint x: 456, endPoint y: 249, distance: 113.4
click at [435, 255] on div "Janela de atendimento Grade de atendimento Capacidade Transportadoras Veículos …" at bounding box center [555, 239] width 1111 height 478
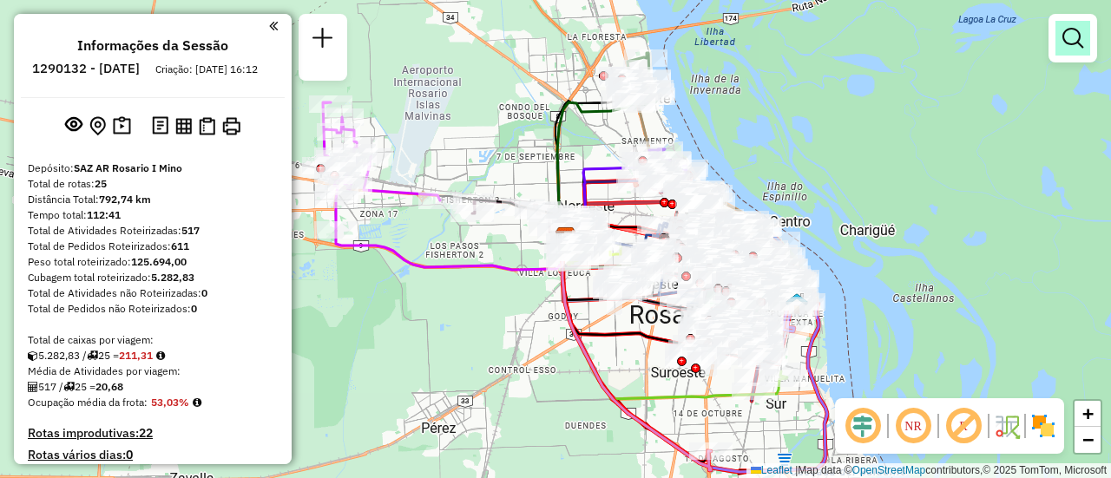
click at [1077, 39] on em at bounding box center [1072, 38] width 21 height 21
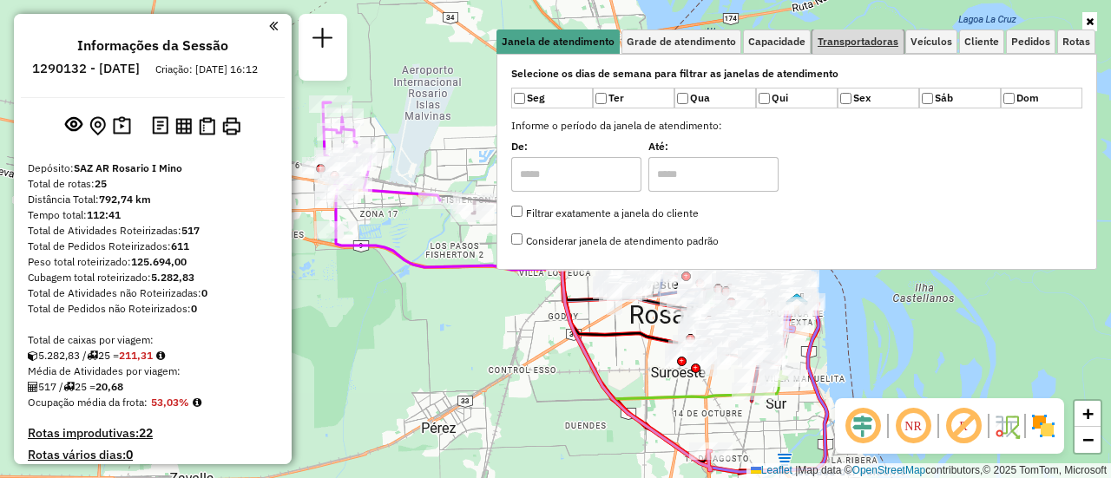
drag, startPoint x: 868, startPoint y: 42, endPoint x: 884, endPoint y: 45, distance: 16.8
click at [869, 42] on span "Transportadoras" at bounding box center [857, 41] width 81 height 10
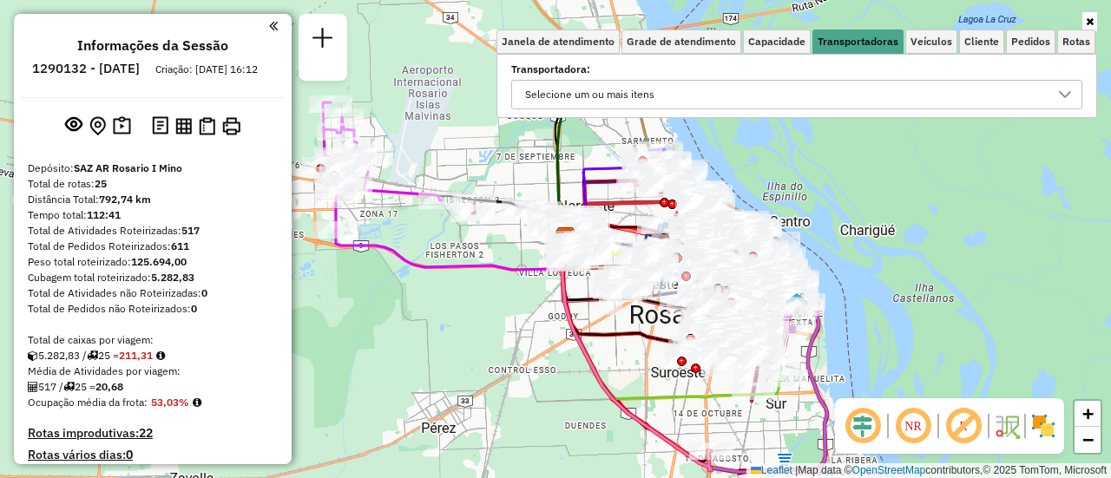
click at [1062, 93] on icon at bounding box center [1065, 95] width 14 height 14
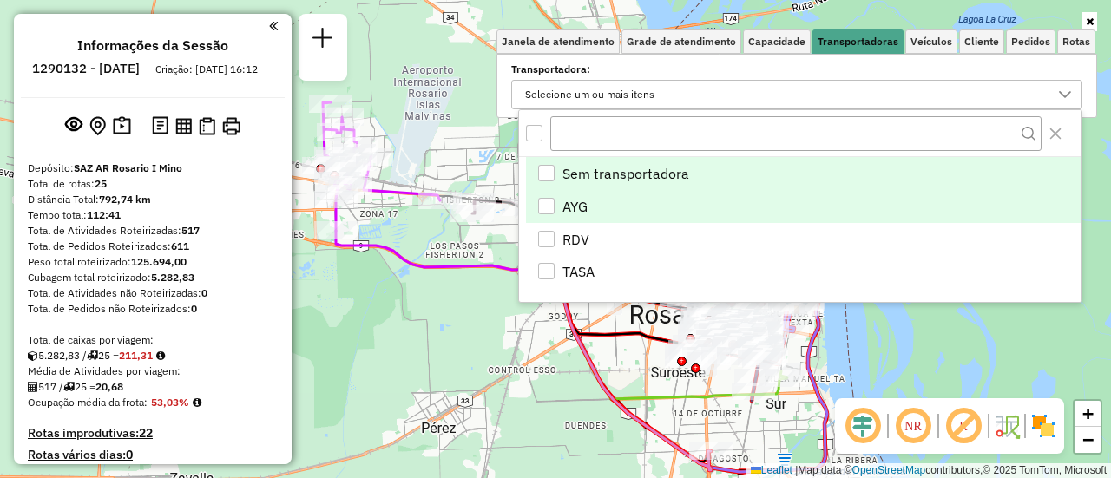
scroll to position [10, 60]
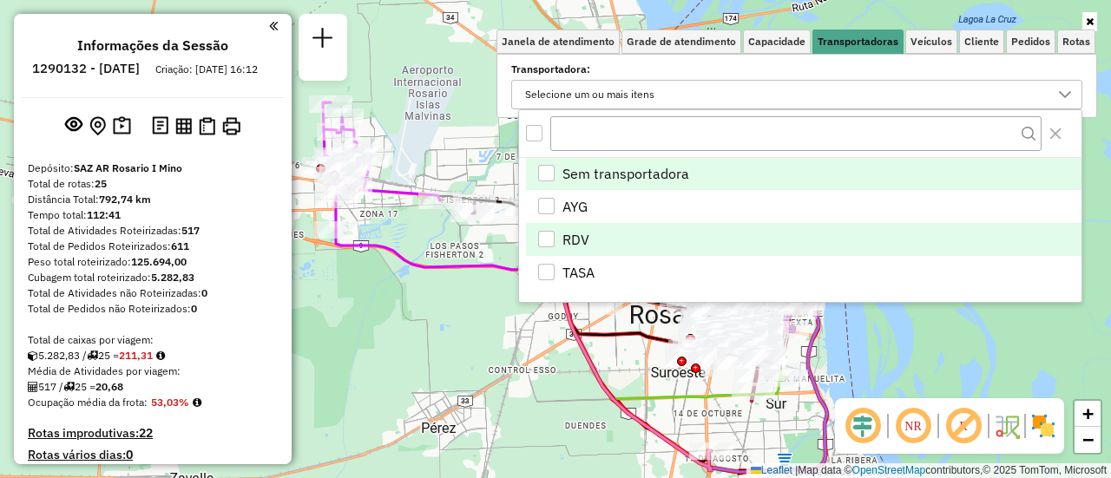
click at [544, 236] on div "RDV" at bounding box center [546, 239] width 16 height 16
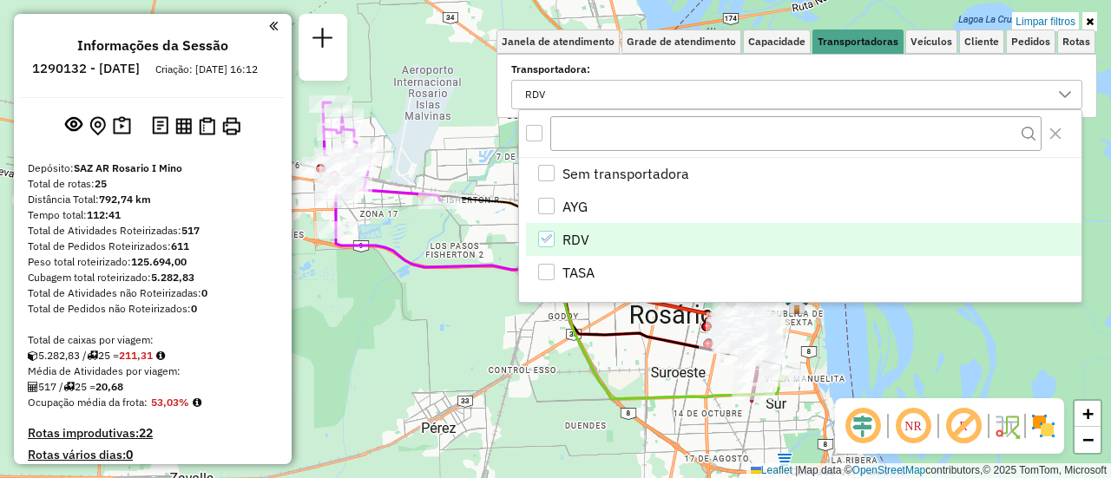
click at [607, 354] on div "Limpar filtros Janela de atendimento Grade de atendimento Capacidade Transporta…" at bounding box center [555, 239] width 1111 height 478
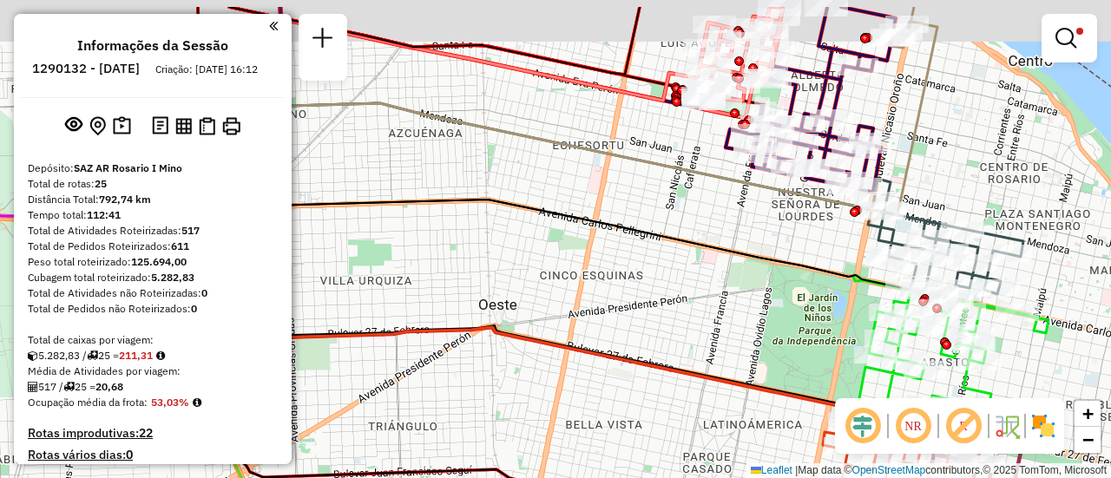
drag, startPoint x: 814, startPoint y: 154, endPoint x: 627, endPoint y: 260, distance: 214.9
click at [627, 260] on div "Limpar filtros Janela de atendimento Grade de atendimento Capacidade Transporta…" at bounding box center [555, 239] width 1111 height 478
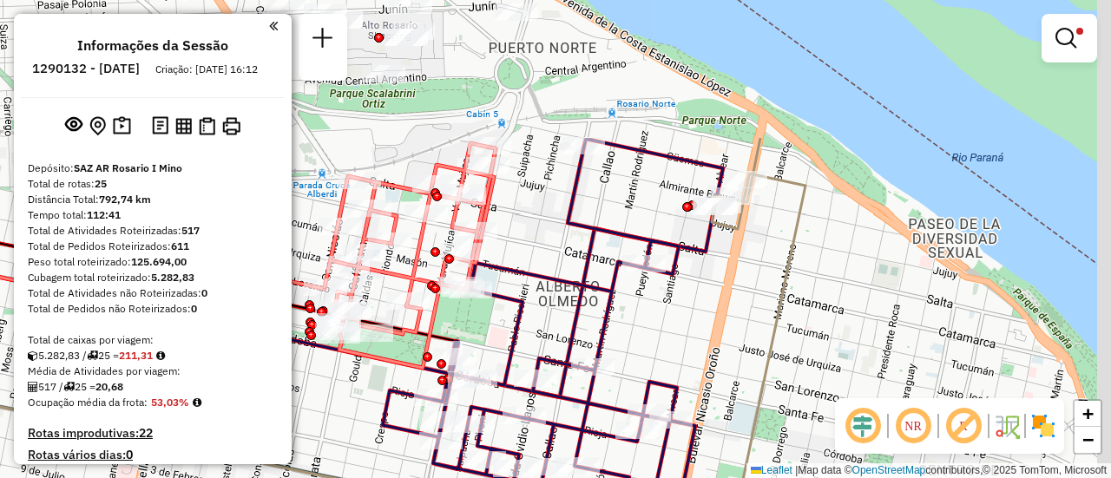
drag, startPoint x: 844, startPoint y: 107, endPoint x: 774, endPoint y: 296, distance: 201.8
click at [775, 296] on icon at bounding box center [750, 349] width 110 height 423
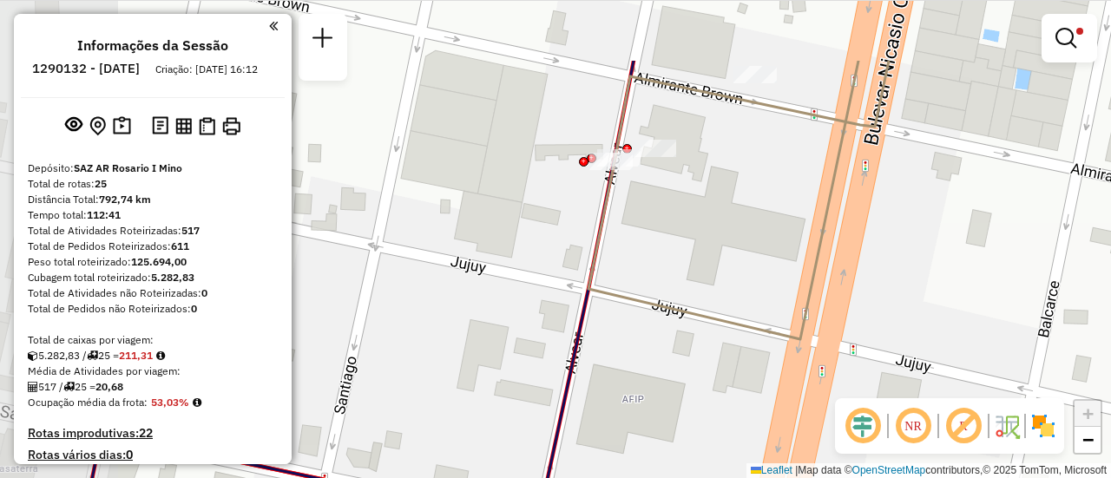
drag, startPoint x: 594, startPoint y: 154, endPoint x: 775, endPoint y: 266, distance: 212.4
click at [775, 266] on div "Limpar filtros Janela de atendimento Grade de atendimento Capacidade Transporta…" at bounding box center [555, 239] width 1111 height 478
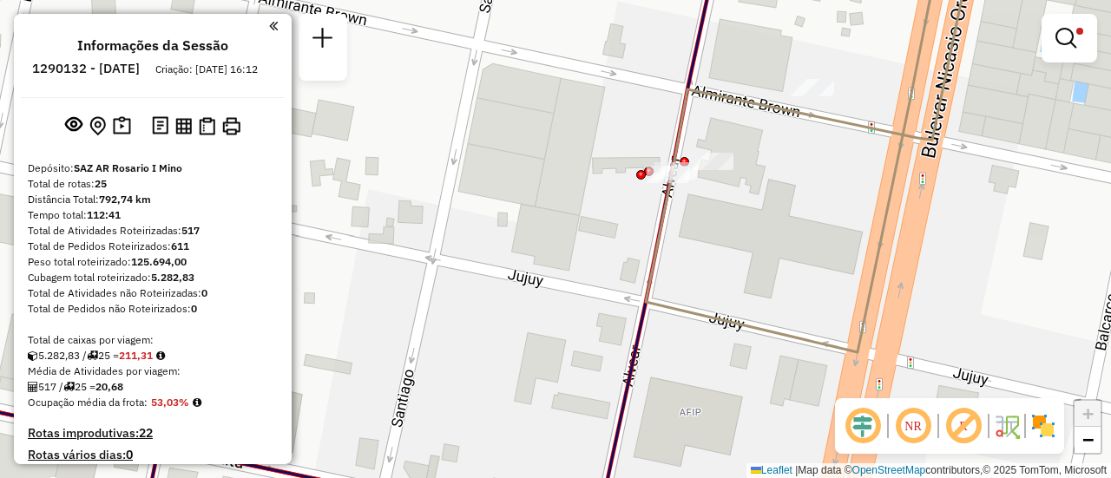
drag, startPoint x: 689, startPoint y: 234, endPoint x: 727, endPoint y: 244, distance: 39.4
click at [727, 244] on div "Limpar filtros Janela de atendimento Grade de atendimento Capacidade Transporta…" at bounding box center [555, 239] width 1111 height 478
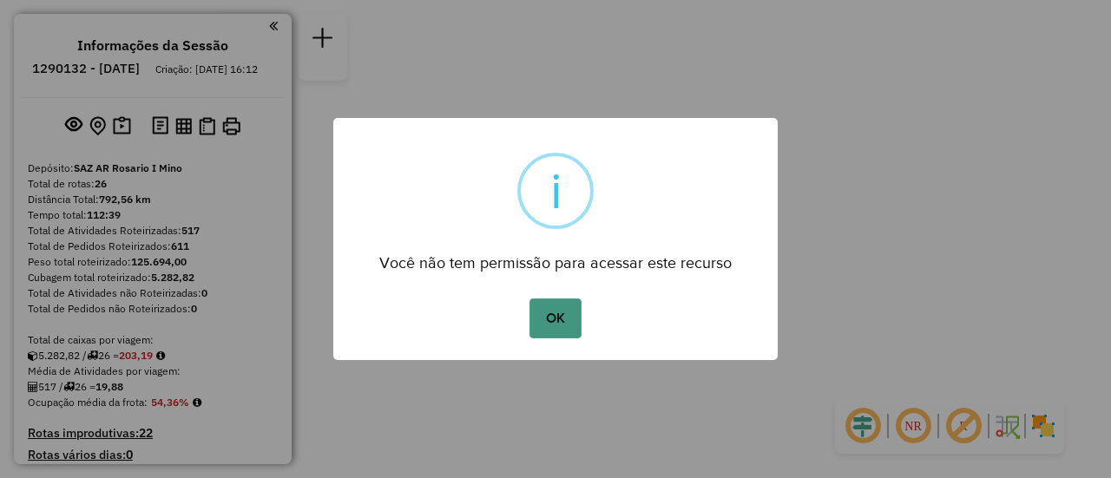
click at [559, 308] on button "OK" at bounding box center [554, 319] width 51 height 40
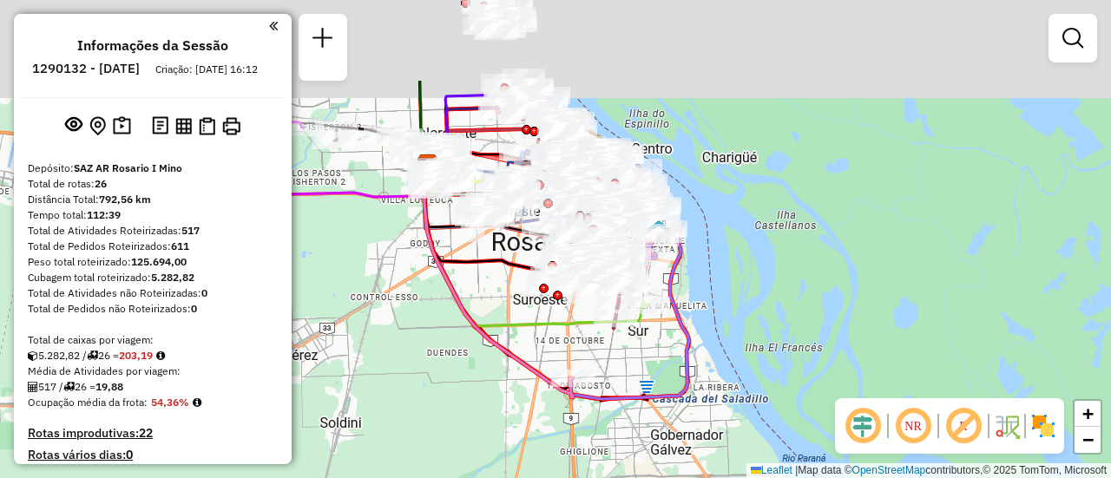
drag, startPoint x: 473, startPoint y: 233, endPoint x: 574, endPoint y: 397, distance: 193.6
click at [485, 410] on div "Janela de atendimento Grade de atendimento Capacidade Transportadoras Veículos …" at bounding box center [555, 239] width 1111 height 478
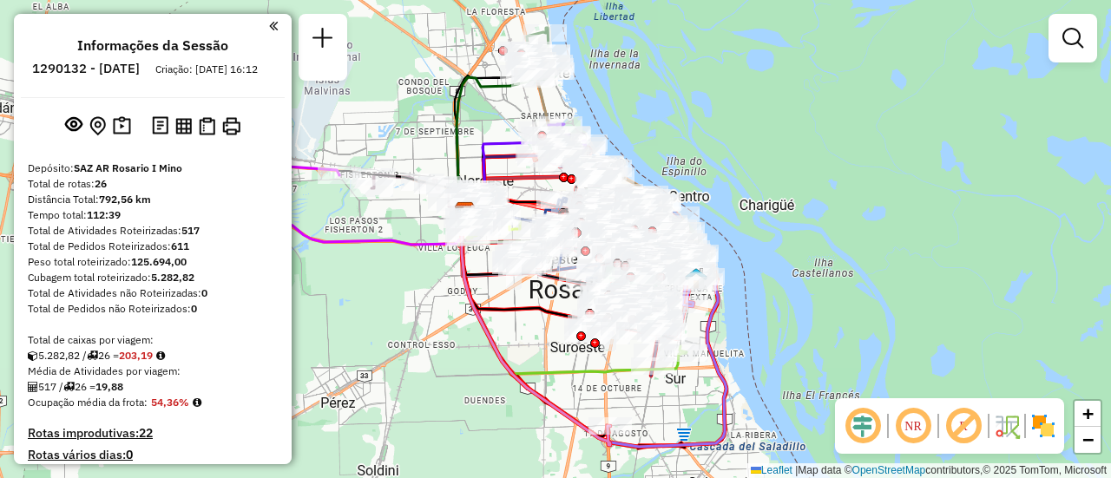
click at [1075, 37] on em at bounding box center [1072, 38] width 21 height 21
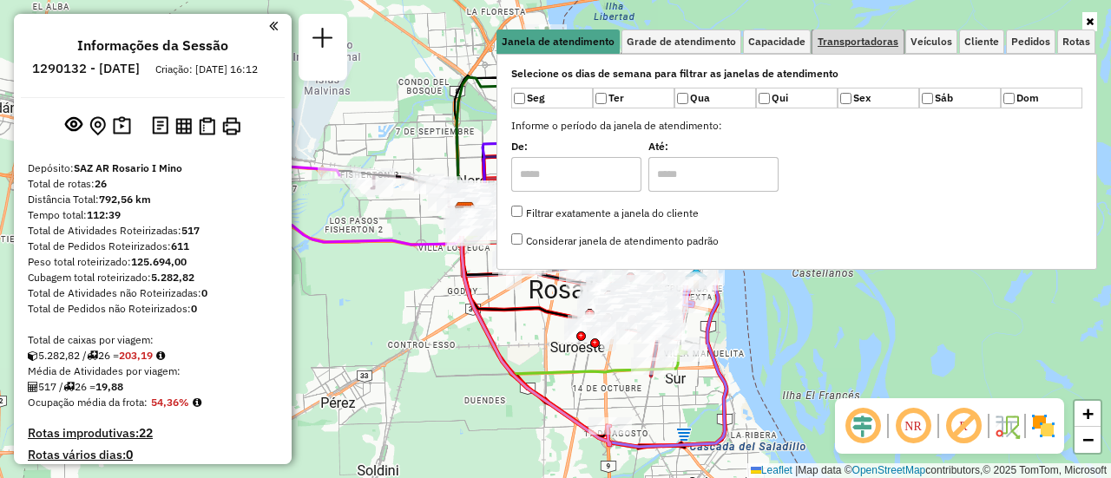
click at [855, 38] on span "Transportadoras" at bounding box center [857, 41] width 81 height 10
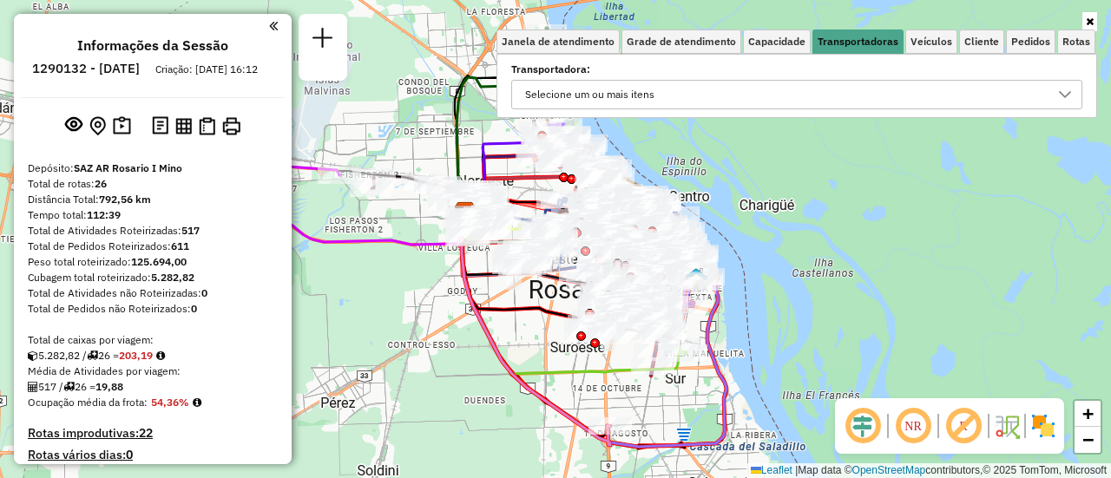
click at [1067, 90] on icon at bounding box center [1065, 95] width 14 height 14
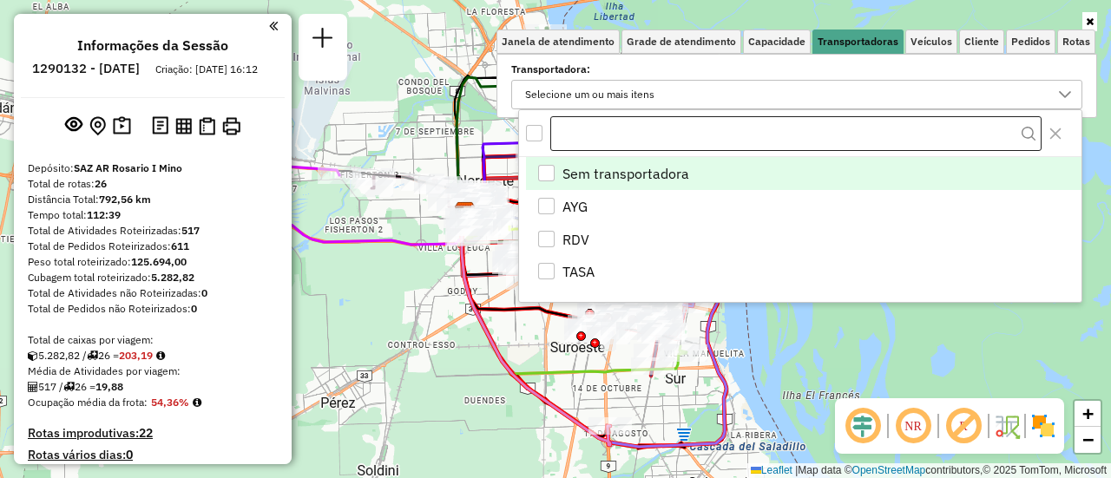
scroll to position [10, 60]
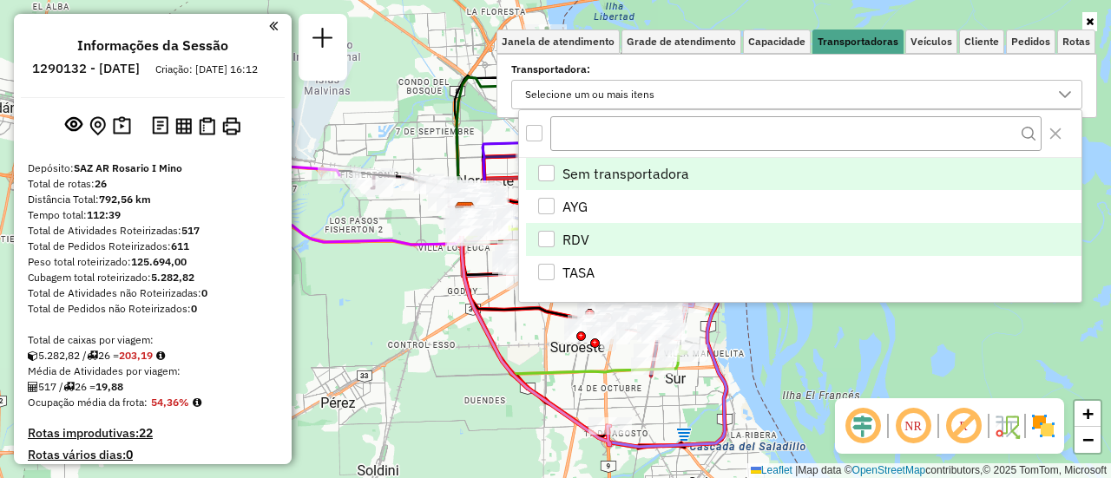
click at [547, 239] on div "RDV" at bounding box center [546, 239] width 16 height 16
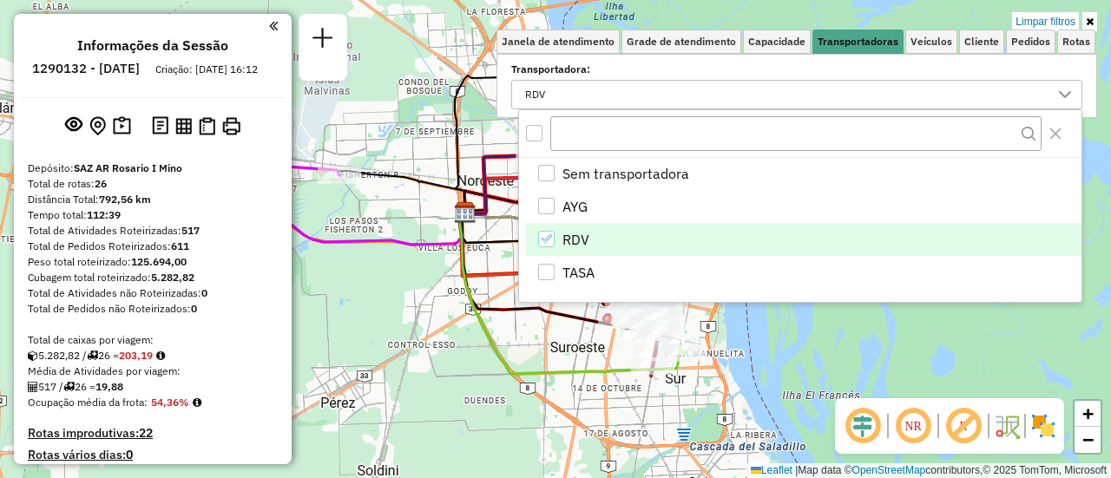
click at [529, 342] on div "Limpar filtros Janela de atendimento Grade de atendimento Capacidade Transporta…" at bounding box center [555, 239] width 1111 height 478
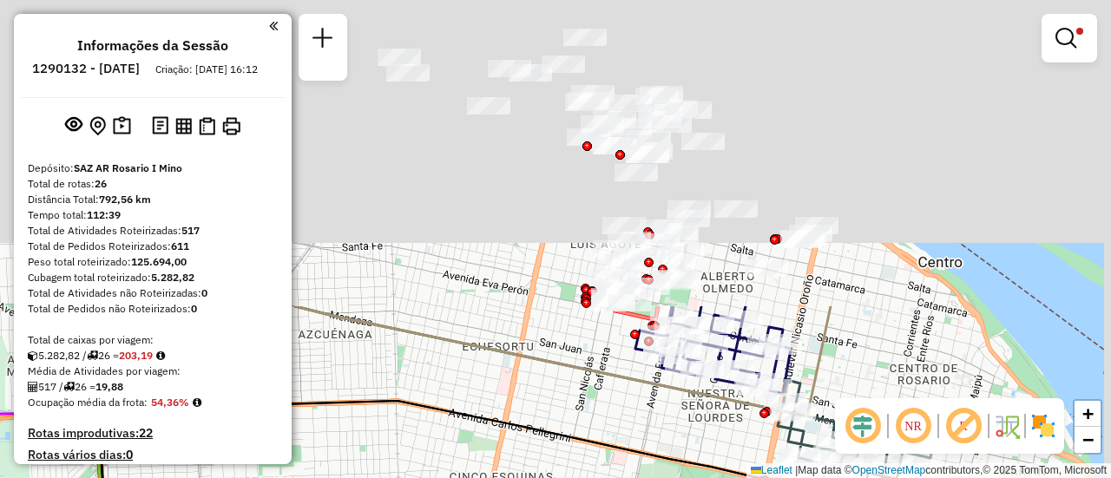
drag, startPoint x: 587, startPoint y: 165, endPoint x: 521, endPoint y: 519, distance: 360.1
click at [521, 477] on html "Aplicando filtros Pop-up bloqueado! Seu navegador bloqueou automáticamente a ab…" at bounding box center [555, 239] width 1111 height 478
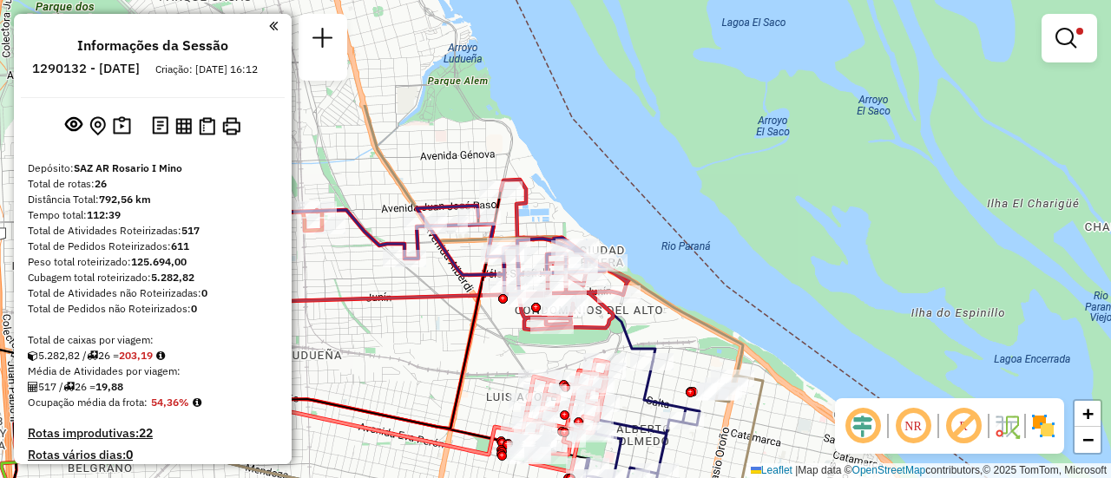
drag, startPoint x: 496, startPoint y: 226, endPoint x: 458, endPoint y: 390, distance: 167.5
click at [410, 412] on div "Limpar filtros Janela de atendimento Grade de atendimento Capacidade Transporta…" at bounding box center [555, 239] width 1111 height 478
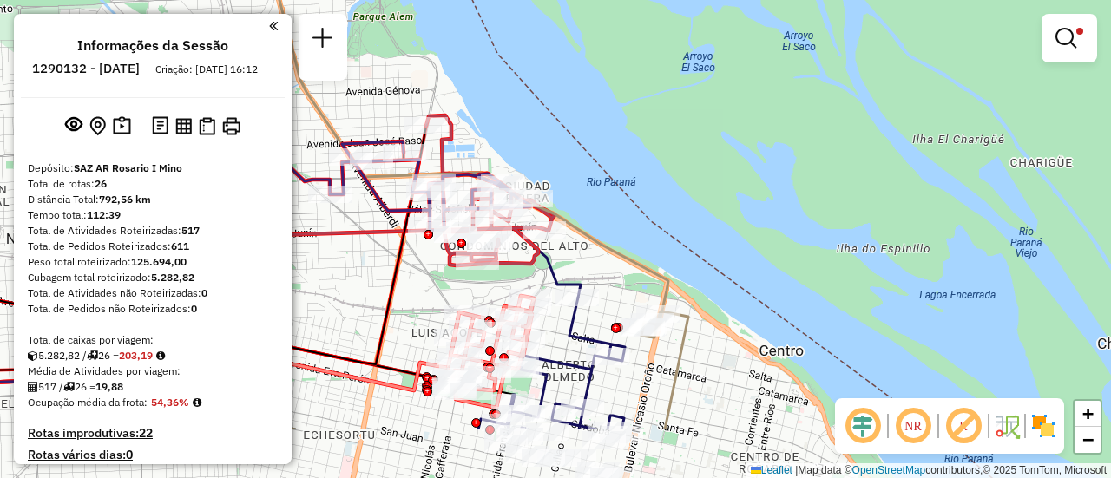
drag, startPoint x: 499, startPoint y: 386, endPoint x: 429, endPoint y: 290, distance: 119.2
click at [429, 290] on div "Limpar filtros Janela de atendimento Grade de atendimento Capacidade Transporta…" at bounding box center [555, 239] width 1111 height 478
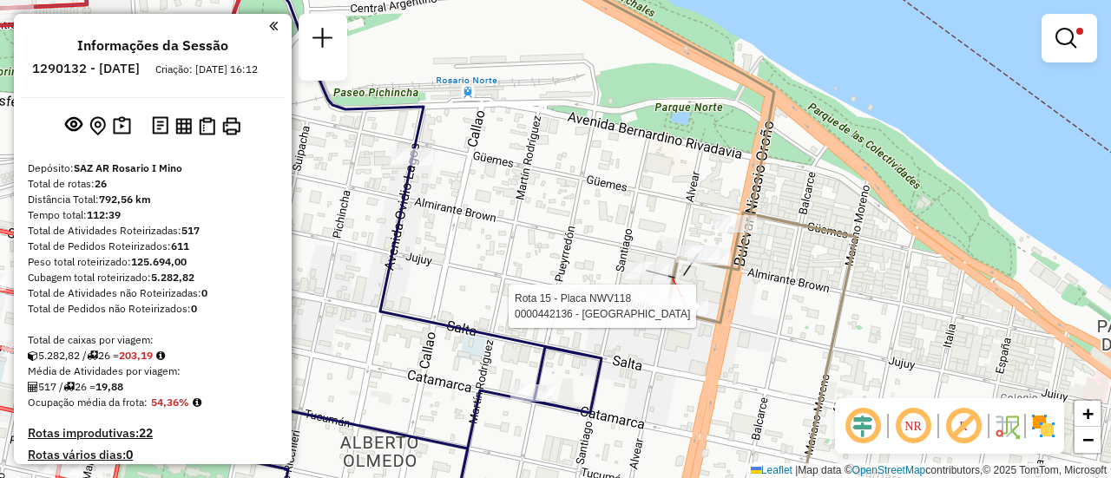
select select "**********"
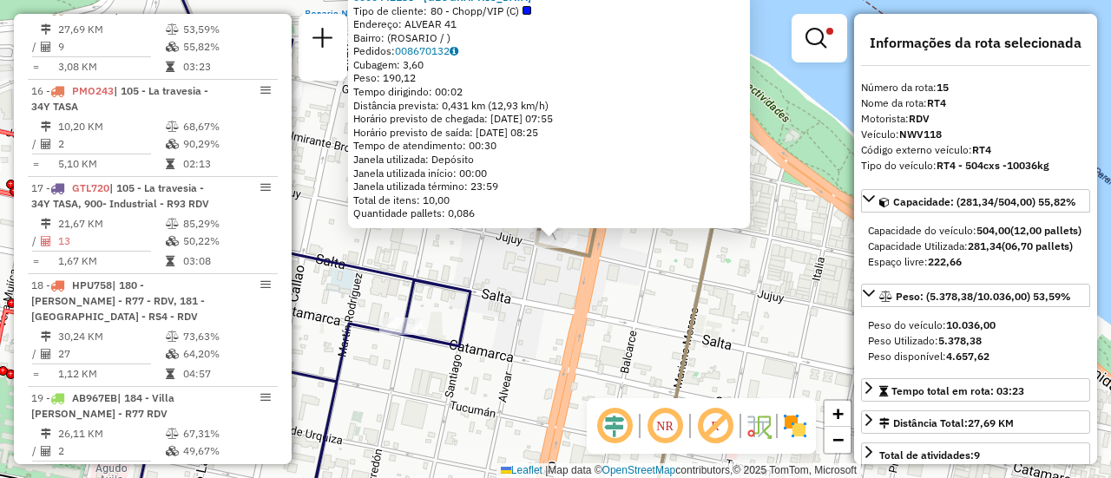
scroll to position [87, 0]
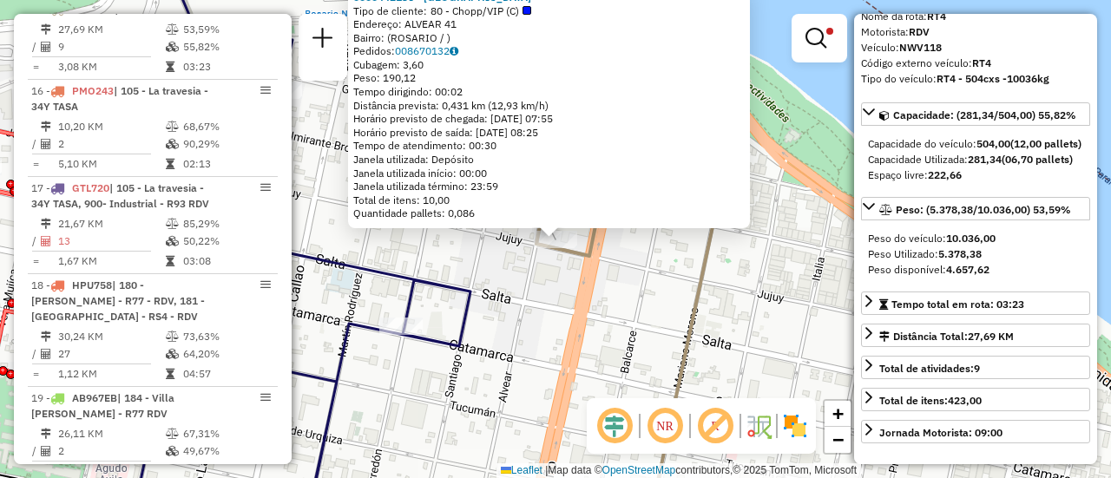
click at [637, 344] on div "0000442136 - [GEOGRAPHIC_DATA] SRL Tipo de cliente: 80 - Chopp/VIP (C) Endereço…" at bounding box center [555, 239] width 1111 height 478
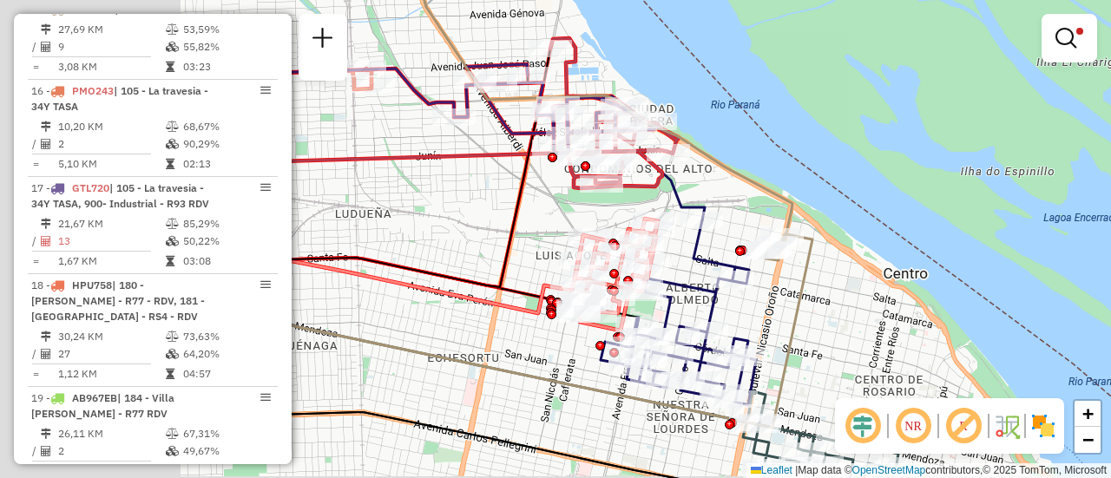
drag, startPoint x: 437, startPoint y: 300, endPoint x: 720, endPoint y: 253, distance: 286.9
click at [720, 253] on icon at bounding box center [677, 312] width 155 height 185
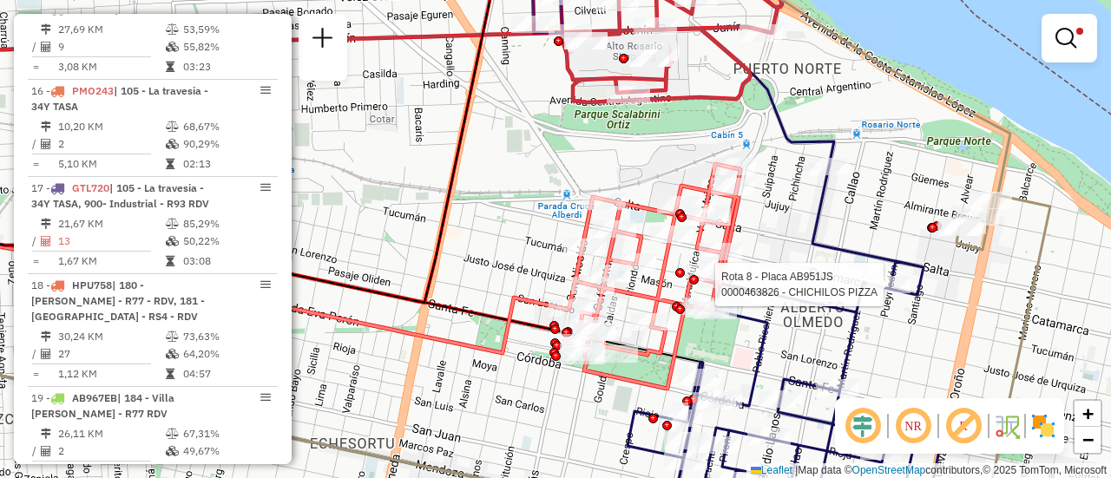
select select "**********"
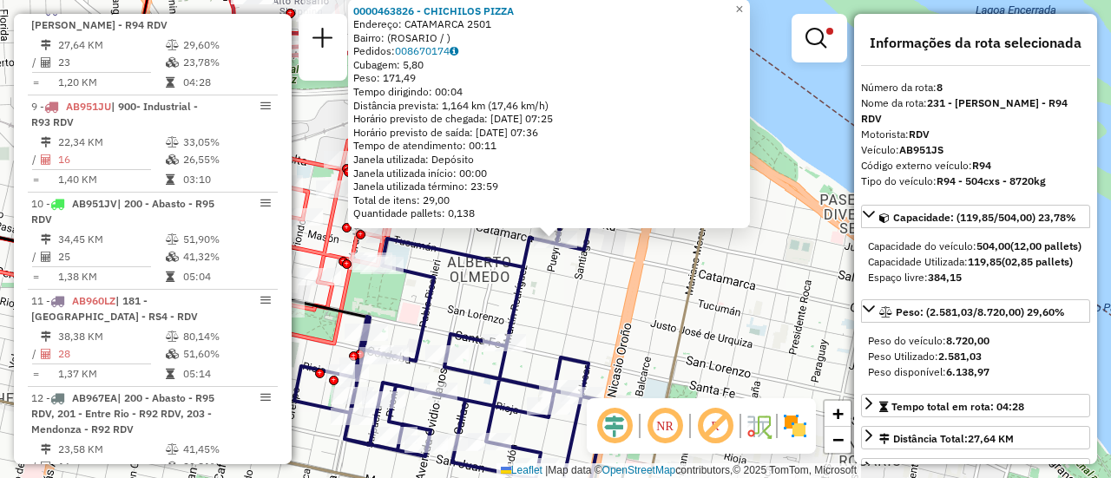
scroll to position [174, 0]
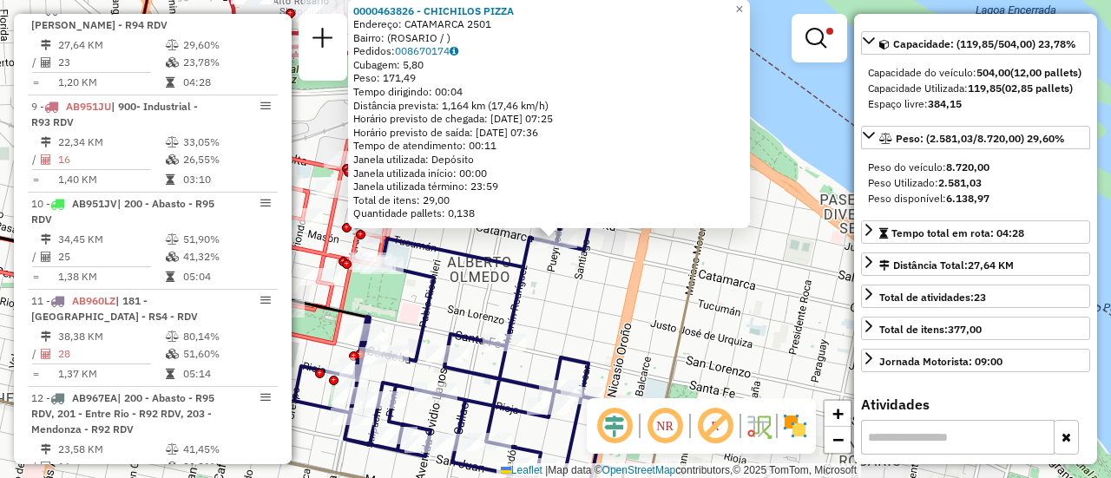
click at [572, 306] on div "0000463826 - CHICHILOS PIZZA Endereço: CATAMARCA 2501 Bairro: ([GEOGRAPHIC_DATA…" at bounding box center [555, 239] width 1111 height 478
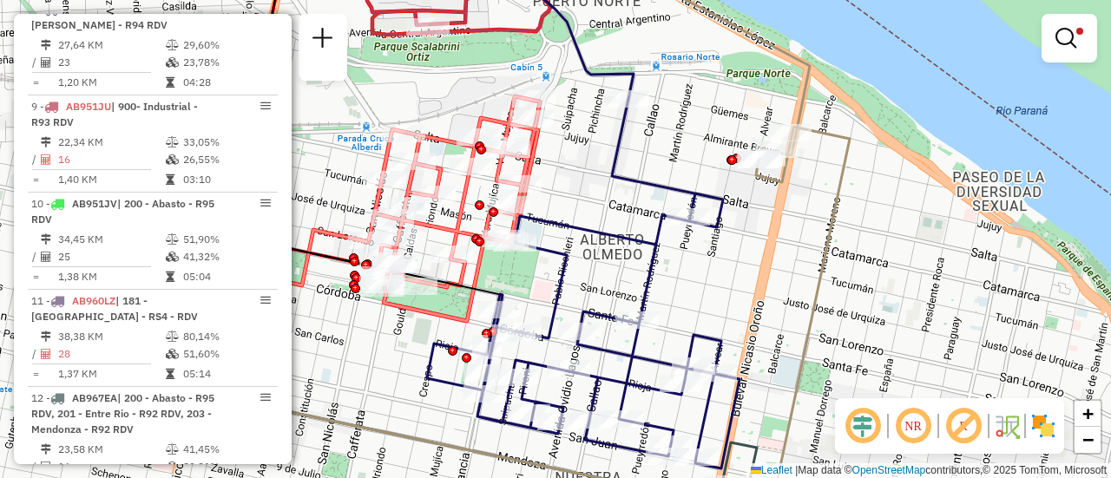
drag, startPoint x: 416, startPoint y: 288, endPoint x: 553, endPoint y: 266, distance: 138.9
click at [561, 266] on div "Limpar filtros Janela de atendimento Grade de atendimento Capacidade Transporta…" at bounding box center [555, 239] width 1111 height 478
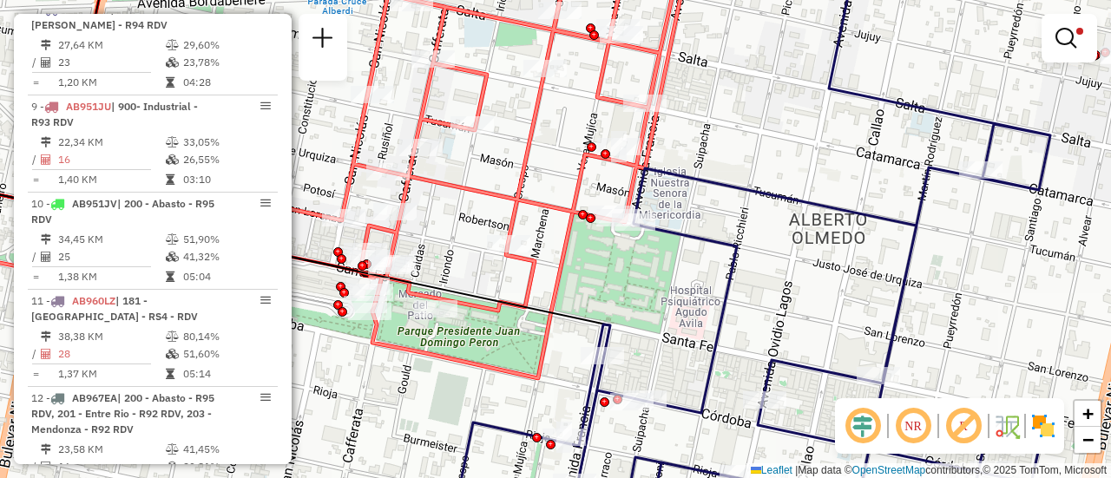
drag, startPoint x: 497, startPoint y: 252, endPoint x: 592, endPoint y: 281, distance: 99.1
click at [592, 281] on div "Limpar filtros Janela de atendimento Grade de atendimento Capacidade Transporta…" at bounding box center [555, 239] width 1111 height 478
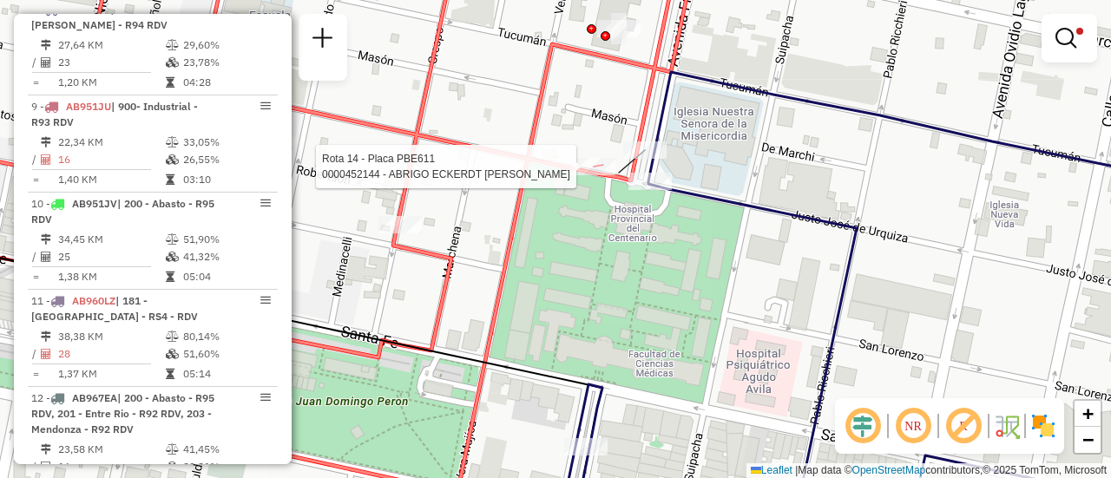
select select "**********"
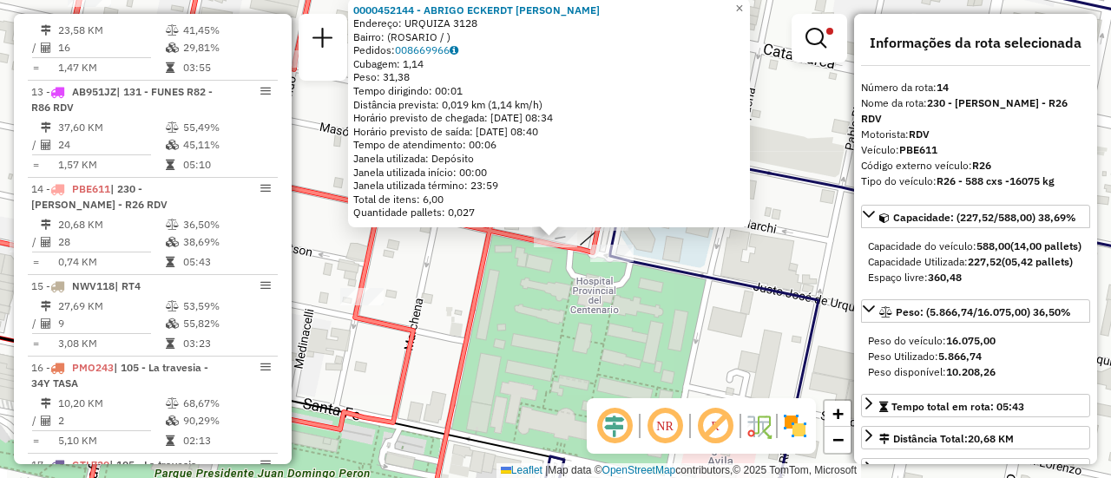
scroll to position [1217, 0]
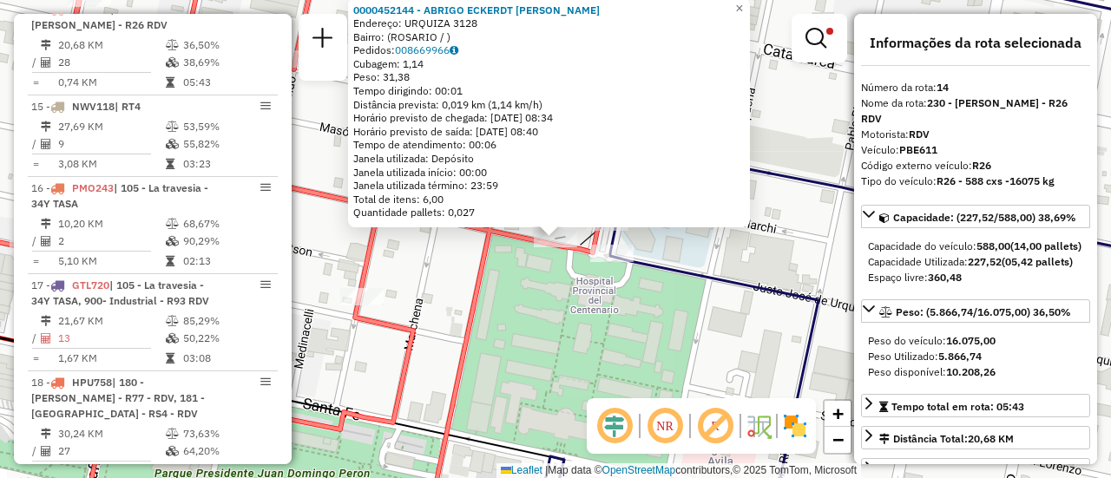
click at [536, 341] on div "0000452144 - ABRIGO ECKERDT [PERSON_NAME]: URQUIZA 3128 Bairro: ([GEOGRAPHIC_DA…" at bounding box center [555, 239] width 1111 height 478
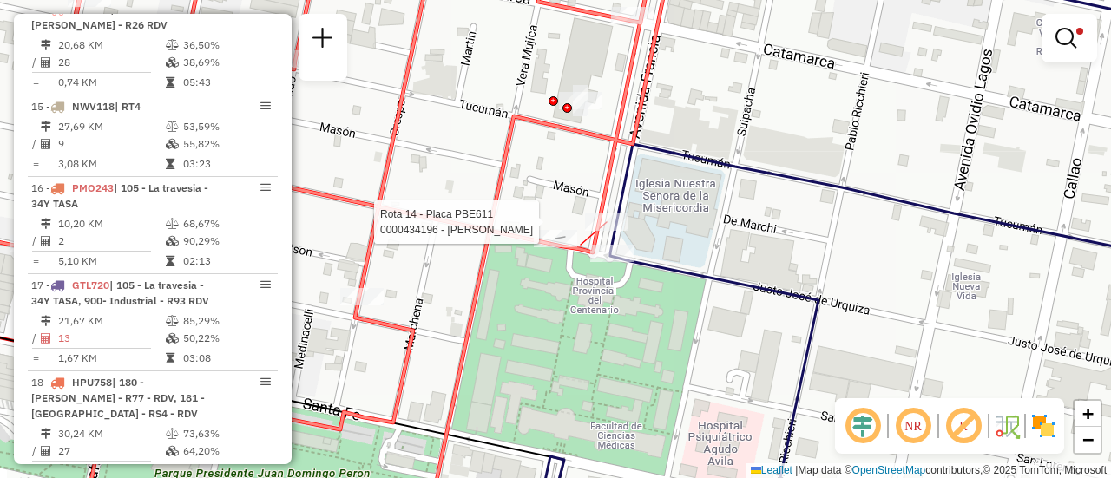
select select "**********"
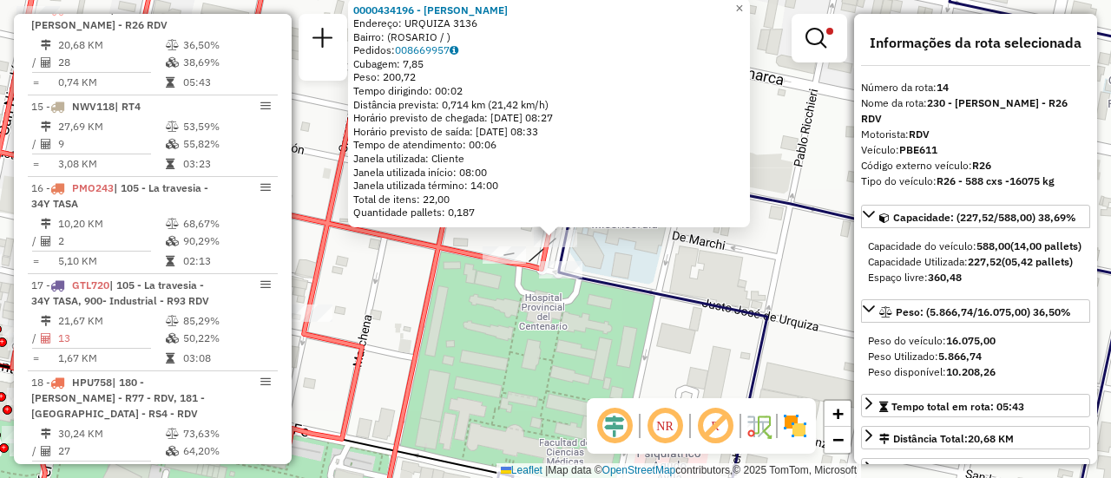
click at [613, 354] on div "0000434196 - BARREIRO MILAGROS [PERSON_NAME]: URQUIZA 3136 Bairro: ([GEOGRAPHIC…" at bounding box center [555, 239] width 1111 height 478
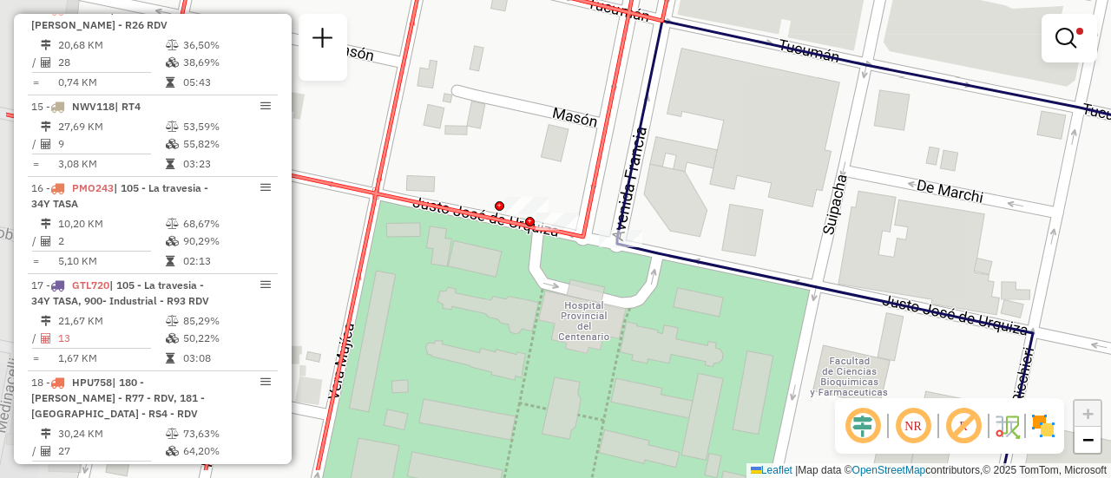
drag, startPoint x: 553, startPoint y: 259, endPoint x: 686, endPoint y: 201, distance: 145.7
click at [679, 203] on div "Limpar filtros Janela de atendimento Grade de atendimento Capacidade Transporta…" at bounding box center [555, 239] width 1111 height 478
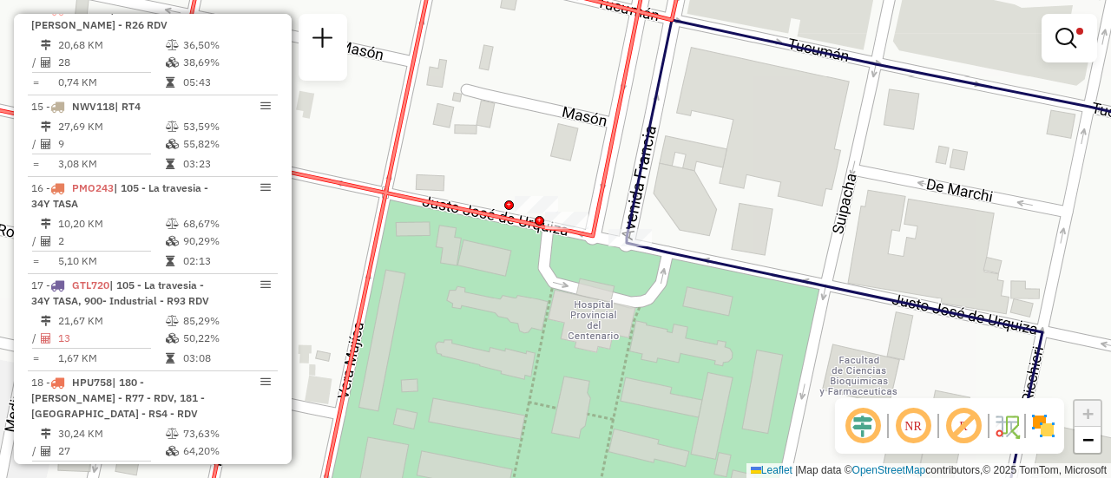
click at [751, 226] on div "Limpar filtros Janela de atendimento Grade de atendimento Capacidade Transporta…" at bounding box center [555, 239] width 1111 height 478
click at [725, 328] on div "Limpar filtros Janela de atendimento Grade de atendimento Capacidade Transporta…" at bounding box center [555, 239] width 1111 height 478
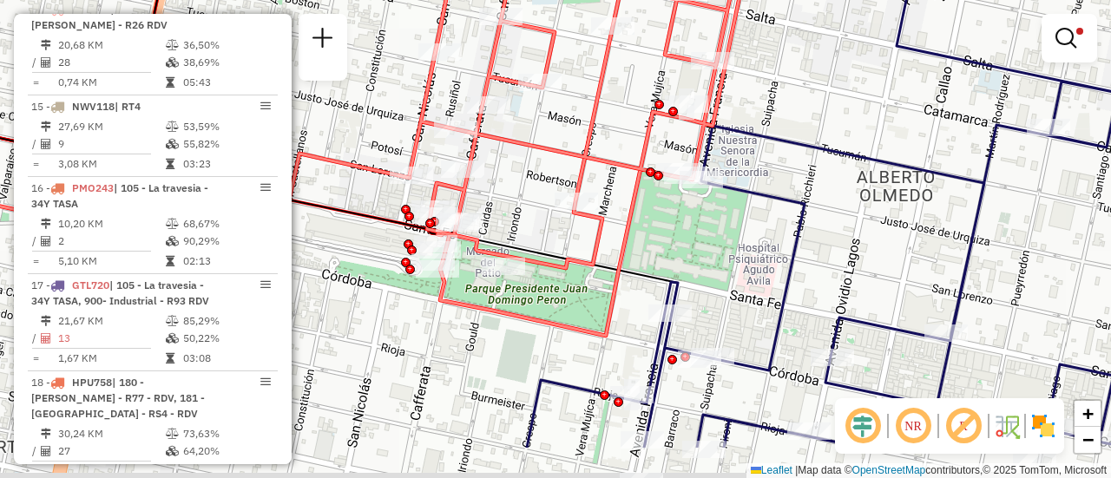
drag, startPoint x: 862, startPoint y: 362, endPoint x: 770, endPoint y: 122, distance: 256.6
click at [771, 123] on div "Limpar filtros Janela de atendimento Grade de atendimento Capacidade Transporta…" at bounding box center [555, 239] width 1111 height 478
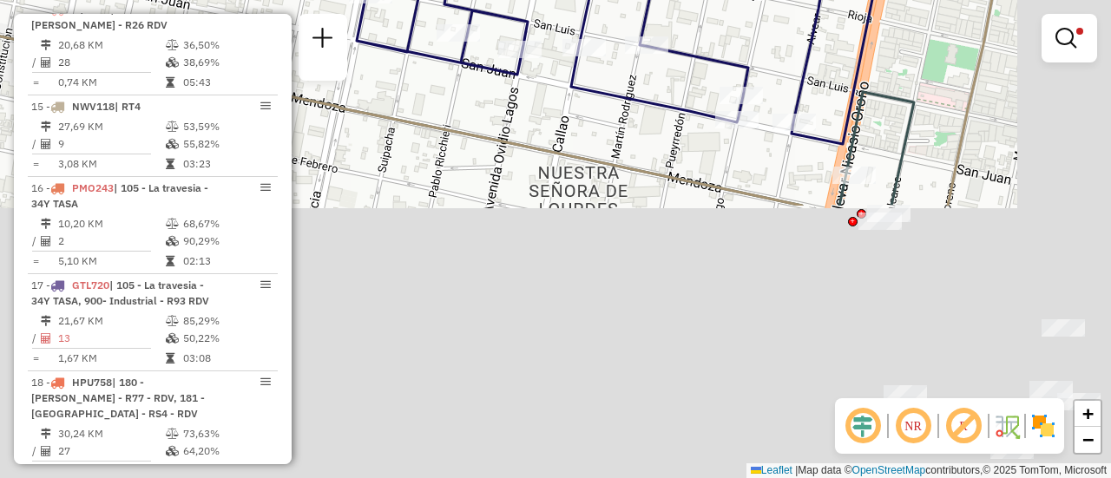
drag, startPoint x: 893, startPoint y: 315, endPoint x: 661, endPoint y: -60, distance: 440.7
click at [661, 0] on html "Aplicando filtros Pop-up bloqueado! Seu navegador bloqueou automáticamente a ab…" at bounding box center [555, 239] width 1111 height 478
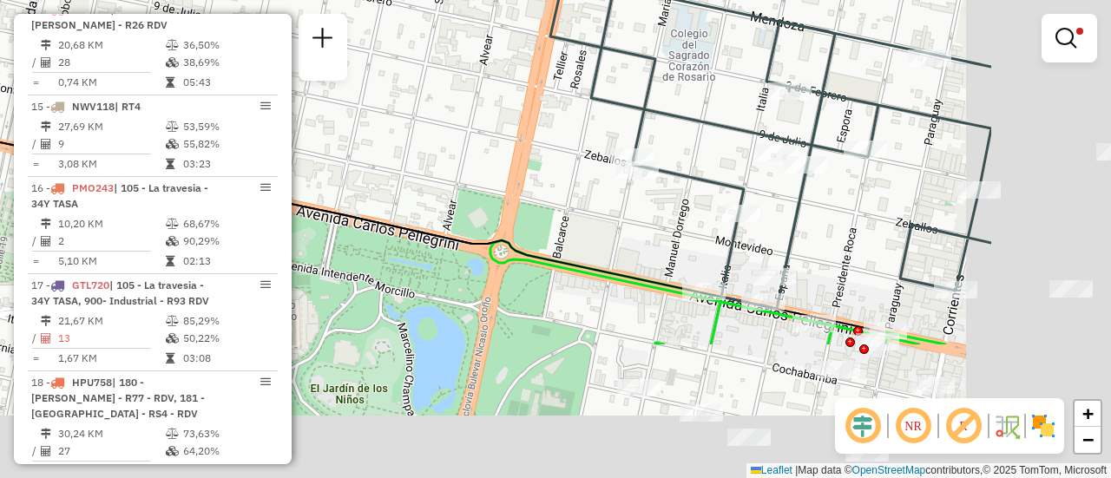
drag, startPoint x: 927, startPoint y: 248, endPoint x: 481, endPoint y: -105, distance: 568.9
click at [481, 0] on html "Aplicando filtros Pop-up bloqueado! Seu navegador bloqueou automáticamente a ab…" at bounding box center [555, 239] width 1111 height 478
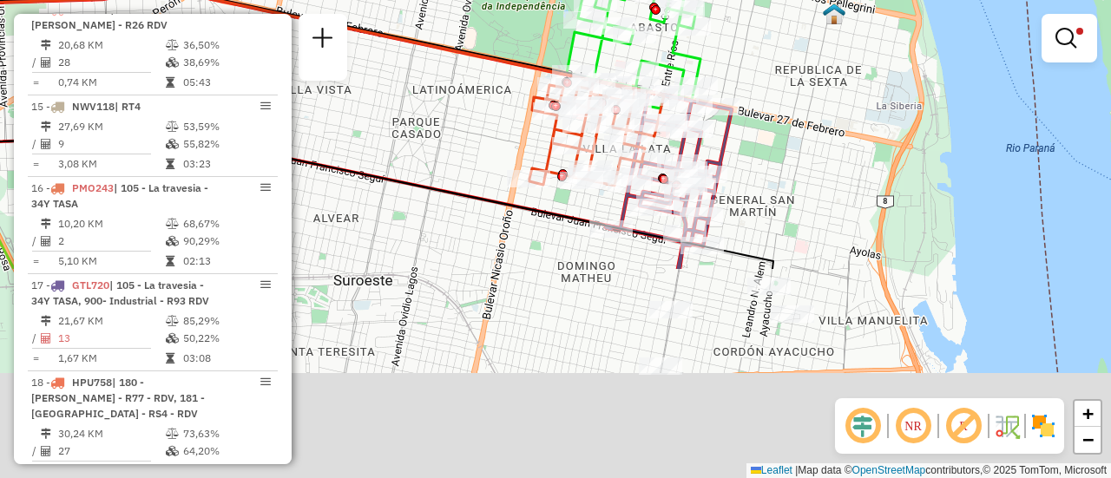
drag, startPoint x: 875, startPoint y: 338, endPoint x: 765, endPoint y: 77, distance: 283.2
click at [766, 79] on div "Limpar filtros Janela de atendimento Grade de atendimento Capacidade Transporta…" at bounding box center [555, 239] width 1111 height 478
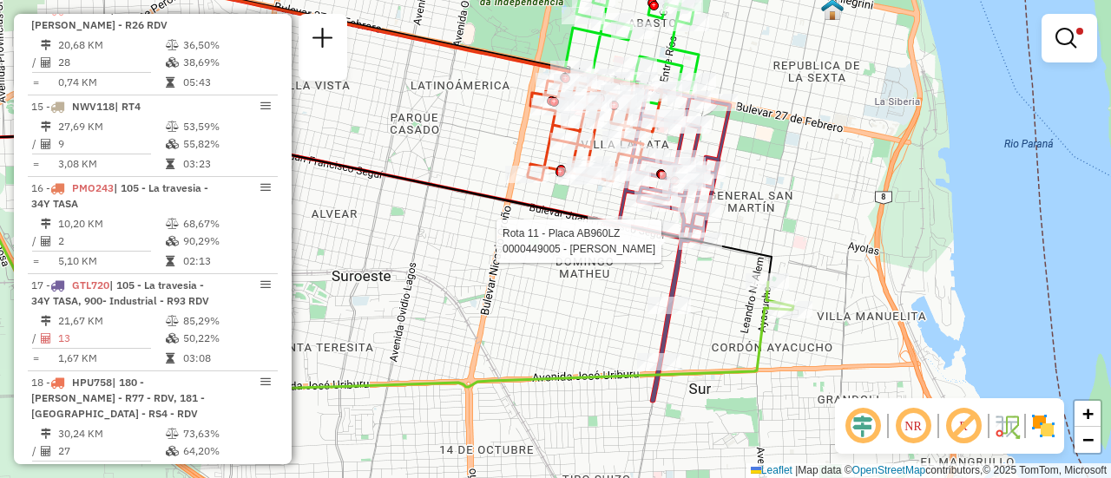
select select "**********"
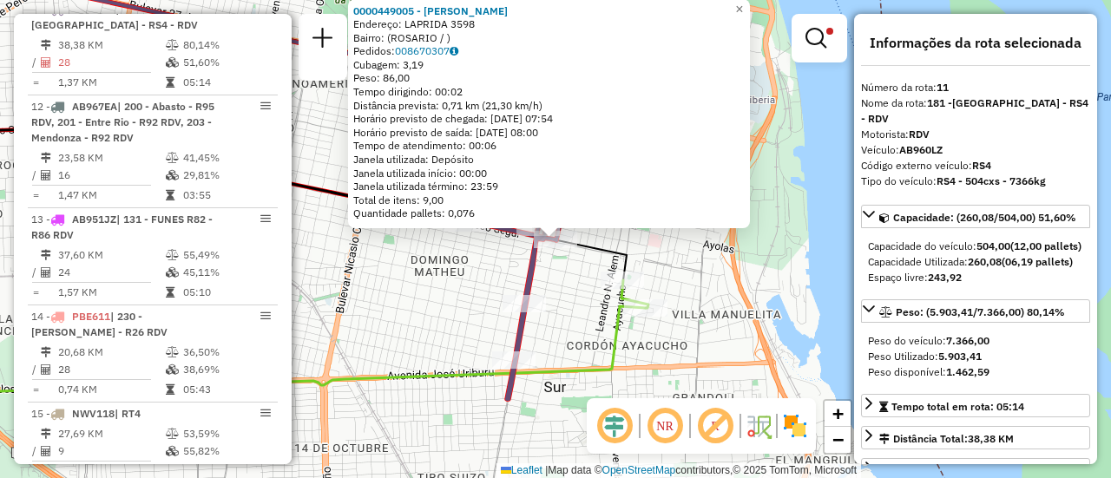
scroll to position [174, 0]
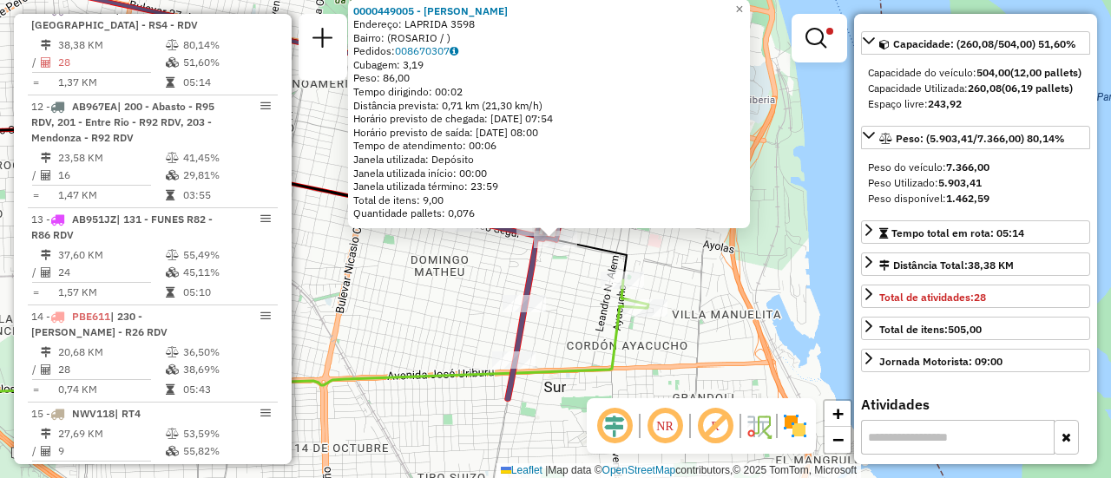
click at [566, 288] on div "0000449005 - [PERSON_NAME]: LAPRIDA 3598 Bairro: ([GEOGRAPHIC_DATA] / ) Pedidos…" at bounding box center [555, 239] width 1111 height 478
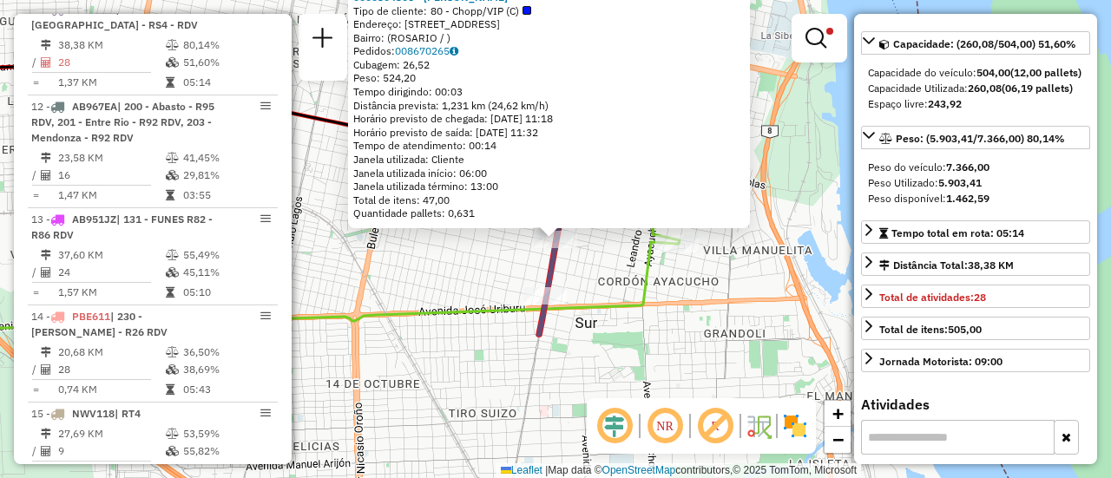
click at [478, 272] on div "0000304306 - MIRANDA M Tipo de cliente: 80 - Chopp/VIP (C) Endereço: [STREET_AD…" at bounding box center [555, 239] width 1111 height 478
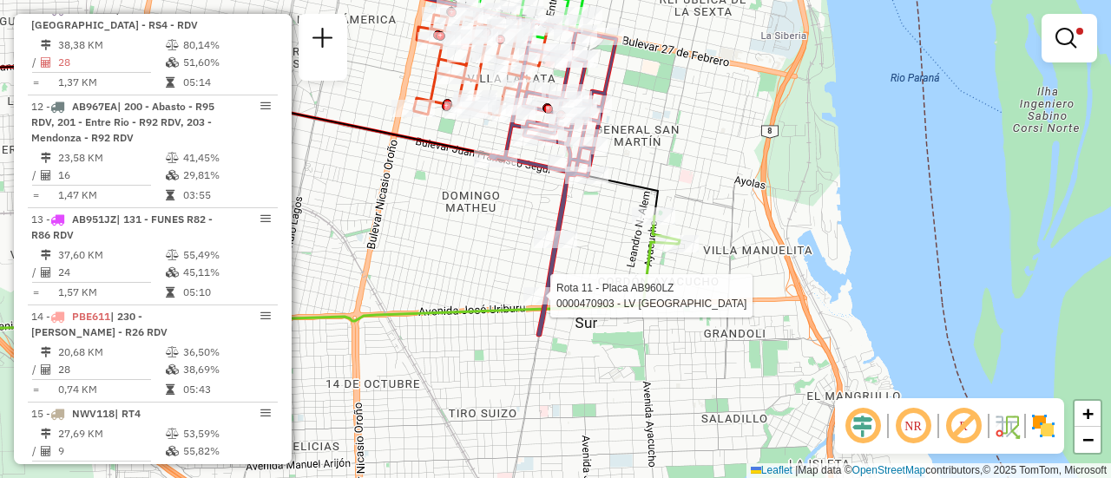
select select "**********"
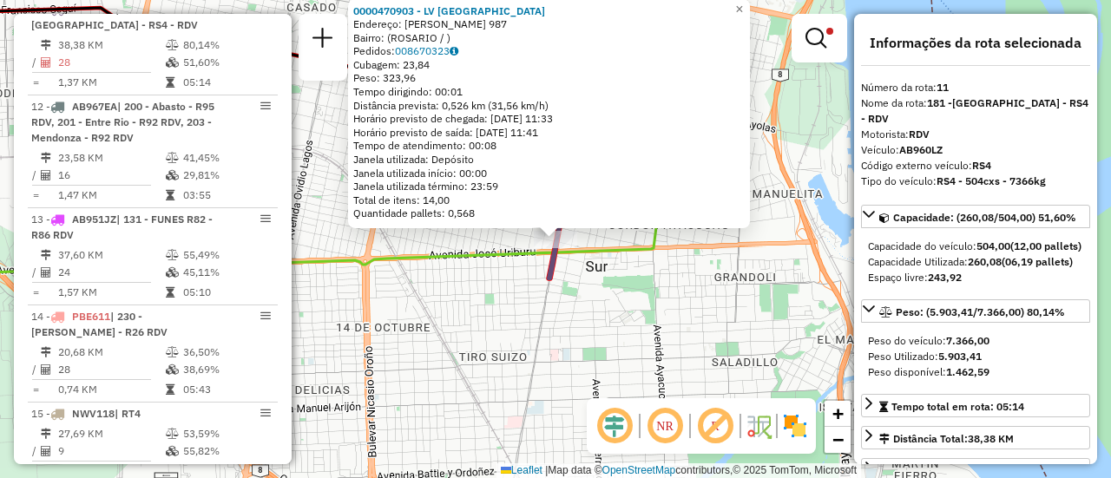
drag, startPoint x: 491, startPoint y: 290, endPoint x: 537, endPoint y: 288, distance: 46.0
click at [494, 292] on div "0000470903 - LV SAN MARTIN Endereço: [PERSON_NAME] 987 Bairro: ([GEOGRAPHIC_DAT…" at bounding box center [555, 239] width 1111 height 478
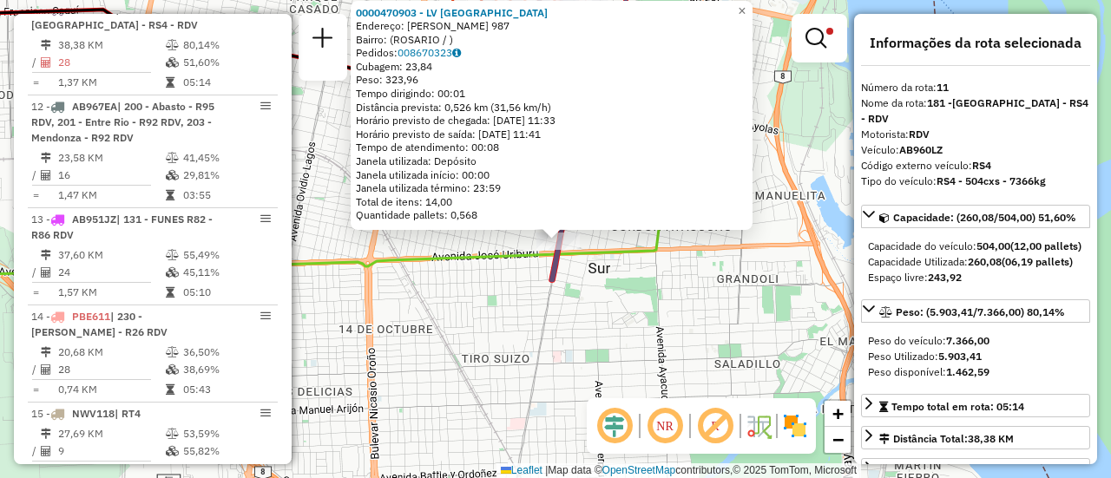
click at [666, 315] on div "0000470903 - LV SAN MARTIN Endereço: [PERSON_NAME] 987 Bairro: ([GEOGRAPHIC_DAT…" at bounding box center [555, 239] width 1111 height 478
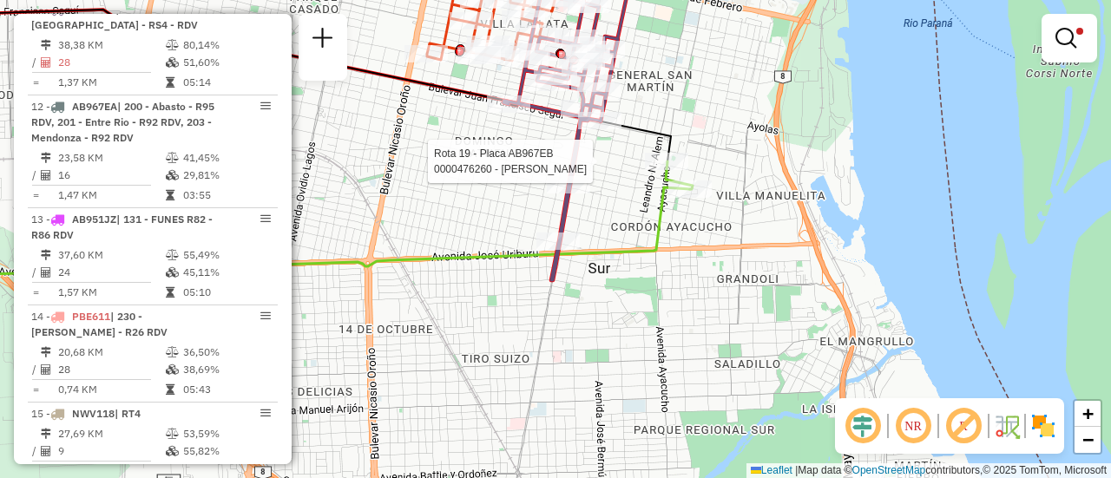
select select "**********"
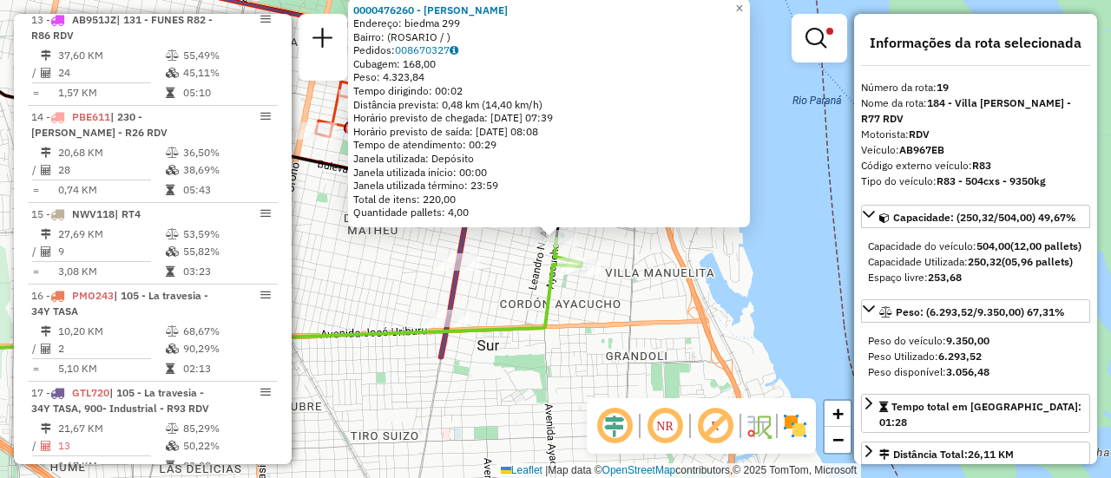
scroll to position [1379, 0]
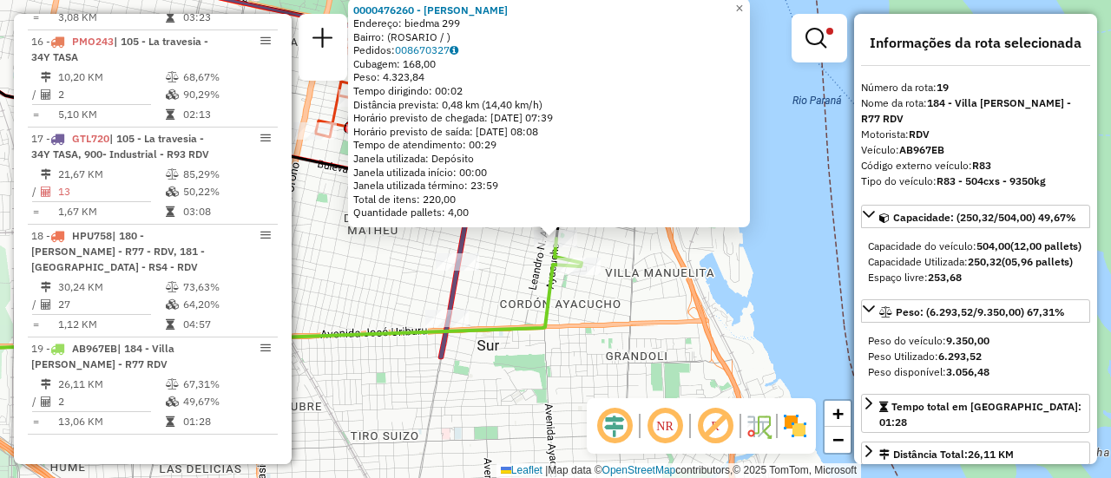
drag, startPoint x: 660, startPoint y: 364, endPoint x: 640, endPoint y: 335, distance: 35.4
click at [659, 364] on div "0000476260 - [PERSON_NAME]: biedma 299 Bairro: ([GEOGRAPHIC_DATA] / ) Pedidos: …" at bounding box center [555, 239] width 1111 height 478
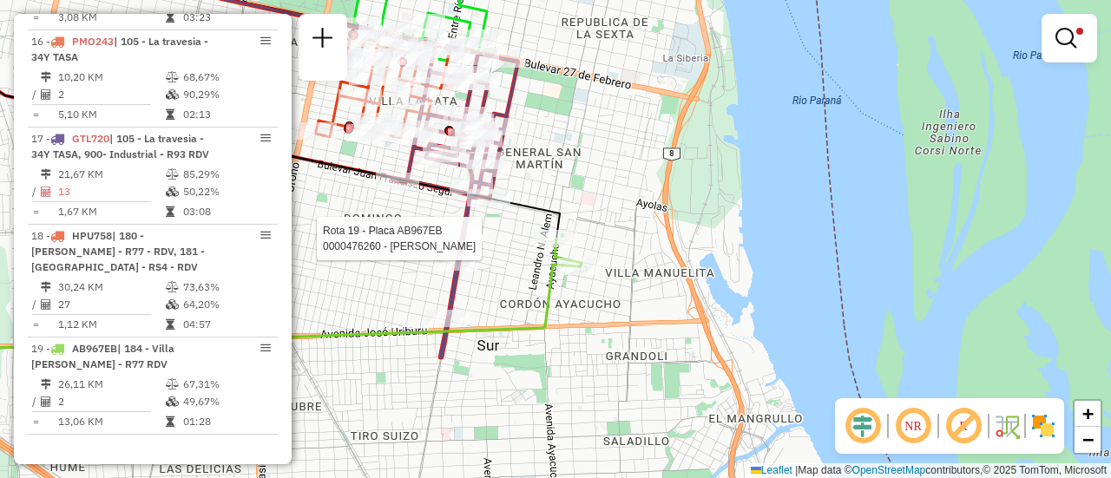
select select "**********"
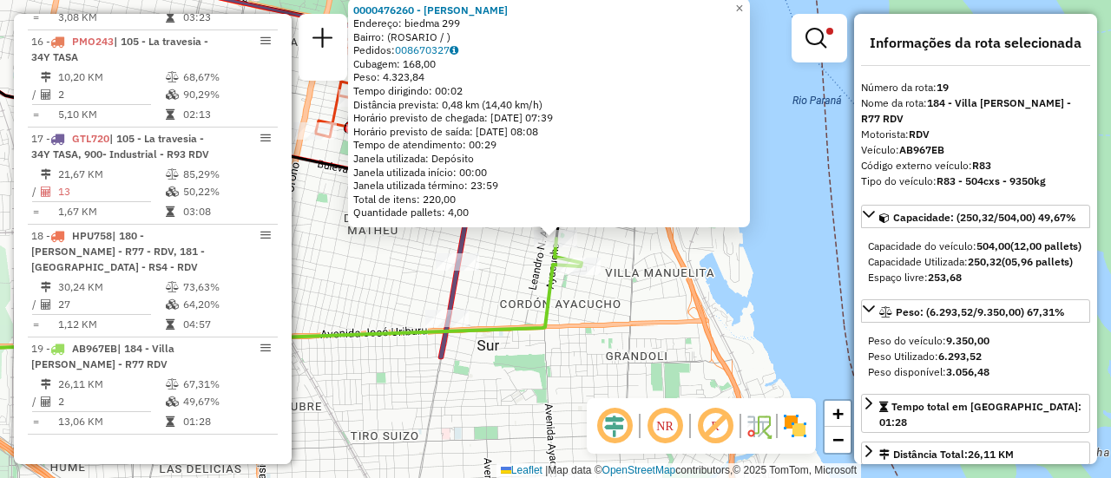
click at [581, 371] on div "0000476260 - [PERSON_NAME]: biedma 299 Bairro: ([GEOGRAPHIC_DATA] / ) Pedidos: …" at bounding box center [555, 239] width 1111 height 478
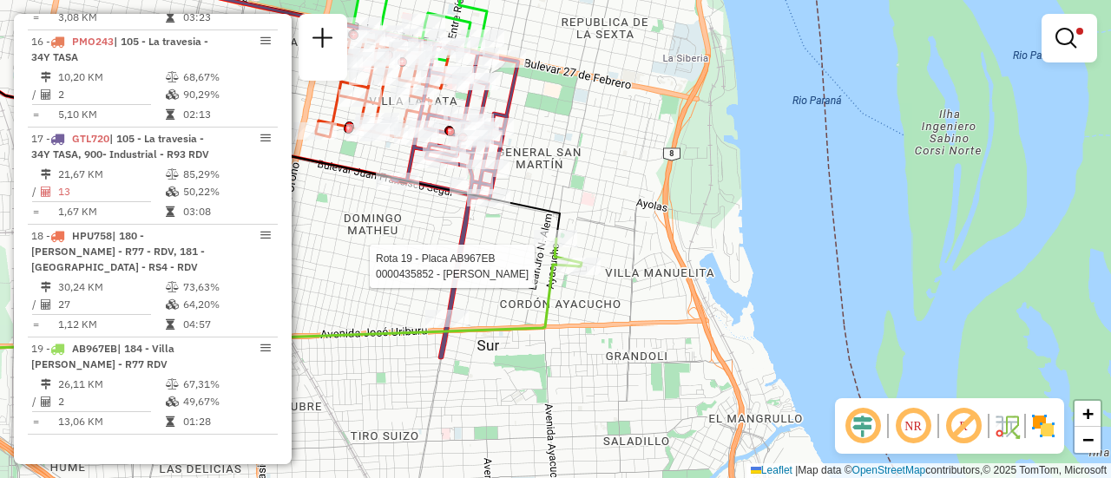
select select "**********"
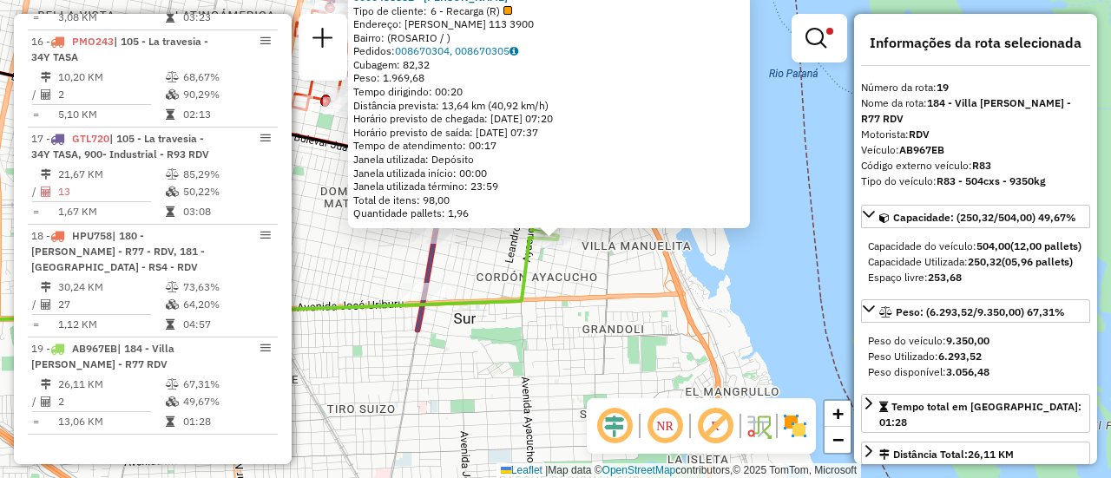
click at [587, 361] on div "0000435852 - FLORES [PERSON_NAME] Tipo de cliente: 6 - Recarga (R) Endereço: [P…" at bounding box center [555, 239] width 1111 height 478
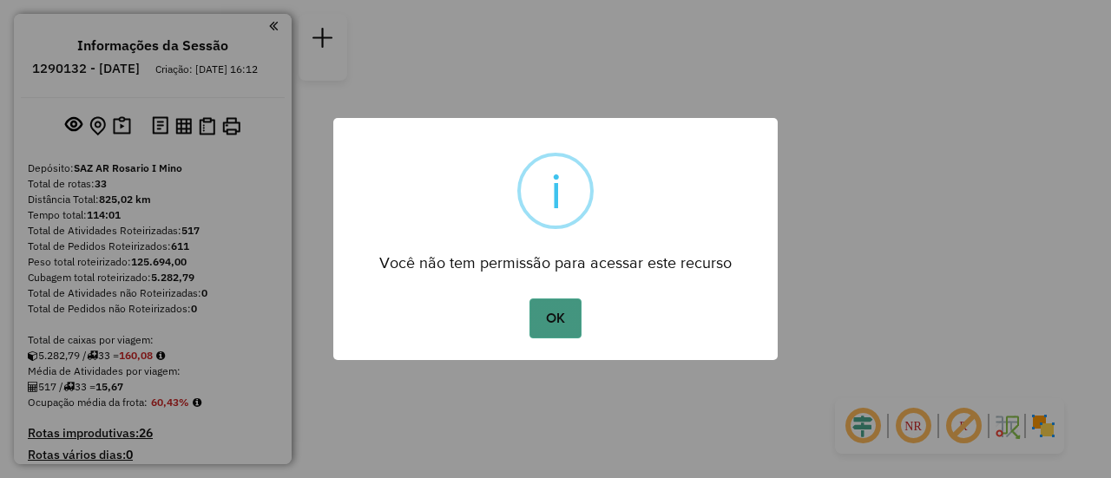
click at [548, 317] on button "OK" at bounding box center [554, 319] width 51 height 40
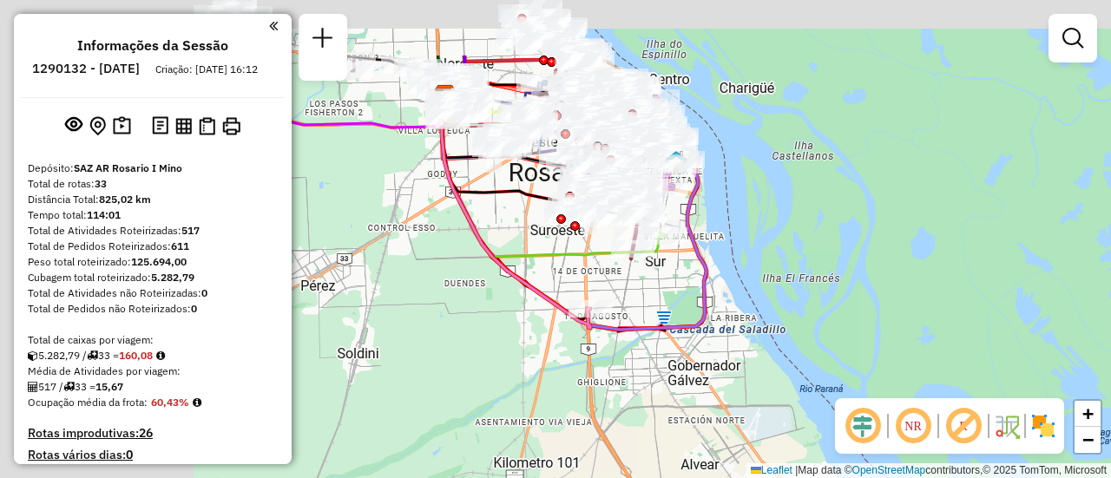
drag, startPoint x: 481, startPoint y: 179, endPoint x: 943, endPoint y: 283, distance: 474.1
click at [935, 288] on div "Janela de atendimento Grade de atendimento Capacidade Transportadoras Veículos …" at bounding box center [555, 239] width 1111 height 478
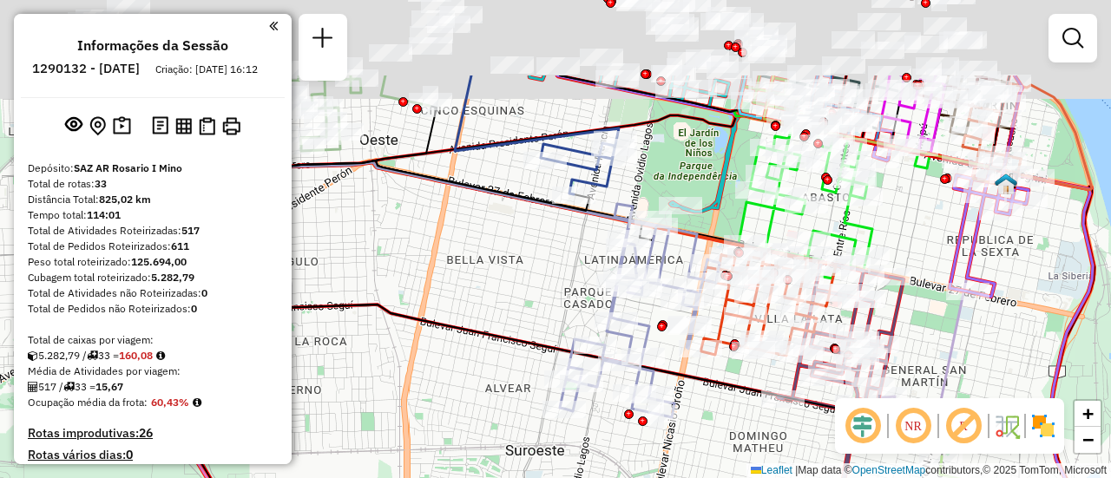
drag, startPoint x: 673, startPoint y: 42, endPoint x: 748, endPoint y: 519, distance: 483.1
click at [748, 477] on html "Aguarde... Pop-up bloqueado! Seu navegador bloqueou automáticamente a abertura …" at bounding box center [555, 239] width 1111 height 478
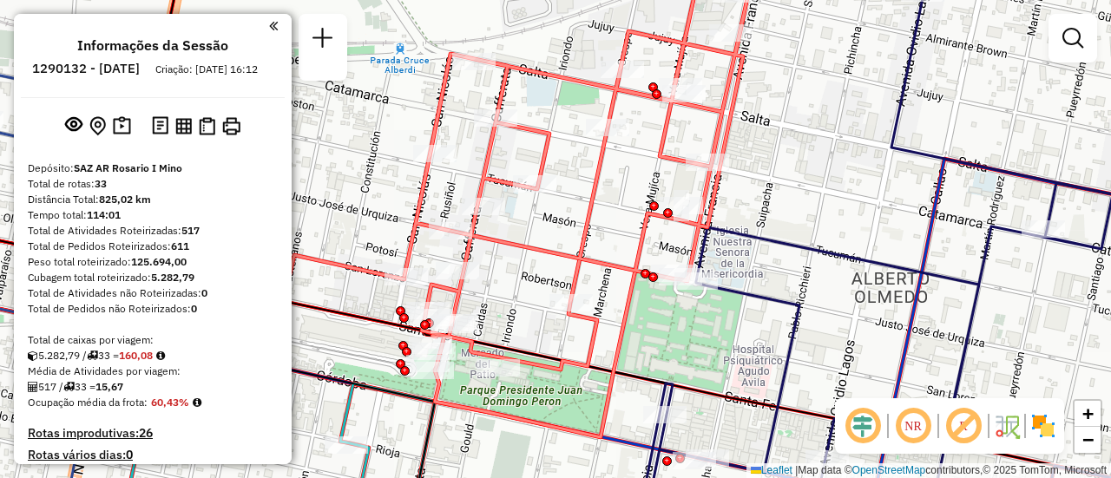
click at [703, 326] on div "Rota 20 - Placa PLF968 0000388205 - HU CHUNJIAN Rota 20 - Placa PLF968 00004256…" at bounding box center [555, 239] width 1111 height 478
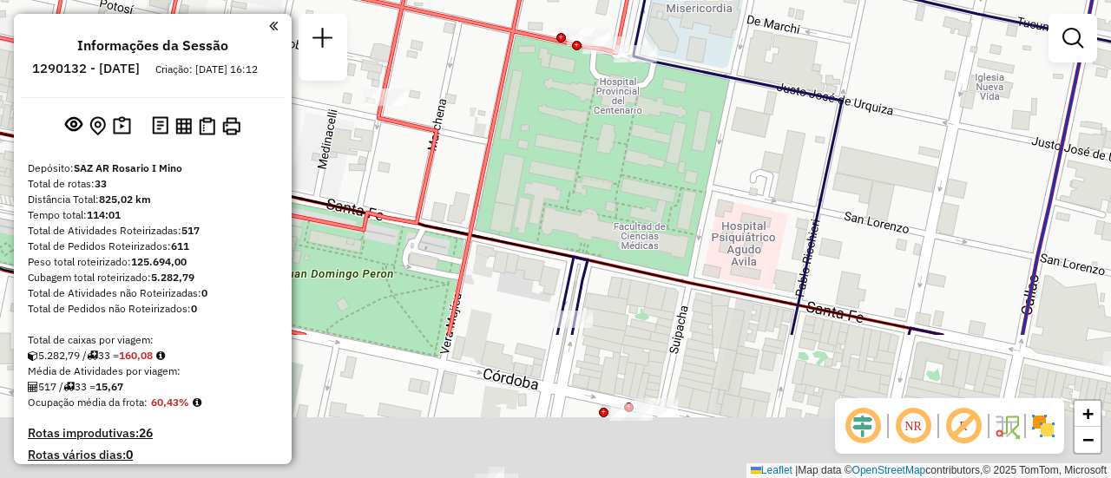
drag, startPoint x: 971, startPoint y: 338, endPoint x: 828, endPoint y: 18, distance: 350.8
click at [833, 21] on div "Janela de atendimento Grade de atendimento Capacidade Transportadoras Veículos …" at bounding box center [555, 239] width 1111 height 478
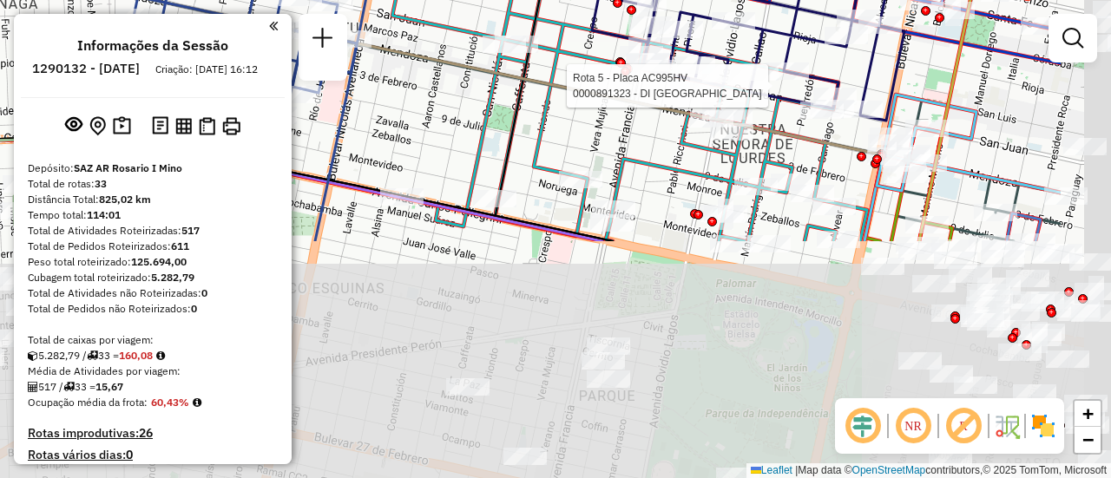
click at [606, 0] on html "Aguarde... Pop-up bloqueado! Seu navegador bloqueou automáticamente a abertura …" at bounding box center [555, 239] width 1111 height 478
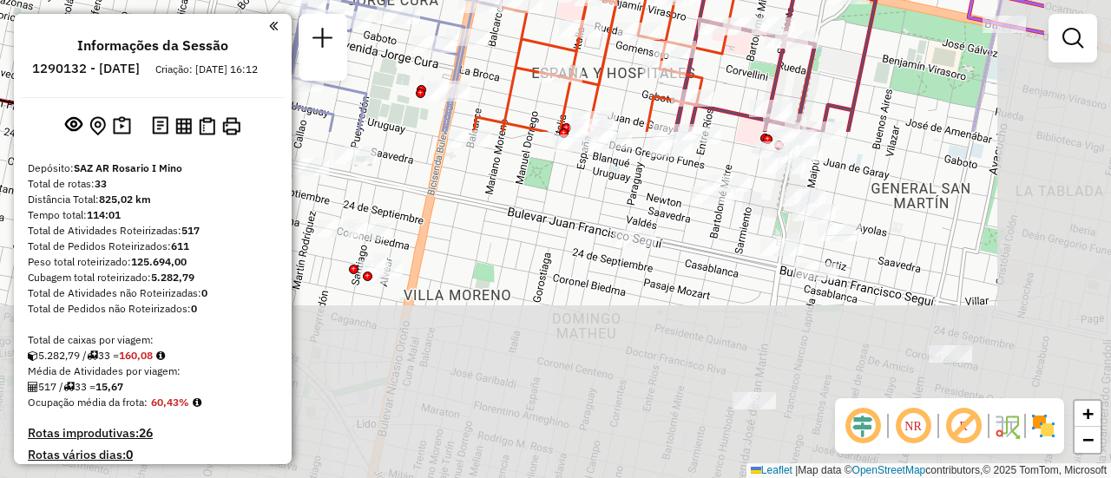
drag, startPoint x: 948, startPoint y: 287, endPoint x: 770, endPoint y: -105, distance: 430.7
click at [770, 0] on html "Aguarde... Pop-up bloqueado! Seu navegador bloqueou automáticamente a abertura …" at bounding box center [555, 239] width 1111 height 478
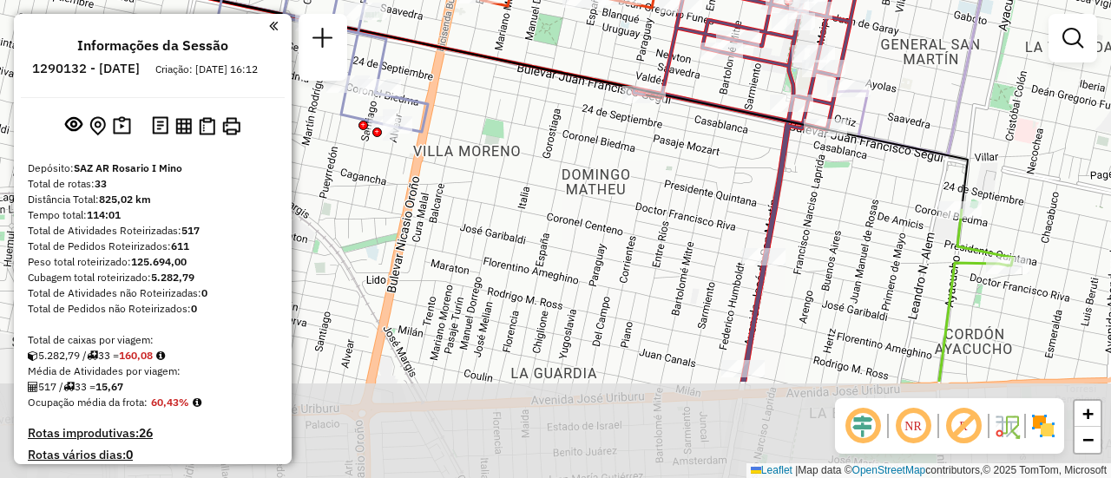
drag, startPoint x: 829, startPoint y: 344, endPoint x: 846, endPoint y: 200, distance: 145.9
click at [840, 200] on div "Rota 8 - Placa AB951JS 0000893962 - ASOC COOP ES Rota 8 - Placa AB951JS 0000462…" at bounding box center [555, 239] width 1111 height 478
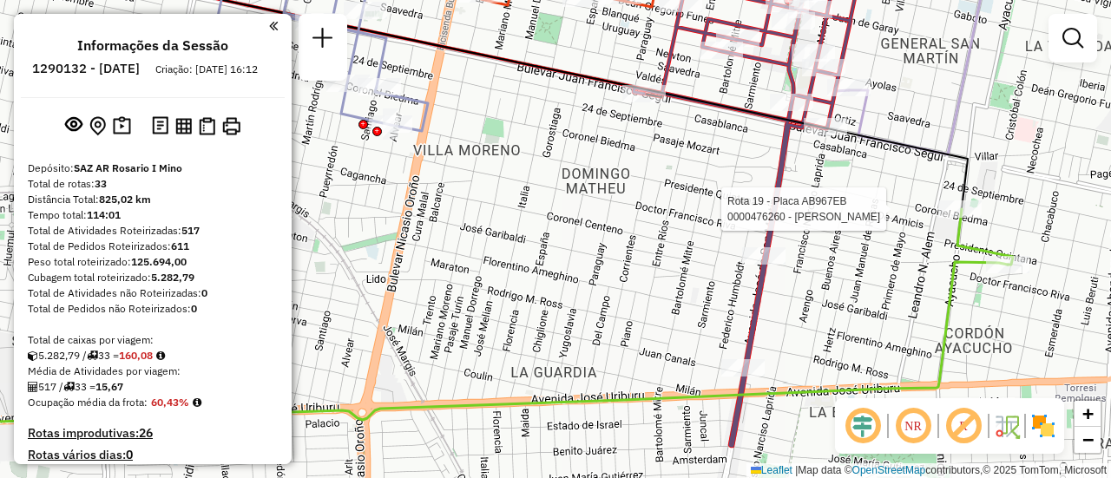
select select "**********"
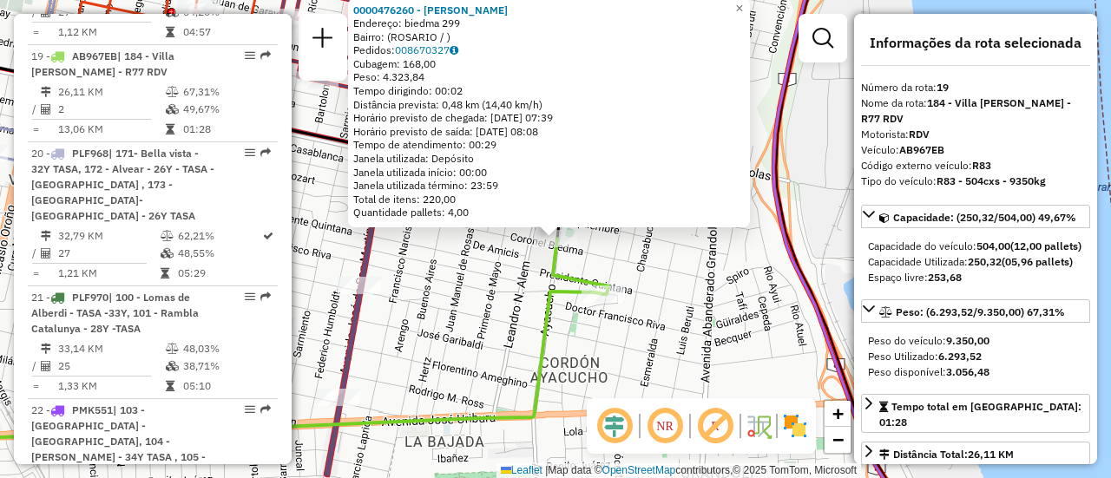
scroll to position [174, 0]
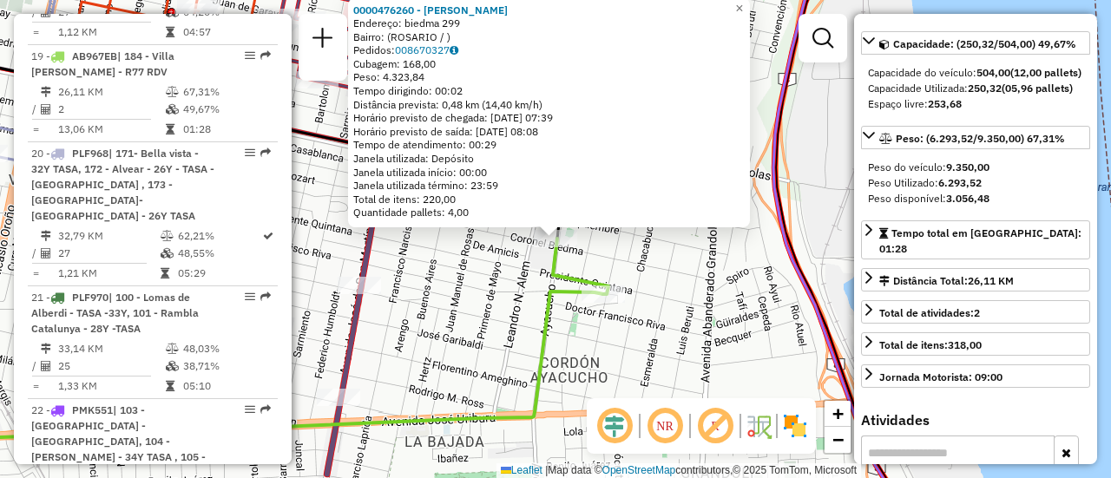
click at [432, 312] on div "0000476260 - [PERSON_NAME]: biedma 299 Bairro: ([GEOGRAPHIC_DATA] / ) Pedidos: …" at bounding box center [555, 239] width 1111 height 478
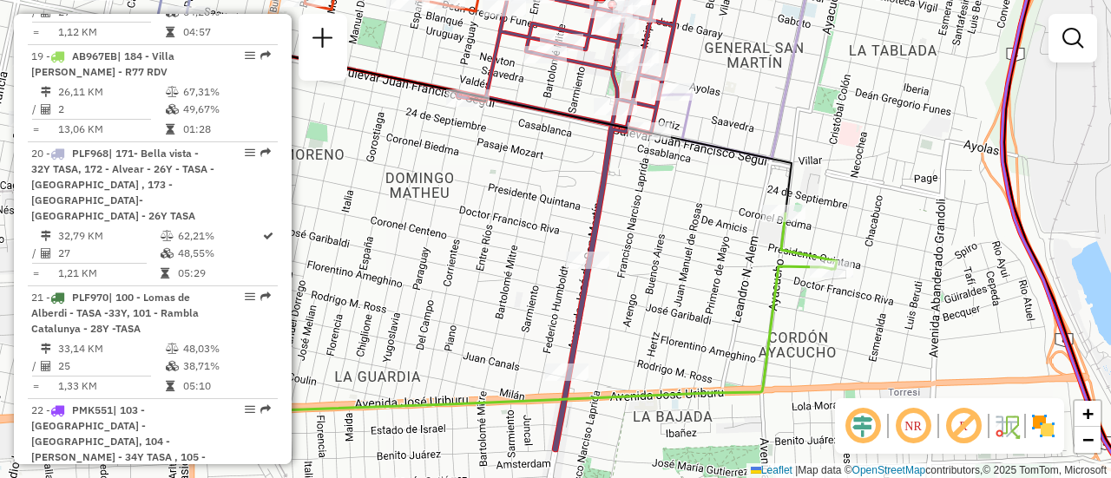
drag, startPoint x: 600, startPoint y: 167, endPoint x: 834, endPoint y: 141, distance: 235.6
click at [834, 141] on div "Janela de atendimento Grade de atendimento Capacidade Transportadoras Veículos …" at bounding box center [555, 239] width 1111 height 478
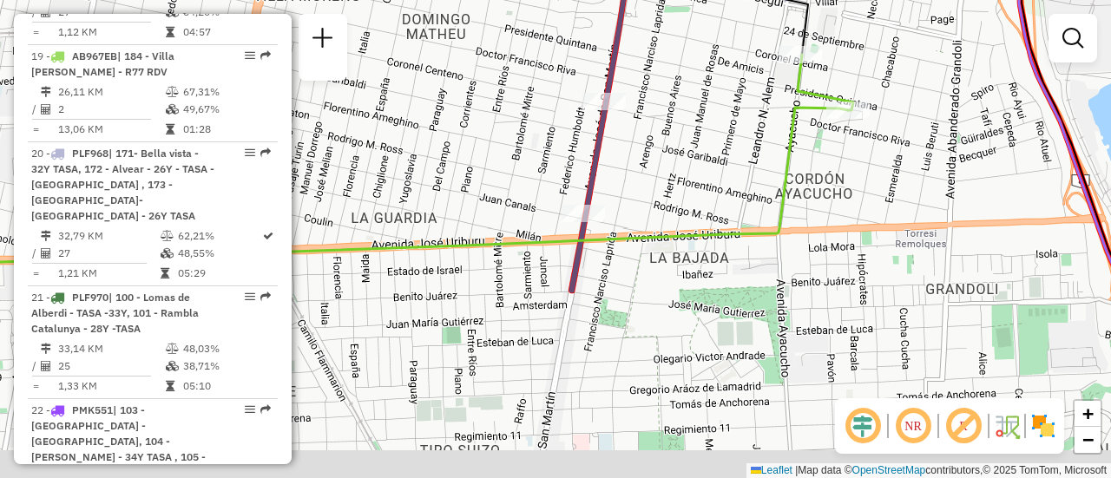
drag, startPoint x: 703, startPoint y: 319, endPoint x: 713, endPoint y: 178, distance: 141.8
click at [713, 178] on div "Janela de atendimento Grade de atendimento Capacidade Transportadoras Veículos …" at bounding box center [555, 239] width 1111 height 478
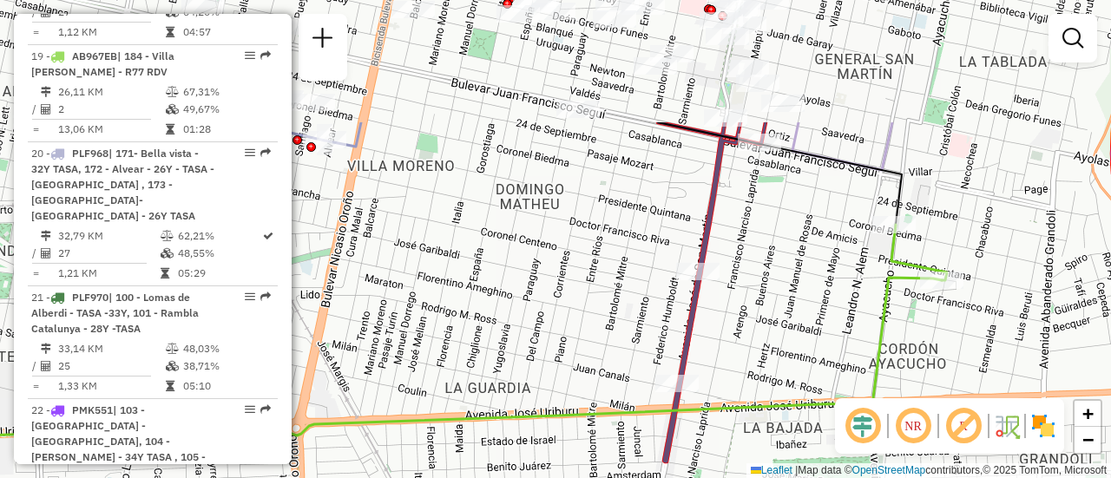
drag, startPoint x: 719, startPoint y: 164, endPoint x: 882, endPoint y: 384, distance: 274.2
click at [877, 383] on div "Janela de atendimento Grade de atendimento Capacidade Transportadoras Veículos …" at bounding box center [555, 239] width 1111 height 478
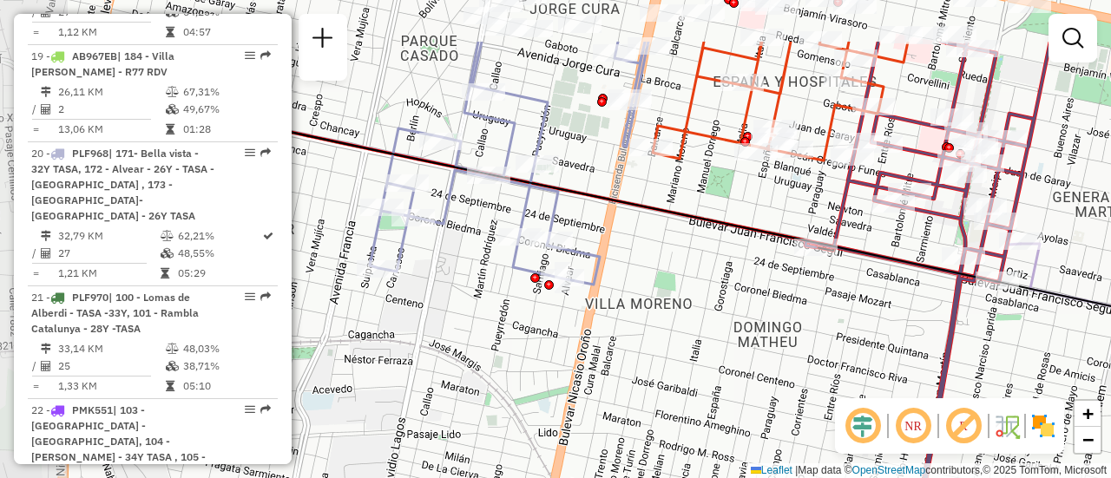
drag, startPoint x: 637, startPoint y: 279, endPoint x: 810, endPoint y: 368, distance: 195.2
click at [810, 368] on div "Janela de atendimento Grade de atendimento Capacidade Transportadoras Veículos …" at bounding box center [555, 239] width 1111 height 478
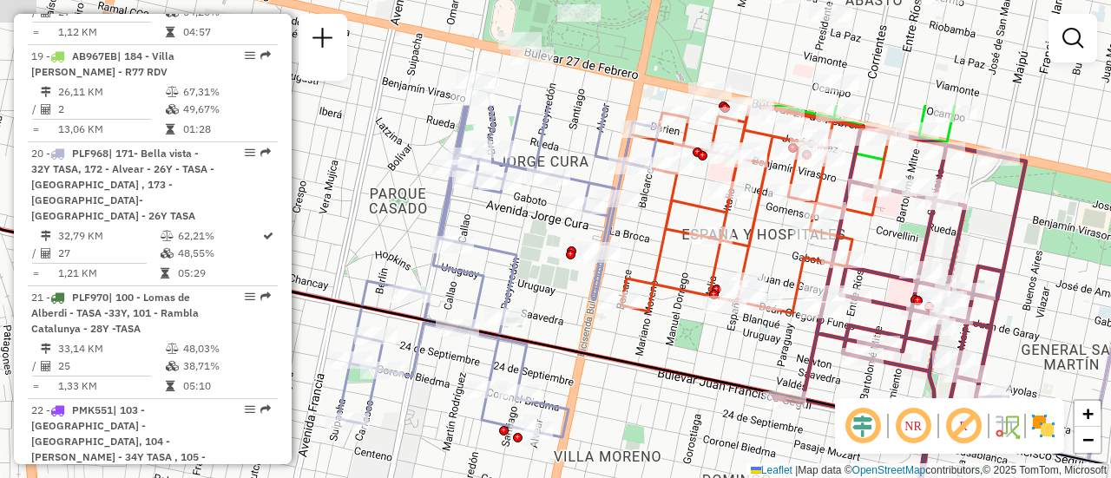
drag, startPoint x: 739, startPoint y: 188, endPoint x: 720, endPoint y: 398, distance: 210.9
click at [720, 398] on div "Janela de atendimento Grade de atendimento Capacidade Transportadoras Veículos …" at bounding box center [555, 239] width 1111 height 478
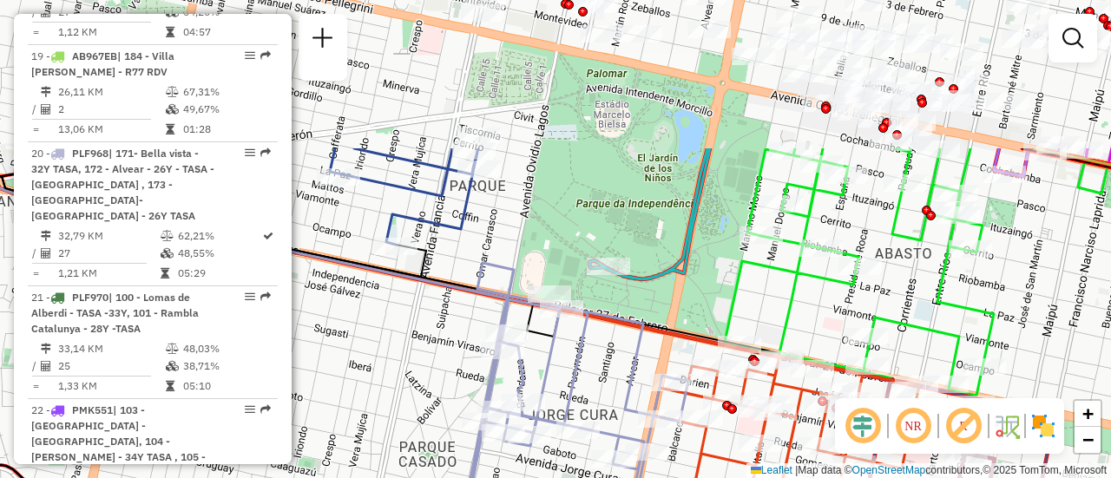
drag, startPoint x: 599, startPoint y: 177, endPoint x: 633, endPoint y: 373, distance: 199.0
click at [633, 373] on icon at bounding box center [528, 477] width 320 height 428
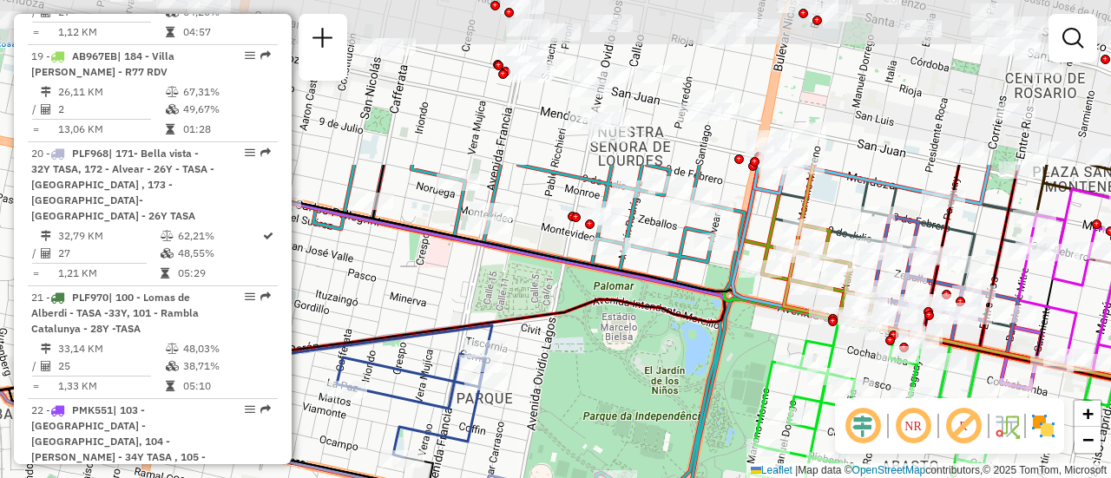
drag, startPoint x: 682, startPoint y: 162, endPoint x: 695, endPoint y: 377, distance: 214.7
click at [692, 376] on div "Janela de atendimento Grade de atendimento Capacidade Transportadoras Veículos …" at bounding box center [555, 239] width 1111 height 478
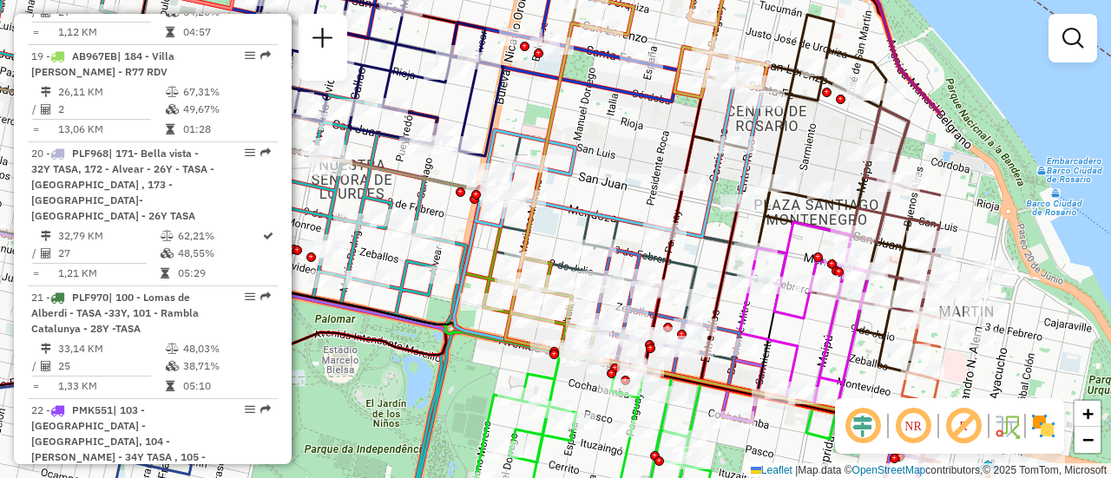
drag, startPoint x: 874, startPoint y: 134, endPoint x: 593, endPoint y: 187, distance: 286.1
click at [593, 187] on div "Janela de atendimento Grade de atendimento Capacidade Transportadoras Veículos …" at bounding box center [555, 239] width 1111 height 478
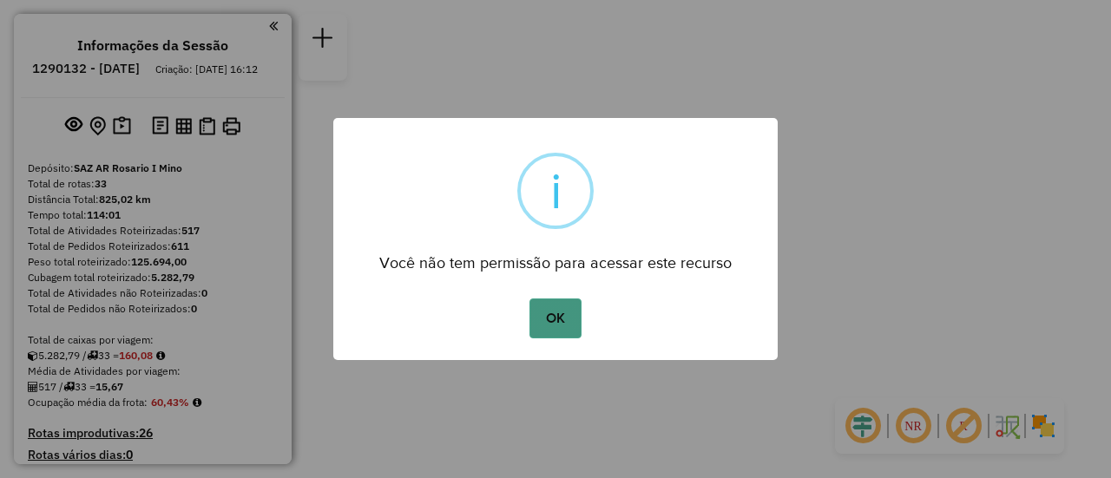
click at [552, 312] on button "OK" at bounding box center [554, 319] width 51 height 40
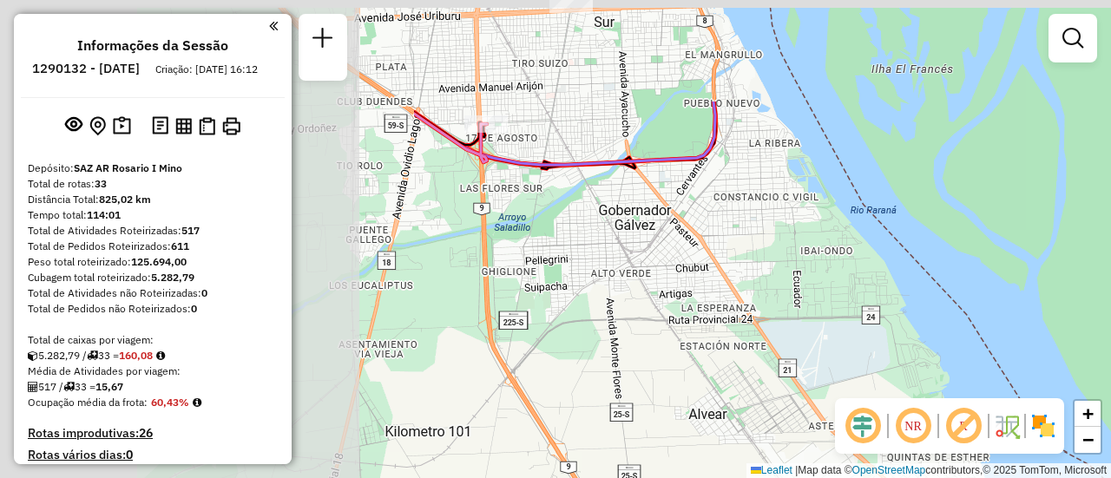
drag, startPoint x: 481, startPoint y: 146, endPoint x: 1019, endPoint y: 294, distance: 558.1
click at [1046, 298] on div "Janela de atendimento Grade de atendimento Capacidade Transportadoras Veículos …" at bounding box center [555, 239] width 1111 height 478
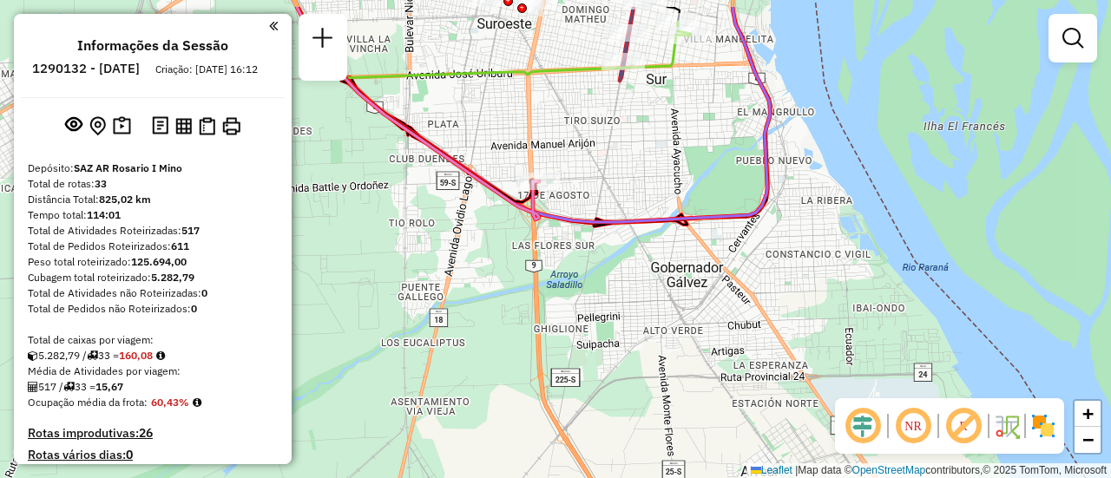
drag, startPoint x: 674, startPoint y: 182, endPoint x: 771, endPoint y: 365, distance: 207.3
click at [767, 365] on div "Janela de atendimento Grade de atendimento Capacidade Transportadoras Veículos …" at bounding box center [555, 239] width 1111 height 478
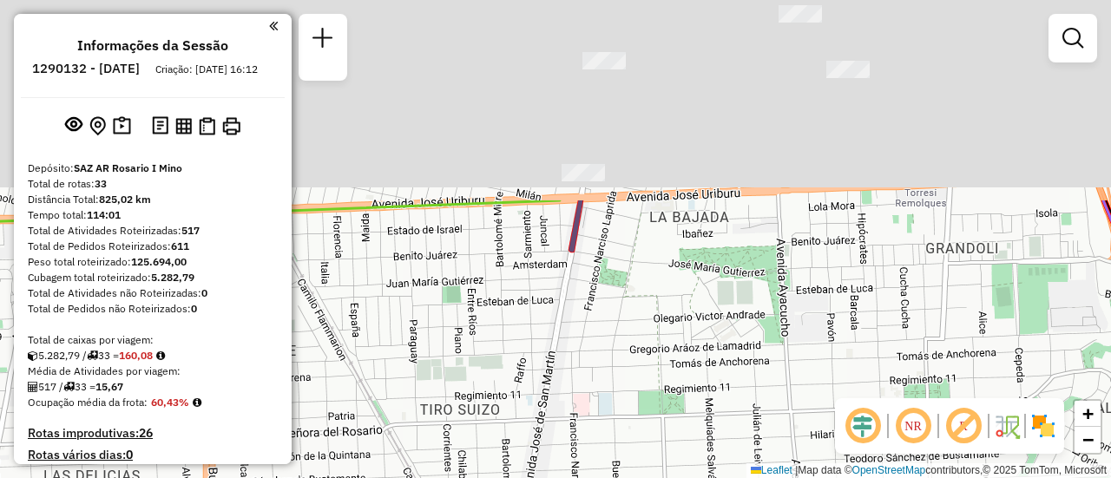
drag, startPoint x: 817, startPoint y: 144, endPoint x: 902, endPoint y: 430, distance: 297.9
click at [886, 445] on hb-router-mapa "Informações da Sessão 1290132 - 08/10/2025 Criação: 07/10/2025 16:12 Depósito: …" at bounding box center [555, 239] width 1111 height 478
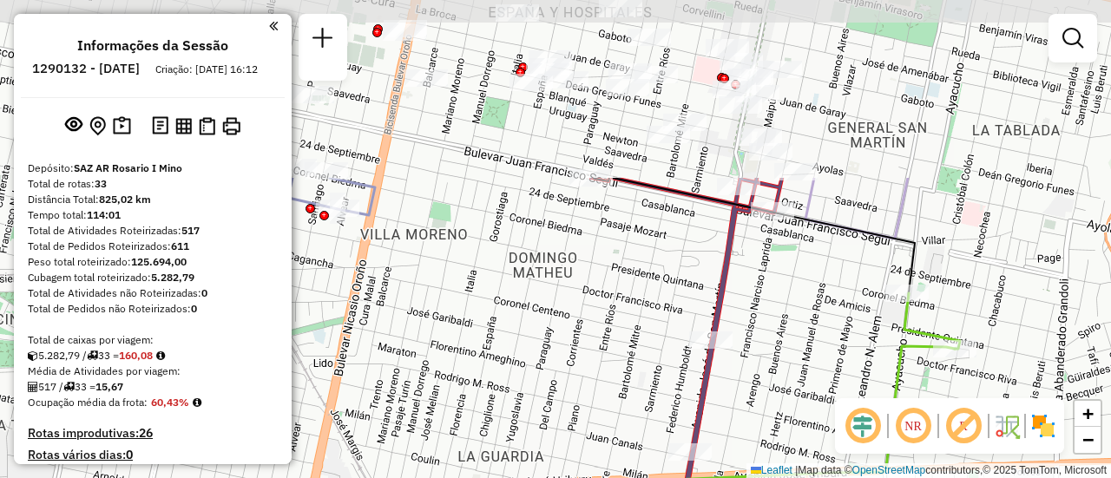
drag, startPoint x: 803, startPoint y: 137, endPoint x: 878, endPoint y: 363, distance: 237.9
click at [878, 363] on div "Janela de atendimento Grade de atendimento Capacidade Transportadoras Veículos …" at bounding box center [555, 239] width 1111 height 478
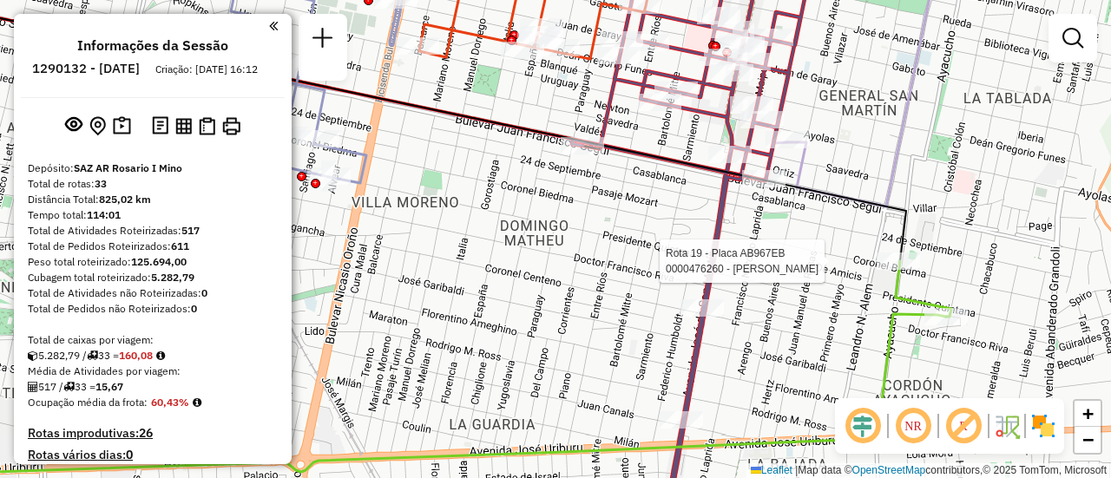
select select "**********"
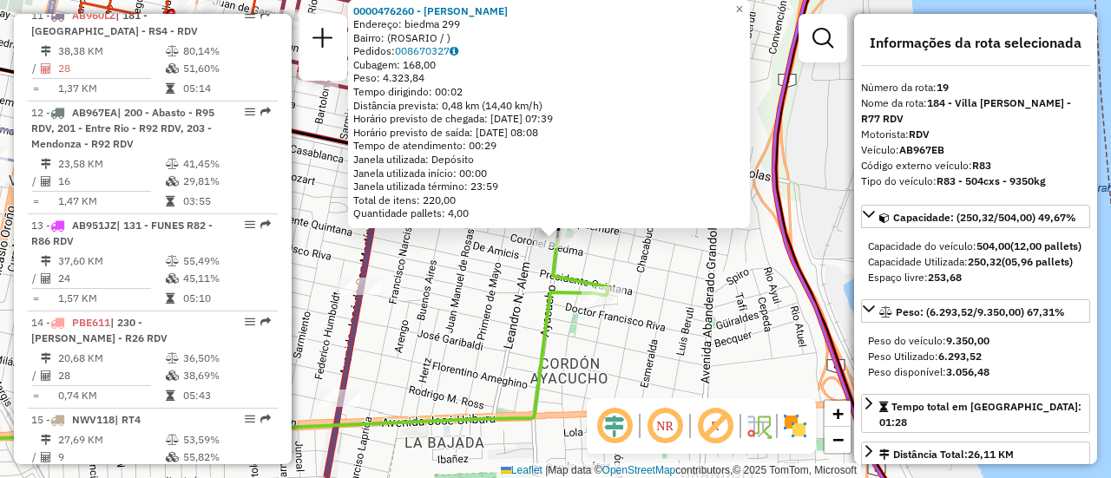
scroll to position [2508, 0]
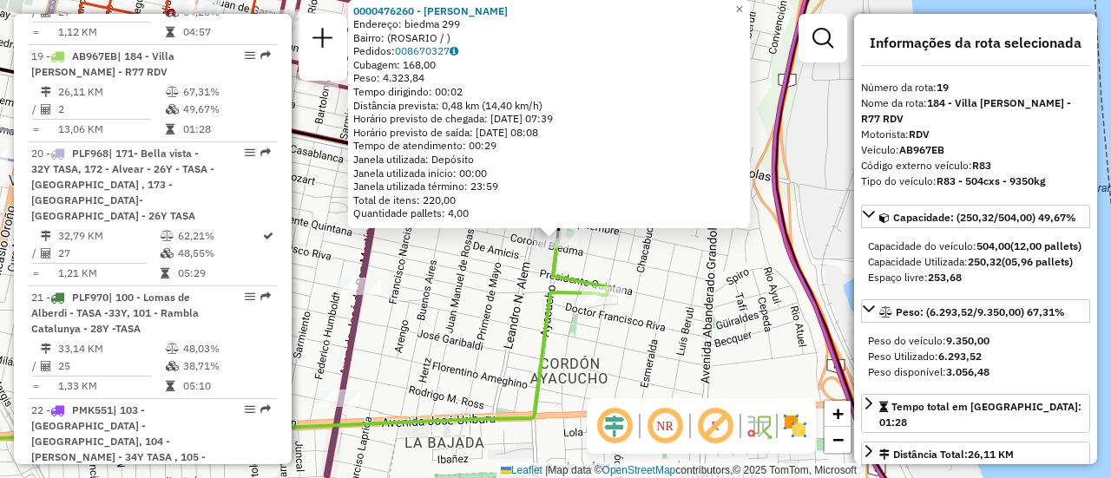
click at [671, 303] on div "0000476260 - GAMARRA CLAUDIO ERNESTO Endereço: biedma 299 Bairro: (ROSARIO / ) …" at bounding box center [555, 239] width 1111 height 478
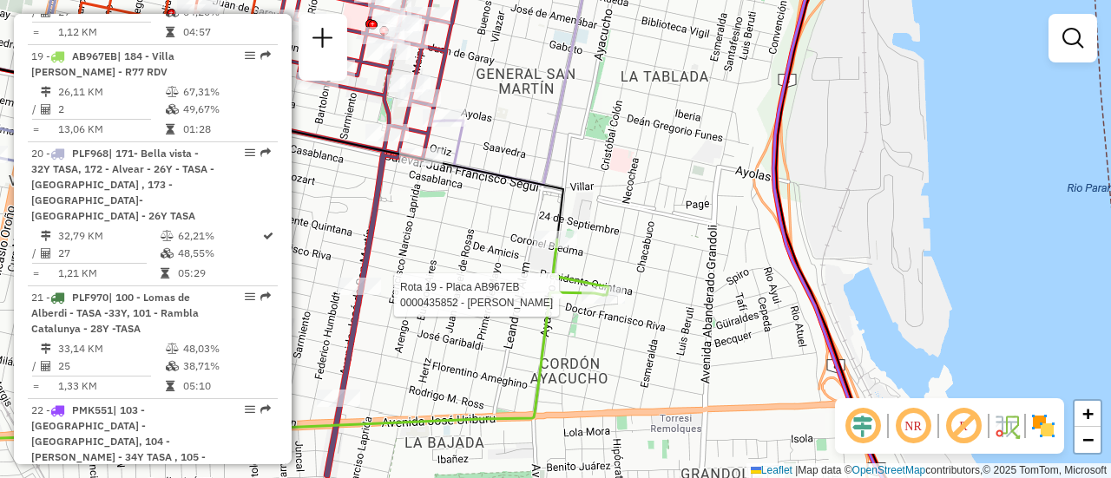
select select "**********"
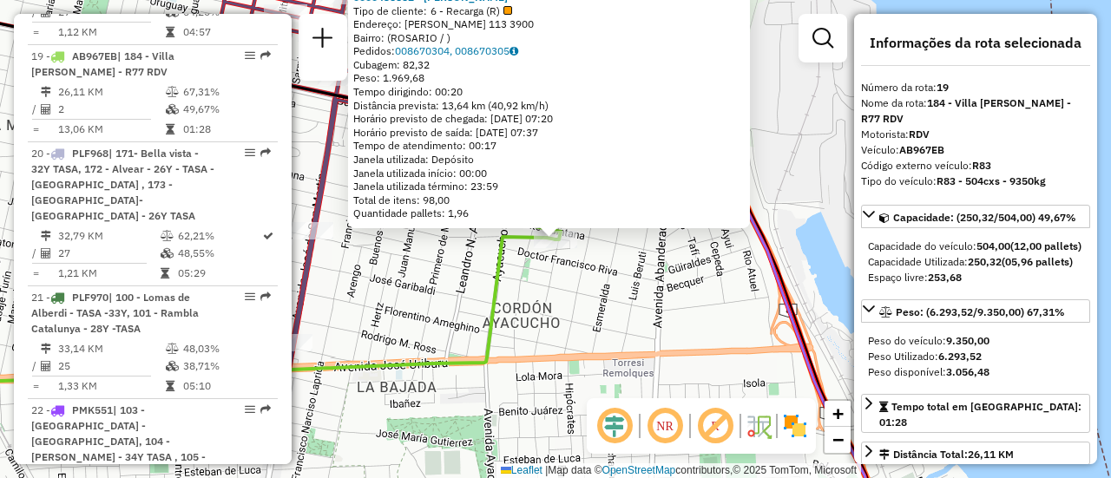
click at [679, 305] on div "0000435852 - FLORES RAMON MATIAS Tipo de cliente: 6 - Recarga (R) Endereço: PJE…" at bounding box center [555, 239] width 1111 height 478
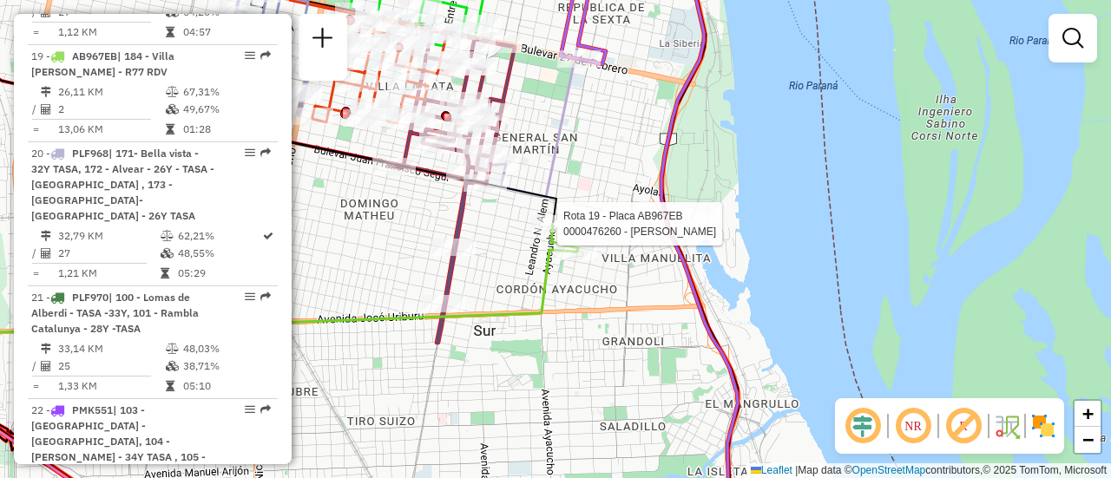
select select "**********"
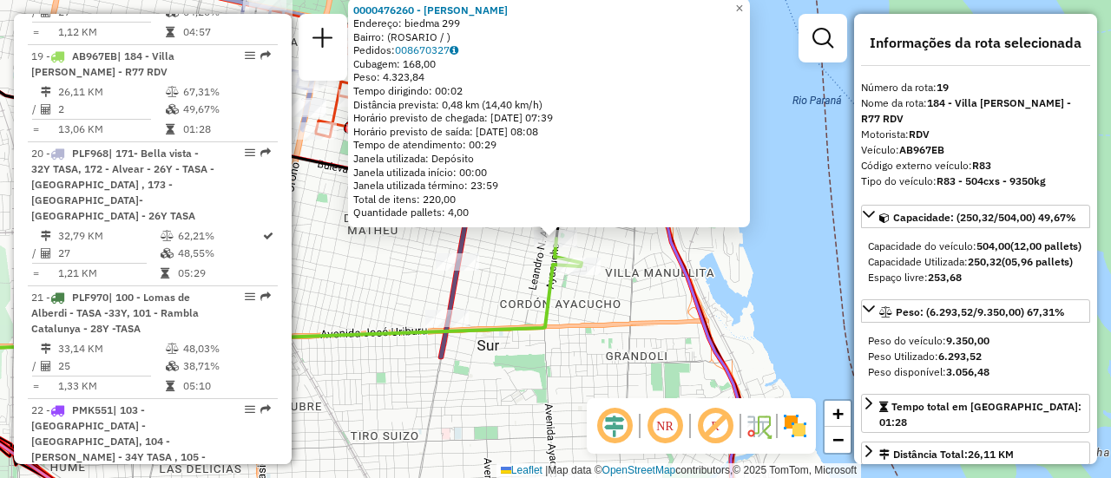
click at [508, 292] on div "0000476260 - GAMARRA CLAUDIO ERNESTO Endereço: biedma 299 Bairro: (ROSARIO / ) …" at bounding box center [555, 239] width 1111 height 478
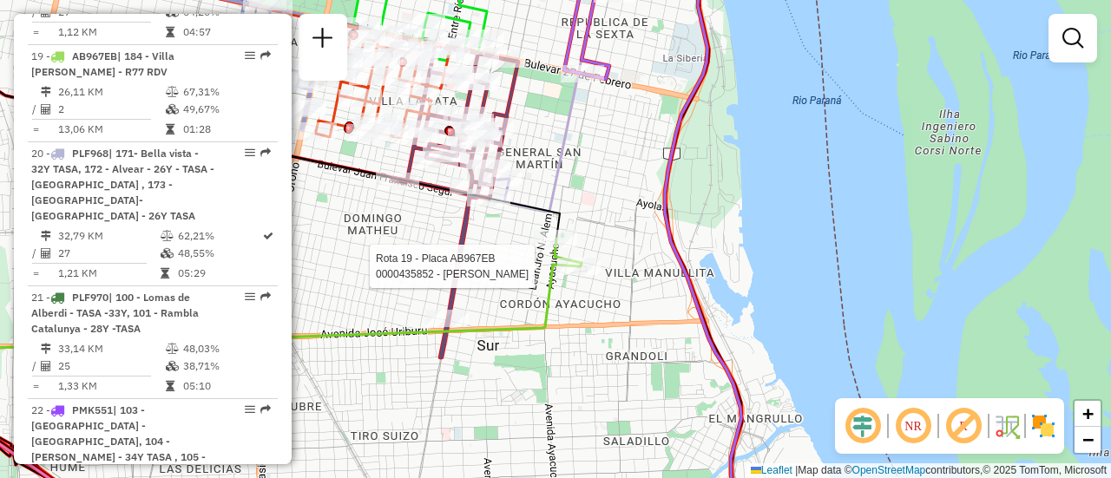
select select "**********"
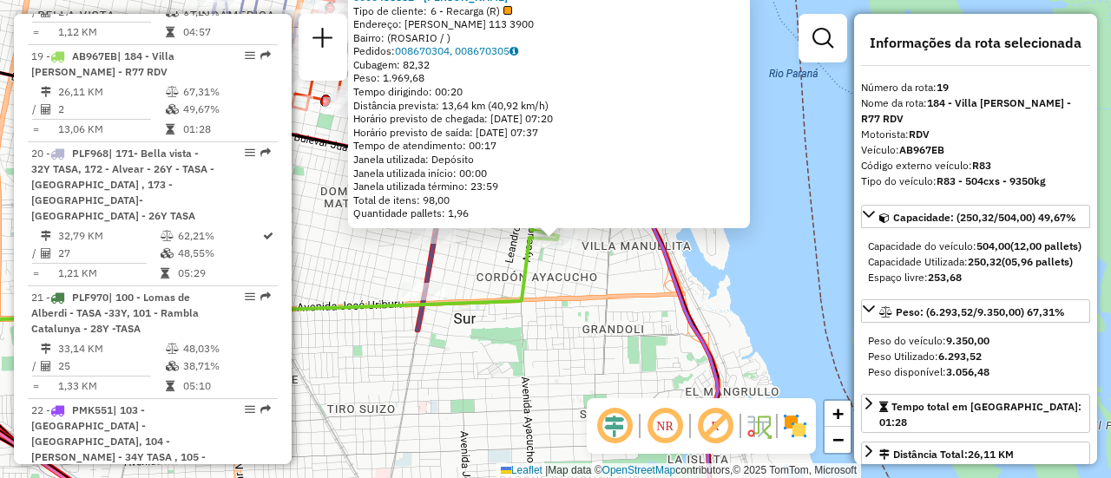
click at [526, 345] on div "0000435852 - FLORES RAMON MATIAS Tipo de cliente: 6 - Recarga (R) Endereço: PJE…" at bounding box center [555, 239] width 1111 height 478
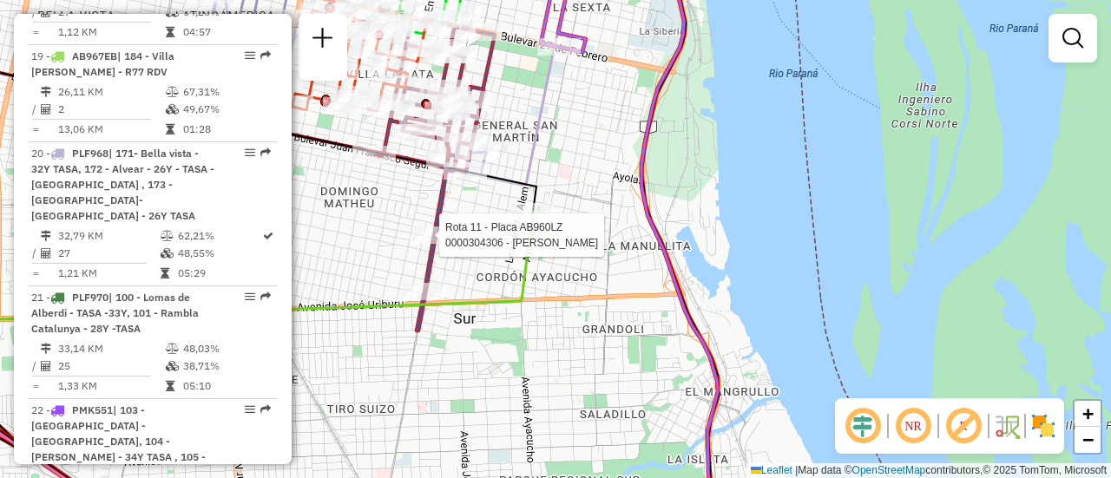
select select "**********"
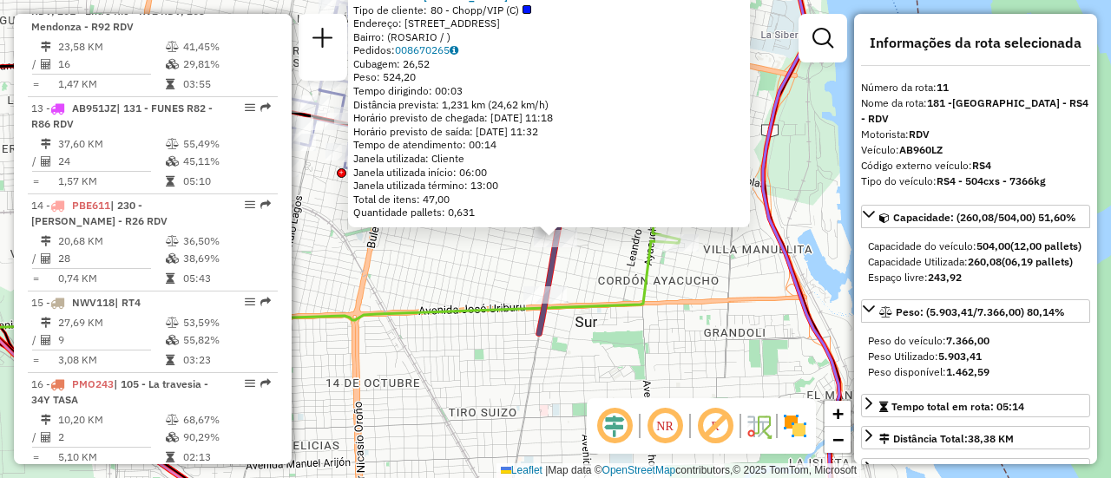
scroll to position [1715, 0]
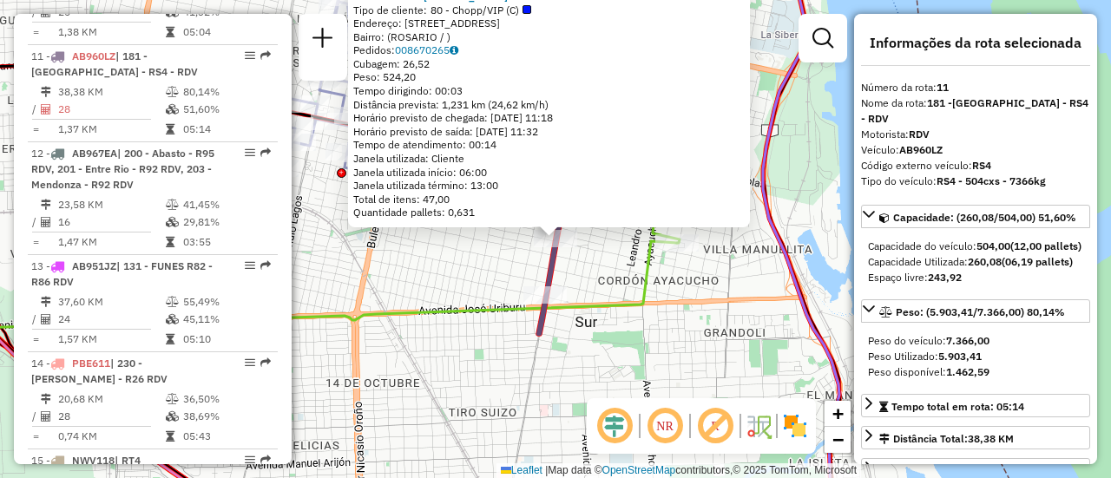
click at [468, 272] on div "0000304306 - MIRANDA M Tipo de cliente: 80 - Chopp/VIP (C) Endereço: AVDA SAN M…" at bounding box center [555, 239] width 1111 height 478
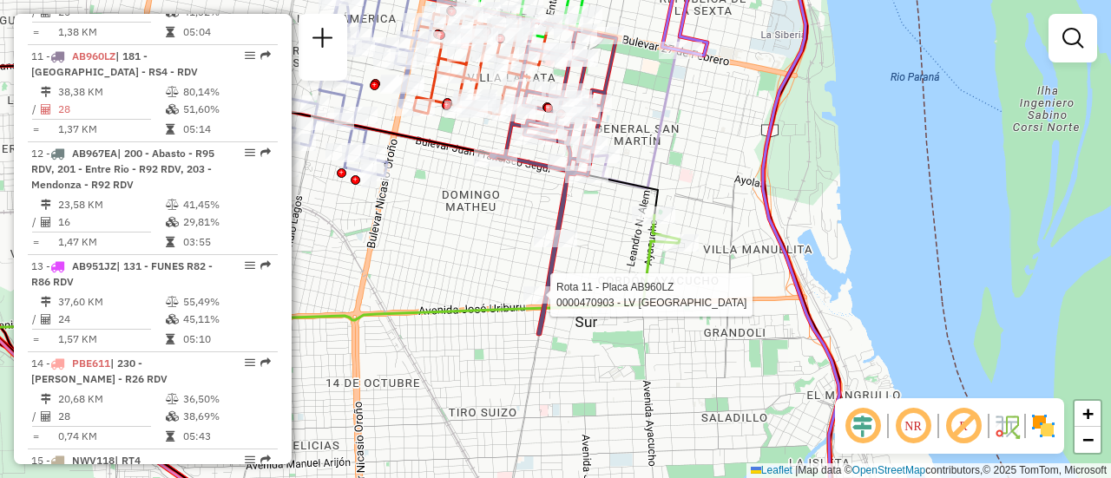
select select "**********"
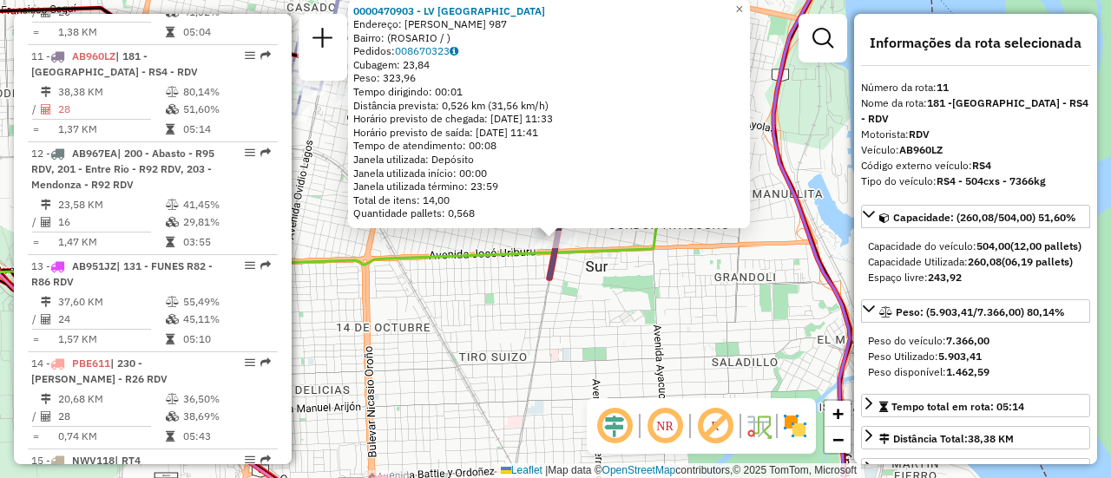
click at [522, 304] on div "0000470903 - LV SAN MARTIN Endereço: JUAN CANALS 987 Bairro: (ROSARIO / ) Pedid…" at bounding box center [555, 239] width 1111 height 478
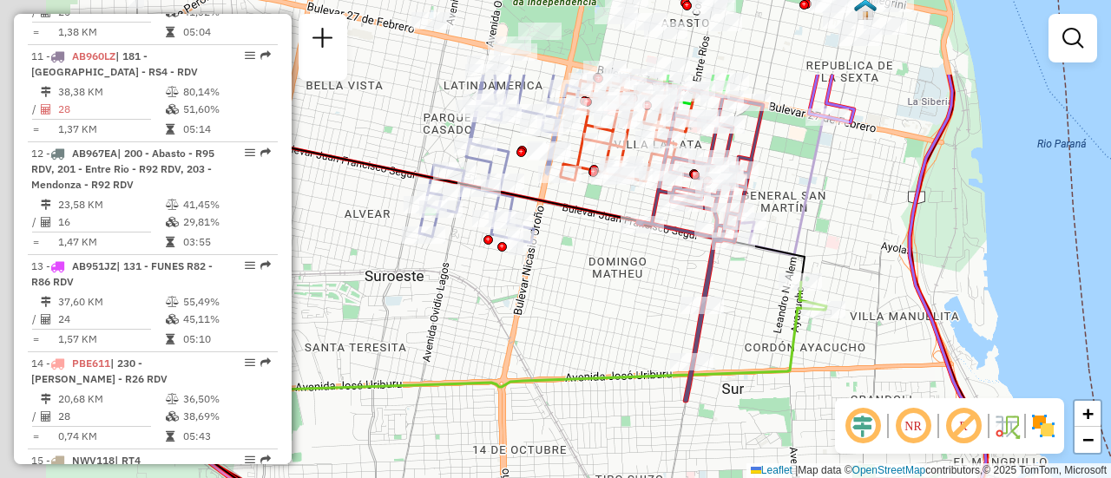
drag, startPoint x: 675, startPoint y: 220, endPoint x: 835, endPoint y: 353, distance: 207.7
click at [831, 352] on div "Janela de atendimento Grade de atendimento Capacidade Transportadoras Veículos …" at bounding box center [555, 239] width 1111 height 478
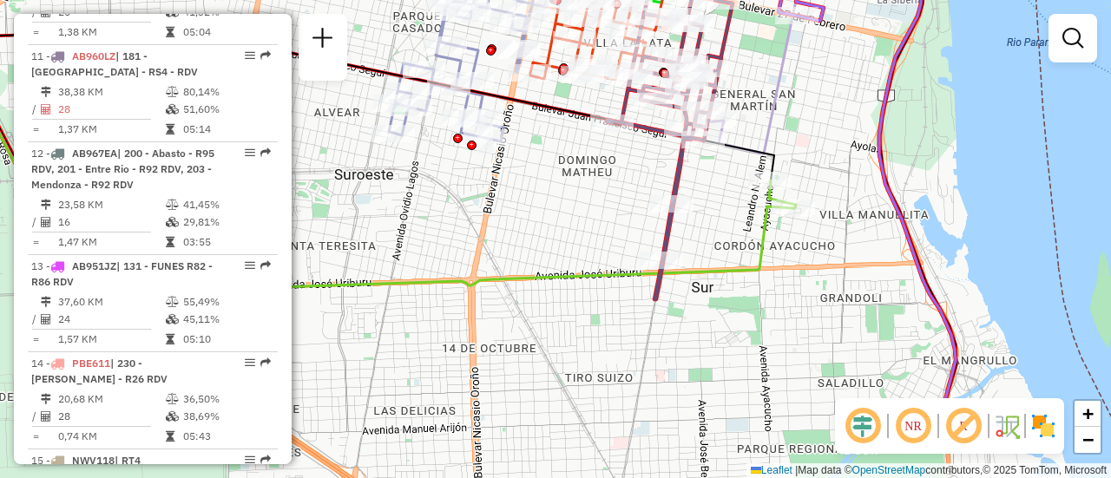
drag, startPoint x: 882, startPoint y: 207, endPoint x: 828, endPoint y: 90, distance: 129.3
click at [828, 90] on div "Janela de atendimento Grade de atendimento Capacidade Transportadoras Veículos …" at bounding box center [555, 239] width 1111 height 478
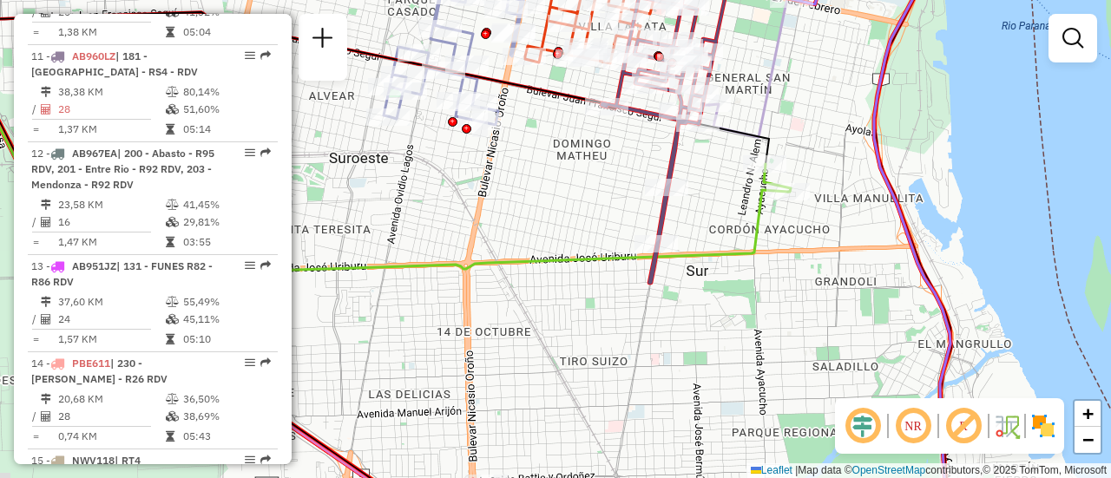
drag, startPoint x: 801, startPoint y: 388, endPoint x: 817, endPoint y: 166, distance: 222.8
click at [814, 175] on div "Janela de atendimento Grade de atendimento Capacidade Transportadoras Veículos …" at bounding box center [555, 239] width 1111 height 478
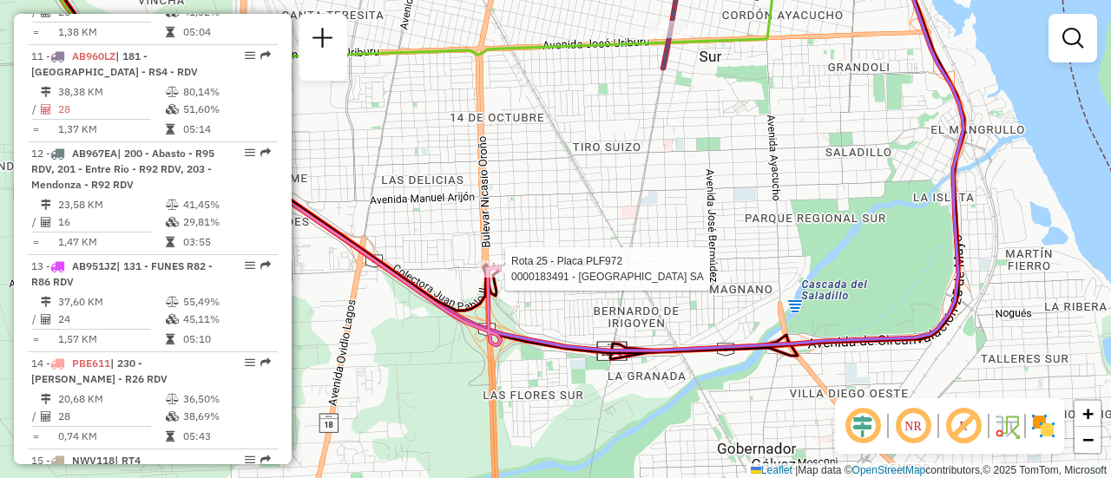
select select "**********"
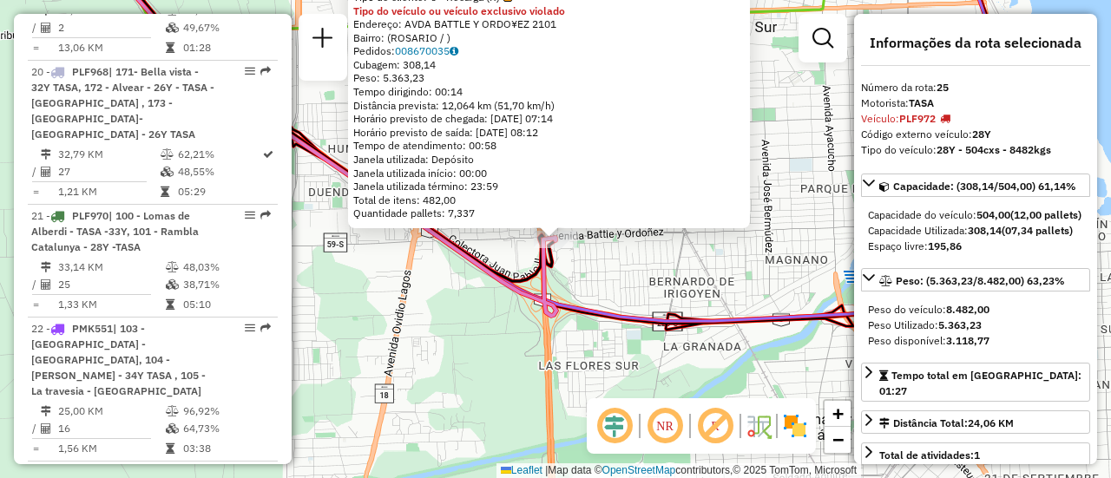
scroll to position [3169, 0]
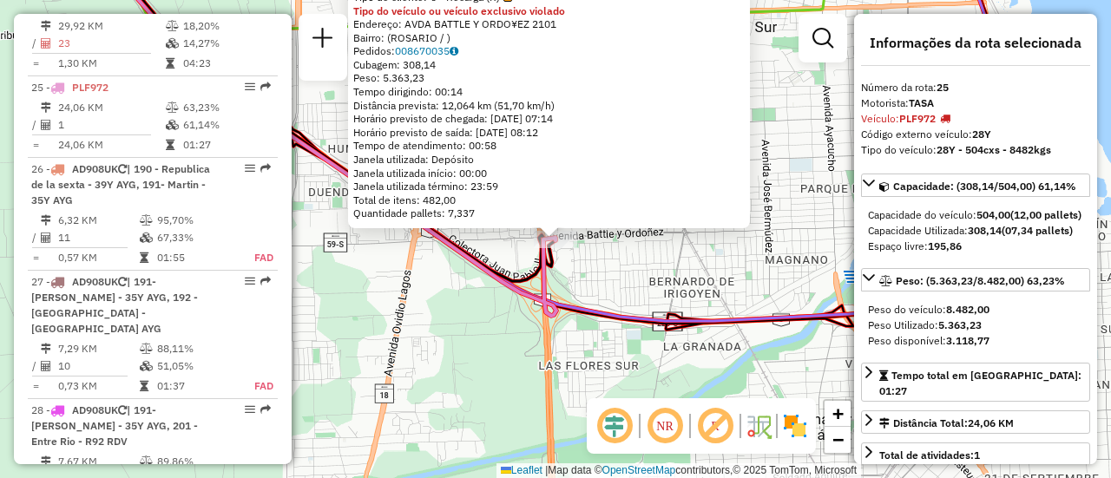
click at [678, 275] on div "0000183491 - CASINO DE ROSARIO SA Tipo de cliente: 6 - Recarga (R) Tipo do veíc…" at bounding box center [555, 239] width 1111 height 478
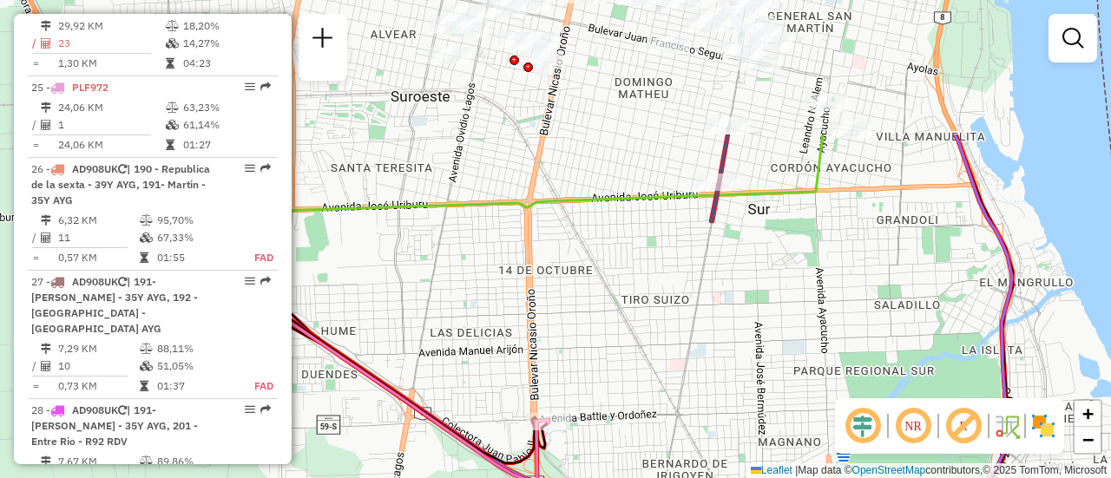
drag, startPoint x: 716, startPoint y: 198, endPoint x: 727, endPoint y: 317, distance: 119.4
click at [711, 384] on div "Janela de atendimento Grade de atendimento Capacidade Transportadoras Veículos …" at bounding box center [555, 239] width 1111 height 478
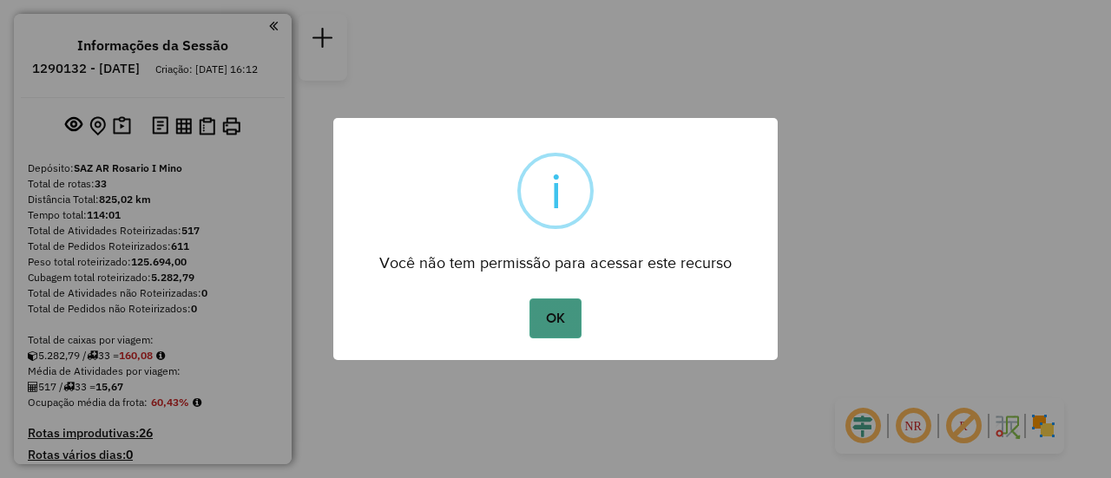
click at [560, 317] on button "OK" at bounding box center [554, 319] width 51 height 40
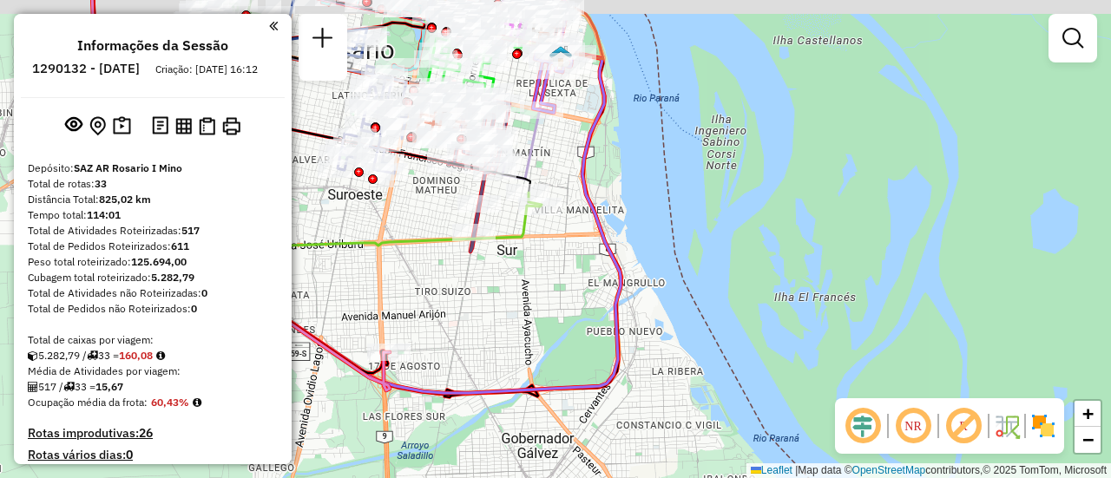
drag, startPoint x: 489, startPoint y: 211, endPoint x: 613, endPoint y: 284, distance: 143.2
click at [540, 249] on icon at bounding box center [316, 119] width 448 height 260
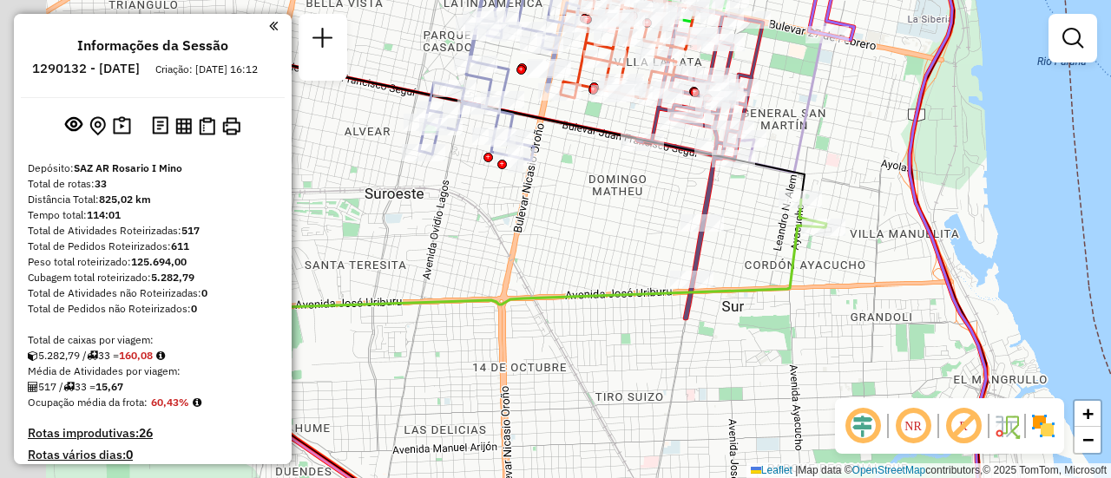
drag, startPoint x: 573, startPoint y: 225, endPoint x: 792, endPoint y: 259, distance: 222.1
click at [791, 259] on div "Janela de atendimento Grade de atendimento Capacidade Transportadoras Veículos …" at bounding box center [555, 239] width 1111 height 478
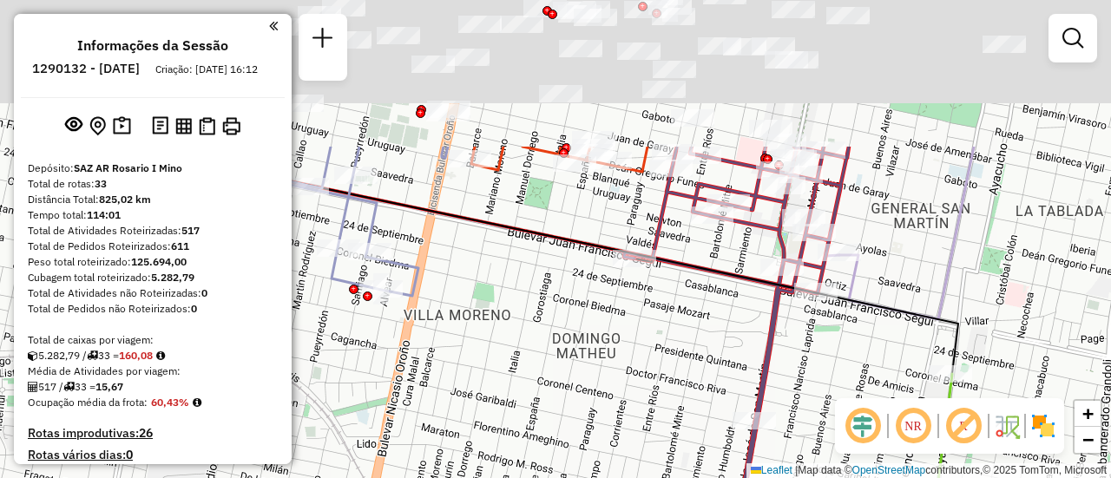
drag, startPoint x: 745, startPoint y: 181, endPoint x: 636, endPoint y: 517, distance: 352.9
click at [636, 477] on html "Aguarde... Pop-up bloqueado! Seu navegador bloqueou automáticamente a abertura …" at bounding box center [555, 239] width 1111 height 478
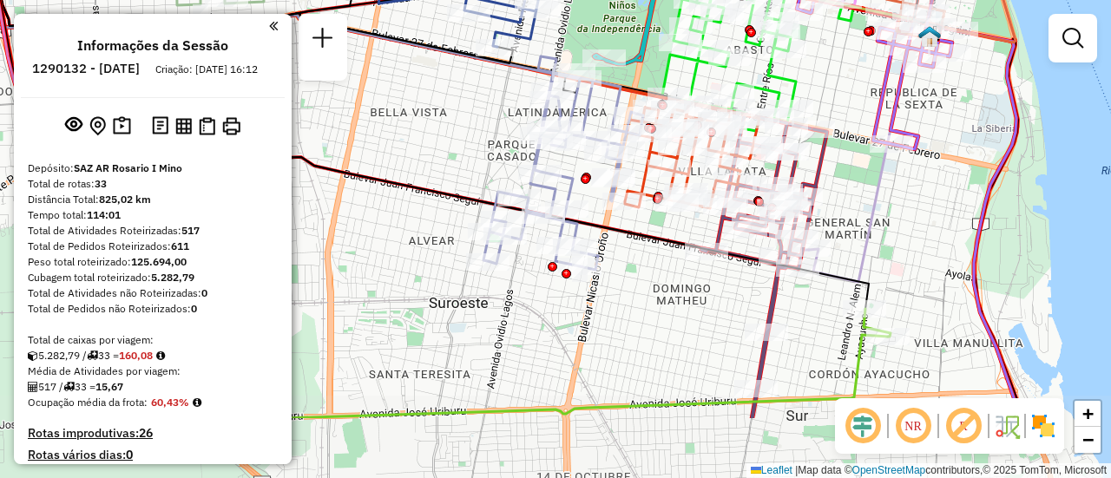
drag, startPoint x: 895, startPoint y: 339, endPoint x: 872, endPoint y: 226, distance: 115.9
click at [872, 226] on icon at bounding box center [869, 158] width 120 height 248
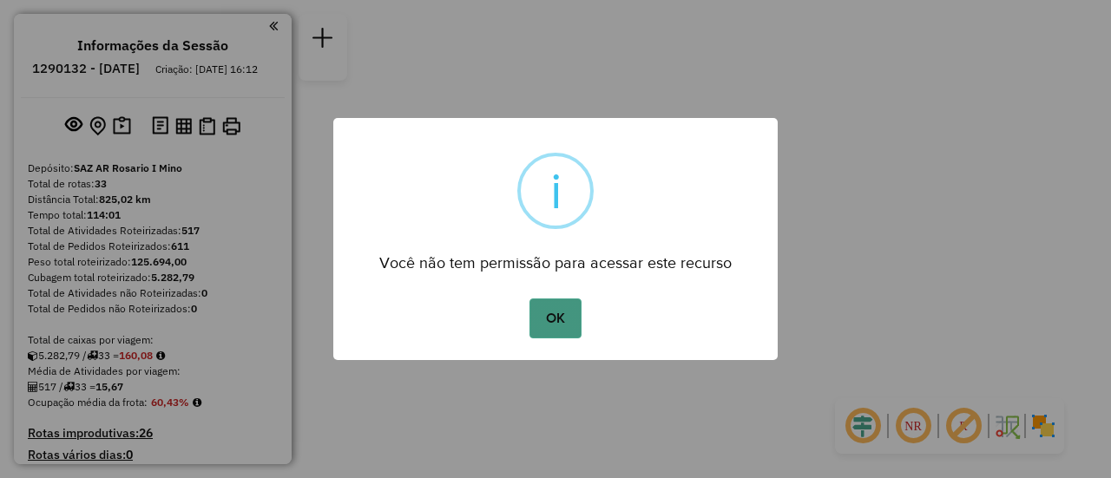
click at [561, 325] on button "OK" at bounding box center [554, 319] width 51 height 40
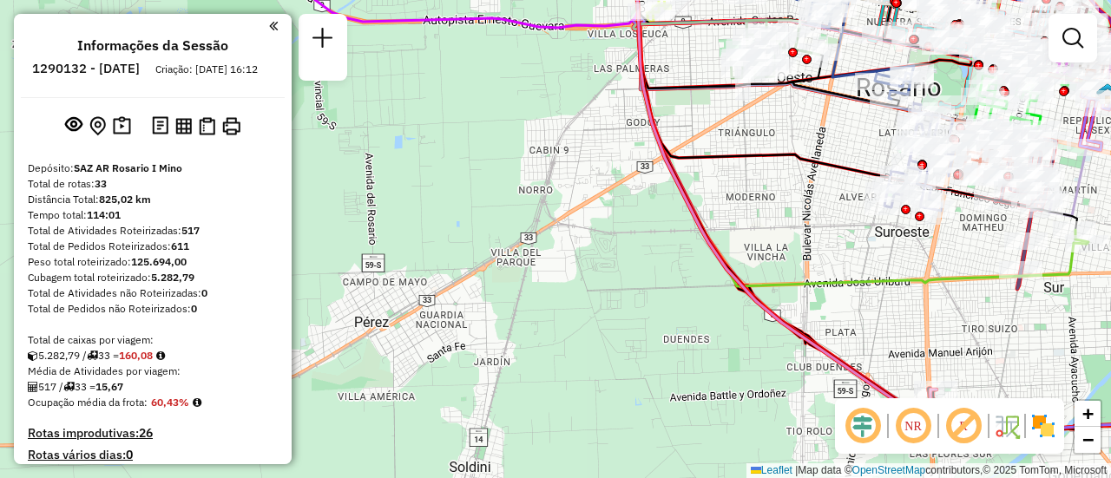
drag, startPoint x: 548, startPoint y: 130, endPoint x: 539, endPoint y: 156, distance: 27.7
click at [539, 156] on div "Janela de atendimento Grade de atendimento Capacidade Transportadoras Veículos …" at bounding box center [555, 239] width 1111 height 478
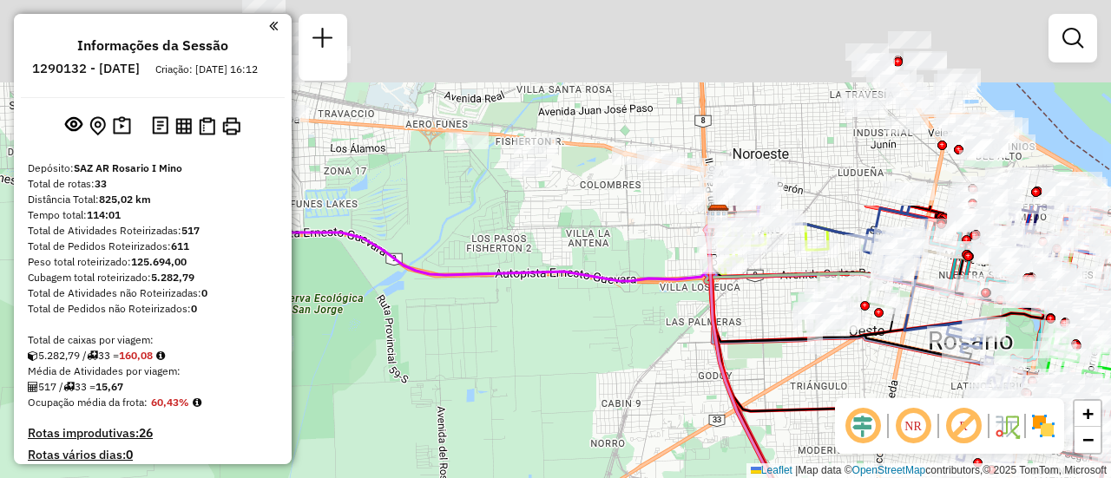
drag, startPoint x: 569, startPoint y: 141, endPoint x: 672, endPoint y: 356, distance: 238.7
click at [657, 393] on div "Janela de atendimento Grade de atendimento Capacidade Transportadoras Veículos …" at bounding box center [555, 239] width 1111 height 478
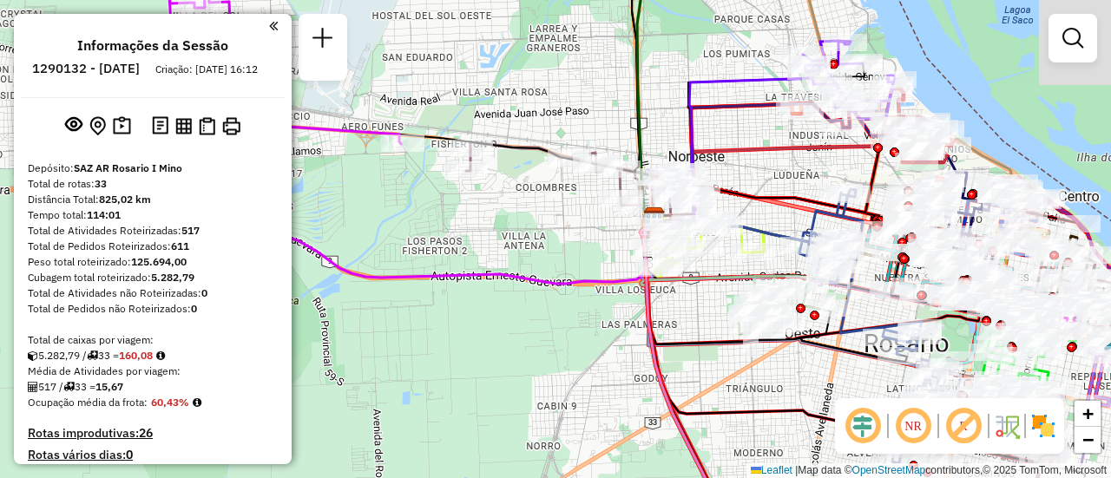
drag, startPoint x: 755, startPoint y: 133, endPoint x: 696, endPoint y: 136, distance: 59.1
click at [696, 136] on div "Janela de atendimento Grade de atendimento Capacidade Transportadoras Veículos …" at bounding box center [555, 239] width 1111 height 478
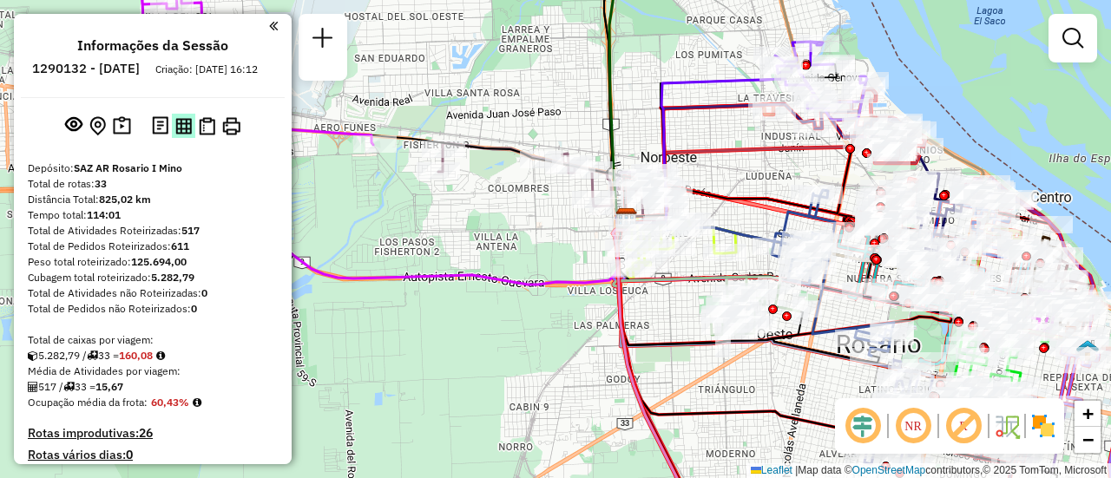
click at [176, 134] on img at bounding box center [183, 126] width 16 height 16
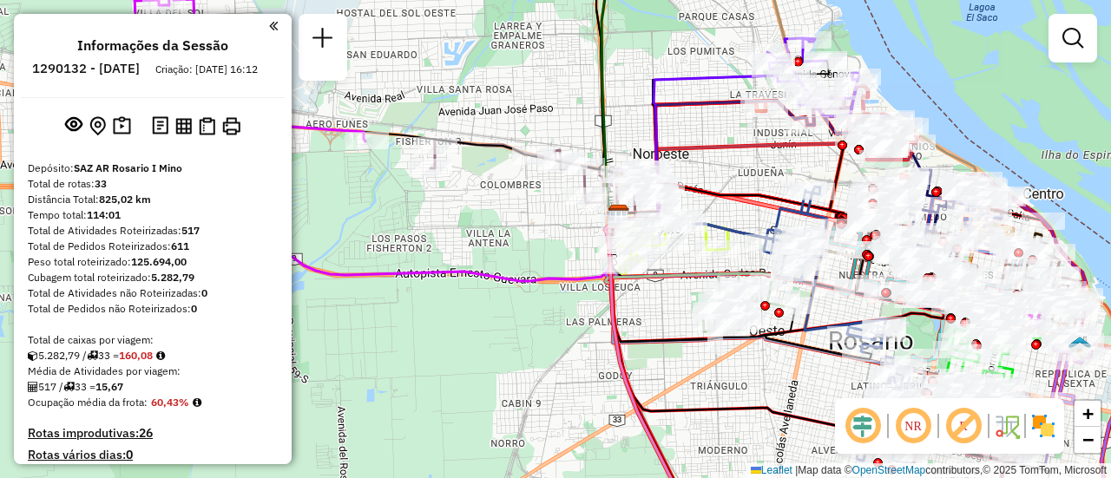
drag, startPoint x: 757, startPoint y: 182, endPoint x: 738, endPoint y: 177, distance: 19.8
click at [738, 177] on div "Janela de atendimento Grade de atendimento Capacidade Transportadoras Veículos …" at bounding box center [555, 239] width 1111 height 478
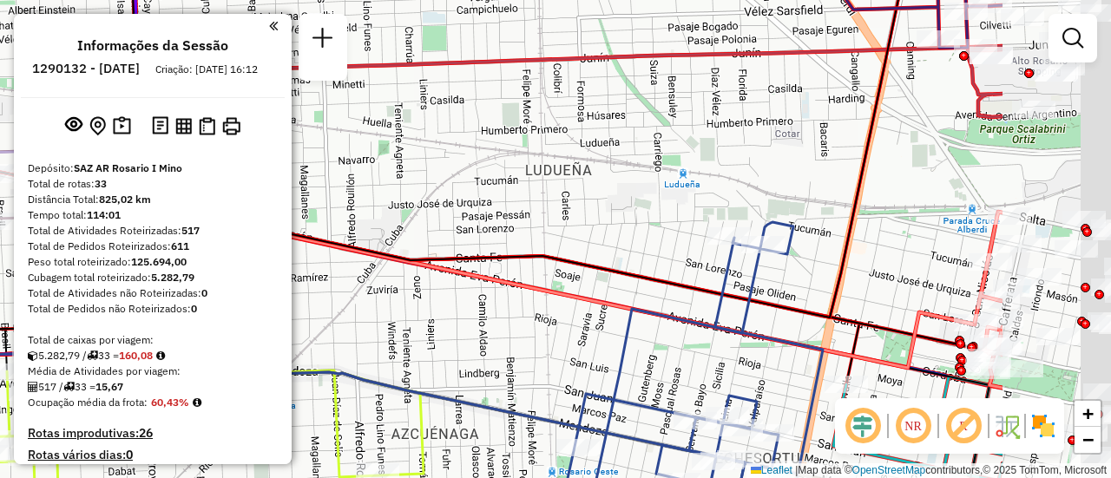
drag, startPoint x: 981, startPoint y: 181, endPoint x: 460, endPoint y: 213, distance: 521.6
click at [471, 218] on div "Janela de atendimento Grade de atendimento Capacidade Transportadoras Veículos …" at bounding box center [555, 239] width 1111 height 478
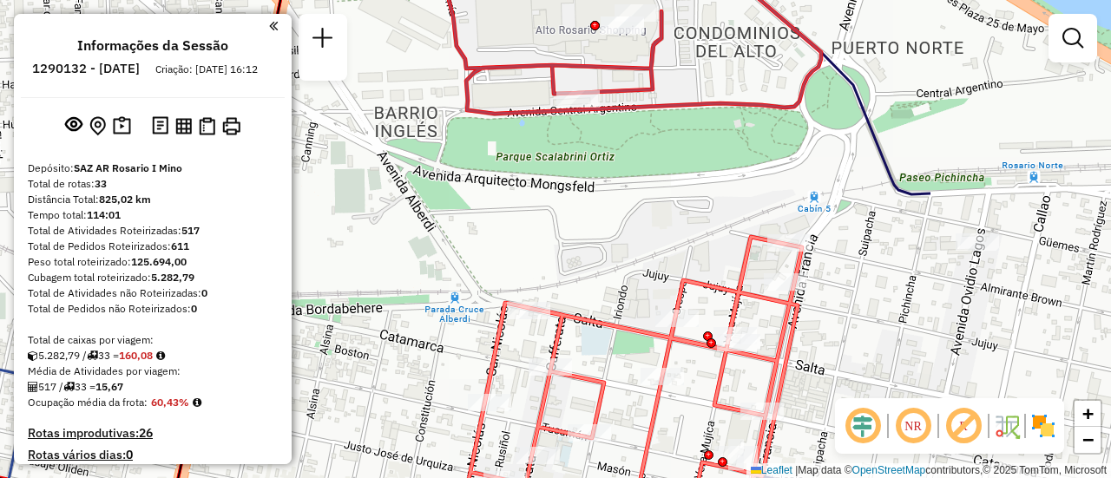
drag, startPoint x: 729, startPoint y: 159, endPoint x: 495, endPoint y: 180, distance: 235.2
click at [495, 180] on div "Janela de atendimento Grade de atendimento Capacidade Transportadoras Veículos …" at bounding box center [555, 239] width 1111 height 478
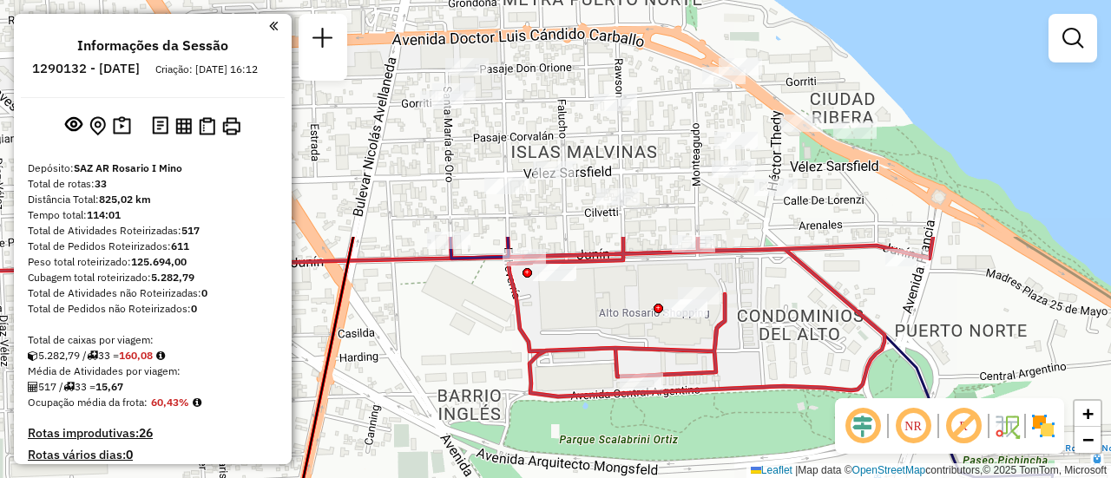
drag, startPoint x: 607, startPoint y: 244, endPoint x: 698, endPoint y: 432, distance: 209.2
click at [698, 432] on div "Janela de atendimento Grade de atendimento Capacidade Transportadoras Veículos …" at bounding box center [555, 239] width 1111 height 478
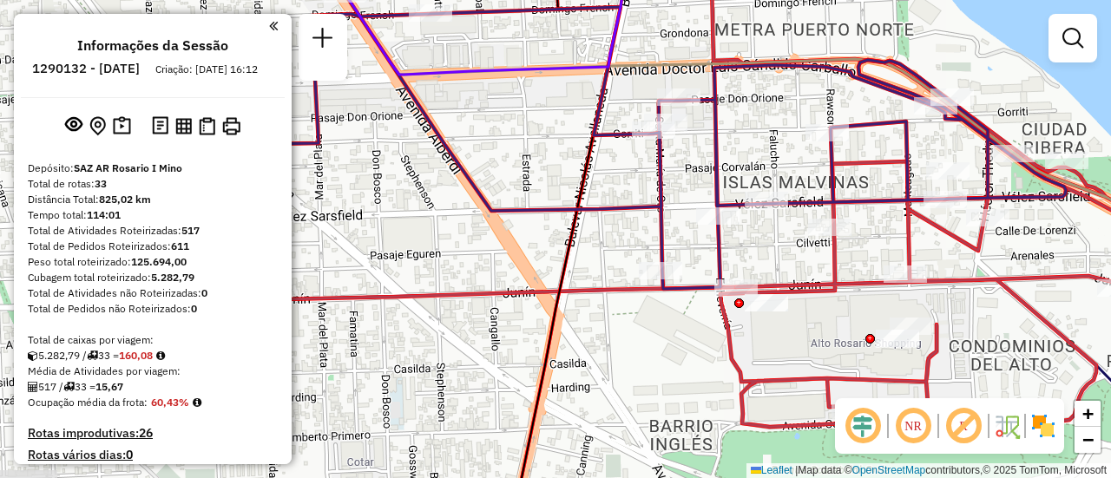
drag, startPoint x: 520, startPoint y: 278, endPoint x: 732, endPoint y: 309, distance: 214.9
click at [732, 309] on icon at bounding box center [936, 205] width 448 height 443
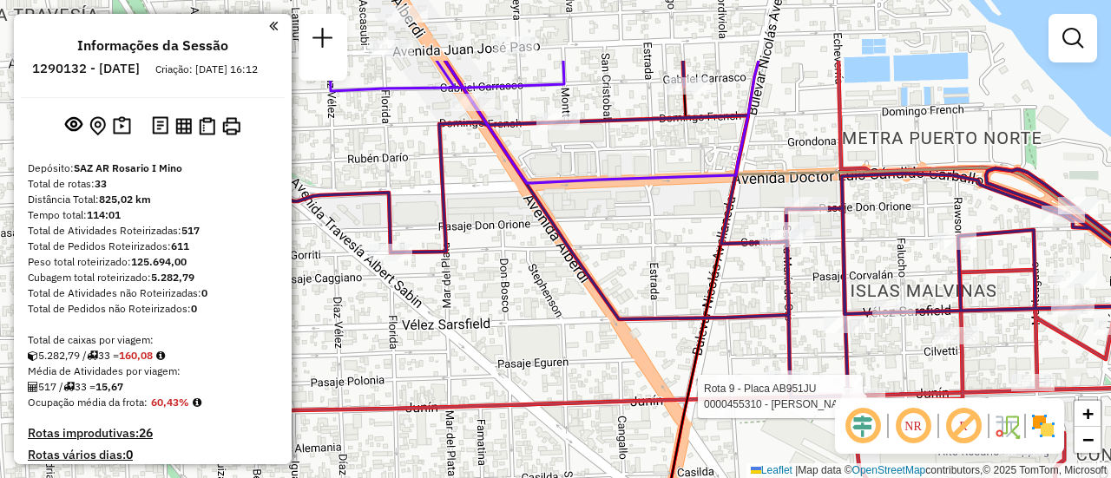
drag, startPoint x: 982, startPoint y: 257, endPoint x: 1109, endPoint y: 372, distance: 171.4
click at [1110, 373] on icon at bounding box center [1062, 298] width 449 height 475
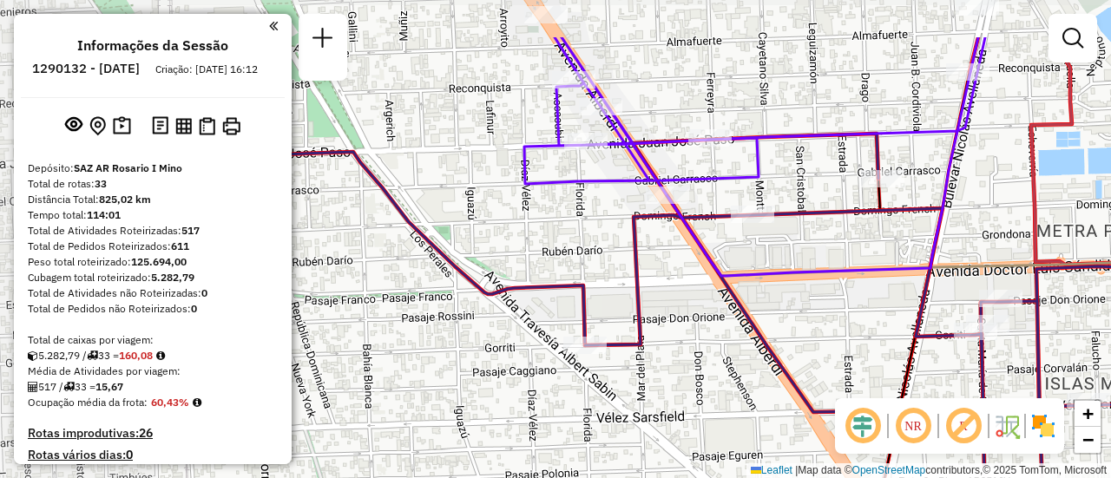
drag, startPoint x: 492, startPoint y: 182, endPoint x: 686, endPoint y: 267, distance: 212.2
click at [686, 267] on div "Rota 9 - Placa AB951JU 0000455310 - MAKHAT JAVIER Janela de atendimento Grade d…" at bounding box center [555, 239] width 1111 height 478
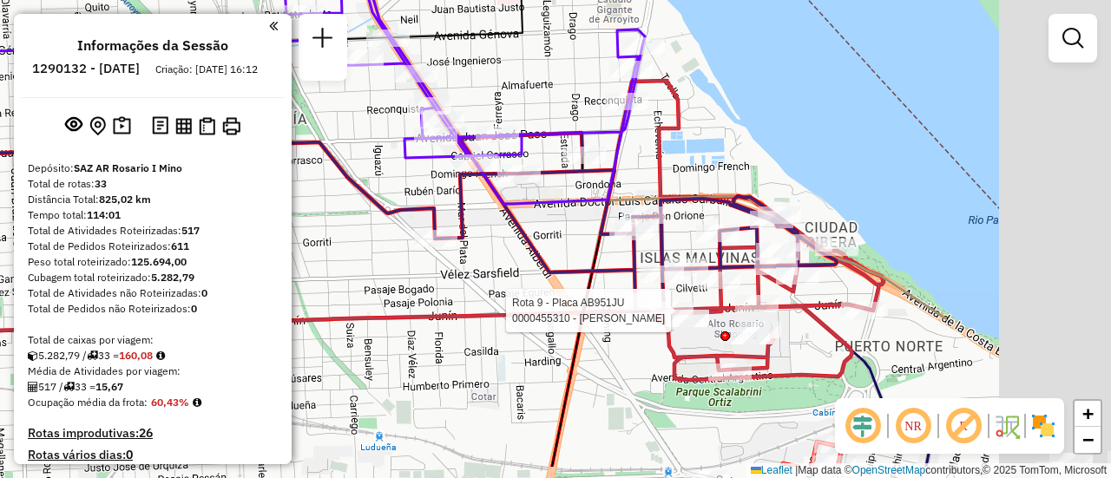
drag, startPoint x: 842, startPoint y: 255, endPoint x: 532, endPoint y: 194, distance: 315.7
click at [532, 194] on icon at bounding box center [461, 48] width 367 height 311
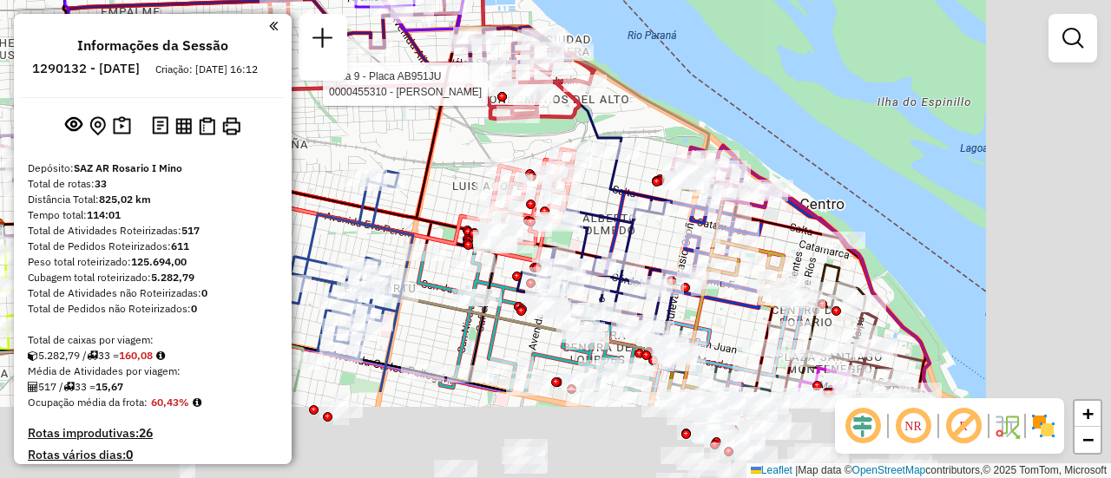
drag, startPoint x: 805, startPoint y: 266, endPoint x: 652, endPoint y: 128, distance: 206.5
click at [652, 128] on div "Rota 9 - Placa AB951JU 0000455310 - MAKHAT JAVIER Janela de atendimento Grade d…" at bounding box center [555, 239] width 1111 height 478
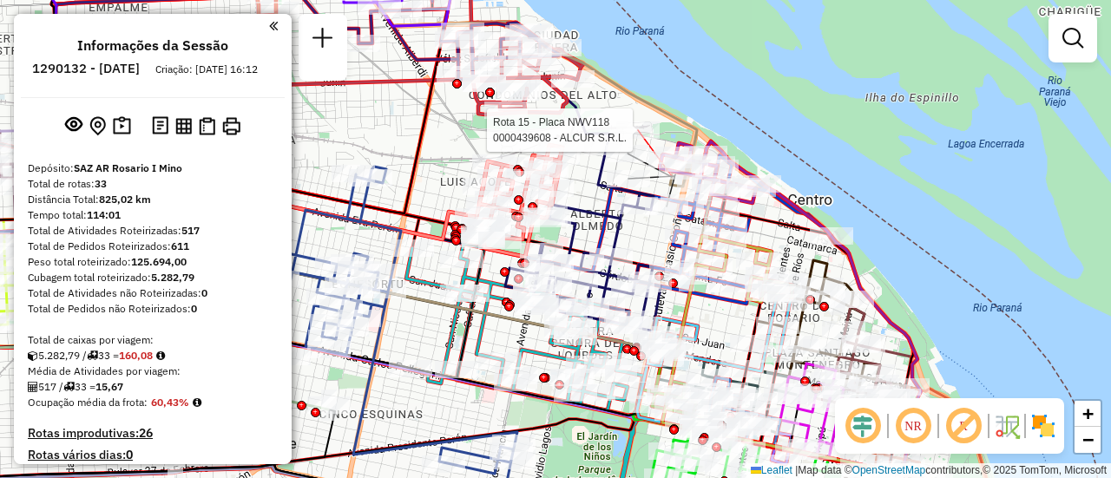
select select "**********"
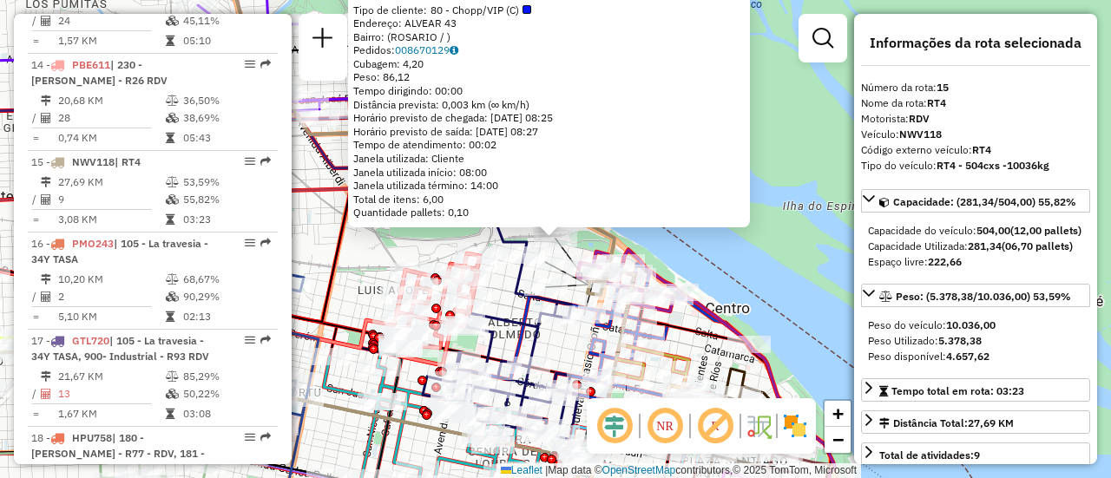
scroll to position [2119, 0]
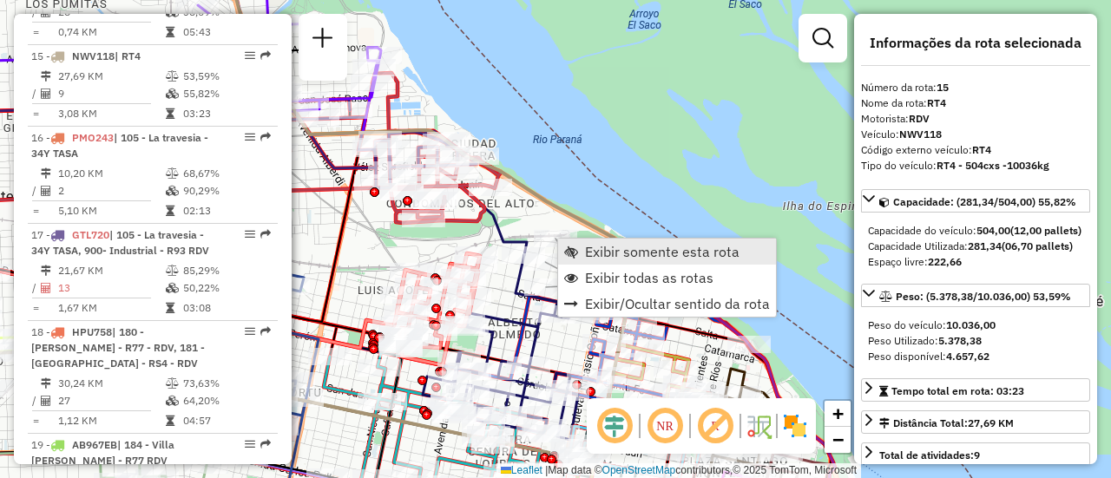
click at [662, 249] on span "Exibir somente esta rota" at bounding box center [662, 252] width 154 height 14
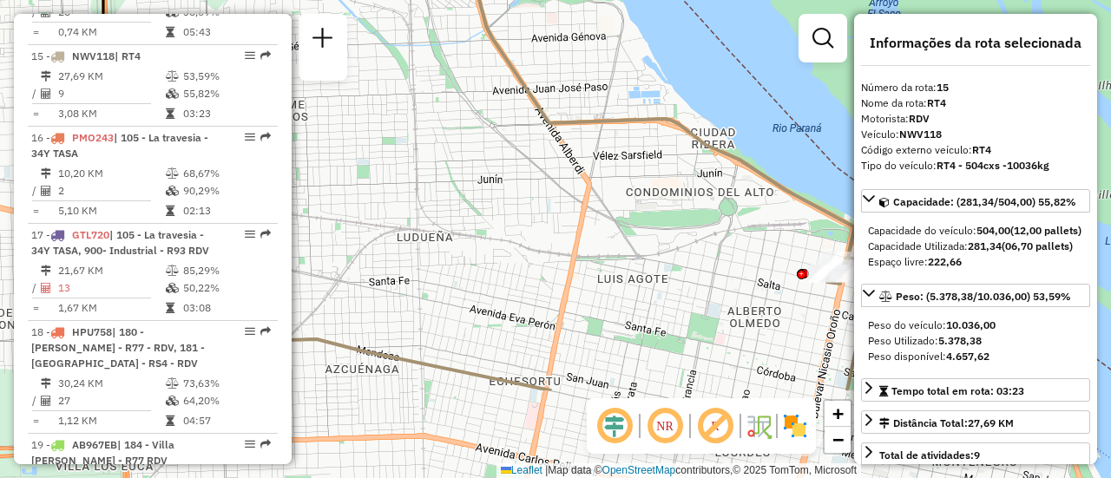
drag, startPoint x: 740, startPoint y: 335, endPoint x: 590, endPoint y: 161, distance: 230.1
click at [590, 161] on div "Janela de atendimento Grade de atendimento Capacidade Transportadoras Veículos …" at bounding box center [555, 239] width 1111 height 478
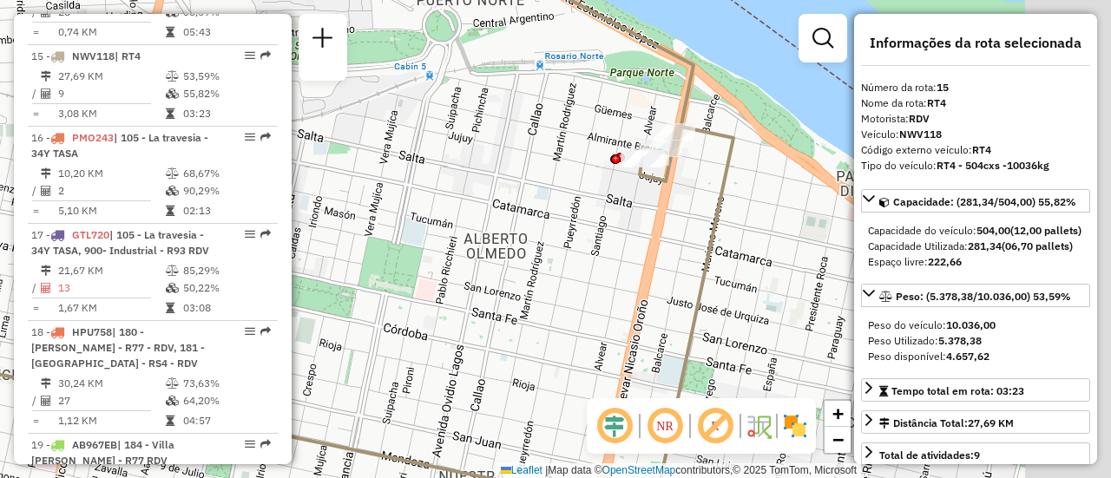
drag, startPoint x: 589, startPoint y: 213, endPoint x: 406, endPoint y: 204, distance: 183.3
click at [373, 196] on div "Janela de atendimento Grade de atendimento Capacidade Transportadoras Veículos …" at bounding box center [555, 239] width 1111 height 478
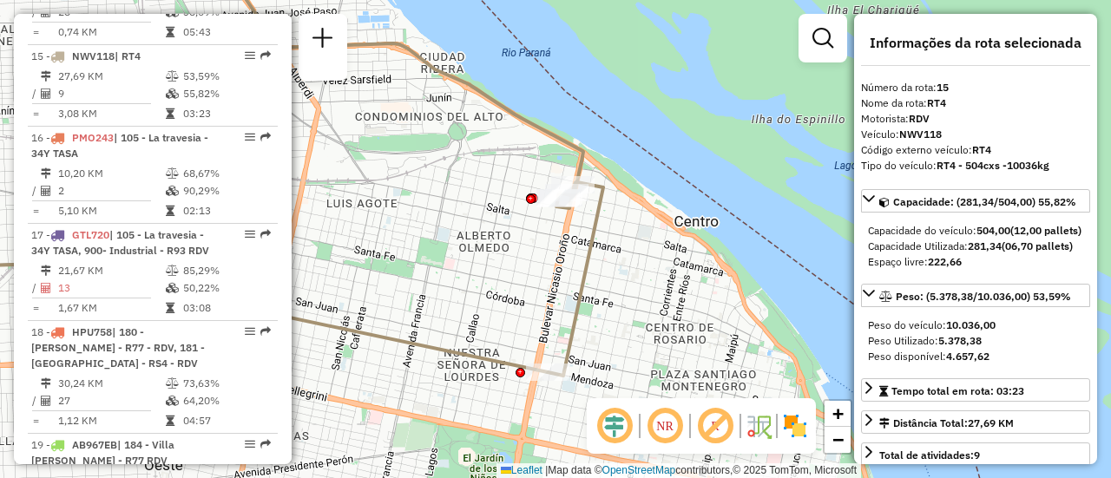
drag, startPoint x: 646, startPoint y: 311, endPoint x: 639, endPoint y: 217, distance: 94.0
click at [639, 219] on div "Janela de atendimento Grade de atendimento Capacidade Transportadoras Veículos …" at bounding box center [555, 239] width 1111 height 478
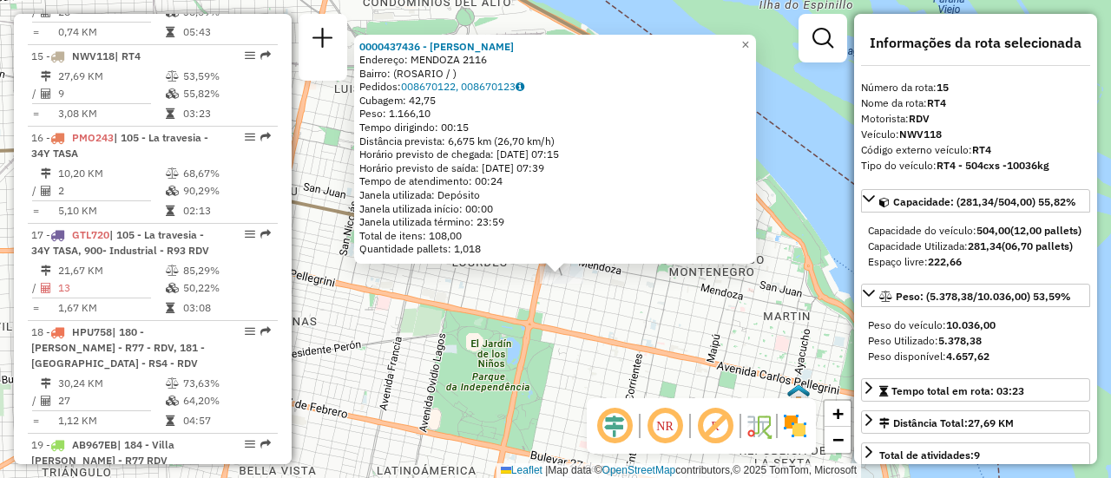
drag, startPoint x: 635, startPoint y: 270, endPoint x: 641, endPoint y: 305, distance: 36.1
click at [641, 305] on div "0000437436 - MARIOTTI FACUNDO TOMAS Endereço: MENDOZA 2116 Bairro: (ROSARIO / )…" at bounding box center [555, 239] width 1111 height 478
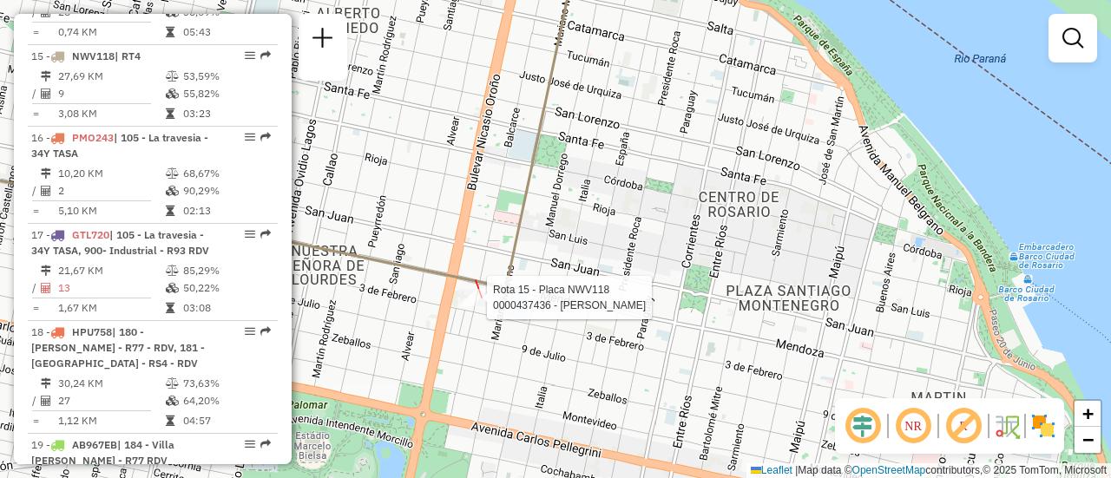
select select "**********"
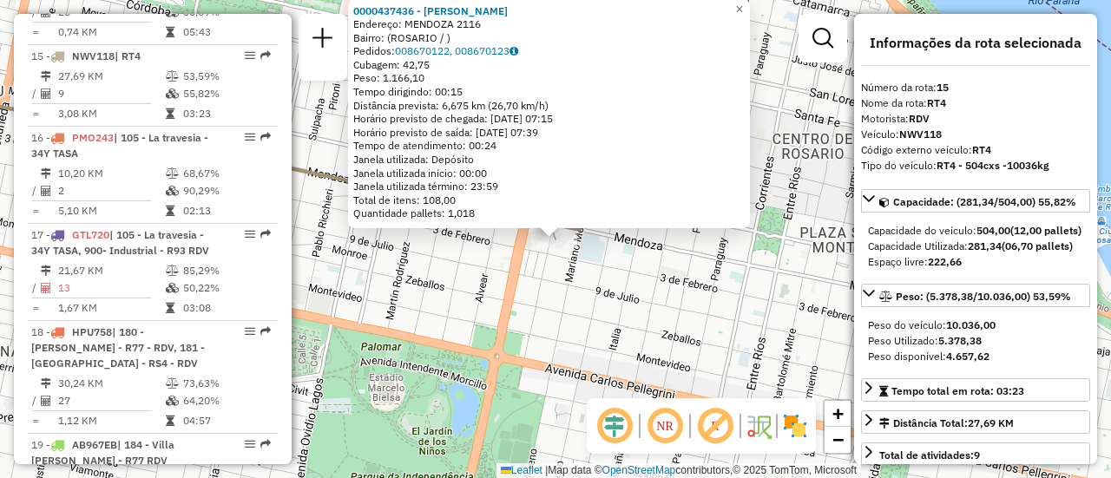
click at [620, 296] on div "0000437436 - MARIOTTI FACUNDO TOMAS Endereço: MENDOZA 2116 Bairro: (ROSARIO / )…" at bounding box center [555, 239] width 1111 height 478
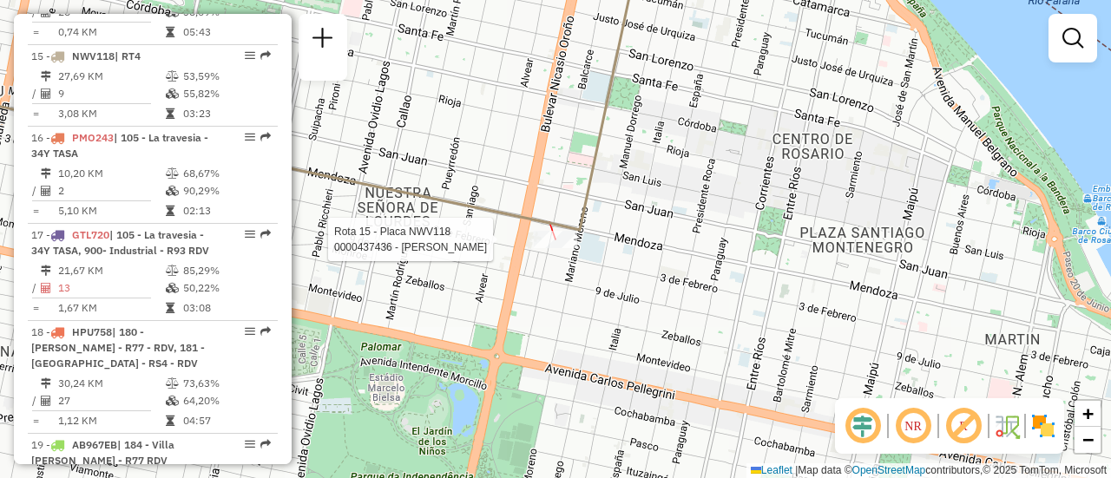
select select "**********"
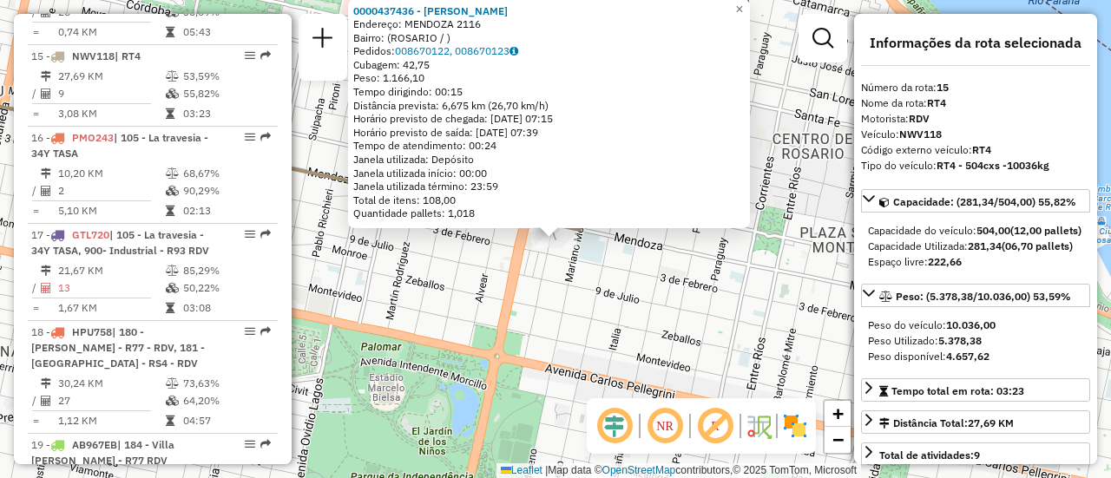
click at [553, 289] on div "0000437436 - MARIOTTI FACUNDO TOMAS Endereço: MENDOZA 2116 Bairro: (ROSARIO / )…" at bounding box center [555, 239] width 1111 height 478
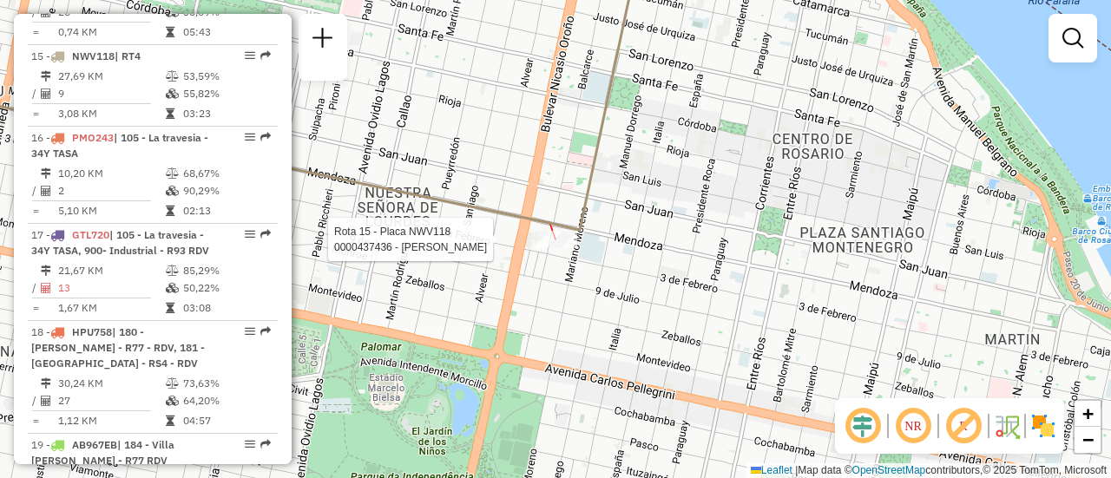
select select "**********"
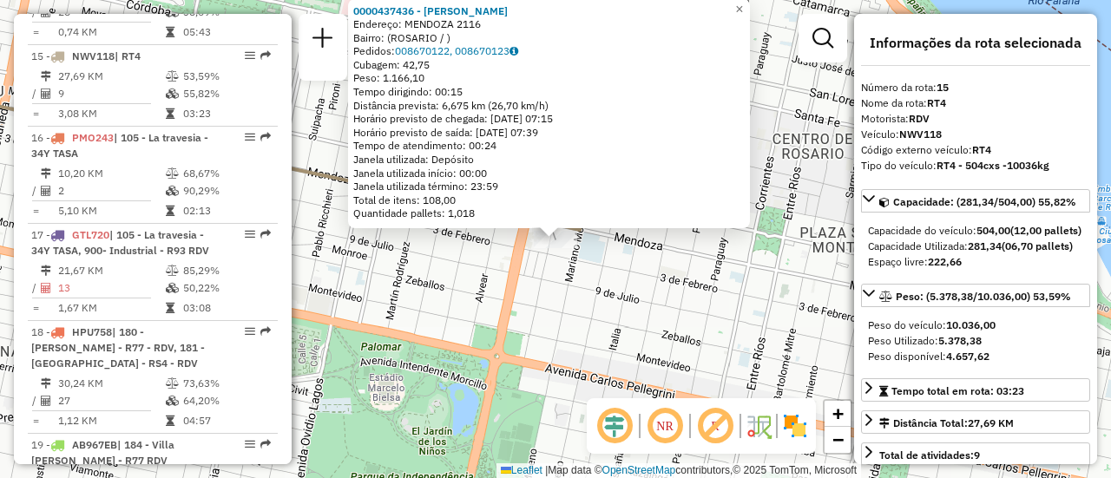
click at [606, 286] on div "0000437436 - MARIOTTI FACUNDO TOMAS Endereço: MENDOZA 2116 Bairro: (ROSARIO / )…" at bounding box center [555, 239] width 1111 height 478
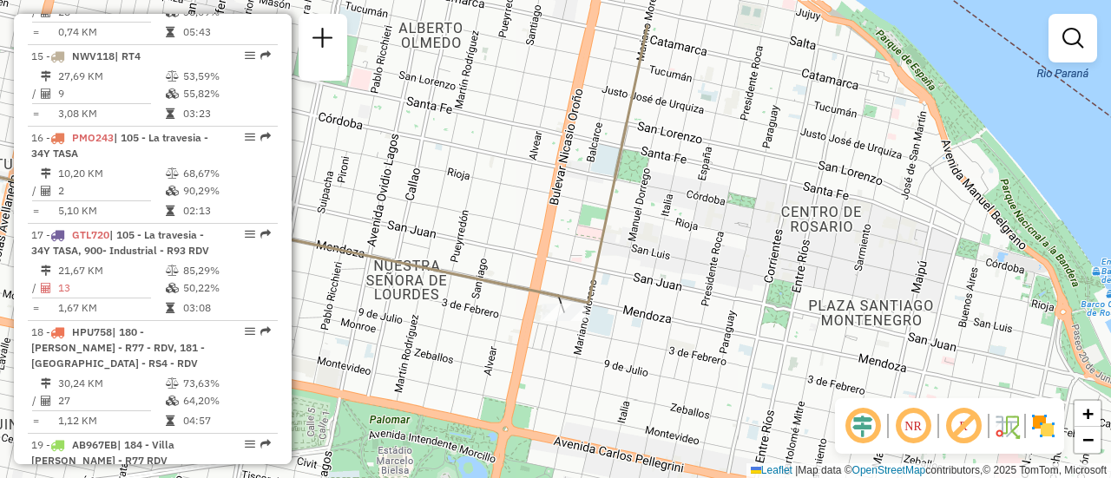
drag, startPoint x: 627, startPoint y: 234, endPoint x: 666, endPoint y: 433, distance: 202.5
click at [666, 433] on div "Janela de atendimento Grade de atendimento Capacidade Transportadoras Veículos …" at bounding box center [555, 239] width 1111 height 478
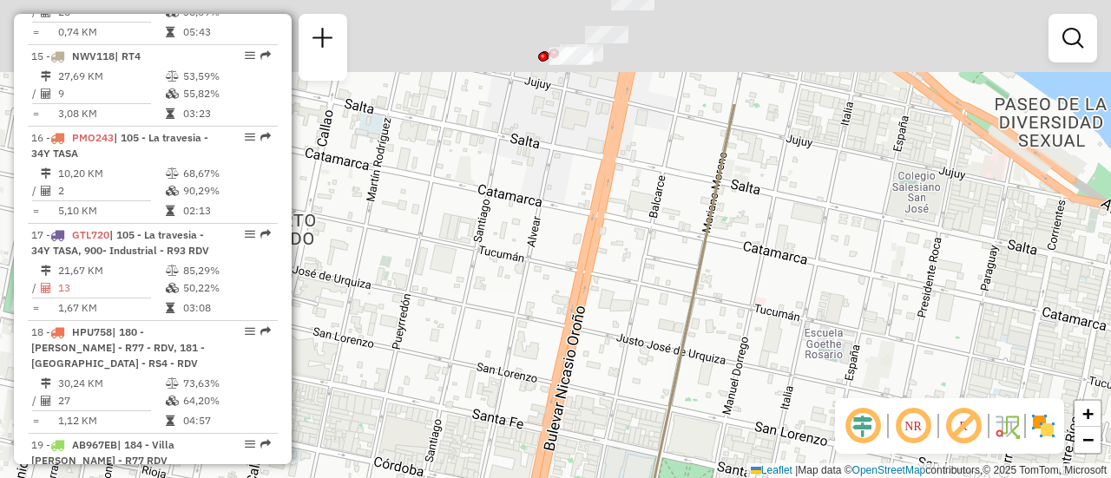
drag, startPoint x: 584, startPoint y: 128, endPoint x: 517, endPoint y: 369, distance: 249.5
click at [512, 370] on div "Janela de atendimento Grade de atendimento Capacidade Transportadoras Veículos …" at bounding box center [555, 239] width 1111 height 478
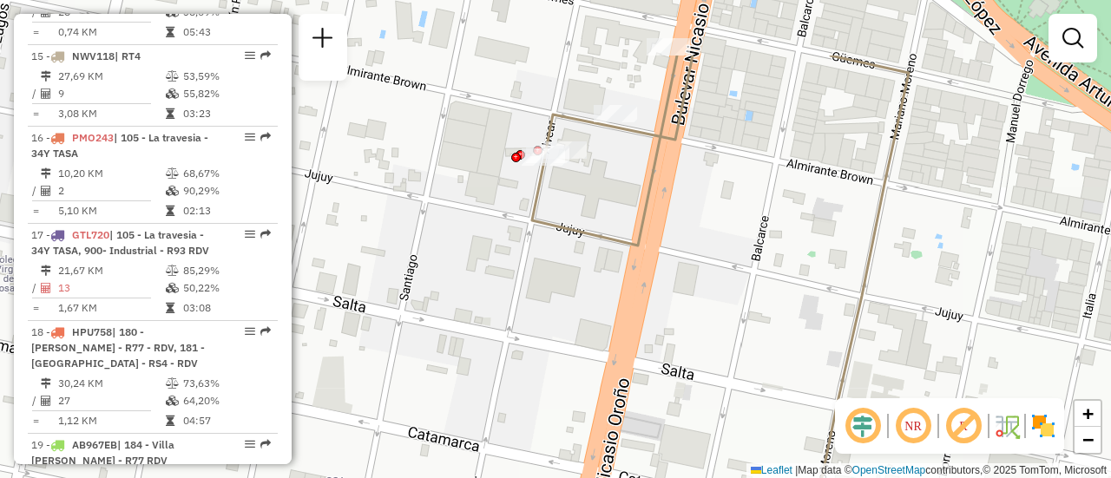
drag, startPoint x: 505, startPoint y: 237, endPoint x: 493, endPoint y: 319, distance: 83.3
click at [482, 321] on div "Janela de atendimento Grade de atendimento Capacidade Transportadoras Veículos …" at bounding box center [555, 239] width 1111 height 478
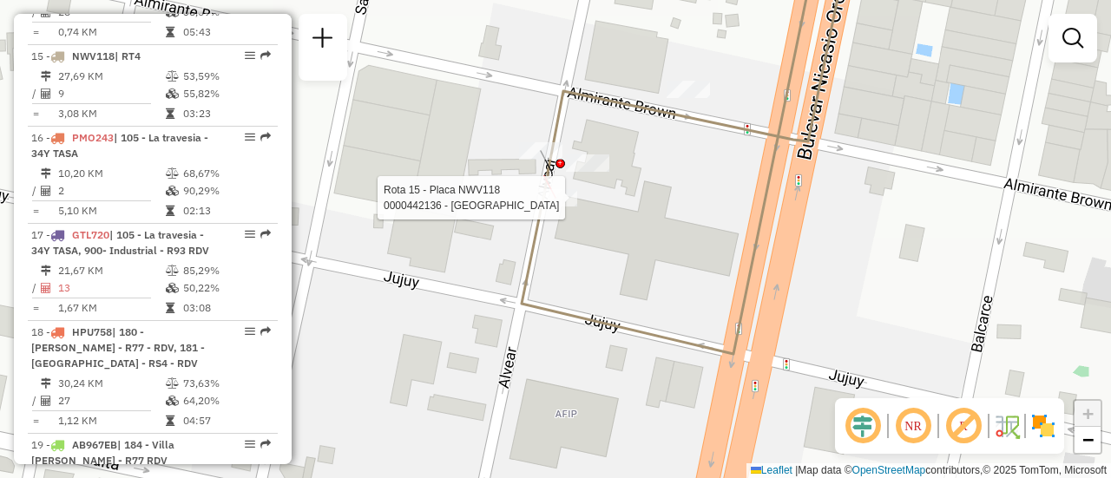
select select "**********"
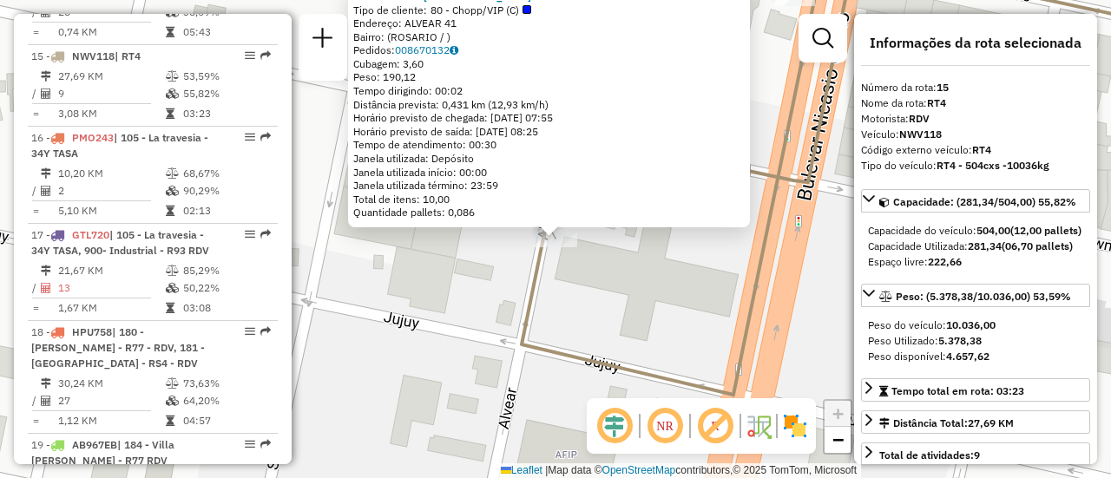
click at [447, 290] on div "0000442136 - NUEVA PLAZA SRL Tipo de cliente: 80 - Chopp/VIP (C) Endereço: ALVE…" at bounding box center [555, 239] width 1111 height 478
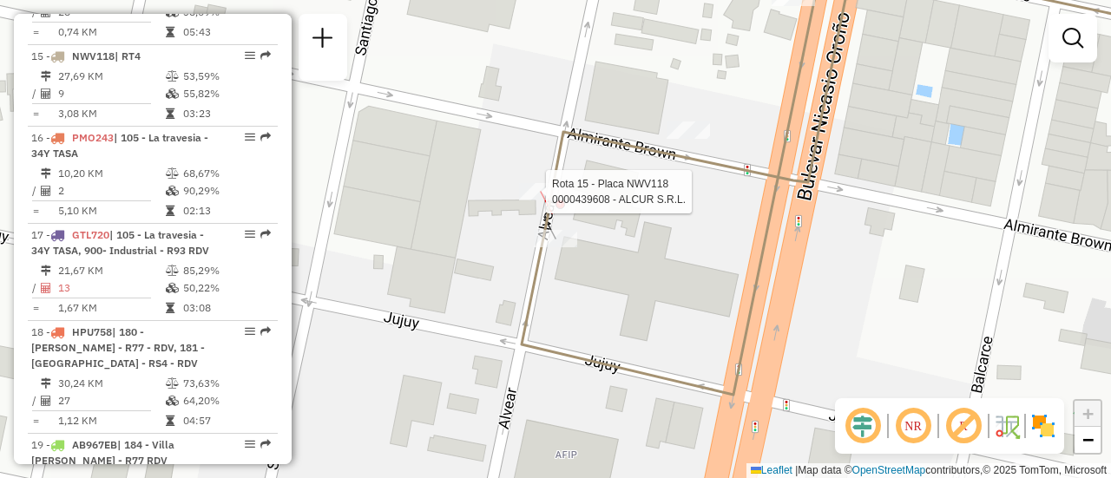
select select "**********"
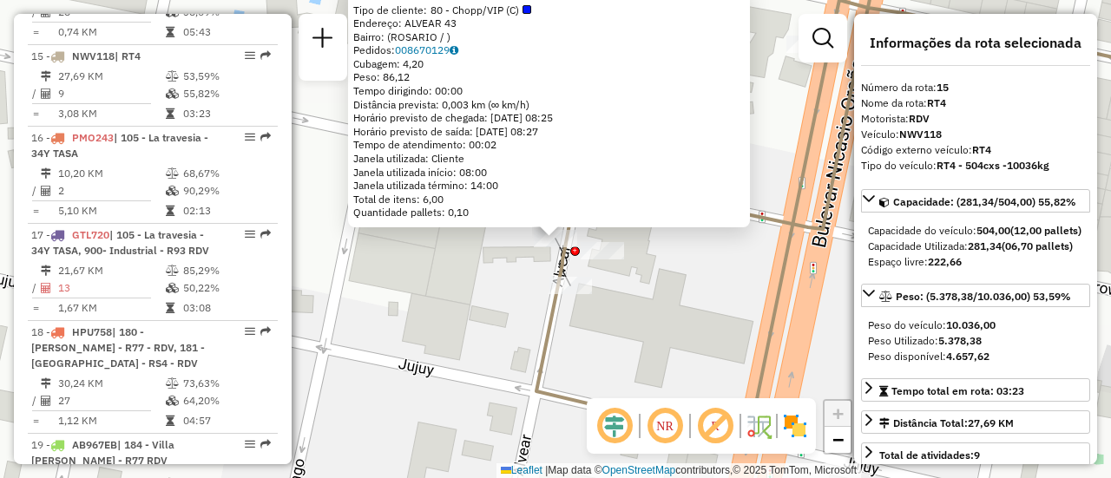
click at [438, 296] on div "0000439608 - ALCUR S.R.L. Tipo de cliente: 80 - Chopp/VIP (C) Endereço: ALVEAR …" at bounding box center [555, 239] width 1111 height 478
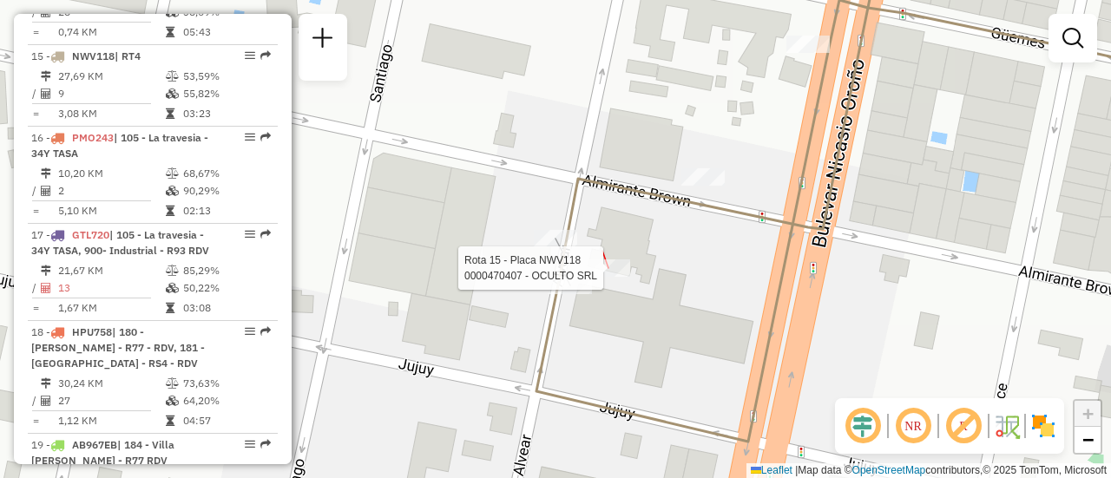
select select "**********"
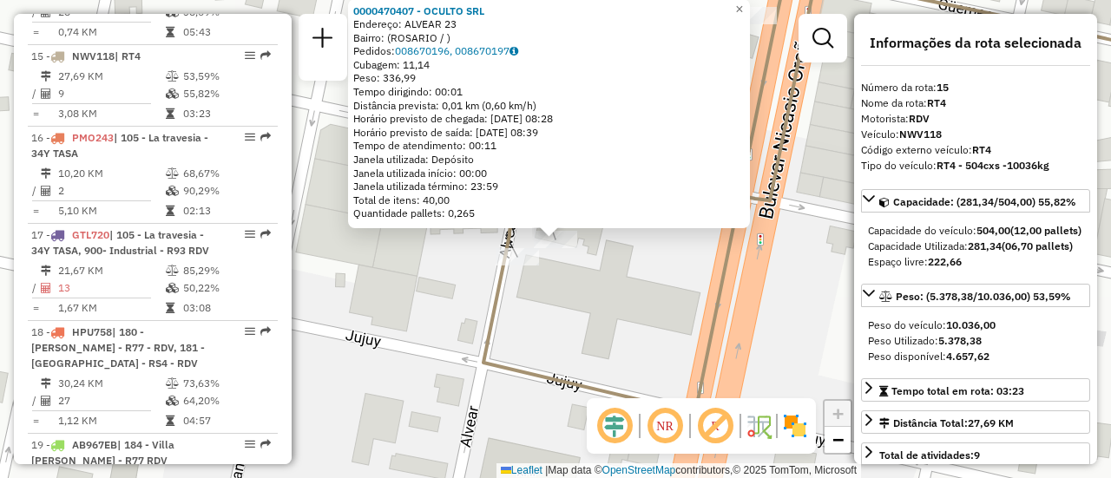
click at [388, 297] on div "0000470407 - OCULTO SRL Endereço: ALVEAR 23 Bairro: (ROSARIO / ) Pedidos: 00867…" at bounding box center [555, 239] width 1111 height 478
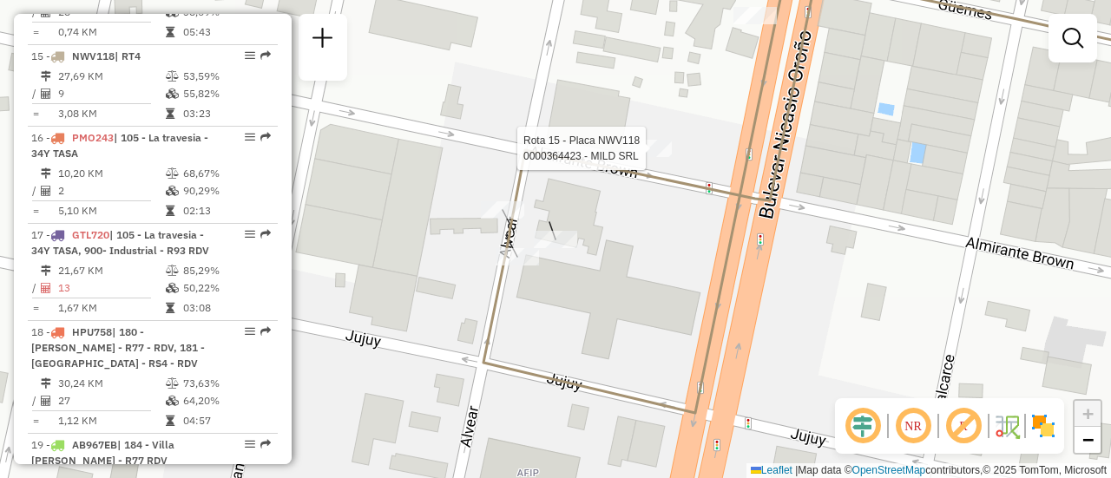
select select "**********"
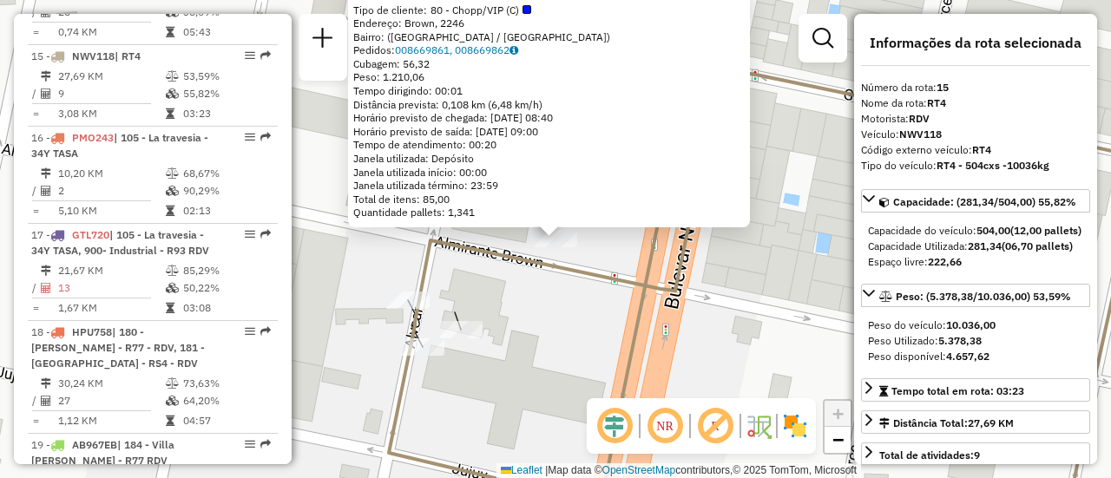
click at [522, 308] on div "0000364423 - MILD SRL Tipo de cliente: 80 - Chopp/VIP (C) Endereço: Brown, 2246…" at bounding box center [555, 239] width 1111 height 478
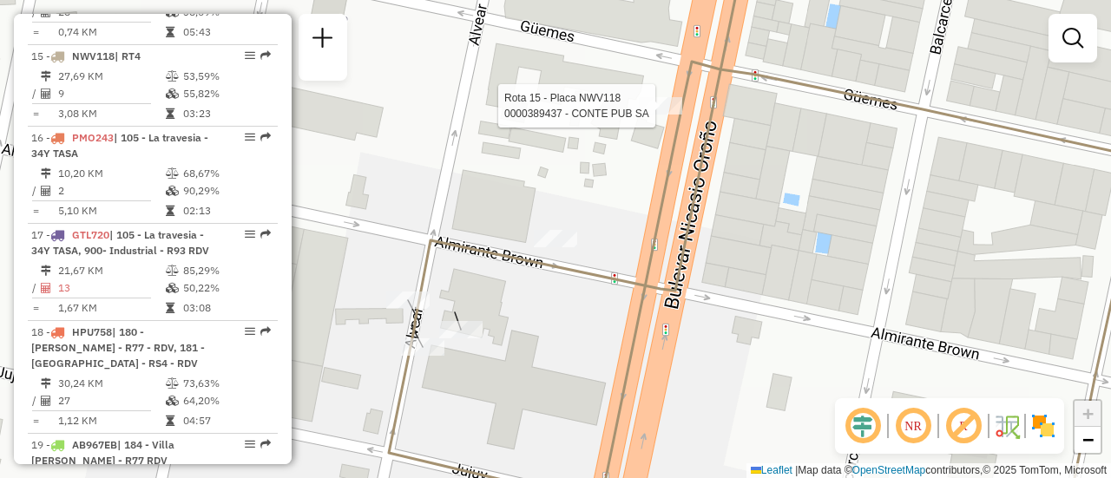
select select "**********"
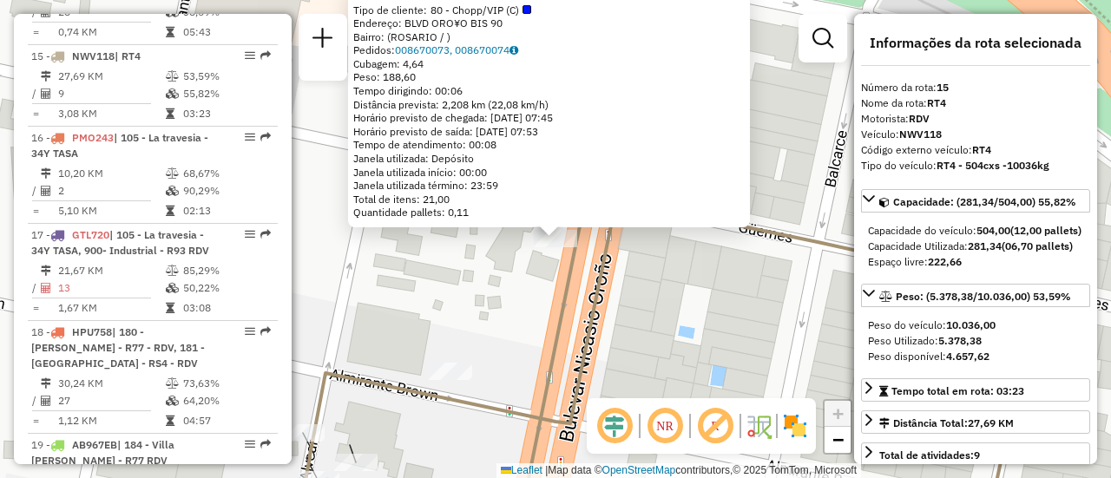
click at [476, 296] on div "0000389437 - CONTE PUB SA Tipo de cliente: 80 - Chopp/VIP (C) Endereço: BLVD OR…" at bounding box center [555, 239] width 1111 height 478
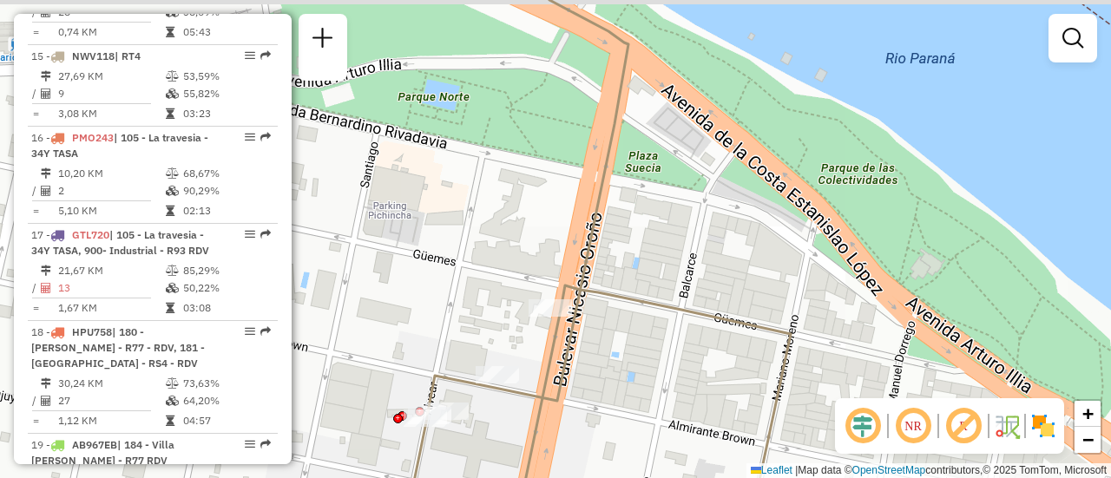
drag, startPoint x: 486, startPoint y: 203, endPoint x: 532, endPoint y: 279, distance: 89.1
click at [522, 289] on div "Janela de atendimento Grade de atendimento Capacidade Transportadoras Veículos …" at bounding box center [555, 239] width 1111 height 478
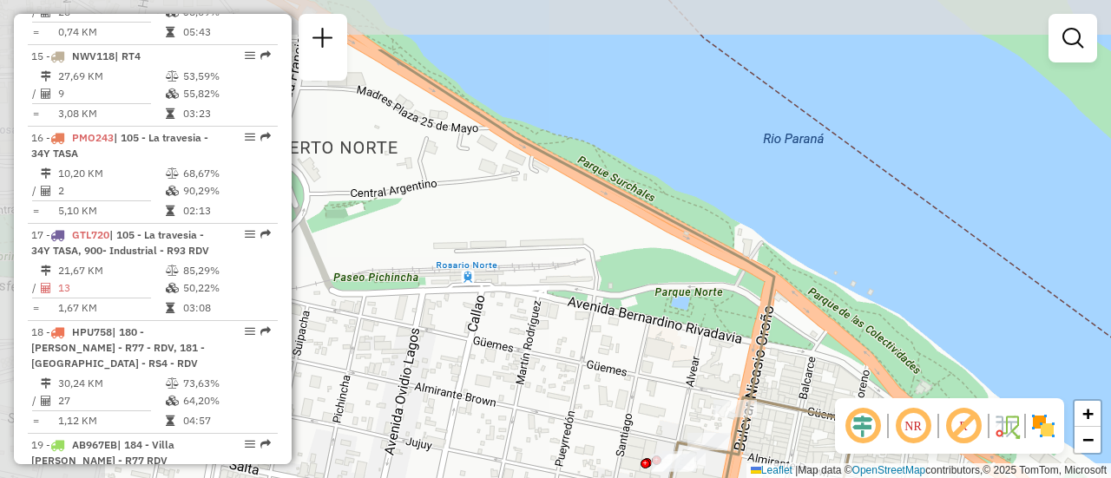
drag, startPoint x: 470, startPoint y: 245, endPoint x: 692, endPoint y: 331, distance: 237.7
click at [682, 342] on div "Janela de atendimento Grade de atendimento Capacidade Transportadoras Veículos …" at bounding box center [555, 239] width 1111 height 478
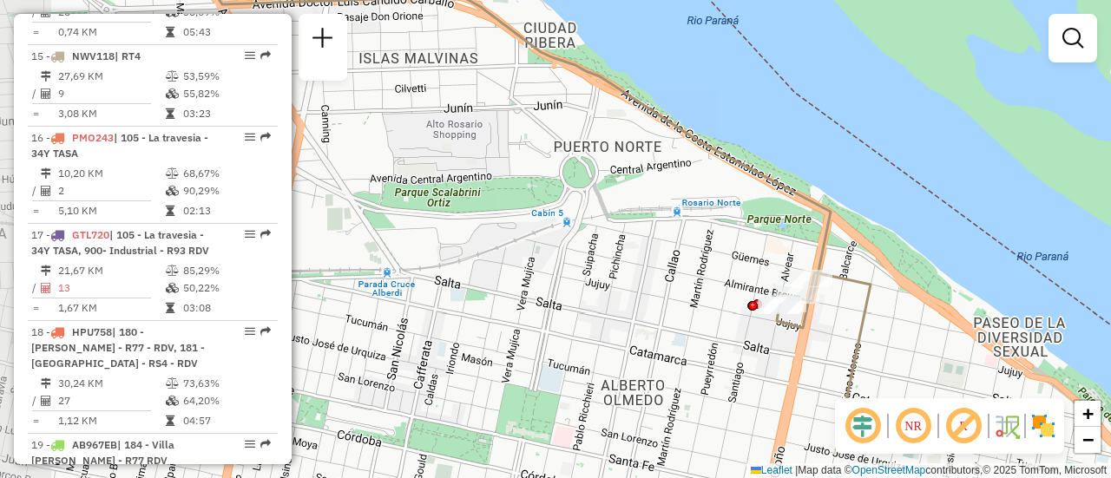
drag, startPoint x: 540, startPoint y: 326, endPoint x: 697, endPoint y: 264, distance: 169.0
click at [696, 264] on div "Janela de atendimento Grade de atendimento Capacidade Transportadoras Veículos …" at bounding box center [555, 239] width 1111 height 478
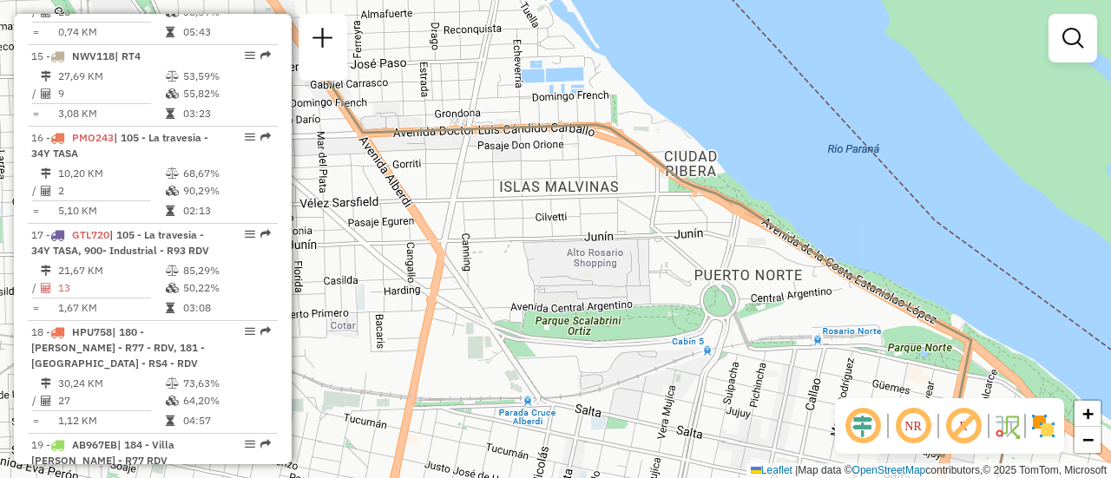
drag, startPoint x: 553, startPoint y: 173, endPoint x: 691, endPoint y: 301, distance: 188.5
click at [691, 301] on div "Janela de atendimento Grade de atendimento Capacidade Transportadoras Veículos …" at bounding box center [555, 239] width 1111 height 478
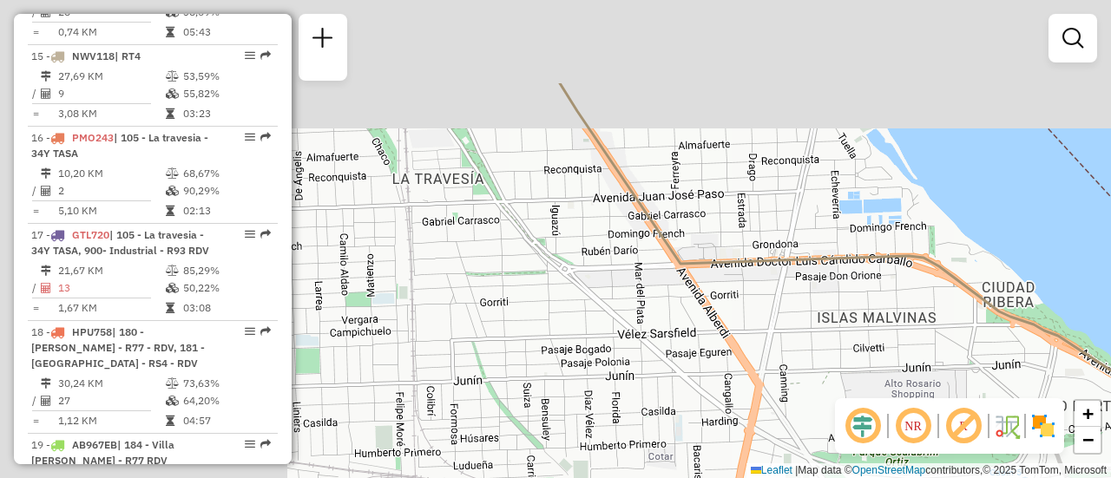
drag, startPoint x: 495, startPoint y: 187, endPoint x: 910, endPoint y: 359, distance: 449.0
click at [915, 371] on div "Janela de atendimento Grade de atendimento Capacidade Transportadoras Veículos …" at bounding box center [555, 239] width 1111 height 478
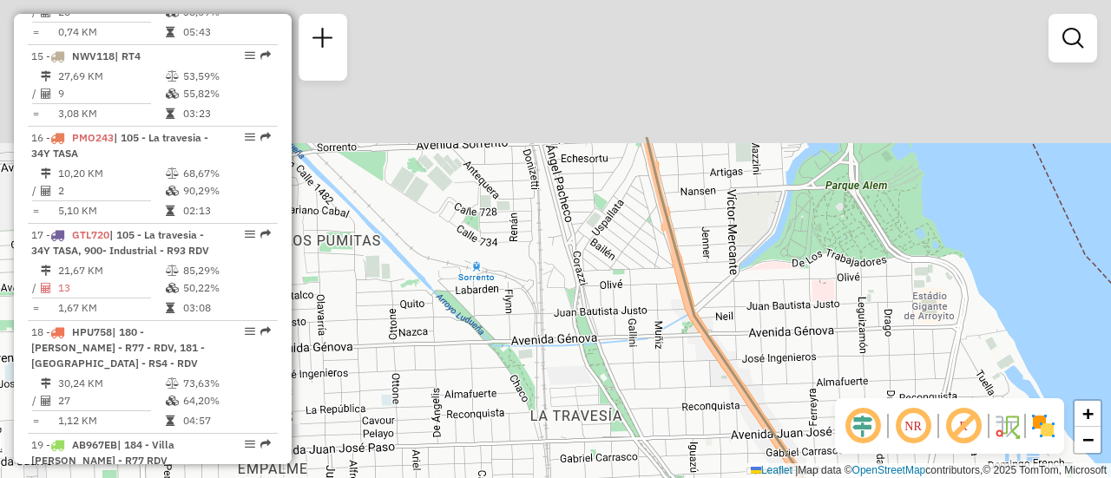
drag, startPoint x: 580, startPoint y: 273, endPoint x: 621, endPoint y: 382, distance: 116.2
click at [614, 397] on div "Janela de atendimento Grade de atendimento Capacidade Transportadoras Veículos …" at bounding box center [555, 239] width 1111 height 478
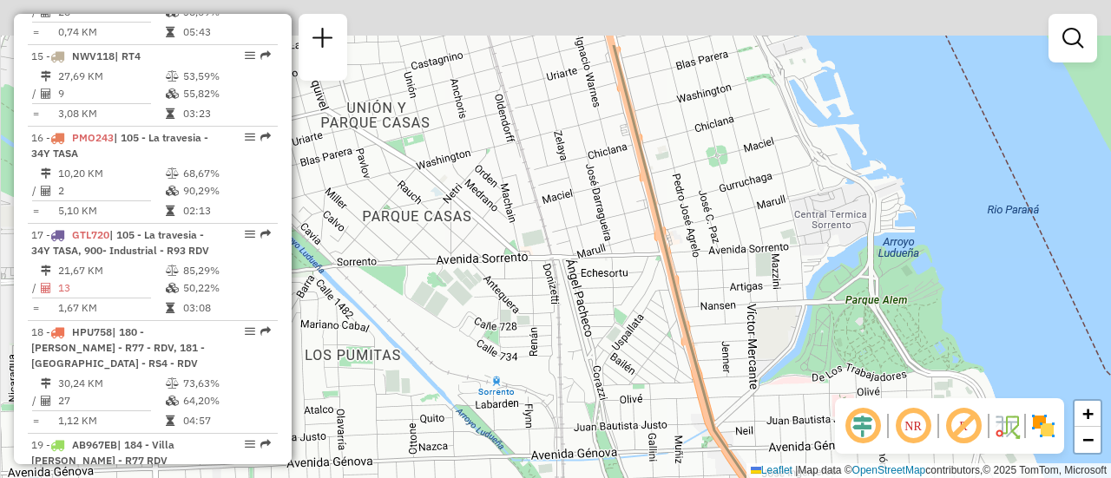
drag, startPoint x: 565, startPoint y: 276, endPoint x: 614, endPoint y: 429, distance: 160.5
click at [609, 449] on div "Janela de atendimento Grade de atendimento Capacidade Transportadoras Veículos …" at bounding box center [555, 239] width 1111 height 478
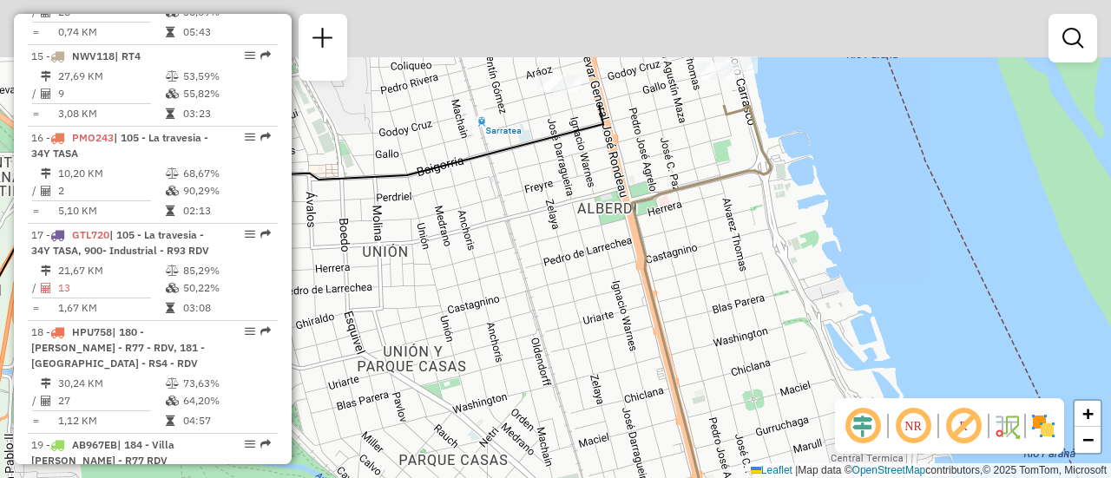
drag, startPoint x: 530, startPoint y: 240, endPoint x: 554, endPoint y: 389, distance: 150.4
click at [544, 397] on div "Janela de atendimento Grade de atendimento Capacidade Transportadoras Veículos …" at bounding box center [555, 239] width 1111 height 478
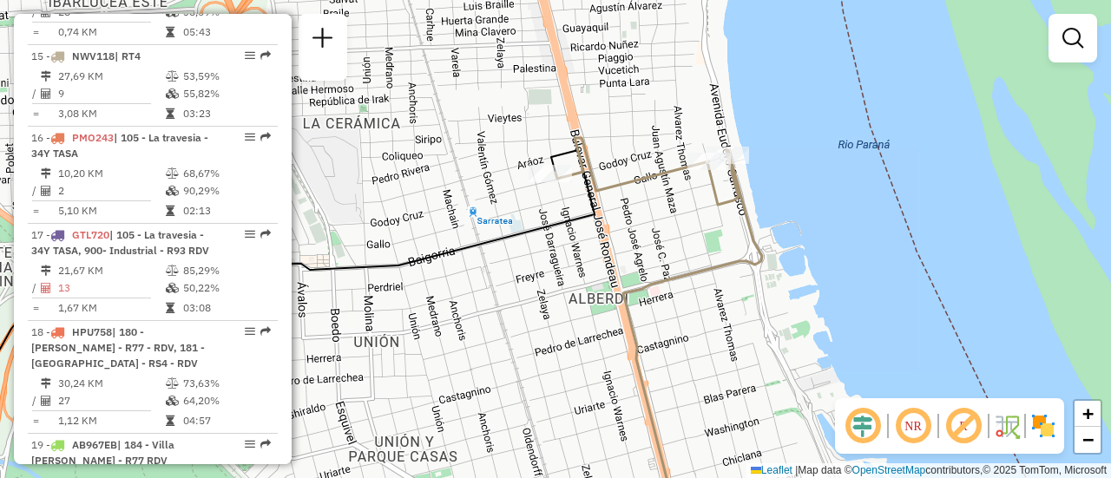
drag, startPoint x: 531, startPoint y: 331, endPoint x: 538, endPoint y: 402, distance: 71.5
click at [538, 403] on div "Janela de atendimento Grade de atendimento Capacidade Transportadoras Veículos …" at bounding box center [555, 239] width 1111 height 478
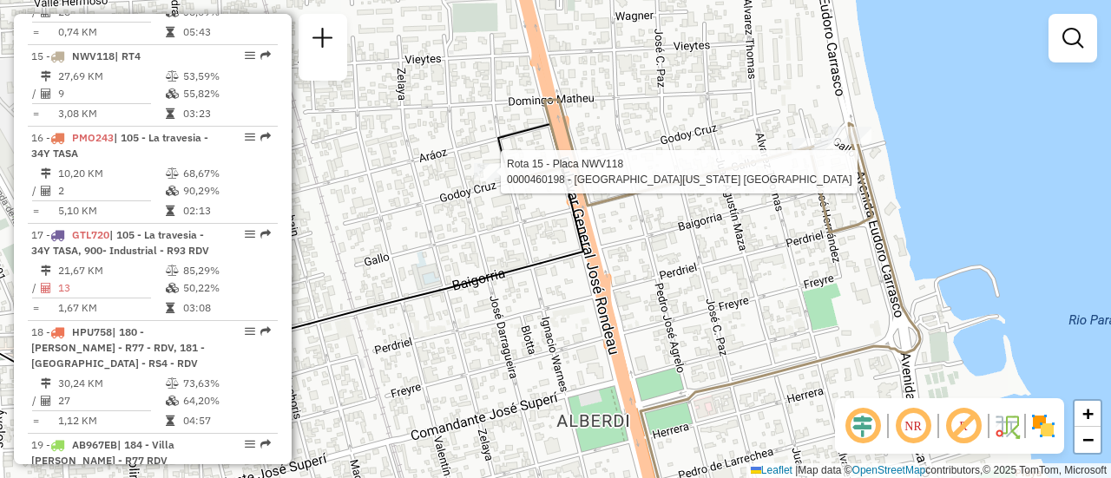
select select "**********"
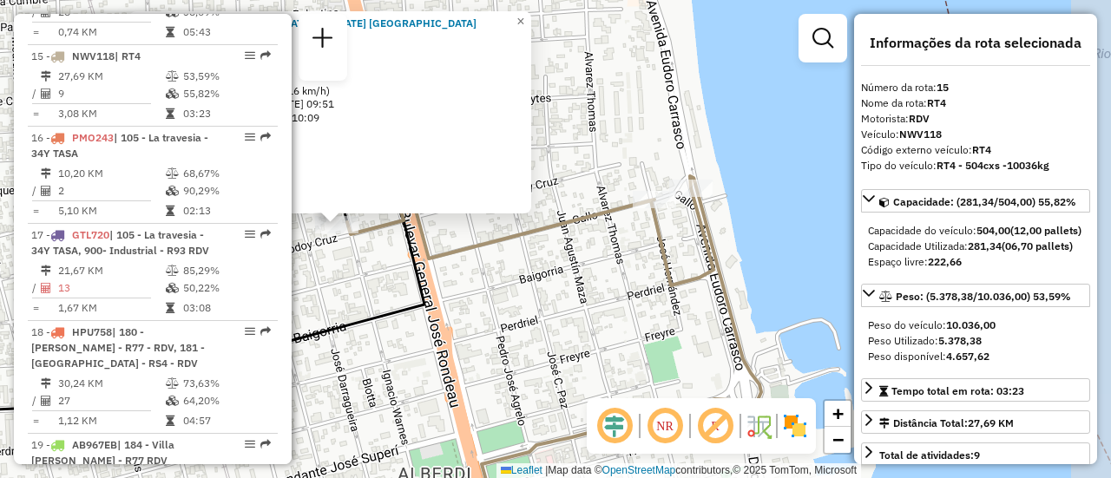
drag, startPoint x: 739, startPoint y: 273, endPoint x: 521, endPoint y: 259, distance: 219.1
click at [521, 259] on div "0000460198 - La Florida Rosario Pedidos: 008669806 Cubagem: 122,00 Peso: 1.389,…" at bounding box center [555, 239] width 1111 height 478
click at [629, 238] on div "0000460198 - La Florida Rosario Pedidos: 008669806 Cubagem: 122,00 Peso: 1.389,…" at bounding box center [555, 239] width 1111 height 478
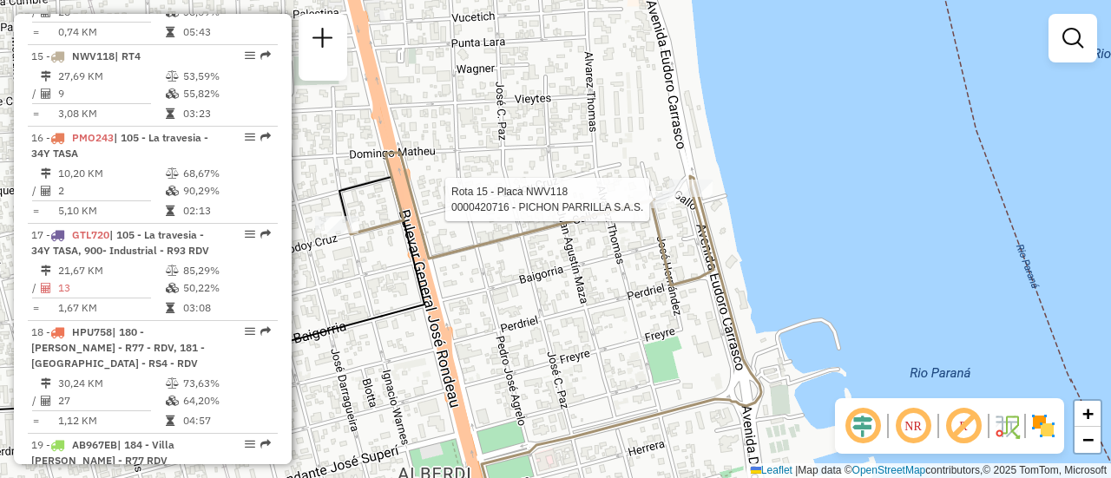
select select "**********"
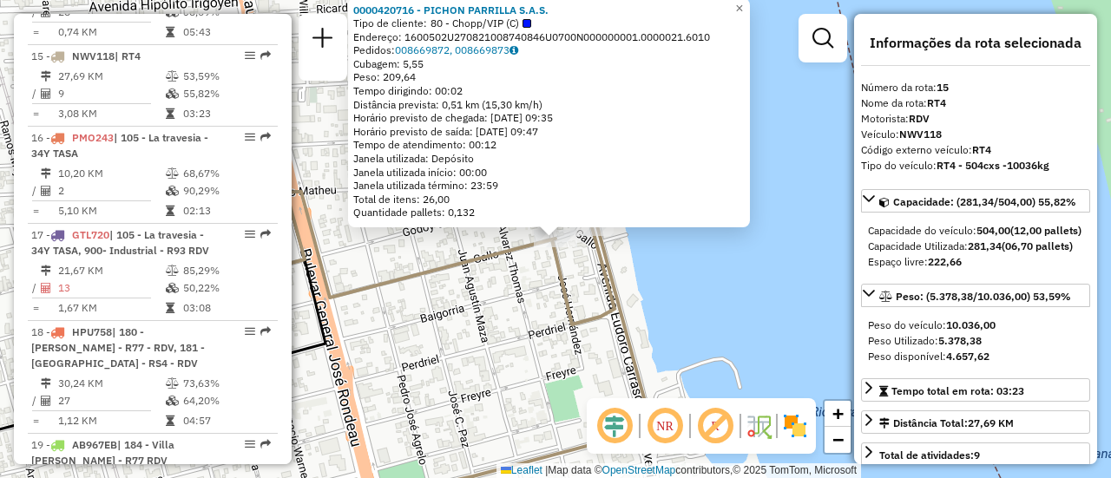
click at [600, 286] on icon at bounding box center [455, 359] width 414 height 334
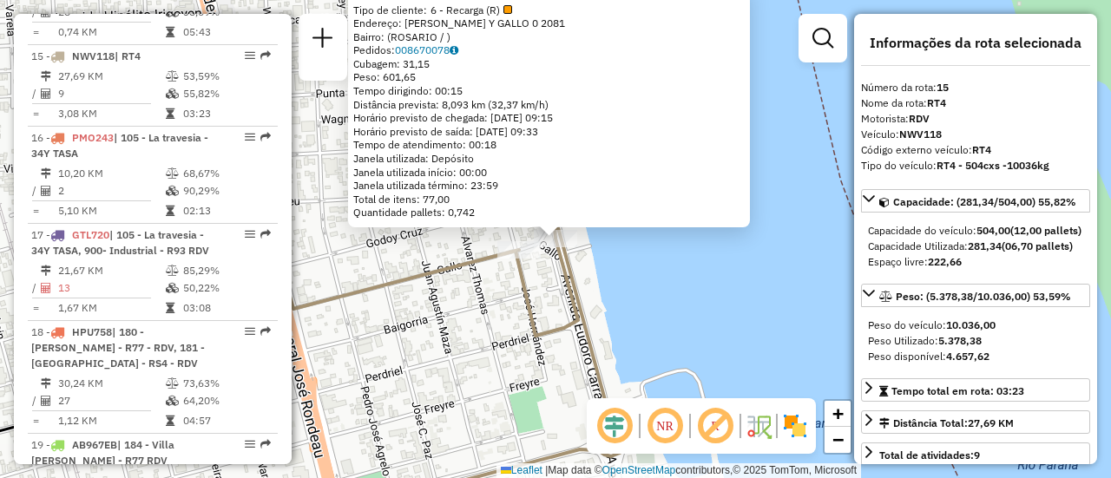
click at [537, 309] on icon at bounding box center [419, 364] width 414 height 323
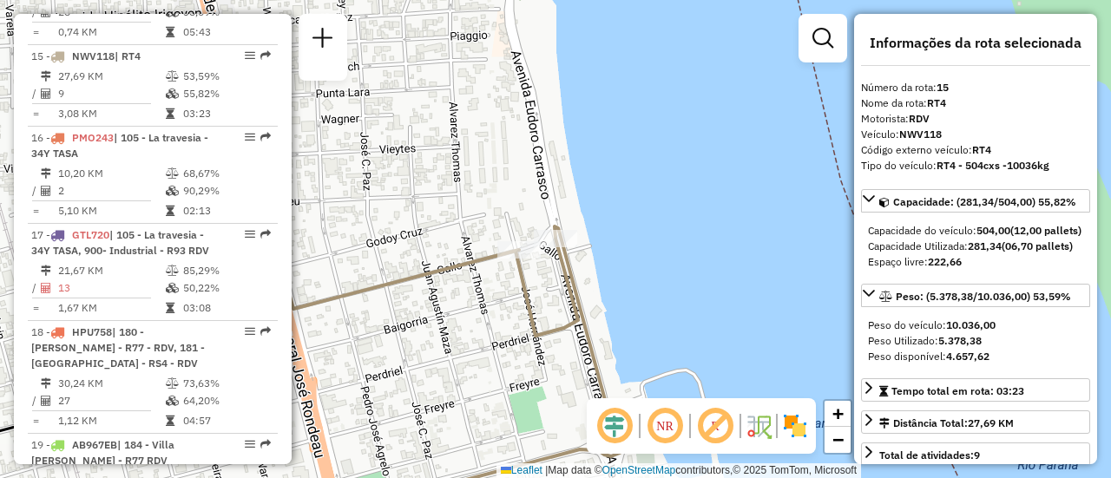
scroll to position [174, 0]
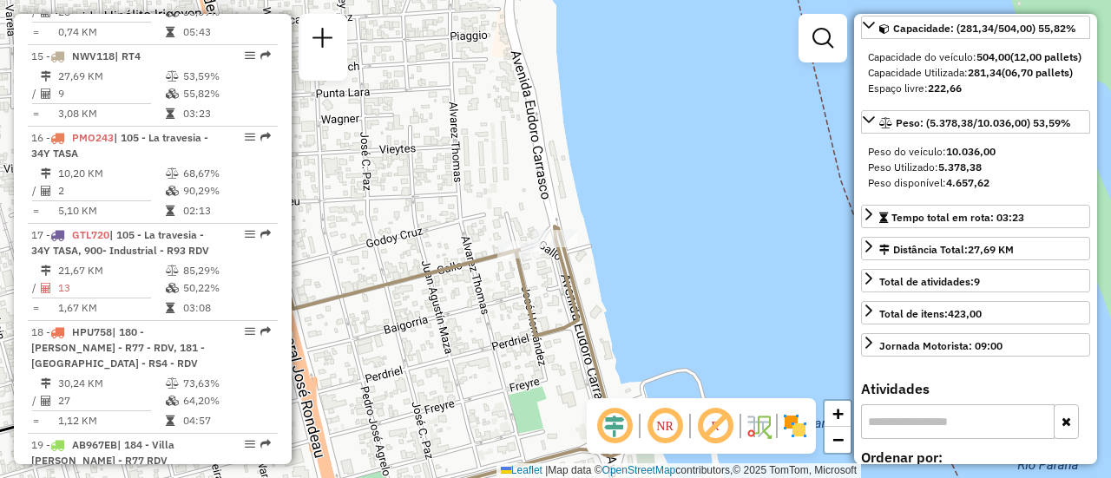
click at [443, 233] on div "Janela de atendimento Grade de atendimento Capacidade Transportadoras Veículos …" at bounding box center [555, 239] width 1111 height 478
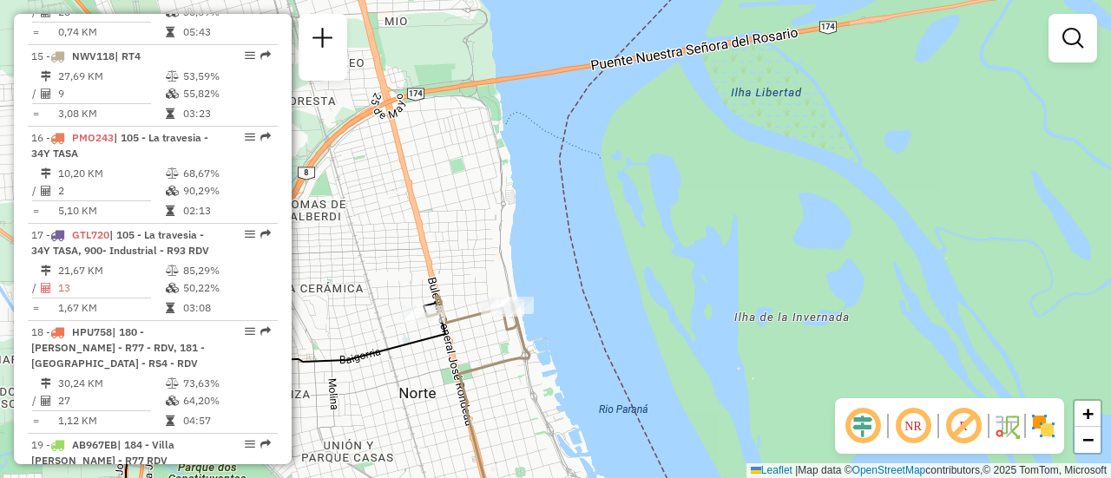
drag, startPoint x: 492, startPoint y: 282, endPoint x: 665, endPoint y: 121, distance: 235.8
click at [663, 123] on div "Janela de atendimento Grade de atendimento Capacidade Transportadoras Veículos …" at bounding box center [555, 239] width 1111 height 478
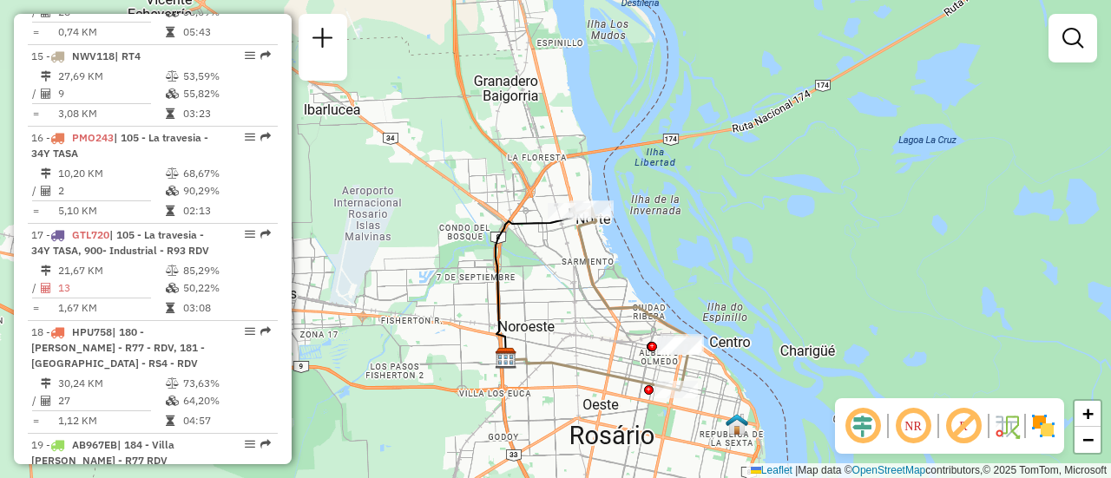
drag, startPoint x: 605, startPoint y: 322, endPoint x: 531, endPoint y: 136, distance: 199.8
click at [570, 207] on icon at bounding box center [630, 298] width 120 height 183
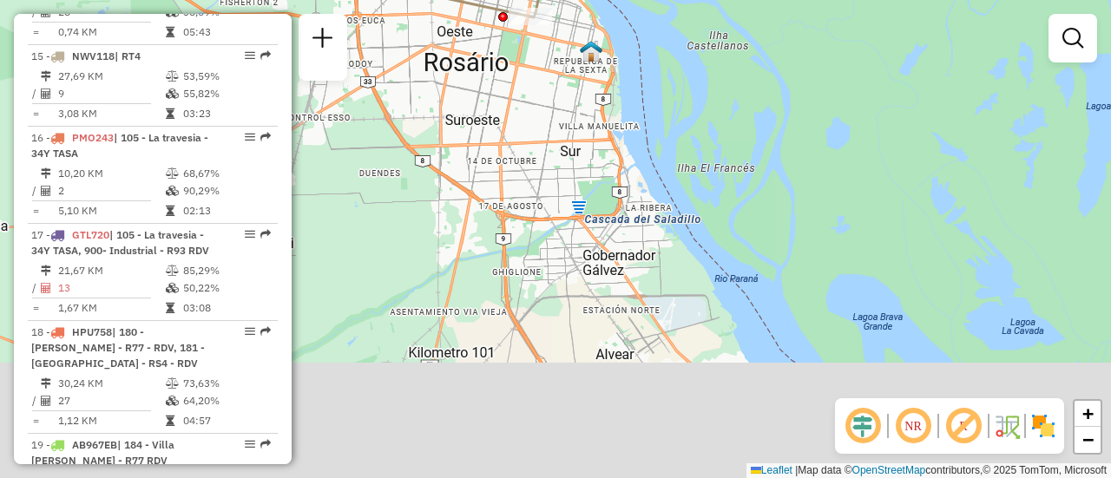
drag, startPoint x: 597, startPoint y: 239, endPoint x: 556, endPoint y: 131, distance: 115.1
click at [556, 131] on div "Janela de atendimento Grade de atendimento Capacidade Transportadoras Veículos …" at bounding box center [555, 239] width 1111 height 478
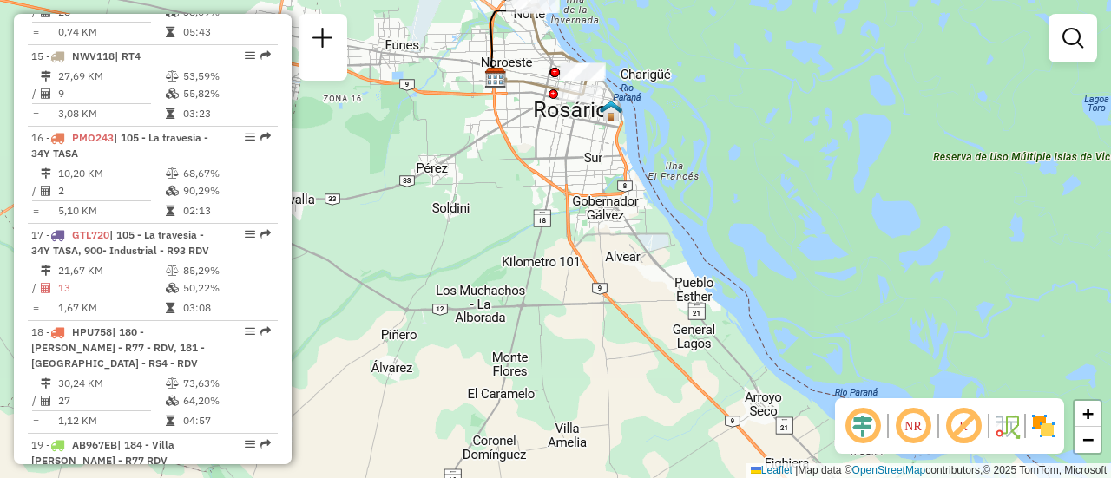
drag, startPoint x: 631, startPoint y: 343, endPoint x: 602, endPoint y: 168, distance: 176.8
click at [603, 171] on div "Janela de atendimento Grade de atendimento Capacidade Transportadoras Veículos …" at bounding box center [555, 239] width 1111 height 478
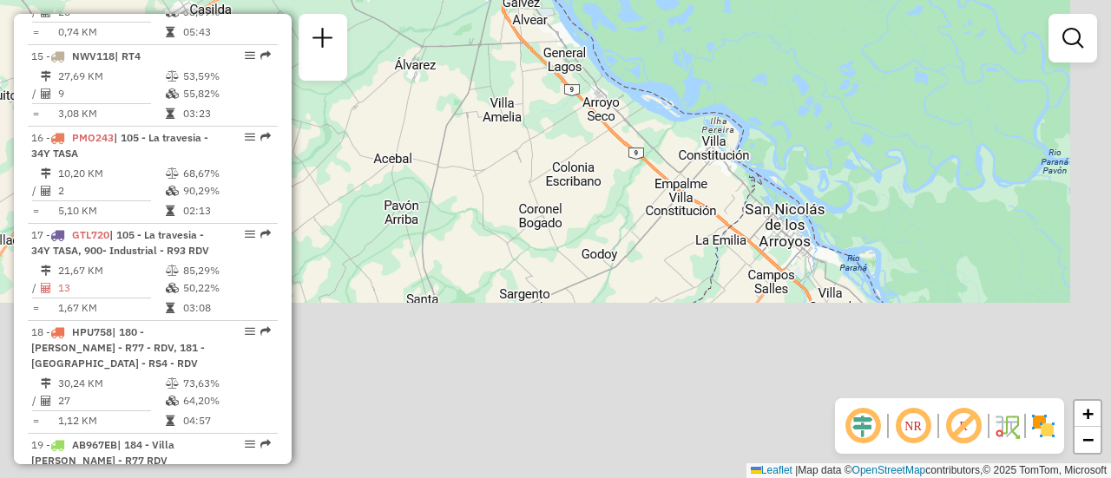
drag, startPoint x: 640, startPoint y: 315, endPoint x: 561, endPoint y: 150, distance: 183.2
click at [542, 120] on div "Janela de atendimento Grade de atendimento Capacidade Transportadoras Veículos …" at bounding box center [555, 239] width 1111 height 478
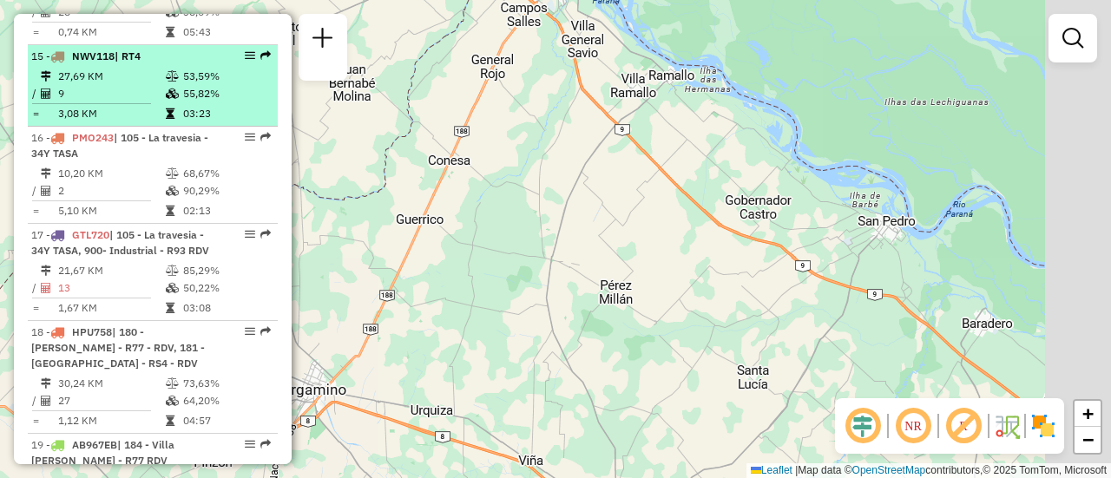
drag, startPoint x: 686, startPoint y: 346, endPoint x: 240, endPoint y: 84, distance: 517.3
click at [242, 84] on hb-router-mapa "Informações da Sessão 1290132 - 08/10/2025 Criação: 07/10/2025 16:12 Depósito: …" at bounding box center [555, 239] width 1111 height 478
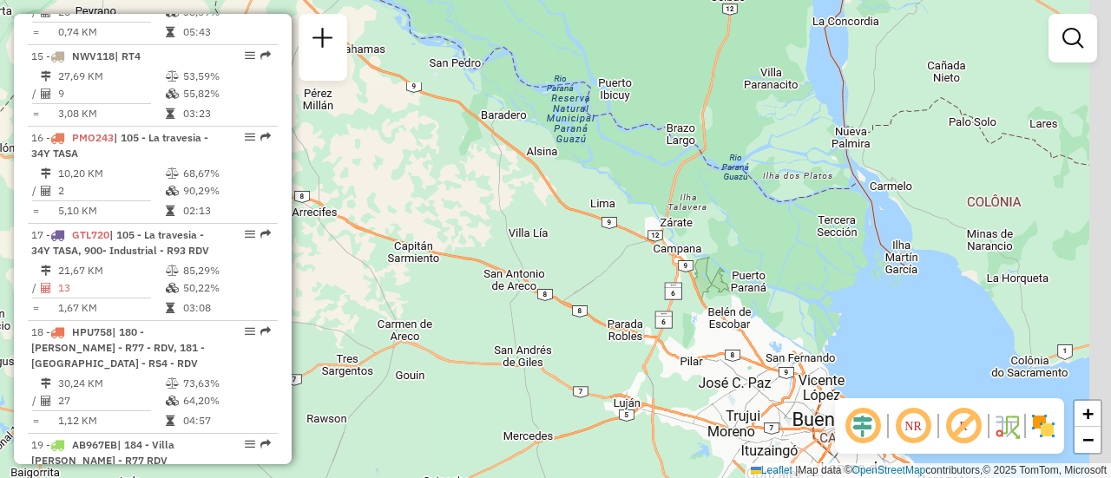
drag, startPoint x: 495, startPoint y: 199, endPoint x: 463, endPoint y: 171, distance: 43.1
click at [459, 171] on div "Janela de atendimento Grade de atendimento Capacidade Transportadoras Veículos …" at bounding box center [555, 239] width 1111 height 478
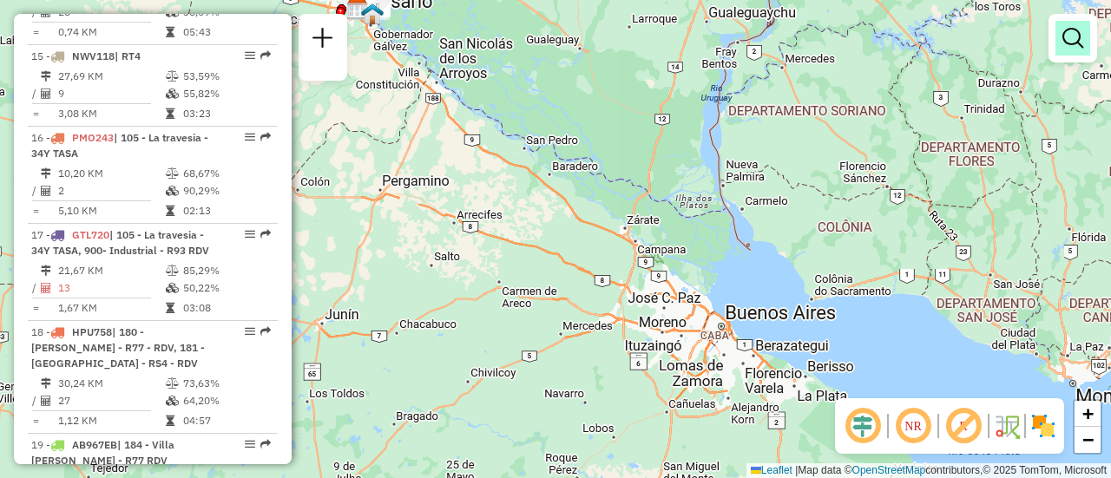
click at [1071, 36] on em at bounding box center [1072, 38] width 21 height 21
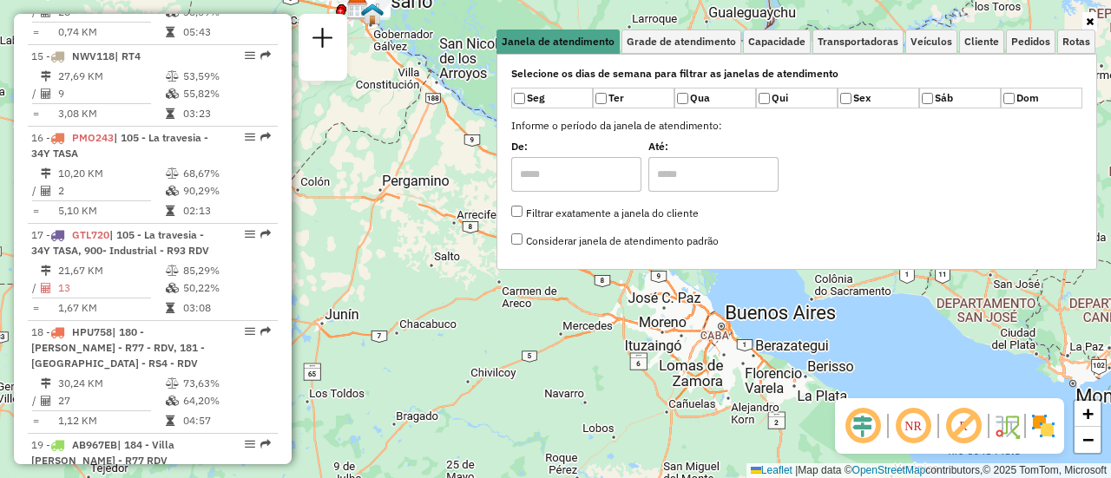
click at [455, 292] on div "Janela de atendimento Grade de atendimento Capacidade Transportadoras Veículos …" at bounding box center [555, 239] width 1111 height 478
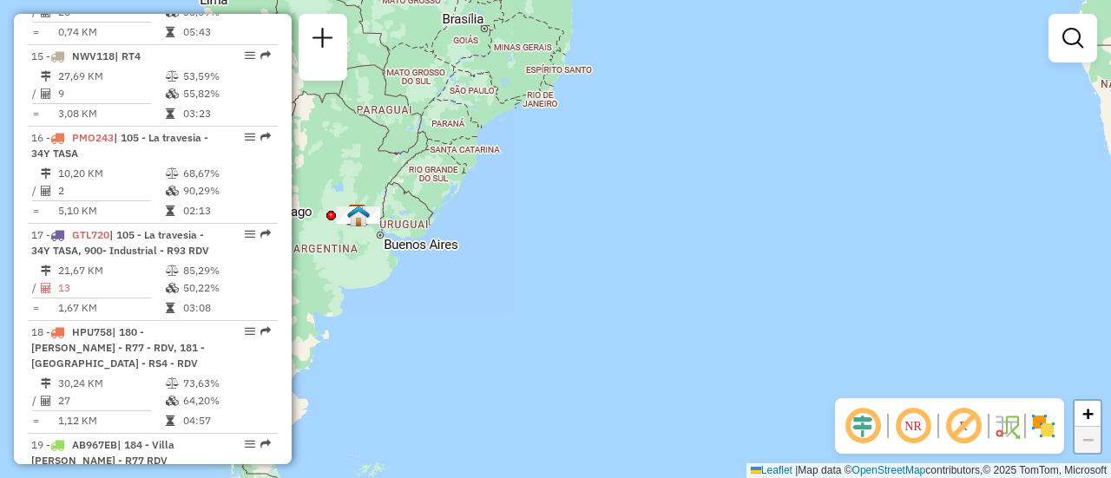
click at [609, 198] on div "Janela de atendimento Grade de atendimento Capacidade Transportadoras Veículos …" at bounding box center [555, 239] width 1111 height 478
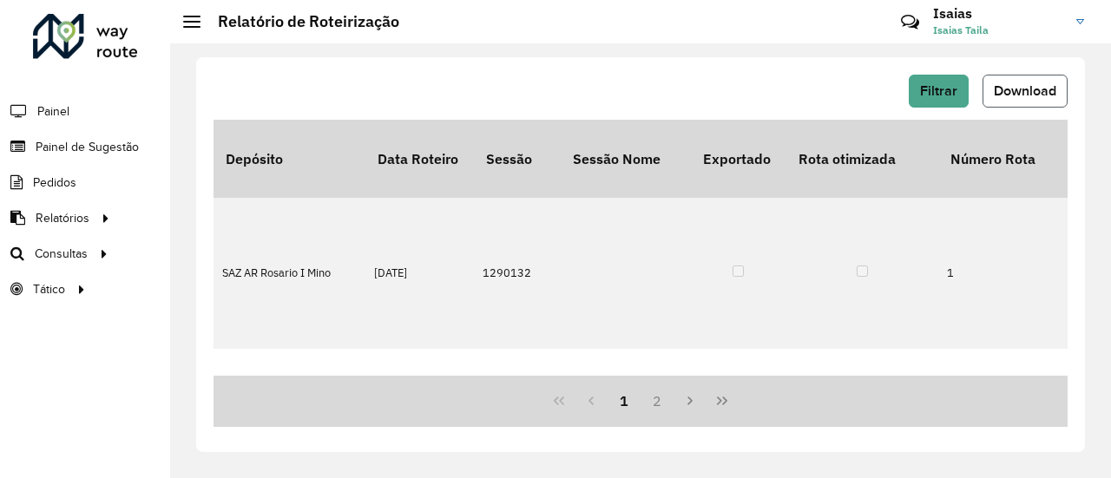
click at [1019, 89] on span "Download" at bounding box center [1025, 90] width 62 height 15
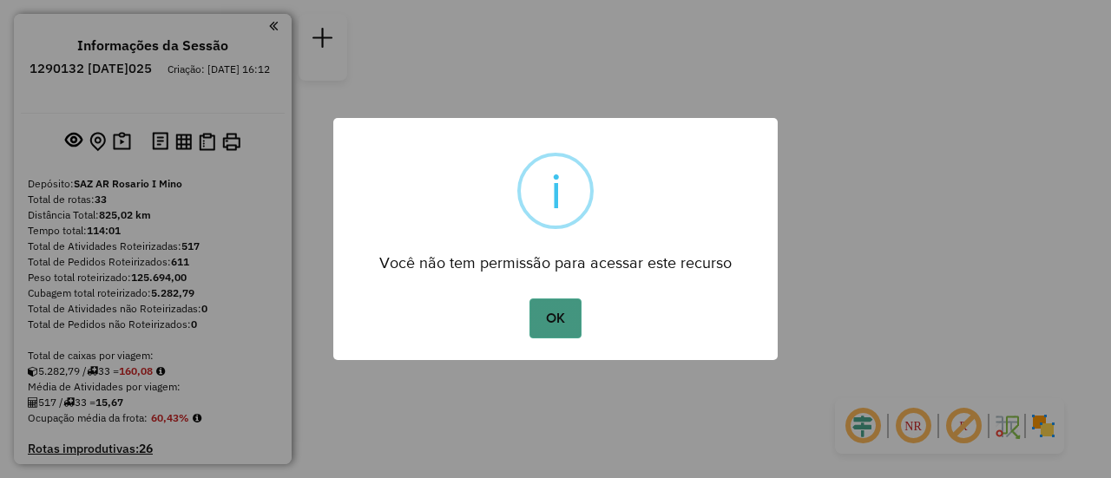
click at [568, 312] on button "OK" at bounding box center [554, 319] width 51 height 40
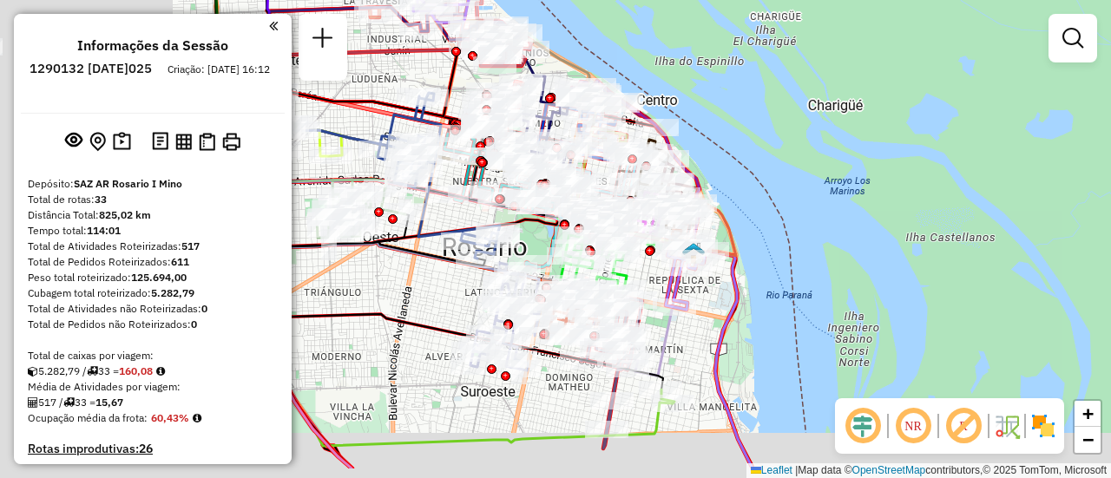
drag, startPoint x: 516, startPoint y: 231, endPoint x: 1110, endPoint y: 161, distance: 597.6
click at [1110, 161] on div "Janela de atendimento Grade de atendimento Capacidade Transportadoras Veículos …" at bounding box center [555, 239] width 1111 height 478
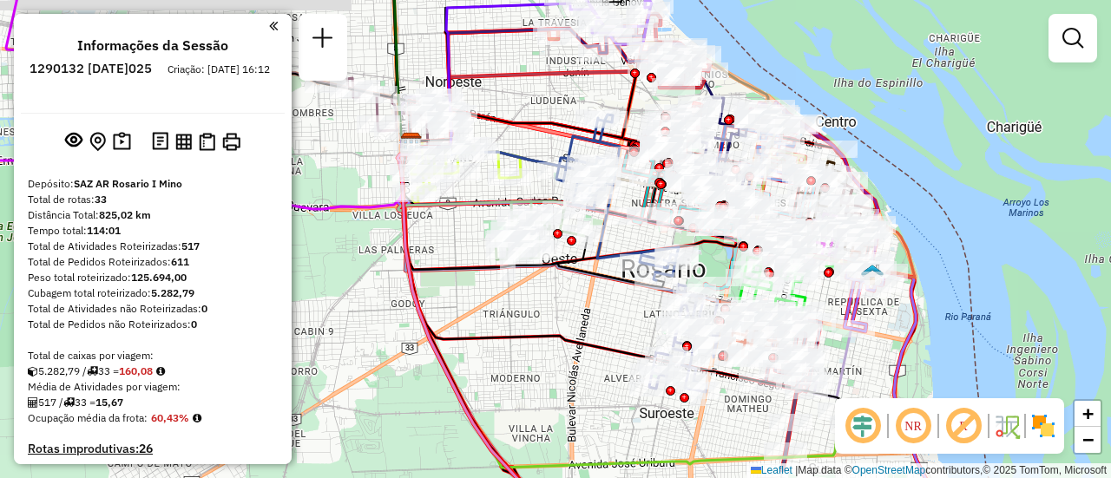
drag, startPoint x: 798, startPoint y: 102, endPoint x: 552, endPoint y: 174, distance: 256.7
click at [556, 173] on icon at bounding box center [617, 198] width 122 height 166
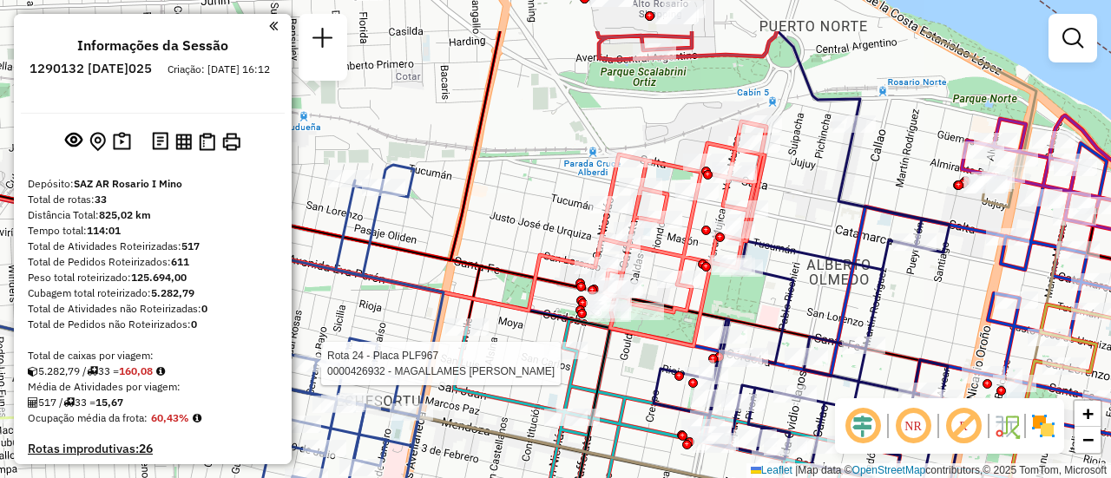
drag, startPoint x: 869, startPoint y: 128, endPoint x: 833, endPoint y: 222, distance: 100.2
click at [835, 224] on icon at bounding box center [809, 309] width 312 height 370
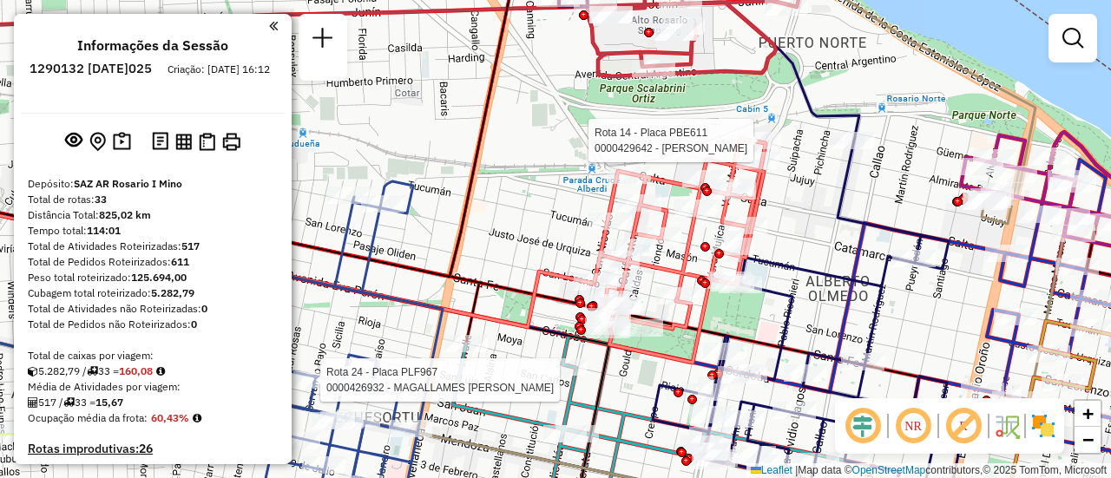
select select "**********"
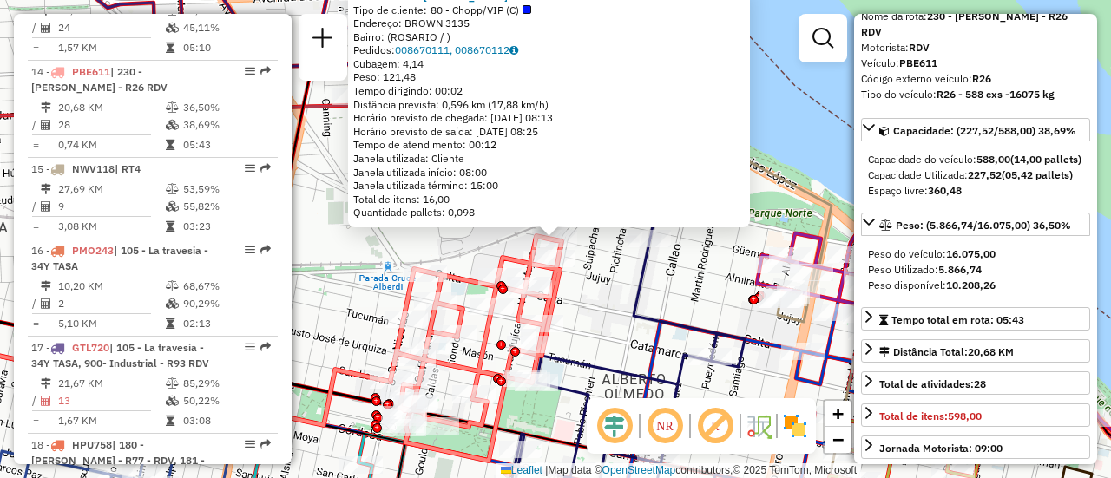
scroll to position [174, 0]
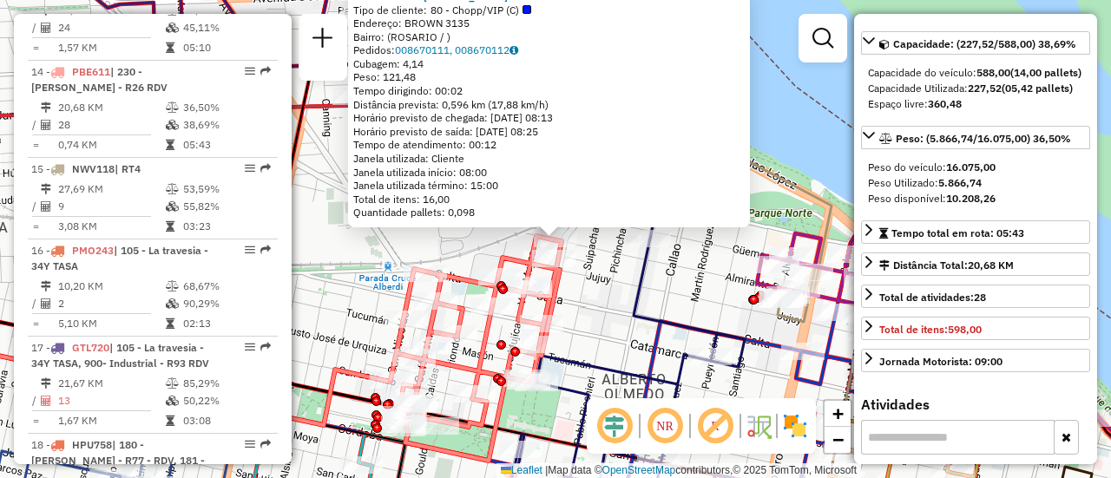
click at [1059, 96] on div "Capacidade Utilizada: 227,52 (05,42 pallets)" at bounding box center [975, 89] width 215 height 16
click at [614, 288] on div "0000429642 - [PERSON_NAME] Tipo de cliente: 80 - Chopp/VIP (C) Endereço: BROWN …" at bounding box center [555, 239] width 1111 height 478
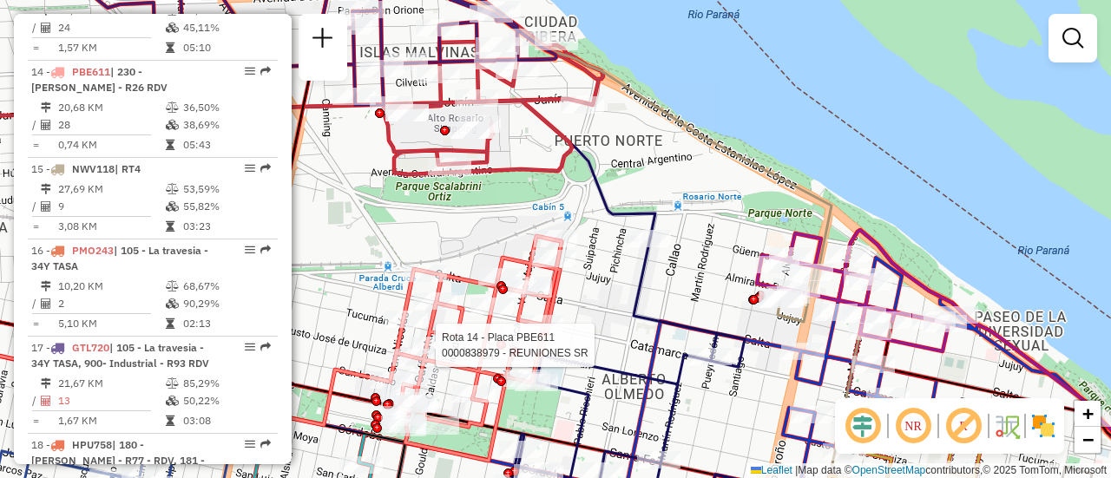
select select "**********"
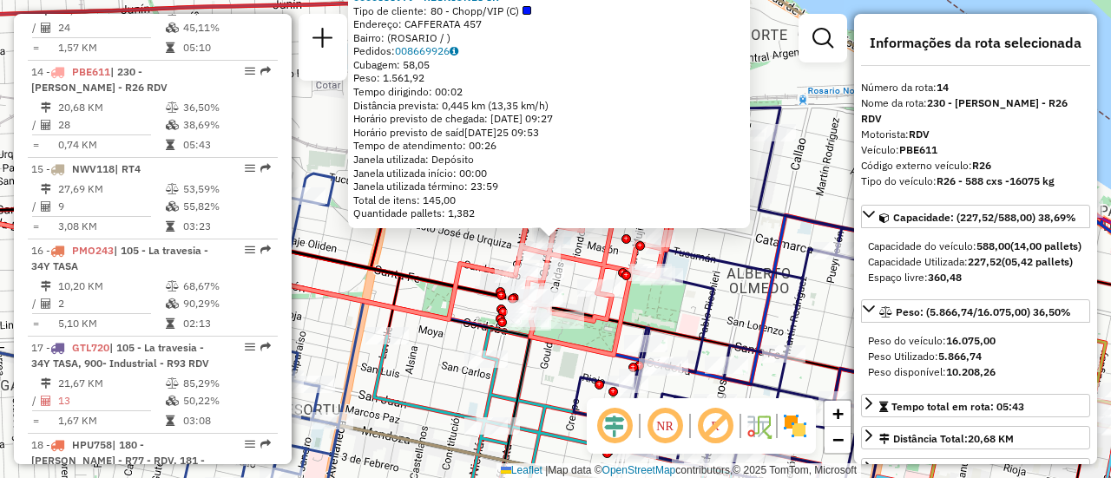
click at [744, 248] on div "0000838979 - REUNIONES SR Tipo de cliente: 80 - Chopp/VIP (C) Endereço: CAFFERA…" at bounding box center [555, 239] width 1111 height 478
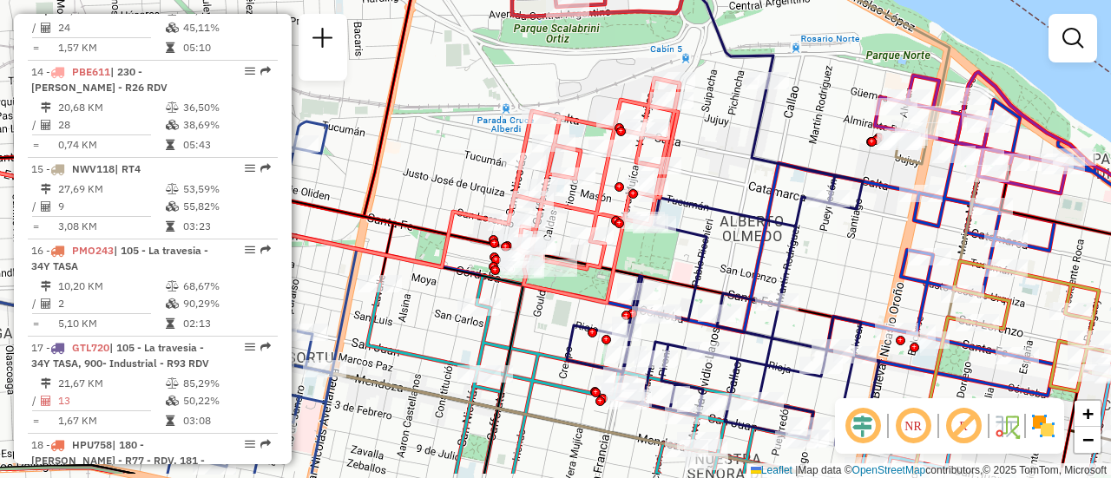
drag, startPoint x: 745, startPoint y: 248, endPoint x: 738, endPoint y: 182, distance: 66.3
click at [738, 180] on div "Janela de atendimento Grade de atendimento Capacidade Transportadoras Veículos …" at bounding box center [555, 239] width 1111 height 478
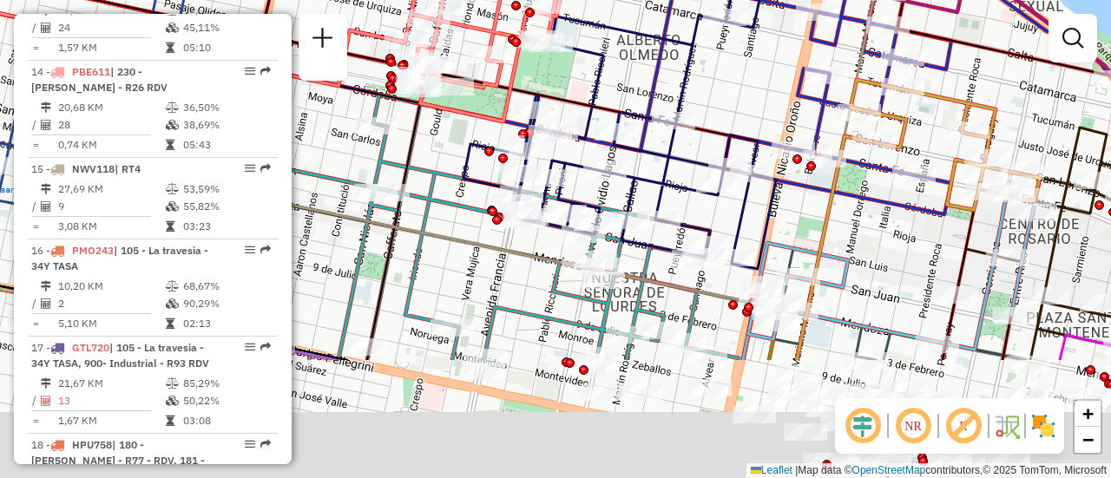
drag, startPoint x: 824, startPoint y: 246, endPoint x: 671, endPoint y: 32, distance: 263.7
click at [671, 33] on div "Janela de atendimento Grade de atendimento Capacidade Transportadoras Veículos …" at bounding box center [555, 239] width 1111 height 478
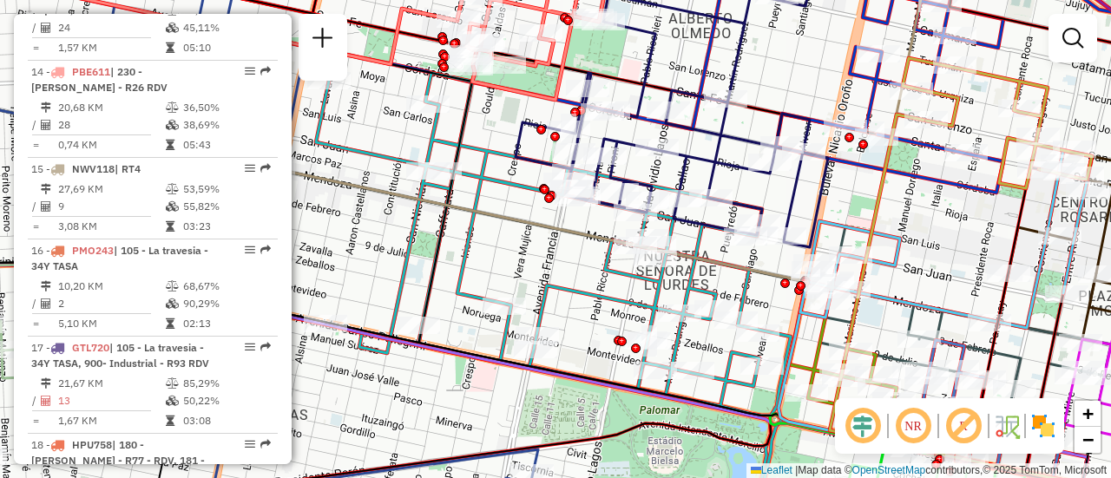
drag, startPoint x: 819, startPoint y: 192, endPoint x: 943, endPoint y: 211, distance: 125.5
click at [943, 211] on div "Janela de atendimento Grade de atendimento Capacidade Transportadoras Veículos …" at bounding box center [555, 239] width 1111 height 478
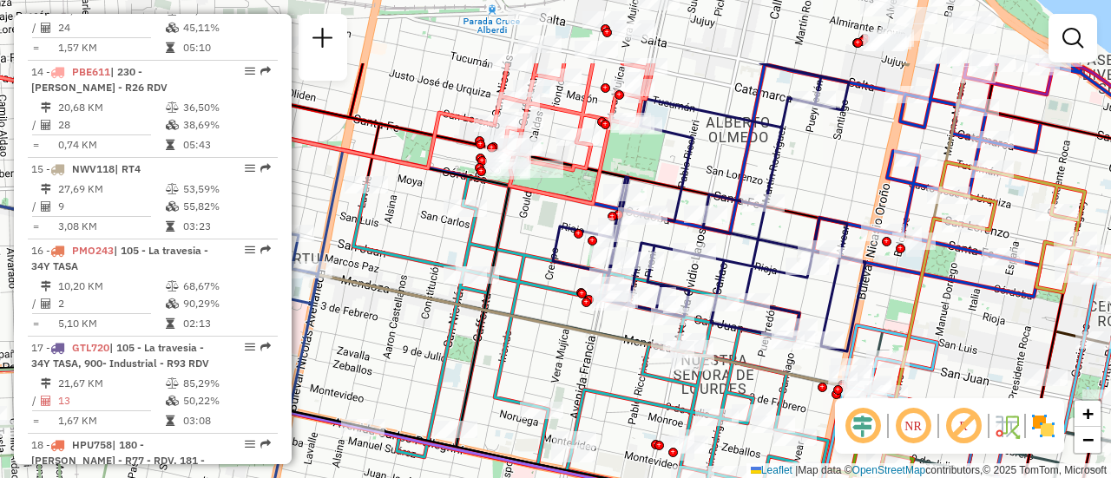
drag, startPoint x: 796, startPoint y: 69, endPoint x: 811, endPoint y: 180, distance: 112.2
click at [811, 180] on div "Janela de atendimento Grade de atendimento Capacidade Transportadoras Veículos …" at bounding box center [555, 239] width 1111 height 478
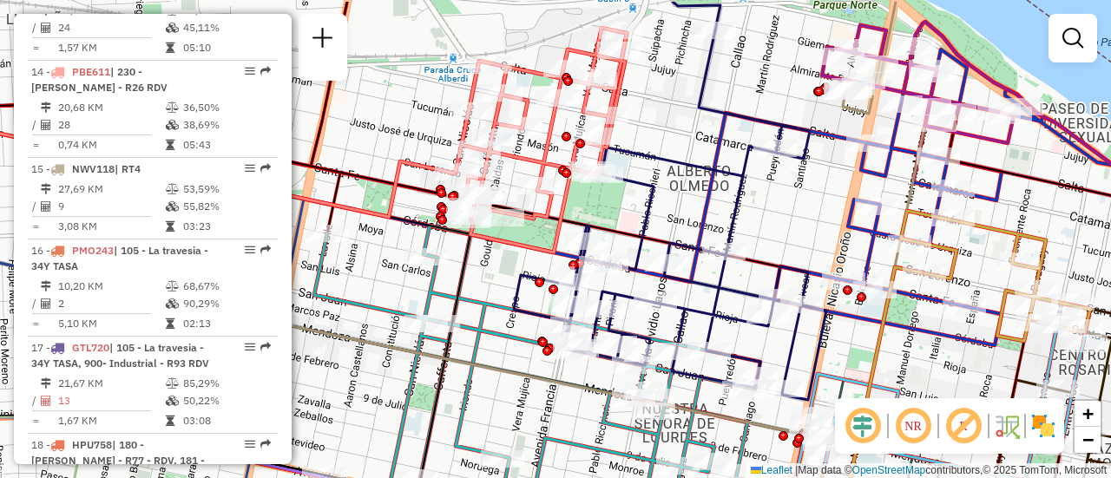
drag, startPoint x: 822, startPoint y: 161, endPoint x: 783, endPoint y: 220, distance: 70.8
click at [783, 220] on div "Janela de atendimento Grade de atendimento Capacidade Transportadoras Veículos …" at bounding box center [555, 239] width 1111 height 478
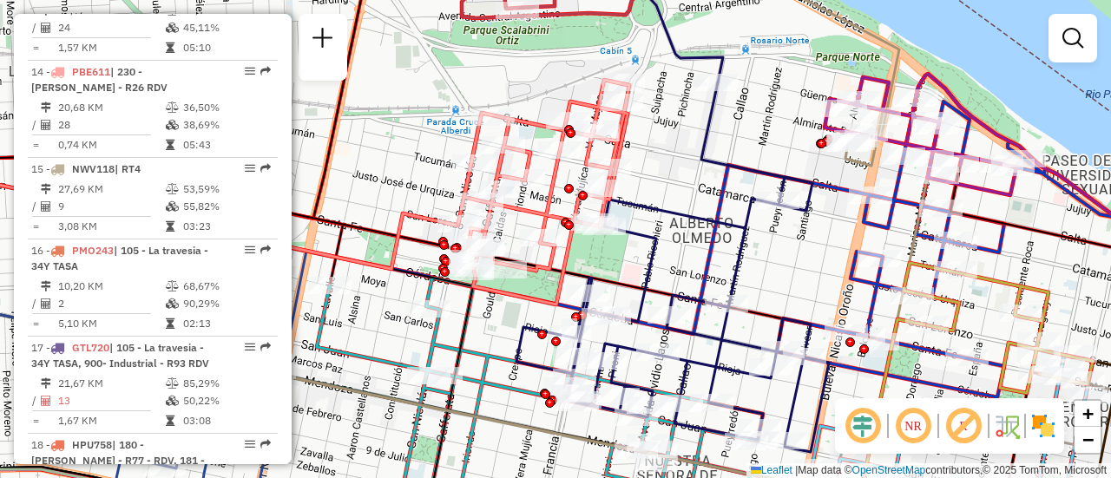
drag, startPoint x: 747, startPoint y: 56, endPoint x: 750, endPoint y: 99, distance: 42.6
click at [750, 99] on div "Janela de atendimento Grade de atendimento Capacidade Transportadoras Veículos …" at bounding box center [555, 239] width 1111 height 478
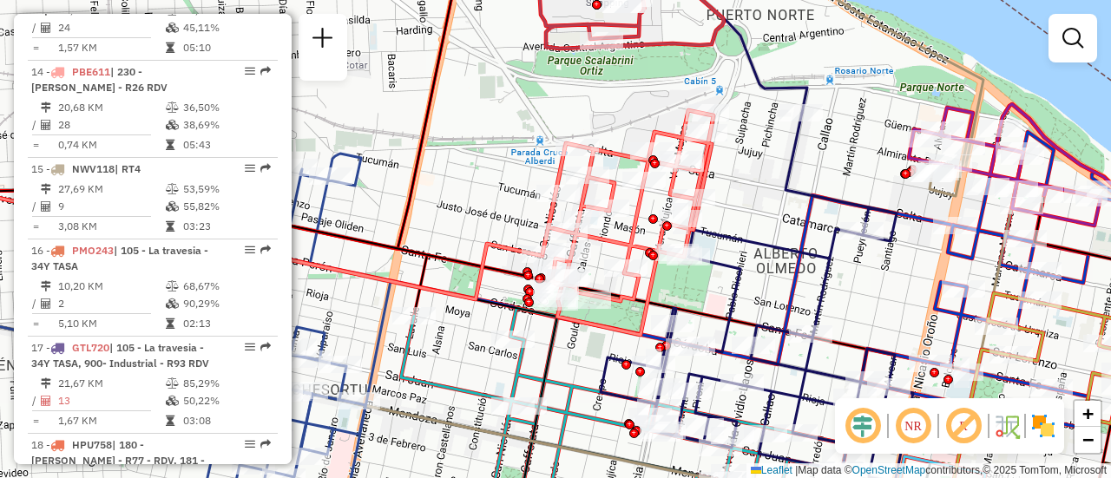
drag, startPoint x: 371, startPoint y: 167, endPoint x: 455, endPoint y: 197, distance: 89.5
click at [455, 197] on div "Janela de atendimento Grade de atendimento Capacidade Transportadoras Veículos …" at bounding box center [555, 239] width 1111 height 478
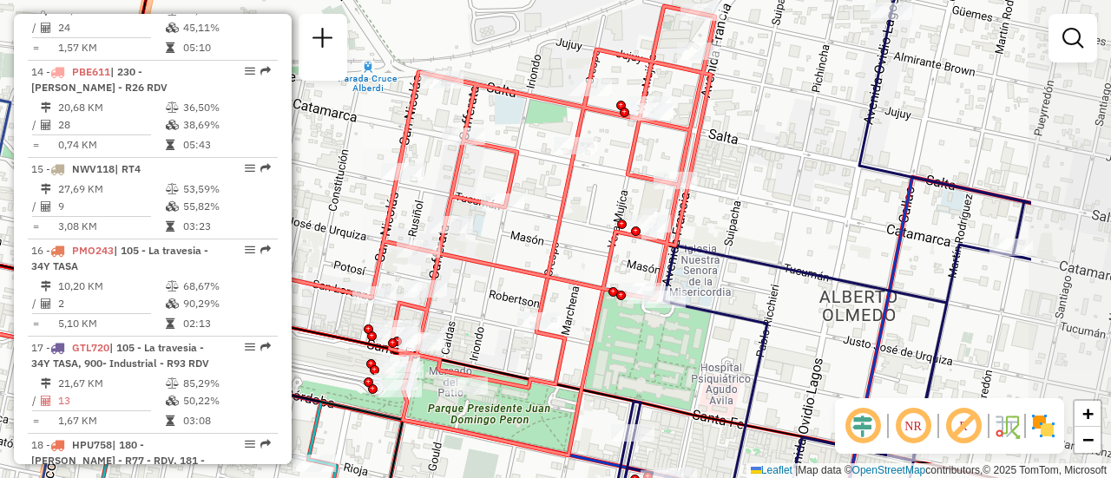
drag, startPoint x: 784, startPoint y: 169, endPoint x: 600, endPoint y: 205, distance: 188.2
click at [600, 205] on div "Janela de atendimento Grade de atendimento Capacidade Transportadoras Veículos …" at bounding box center [555, 239] width 1111 height 478
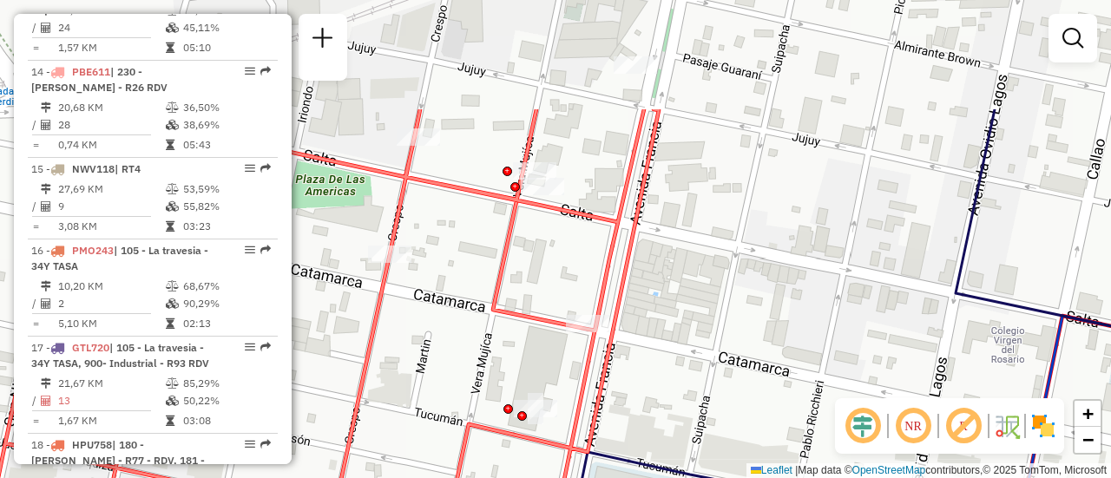
drag, startPoint x: 771, startPoint y: 98, endPoint x: 676, endPoint y: 243, distance: 173.0
click at [676, 243] on div "Janela de atendimento Grade de atendimento Capacidade Transportadoras Veículos …" at bounding box center [555, 239] width 1111 height 478
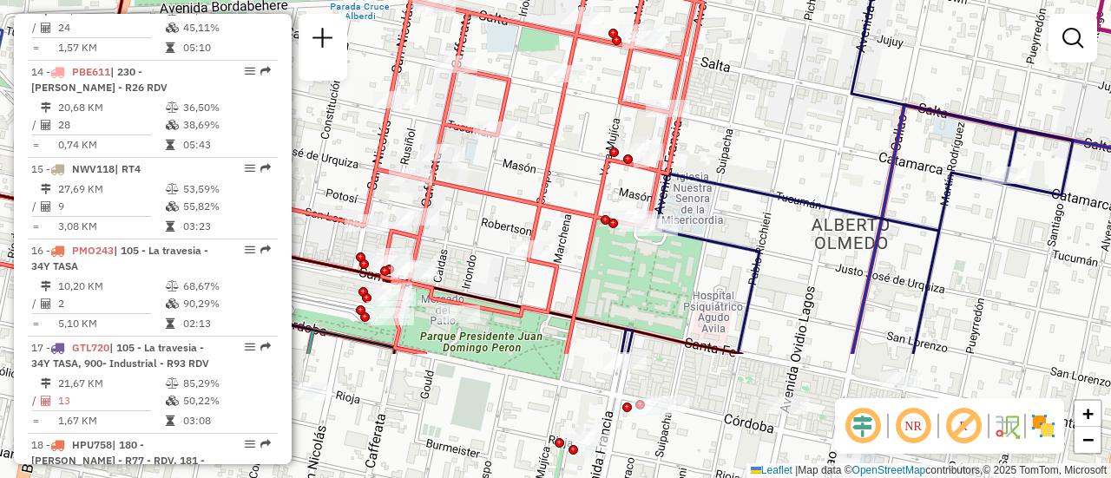
drag, startPoint x: 507, startPoint y: 278, endPoint x: 551, endPoint y: 106, distance: 177.4
click at [551, 106] on icon at bounding box center [535, 144] width 343 height 420
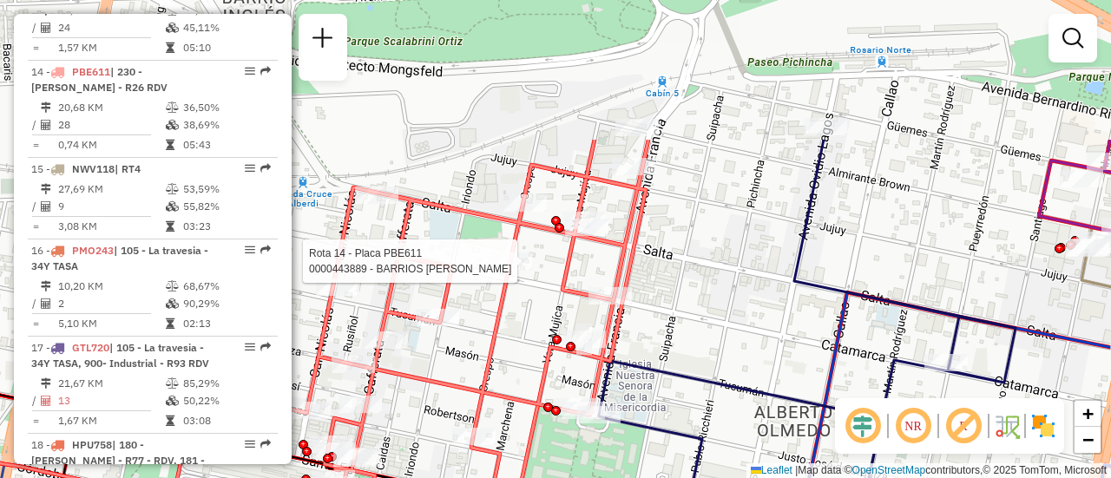
drag, startPoint x: 524, startPoint y: 135, endPoint x: 467, endPoint y: 324, distance: 196.8
click at [467, 324] on div "Rota 14 - Placa PBE611 0000443889 - BARRIOS [PERSON_NAME] de atendimento Grade …" at bounding box center [555, 239] width 1111 height 478
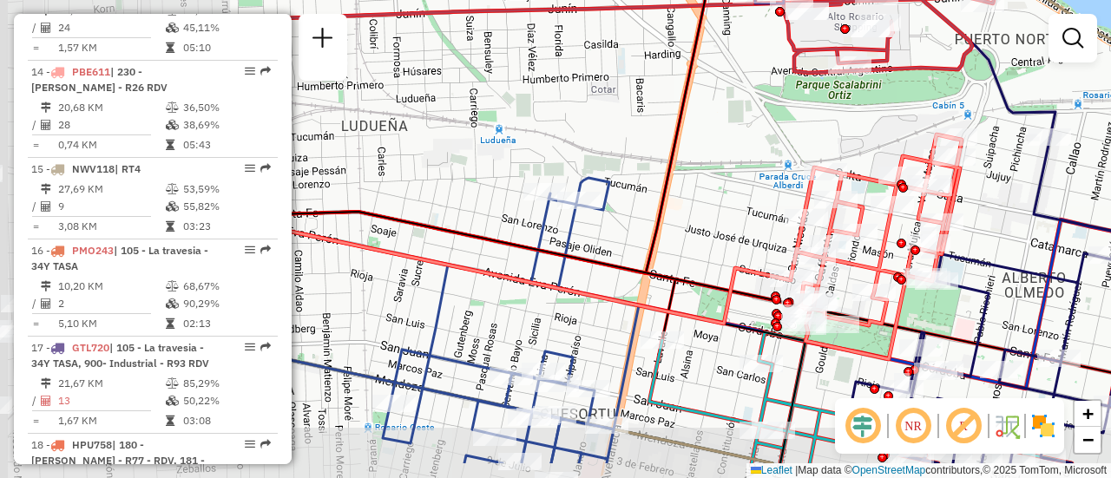
drag, startPoint x: 382, startPoint y: 277, endPoint x: 682, endPoint y: 214, distance: 306.7
click at [682, 214] on div "Janela de atendimento Grade de atendimento Capacidade Transportadoras Veículos …" at bounding box center [555, 239] width 1111 height 478
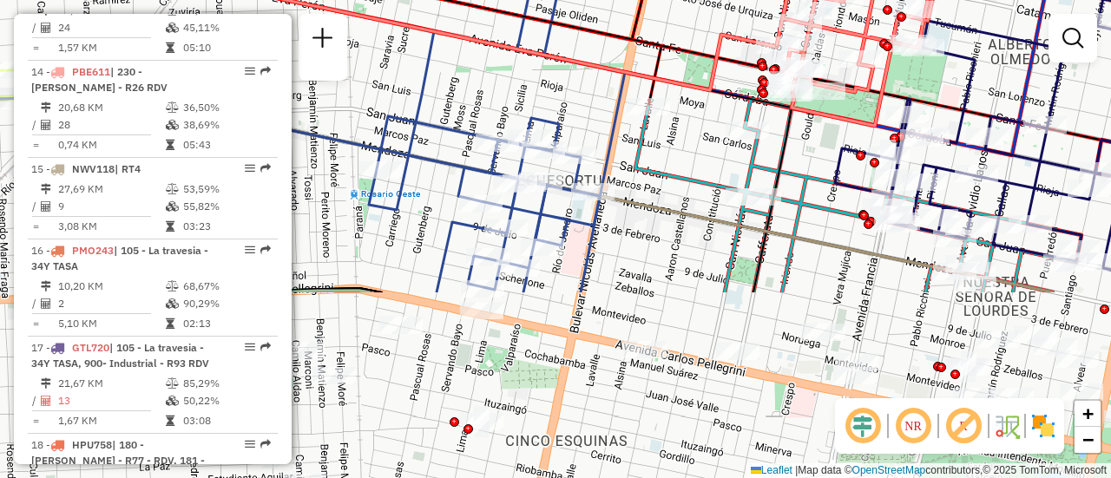
drag, startPoint x: 577, startPoint y: 341, endPoint x: 563, endPoint y: 108, distance: 233.8
click at [563, 108] on div "Rota 14 - Placa PBE611 0000419461 - CASARINI [PERSON_NAME][US_STATE] de atendim…" at bounding box center [555, 239] width 1111 height 478
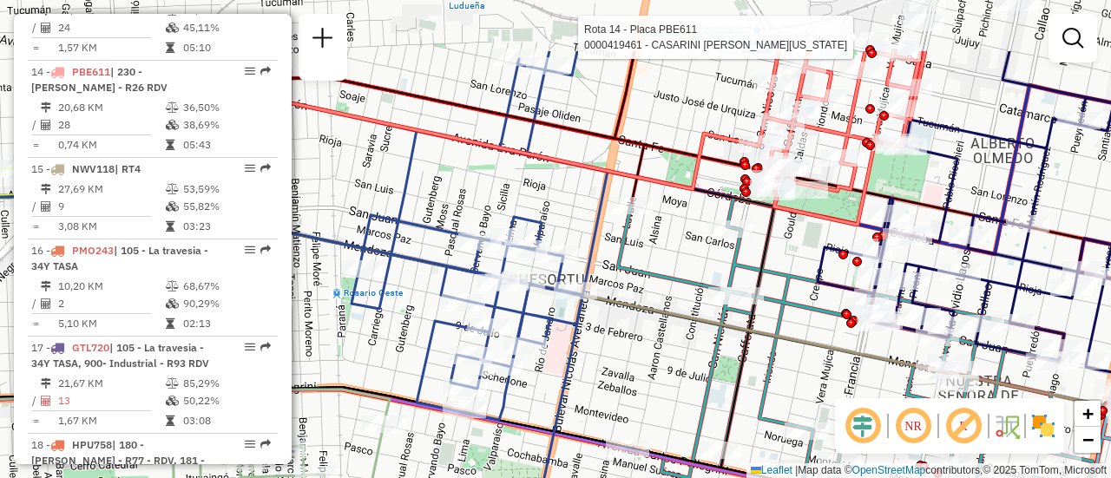
drag, startPoint x: 694, startPoint y: 160, endPoint x: 669, endPoint y: 315, distance: 157.4
click at [669, 315] on div "Rota 14 - Placa PBE611 0000419461 - CASARINI [PERSON_NAME][US_STATE] de atendim…" at bounding box center [555, 239] width 1111 height 478
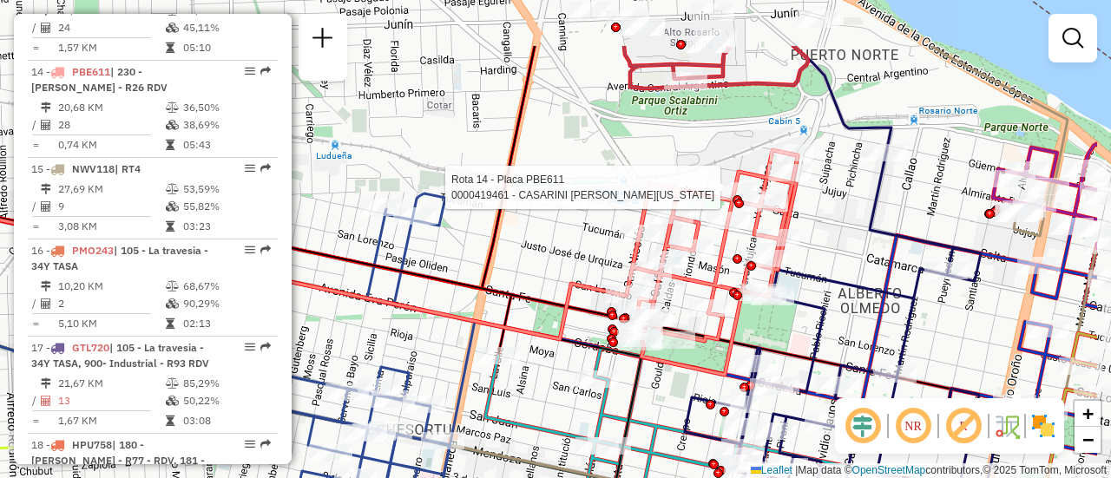
drag, startPoint x: 962, startPoint y: 161, endPoint x: 850, endPoint y: 251, distance: 143.9
click at [850, 251] on div "Rota 14 - Placa PBE611 0000419461 - CASARINI [PERSON_NAME][US_STATE] de atendim…" at bounding box center [555, 239] width 1111 height 478
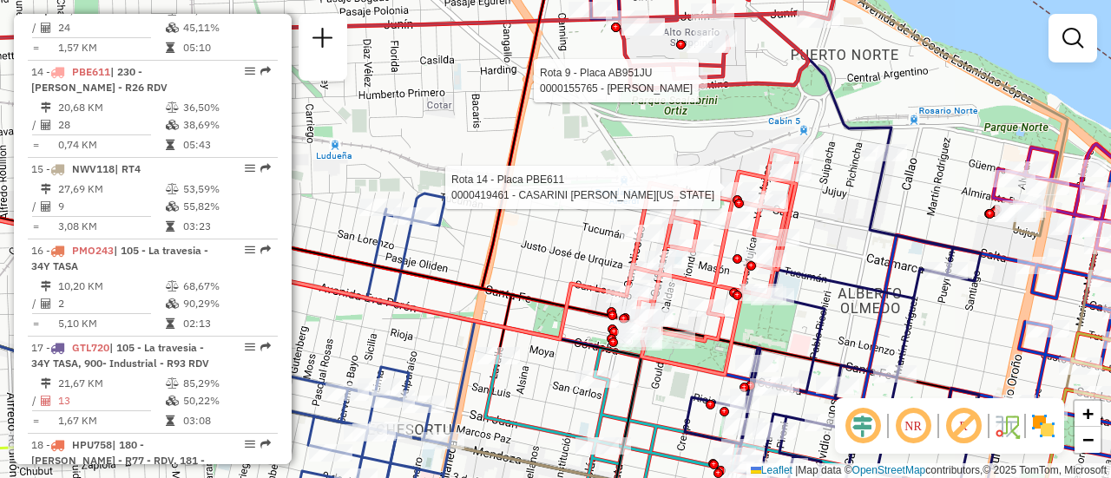
select select "**********"
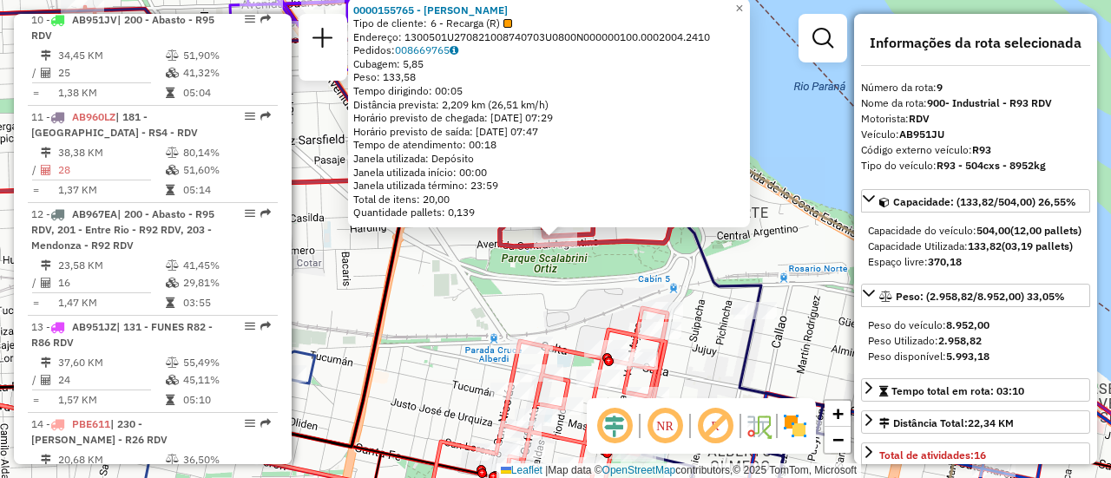
scroll to position [1520, 0]
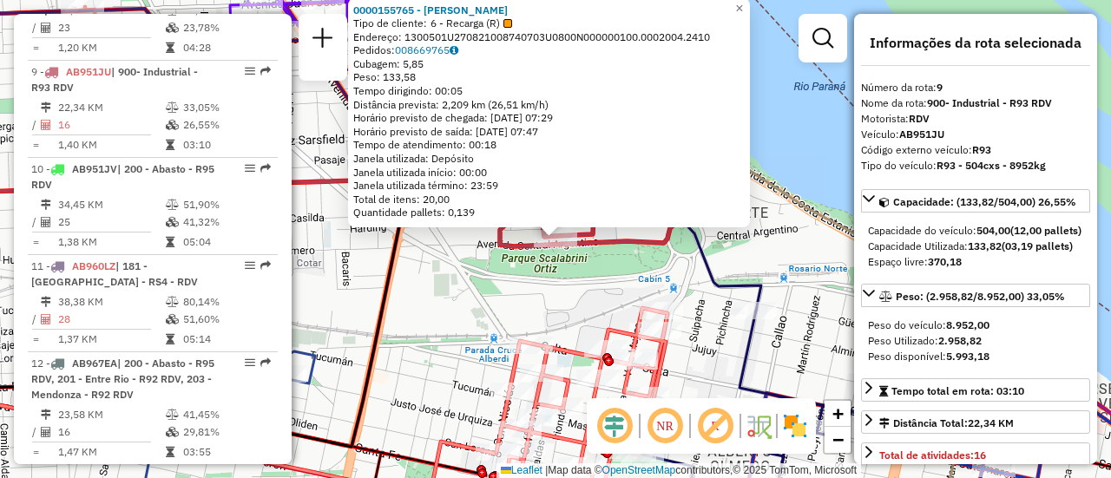
click at [582, 305] on div "0000155765 - [PERSON_NAME] CURA Tipo de cliente: 6 - Recarga (R) Endereço: 1300…" at bounding box center [555, 239] width 1111 height 478
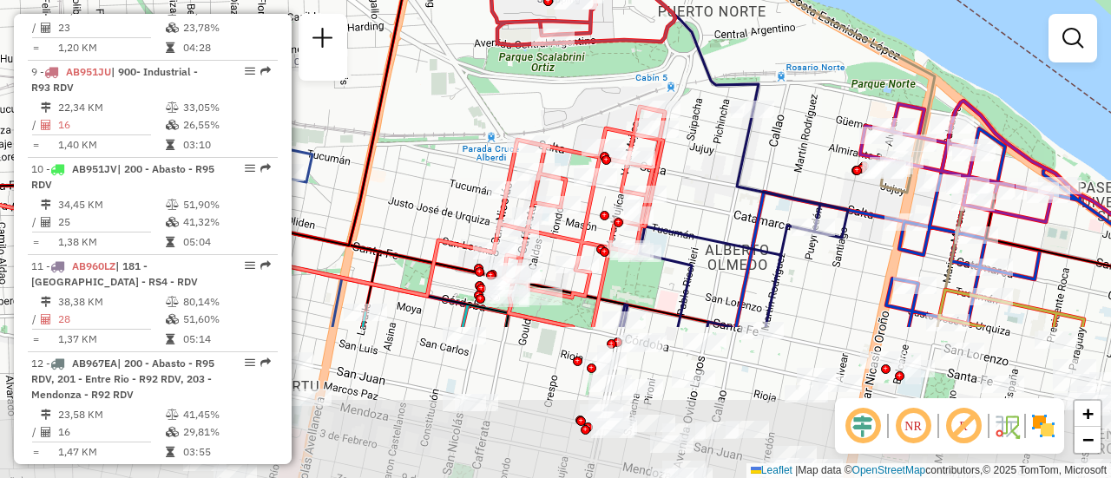
drag, startPoint x: 710, startPoint y: 384, endPoint x: 704, endPoint y: 185, distance: 199.7
click at [700, 185] on div "Janela de atendimento Grade de atendimento Capacidade Transportadoras Veículos …" at bounding box center [555, 239] width 1111 height 478
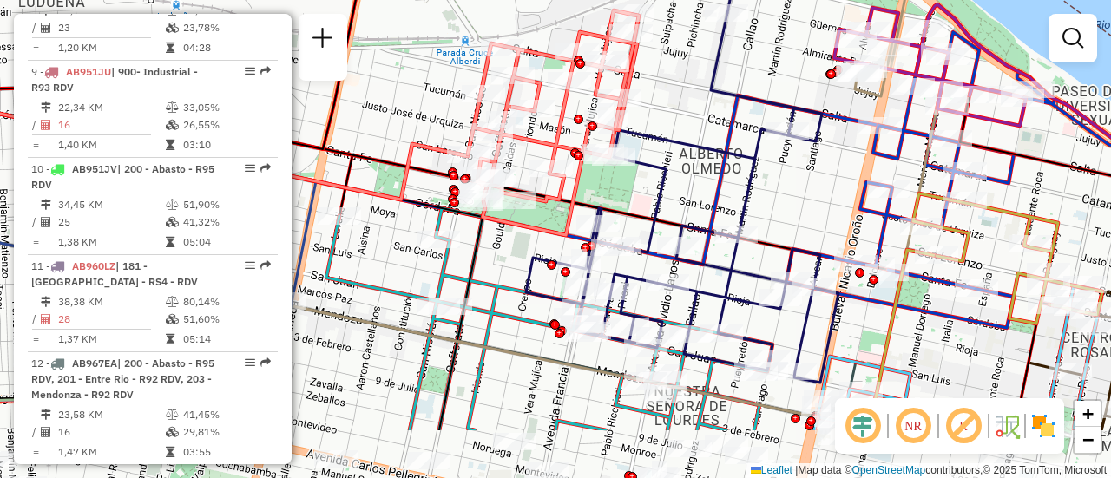
drag, startPoint x: 839, startPoint y: 306, endPoint x: 810, endPoint y: 205, distance: 105.5
click at [810, 205] on div "Janela de atendimento Grade de atendimento Capacidade Transportadoras Veículos …" at bounding box center [555, 239] width 1111 height 478
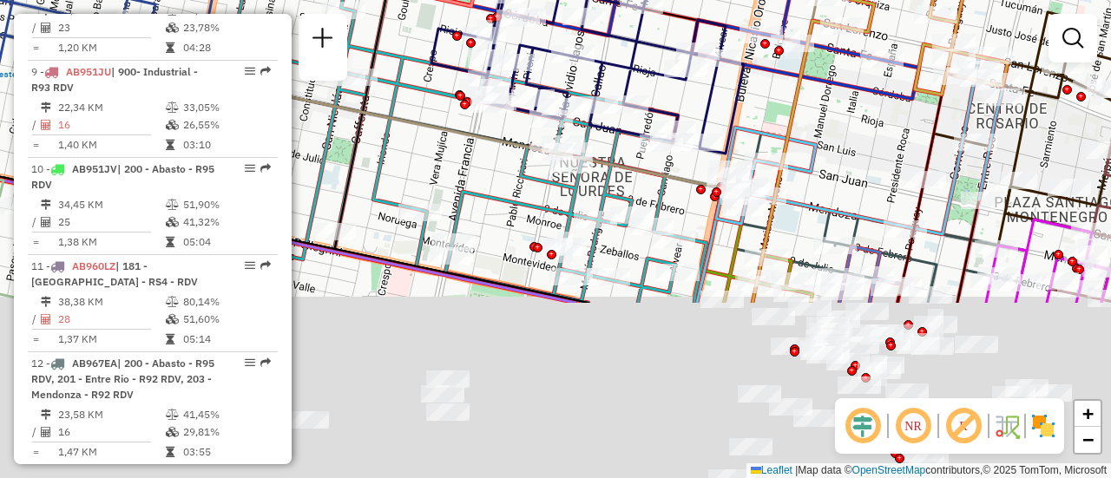
drag, startPoint x: 909, startPoint y: 341, endPoint x: 830, endPoint y: 121, distance: 233.8
click at [812, 110] on div "Janela de atendimento Grade de atendimento Capacidade Transportadoras Veículos …" at bounding box center [555, 239] width 1111 height 478
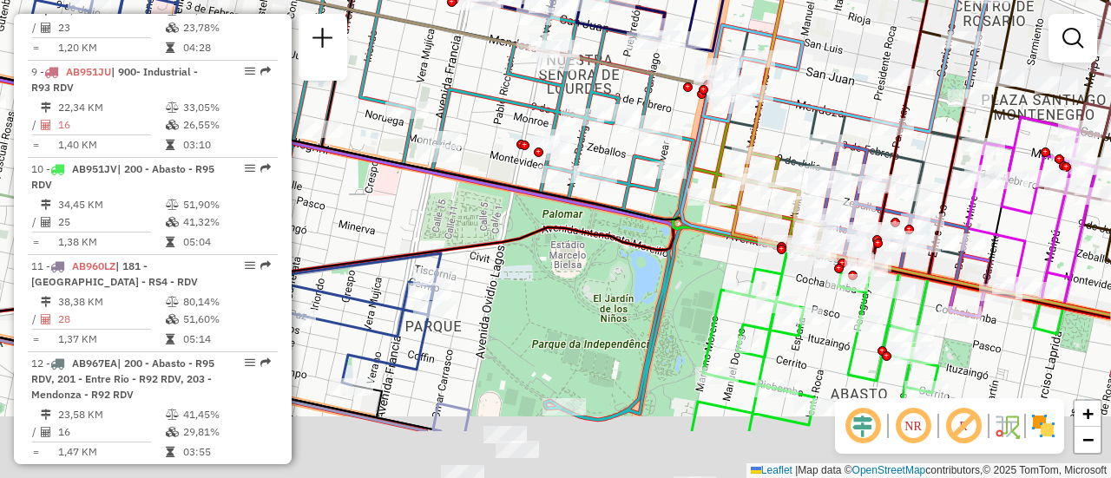
drag, startPoint x: 841, startPoint y: 115, endPoint x: 813, endPoint y: 28, distance: 91.1
click at [813, 28] on div "Janela de atendimento Grade de atendimento Capacidade Transportadoras Veículos …" at bounding box center [555, 239] width 1111 height 478
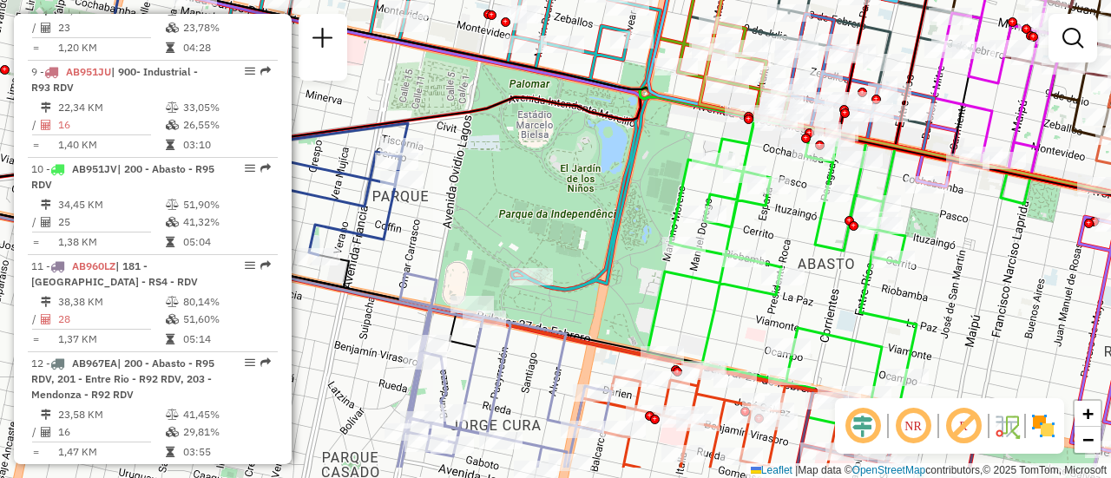
drag, startPoint x: 977, startPoint y: 282, endPoint x: 891, endPoint y: 120, distance: 183.6
click at [895, 121] on div "Janela de atendimento Grade de atendimento Capacidade Transportadoras Veículos …" at bounding box center [555, 239] width 1111 height 478
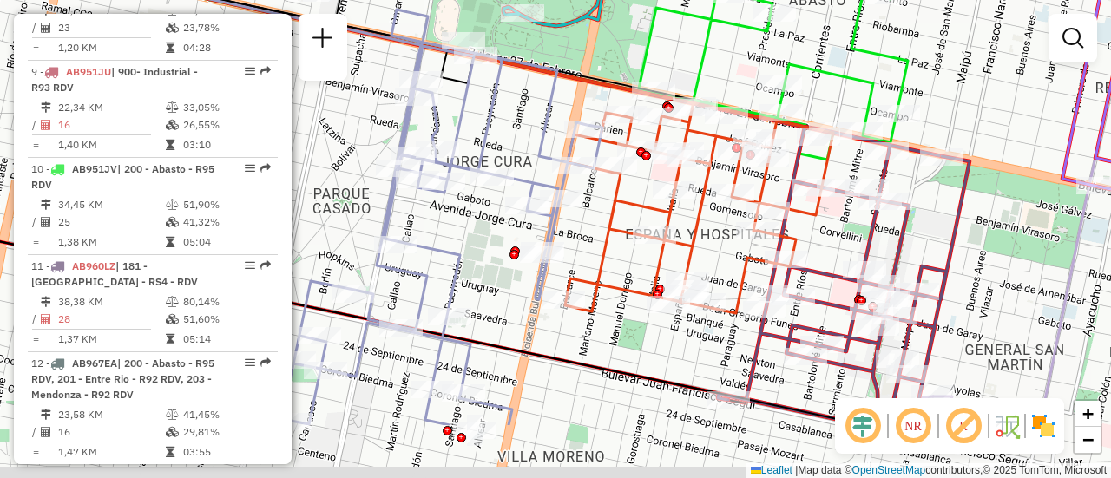
drag, startPoint x: 870, startPoint y: 310, endPoint x: 941, endPoint y: 231, distance: 106.3
click at [941, 231] on div "Janela de atendimento Grade de atendimento Capacidade Transportadoras Veículos …" at bounding box center [555, 239] width 1111 height 478
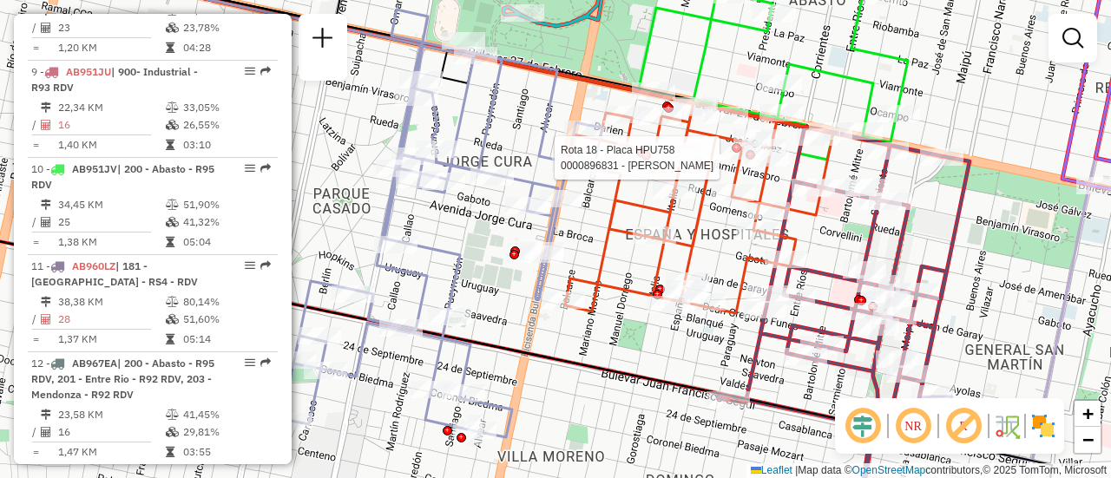
select select "**********"
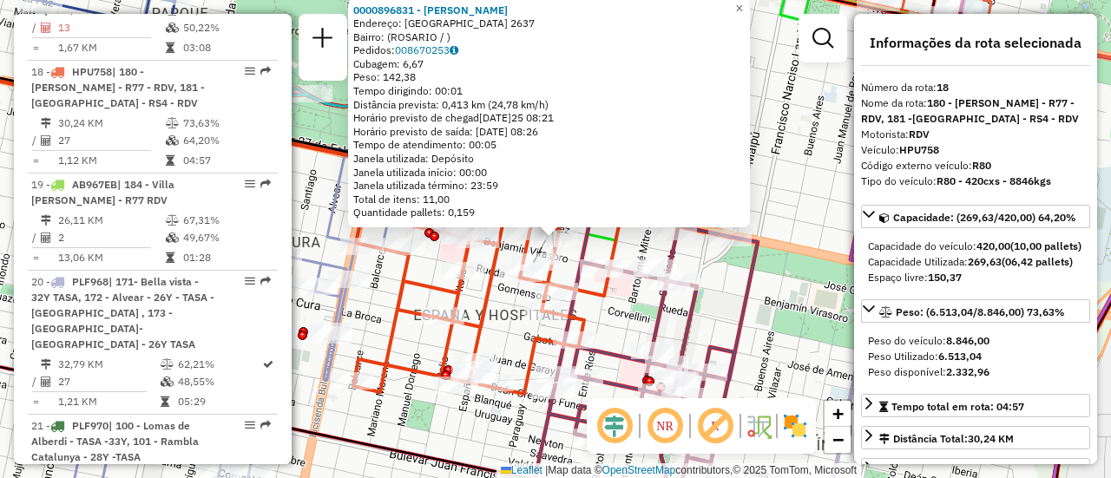
scroll to position [87, 0]
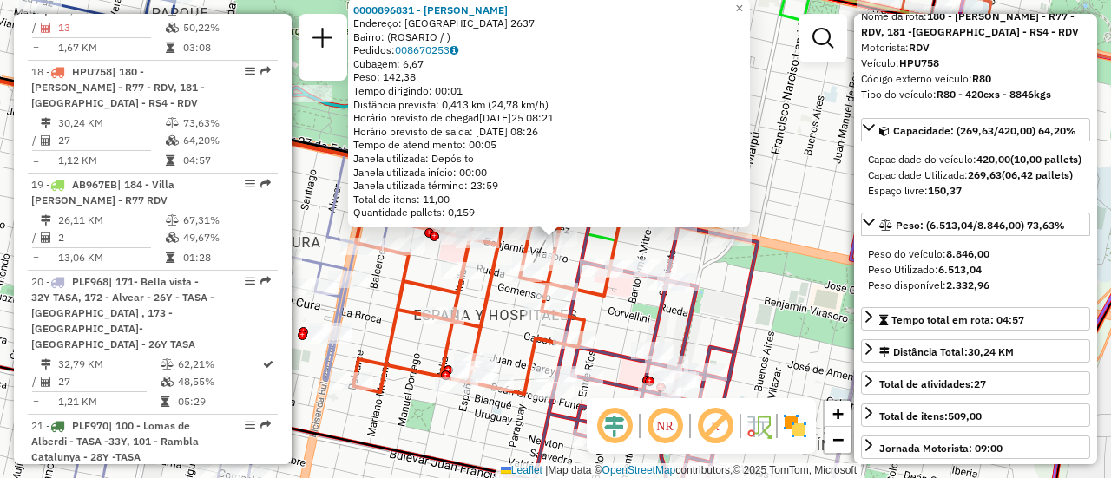
click at [785, 294] on div "0000896831 - [PERSON_NAME]: [GEOGRAPHIC_DATA] 2637 Bairro: ([GEOGRAPHIC_DATA] /…" at bounding box center [555, 239] width 1111 height 478
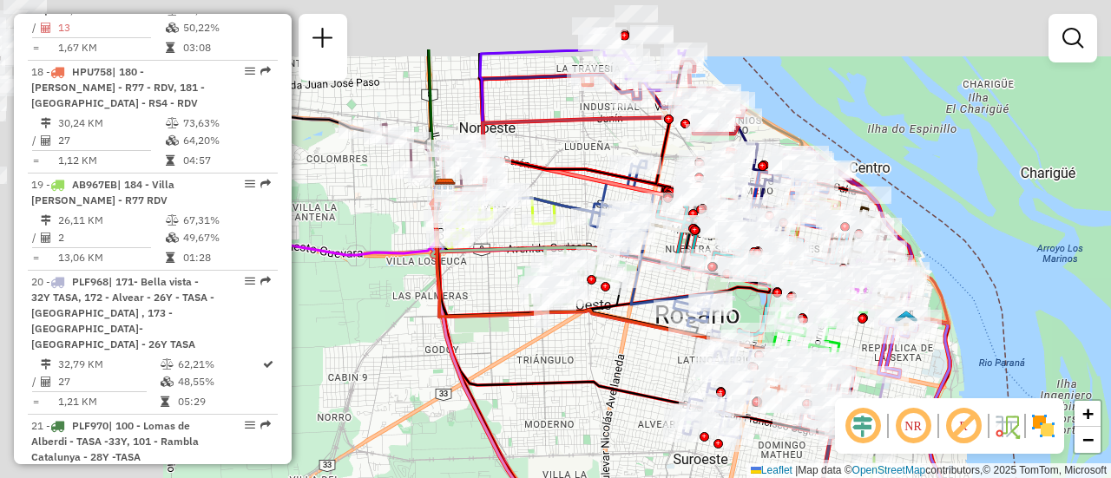
drag, startPoint x: 421, startPoint y: 247, endPoint x: 561, endPoint y: 187, distance: 152.3
click at [612, 344] on div "Janela de atendimento Grade de atendimento Capacidade Transportadoras Veículos …" at bounding box center [555, 239] width 1111 height 478
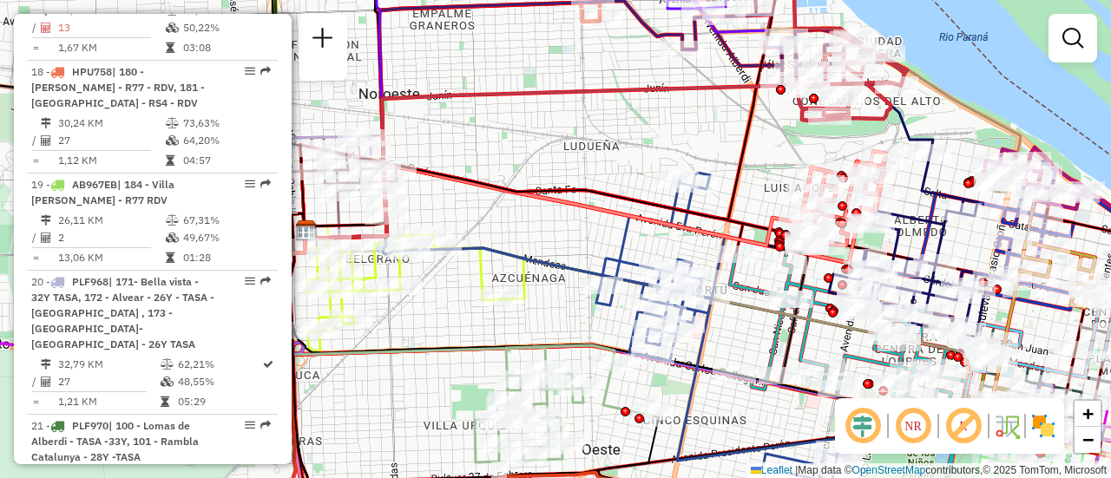
drag, startPoint x: 764, startPoint y: 147, endPoint x: 696, endPoint y: 204, distance: 89.3
click at [692, 203] on icon at bounding box center [539, 106] width 478 height 250
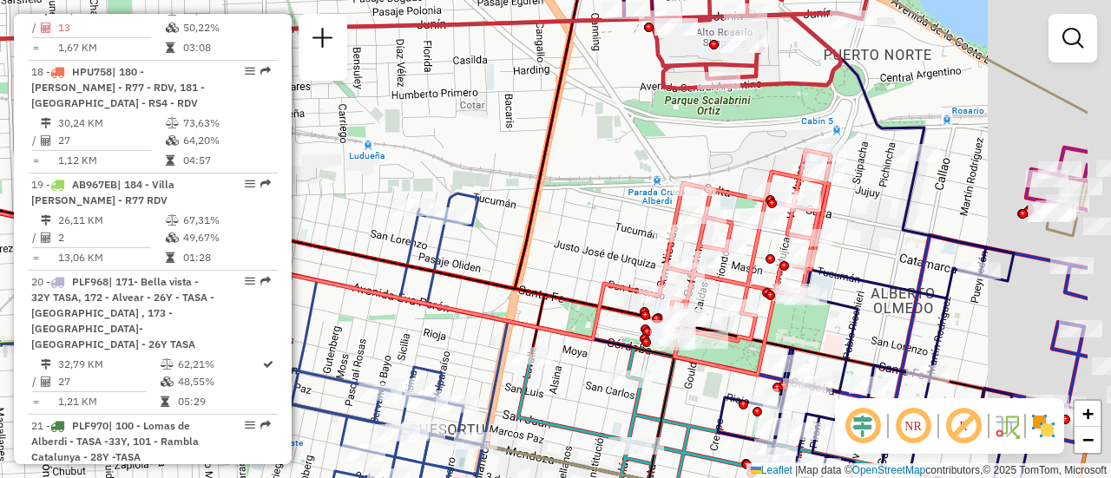
drag, startPoint x: 777, startPoint y: 200, endPoint x: 635, endPoint y: 174, distance: 144.7
click at [636, 174] on div "Janela de atendimento Grade de atendimento Capacidade Transportadoras Veículos …" at bounding box center [555, 239] width 1111 height 478
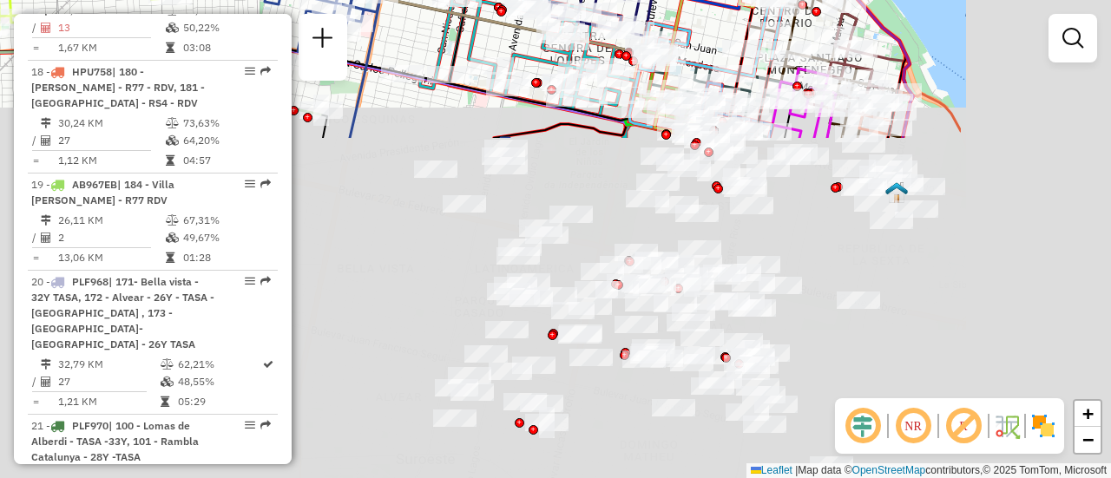
drag, startPoint x: 744, startPoint y: 348, endPoint x: 477, endPoint y: -54, distance: 482.1
click at [477, 0] on html "Aguarde... Pop-up bloqueado! Seu navegador bloqueou automáticamente a abertura …" at bounding box center [555, 239] width 1111 height 478
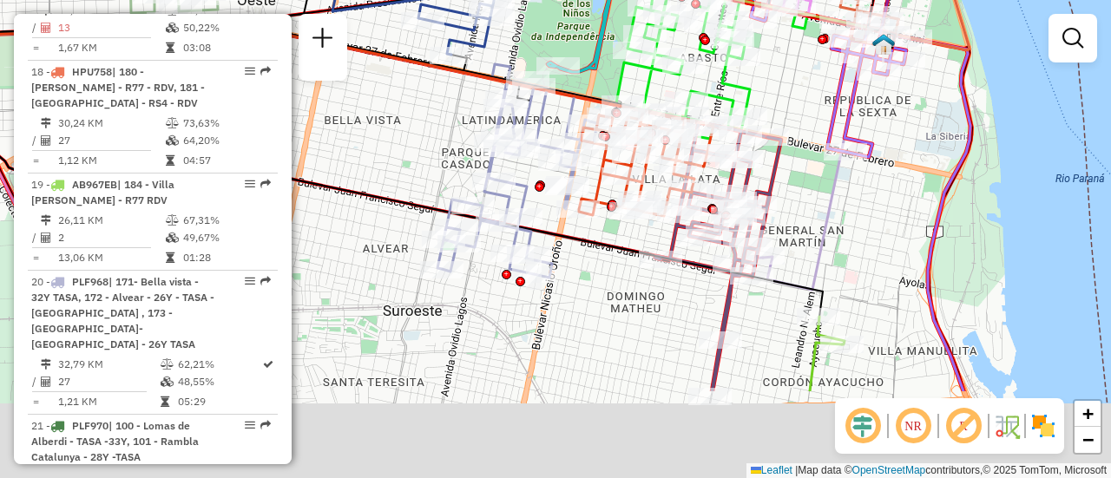
drag, startPoint x: 791, startPoint y: 194, endPoint x: 777, endPoint y: 78, distance: 116.2
click at [777, 78] on div "Rota 14 - Placa PBE611 0000468824 - [PERSON_NAME] 14 - Placa PBE611 0000181974 …" at bounding box center [555, 239] width 1111 height 478
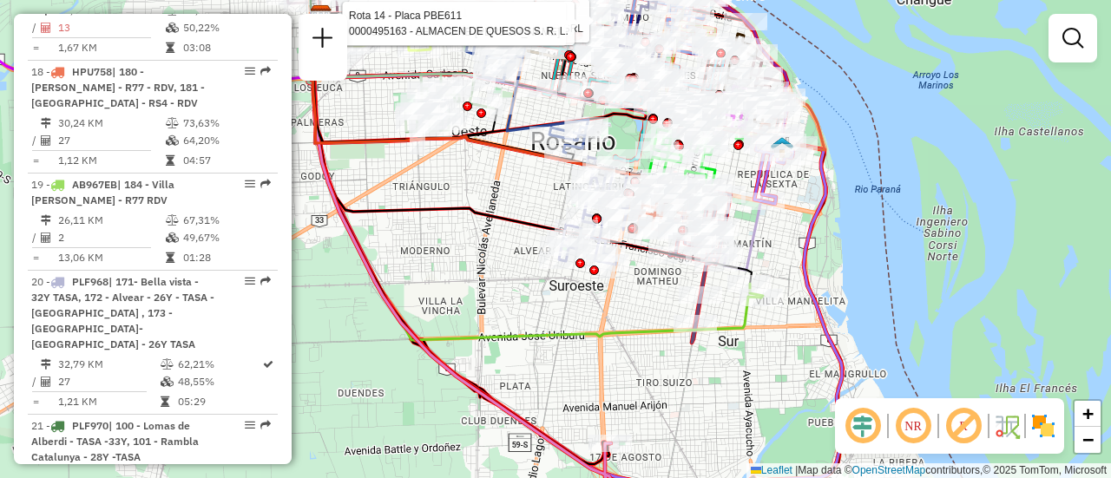
drag, startPoint x: 736, startPoint y: 305, endPoint x: 645, endPoint y: 313, distance: 91.4
click at [645, 313] on div "Rota 14 - Placa PBE611 0000468824 - [PERSON_NAME] 14 - Placa PBE611 0000181974 …" at bounding box center [555, 239] width 1111 height 478
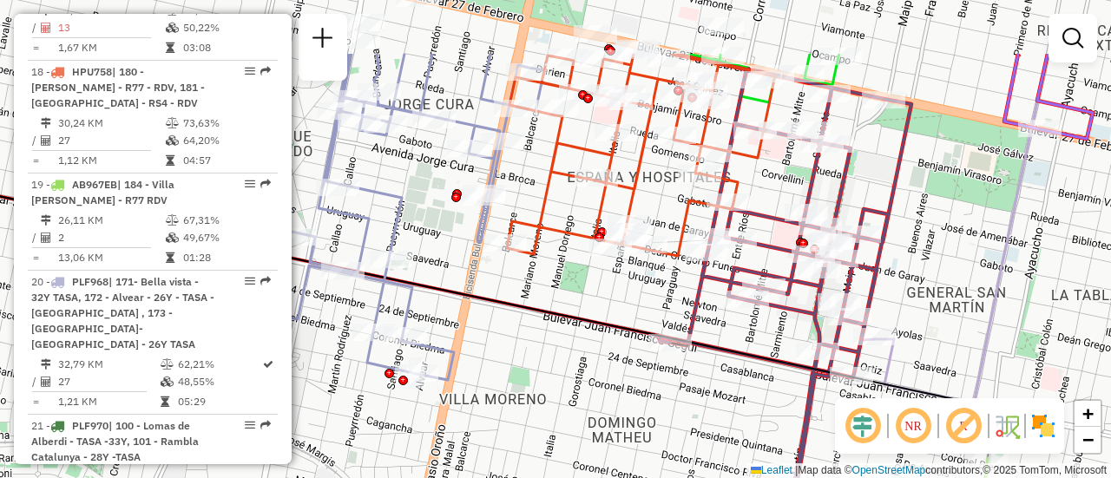
drag, startPoint x: 876, startPoint y: 210, endPoint x: 895, endPoint y: 312, distance: 103.3
click at [895, 312] on div "Rota 14 - Placa PBE611 0000468824 - [PERSON_NAME] 14 - Placa PBE611 0000181974 …" at bounding box center [555, 239] width 1111 height 478
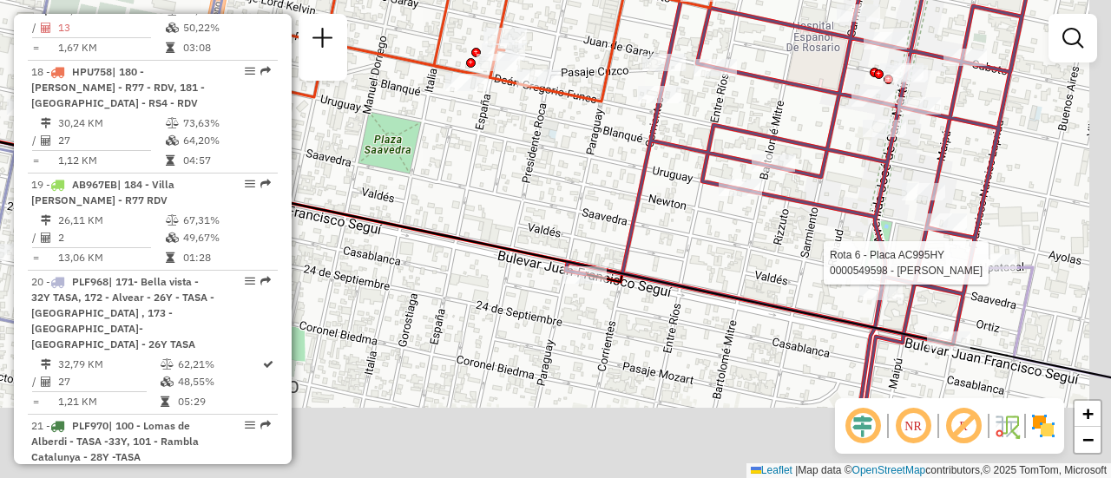
drag, startPoint x: 916, startPoint y: 261, endPoint x: 766, endPoint y: 141, distance: 192.6
click at [766, 141] on icon at bounding box center [811, 142] width 490 height 574
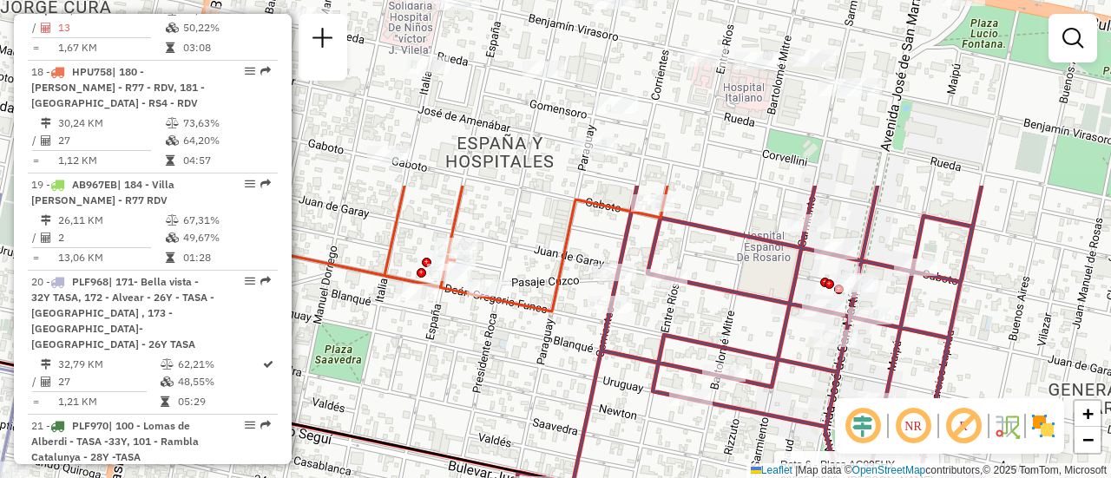
drag, startPoint x: 577, startPoint y: 96, endPoint x: 613, endPoint y: 290, distance: 196.9
click at [588, 336] on div "Rota 14 - Placa PBE611 0000468824 - [PERSON_NAME] 14 - Placa PBE611 0000181974 …" at bounding box center [555, 239] width 1111 height 478
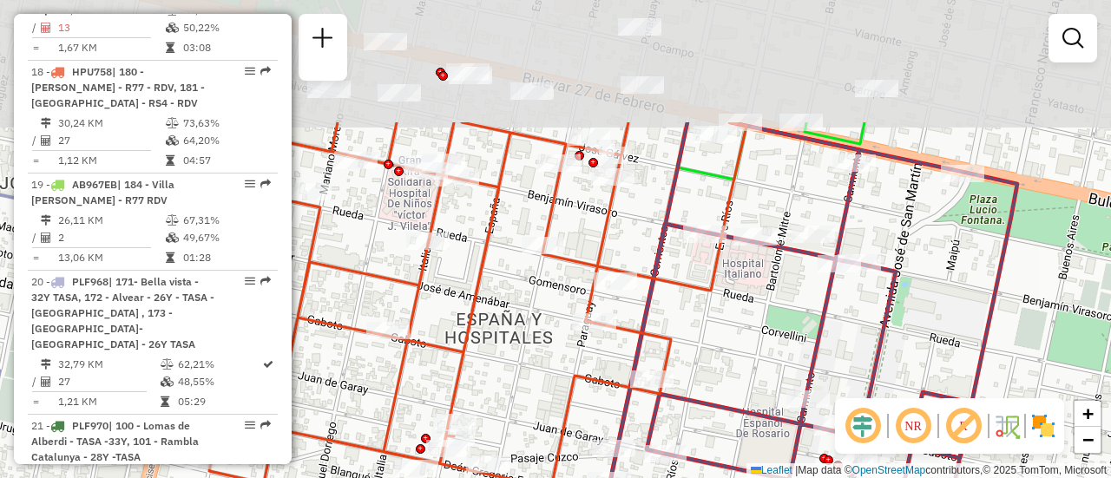
drag, startPoint x: 685, startPoint y: 237, endPoint x: 682, endPoint y: 364, distance: 127.6
click at [682, 364] on div "Rota 14 - Placa PBE611 0000468824 - [PERSON_NAME] 14 - Placa PBE611 0000181974 …" at bounding box center [555, 239] width 1111 height 478
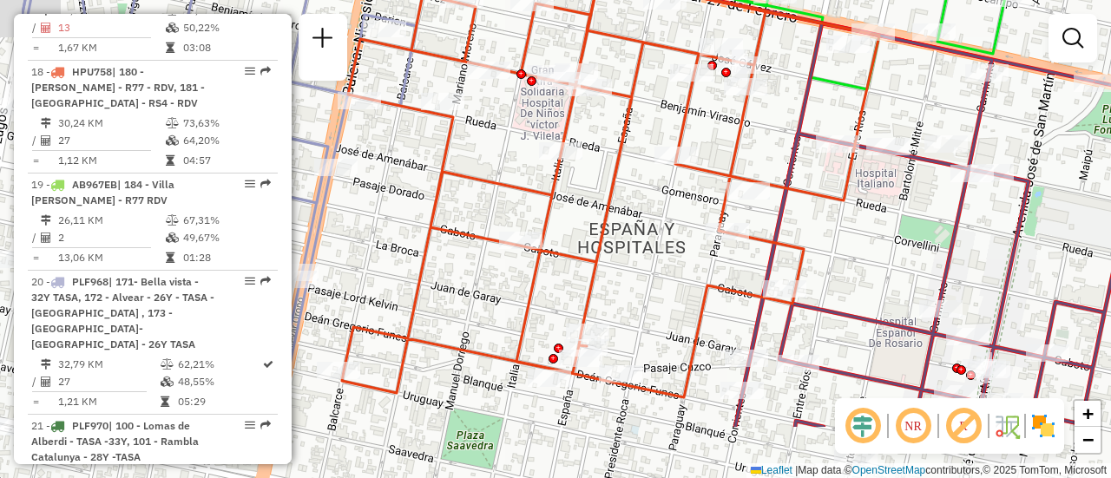
drag, startPoint x: 646, startPoint y: 200, endPoint x: 751, endPoint y: 136, distance: 122.3
click at [751, 136] on icon at bounding box center [573, 187] width 462 height 422
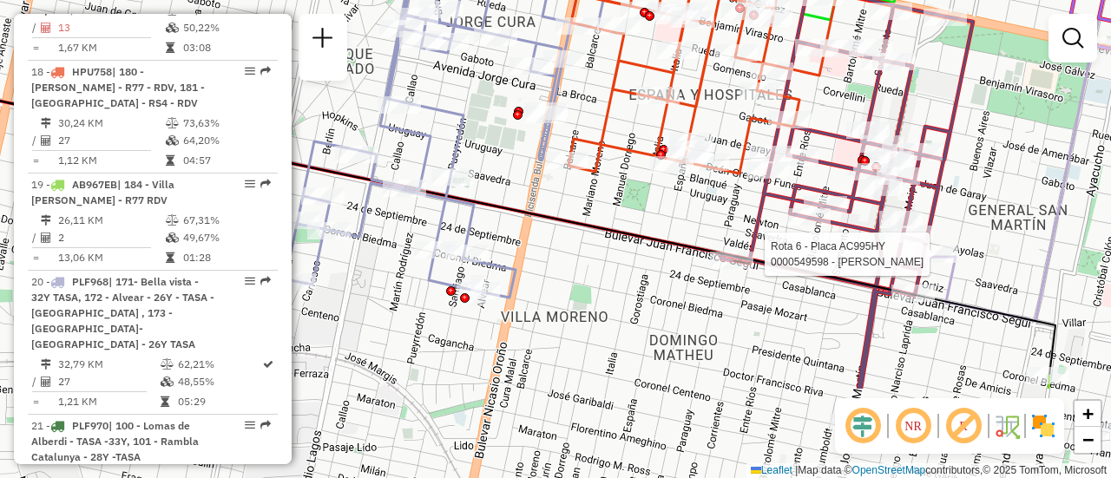
drag, startPoint x: 915, startPoint y: 233, endPoint x: 943, endPoint y: 117, distance: 119.8
click at [943, 117] on icon at bounding box center [847, 188] width 252 height 402
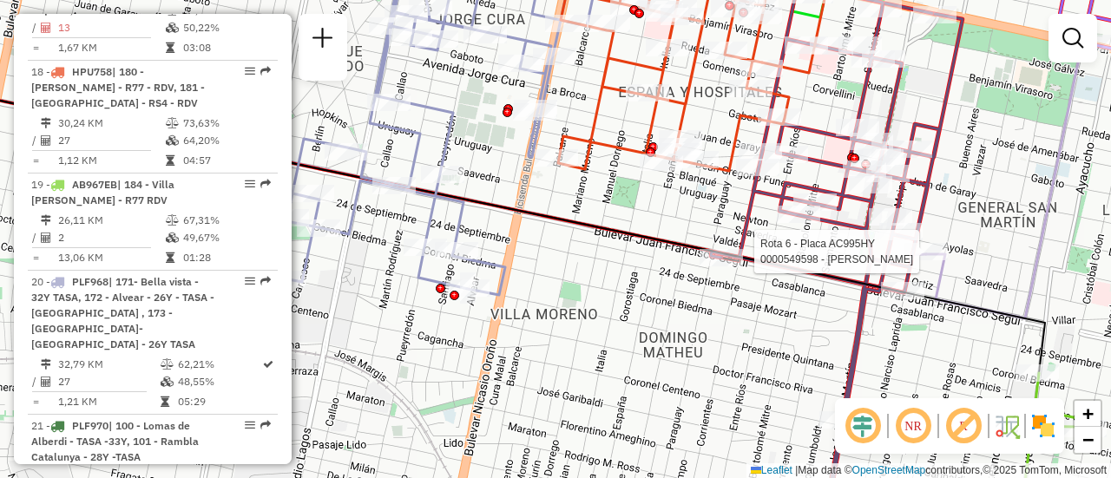
drag, startPoint x: 937, startPoint y: 364, endPoint x: 927, endPoint y: 362, distance: 10.7
click at [927, 362] on div "Rota 14 - Placa PBE611 0000468824 - [PERSON_NAME] 14 - Placa PBE611 0000181974 …" at bounding box center [555, 239] width 1111 height 478
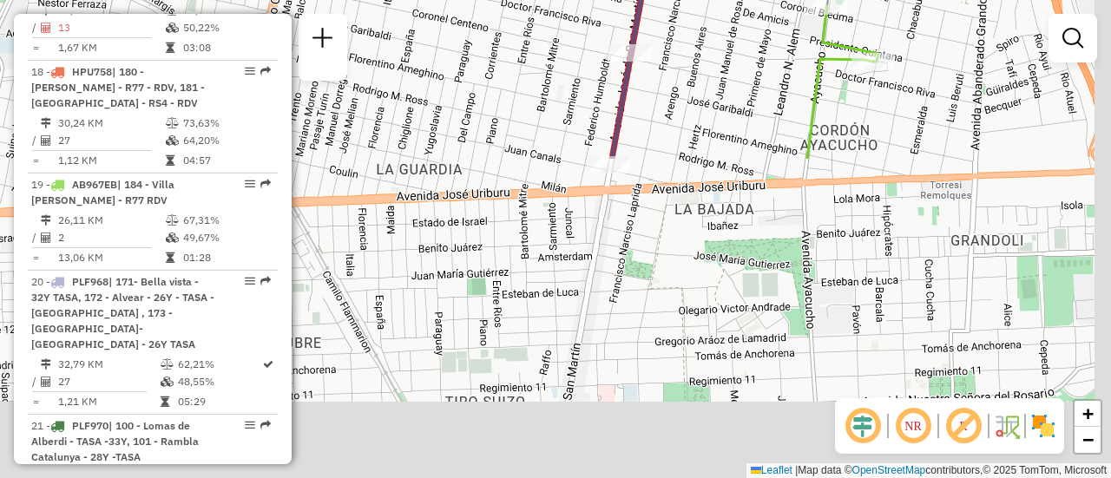
drag, startPoint x: 919, startPoint y: 364, endPoint x: 708, endPoint y: 6, distance: 415.8
click at [704, 0] on html "Aguarde... Pop-up bloqueado! Seu navegador bloqueou automáticamente a abertura …" at bounding box center [555, 239] width 1111 height 478
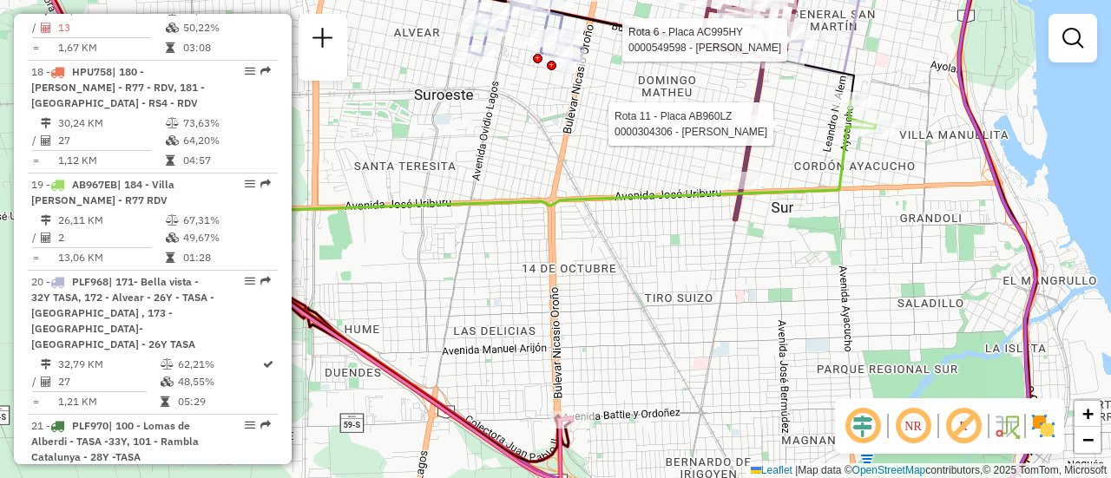
select select "**********"
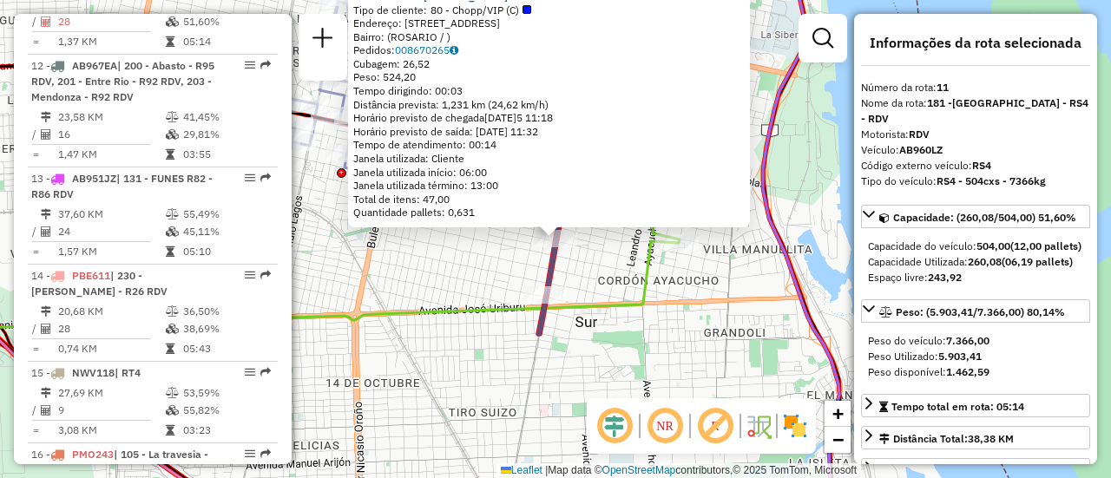
scroll to position [1715, 0]
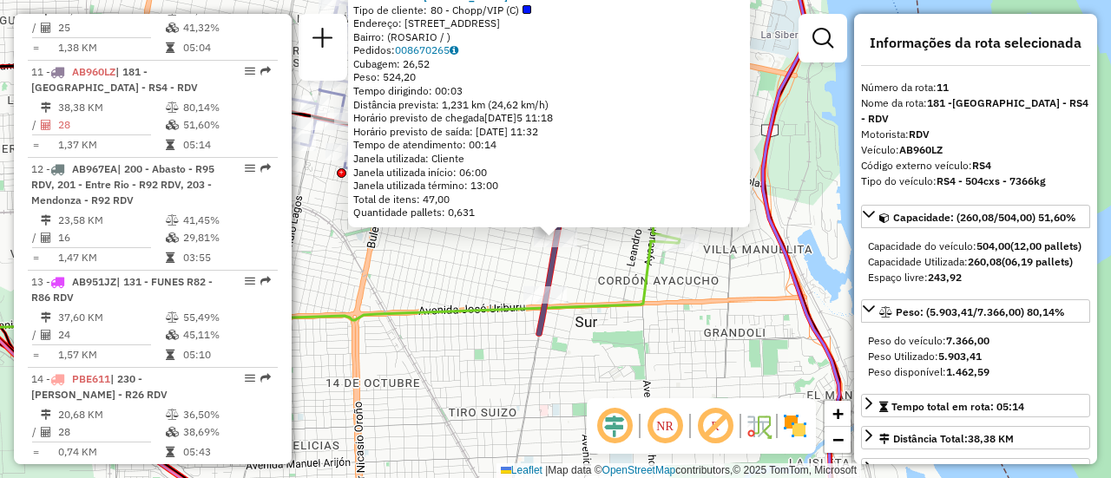
drag, startPoint x: 607, startPoint y: 267, endPoint x: 528, endPoint y: 277, distance: 78.7
click at [607, 268] on div "0000304306 - MIRANDA M Tipo de cliente: 80 - Chopp/VIP (C) Endereço: [STREET_AD…" at bounding box center [555, 239] width 1111 height 478
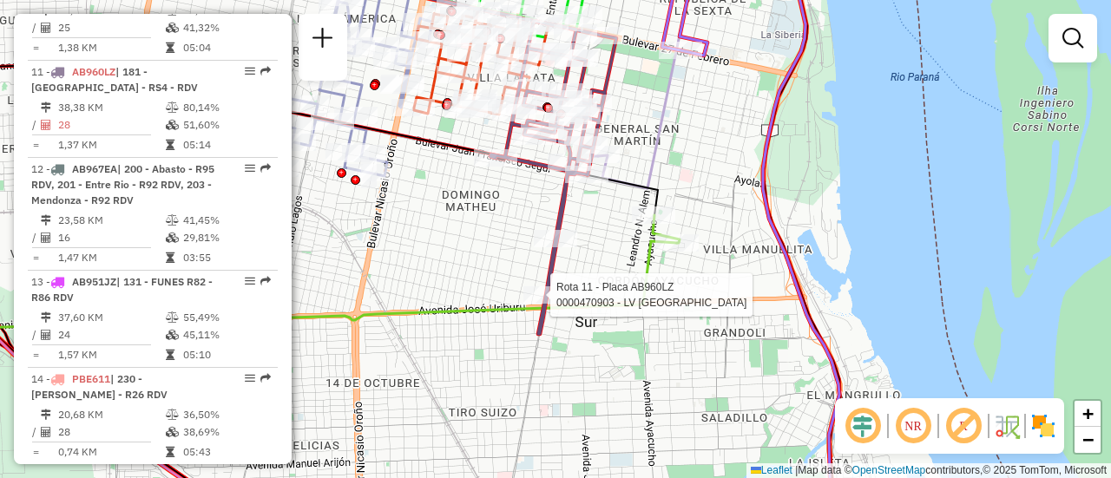
select select "**********"
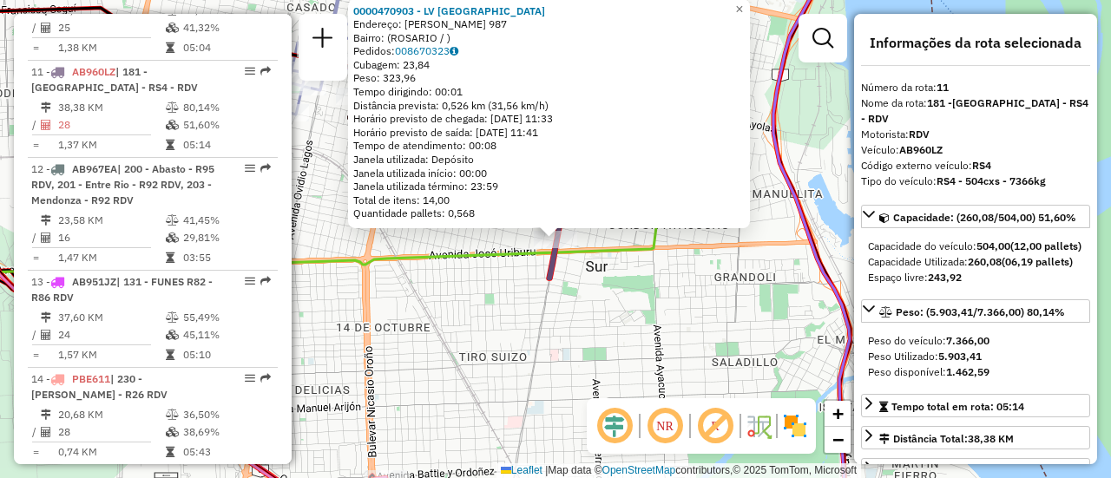
click at [574, 291] on div "0000470903 - LV SAN MARTIN Endereço: [PERSON_NAME] 987 Bairro: ([GEOGRAPHIC_DAT…" at bounding box center [555, 239] width 1111 height 478
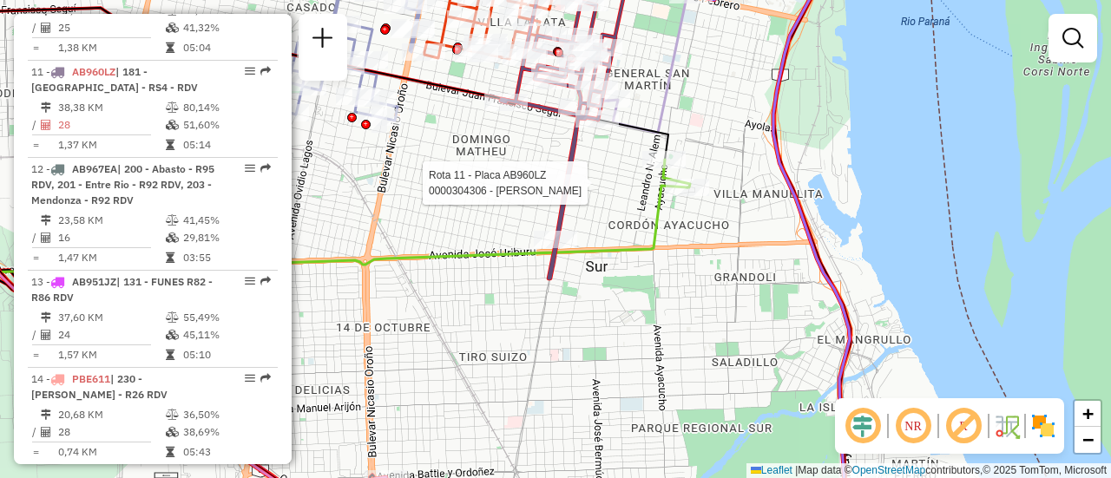
select select "**********"
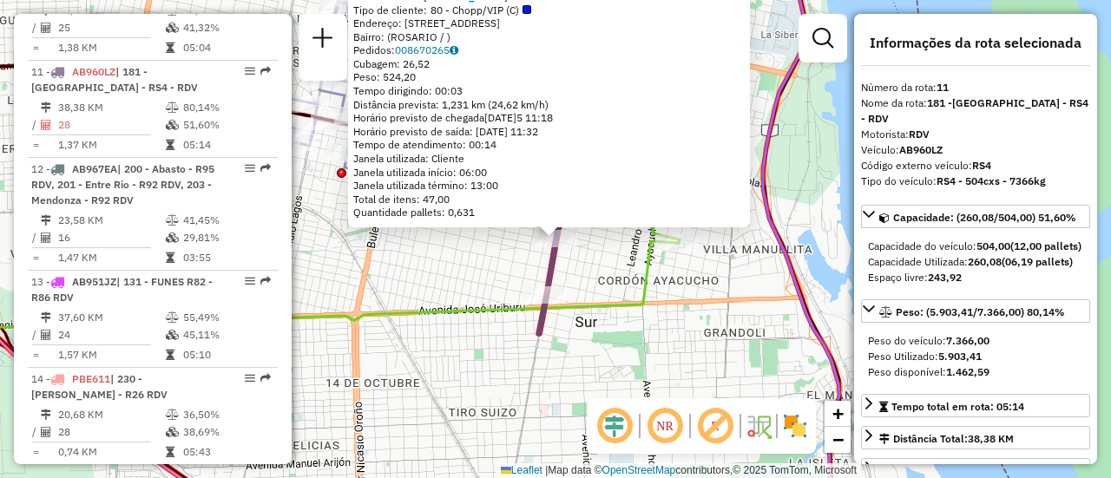
click at [476, 277] on div "0000304306 - MIRANDA M Tipo de cliente: 80 - Chopp/VIP (C) Endereço: [STREET_AD…" at bounding box center [555, 239] width 1111 height 478
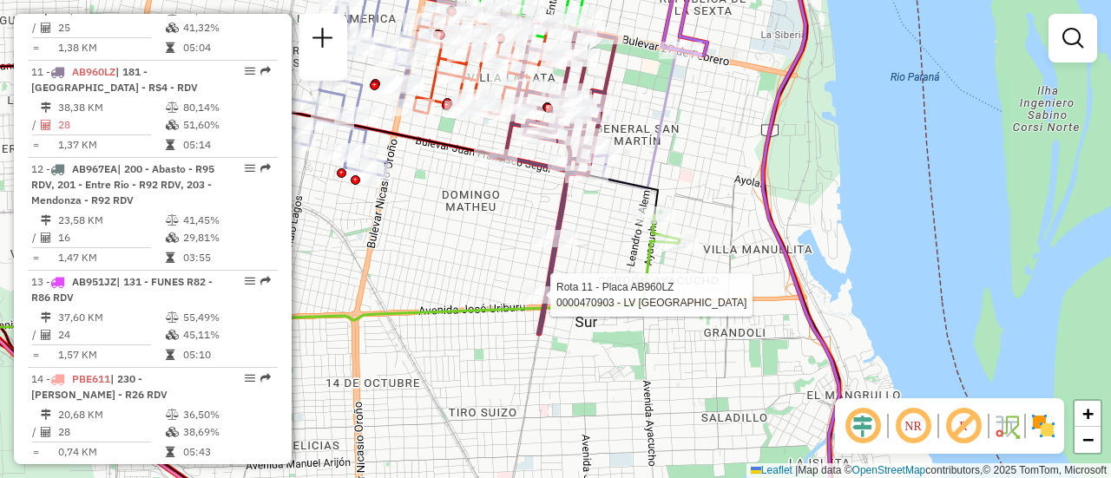
select select "**********"
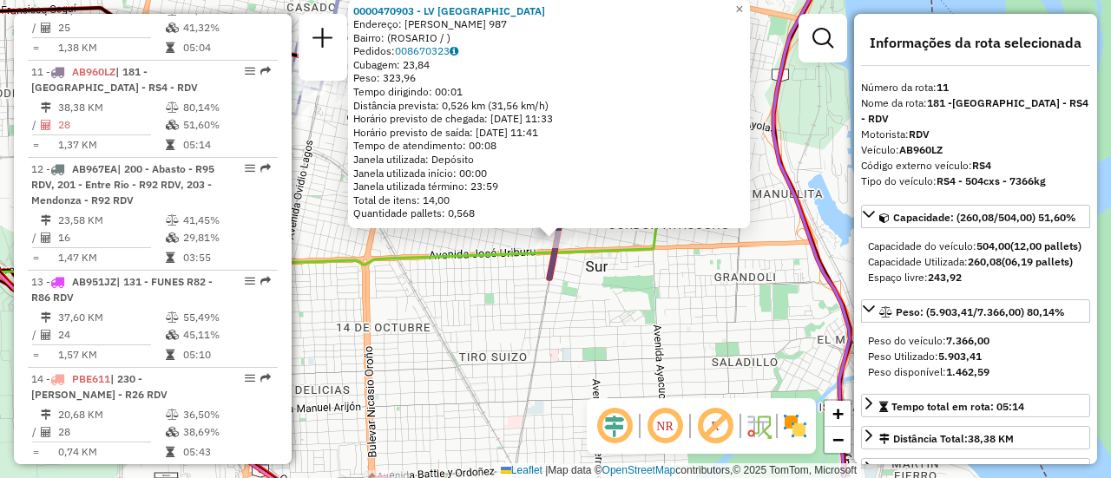
click at [608, 277] on div "0000470903 - LV SAN MARTIN Endereço: [PERSON_NAME] 987 Bairro: ([GEOGRAPHIC_DAT…" at bounding box center [555, 239] width 1111 height 478
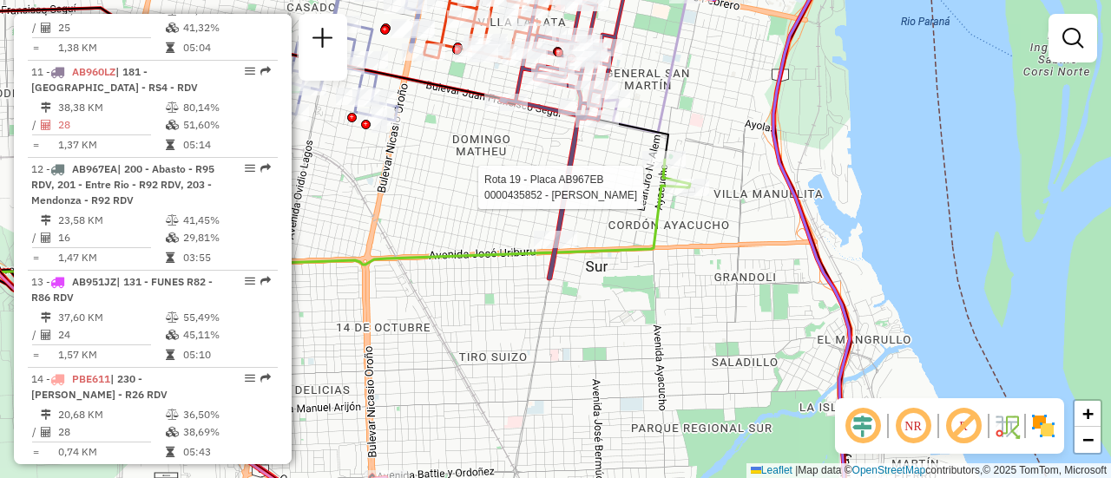
select select "**********"
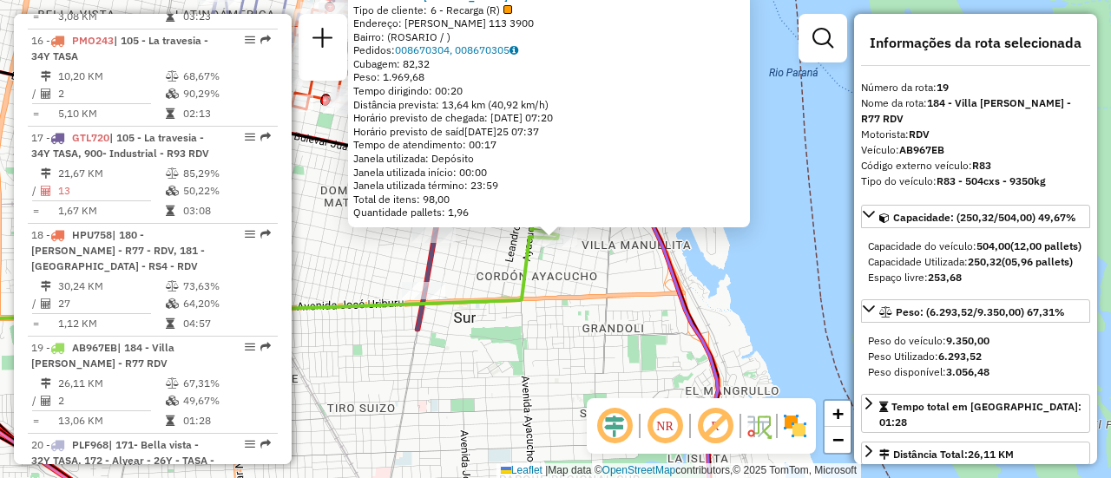
scroll to position [2508, 0]
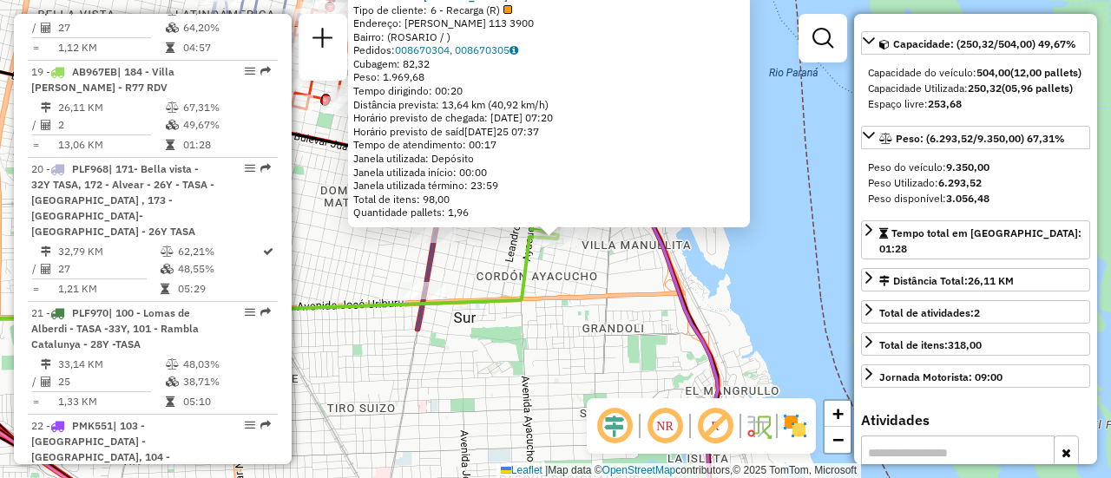
click at [476, 265] on div "0000435852 - FLORES [PERSON_NAME] Tipo de cliente: 6 - Recarga (R) Endereço: [P…" at bounding box center [555, 239] width 1111 height 478
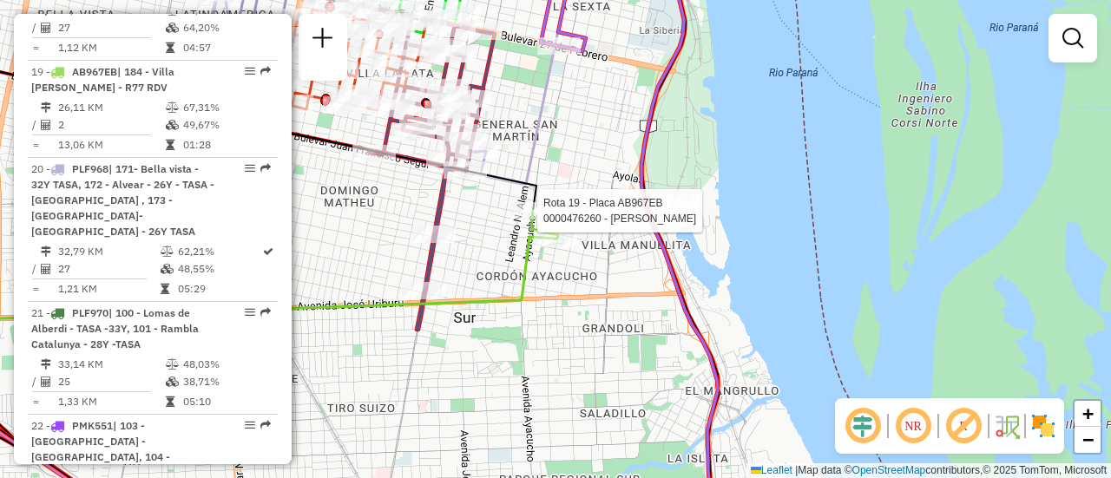
select select "**********"
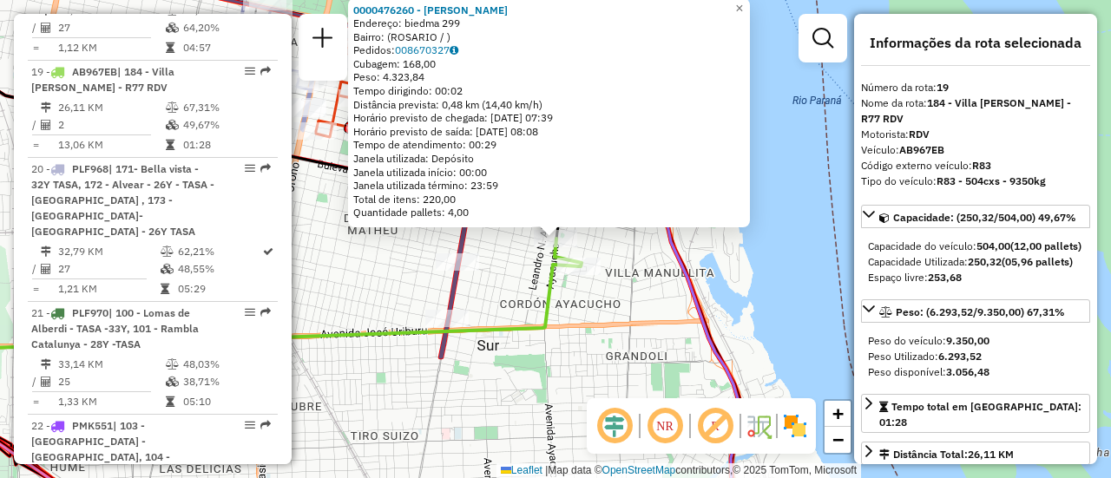
click at [633, 254] on div "0000476260 - [PERSON_NAME]: biedma 299 Bairro: ([GEOGRAPHIC_DATA] / ) Pedidos: …" at bounding box center [555, 239] width 1111 height 478
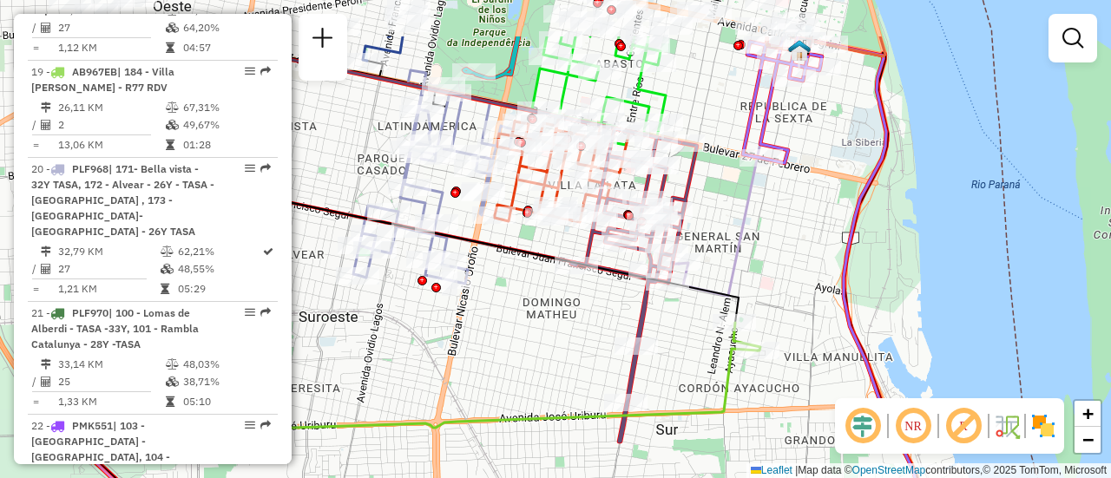
drag, startPoint x: 564, startPoint y: 130, endPoint x: 738, endPoint y: 205, distance: 188.9
click at [745, 215] on icon at bounding box center [739, 172] width 120 height 248
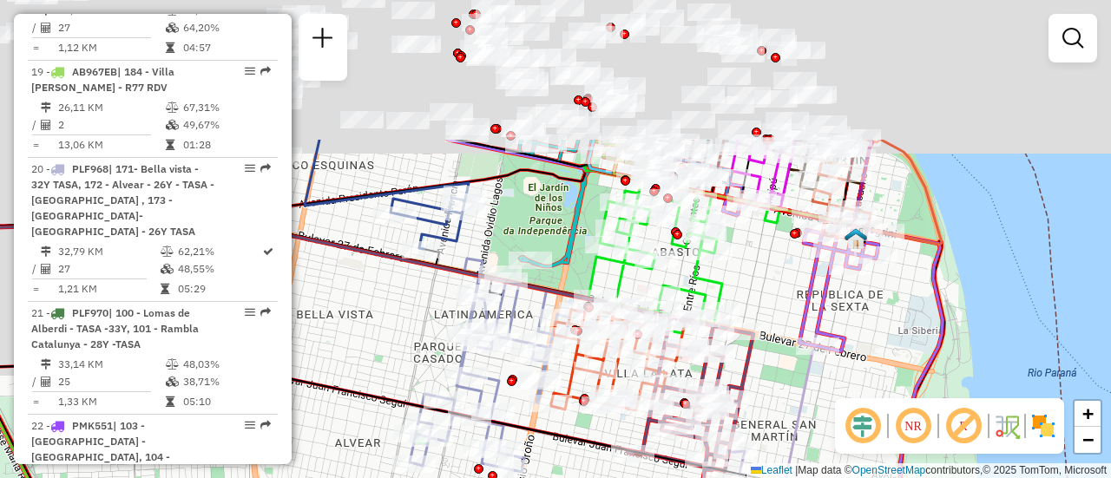
drag, startPoint x: 507, startPoint y: 38, endPoint x: 604, endPoint y: 304, distance: 282.8
click at [604, 321] on div "Janela de atendimento Grade de atendimento Capacidade Transportadoras Veículos …" at bounding box center [555, 239] width 1111 height 478
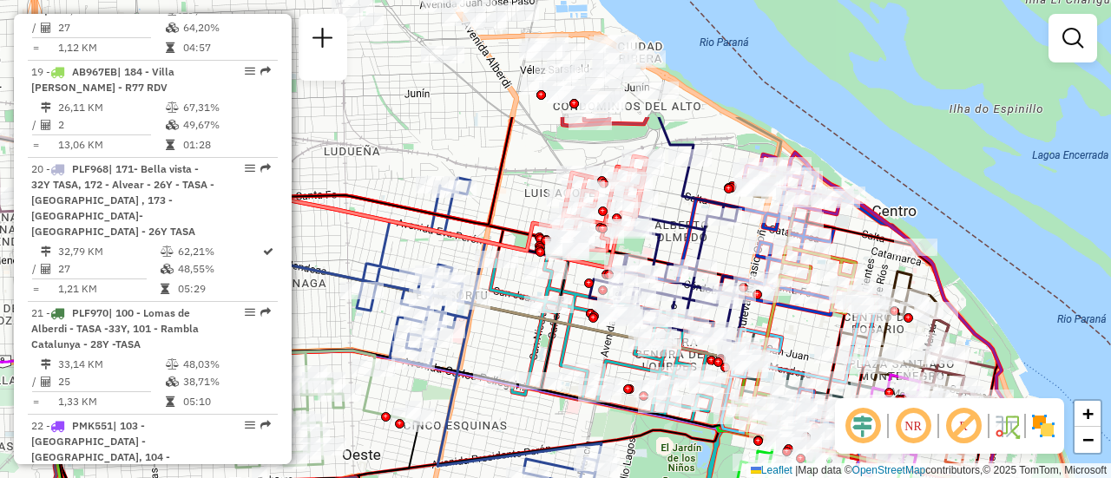
drag, startPoint x: 460, startPoint y: 158, endPoint x: 592, endPoint y: 383, distance: 260.6
click at [592, 362] on icon at bounding box center [405, 299] width 680 height 126
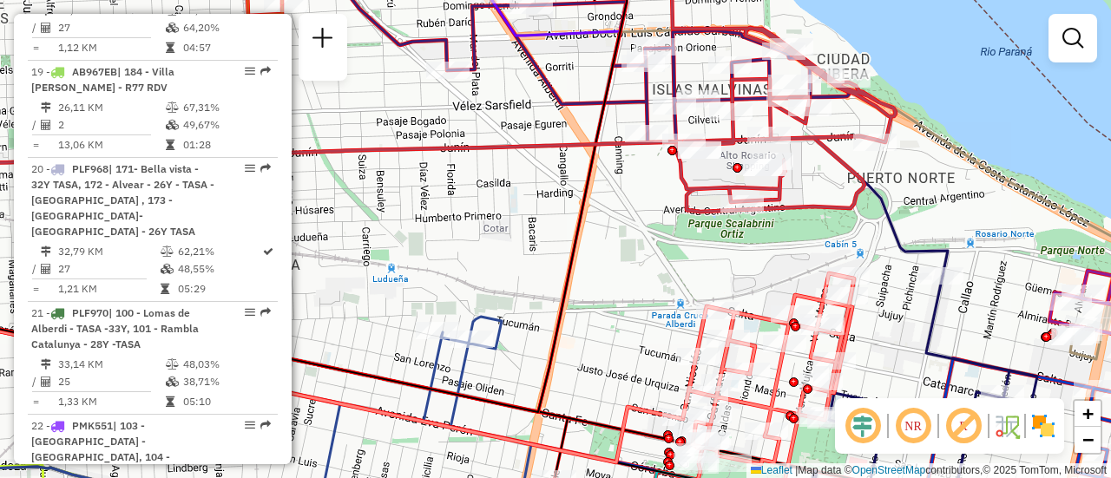
drag, startPoint x: 507, startPoint y: 67, endPoint x: 523, endPoint y: 221, distance: 155.3
click at [523, 231] on div "Rota 5 - Placa AC995HV 0000096453 - DECRIN SILVI Janela de atendimento Grade de…" at bounding box center [555, 239] width 1111 height 478
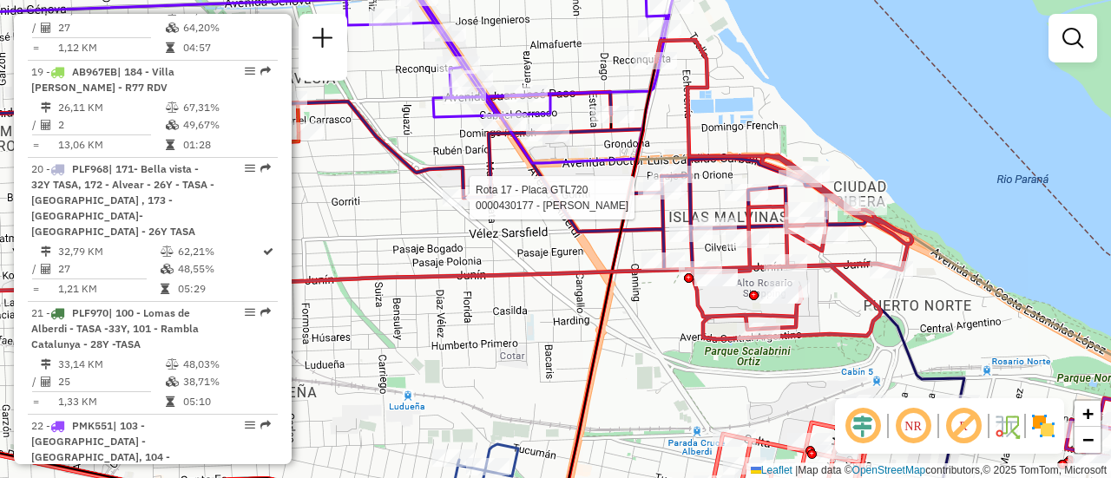
select select "**********"
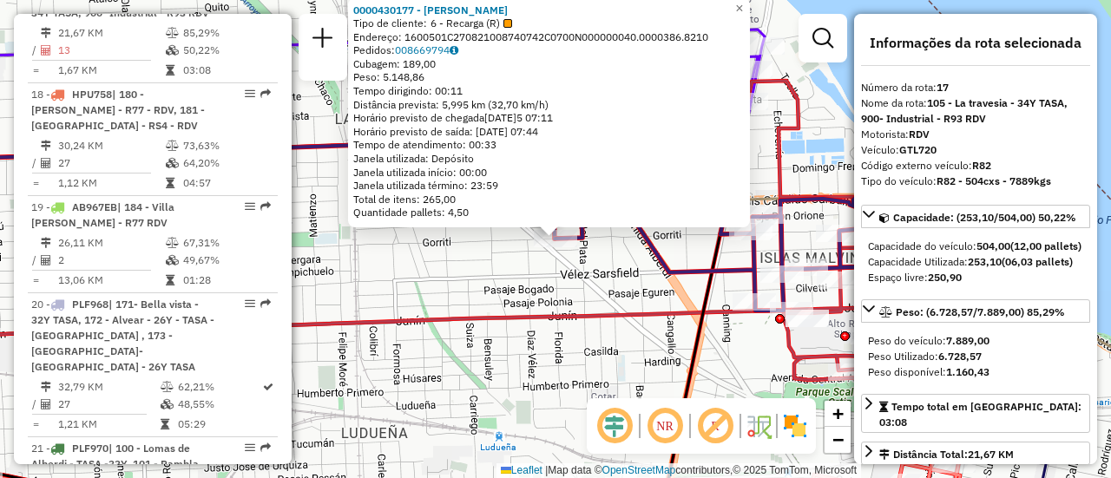
scroll to position [2298, 0]
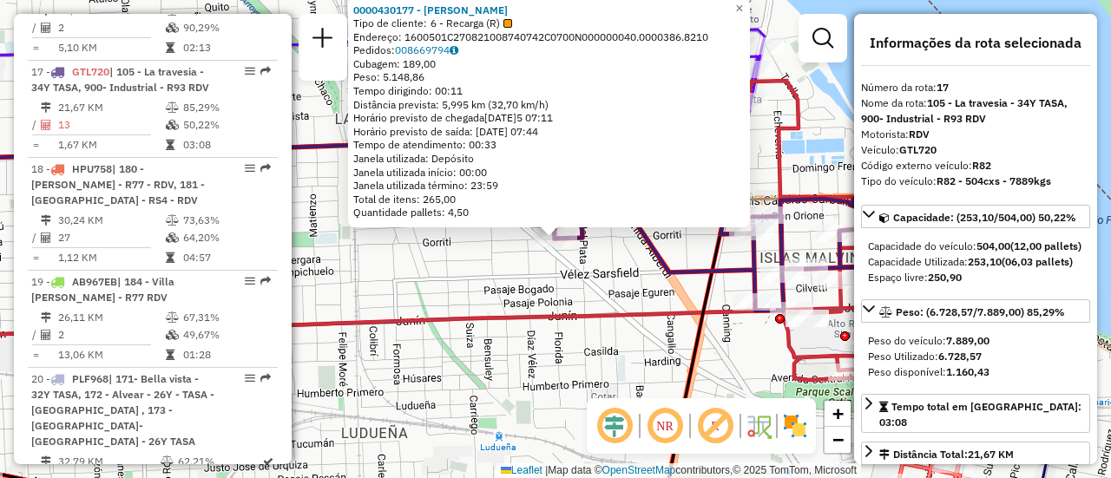
click at [513, 278] on div "0000430177 - [PERSON_NAME] Tipo de cliente: 6 - Recarga (R) Endereço: 1600501C2…" at bounding box center [555, 239] width 1111 height 478
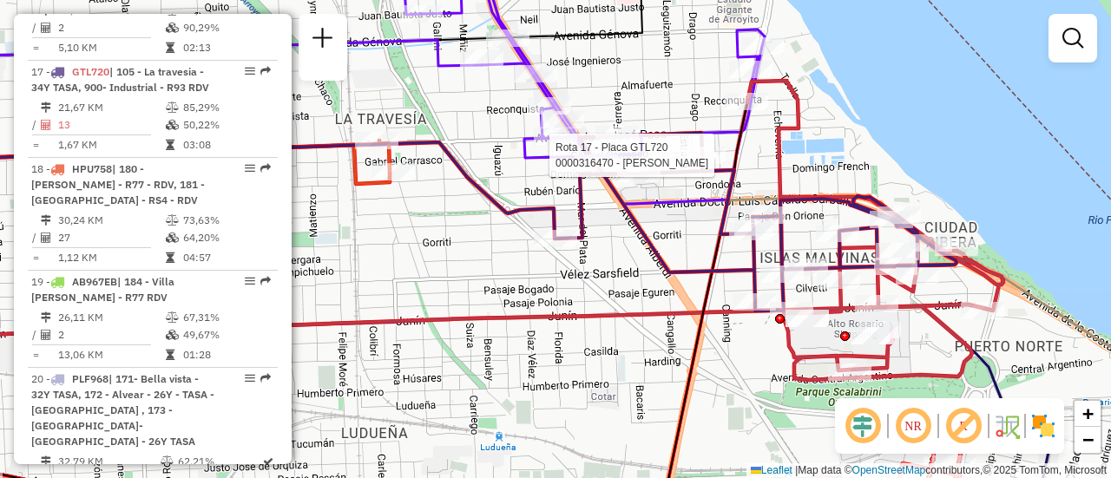
select select "**********"
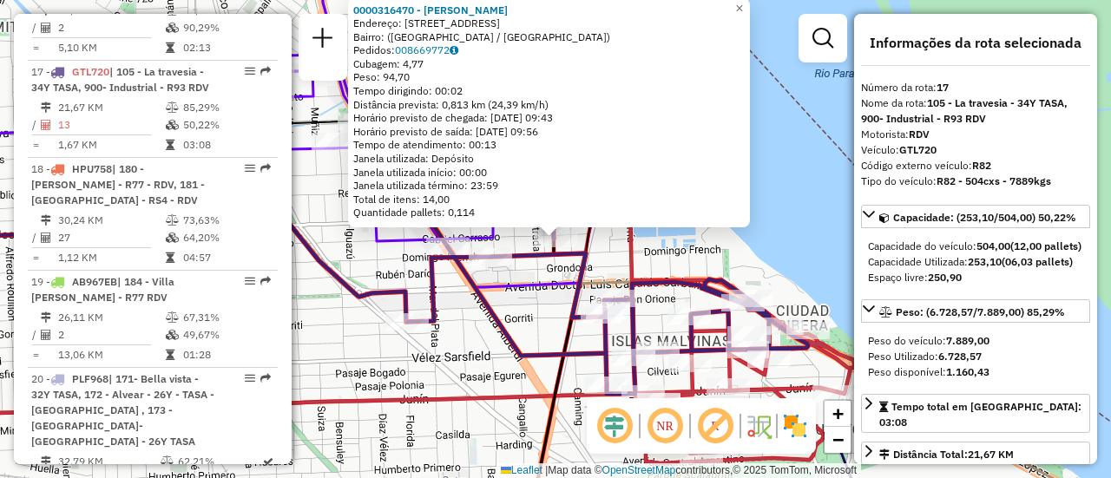
scroll to position [174, 0]
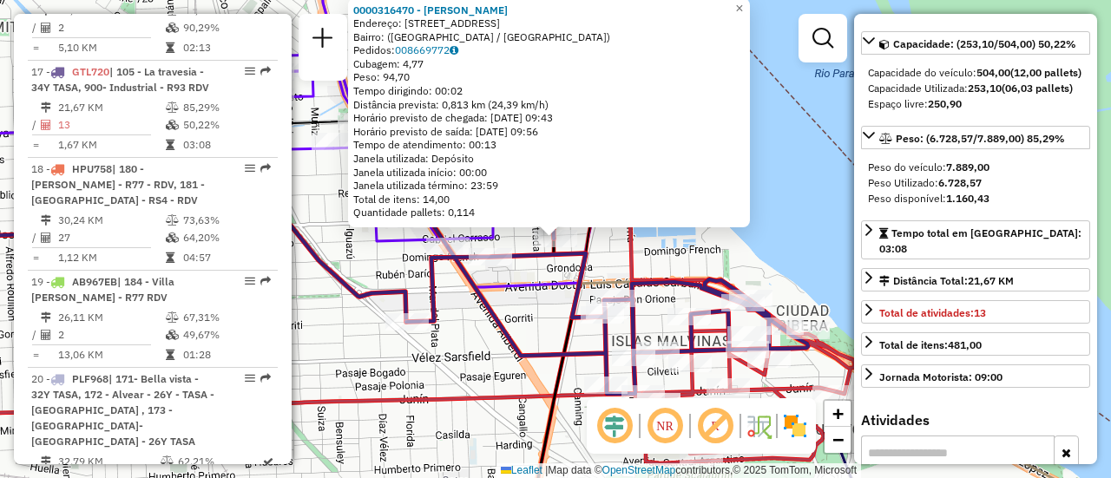
click at [548, 322] on div "0000316470 - [PERSON_NAME]: [STREET_ADDRESS]) Pedidos: 008669772 Cubagem: 4,77 …" at bounding box center [555, 239] width 1111 height 478
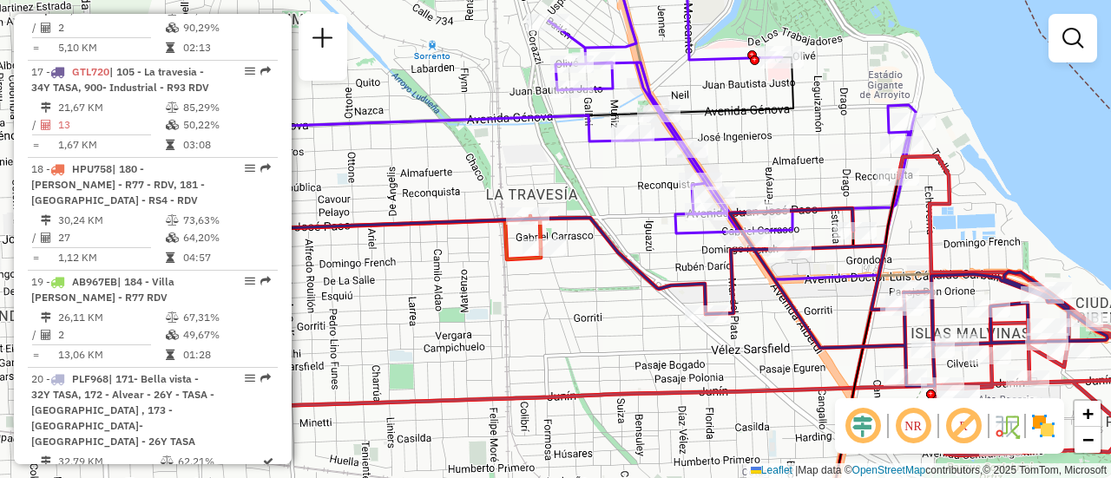
drag, startPoint x: 367, startPoint y: 251, endPoint x: 666, endPoint y: 243, distance: 299.5
click at [666, 243] on div "Janela de atendimento Grade de atendimento Capacidade Transportadoras Veículos …" at bounding box center [555, 239] width 1111 height 478
select select "**********"
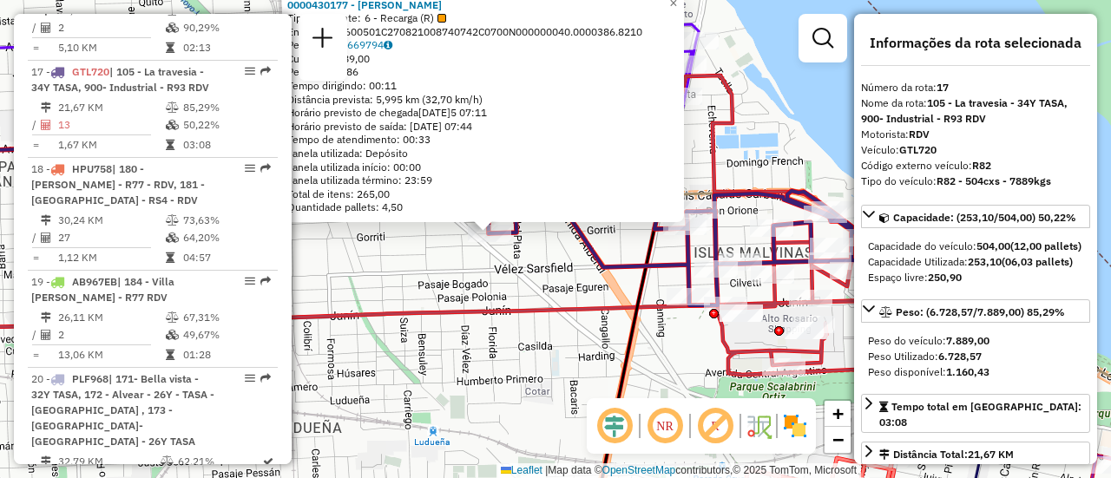
drag, startPoint x: 740, startPoint y: 359, endPoint x: 674, endPoint y: 353, distance: 66.2
click at [674, 353] on div "0000430177 - [PERSON_NAME] Tipo de cliente: 6 - Recarga (R) Endereço: 1600501C2…" at bounding box center [555, 239] width 1111 height 478
click at [797, 148] on div "0000430177 - [PERSON_NAME] Tipo de cliente: 6 - Recarga (R) Endereço: 1600501C2…" at bounding box center [555, 239] width 1111 height 478
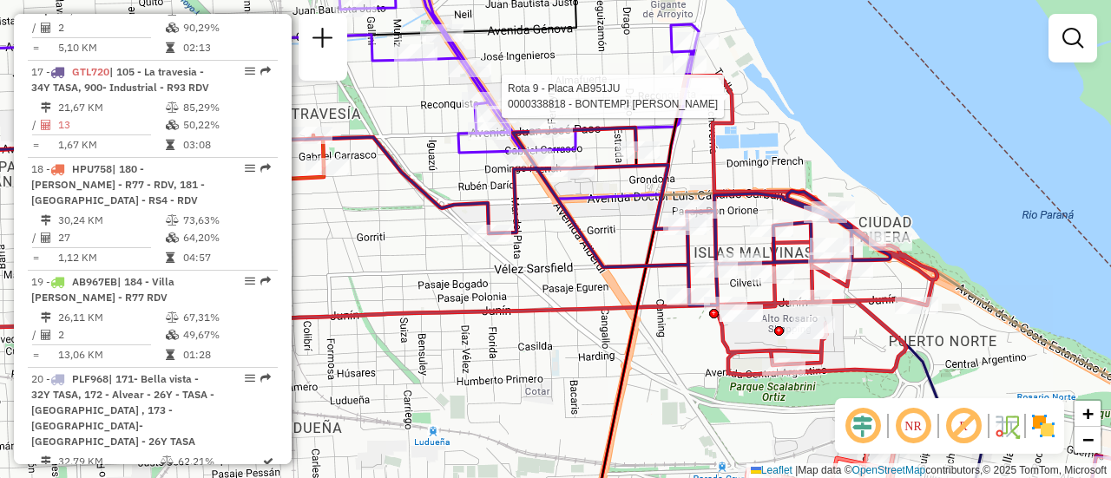
select select "**********"
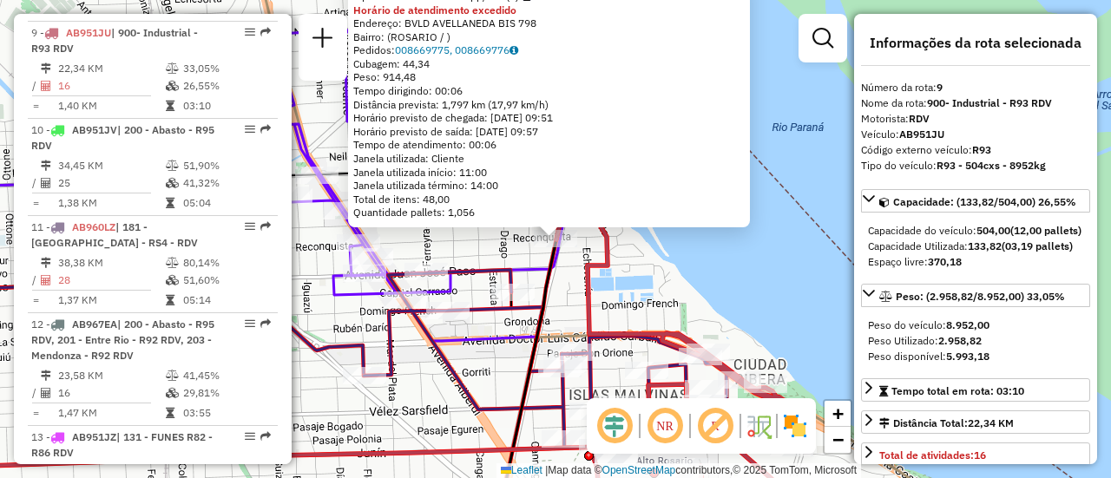
scroll to position [1520, 0]
